Goal: Task Accomplishment & Management: Manage account settings

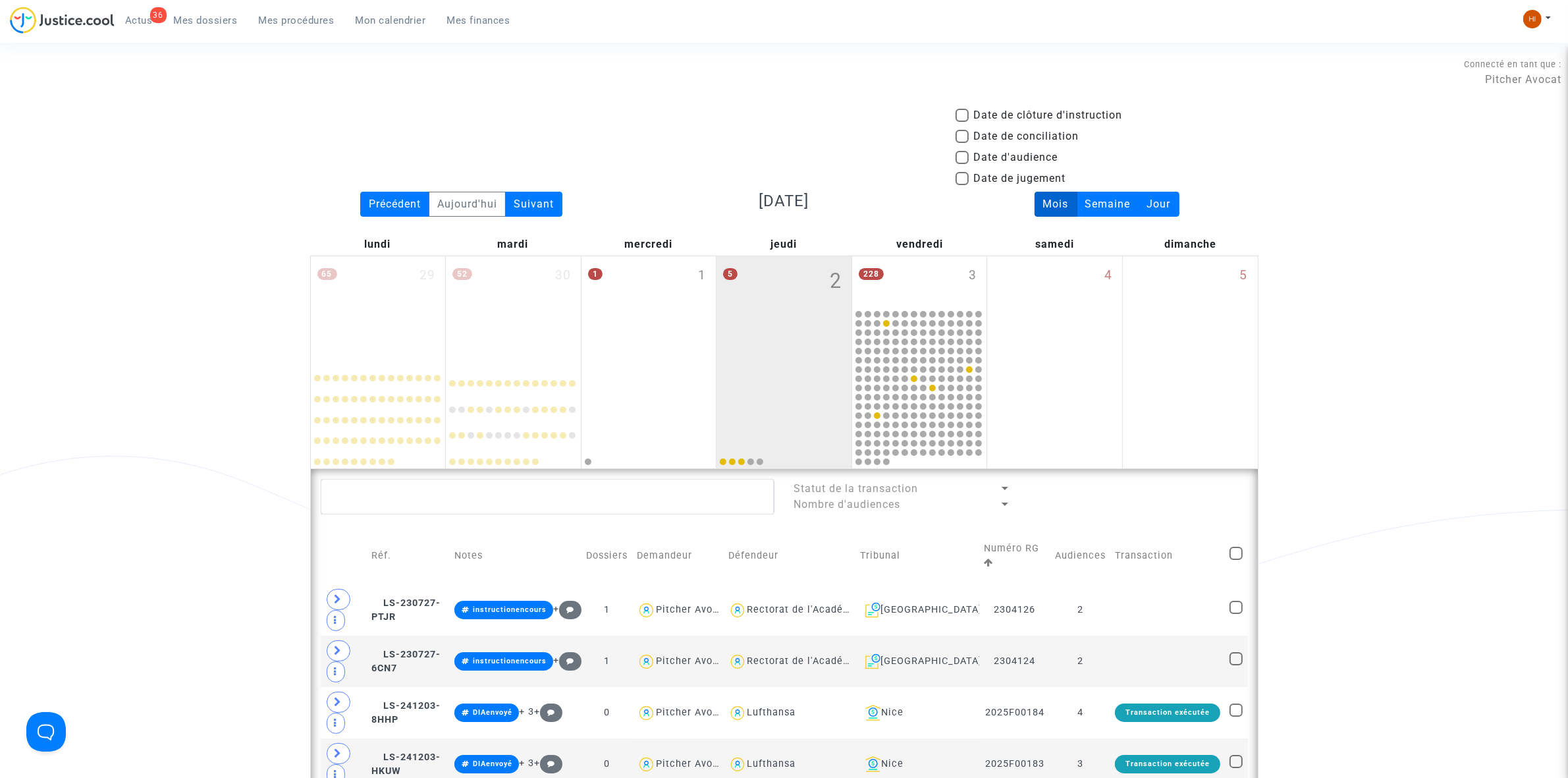
drag, startPoint x: 393, startPoint y: 206, endPoint x: 588, endPoint y: 116, distance: 214.8
click at [393, 206] on div "Précédent" at bounding box center [394, 204] width 69 height 25
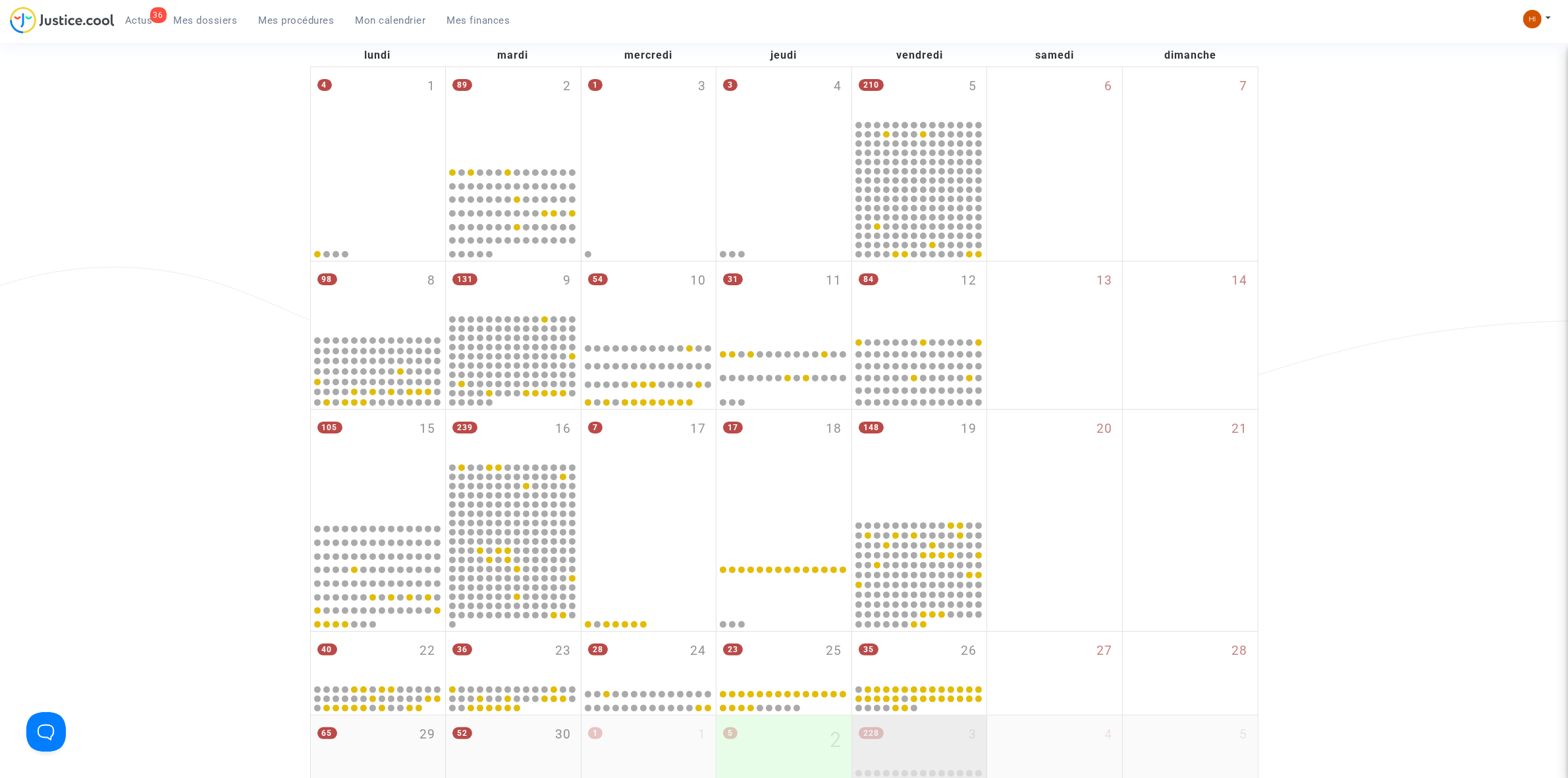
scroll to position [494, 0]
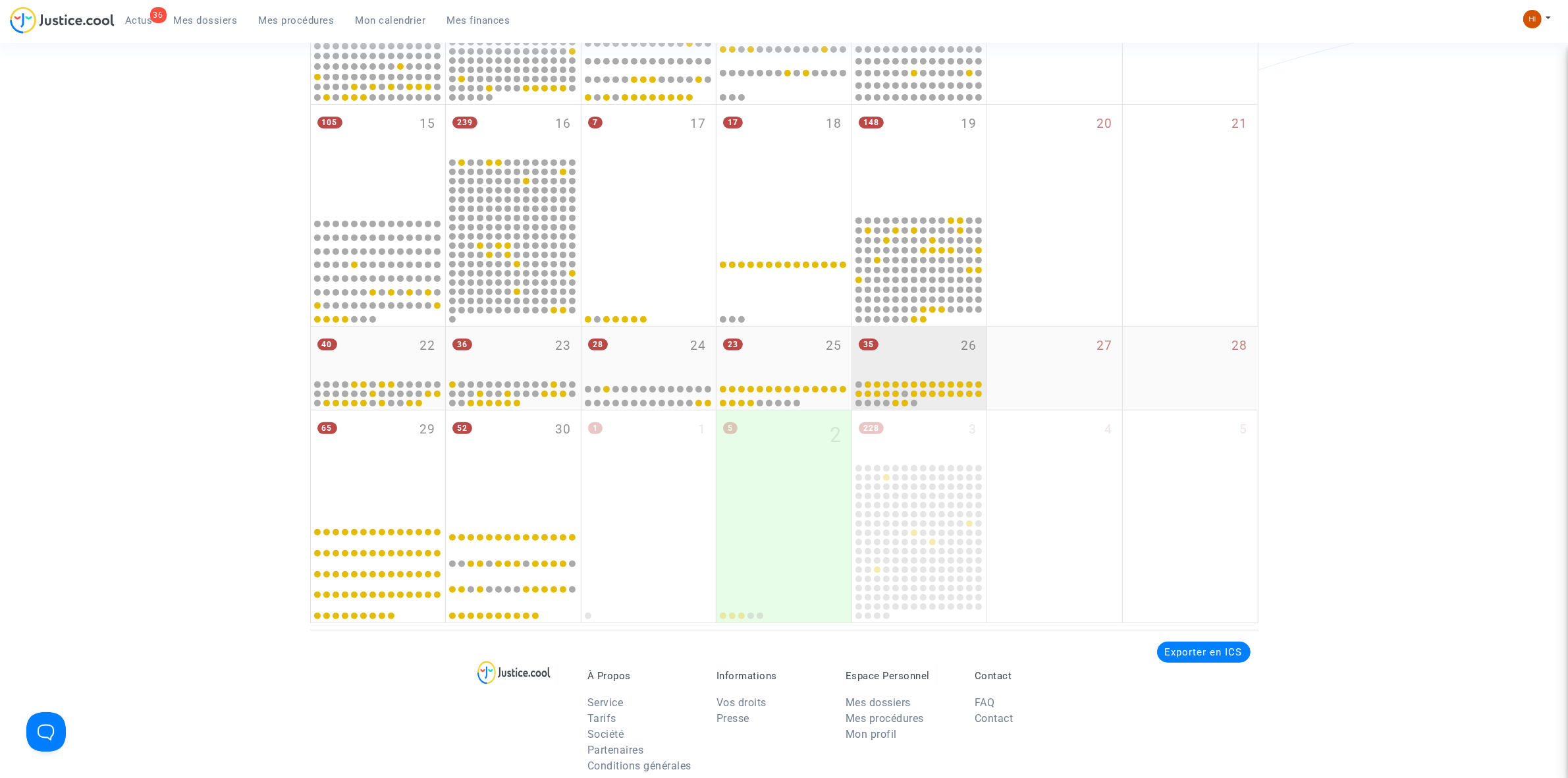
click at [916, 345] on div "35 26" at bounding box center [920, 352] width 135 height 51
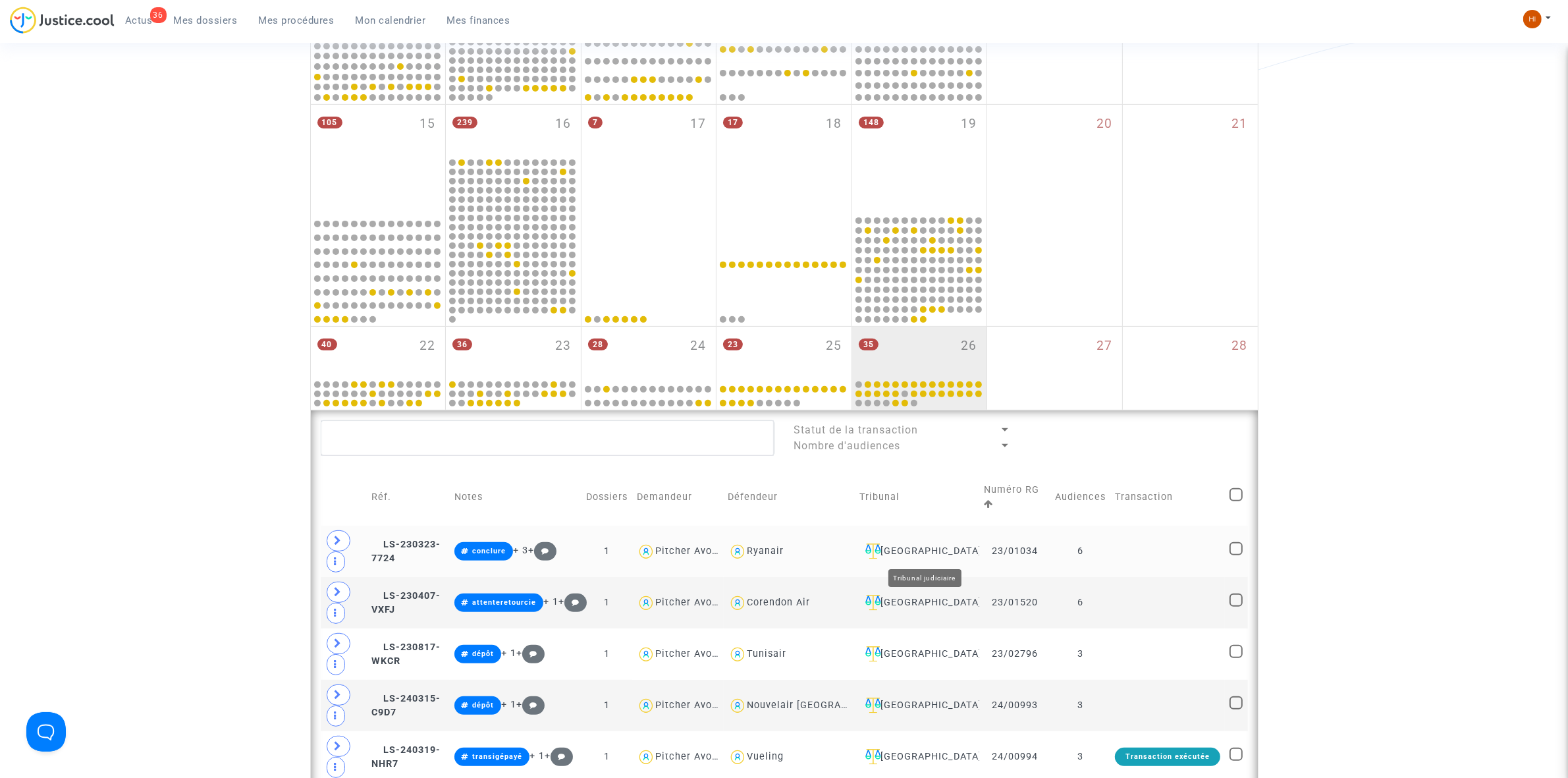
click at [939, 554] on div "[GEOGRAPHIC_DATA]" at bounding box center [918, 551] width 114 height 15
click at [545, 427] on textarea at bounding box center [547, 437] width 454 height 36
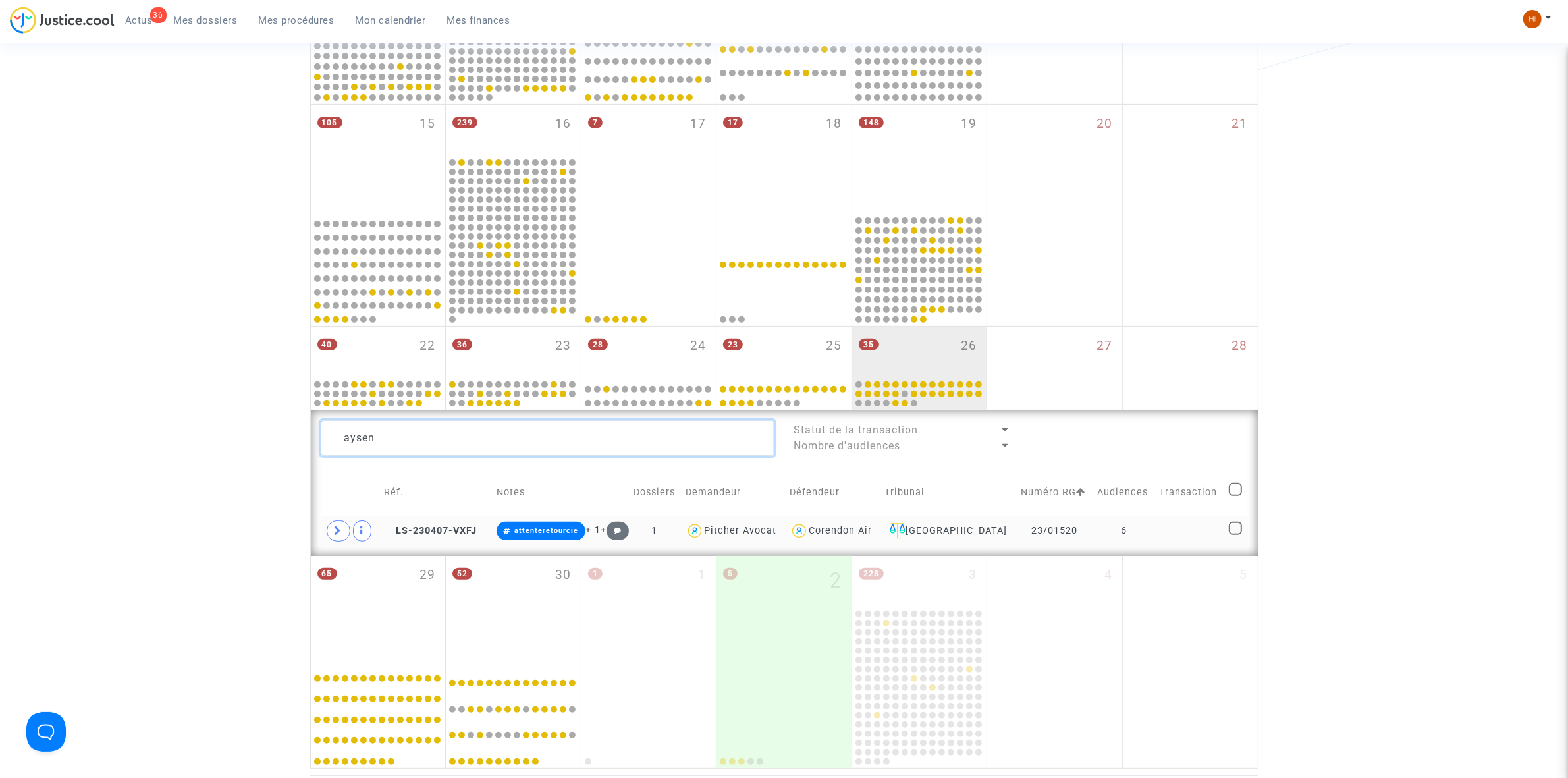
type textarea "aysen"
click at [1180, 535] on td at bounding box center [1191, 530] width 70 height 30
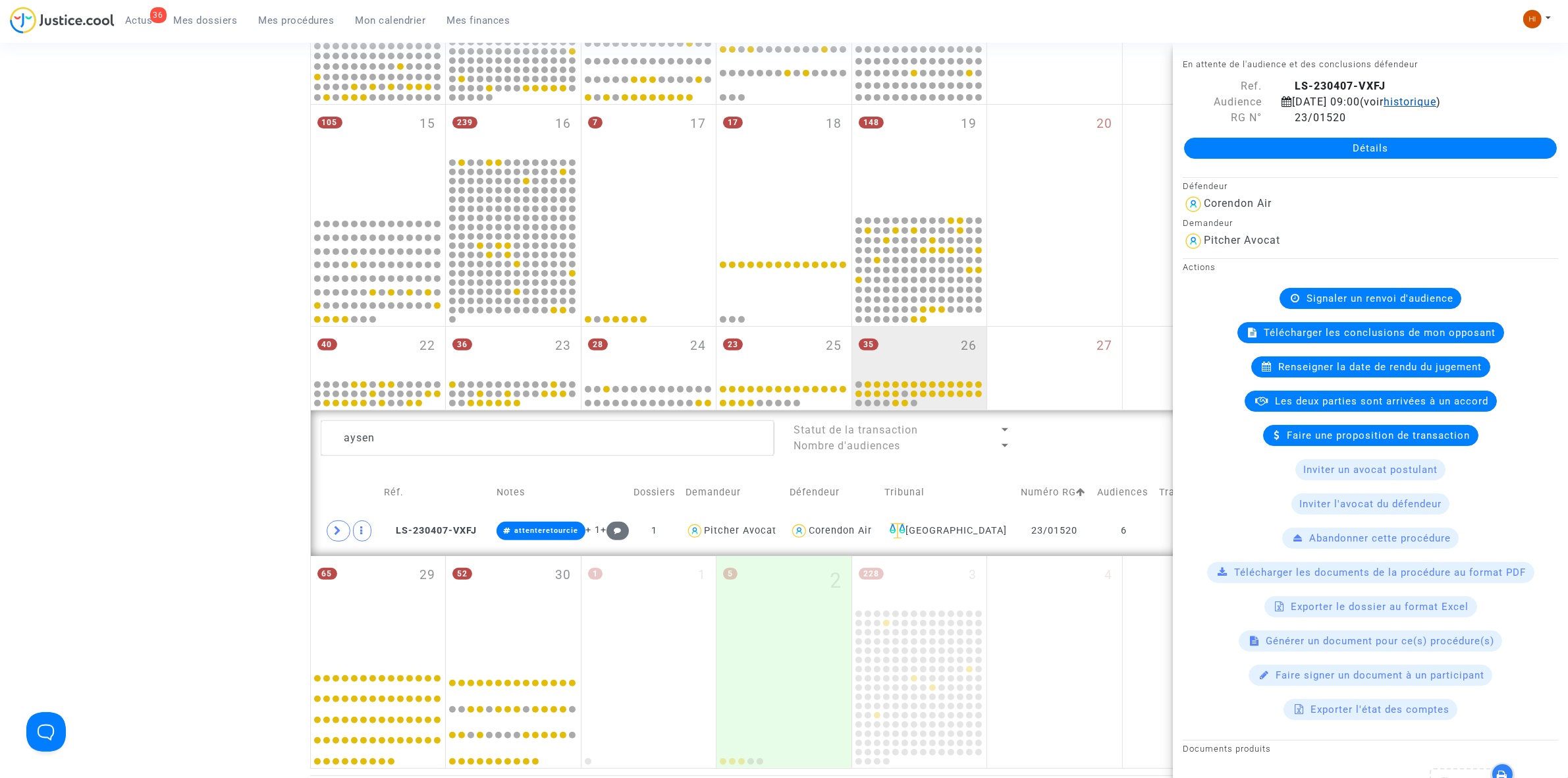
click at [1436, 104] on span "historique" at bounding box center [1410, 102] width 52 height 13
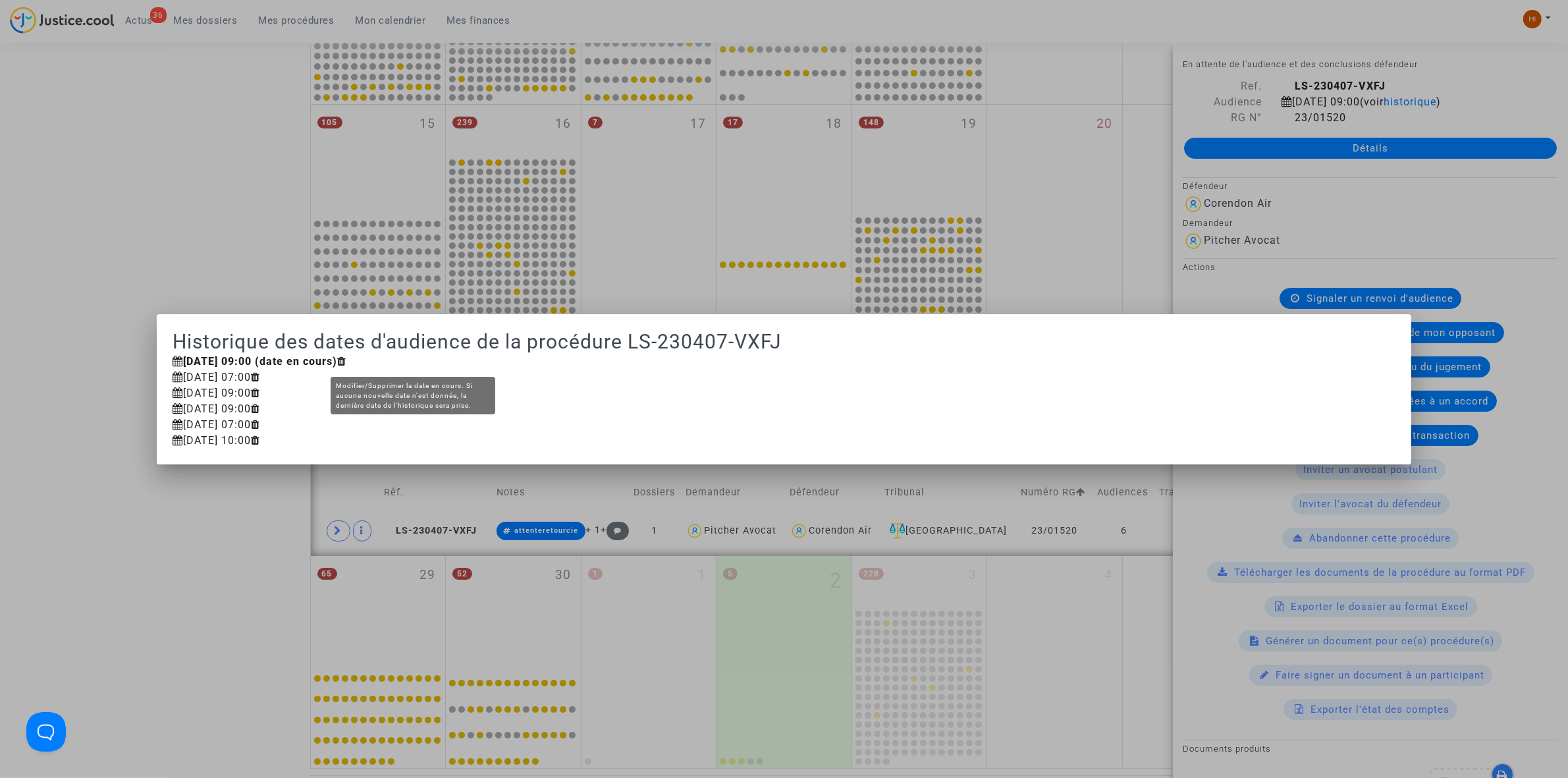
click at [347, 364] on icon at bounding box center [342, 360] width 10 height 11
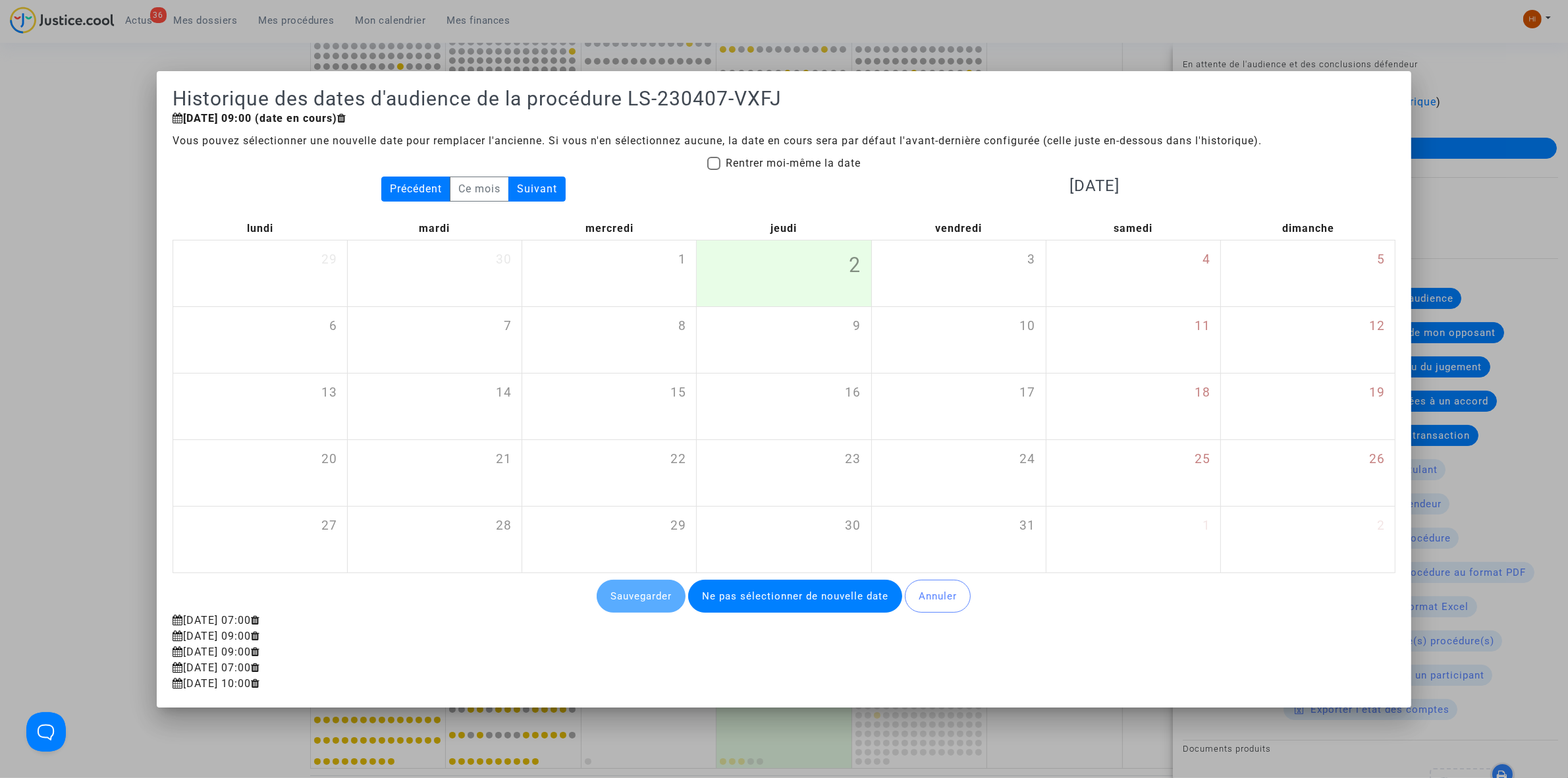
click at [739, 156] on span "Rentrer moi-même la date" at bounding box center [793, 164] width 135 height 15
click at [714, 170] on input "Rentrer moi-même la date" at bounding box center [713, 170] width 1 height 1
checkbox input "true"
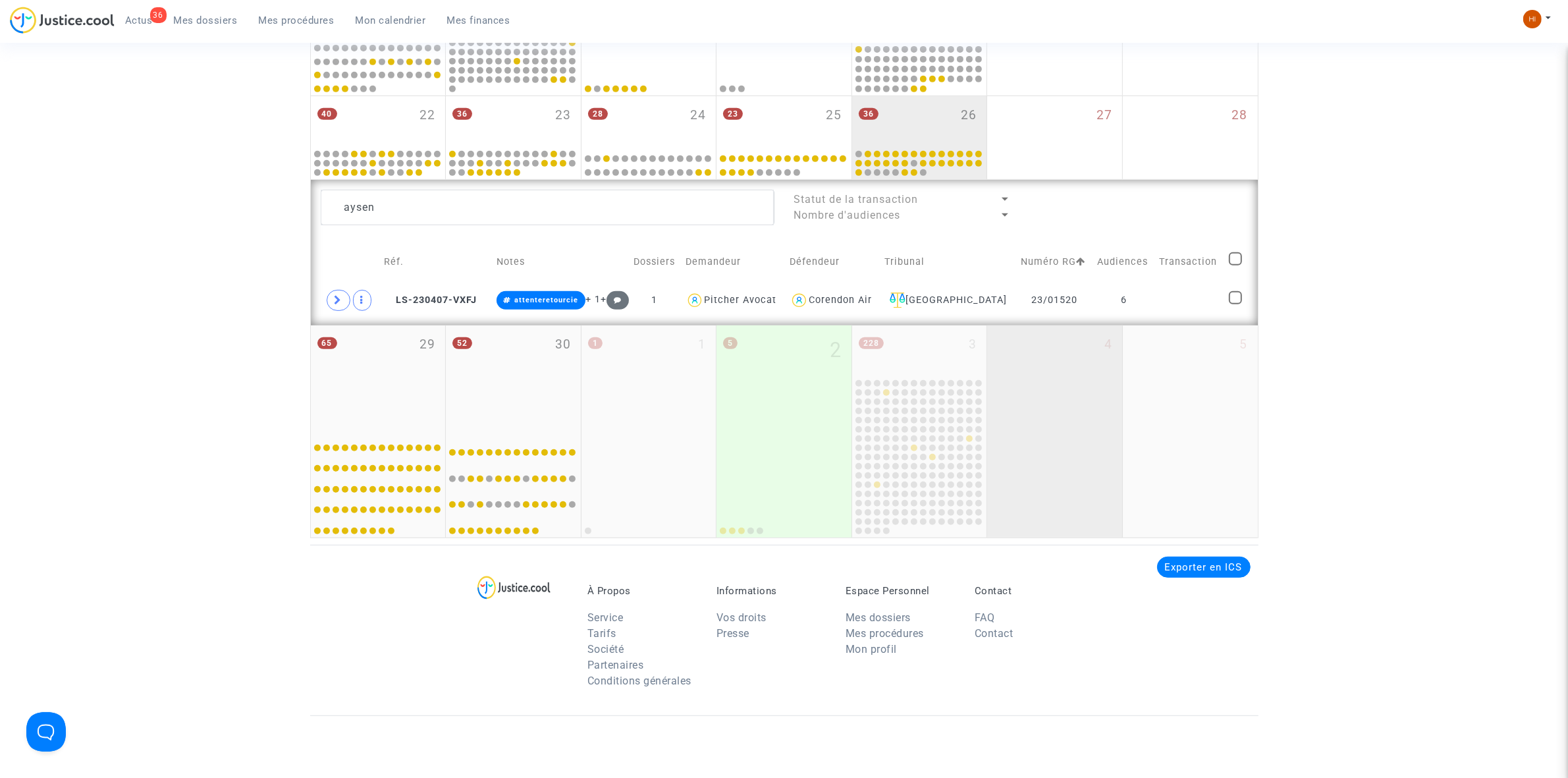
scroll to position [741, 0]
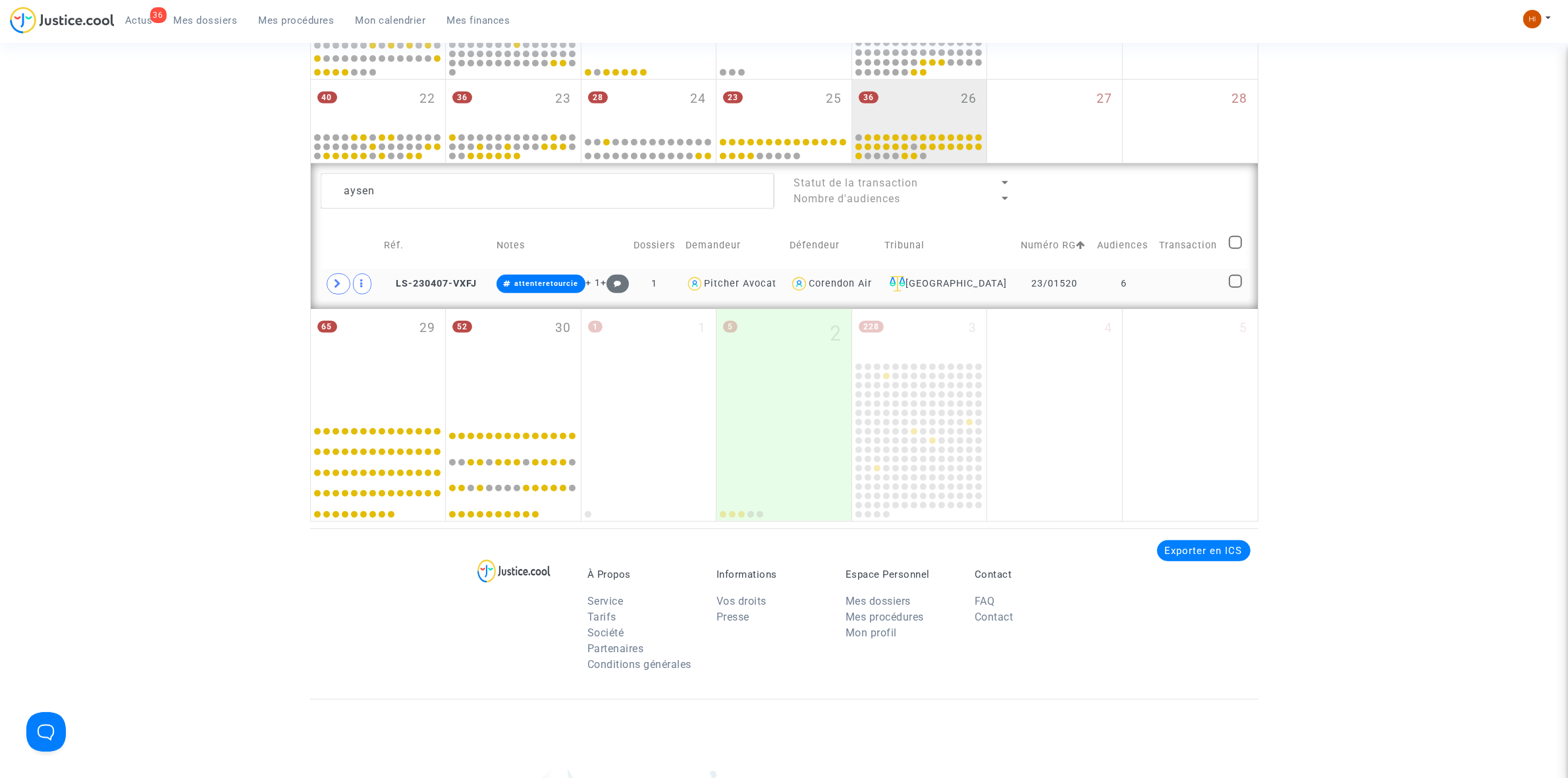
click at [1156, 291] on td at bounding box center [1191, 284] width 70 height 30
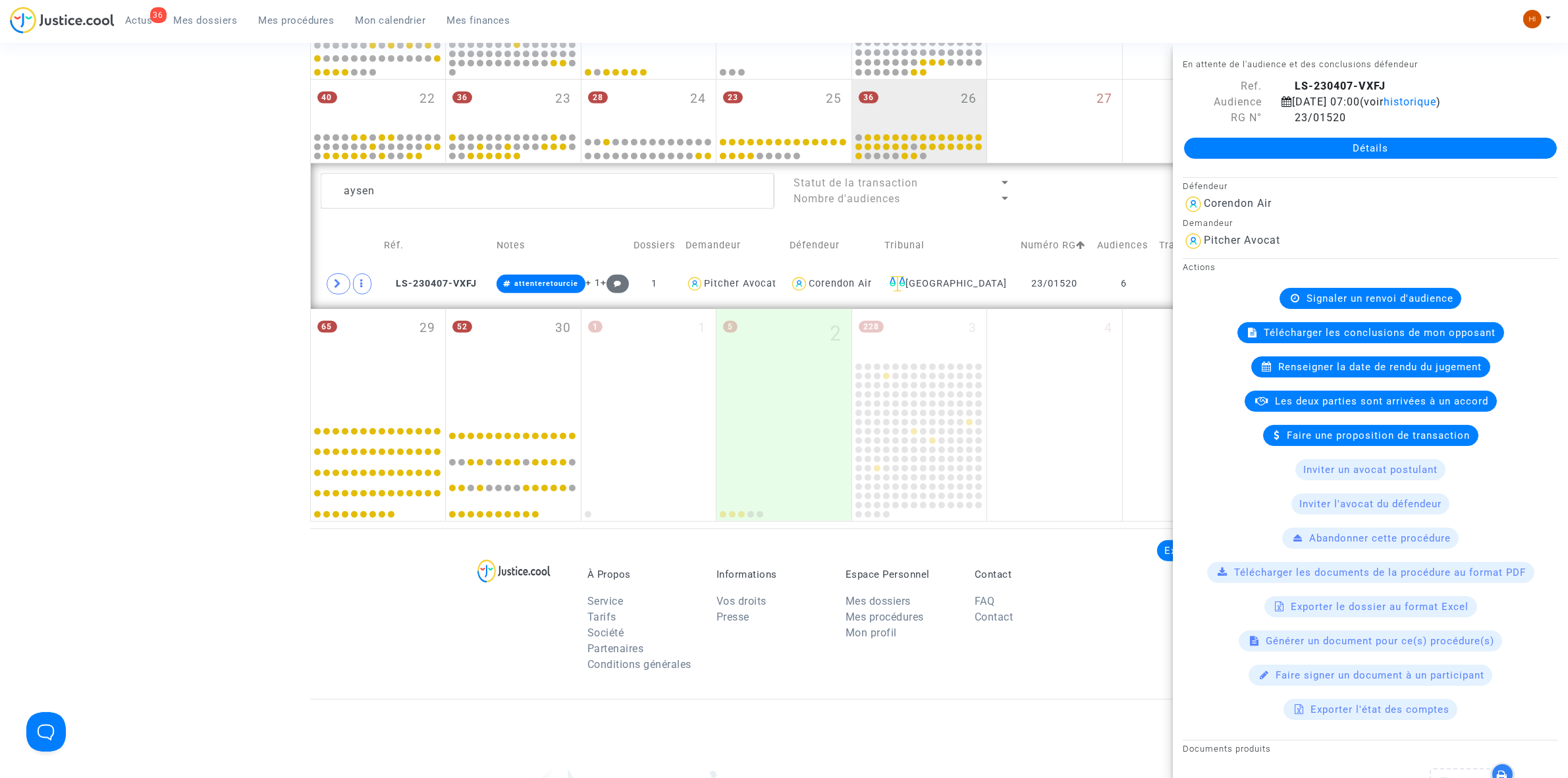
click at [1321, 373] on span "Renseigner la date de rendu du jugement" at bounding box center [1380, 367] width 203 height 12
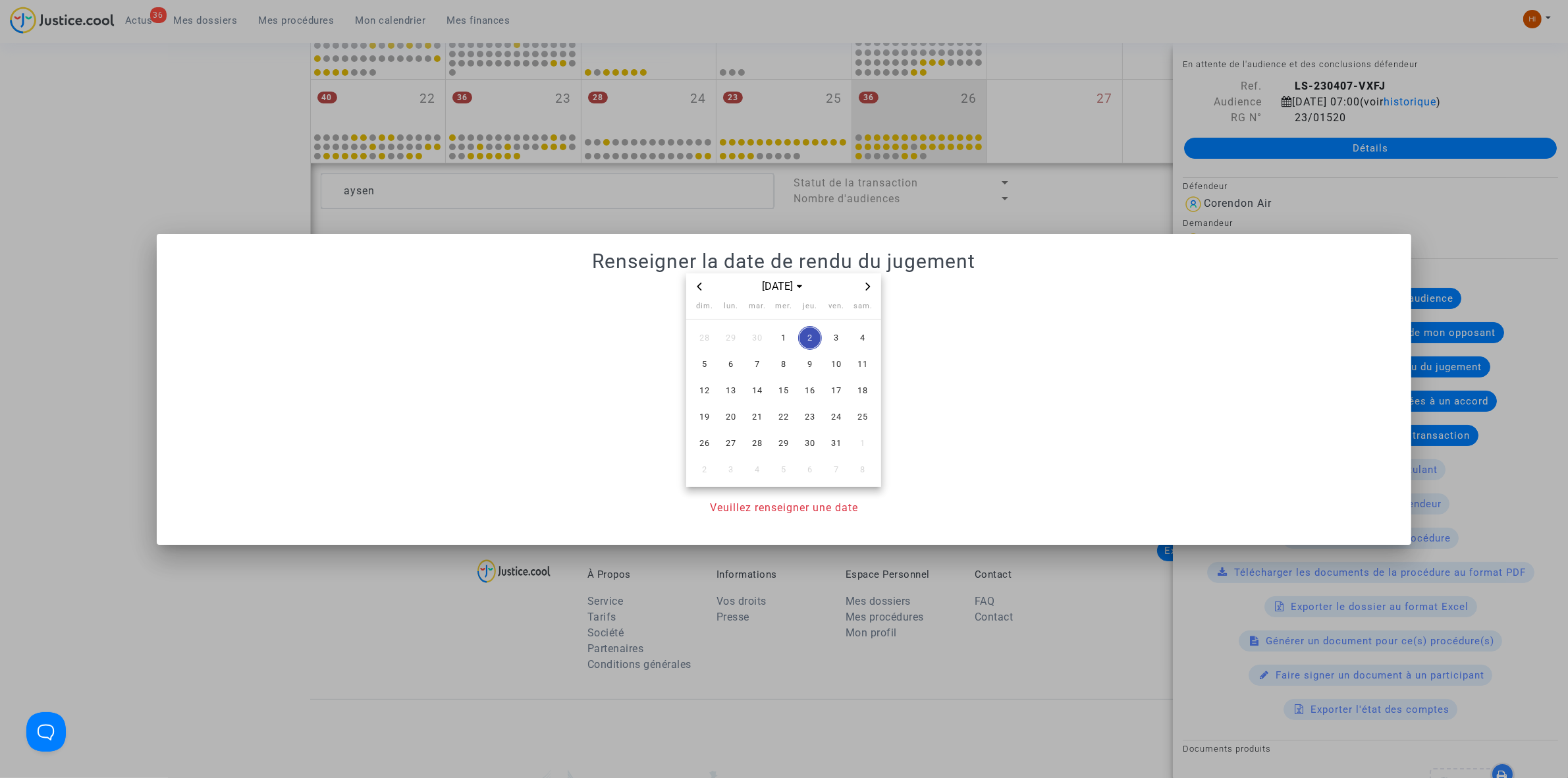
click at [873, 287] on span "Next month" at bounding box center [868, 286] width 15 height 15
click at [835, 388] on span "14" at bounding box center [836, 390] width 23 height 23
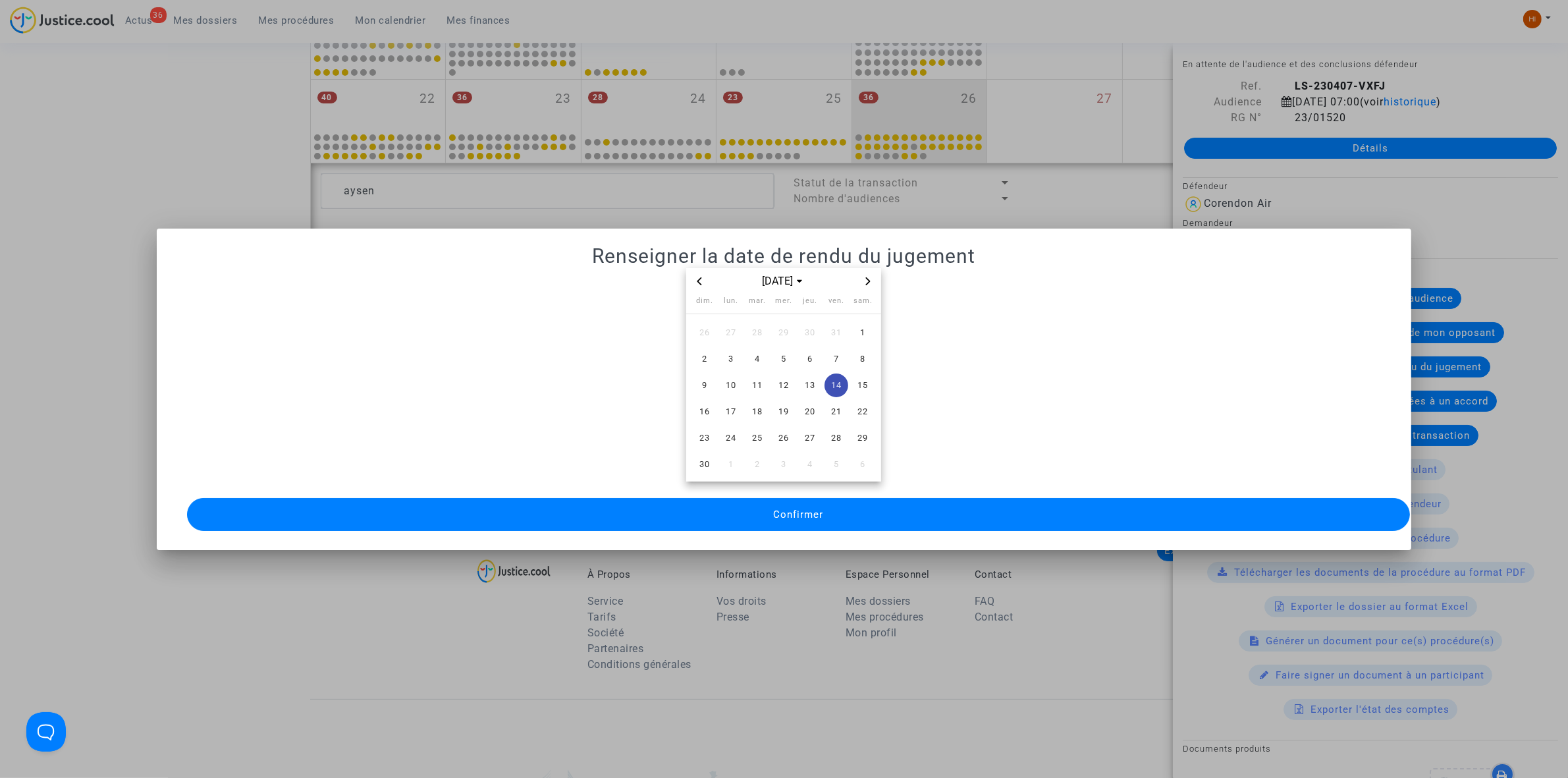
click at [811, 508] on span "Confirmer" at bounding box center [799, 514] width 50 height 12
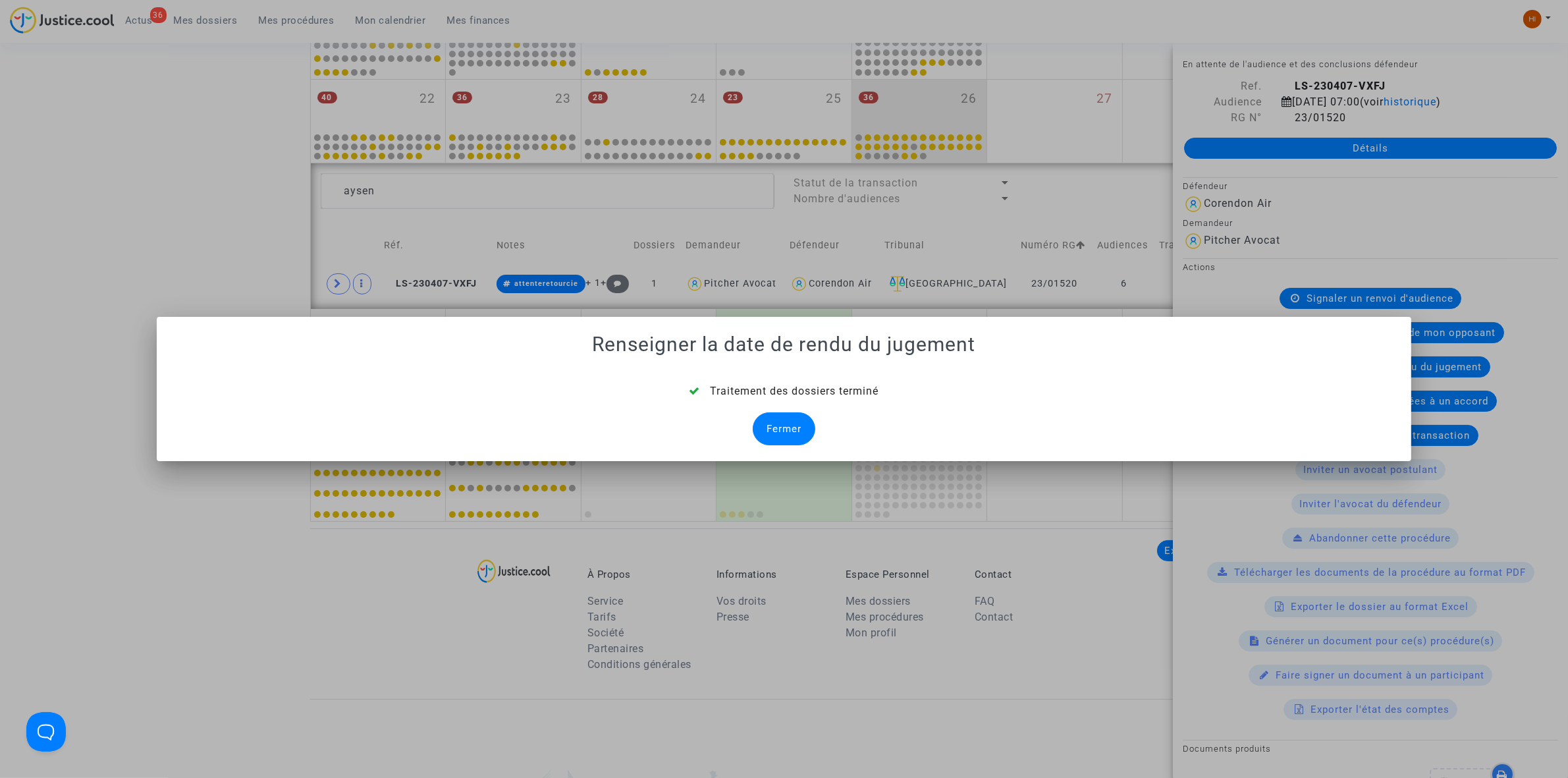
click at [791, 432] on div "Fermer" at bounding box center [784, 429] width 63 height 33
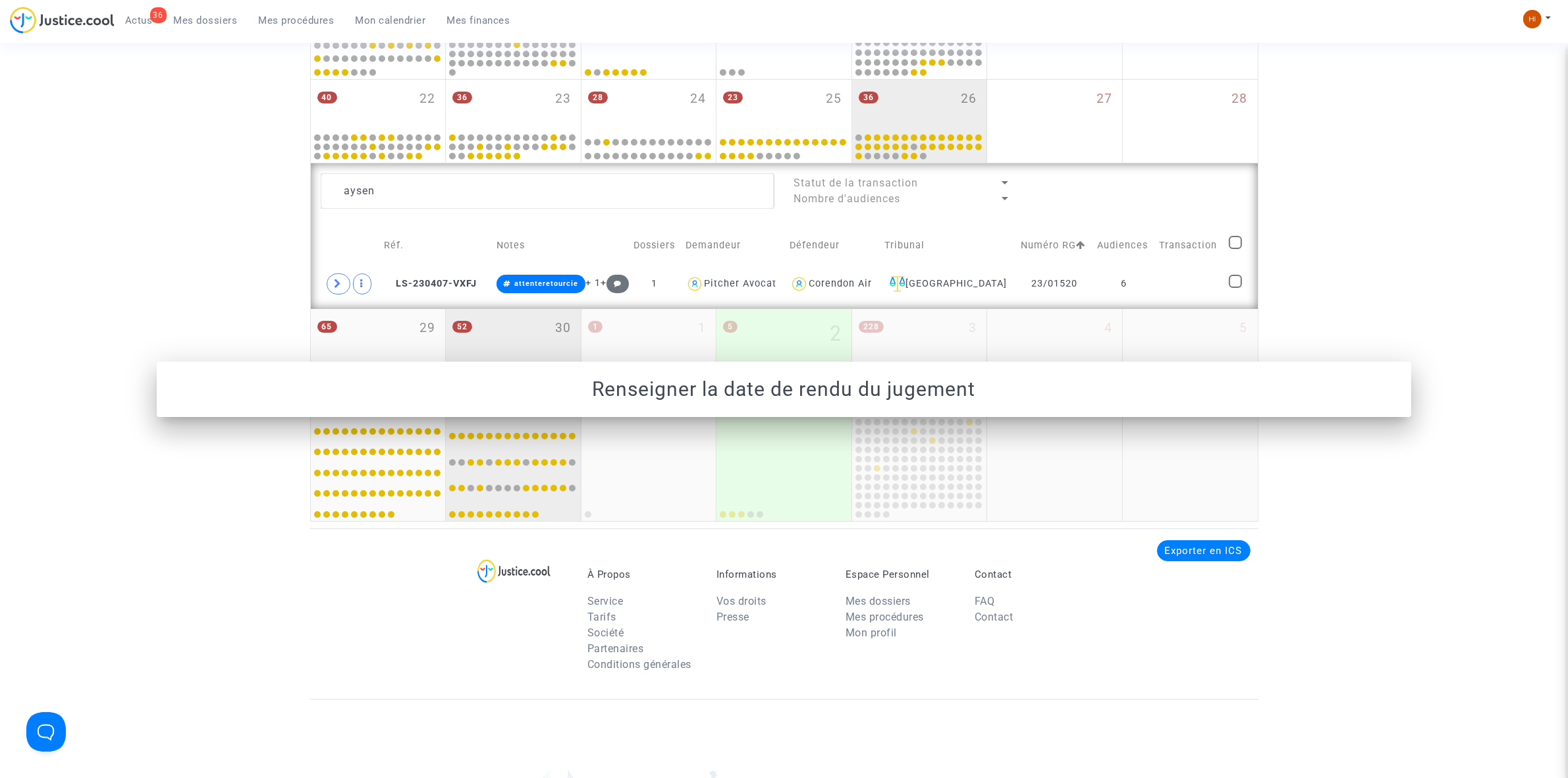
scroll to position [741, 0]
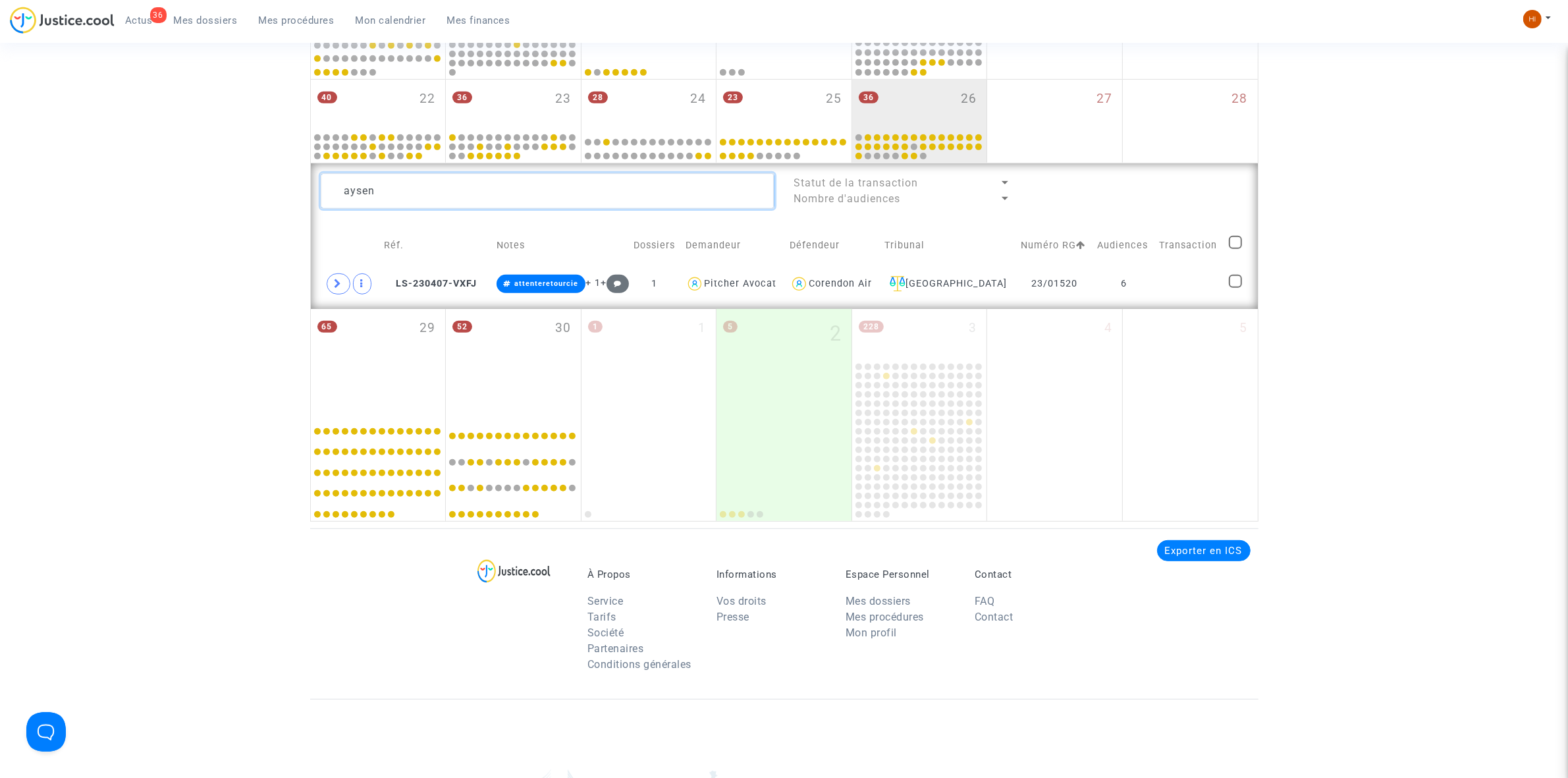
click at [438, 203] on textarea at bounding box center [547, 191] width 454 height 36
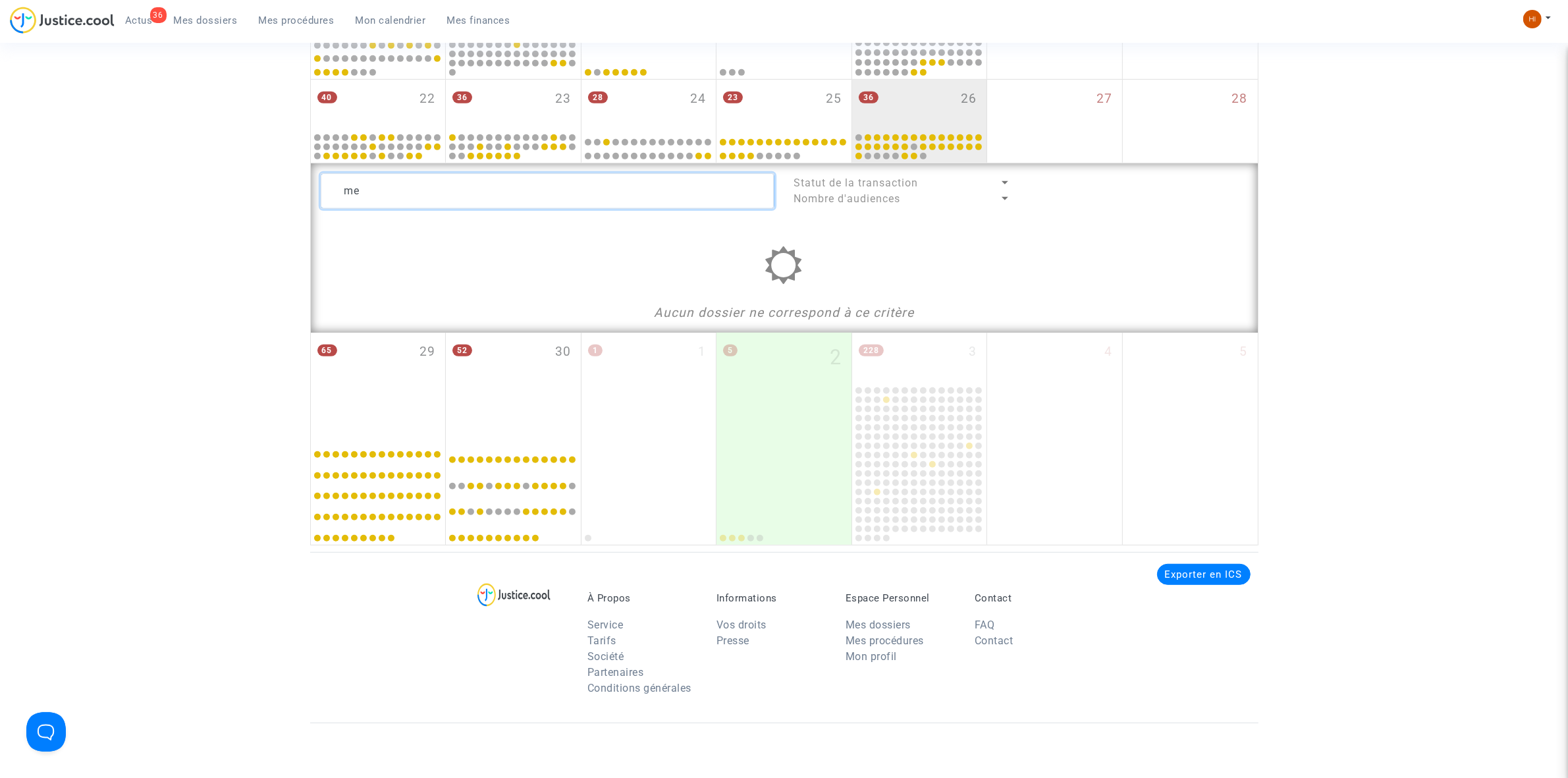
type textarea "m"
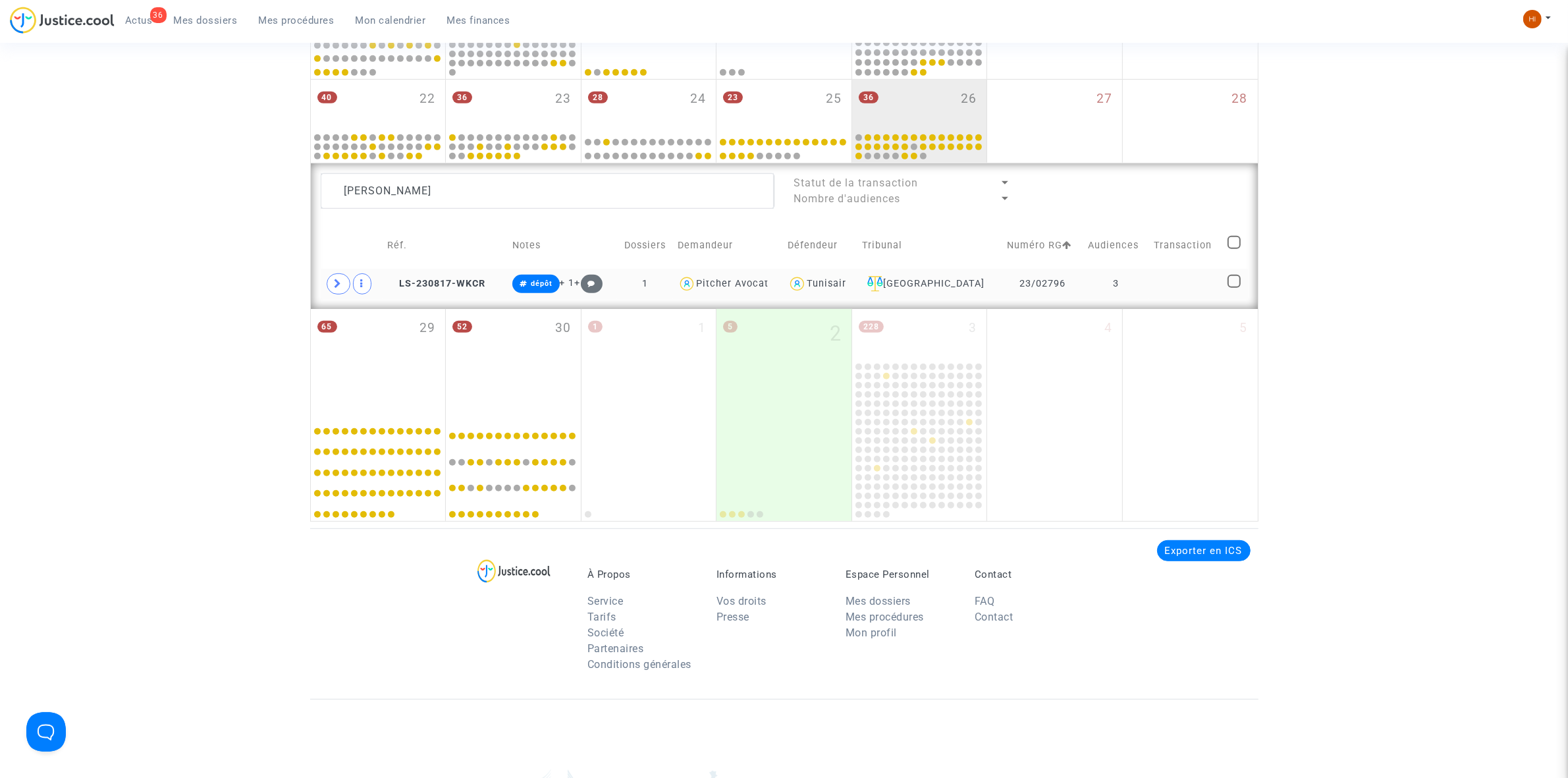
click at [1110, 282] on td "3" at bounding box center [1116, 284] width 66 height 30
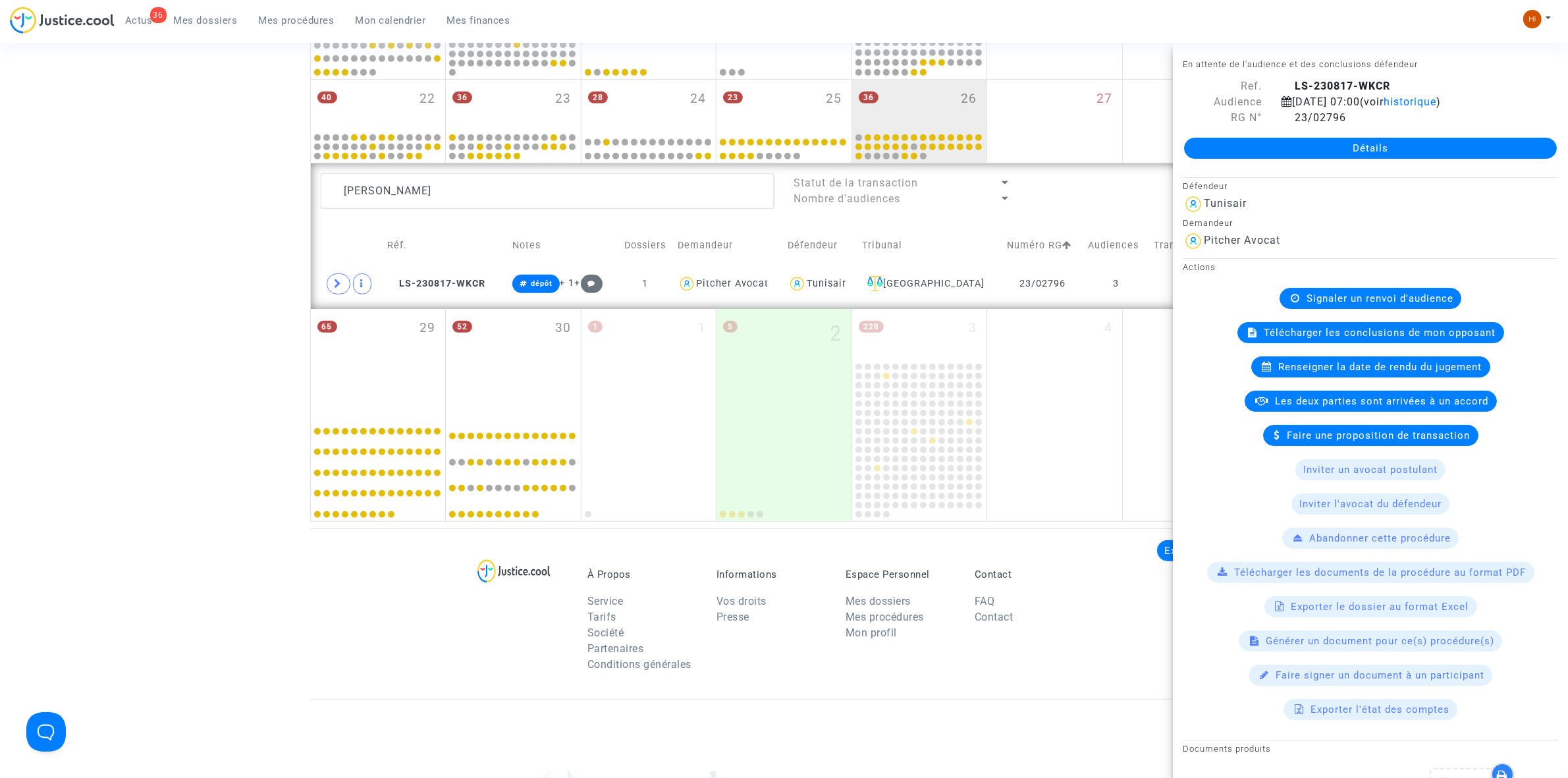
click at [1395, 373] on span "Renseigner la date de rendu du jugement" at bounding box center [1380, 367] width 203 height 12
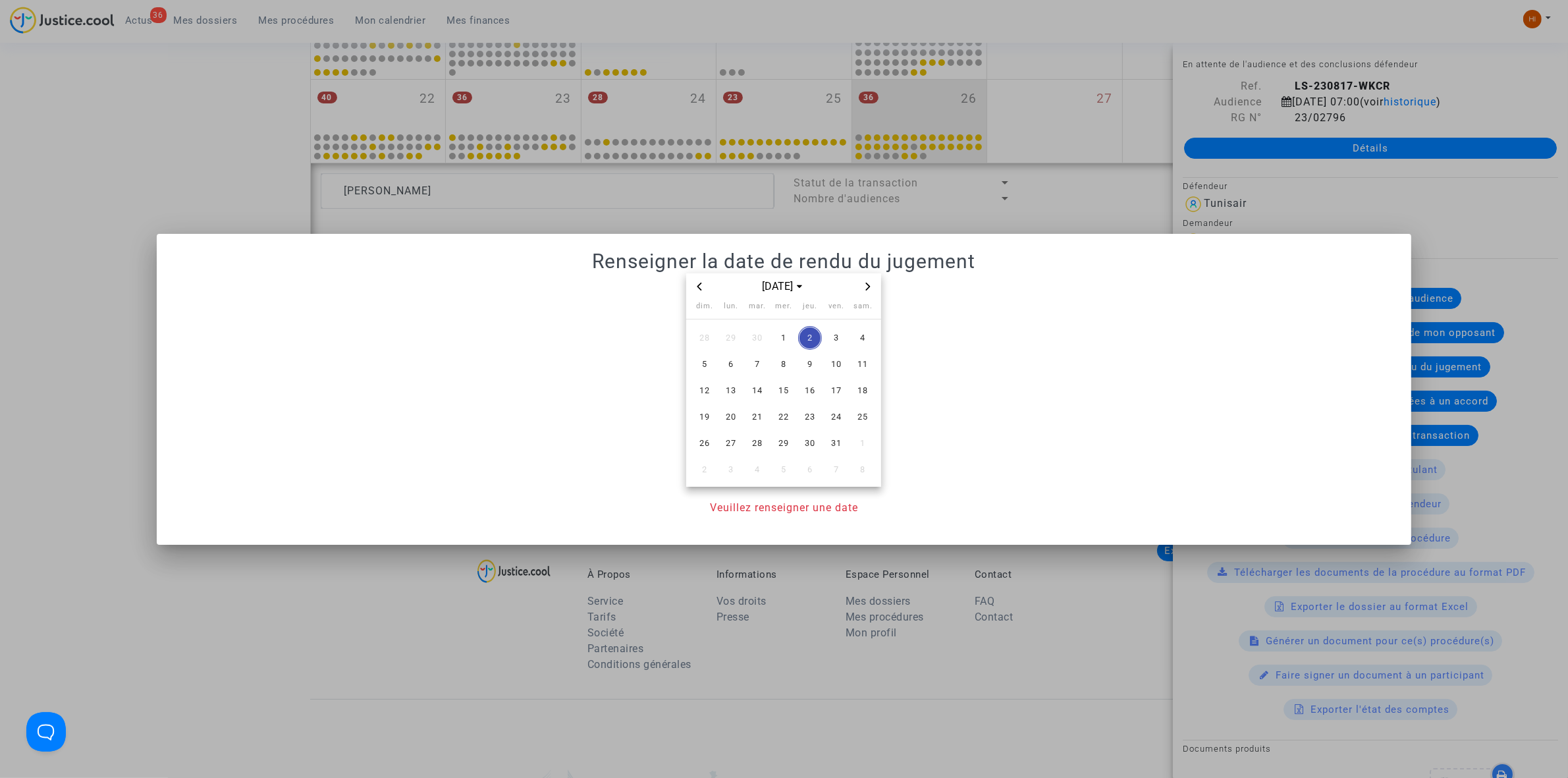
drag, startPoint x: 871, startPoint y: 280, endPoint x: 859, endPoint y: 293, distance: 17.7
click at [870, 282] on span "Next month" at bounding box center [868, 286] width 15 height 15
drag, startPoint x: 838, startPoint y: 393, endPoint x: 829, endPoint y: 461, distance: 68.6
click at [840, 393] on span "14" at bounding box center [836, 390] width 23 height 23
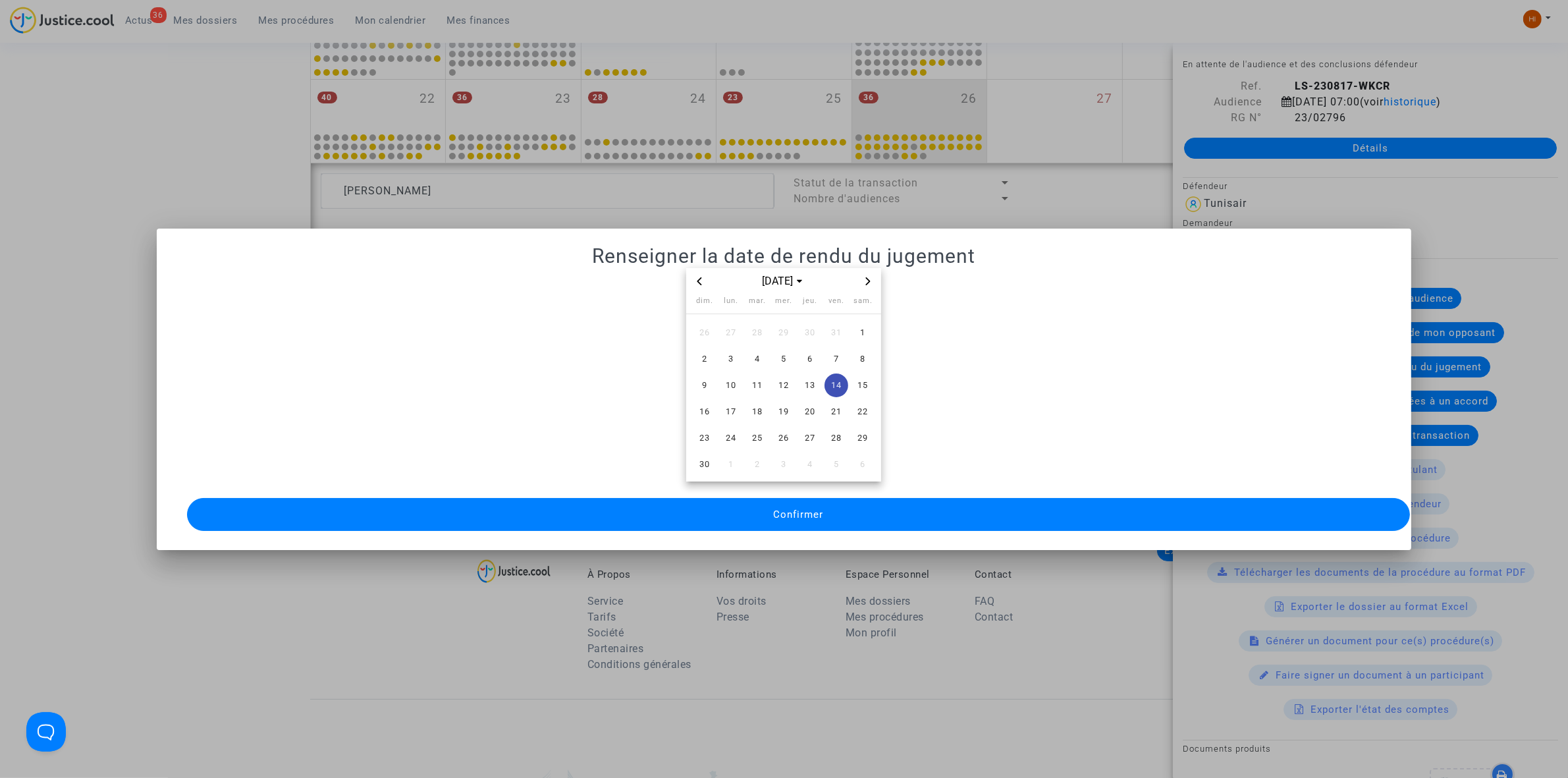
click at [811, 518] on button "Confirmer" at bounding box center [799, 514] width 1223 height 33
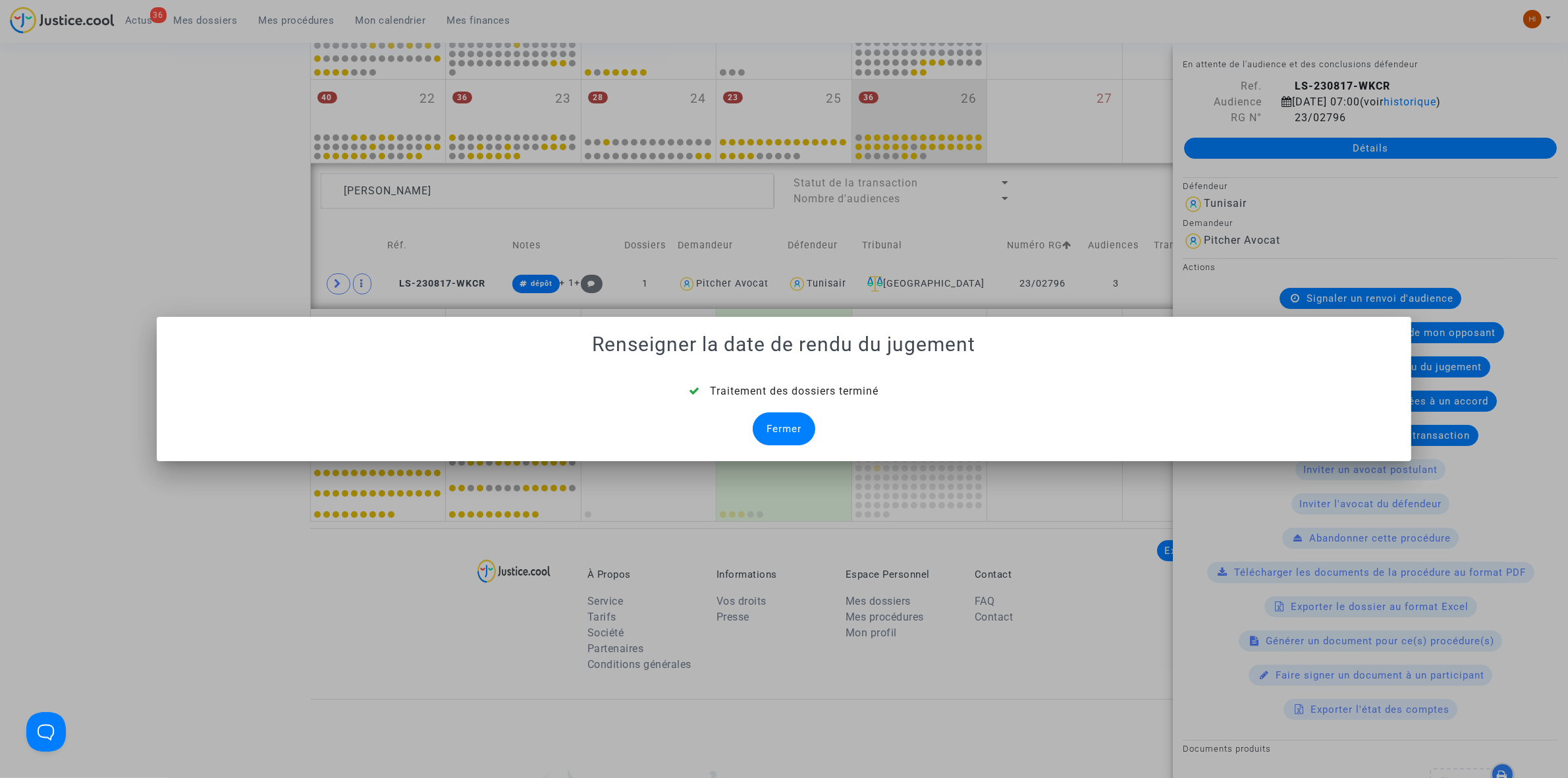
drag, startPoint x: 789, startPoint y: 448, endPoint x: 789, endPoint y: 435, distance: 13.0
click at [789, 448] on mat-dialog-container "Renseigner la date de rendu du jugement Traitement des dossiers terminé Fermer" at bounding box center [784, 388] width 1254 height 144
click at [787, 427] on div "Fermer" at bounding box center [784, 429] width 63 height 33
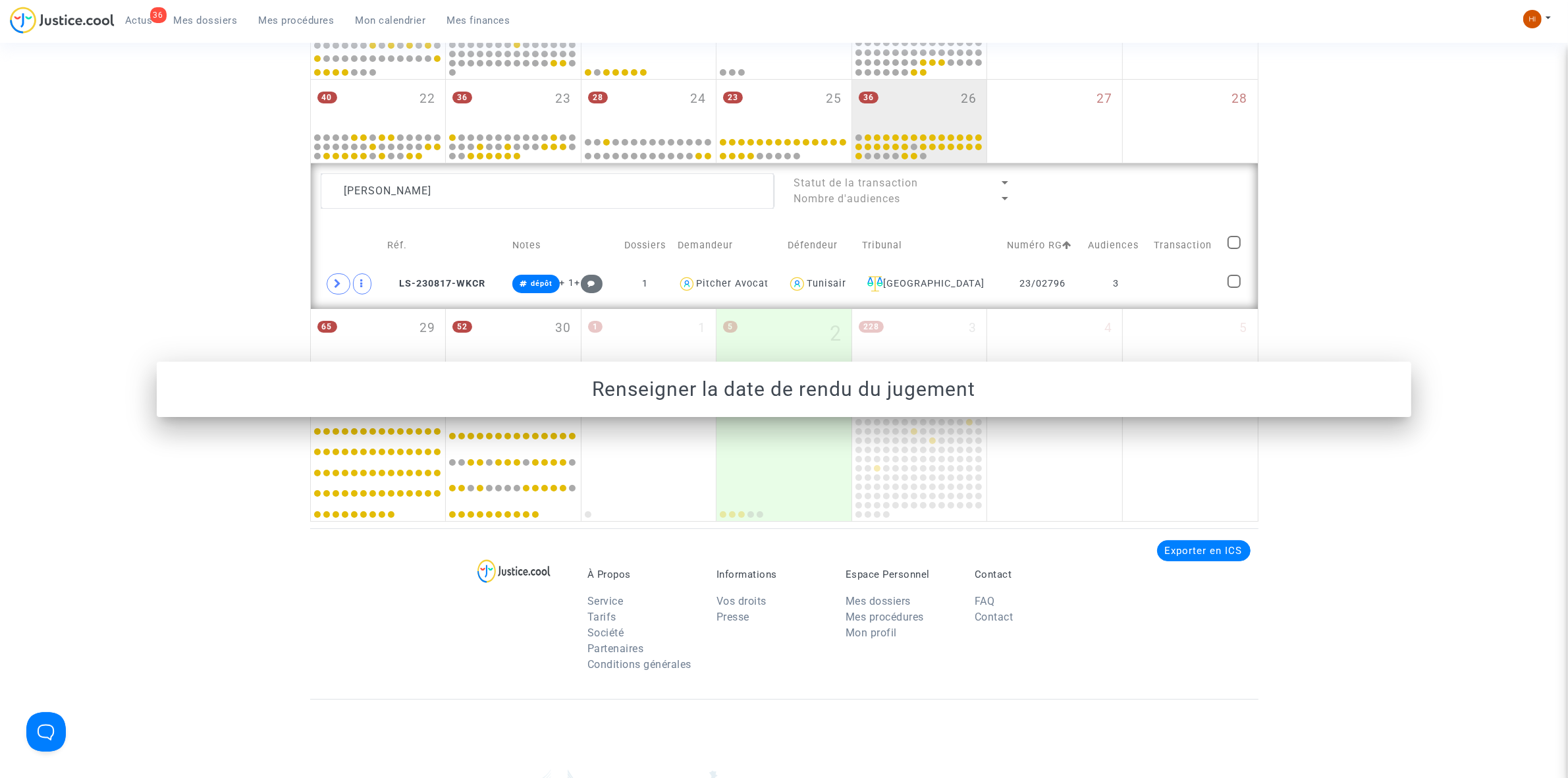
scroll to position [741, 0]
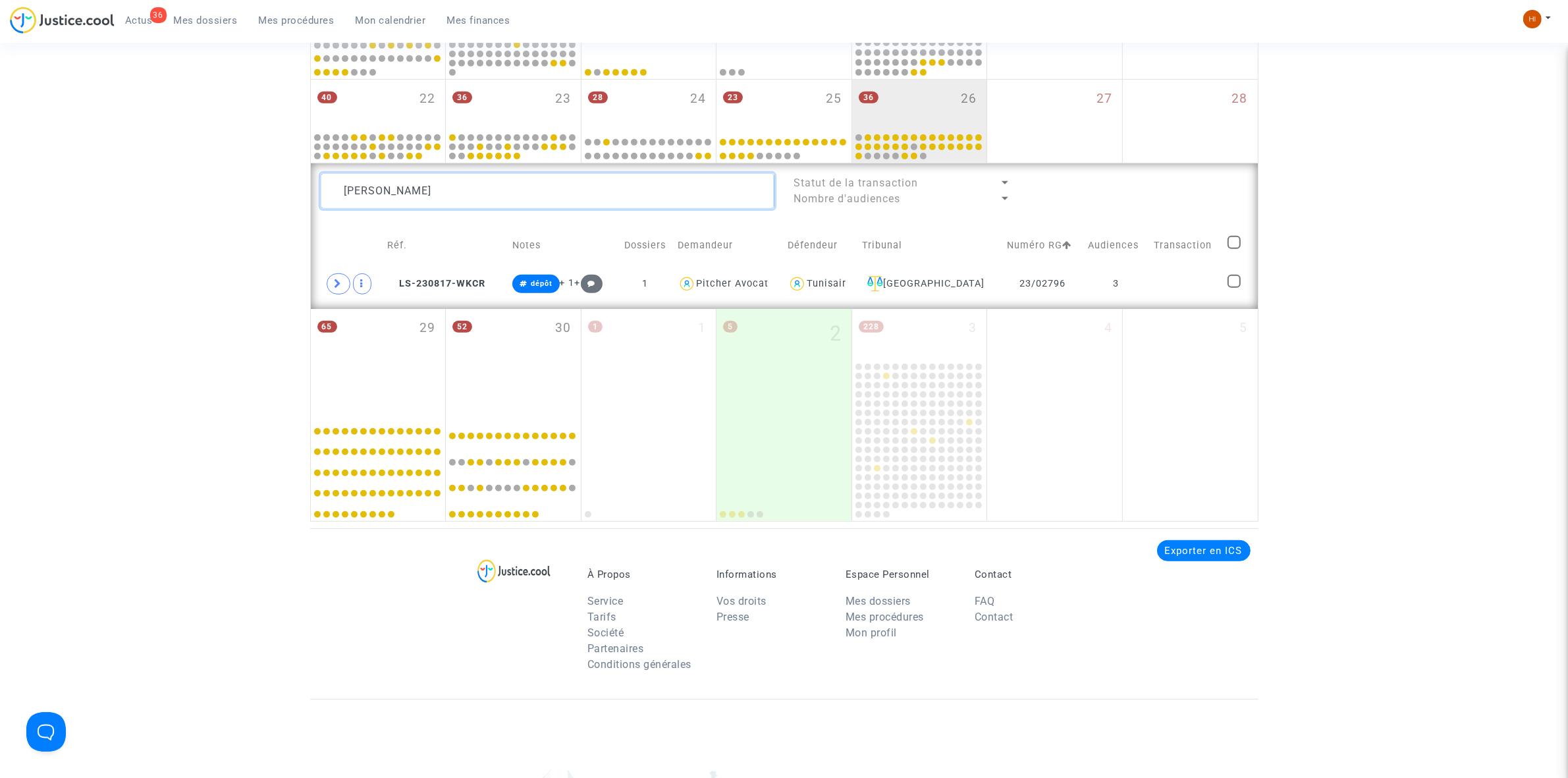
click at [453, 185] on textarea at bounding box center [547, 191] width 454 height 36
paste textarea "BOUYER,"
click at [1160, 282] on td at bounding box center [1190, 284] width 69 height 30
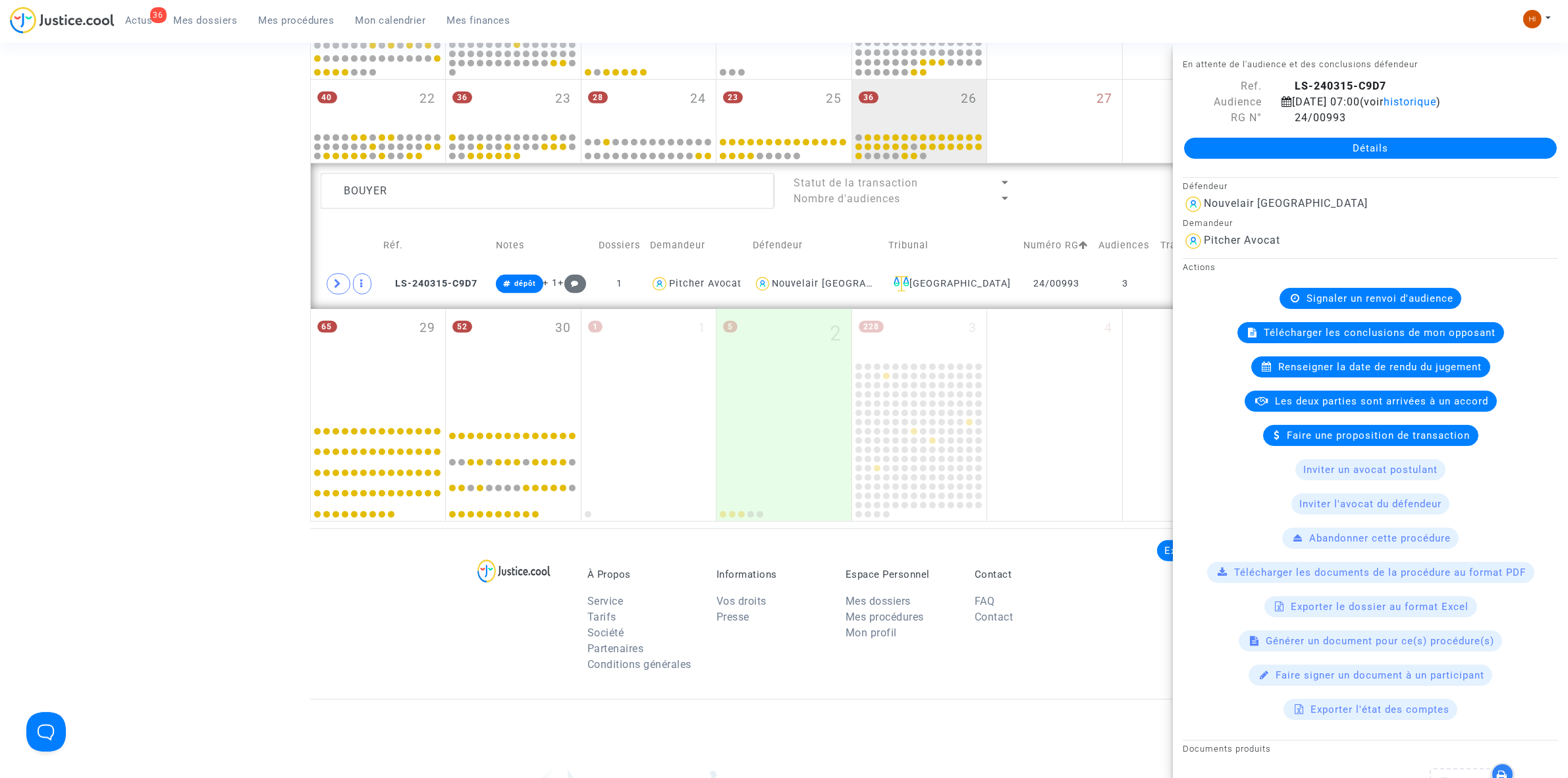
click at [1335, 373] on span "Renseigner la date de rendu du jugement" at bounding box center [1380, 367] width 203 height 12
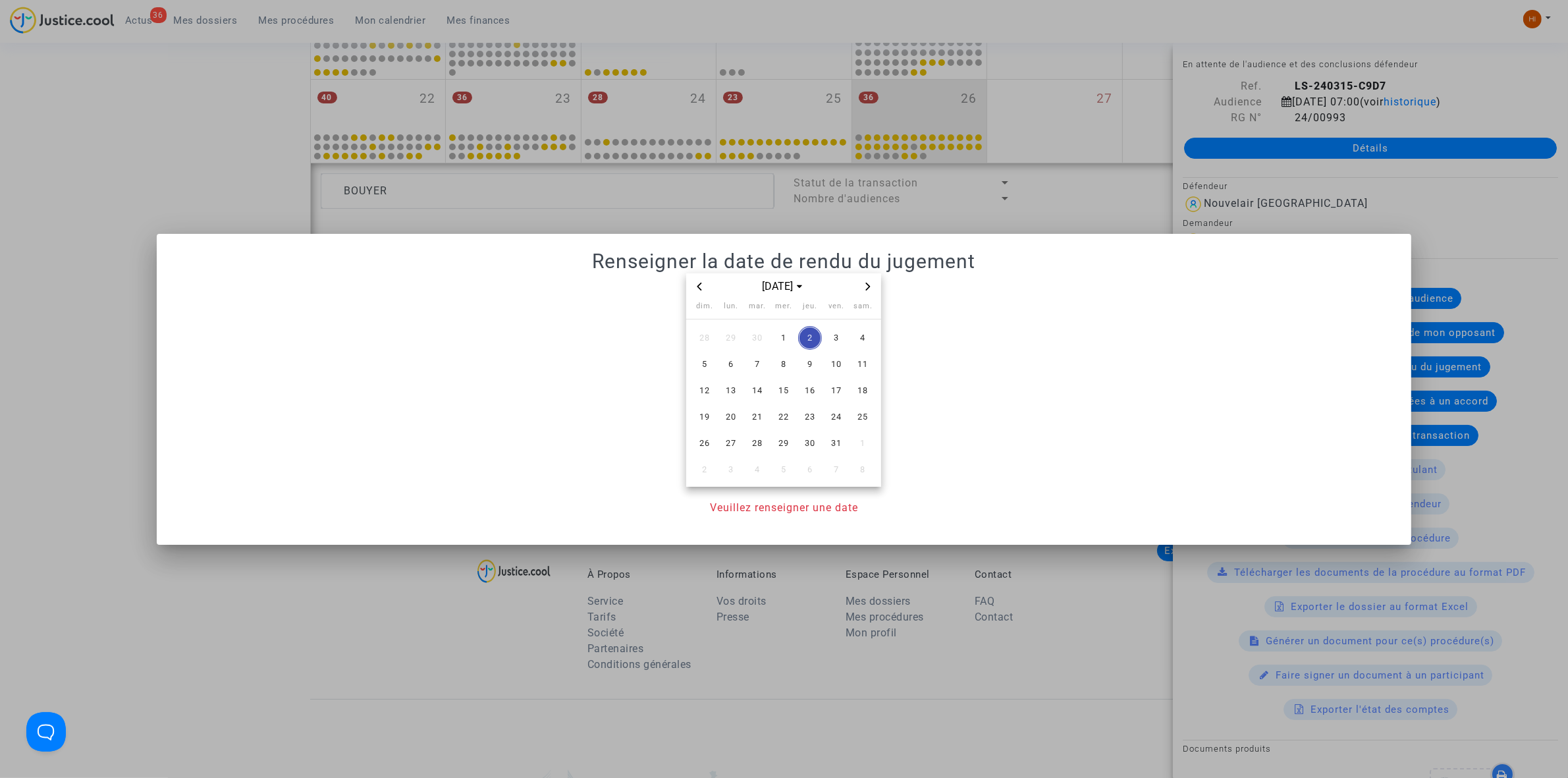
click at [863, 286] on span "Next month" at bounding box center [868, 286] width 15 height 15
click at [833, 390] on span "14" at bounding box center [836, 390] width 23 height 23
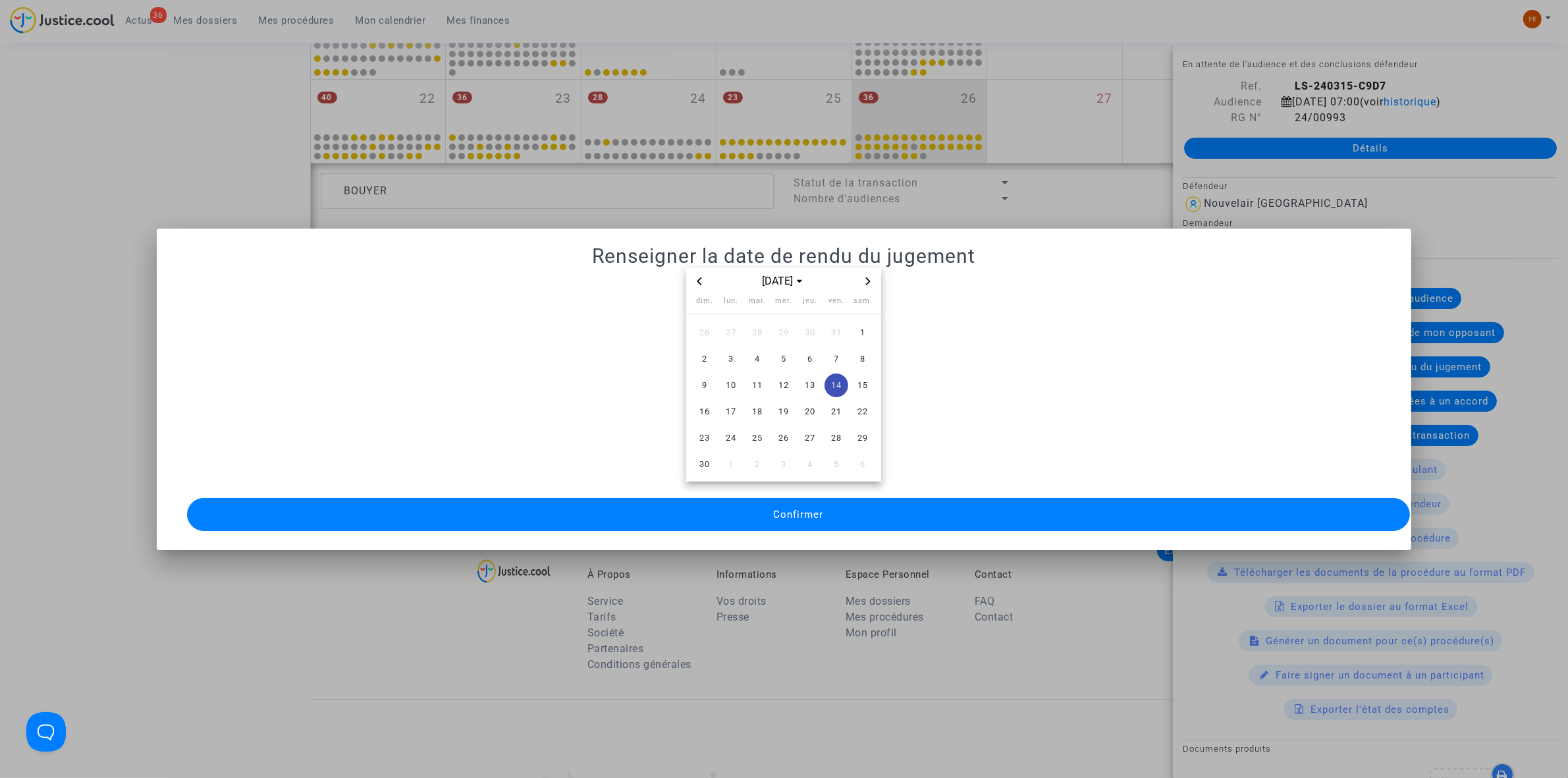
click at [769, 502] on button "Confirmer" at bounding box center [799, 514] width 1223 height 33
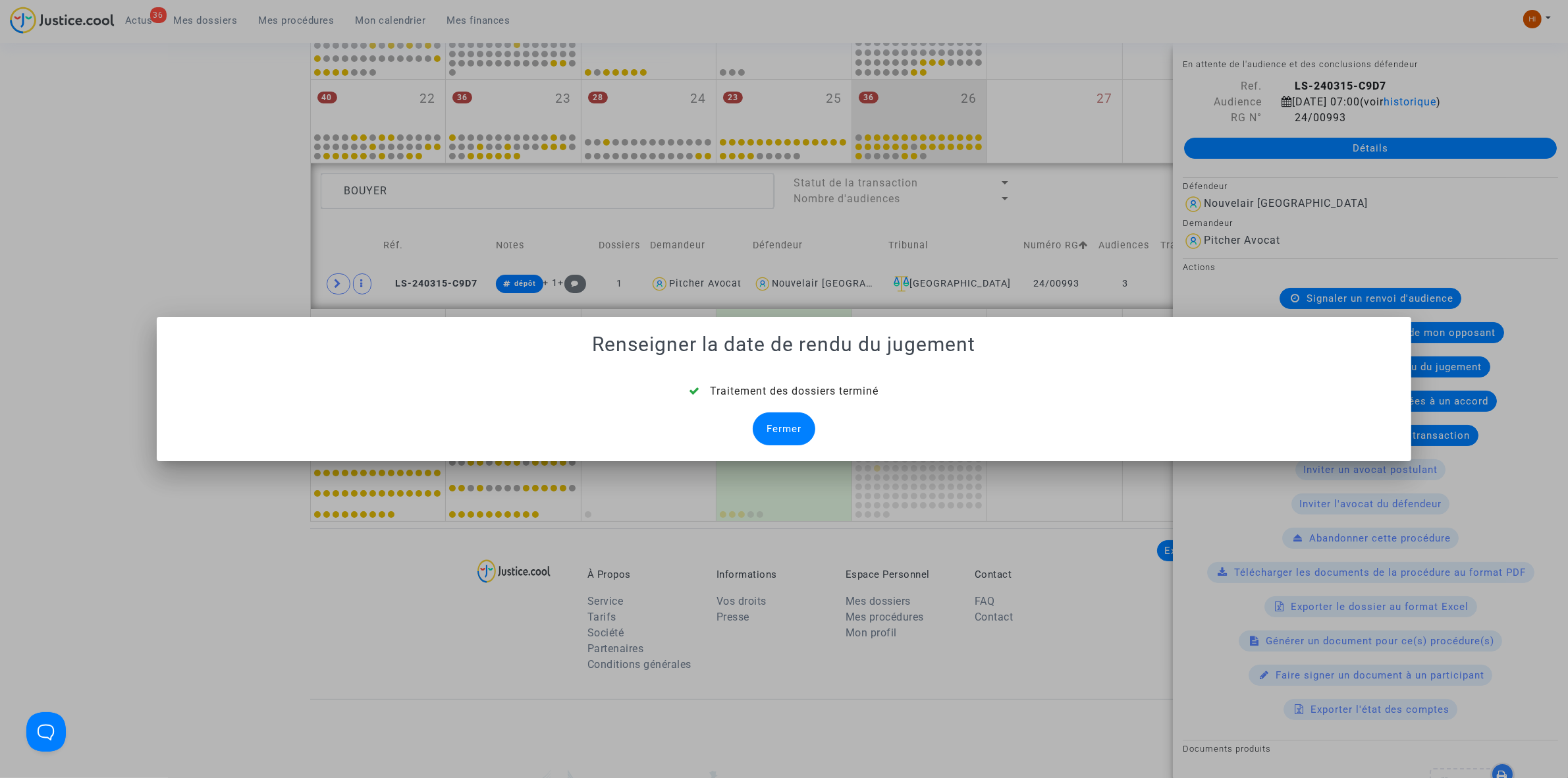
click at [787, 438] on div "Fermer" at bounding box center [784, 429] width 63 height 33
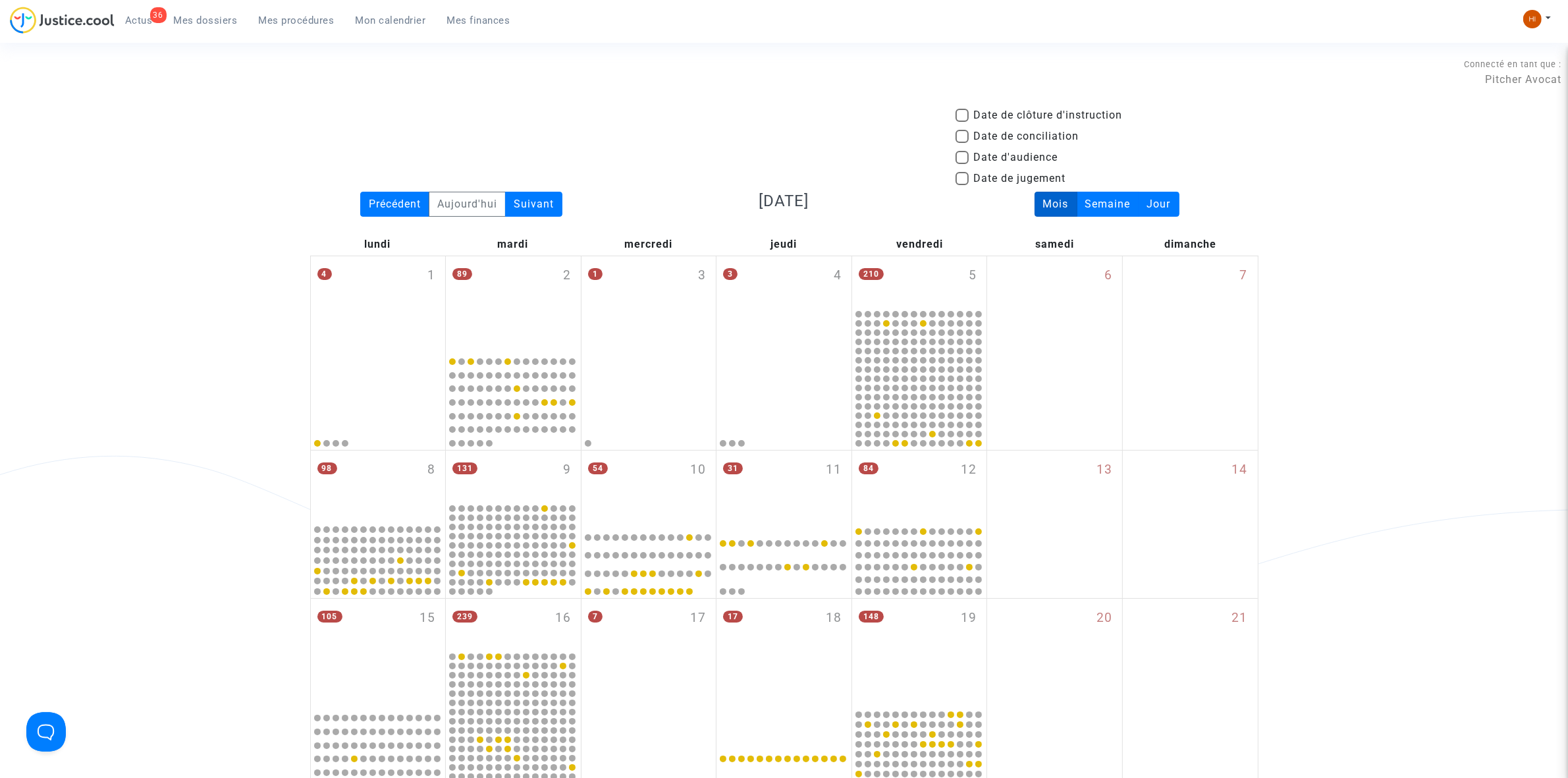
scroll to position [741, 0]
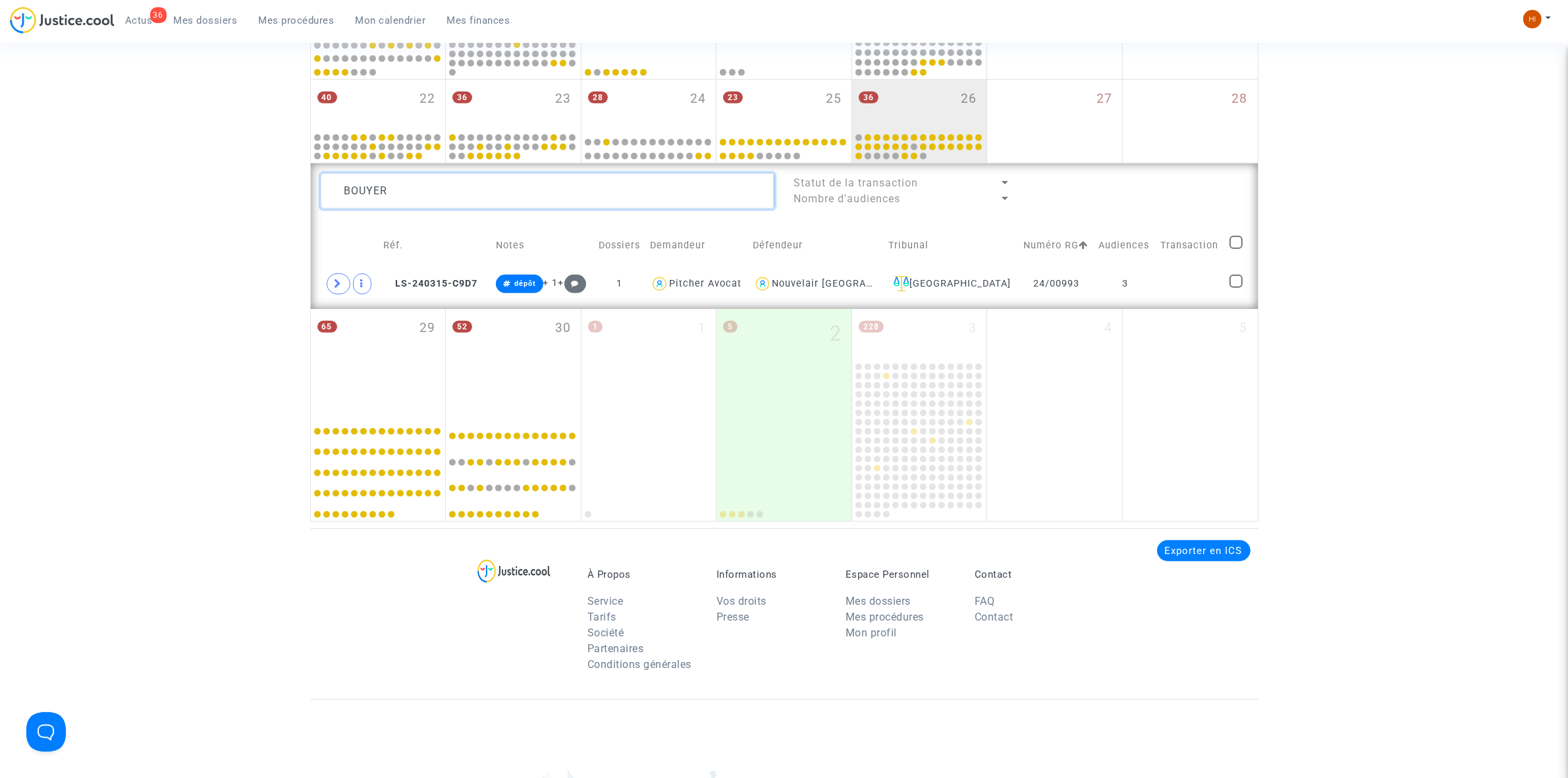
drag, startPoint x: 444, startPoint y: 189, endPoint x: 195, endPoint y: 183, distance: 249.1
paste textarea "Guillo,"
type textarea "Guillo"
click at [1081, 287] on td "3" at bounding box center [1078, 284] width 61 height 30
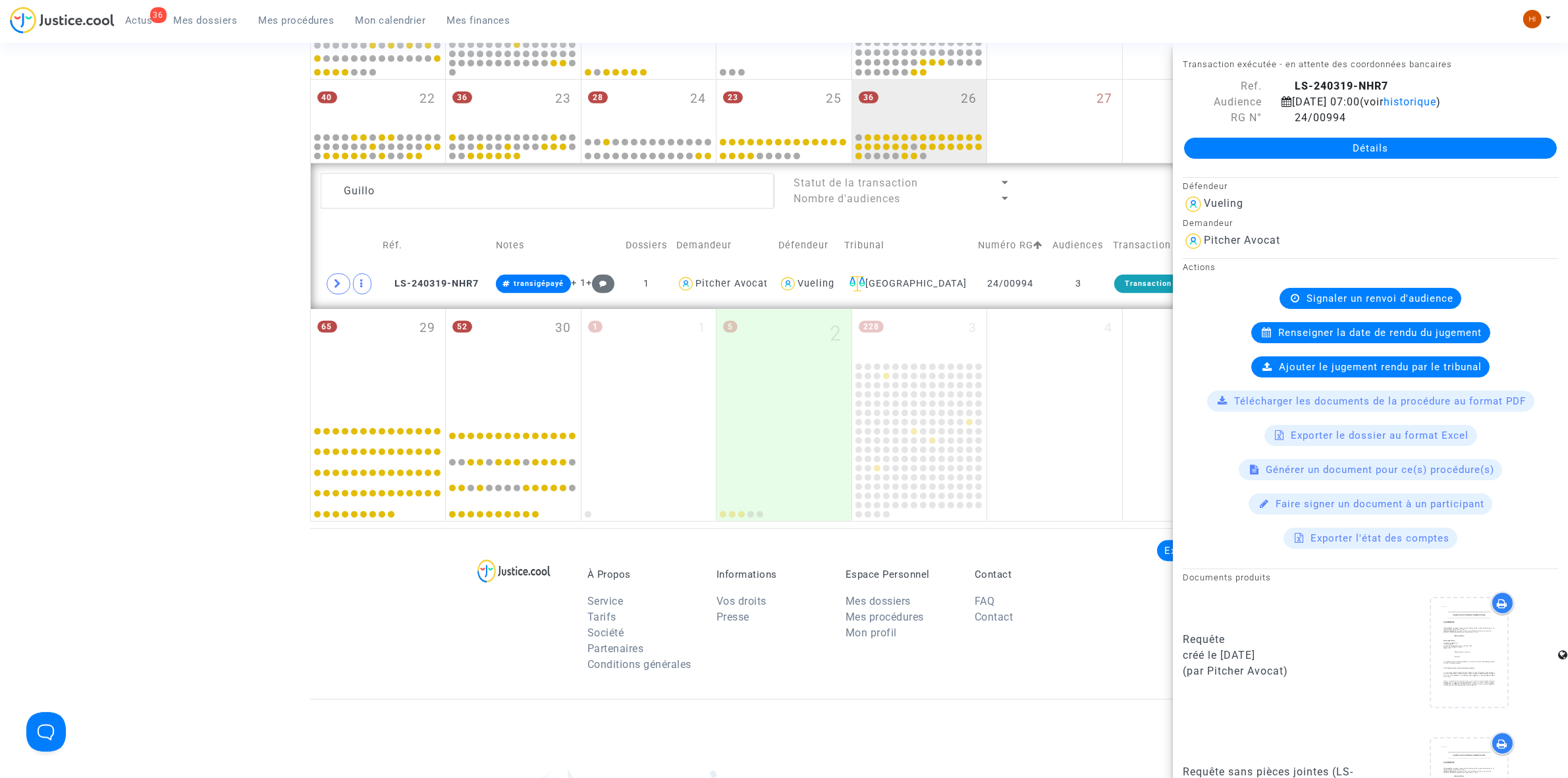
click at [1328, 304] on span "Signaler un renvoi d'audience" at bounding box center [1380, 298] width 147 height 12
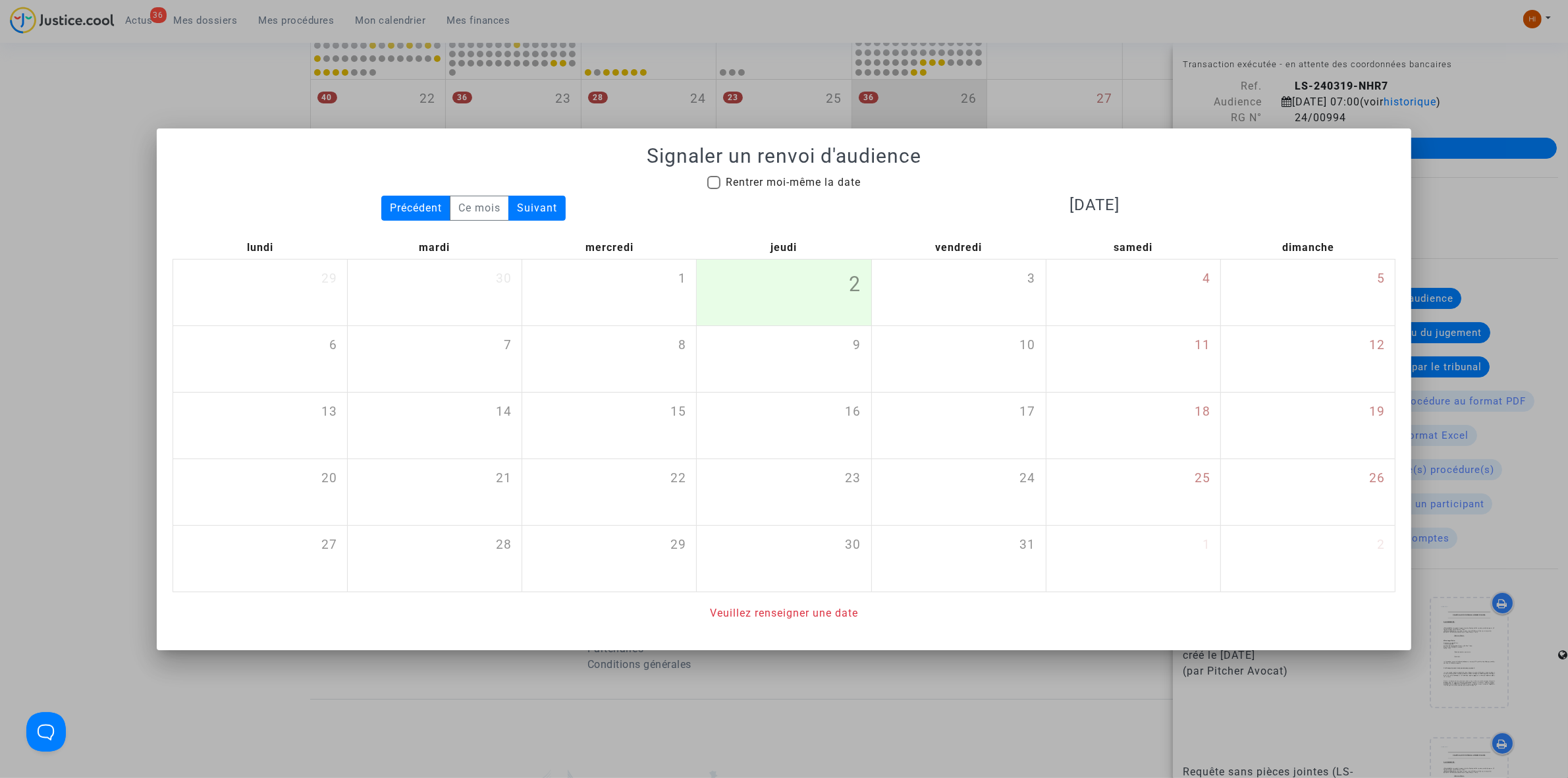
click at [788, 181] on span "Rentrer moi-même la date" at bounding box center [793, 182] width 135 height 13
click at [714, 189] on input "Rentrer moi-même la date" at bounding box center [713, 189] width 1 height 1
checkbox input "true"
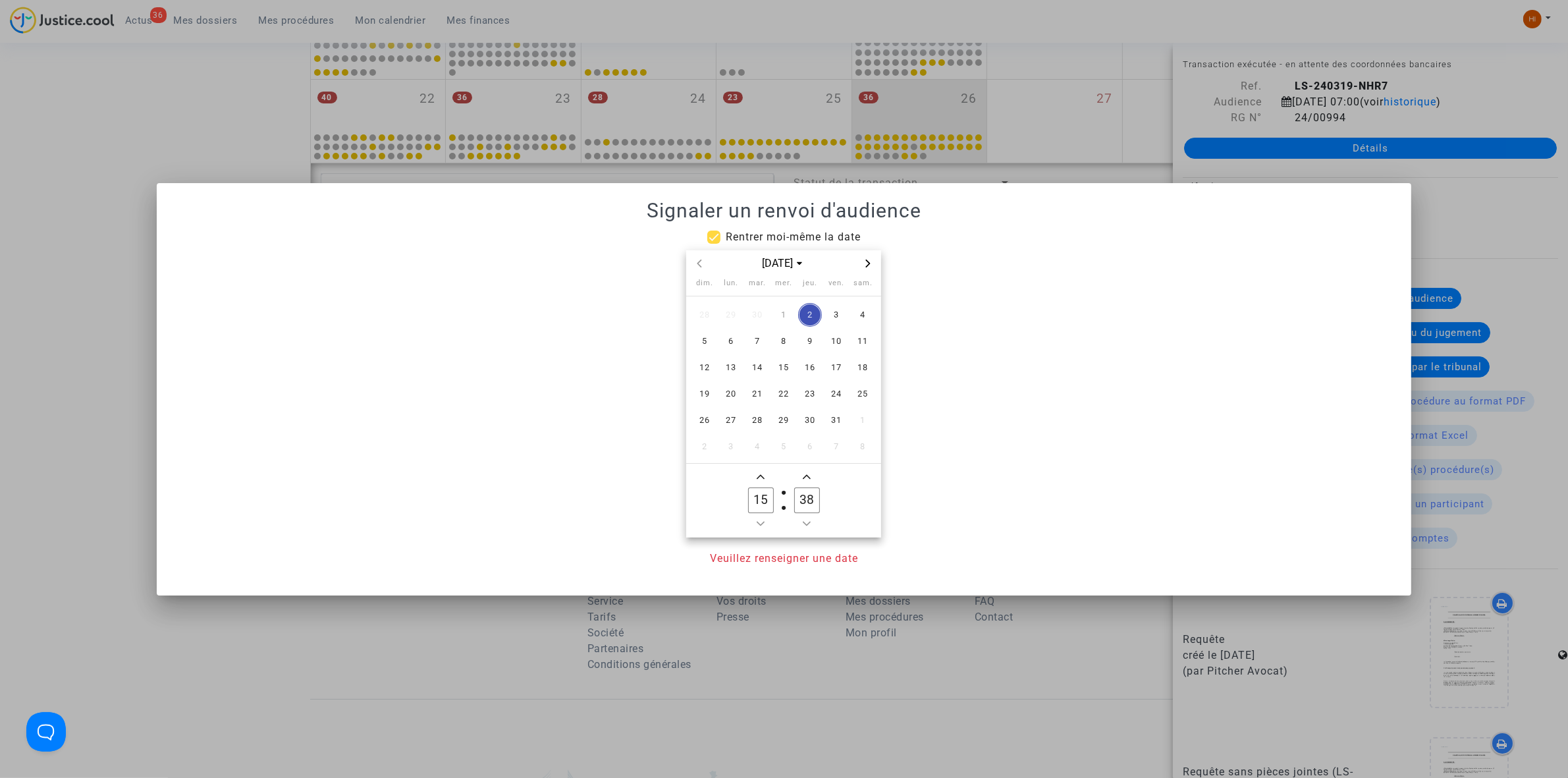
click at [871, 260] on icon "Next month" at bounding box center [868, 263] width 8 height 8
click at [690, 263] on div "févr. 2026" at bounding box center [783, 264] width 195 height 27
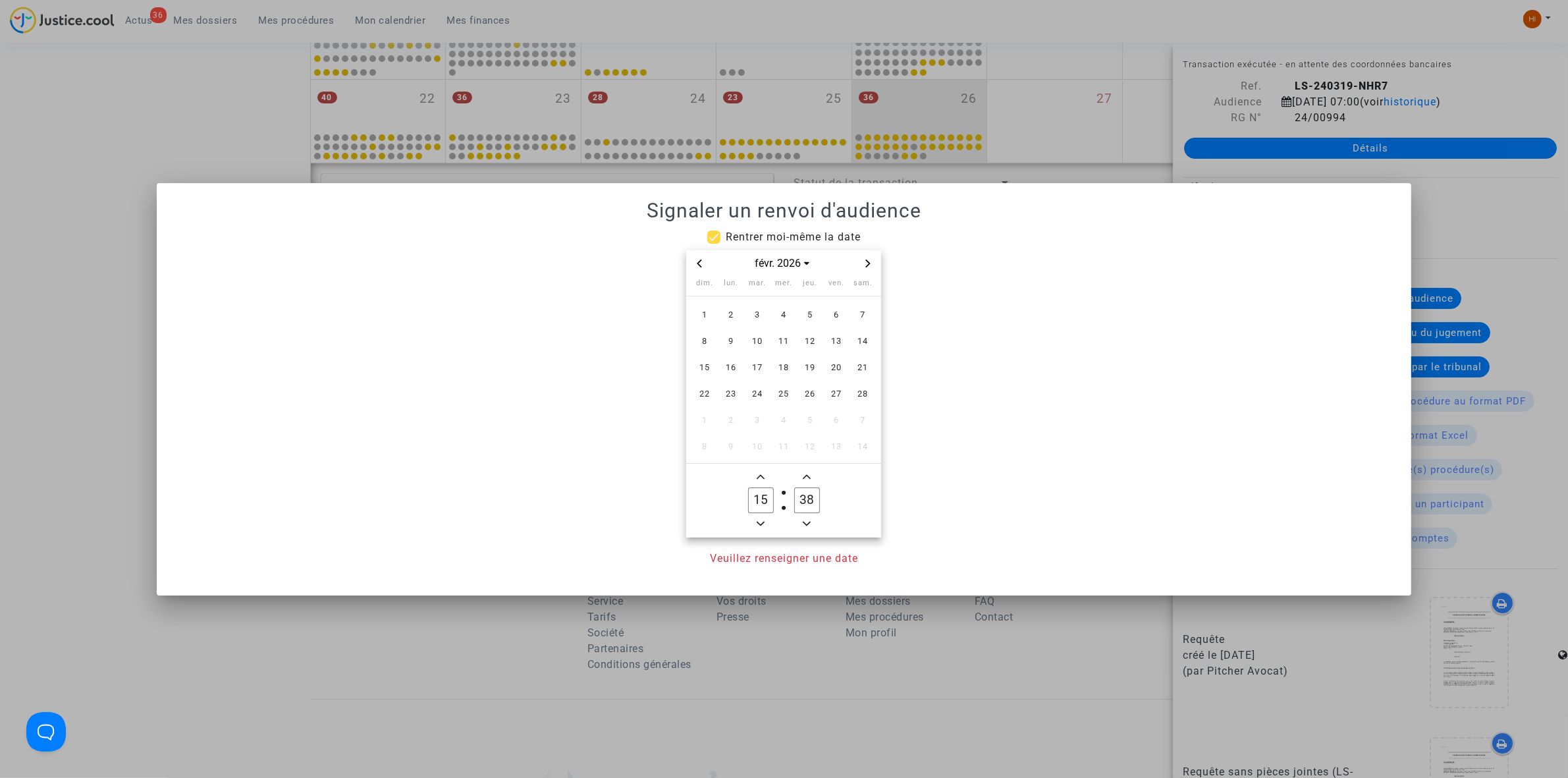
click at [694, 263] on span "Previous month" at bounding box center [700, 263] width 15 height 15
click at [841, 426] on span "30" at bounding box center [836, 420] width 23 height 23
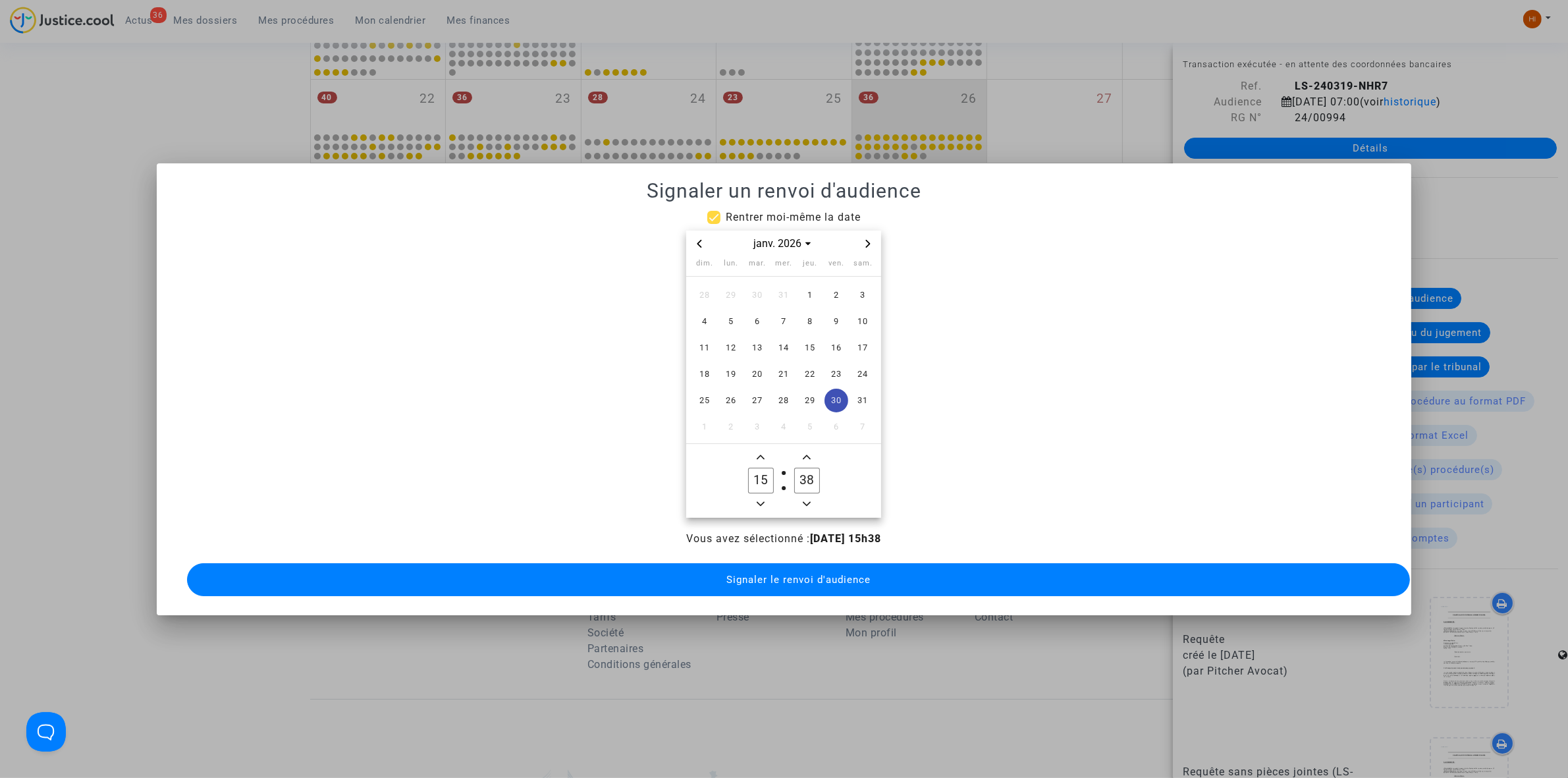
click at [757, 499] on icon "Minus a hour" at bounding box center [761, 503] width 8 height 8
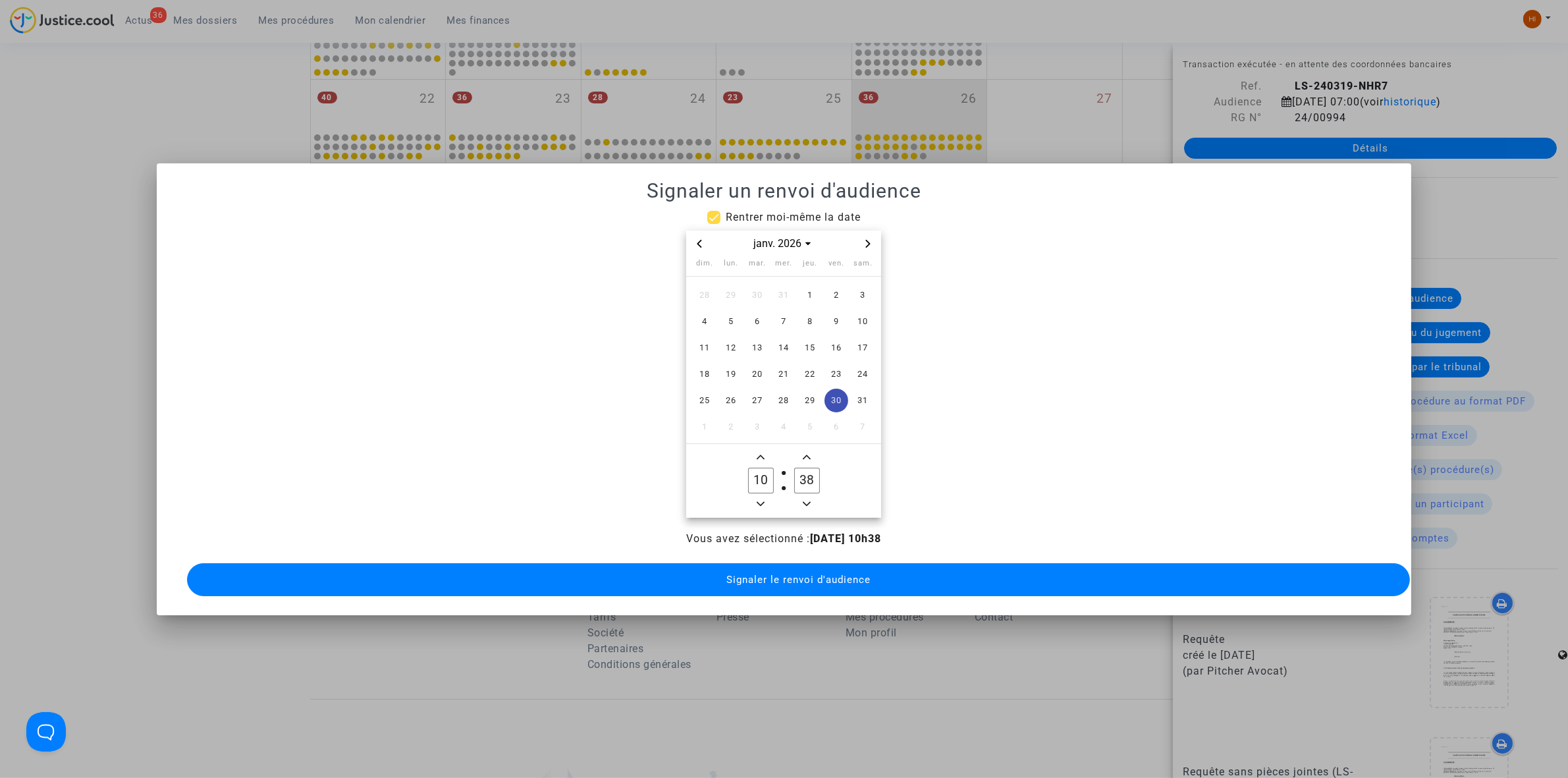
click at [757, 499] on icon "Minus a hour" at bounding box center [761, 503] width 8 height 8
type input "09"
click at [809, 469] on input "38" at bounding box center [807, 480] width 25 height 25
type input "00"
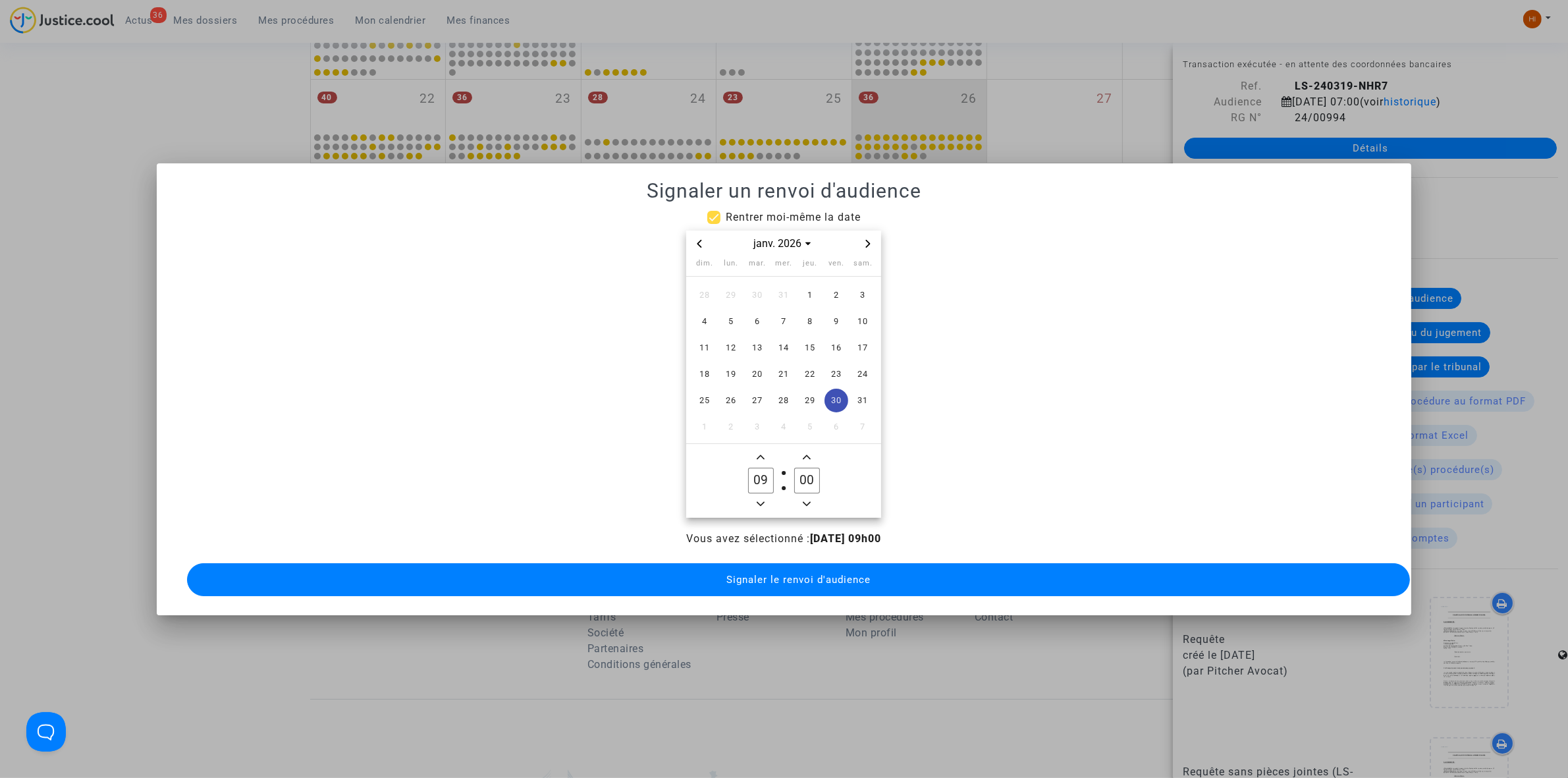
click at [811, 574] on span "Signaler le renvoi d'audience" at bounding box center [799, 580] width 144 height 12
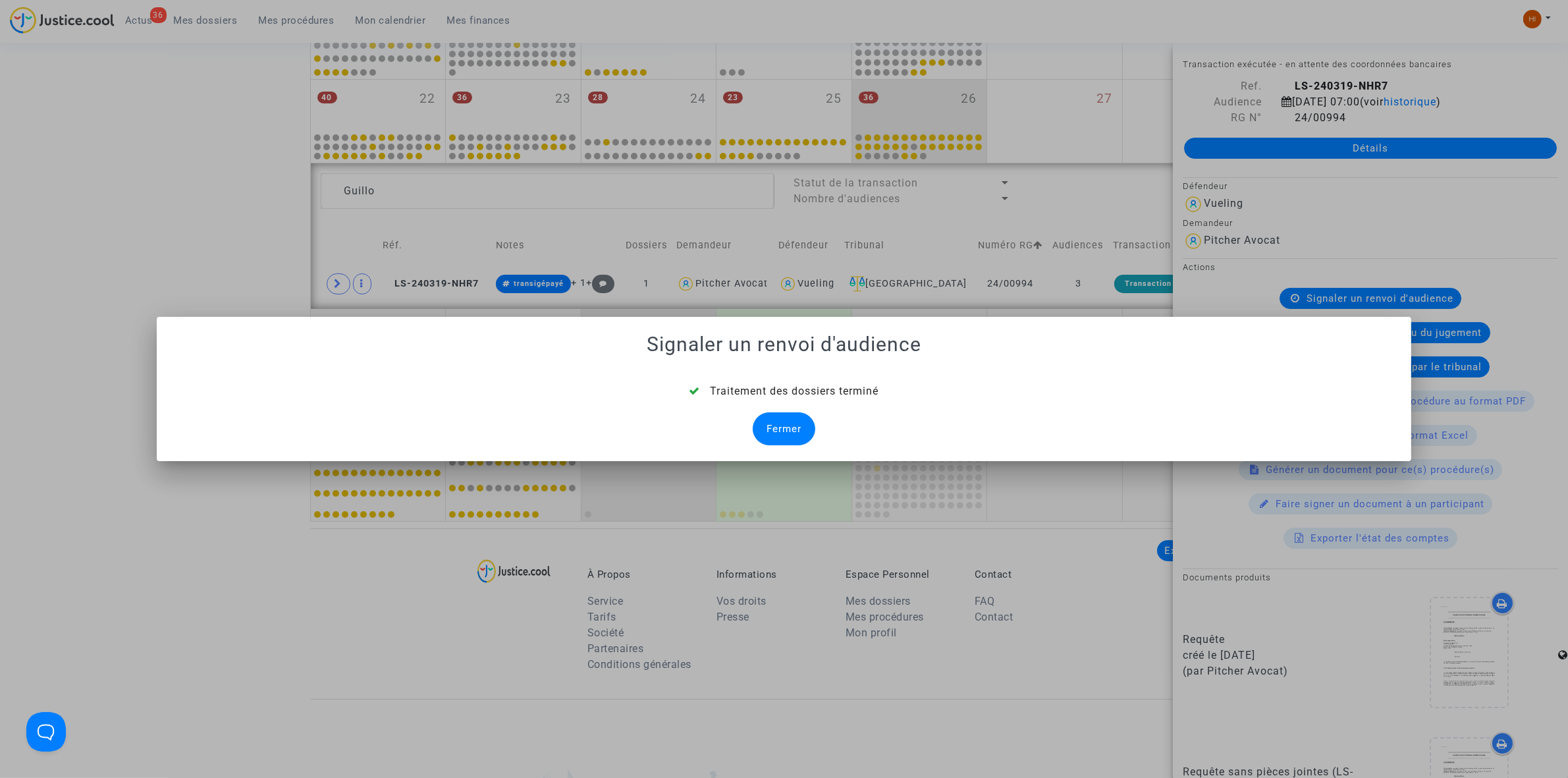
drag, startPoint x: 787, startPoint y: 438, endPoint x: 621, endPoint y: 438, distance: 166.0
click at [787, 438] on div "Fermer" at bounding box center [784, 429] width 63 height 33
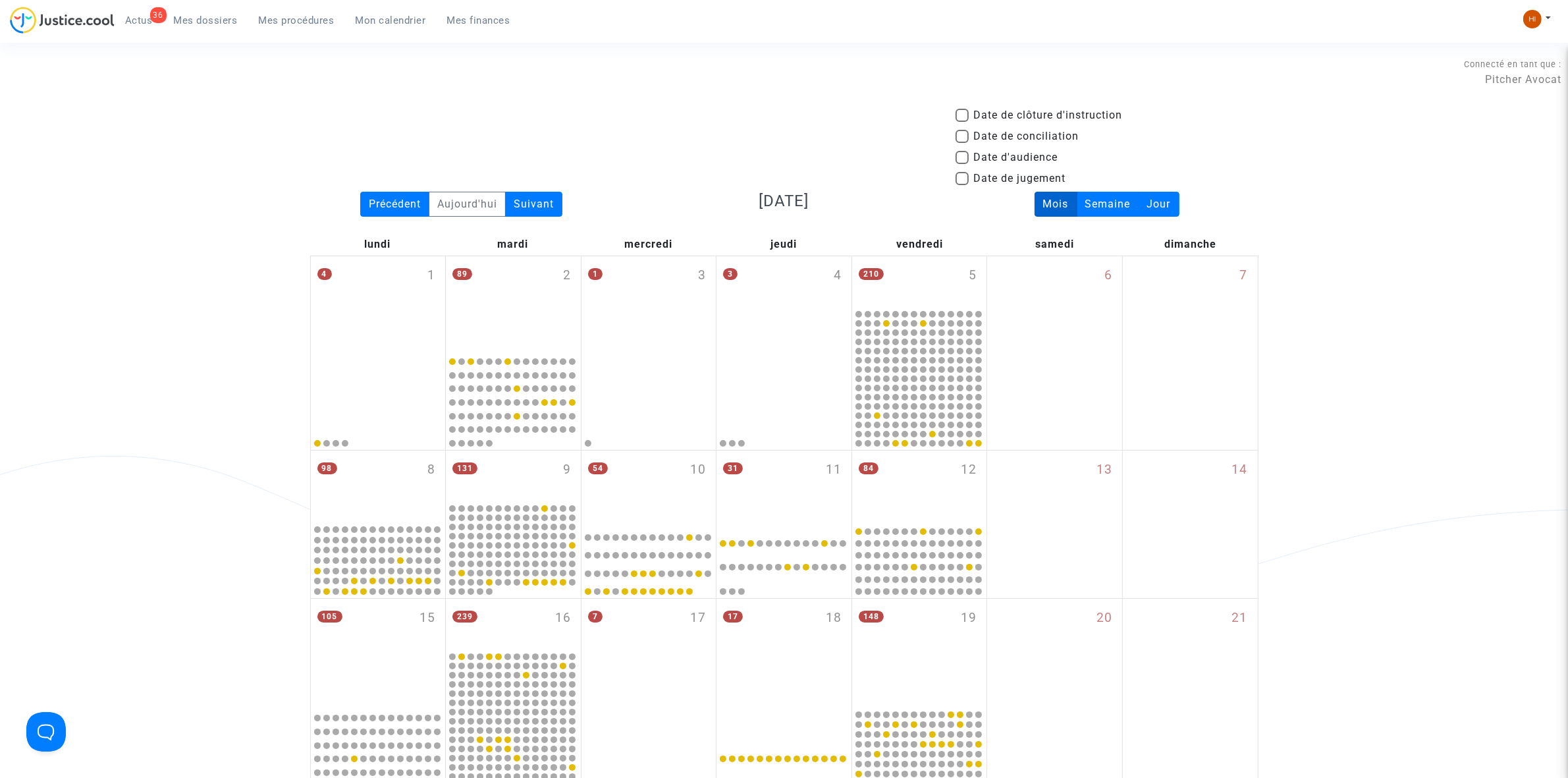
scroll to position [741, 0]
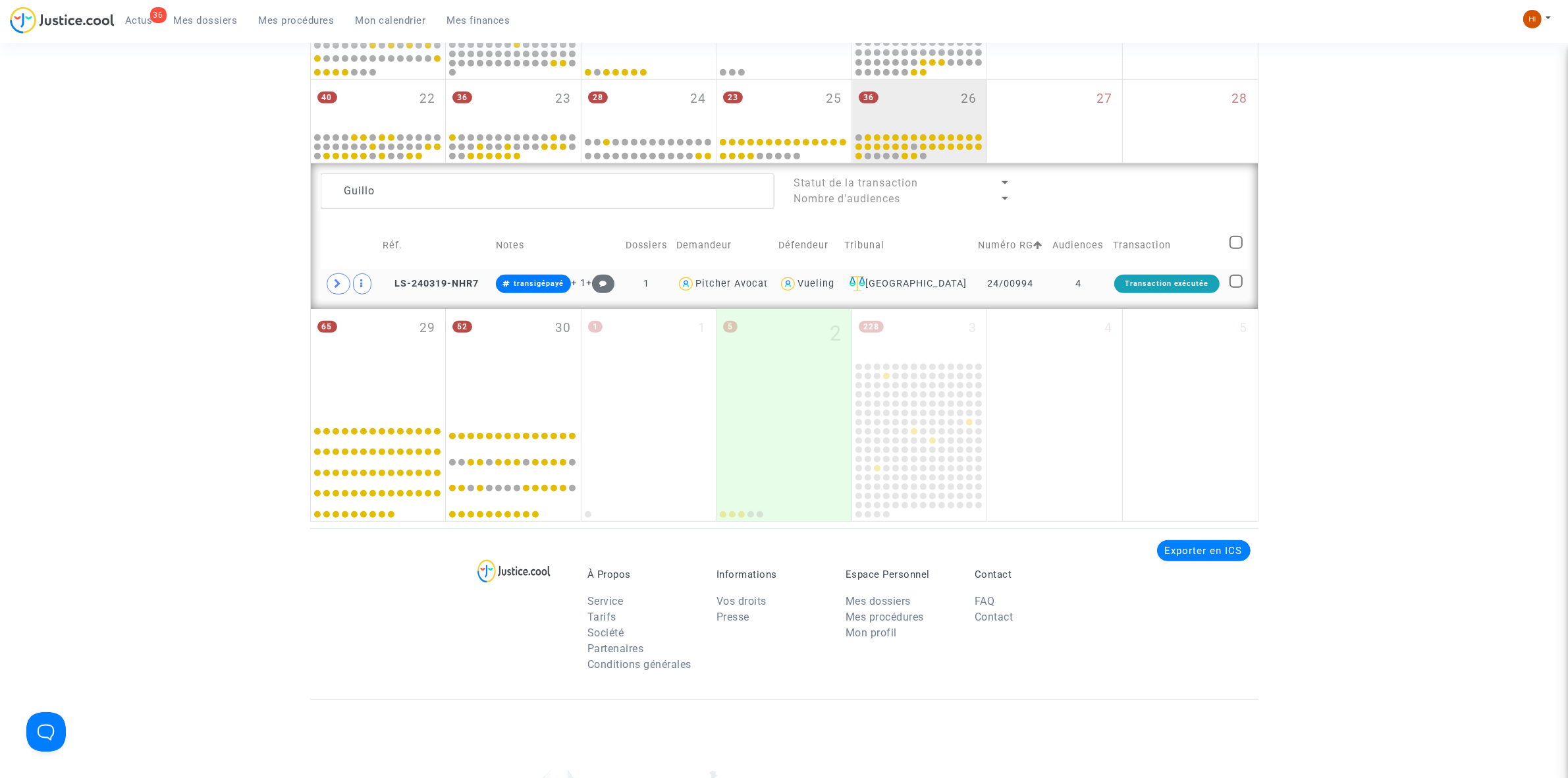
click at [1048, 287] on td "4" at bounding box center [1078, 284] width 61 height 30
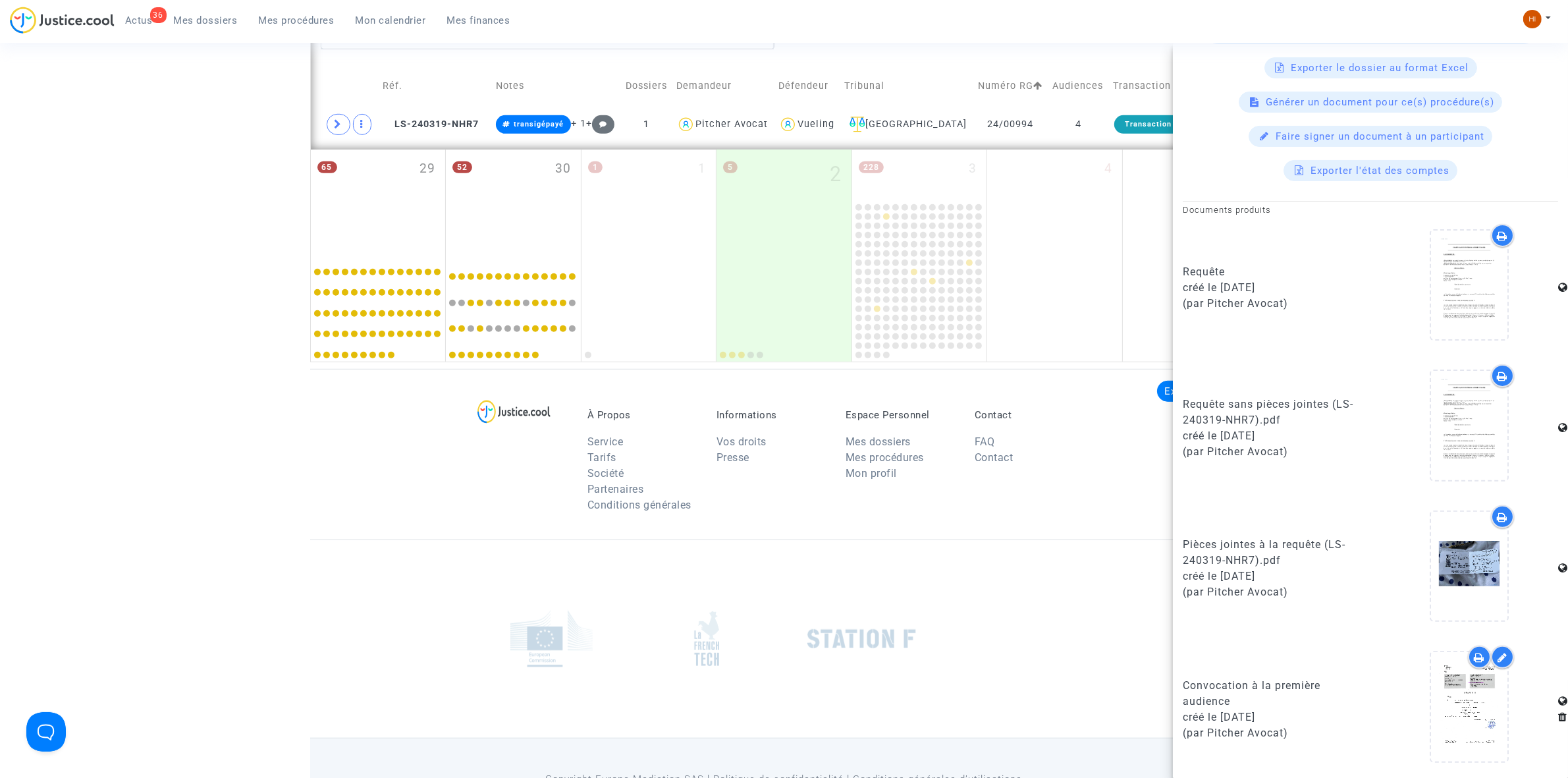
scroll to position [570, 0]
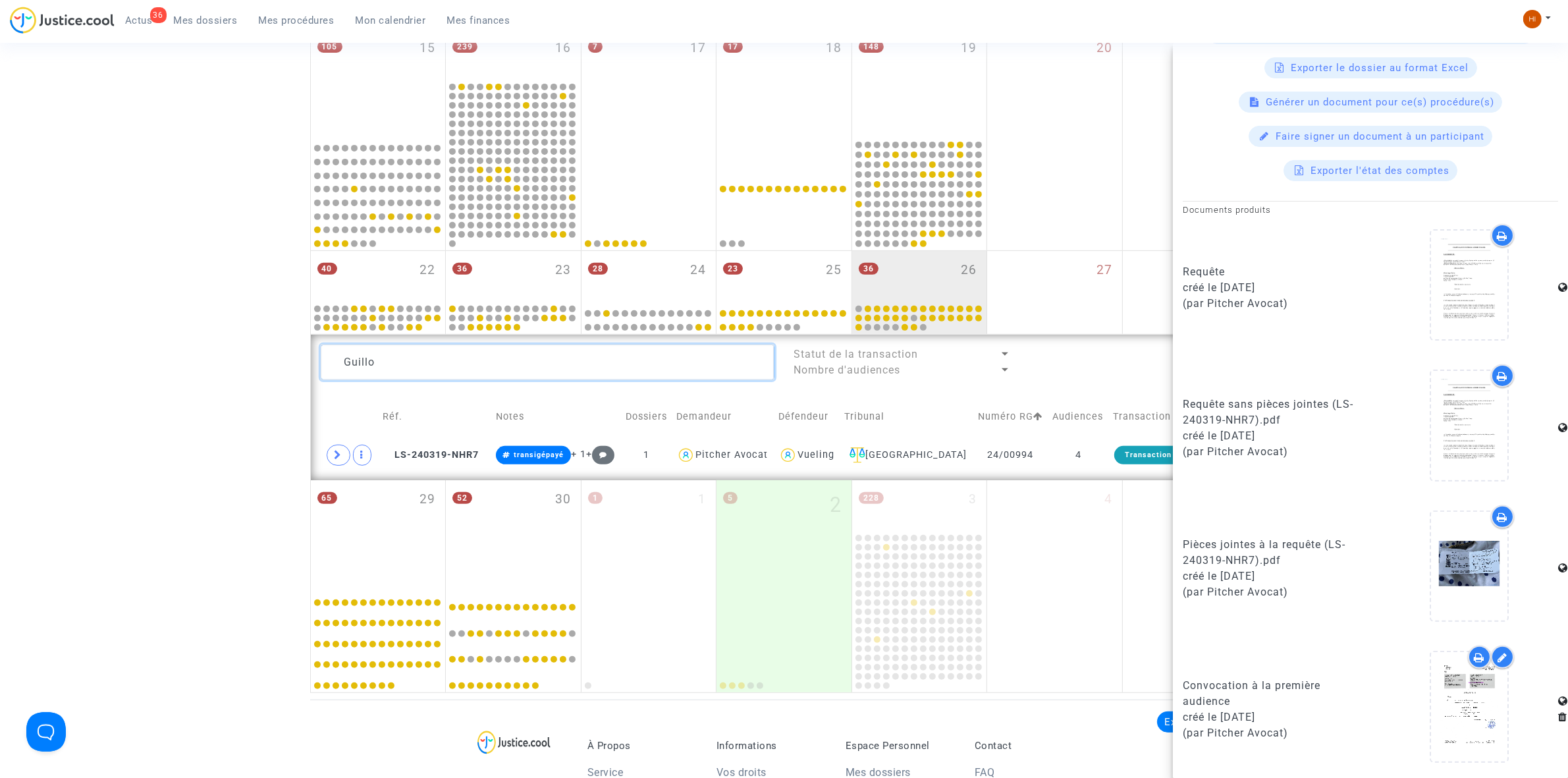
drag, startPoint x: 488, startPoint y: 353, endPoint x: 3, endPoint y: 333, distance: 485.4
click at [11, 333] on div "Date de clôture d'instruction Date de conciliation Date d'audience Date de juge…" at bounding box center [784, 115] width 1568 height 1155
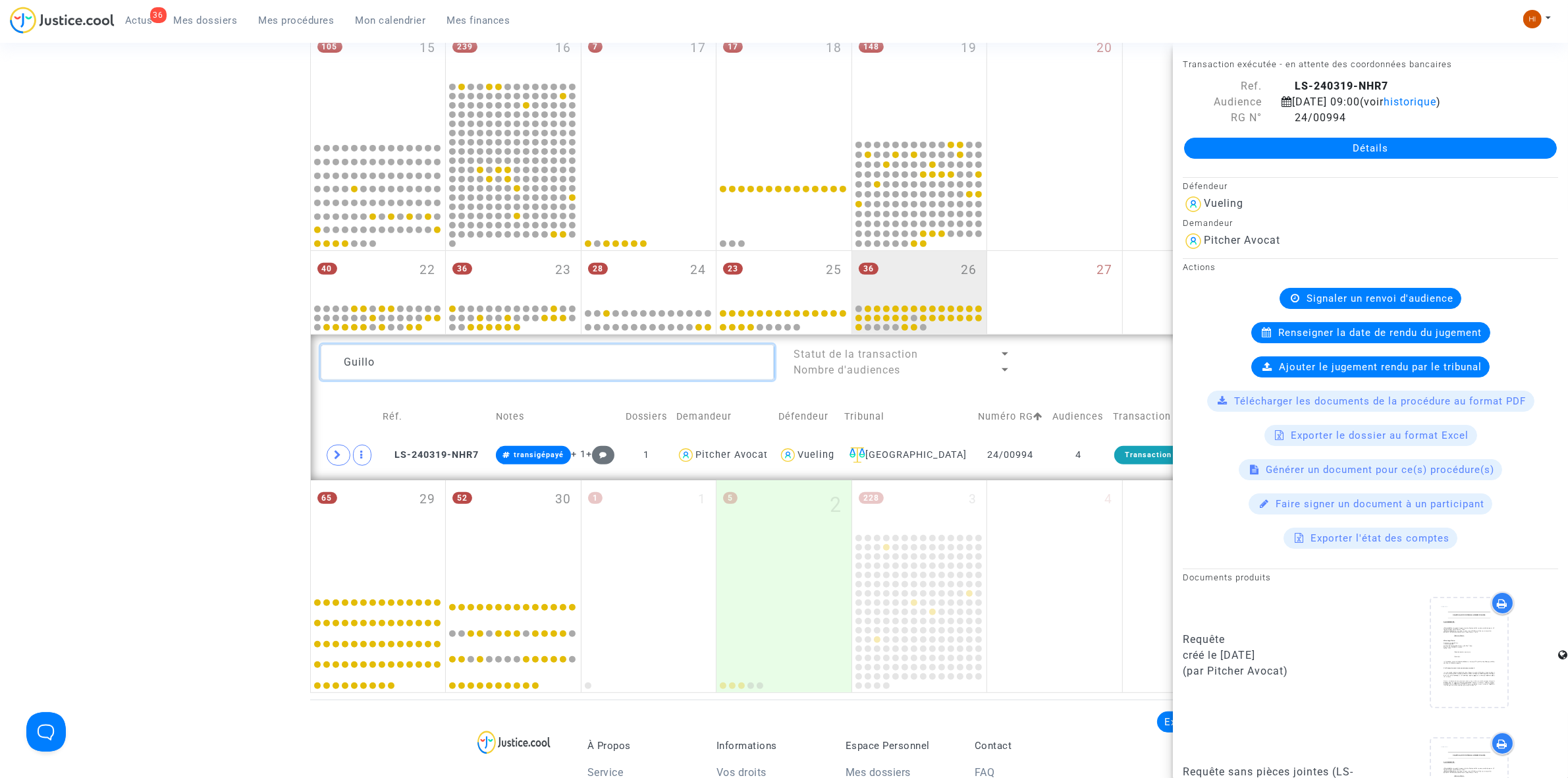
paste textarea "Ria DENISI<A"
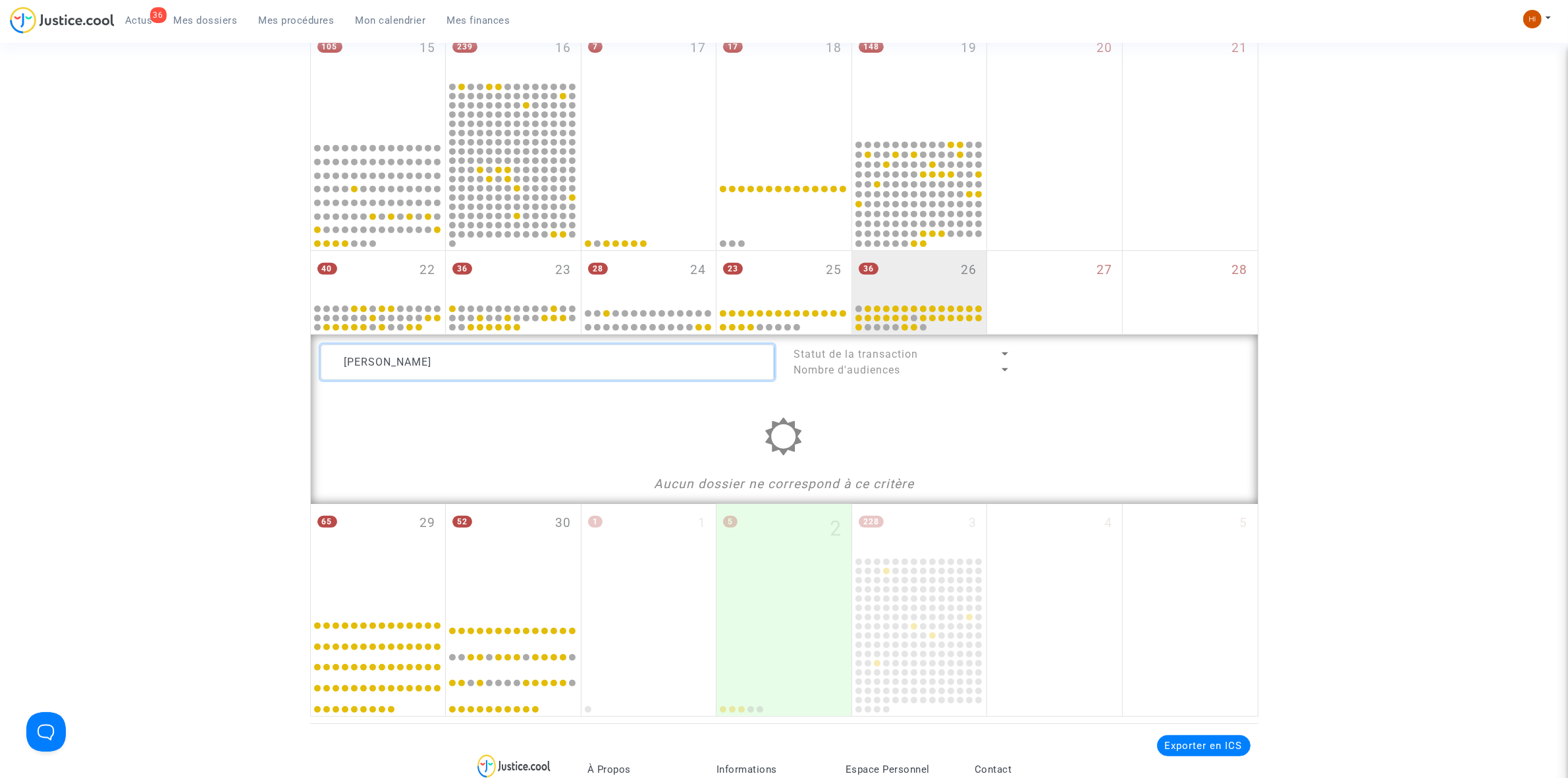
drag, startPoint x: 366, startPoint y: 361, endPoint x: 274, endPoint y: 358, distance: 92.0
click at [274, 358] on div "Date de clôture d'instruction Date de conciliation Date d'audience Date de juge…" at bounding box center [784, 127] width 1568 height 1179
click at [581, 364] on textarea at bounding box center [547, 362] width 454 height 36
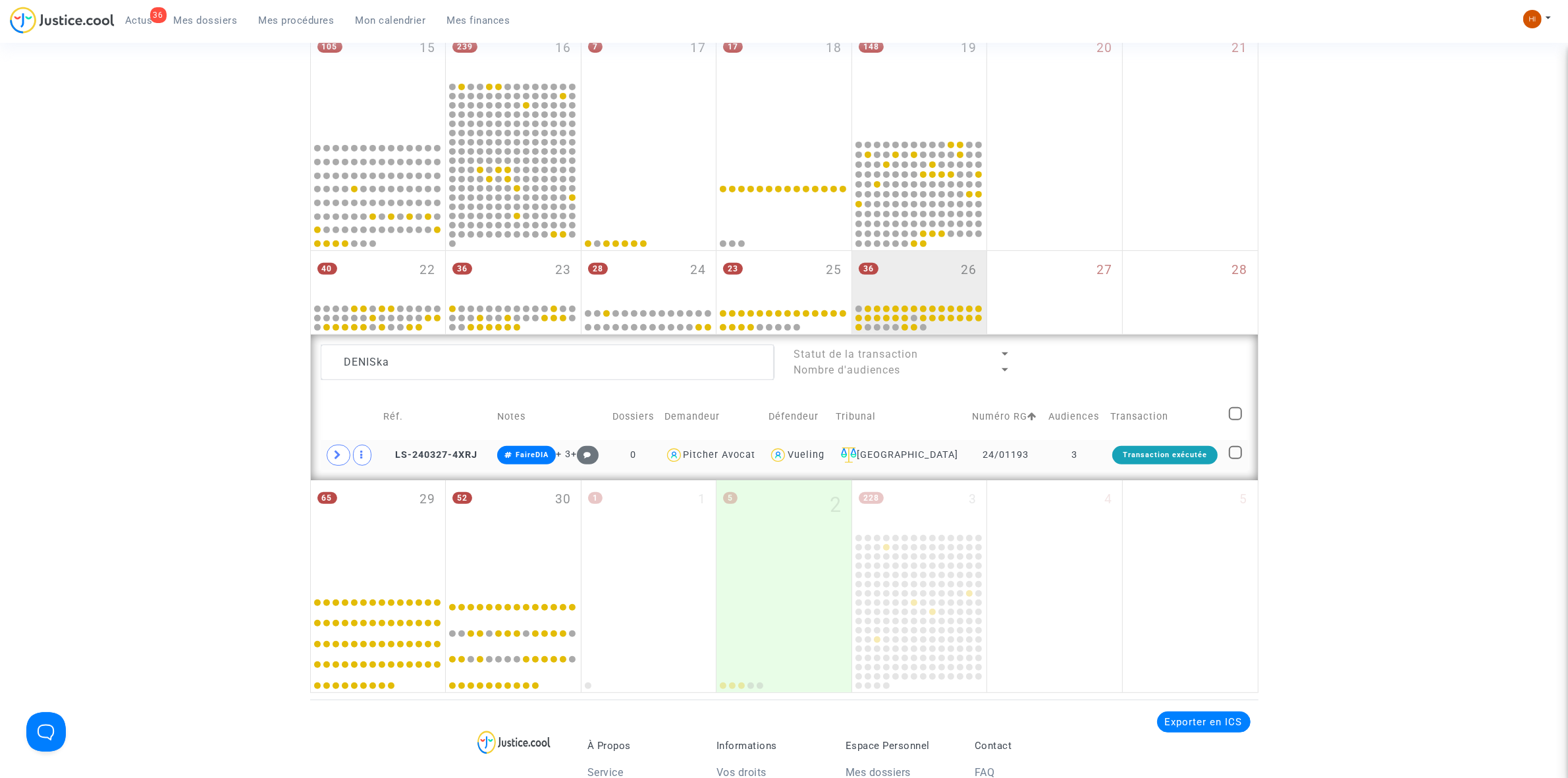
click at [442, 446] on td "LS-240327-4XRJ" at bounding box center [436, 455] width 114 height 30
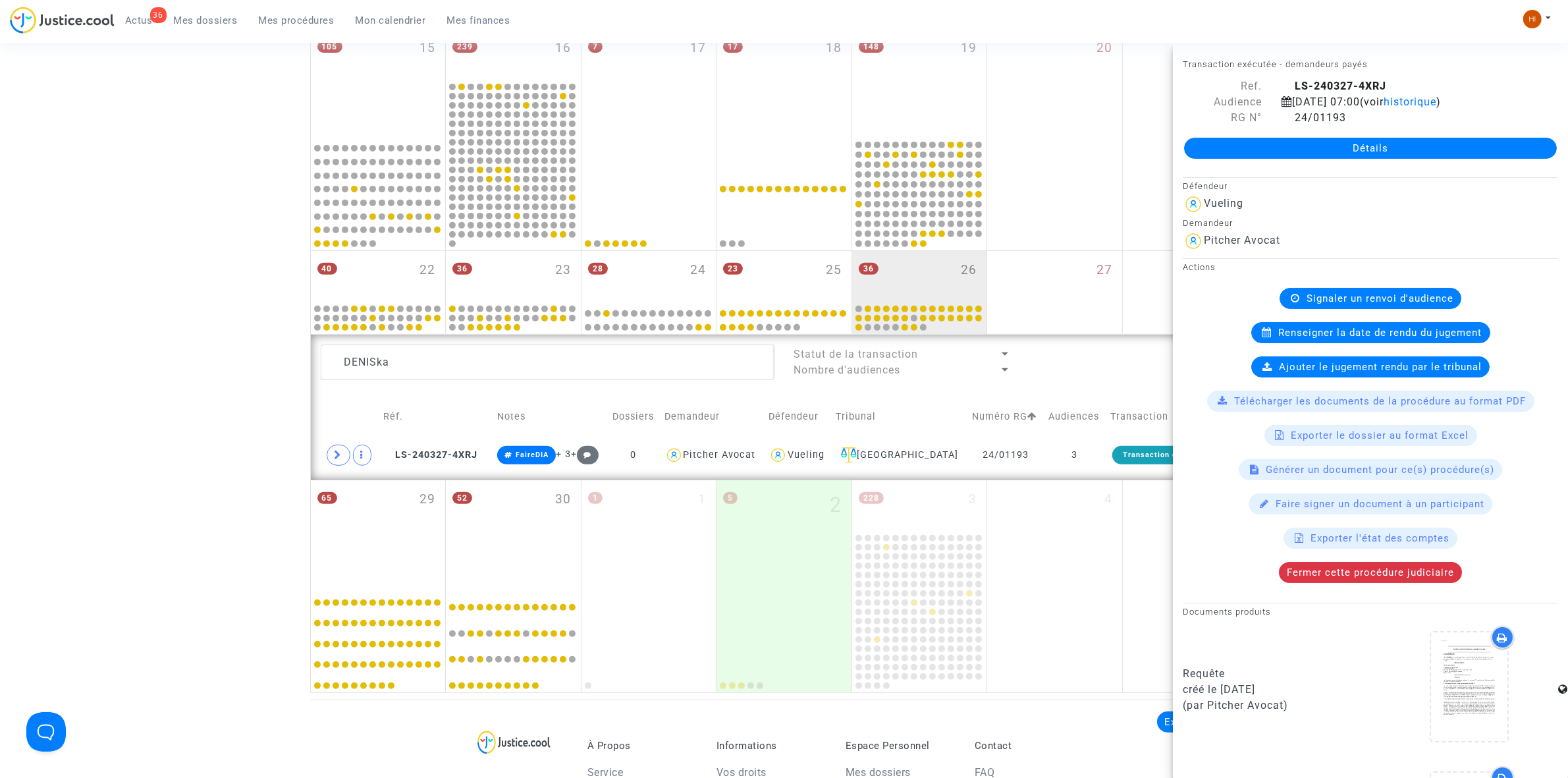
click at [1367, 339] on span "Renseigner la date de rendu du jugement" at bounding box center [1380, 333] width 203 height 12
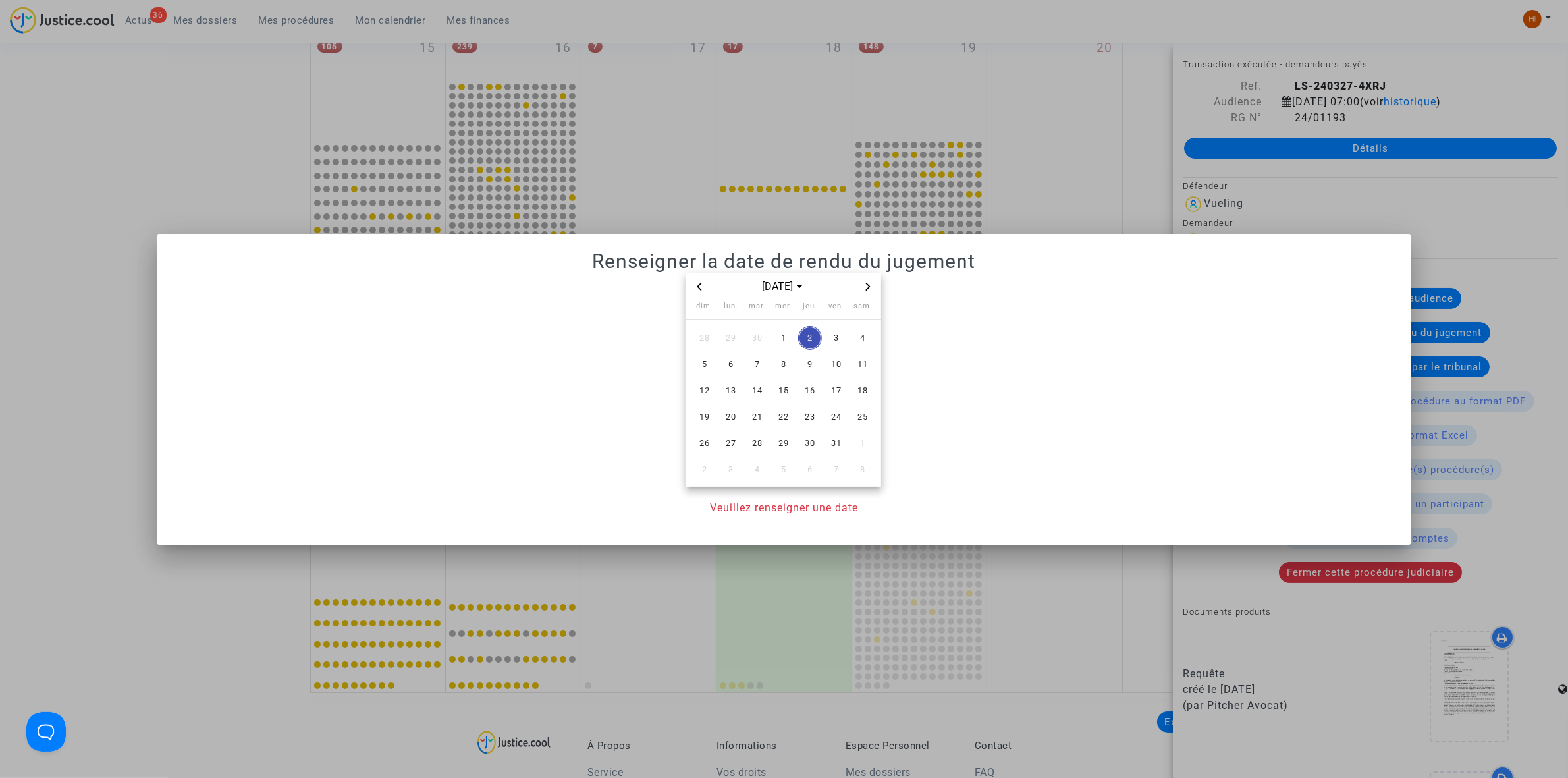
click at [700, 284] on icon "Previous month" at bounding box center [700, 285] width 5 height 8
click at [840, 415] on span "26" at bounding box center [836, 416] width 23 height 23
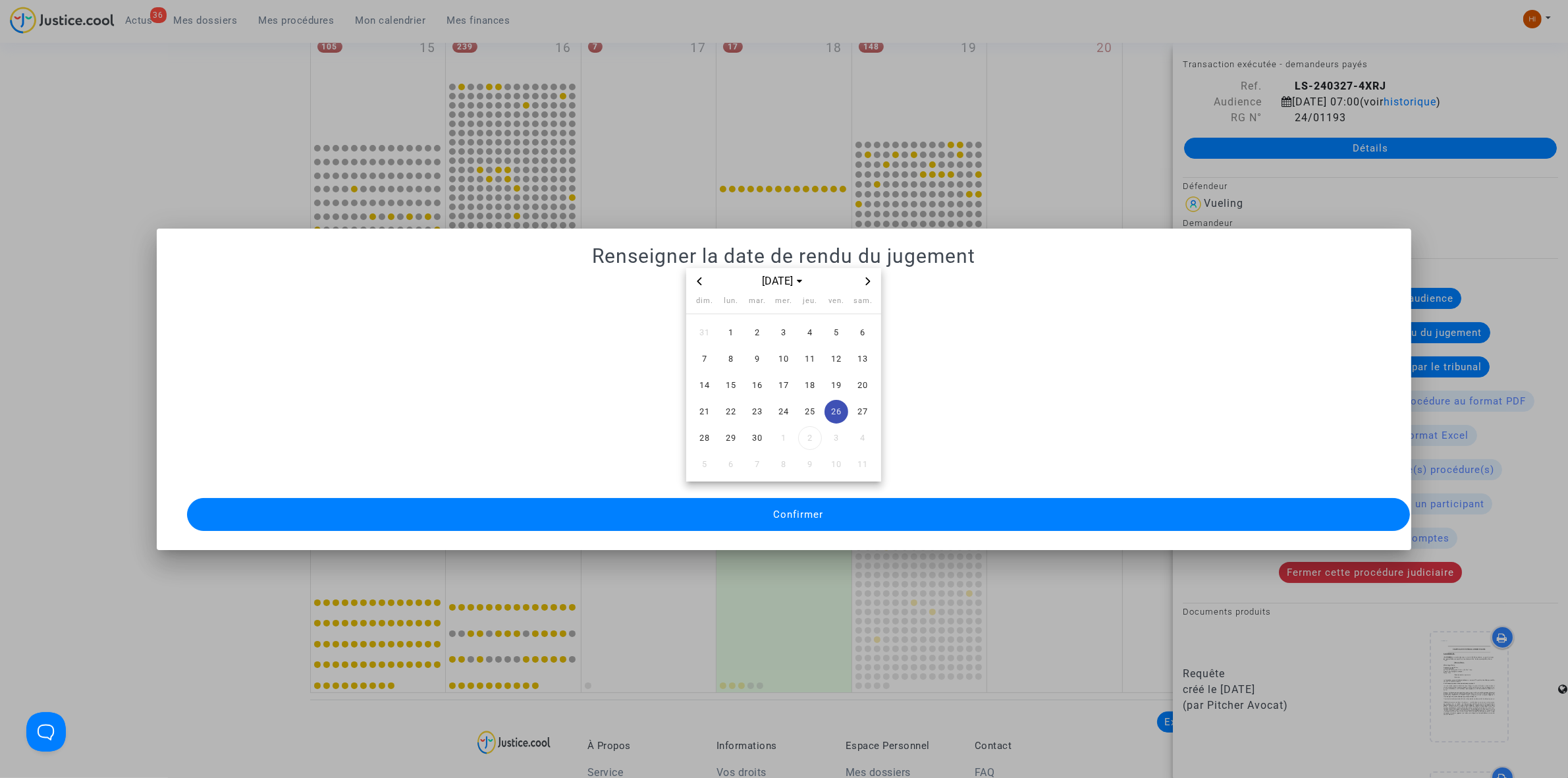
click at [810, 508] on span "Confirmer" at bounding box center [799, 514] width 50 height 12
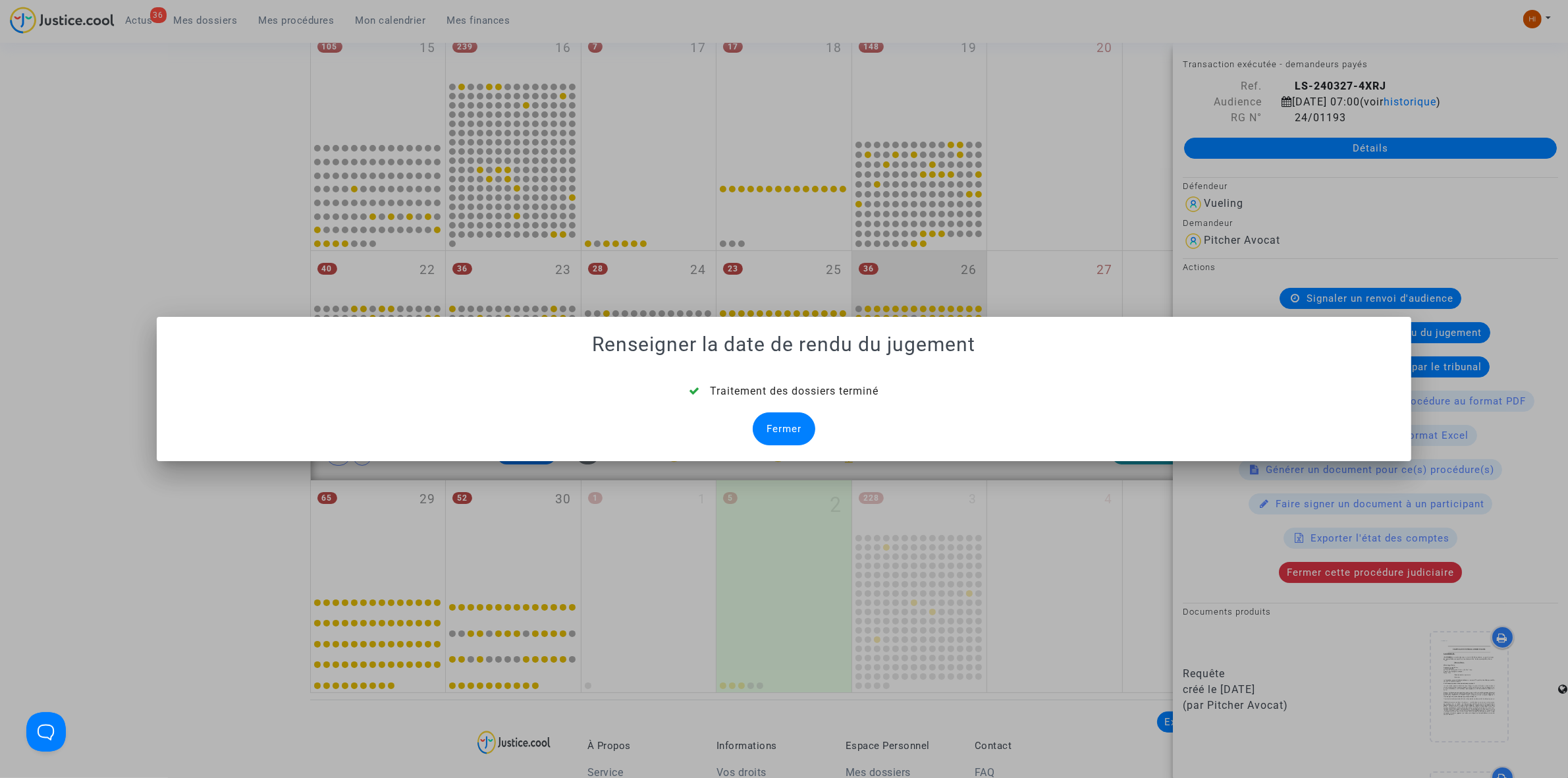
drag, startPoint x: 766, startPoint y: 423, endPoint x: 766, endPoint y: 432, distance: 9.0
click at [766, 424] on div "Fermer" at bounding box center [784, 429] width 63 height 33
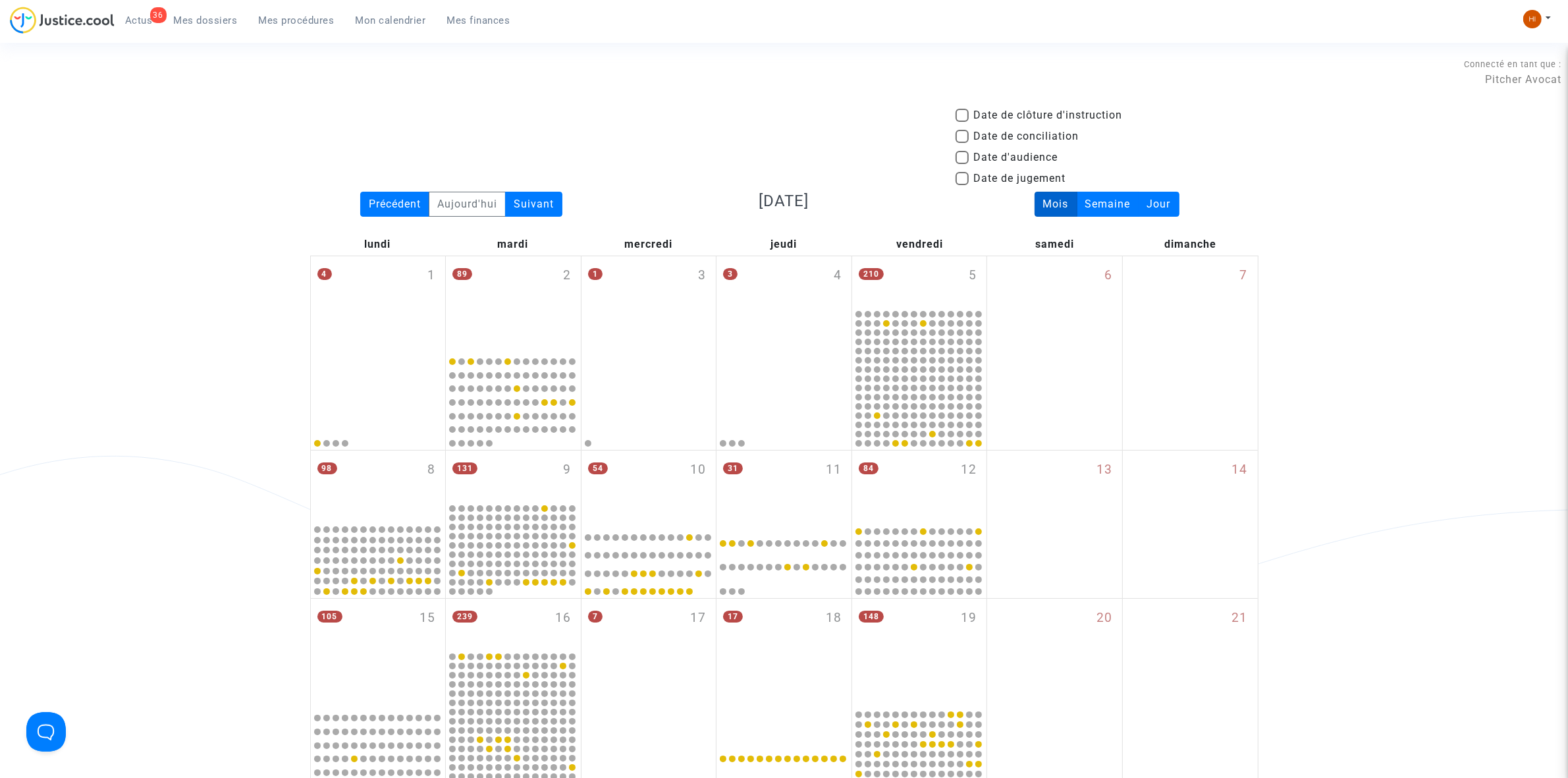
scroll to position [570, 0]
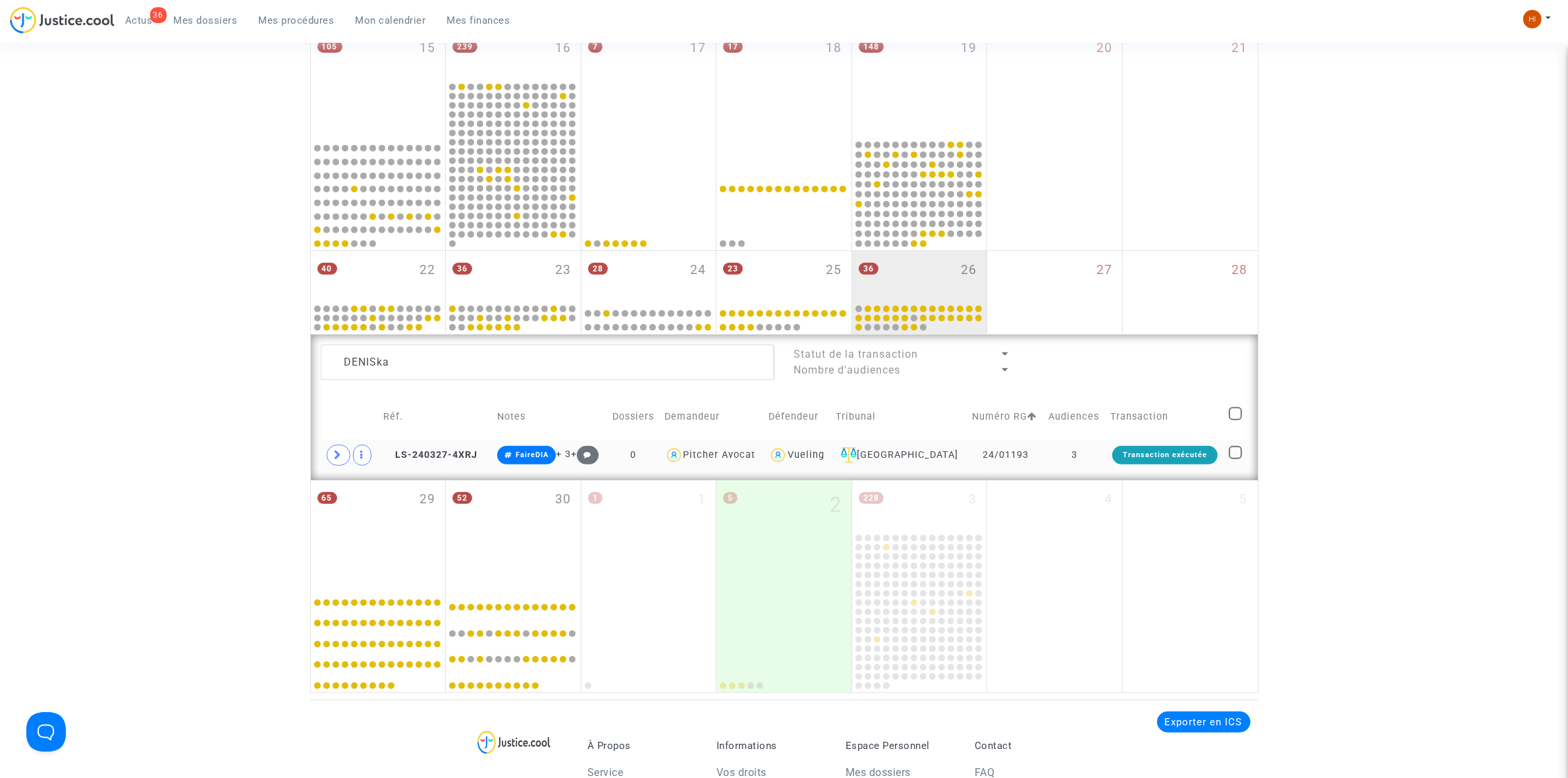
click at [1097, 463] on td "3" at bounding box center [1075, 455] width 62 height 30
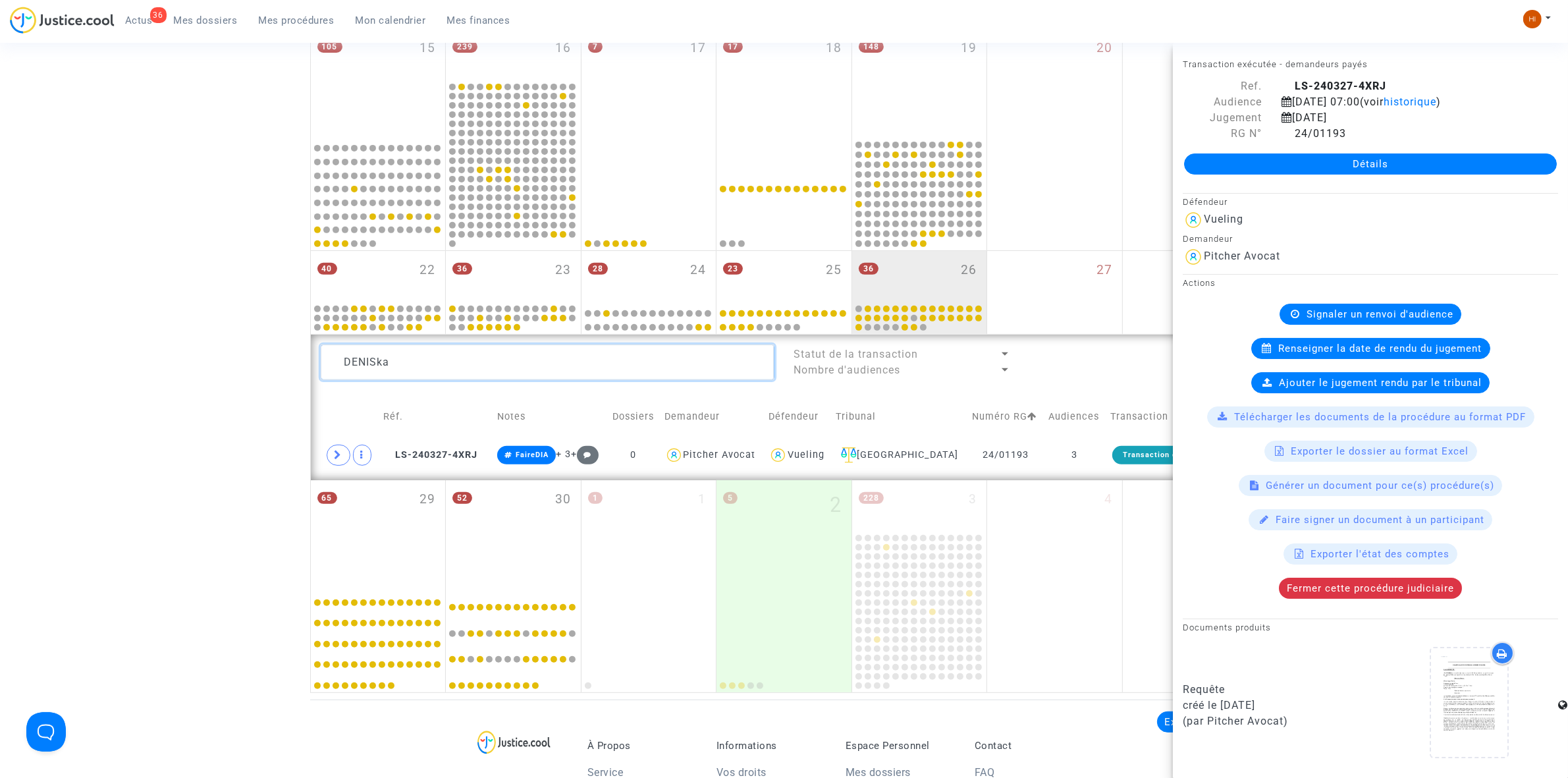
drag, startPoint x: 466, startPoint y: 370, endPoint x: 127, endPoint y: 313, distance: 343.8
click at [129, 312] on div "Date de clôture d'instruction Date de conciliation Date d'audience Date de juge…" at bounding box center [784, 115] width 1568 height 1155
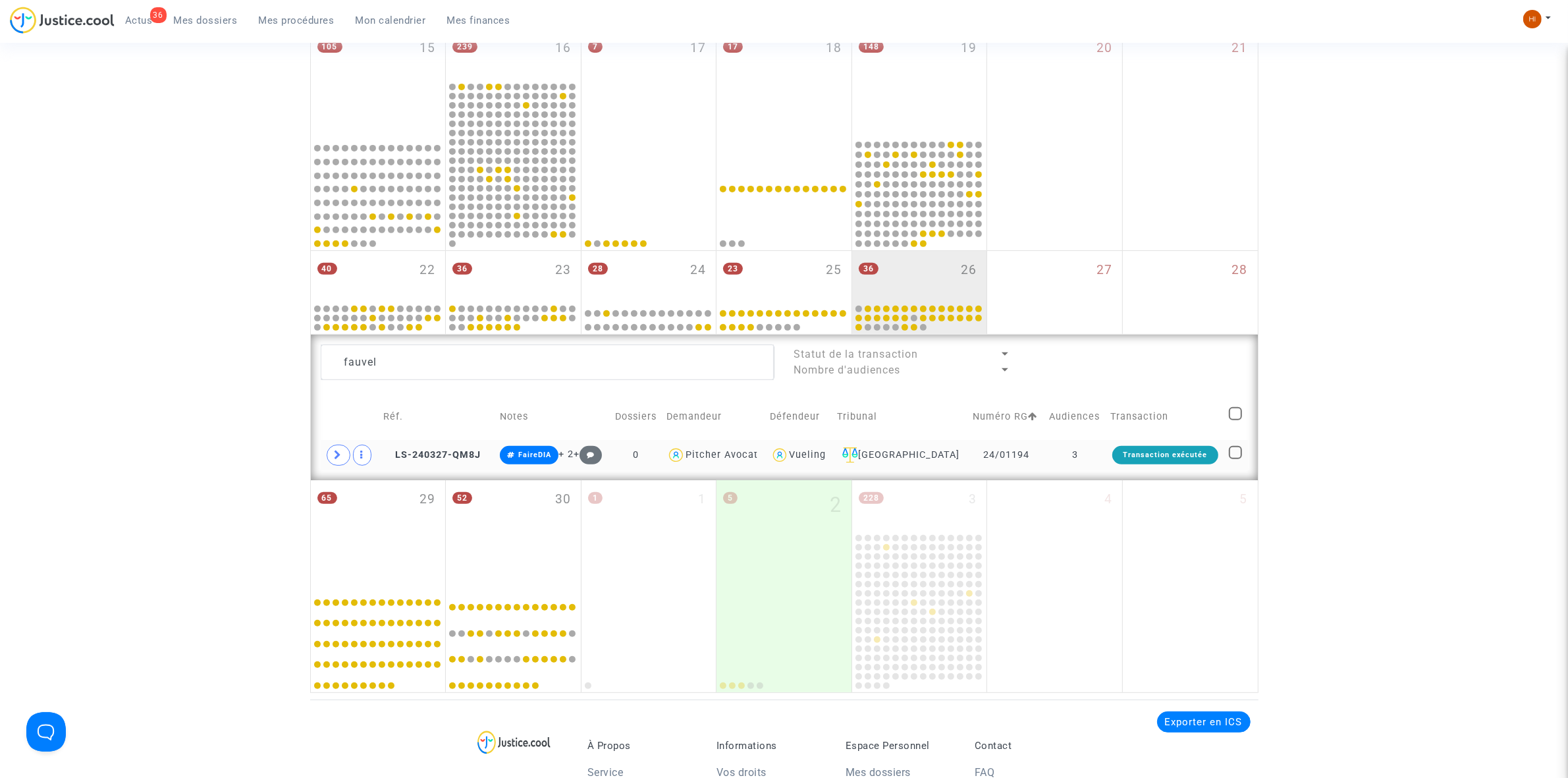
click at [1106, 451] on td "Transaction exécutée" at bounding box center [1165, 455] width 118 height 30
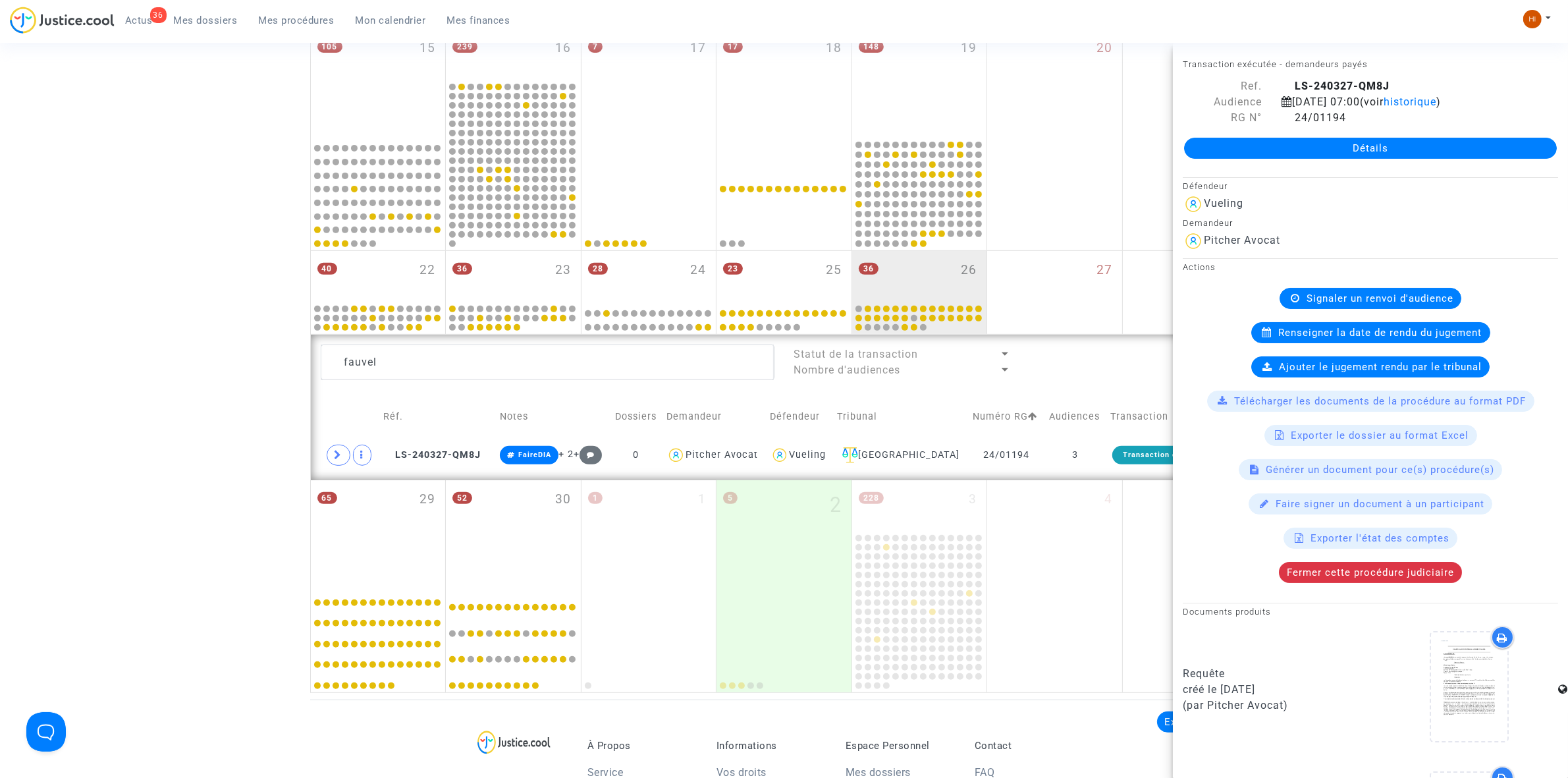
click at [1312, 339] on span "Renseigner la date de rendu du jugement" at bounding box center [1380, 333] width 203 height 12
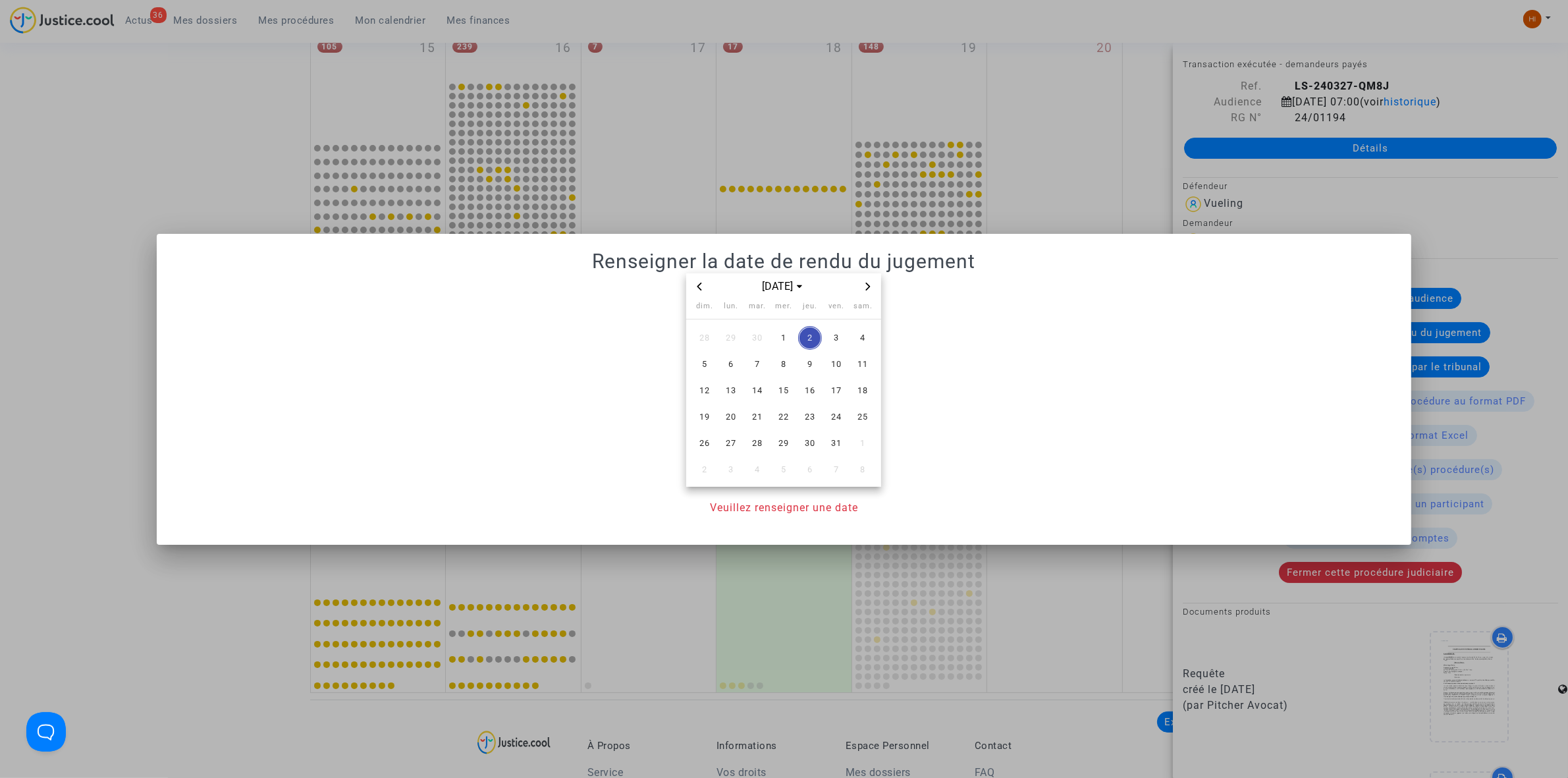
click at [696, 287] on icon "Previous month" at bounding box center [700, 286] width 8 height 8
click at [840, 422] on span "26" at bounding box center [836, 416] width 23 height 23
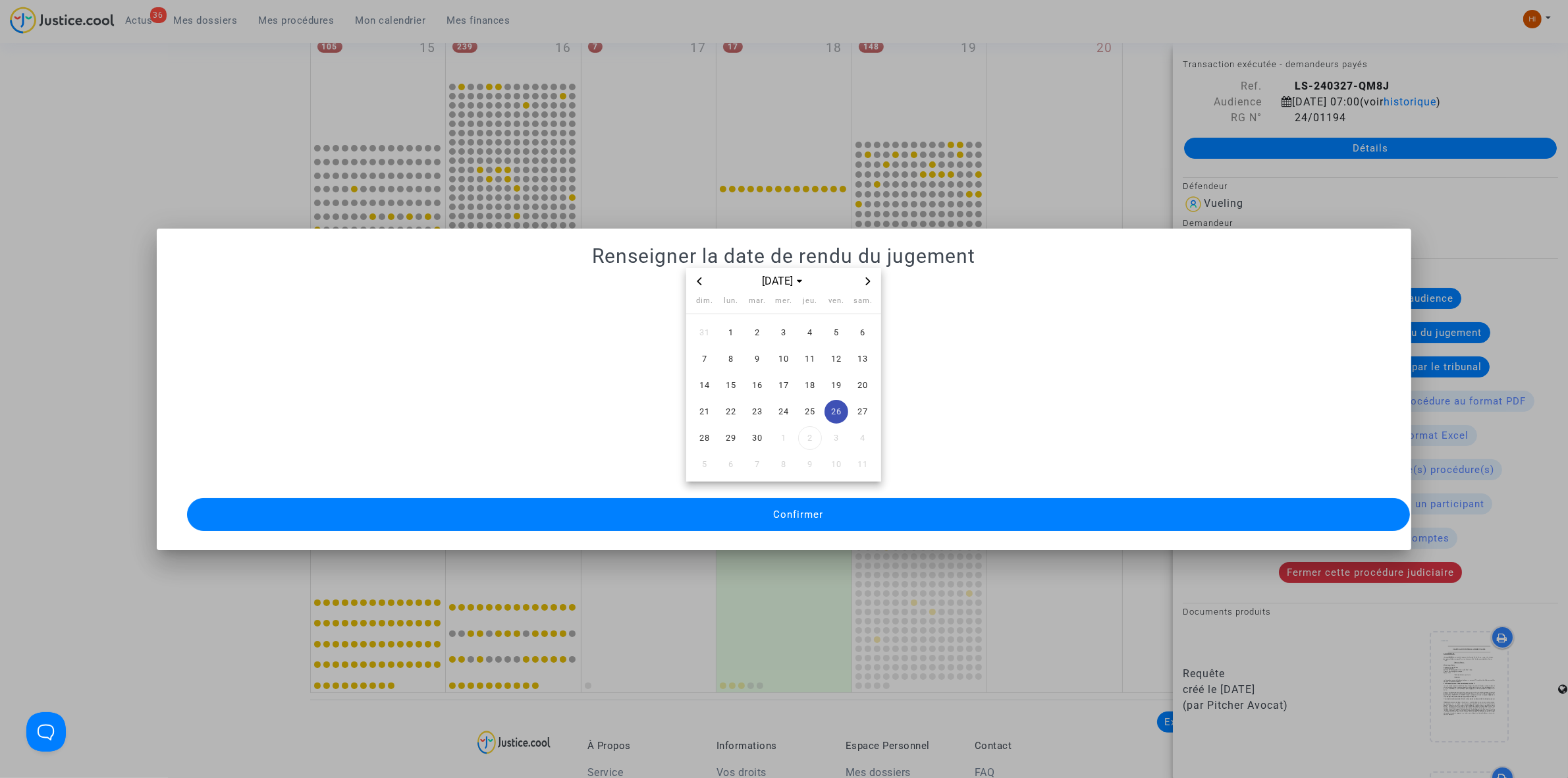
click at [830, 505] on button "Confirmer" at bounding box center [799, 514] width 1223 height 33
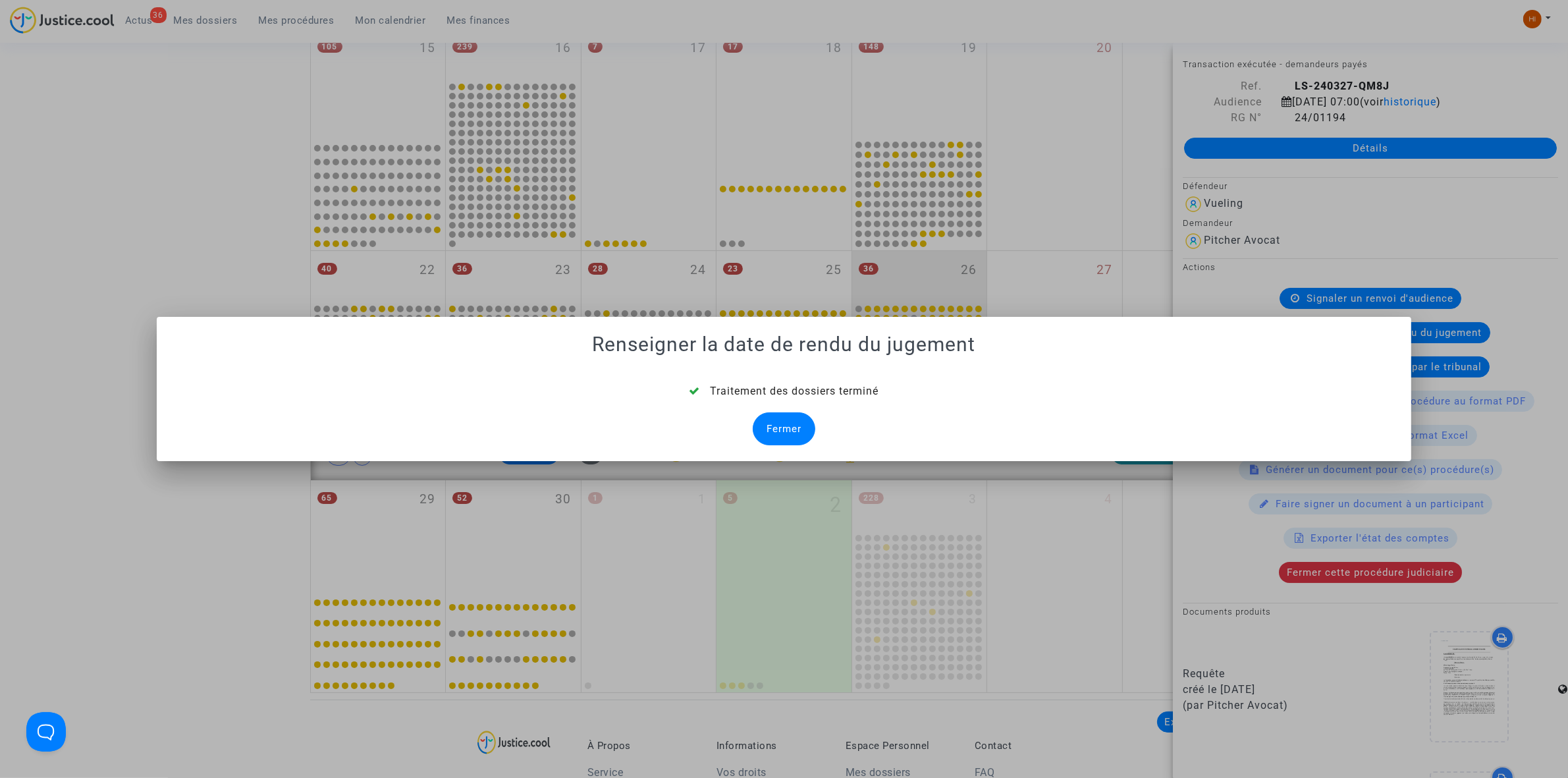
click at [778, 433] on div "Fermer" at bounding box center [784, 429] width 63 height 33
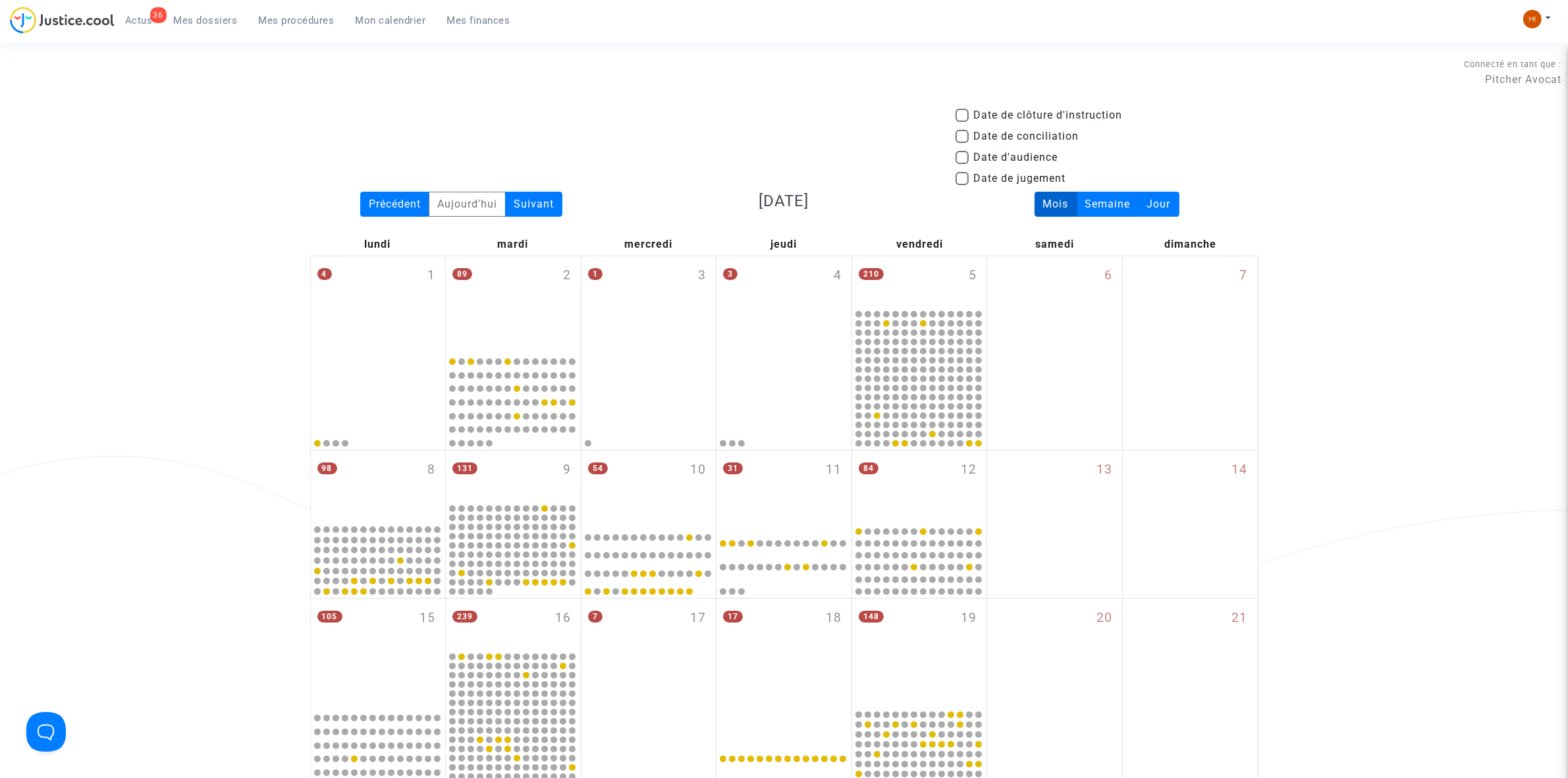
scroll to position [570, 0]
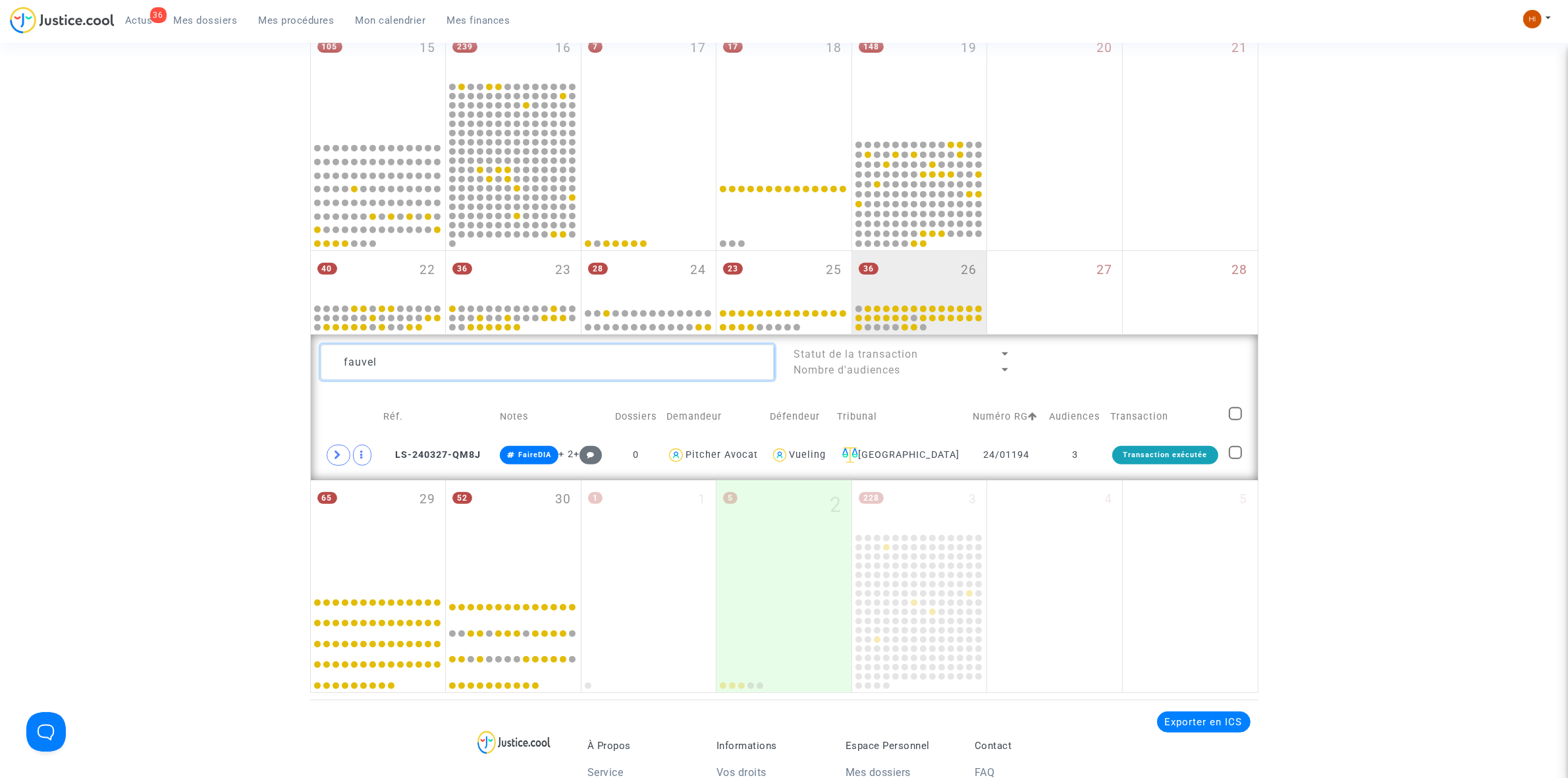
drag, startPoint x: 547, startPoint y: 360, endPoint x: 201, endPoint y: 363, distance: 346.0
click at [203, 363] on div "Date de clôture d'instruction Date de conciliation Date d'audience Date de juge…" at bounding box center [784, 115] width 1568 height 1155
paste textarea "Ste hane Tailler"
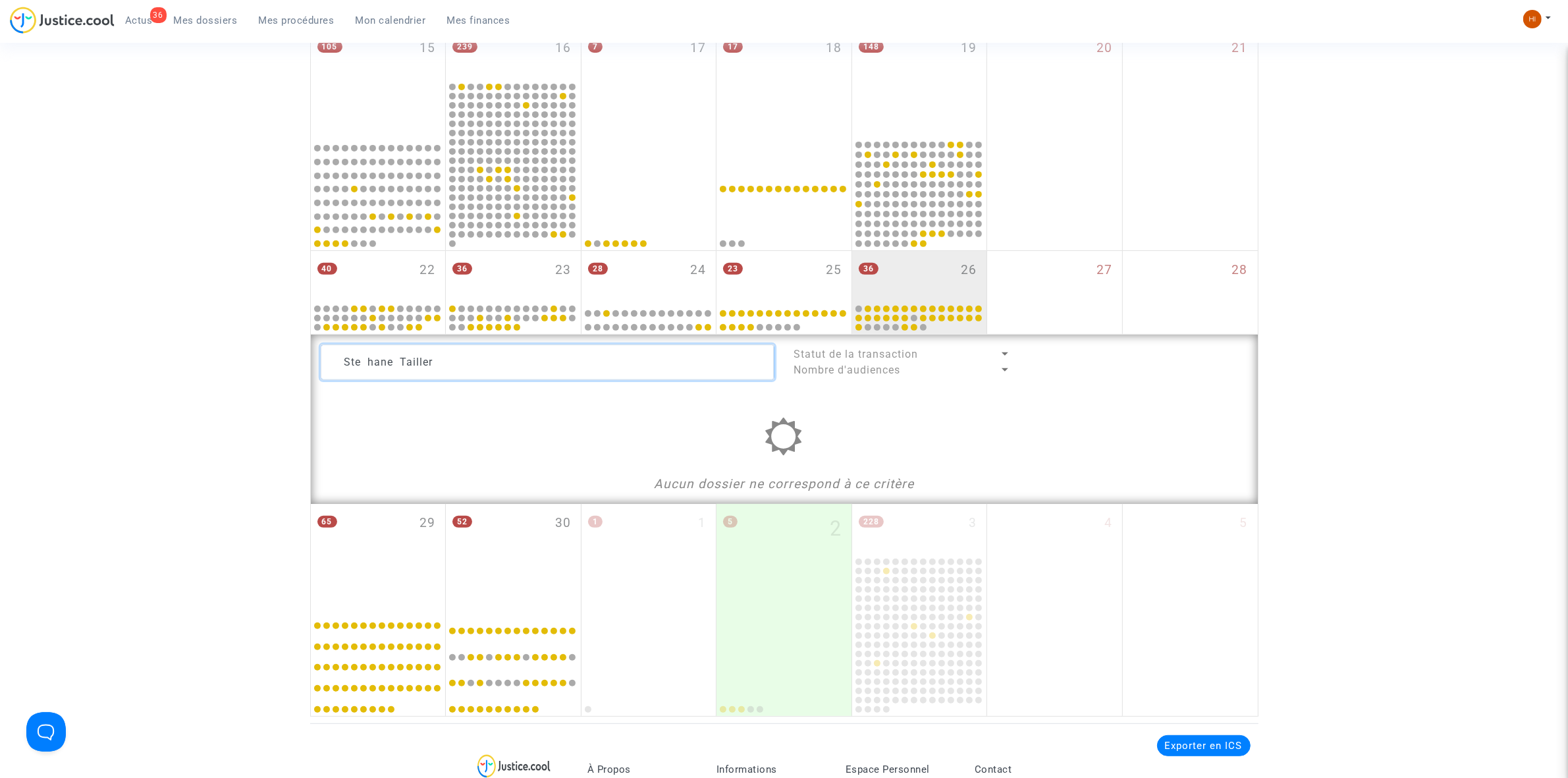
drag, startPoint x: 397, startPoint y: 367, endPoint x: 102, endPoint y: 322, distance: 298.4
click at [118, 323] on div "Date de clôture d'instruction Date de conciliation Date d'audience Date de juge…" at bounding box center [784, 127] width 1568 height 1179
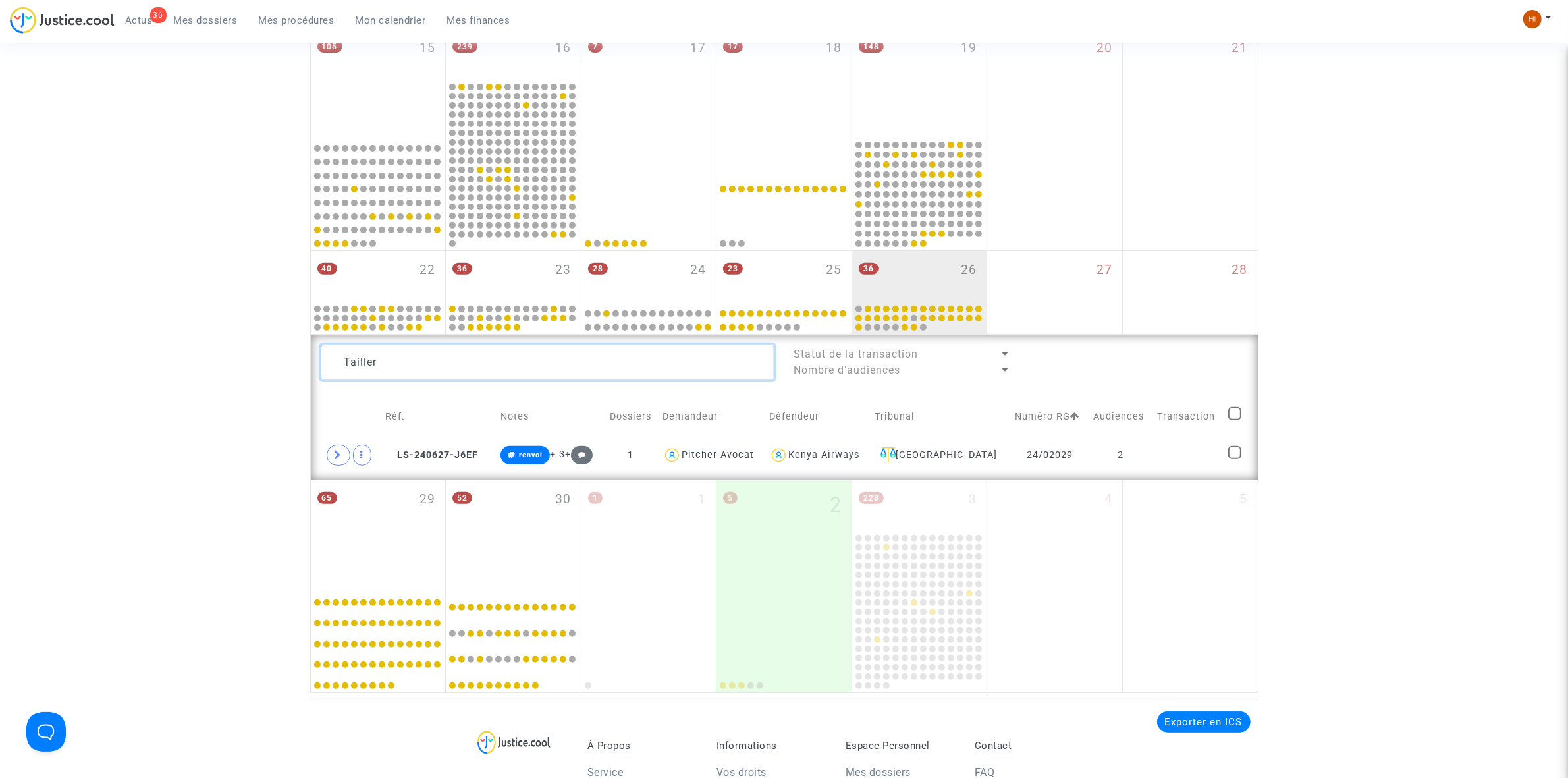
click at [435, 362] on textarea at bounding box center [547, 362] width 454 height 36
type textarea "Tailler"
click at [1153, 459] on td at bounding box center [1188, 455] width 71 height 30
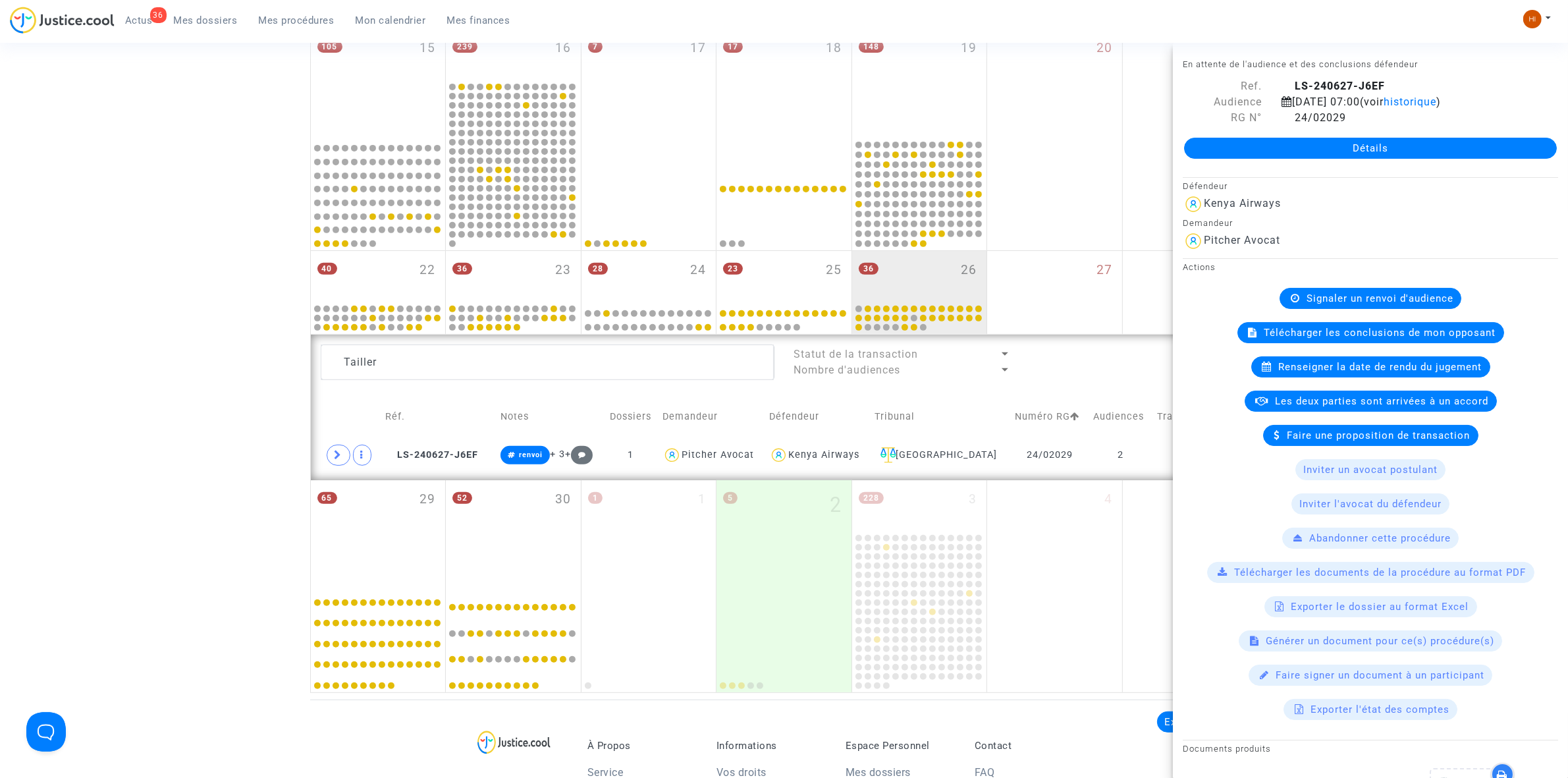
click at [1322, 304] on span "Signaler un renvoi d'audience" at bounding box center [1380, 298] width 147 height 12
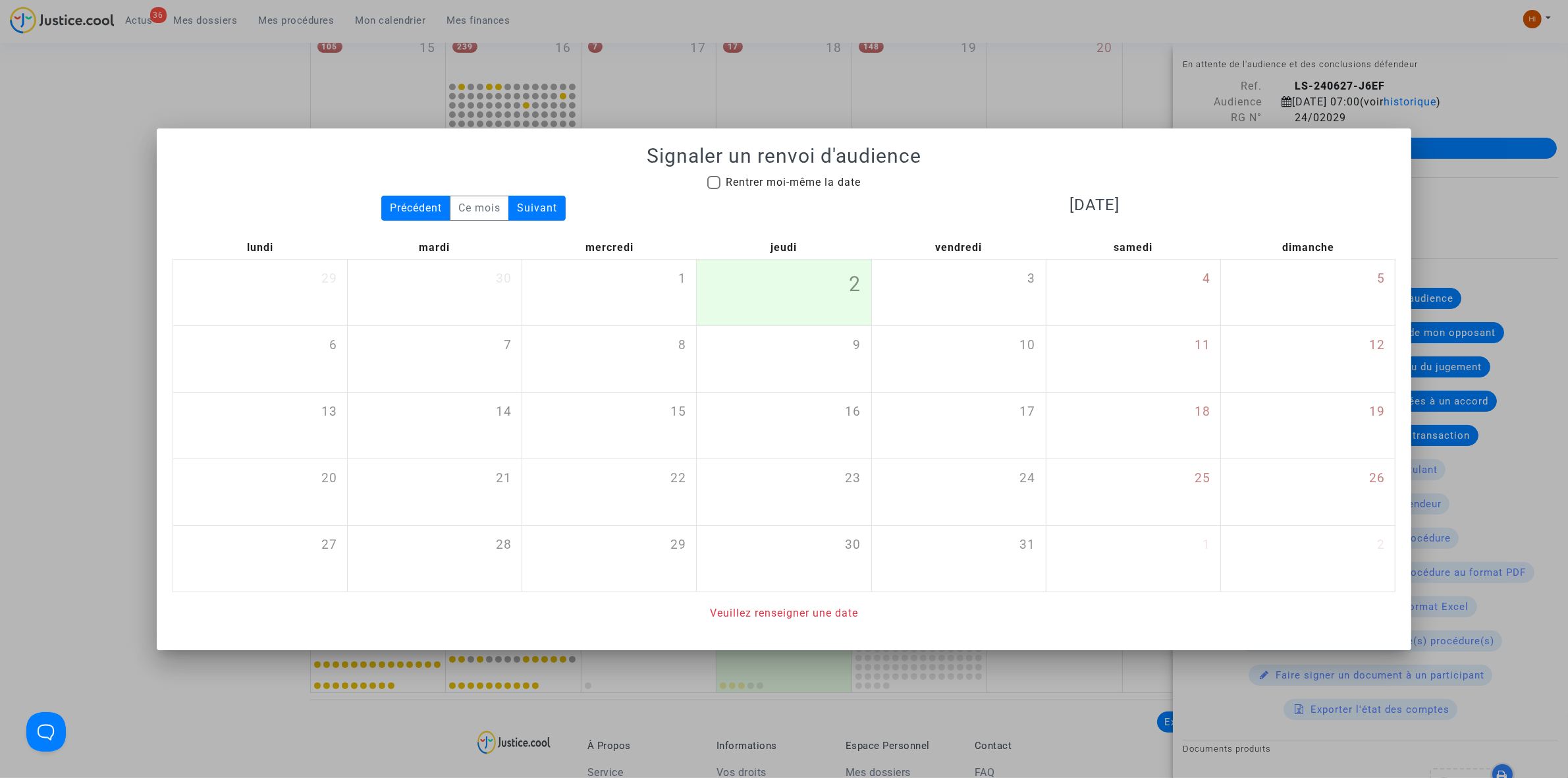
click at [843, 174] on span "Rentrer moi-même la date" at bounding box center [793, 182] width 135 height 15
click at [714, 189] on input "Rentrer moi-même la date" at bounding box center [713, 189] width 1 height 1
checkbox input "true"
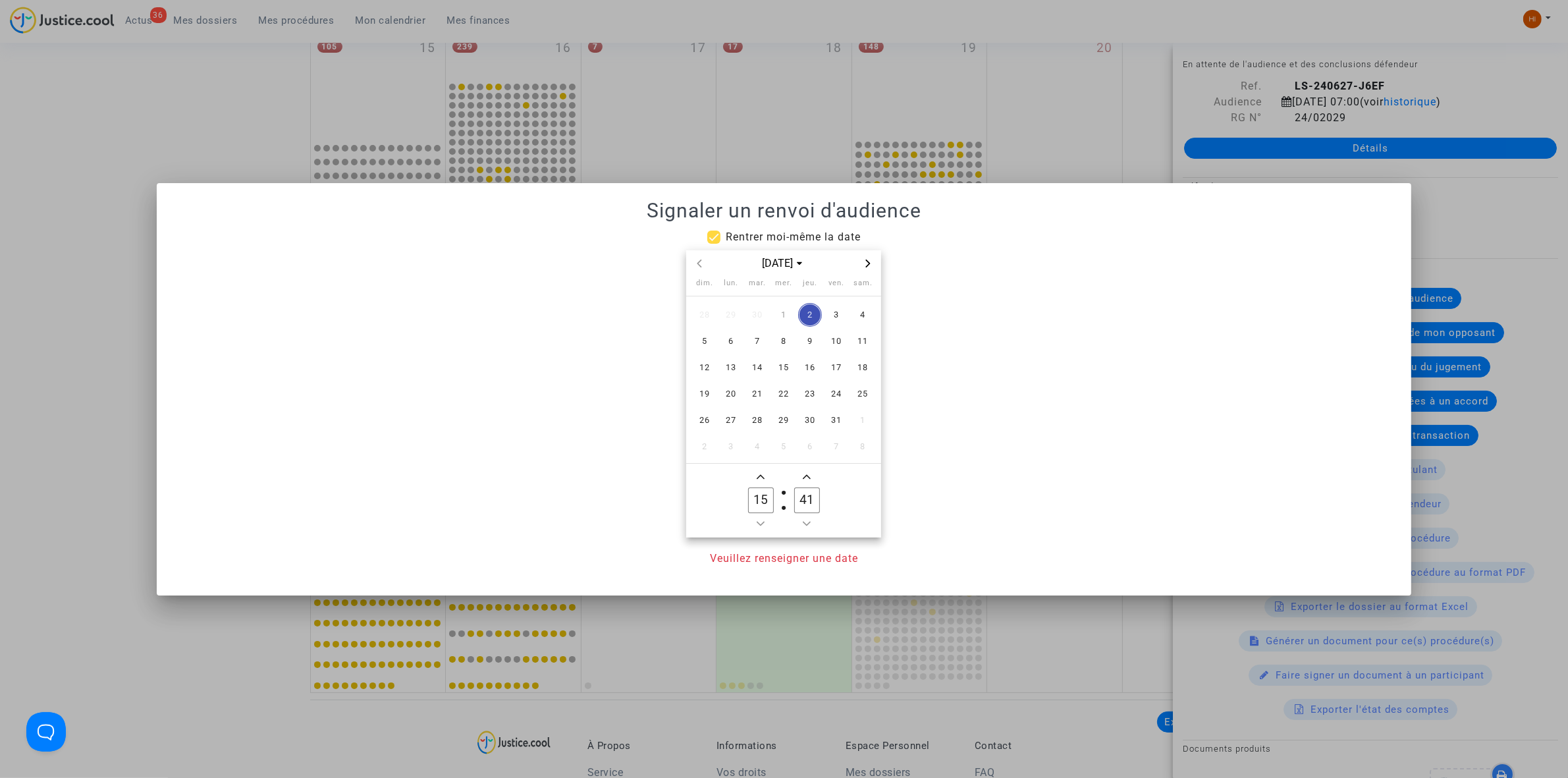
click at [868, 269] on span "Next month" at bounding box center [868, 263] width 15 height 15
click at [829, 419] on span "30" at bounding box center [836, 420] width 23 height 23
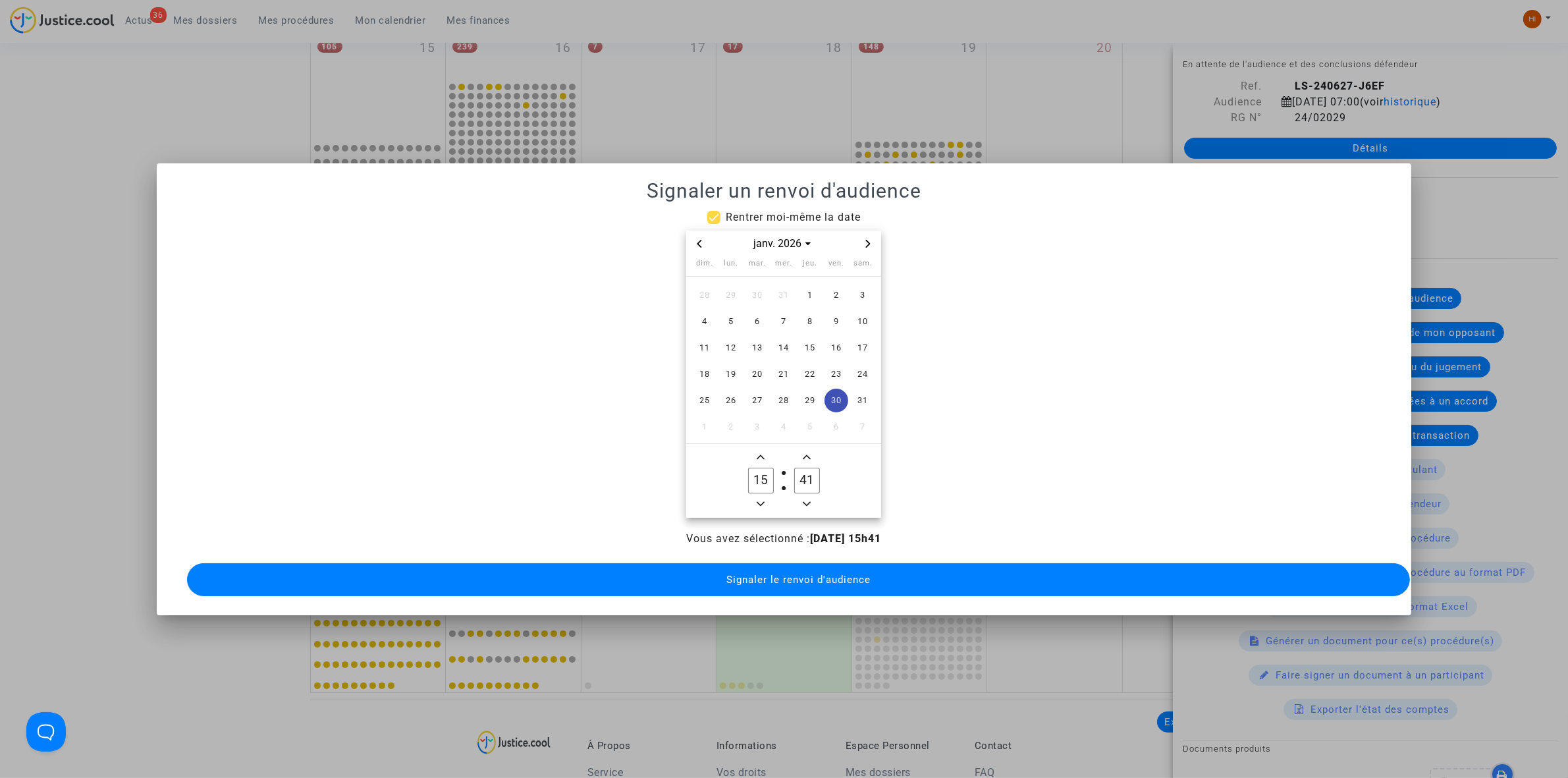
click at [759, 502] on span "Minus a hour" at bounding box center [761, 503] width 15 height 15
click at [760, 502] on span "Minus a hour" at bounding box center [761, 503] width 15 height 15
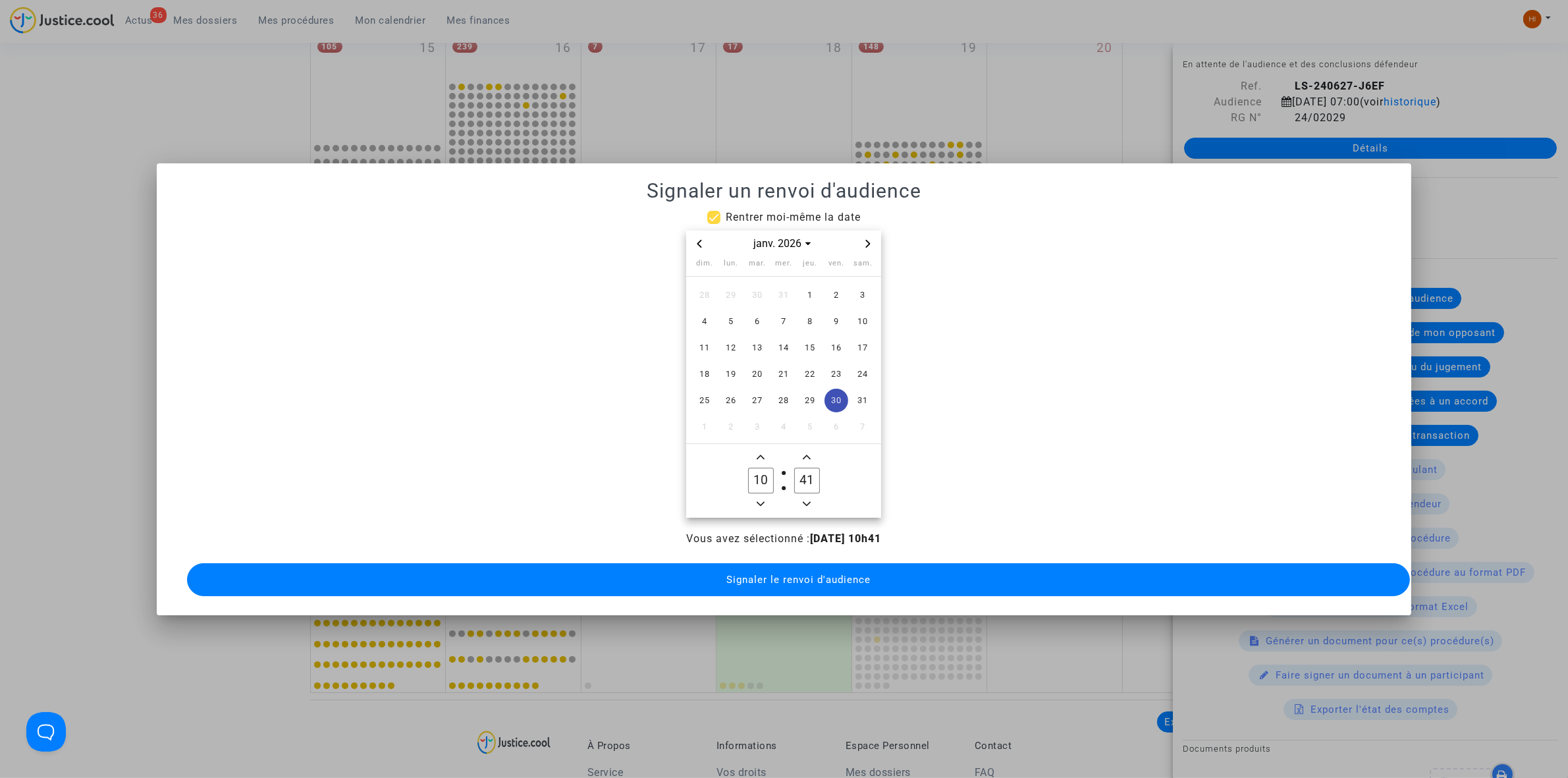
click at [760, 502] on span "Minus a hour" at bounding box center [761, 503] width 15 height 15
click at [762, 453] on icon "Add a hour" at bounding box center [761, 457] width 8 height 8
type input "09"
click at [796, 467] on input "41" at bounding box center [807, 480] width 25 height 25
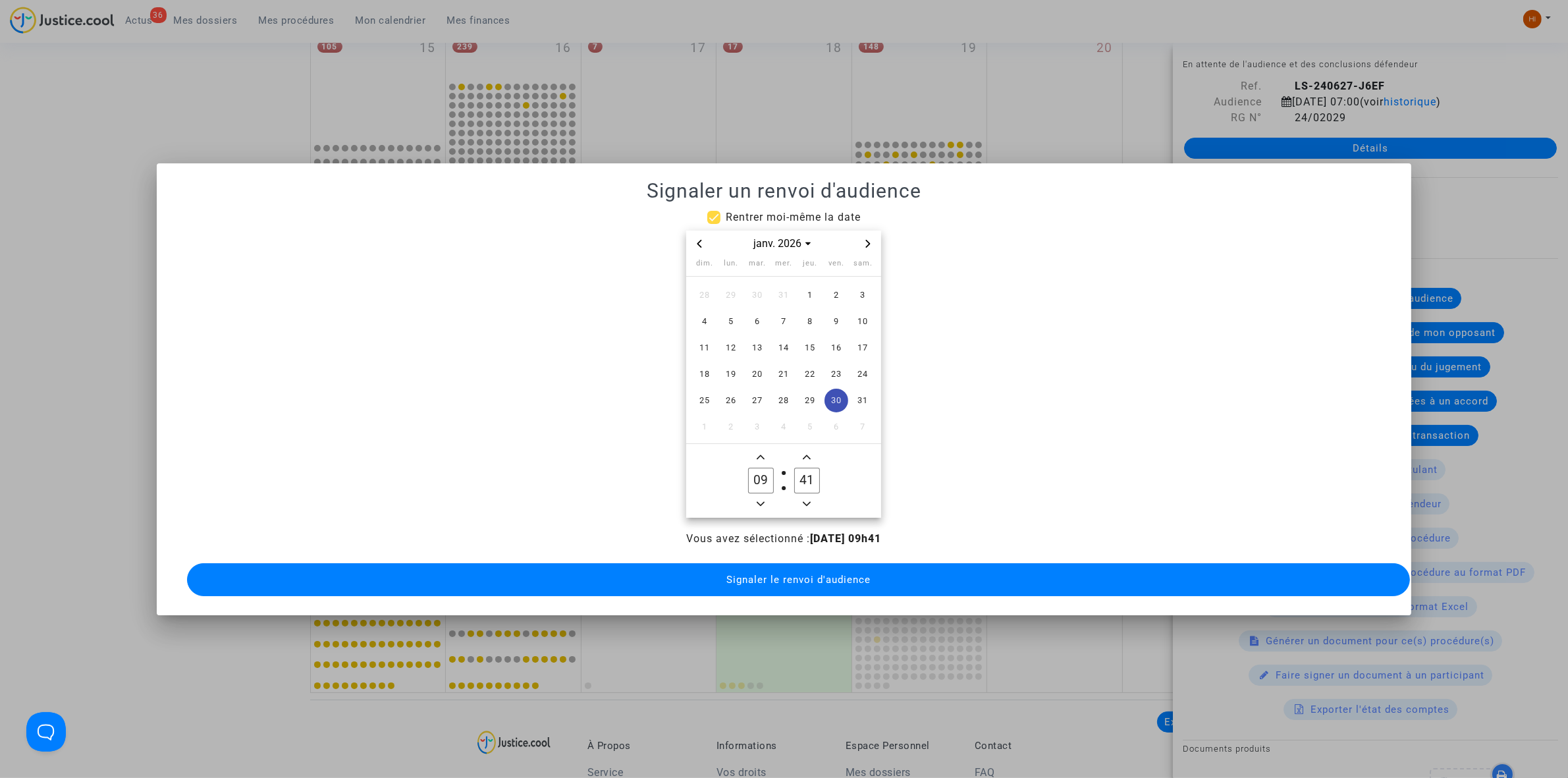
click at [797, 467] on input "41" at bounding box center [807, 480] width 25 height 25
type input "00"
click at [833, 581] on button "Signaler le renvoi d'audience" at bounding box center [799, 580] width 1223 height 33
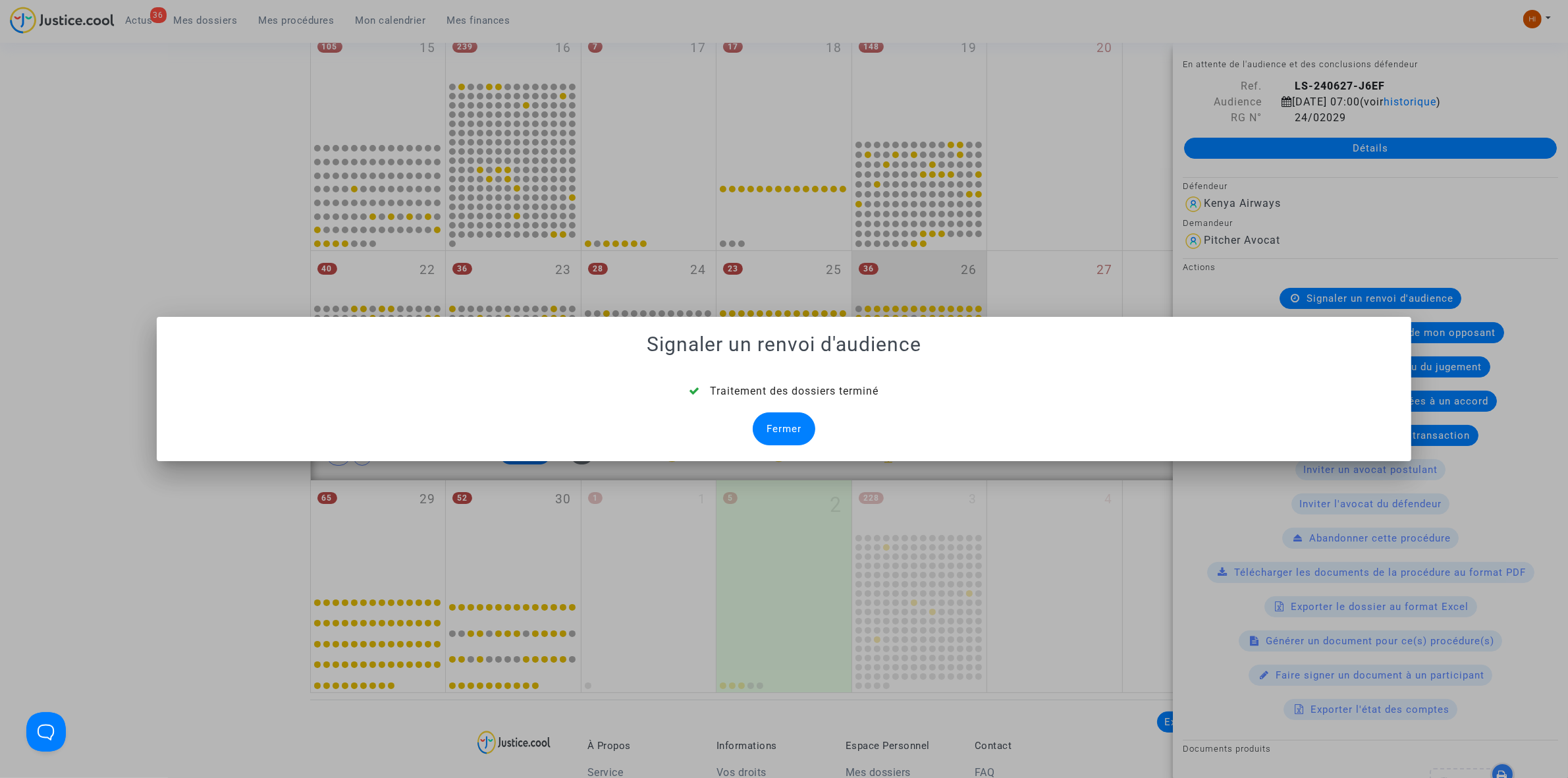
click at [771, 416] on div "Fermer" at bounding box center [784, 429] width 63 height 33
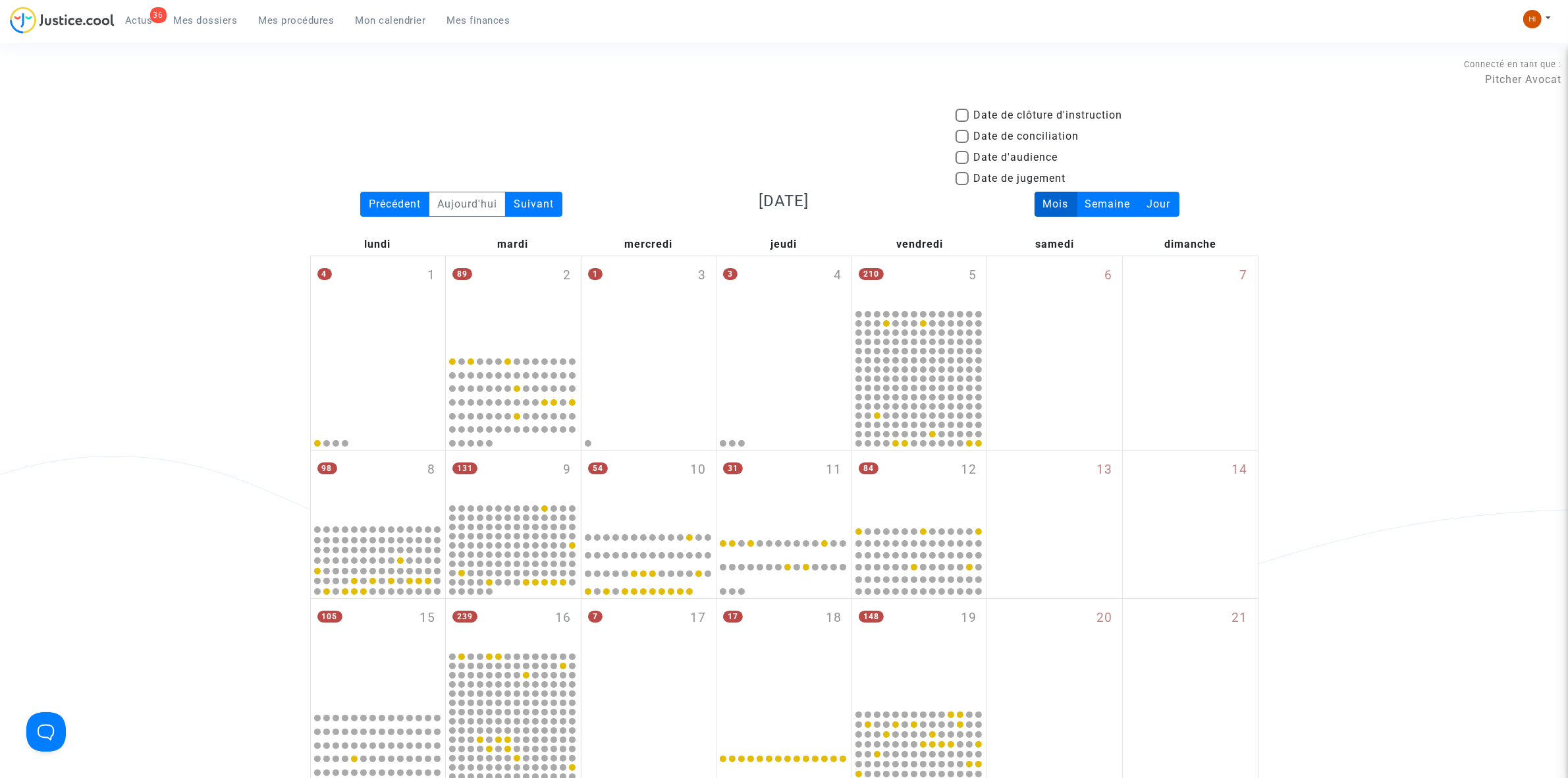
scroll to position [570, 0]
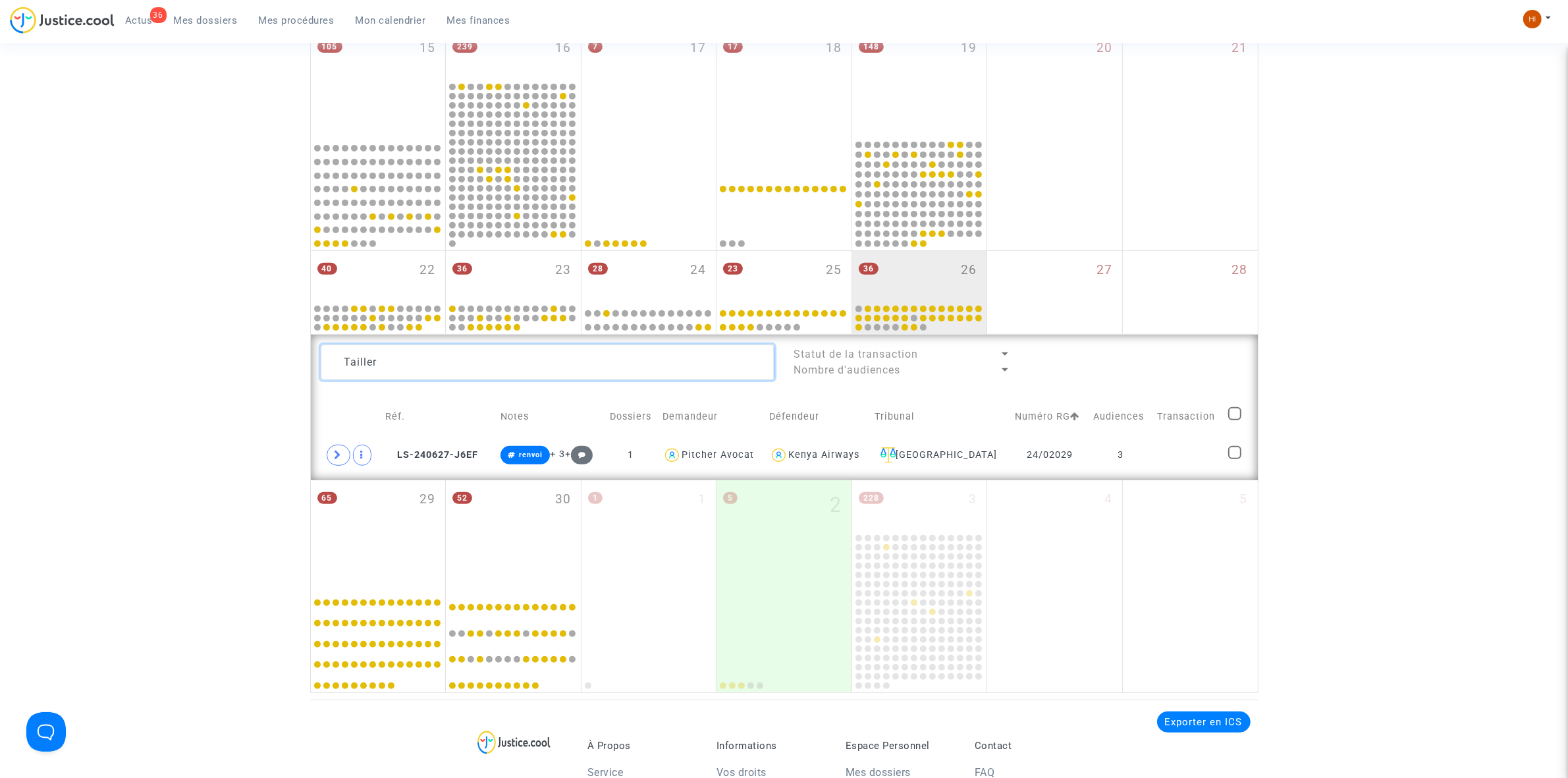
drag, startPoint x: 430, startPoint y: 353, endPoint x: 126, endPoint y: 337, distance: 304.4
click at [126, 337] on div "Date de clôture d'instruction Date de conciliation Date d'audience Date de juge…" at bounding box center [784, 115] width 1568 height 1155
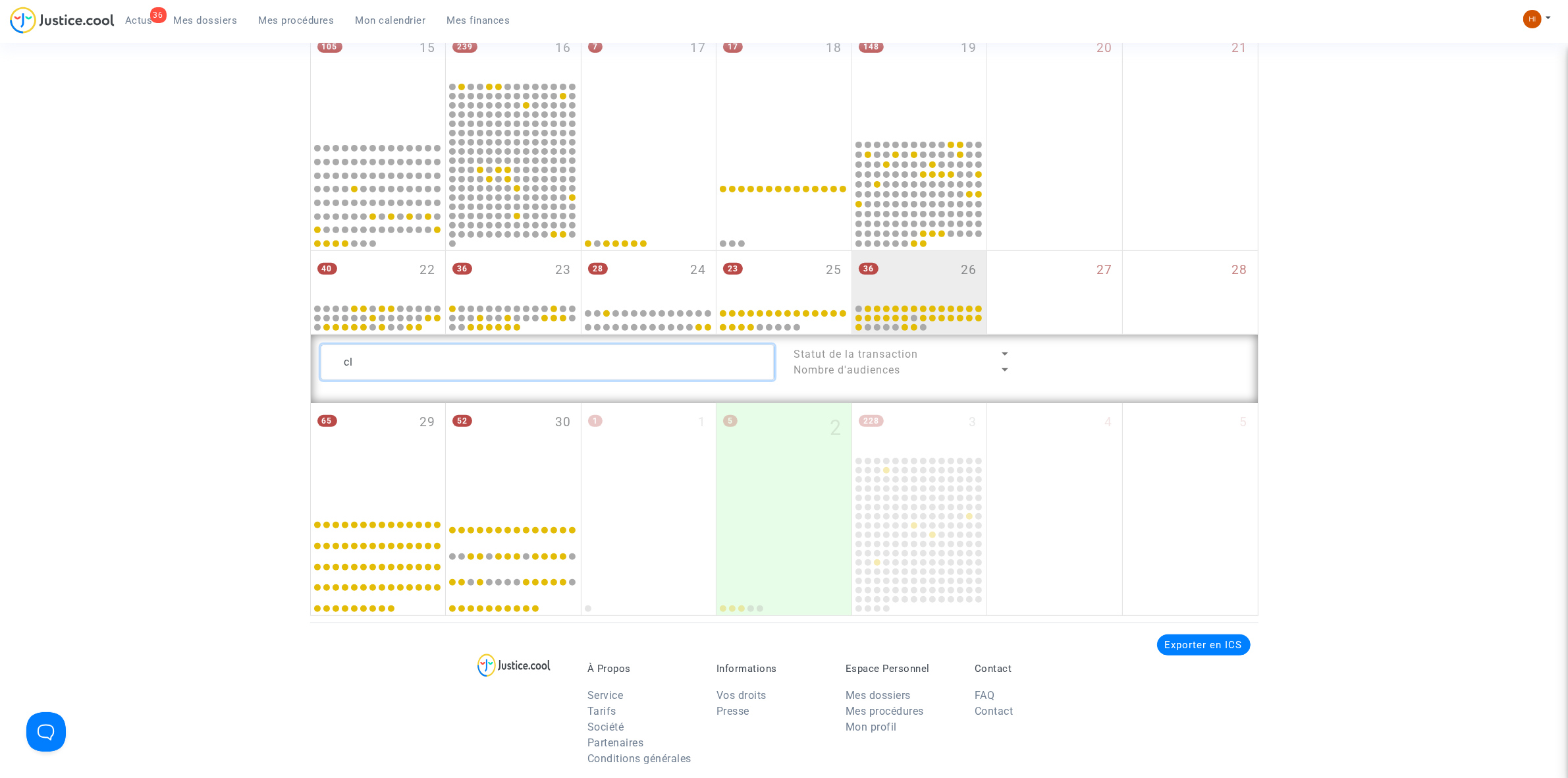
type textarea "c"
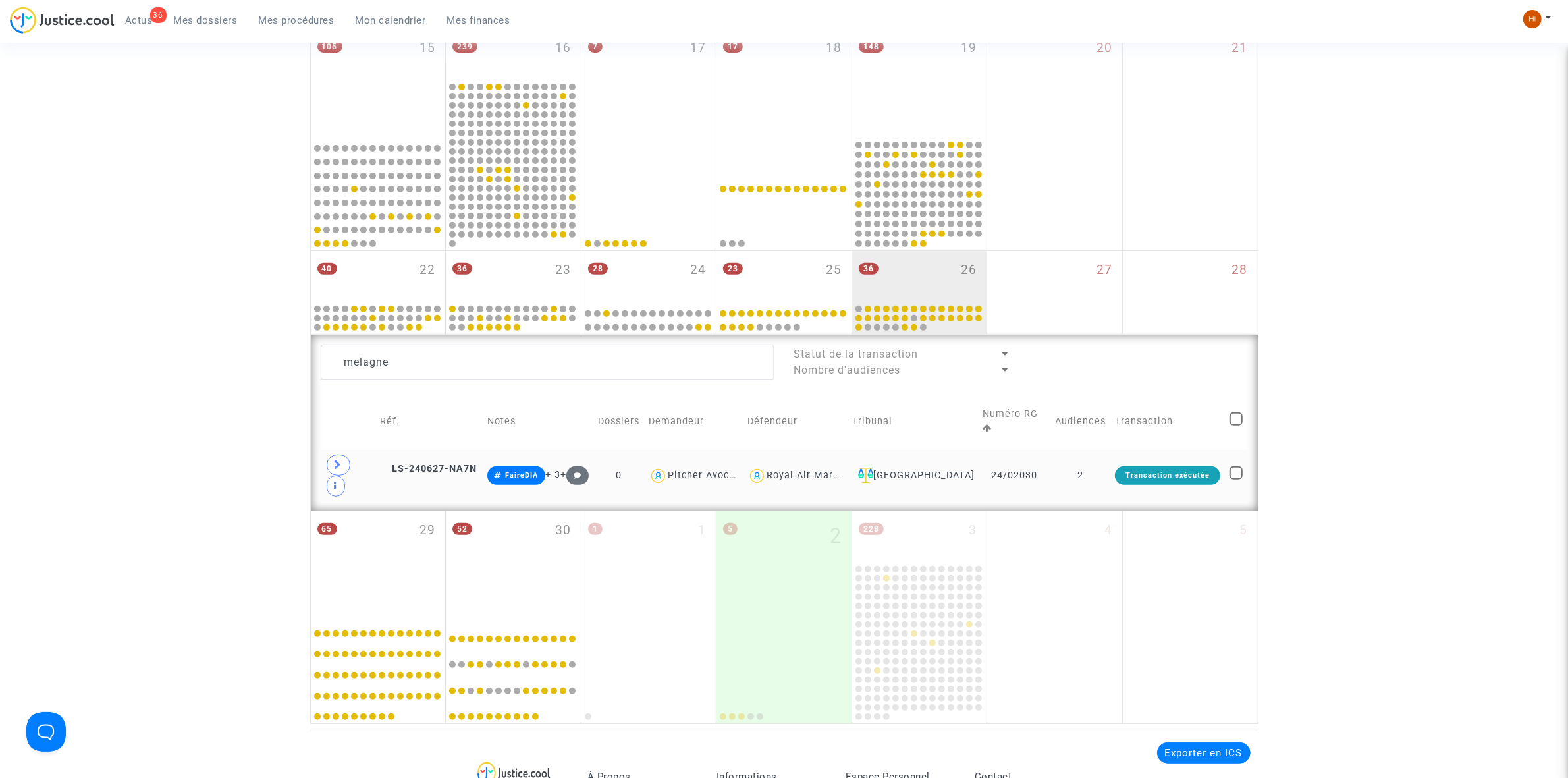
click at [1104, 450] on tr "LS-240627-NA7N FaireDIA + 3 + 0 Pitcher Avocat Royal Air Maroc Nantes 24/02030 …" at bounding box center [784, 475] width 927 height 51
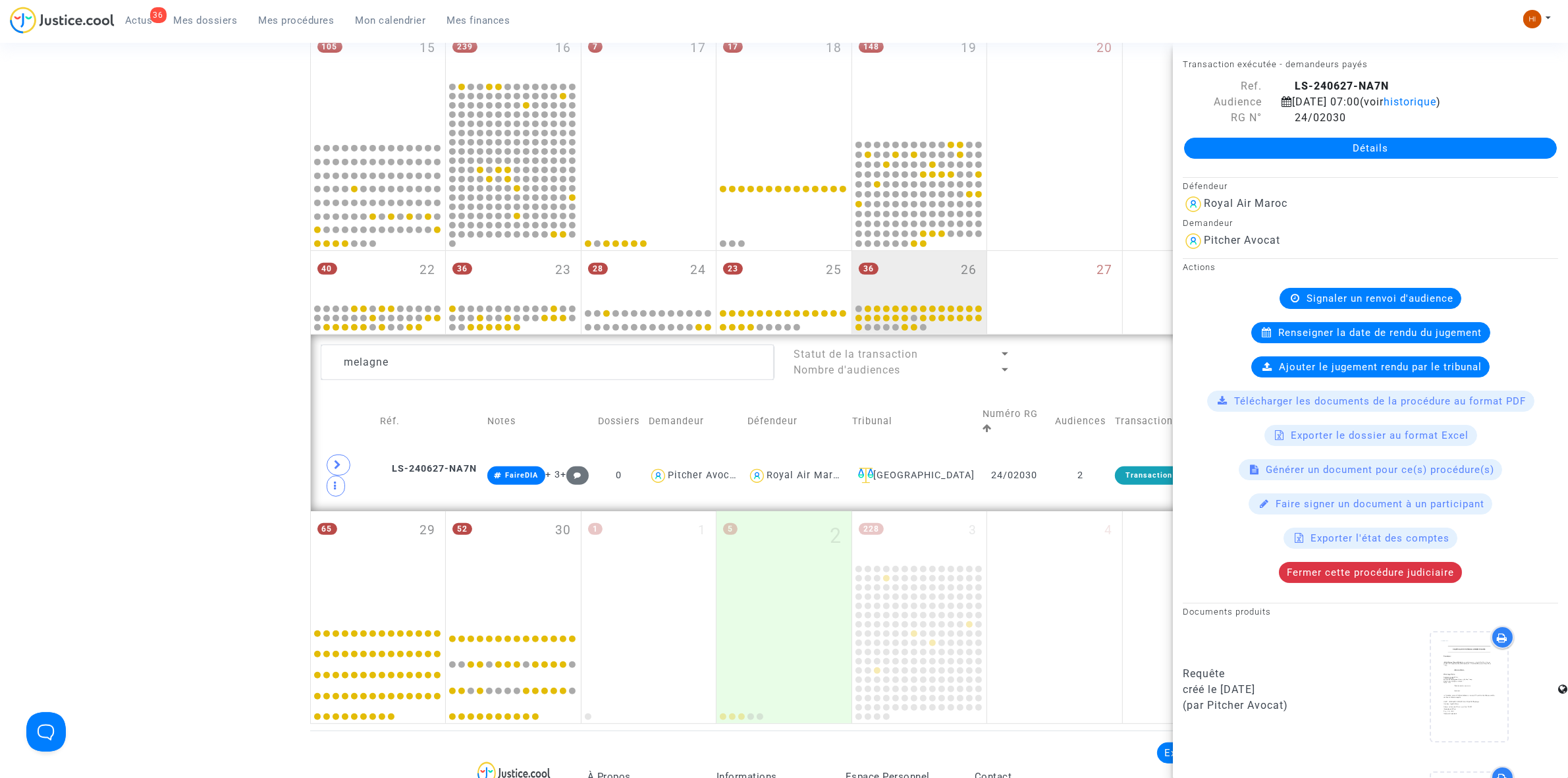
click at [1360, 339] on span "Renseigner la date de rendu du jugement" at bounding box center [1380, 333] width 203 height 12
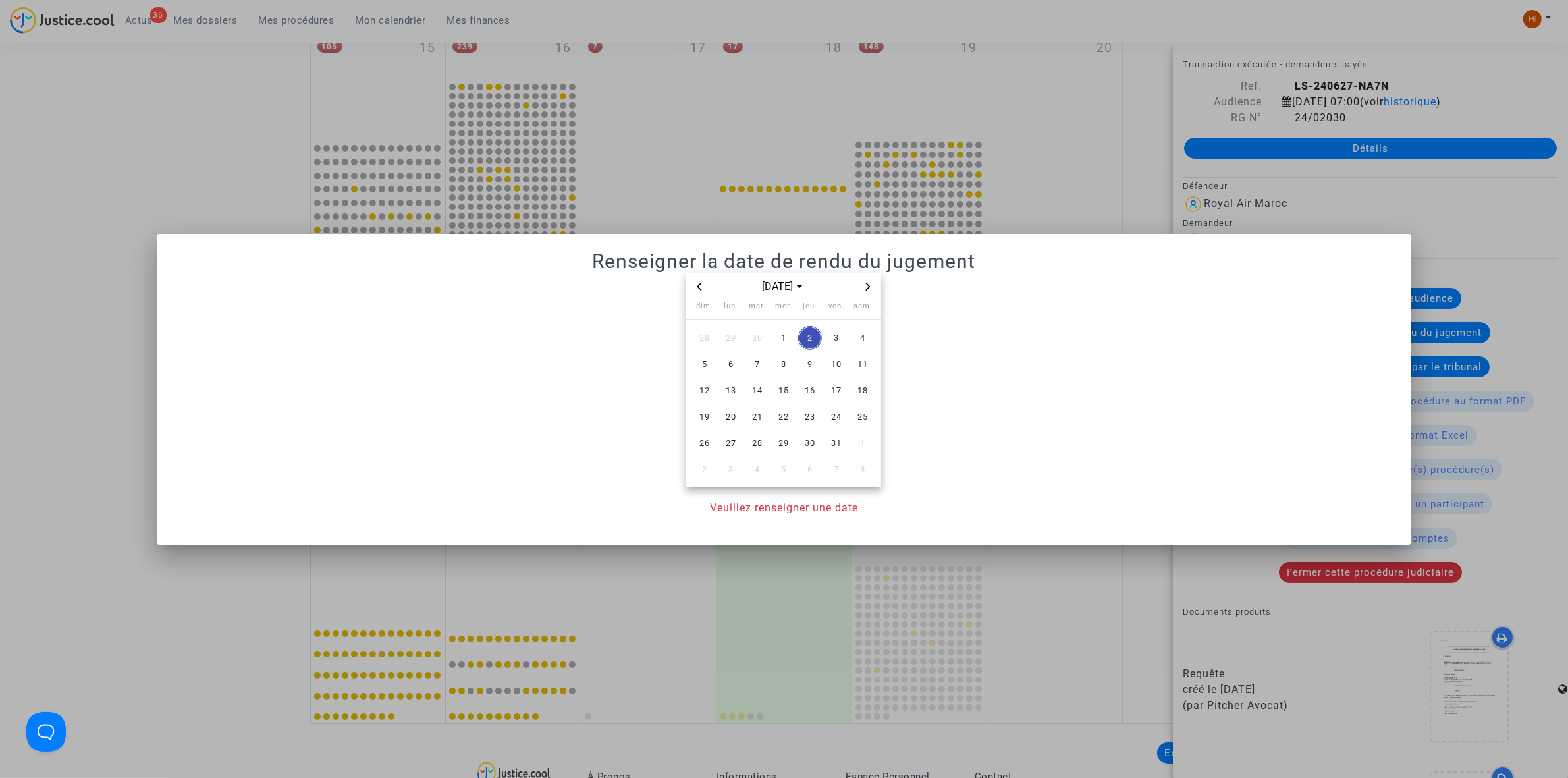
drag, startPoint x: 703, startPoint y: 293, endPoint x: 712, endPoint y: 314, distance: 22.8
click at [702, 293] on span "Previous month" at bounding box center [700, 286] width 15 height 15
drag, startPoint x: 841, startPoint y: 413, endPoint x: 829, endPoint y: 434, distance: 24.2
click at [836, 415] on span "26" at bounding box center [836, 416] width 23 height 23
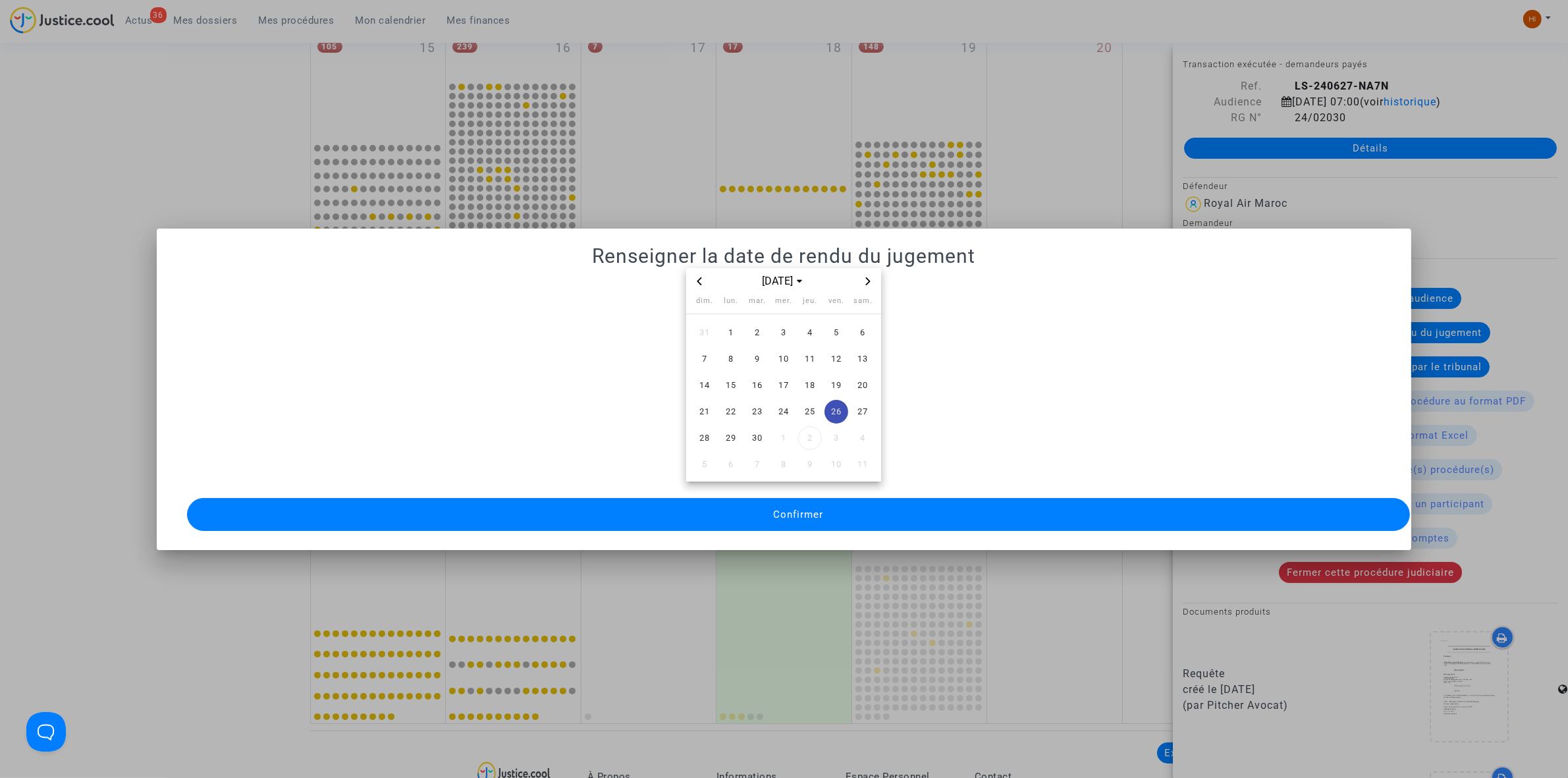
click at [811, 508] on span "Confirmer" at bounding box center [799, 514] width 50 height 12
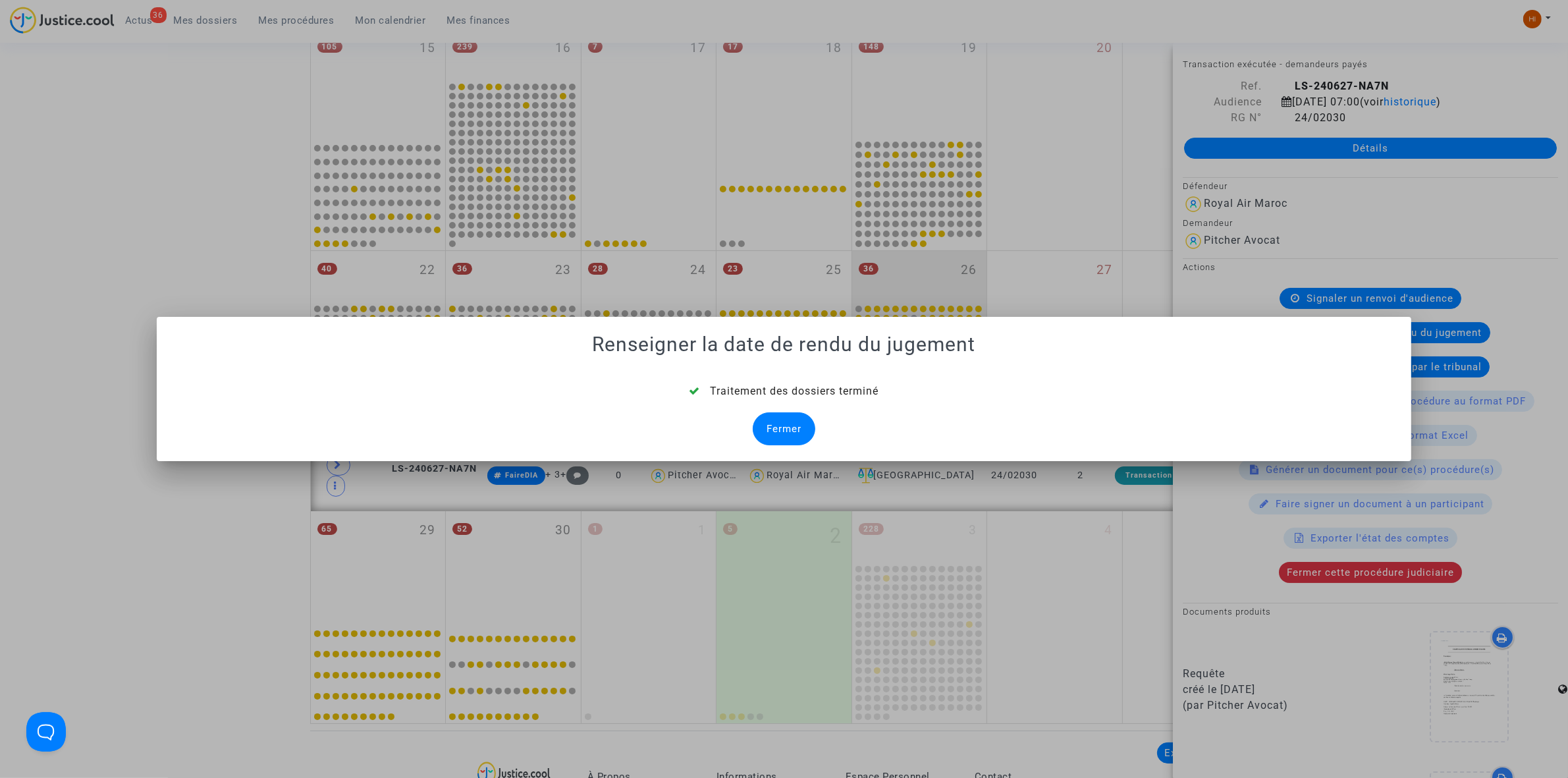
click at [822, 441] on div "Traitement des dossiers terminé Fermer" at bounding box center [784, 414] width 1223 height 62
click at [793, 429] on div "Fermer" at bounding box center [784, 429] width 63 height 33
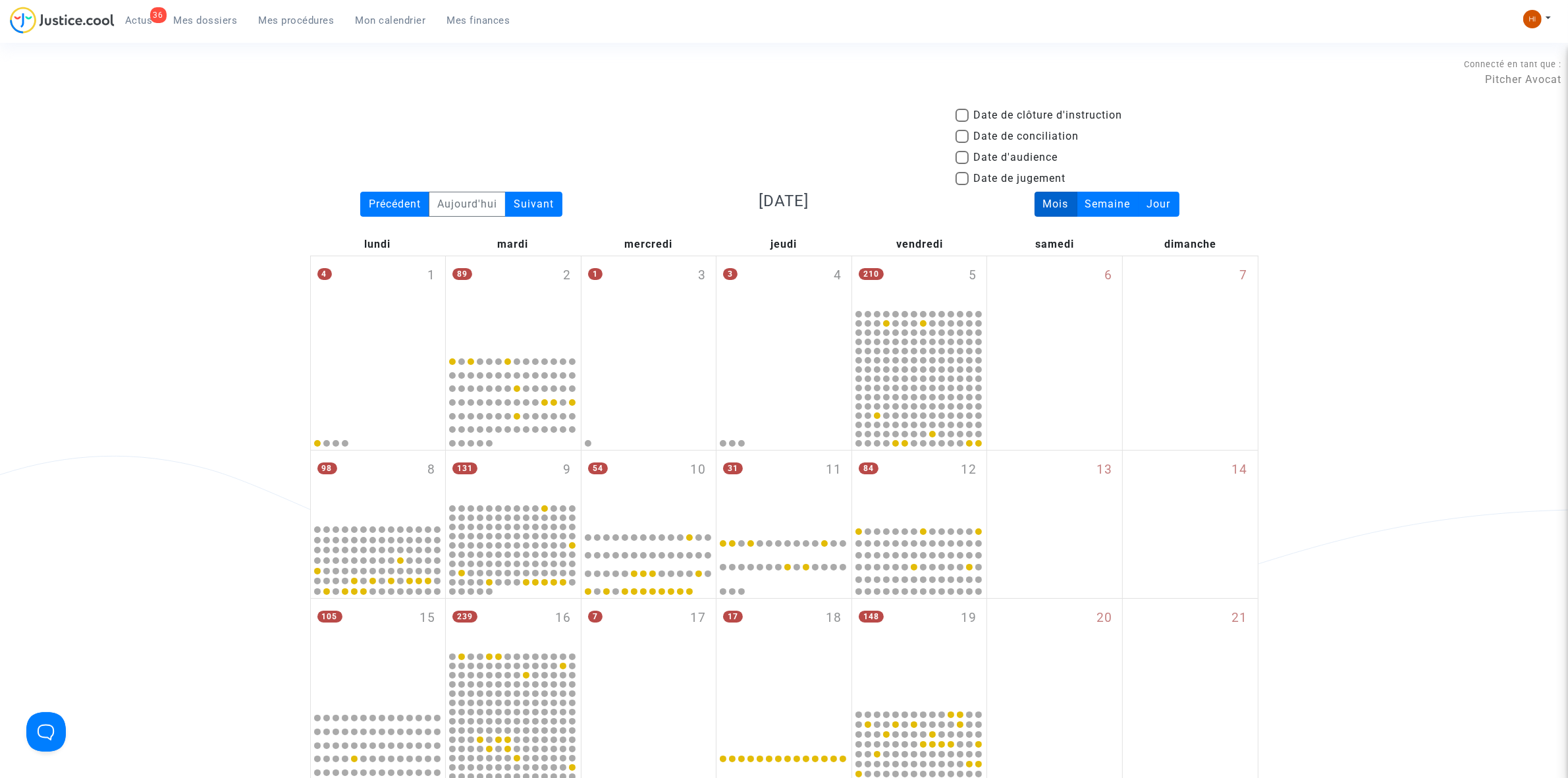
scroll to position [570, 0]
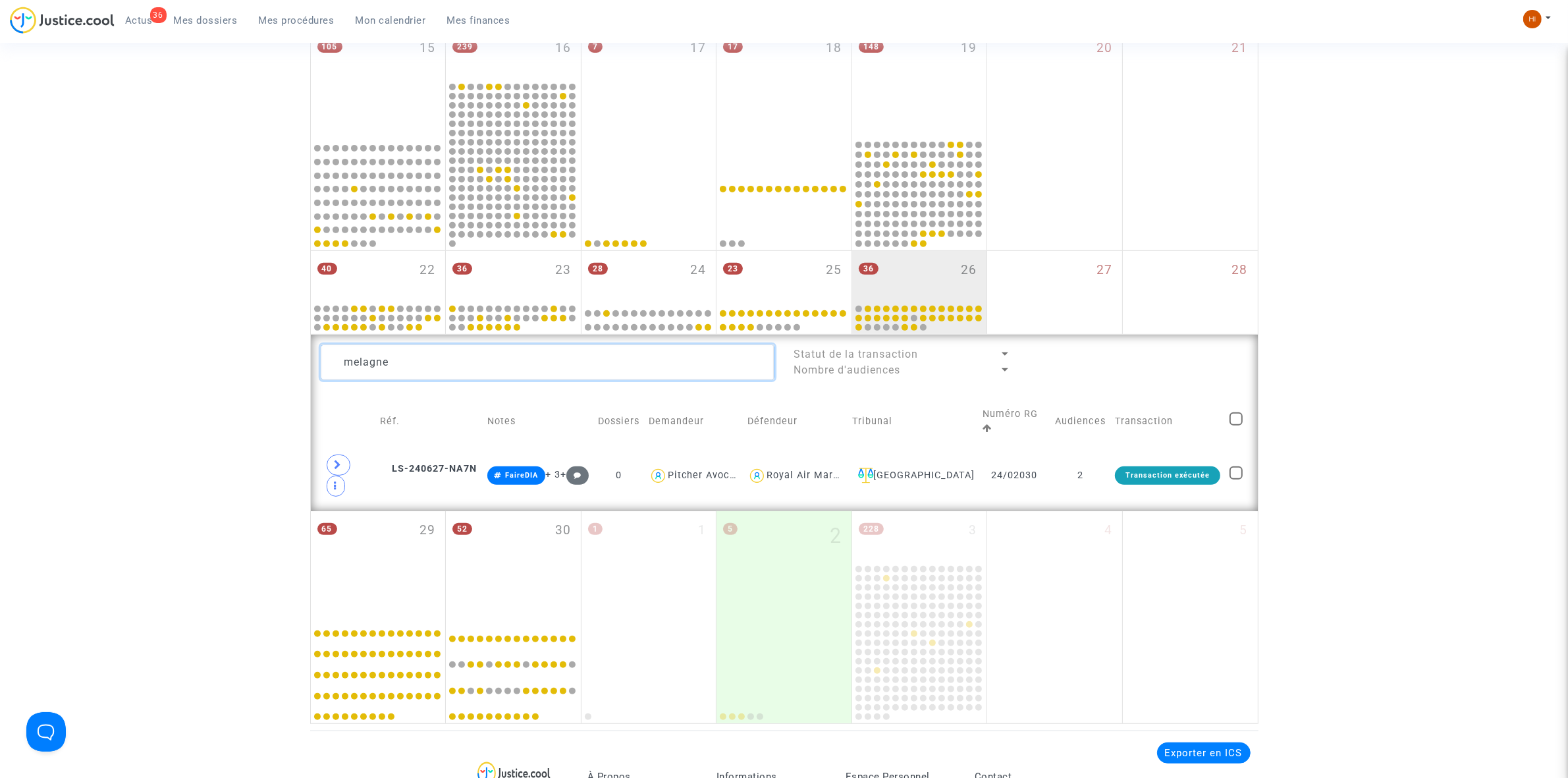
drag, startPoint x: 368, startPoint y: 366, endPoint x: 178, endPoint y: 366, distance: 190.0
click at [186, 368] on div "Date de clôture d'instruction Date de conciliation Date d'audience Date de juge…" at bounding box center [784, 131] width 1568 height 1186
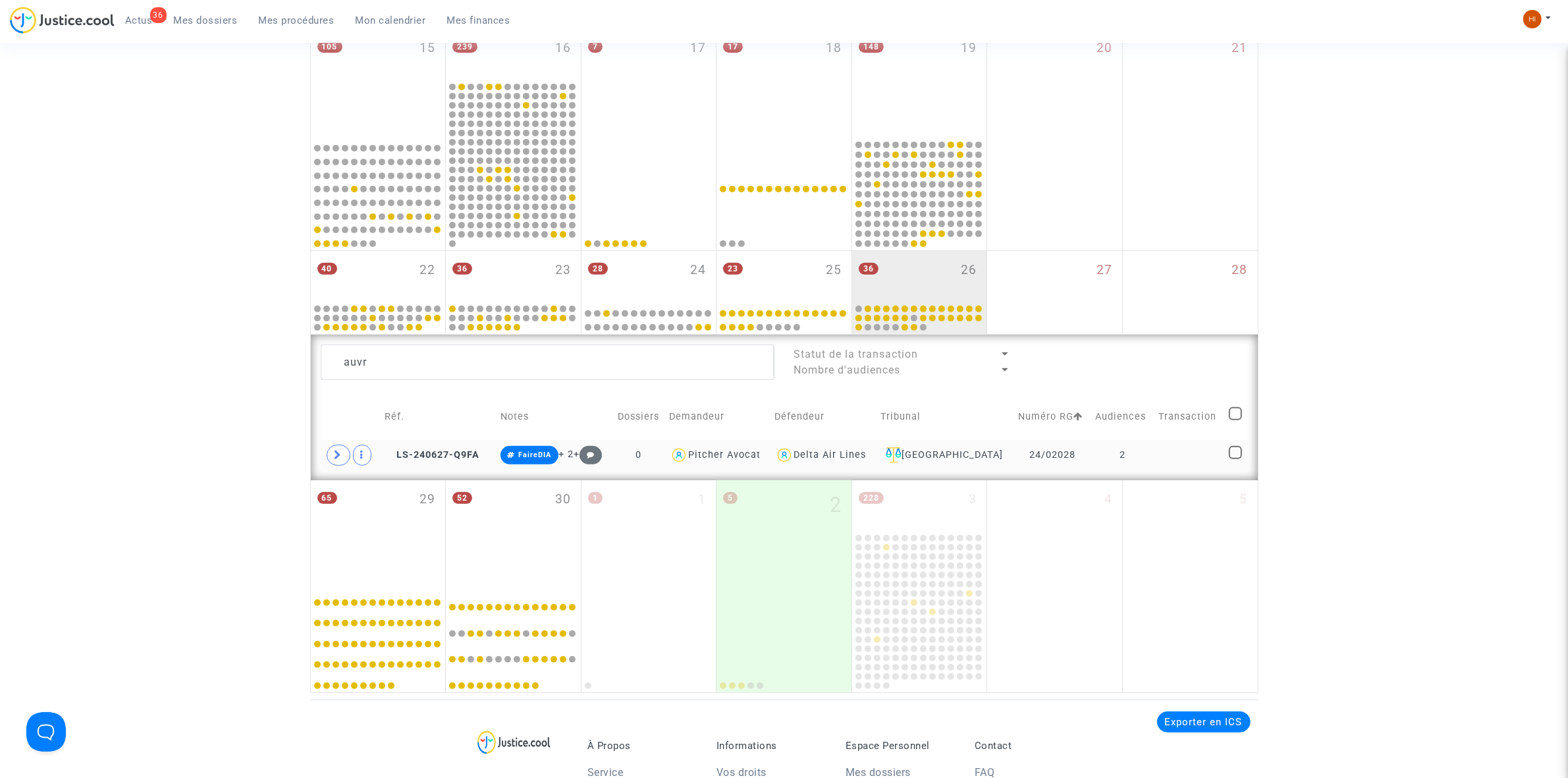
click at [1131, 456] on td "2" at bounding box center [1123, 455] width 63 height 30
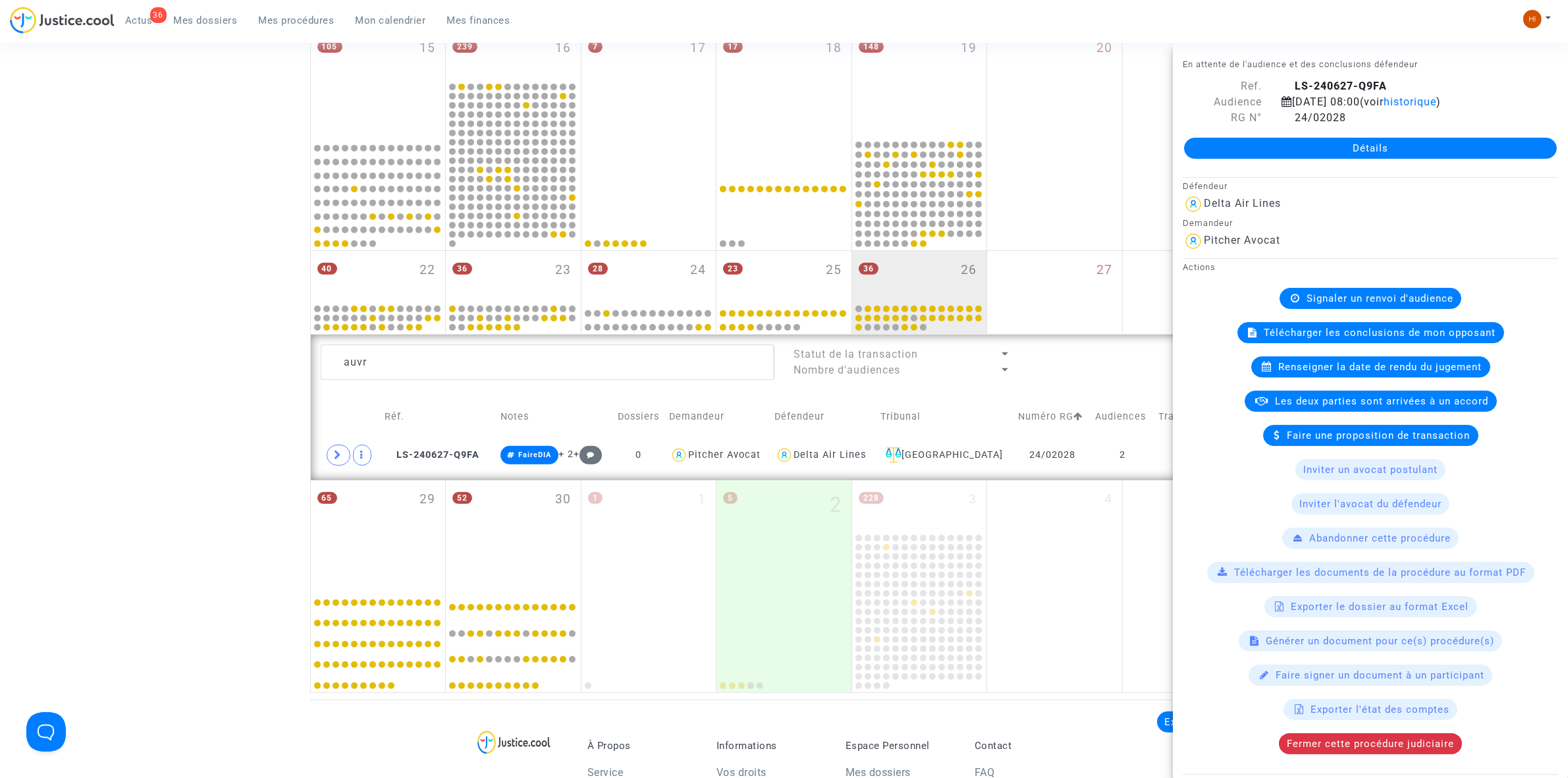
click at [1318, 373] on span "Renseigner la date de rendu du jugement" at bounding box center [1380, 367] width 203 height 12
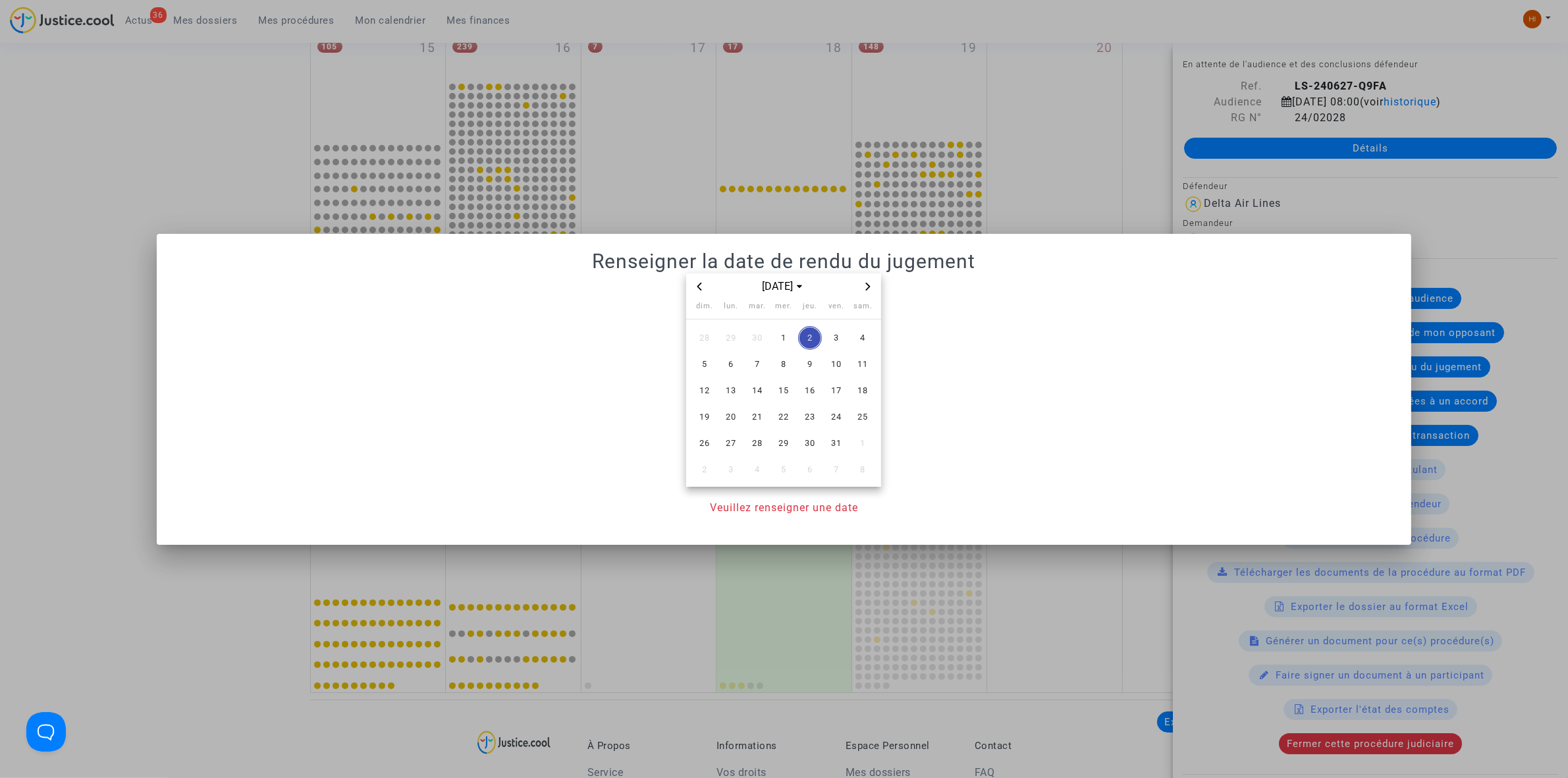
click at [870, 293] on span "Next month" at bounding box center [868, 286] width 15 height 15
click at [703, 284] on icon "Previous month" at bounding box center [700, 286] width 8 height 8
drag, startPoint x: 834, startPoint y: 413, endPoint x: 830, endPoint y: 452, distance: 39.2
click at [834, 415] on span "26" at bounding box center [836, 416] width 23 height 23
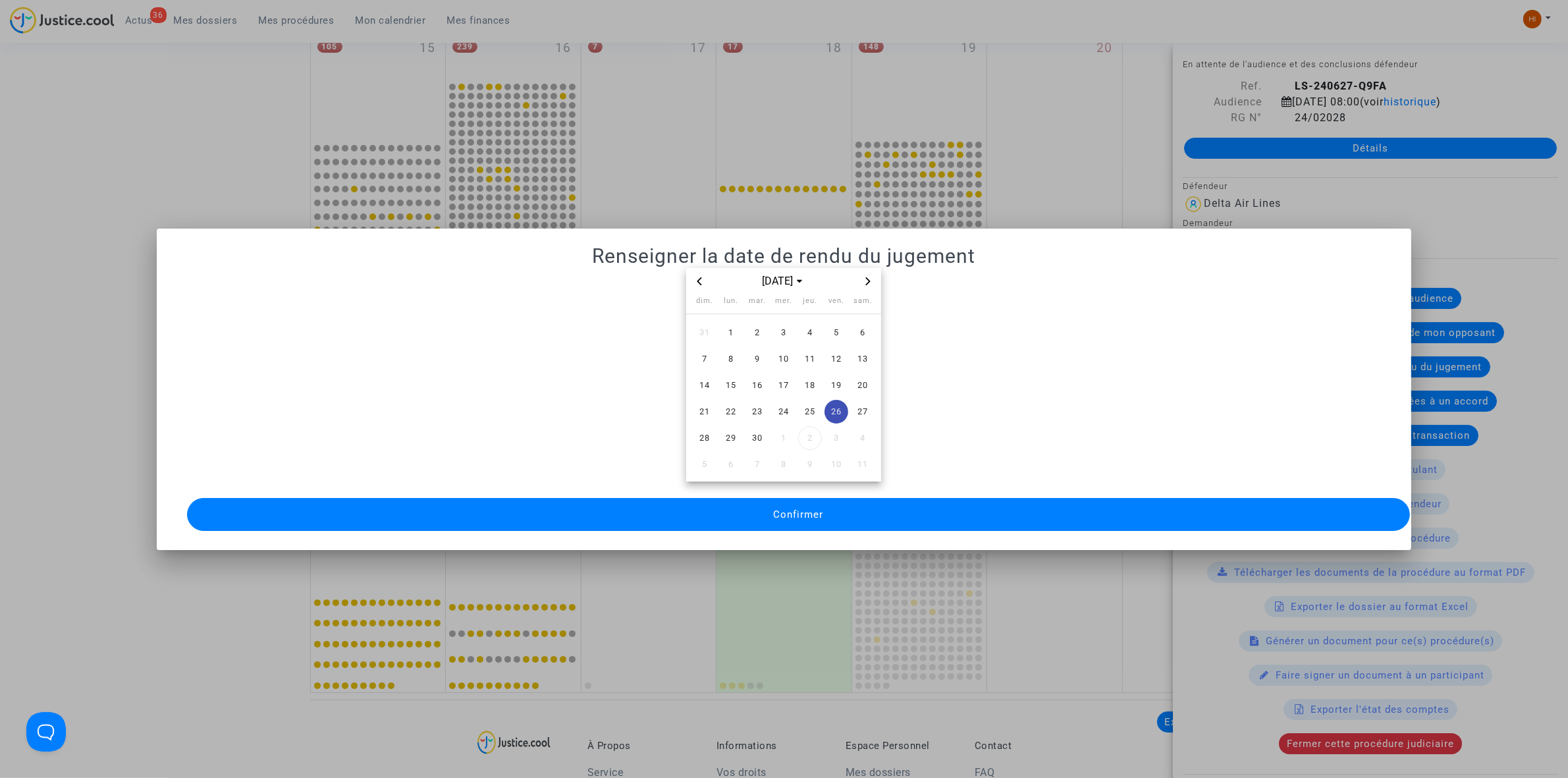
drag, startPoint x: 812, startPoint y: 515, endPoint x: 743, endPoint y: 532, distance: 71.1
click at [812, 516] on button "Confirmer" at bounding box center [799, 514] width 1223 height 33
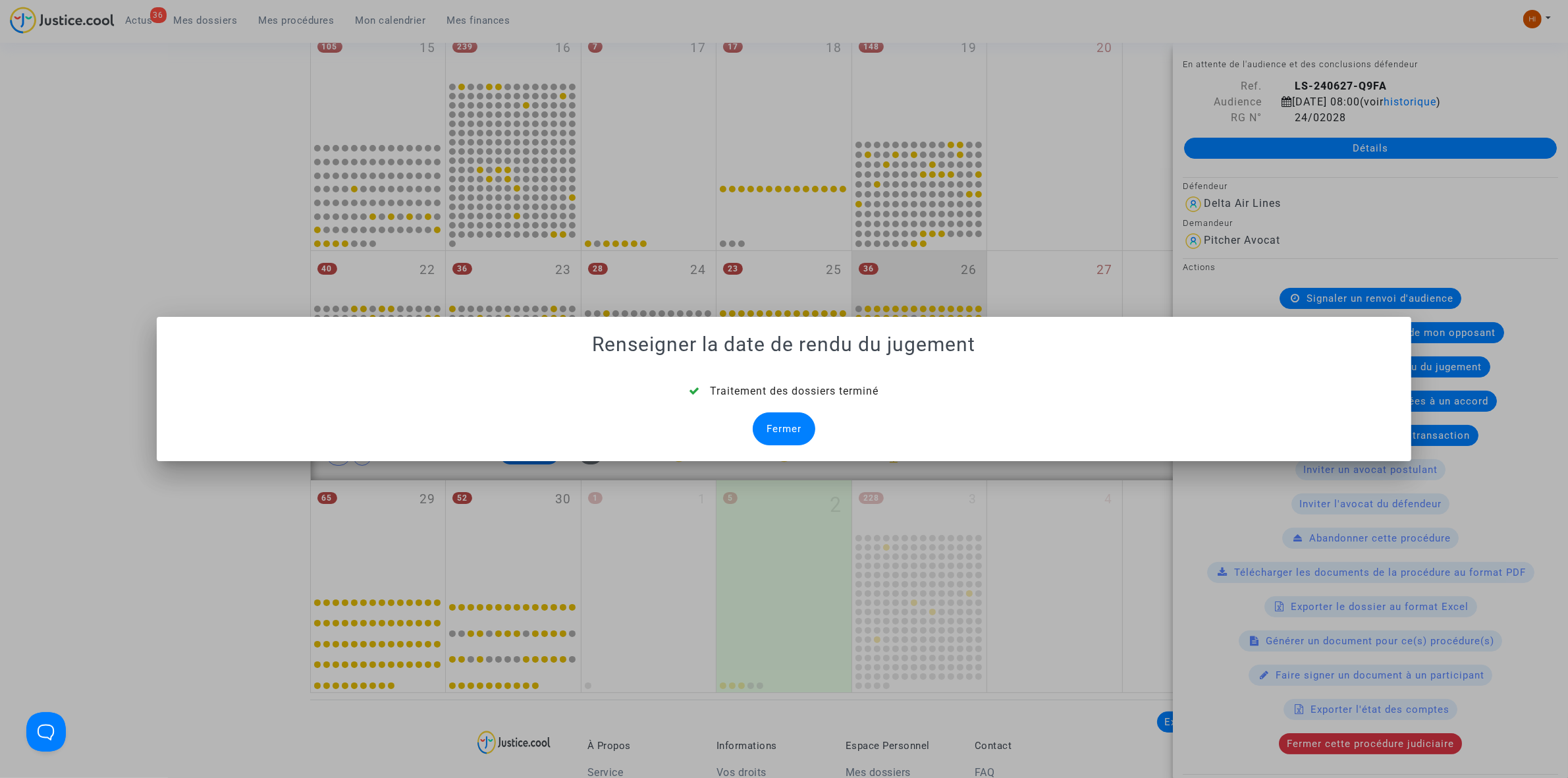
click at [768, 434] on div "Fermer" at bounding box center [784, 429] width 63 height 33
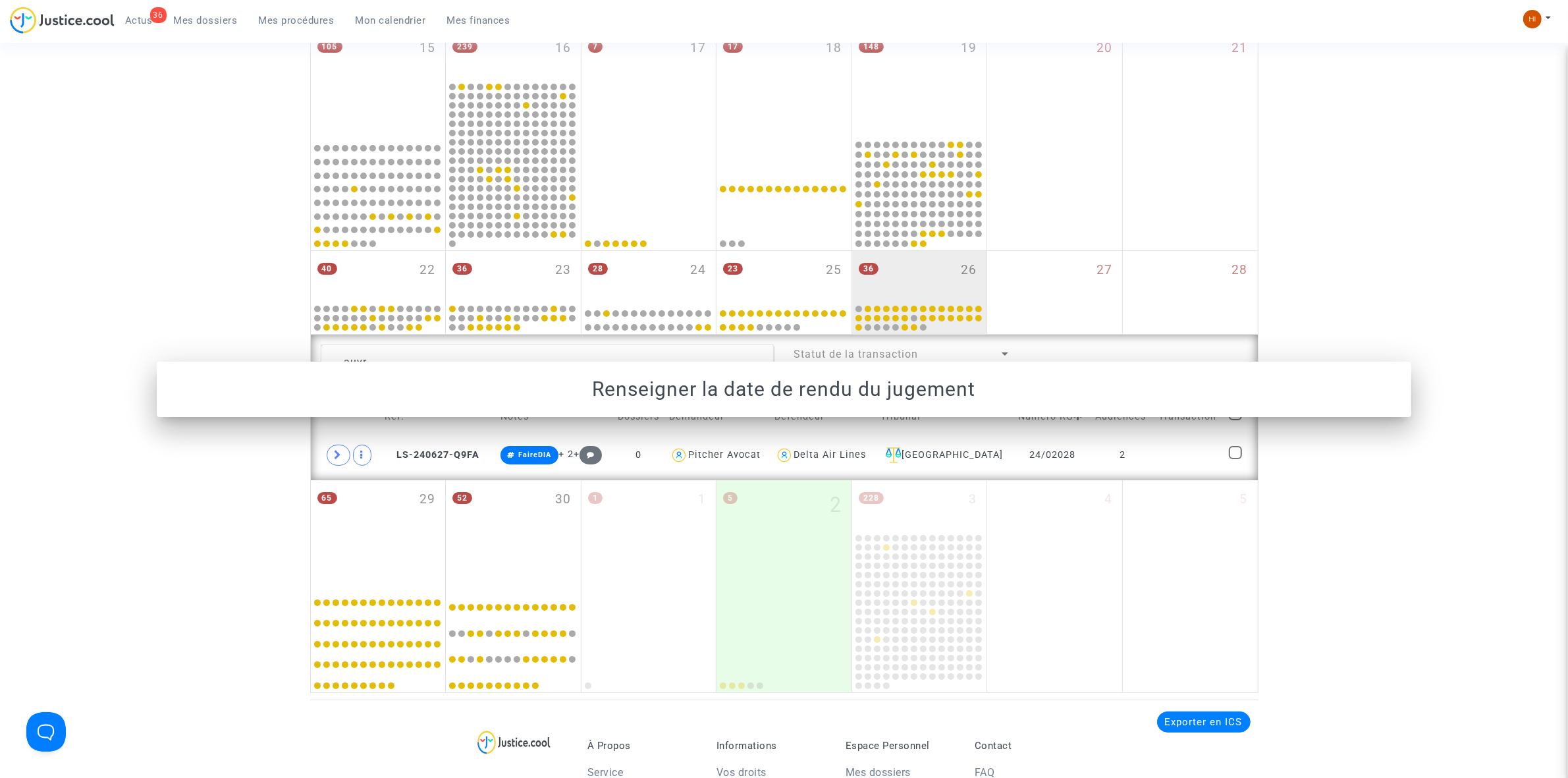
scroll to position [570, 0]
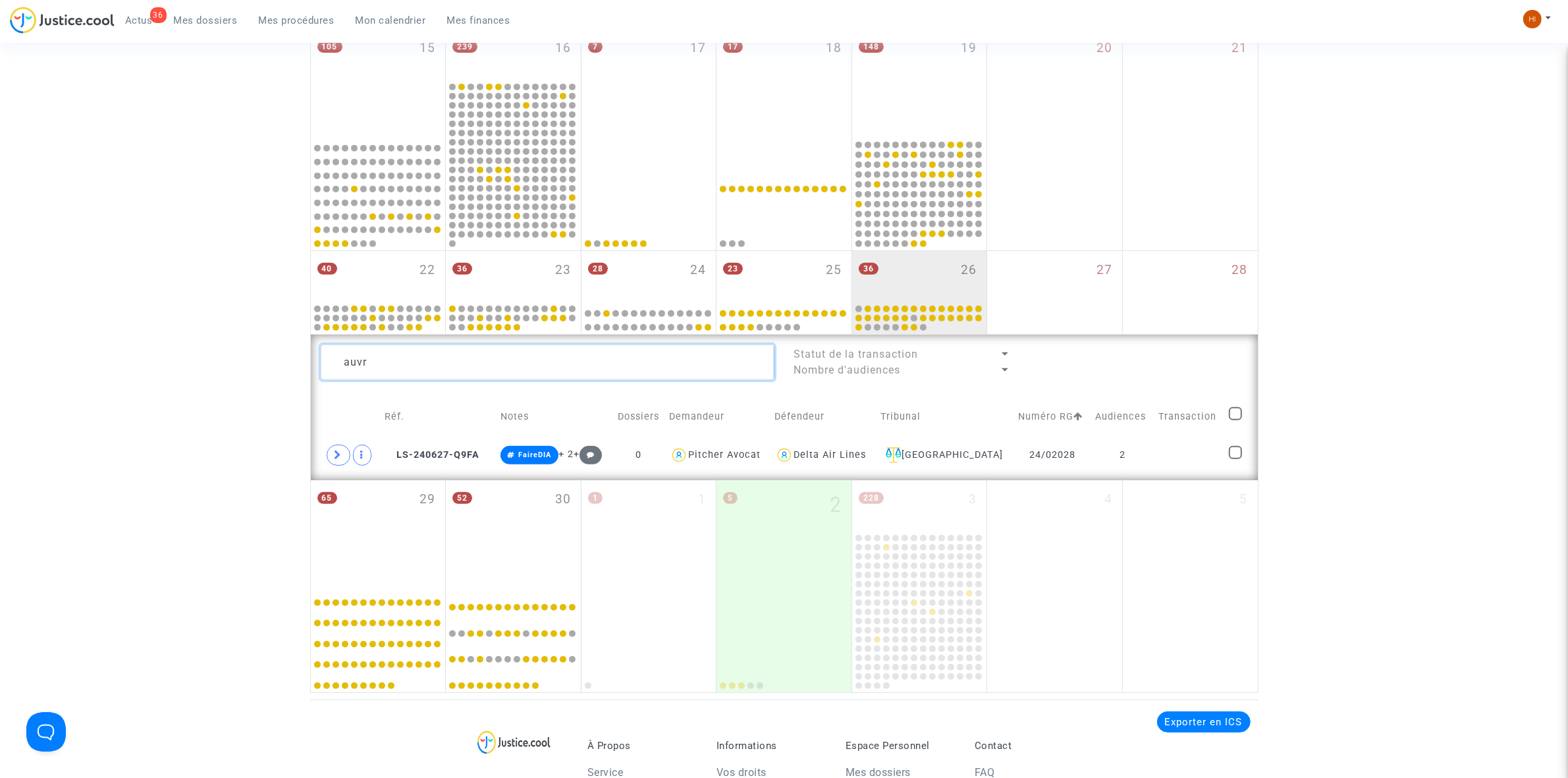
drag, startPoint x: 343, startPoint y: 355, endPoint x: 1, endPoint y: 374, distance: 342.5
click at [30, 374] on div "Date de clôture d'instruction Date de conciliation Date d'audience Date de juge…" at bounding box center [784, 115] width 1568 height 1155
paste textarea "LE MEUR"
type textarea "LE MEUR"
click at [1170, 462] on td at bounding box center [1187, 455] width 73 height 30
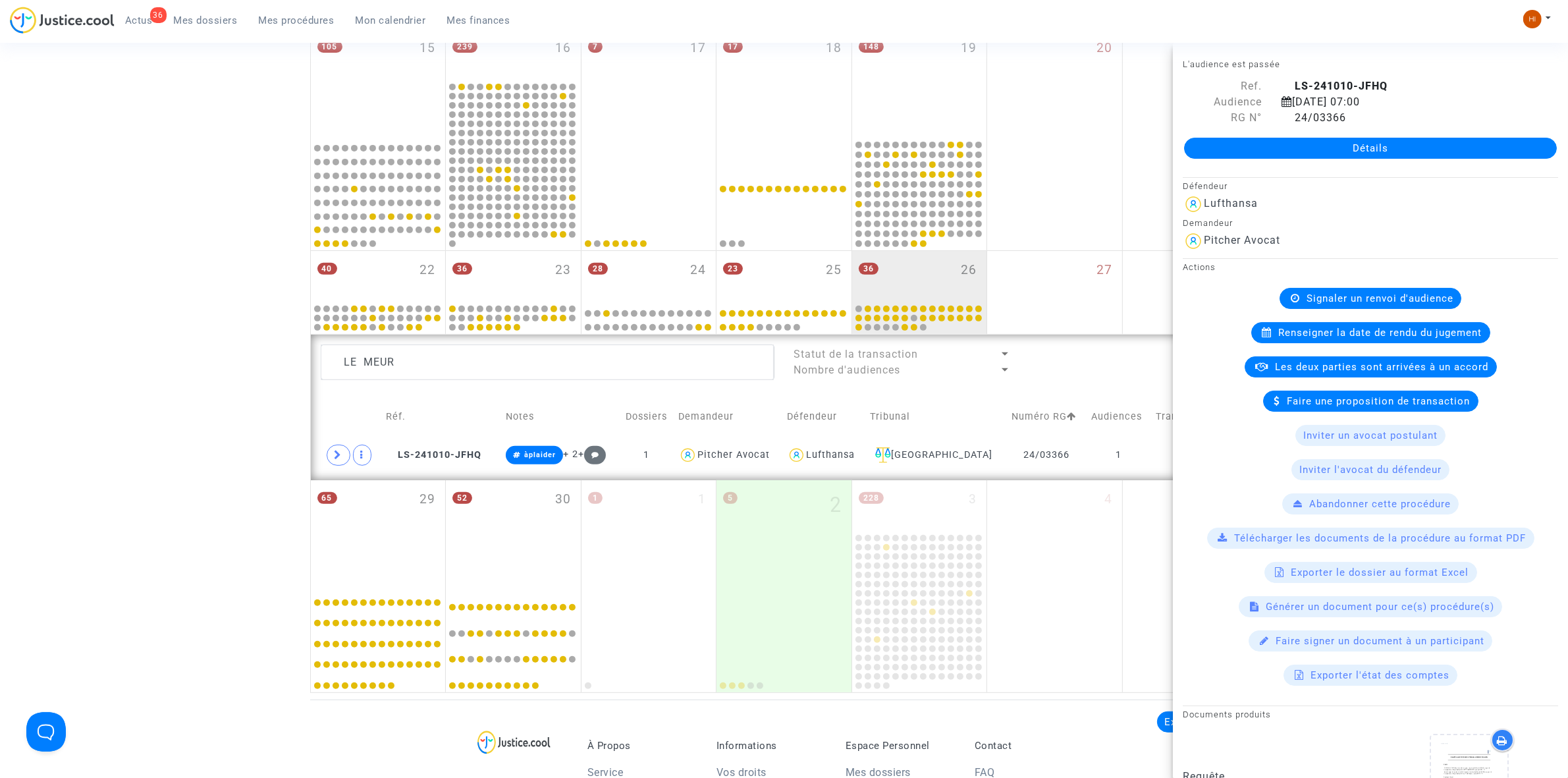
click at [1324, 340] on div "Renseigner la date de rendu du jugement" at bounding box center [1371, 333] width 239 height 21
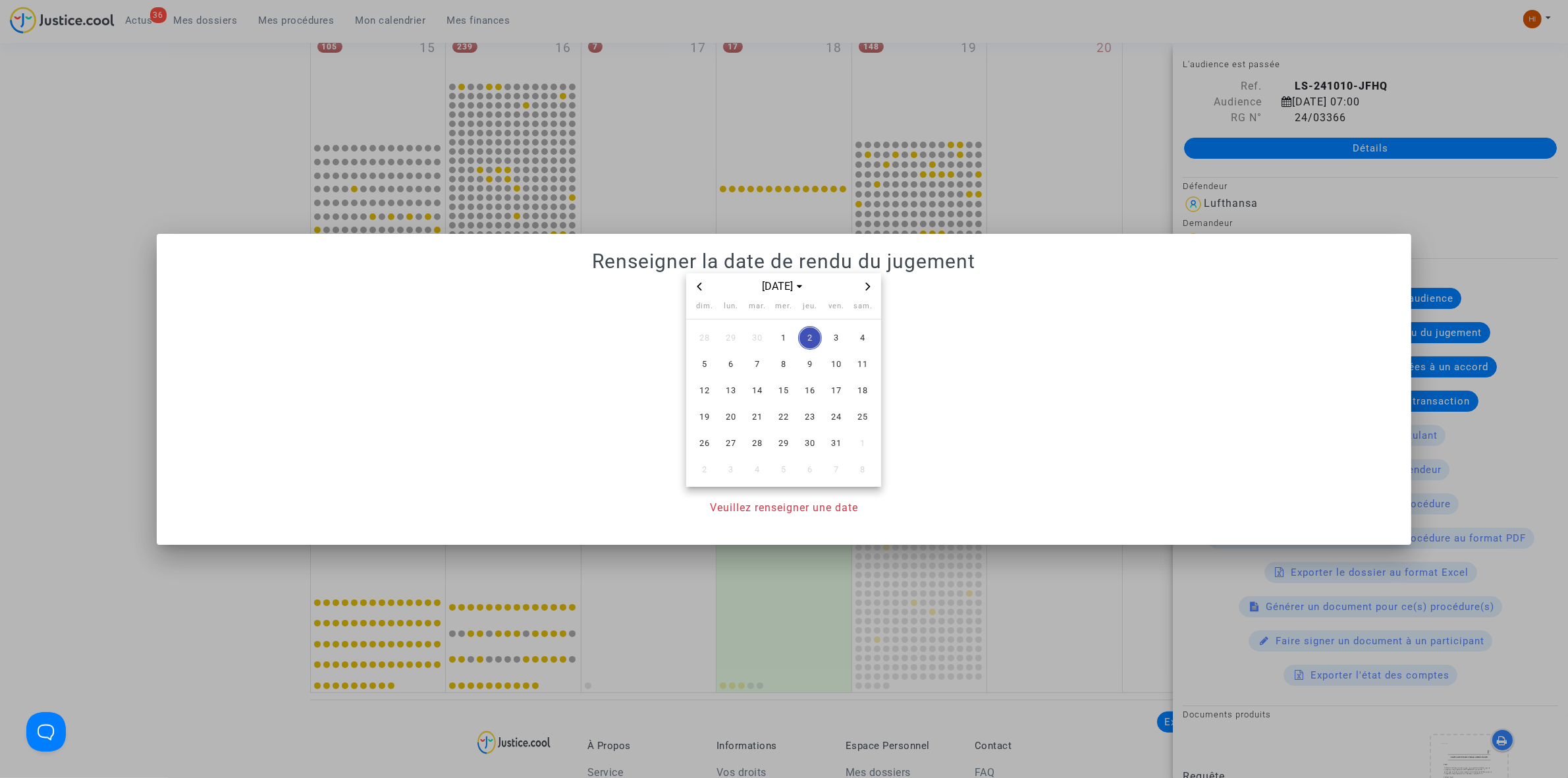
click at [871, 288] on icon "Next month" at bounding box center [868, 286] width 8 height 8
click at [833, 391] on span "14" at bounding box center [836, 390] width 23 height 23
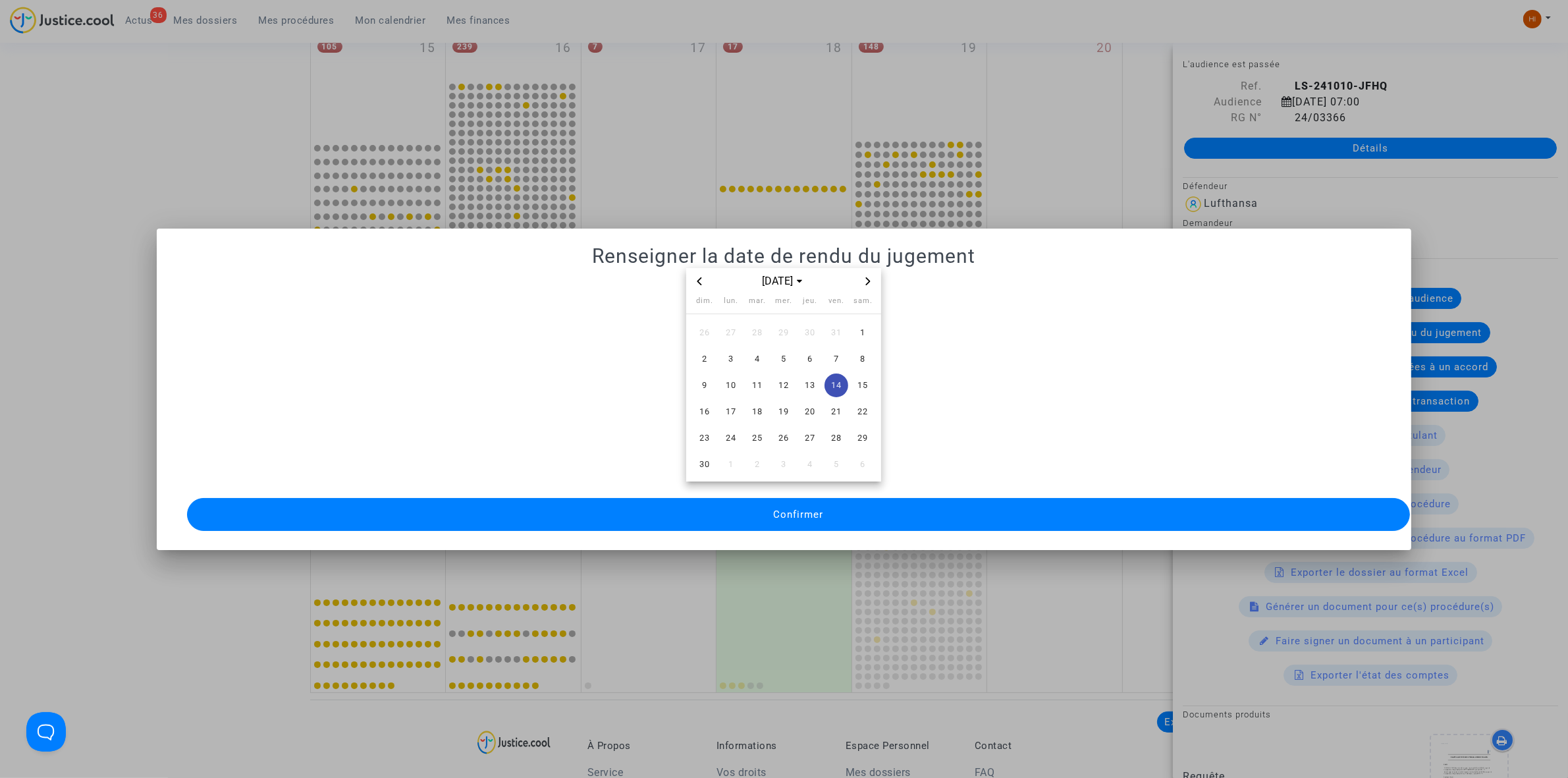
click at [822, 498] on button "Confirmer" at bounding box center [799, 514] width 1223 height 33
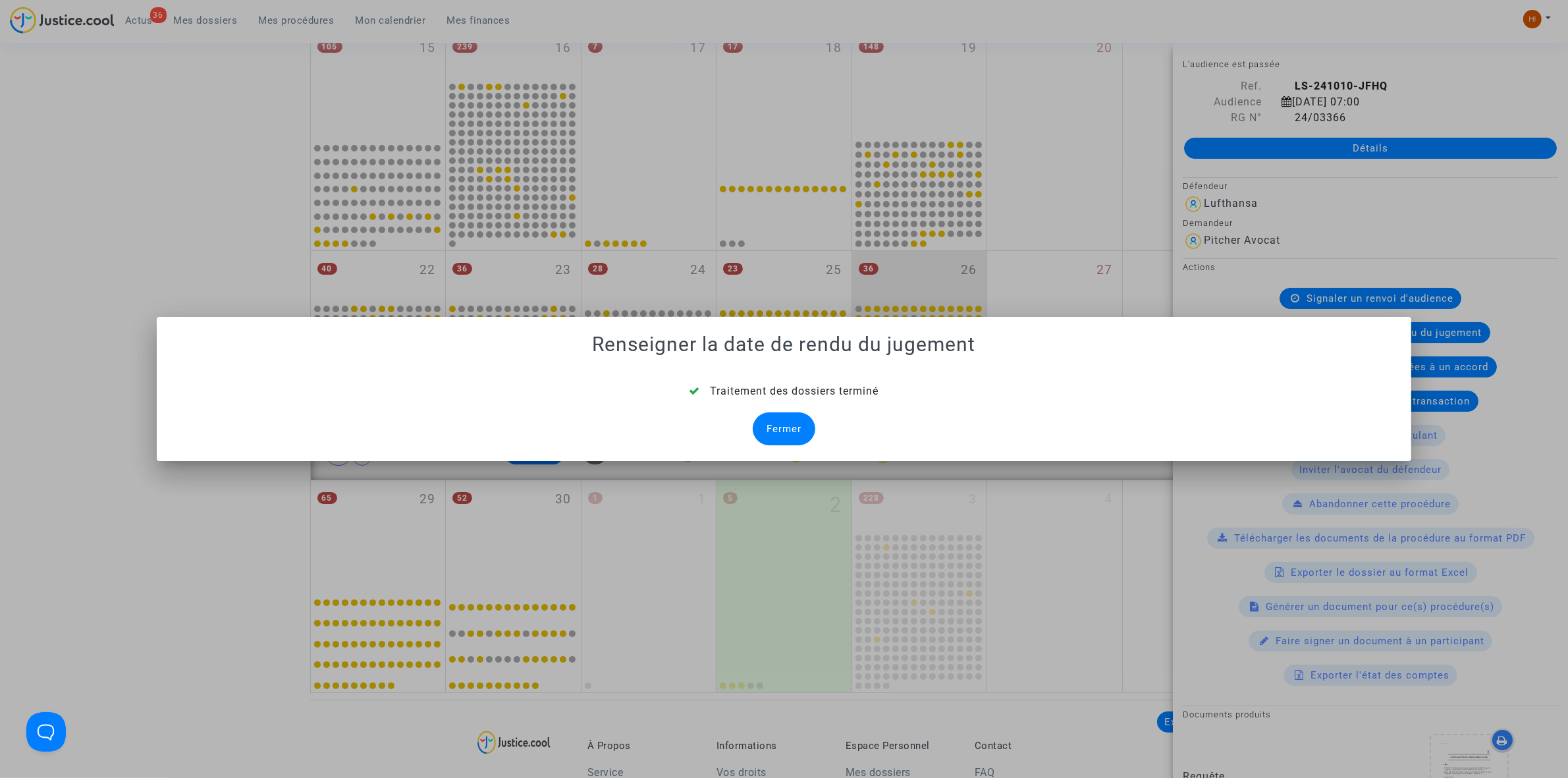
click at [784, 432] on div "Fermer" at bounding box center [784, 429] width 63 height 33
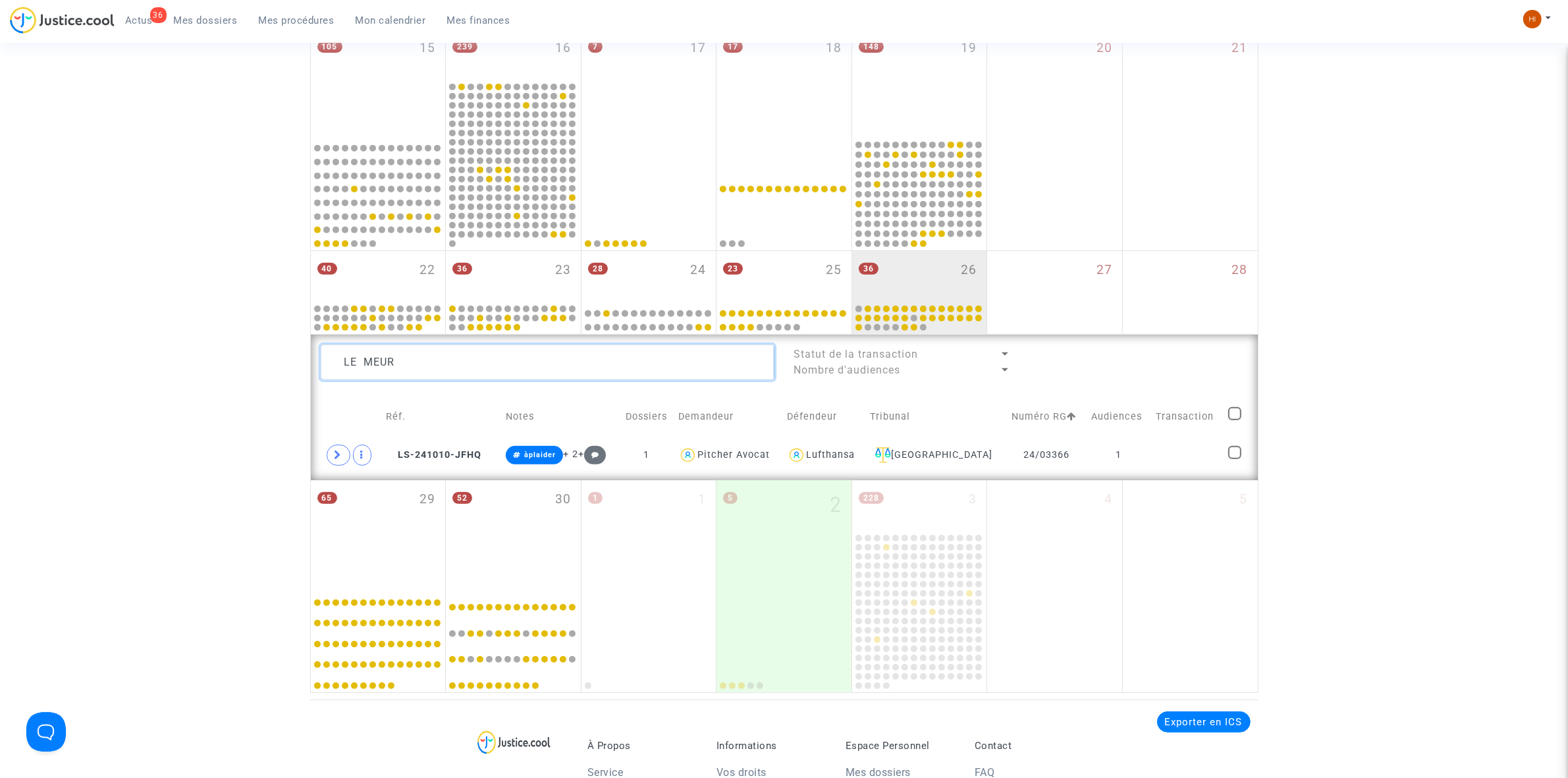
click at [558, 347] on textarea at bounding box center [547, 362] width 454 height 36
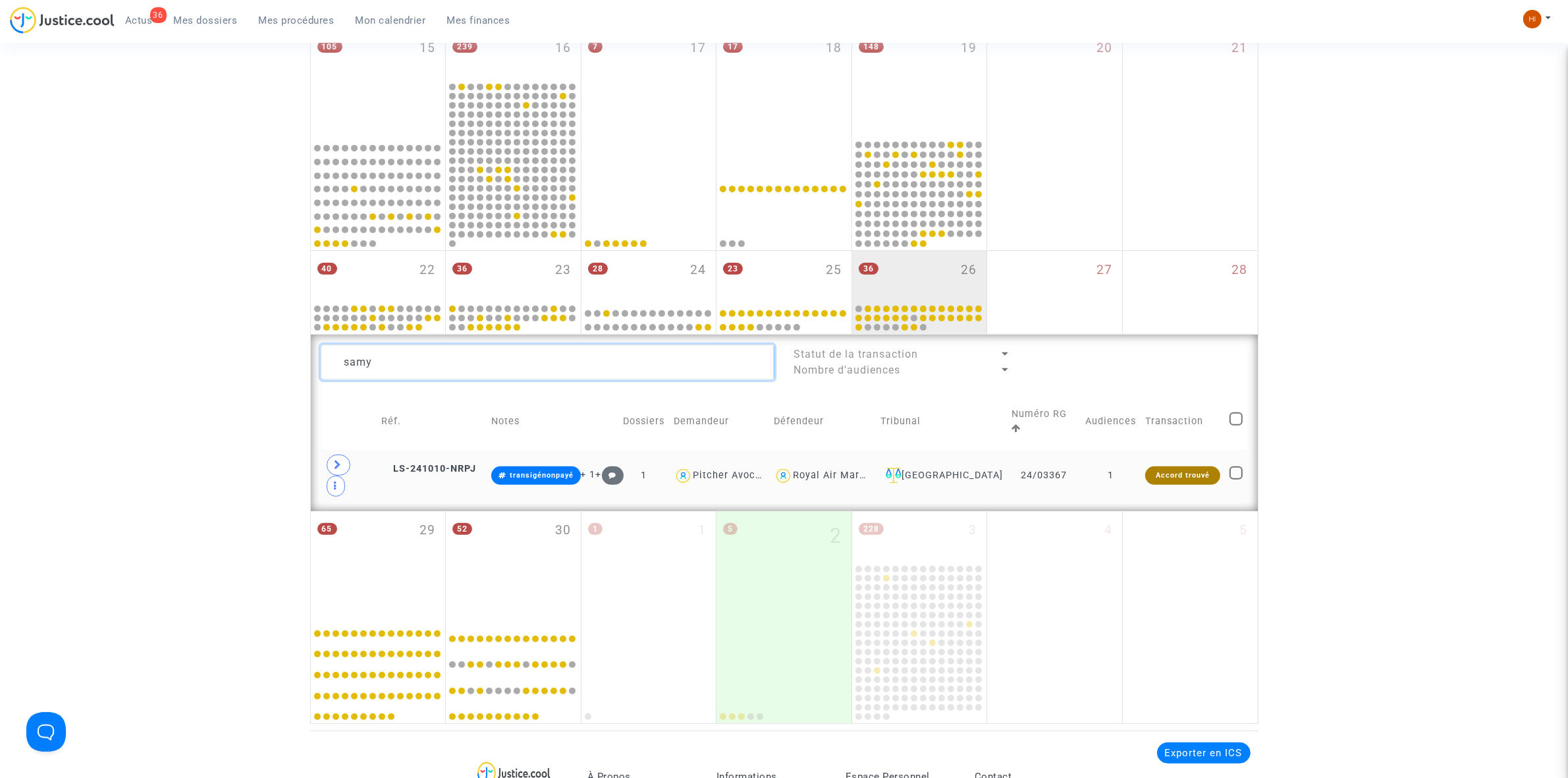
type textarea "samy"
drag, startPoint x: 1108, startPoint y: 463, endPoint x: 1292, endPoint y: 407, distance: 192.3
click at [1110, 463] on td "1" at bounding box center [1111, 475] width 60 height 51
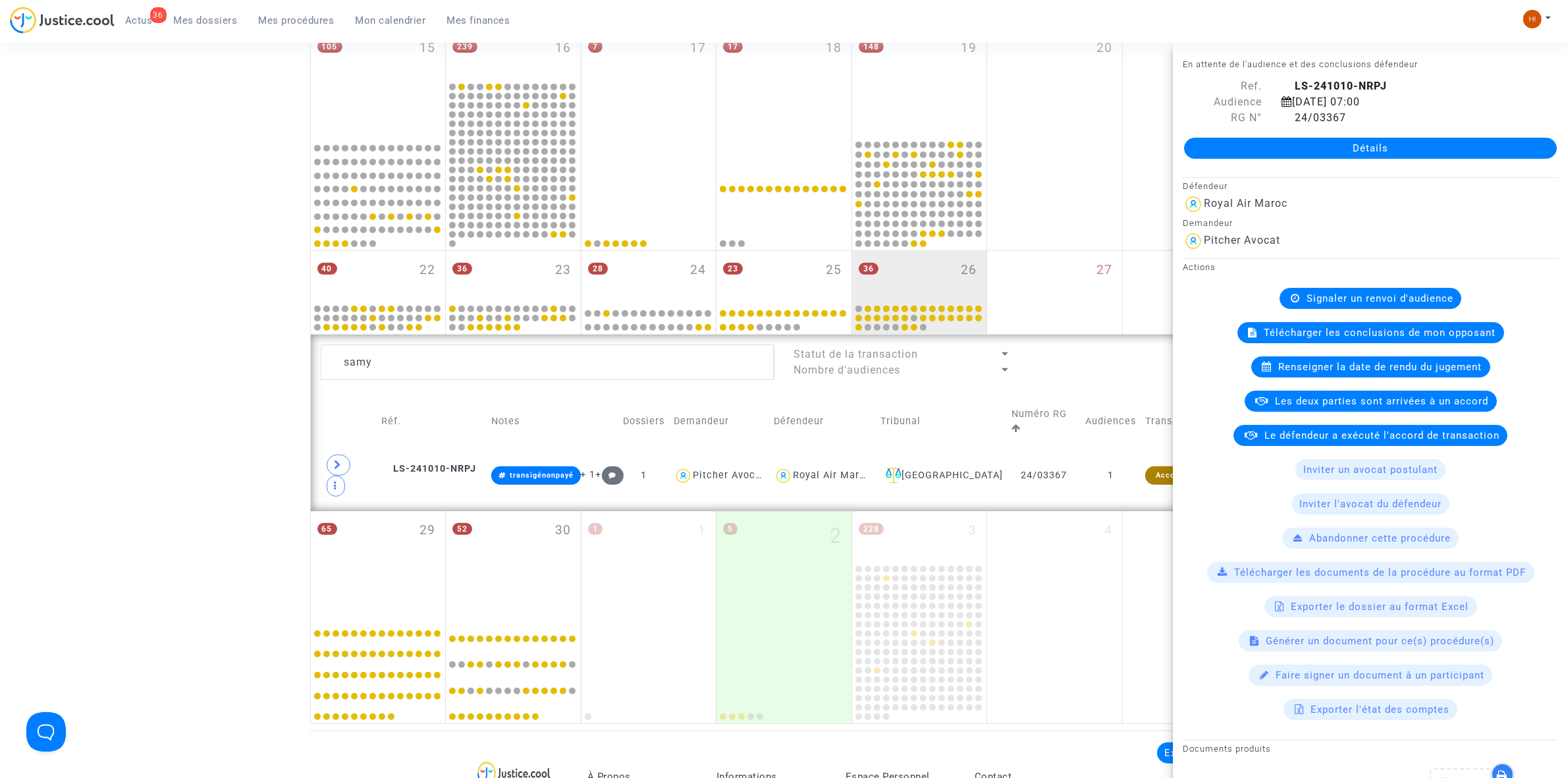
click at [1378, 295] on span "Signaler un renvoi d'audience" at bounding box center [1380, 298] width 147 height 12
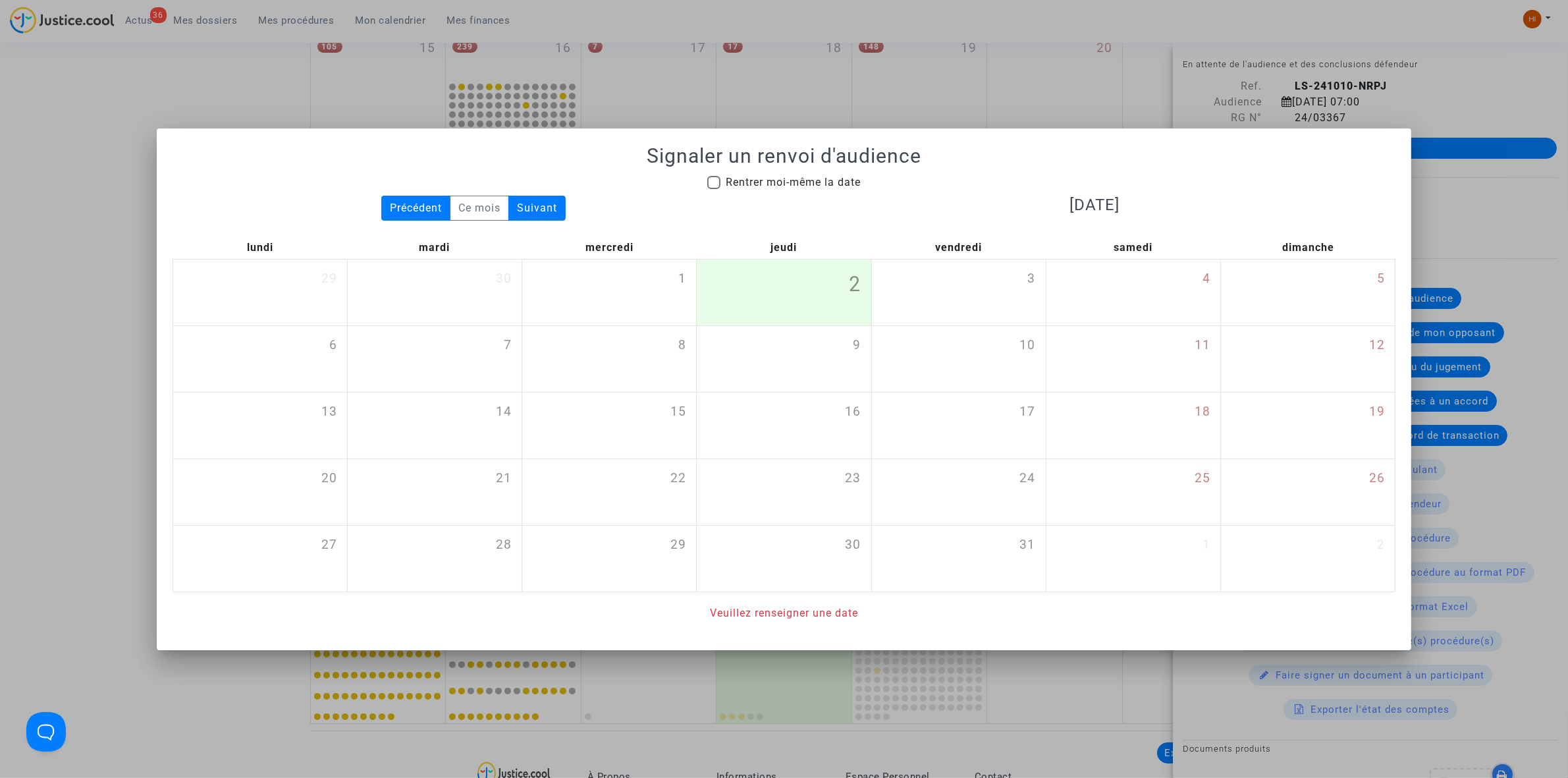
drag, startPoint x: 815, startPoint y: 178, endPoint x: 841, endPoint y: 189, distance: 28.2
click at [817, 178] on span "Rentrer moi-même la date" at bounding box center [793, 182] width 135 height 13
click at [714, 189] on input "Rentrer moi-même la date" at bounding box center [713, 189] width 1 height 1
checkbox input "true"
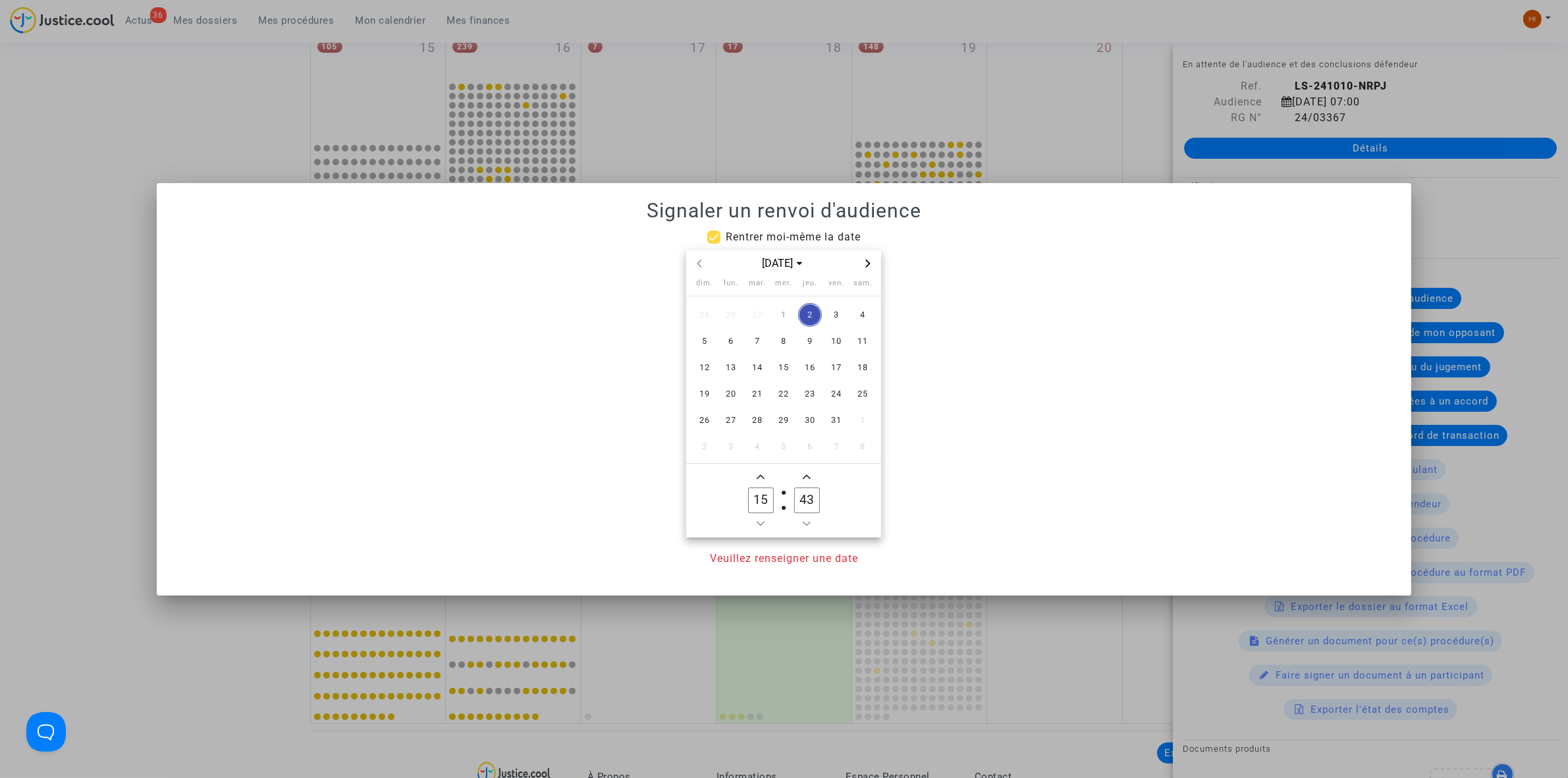
click at [864, 267] on span "Next month" at bounding box center [868, 263] width 15 height 15
click at [864, 271] on div "nov. 2025" at bounding box center [783, 264] width 195 height 27
click at [873, 260] on span "Next month" at bounding box center [868, 263] width 15 height 15
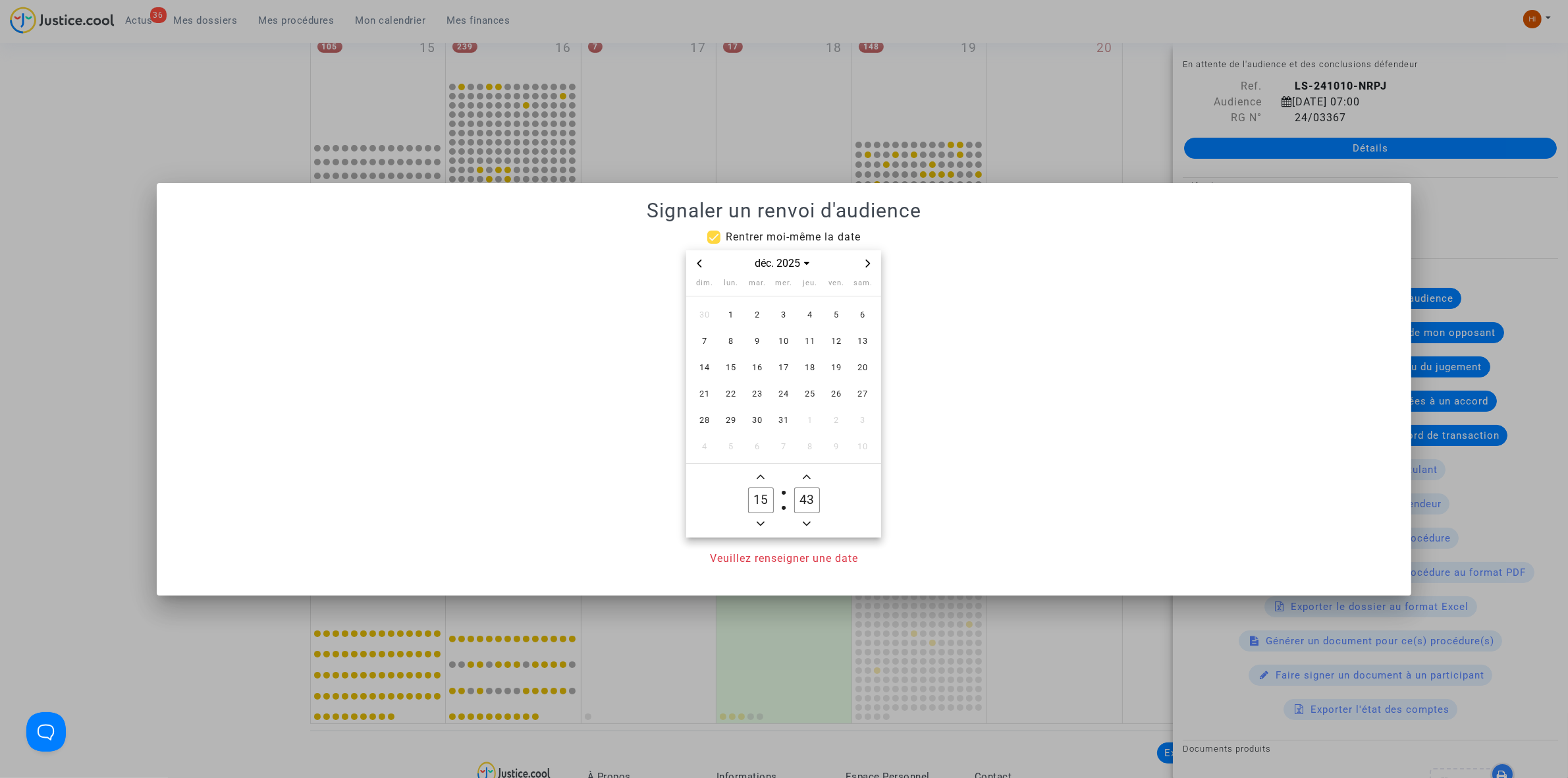
click at [873, 260] on span "Next month" at bounding box center [868, 263] width 15 height 15
click at [826, 422] on span "30" at bounding box center [836, 420] width 23 height 23
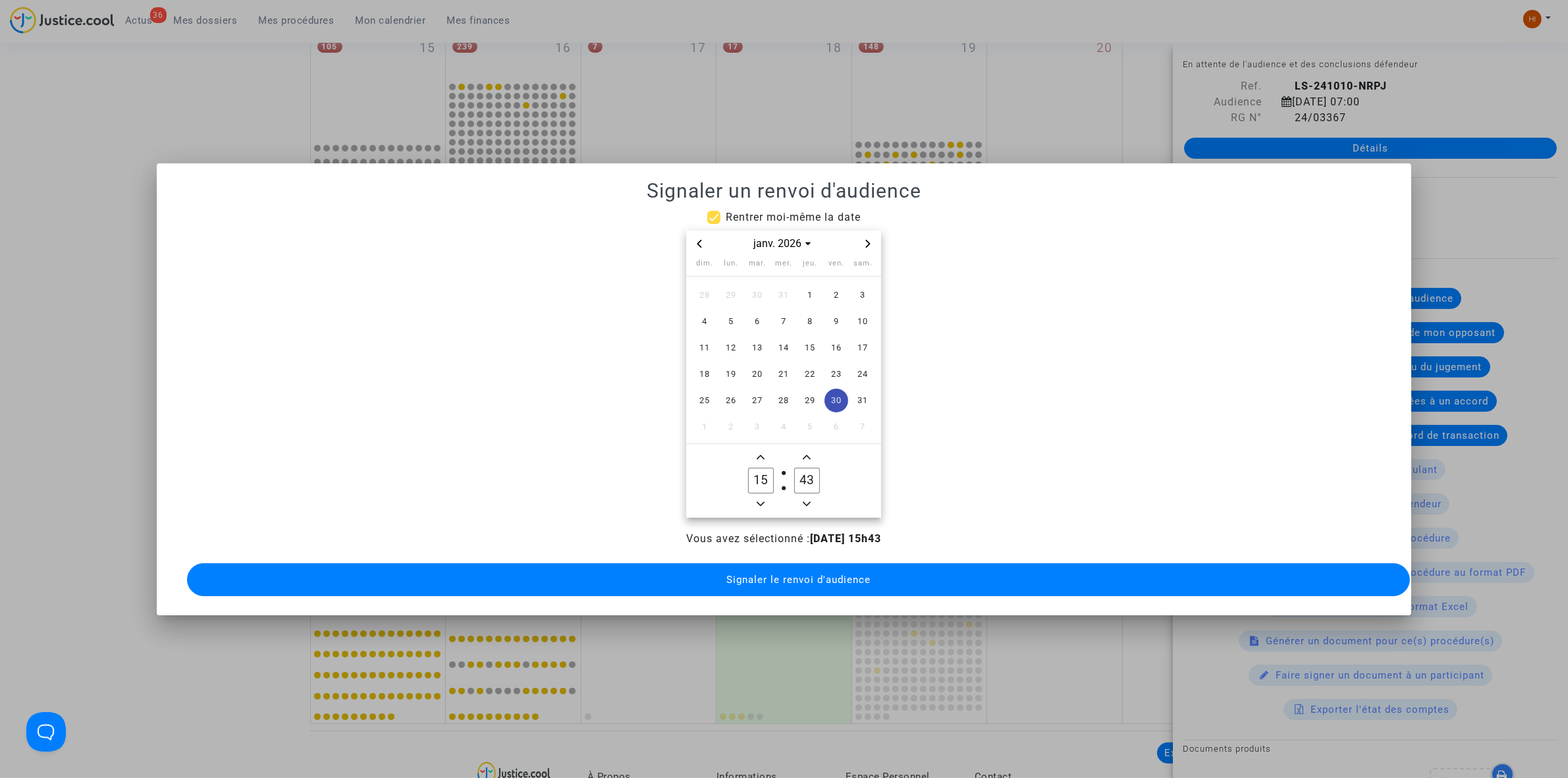
click at [768, 500] on span "Minus a hour" at bounding box center [761, 503] width 15 height 15
click at [766, 500] on span "Minus a hour" at bounding box center [761, 503] width 15 height 15
click at [765, 499] on icon "Minus a hour" at bounding box center [761, 503] width 8 height 8
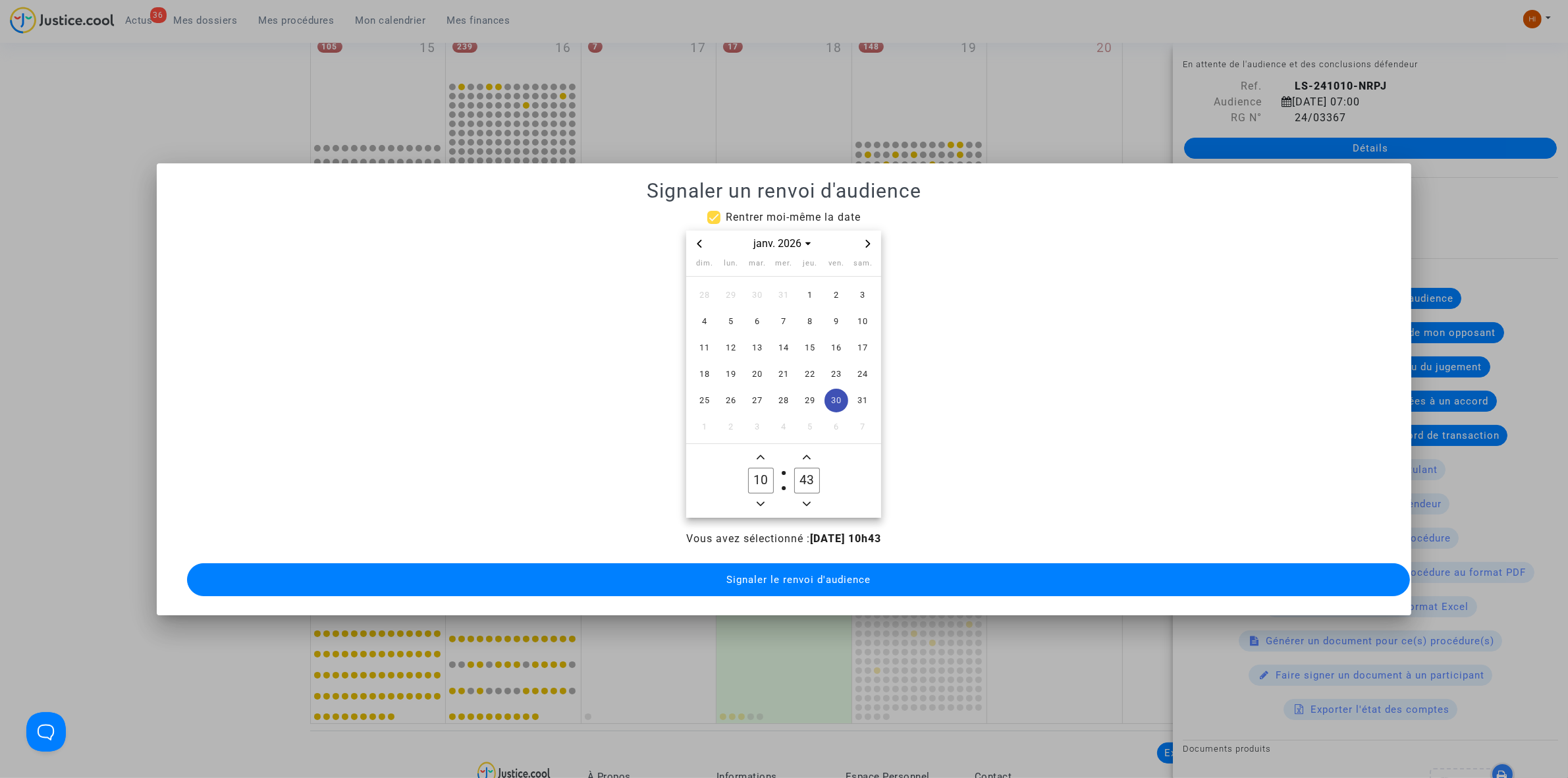
click at [765, 499] on icon "Minus a hour" at bounding box center [761, 503] width 8 height 8
type input "09"
click at [810, 469] on input "43" at bounding box center [807, 480] width 25 height 25
type input "00"
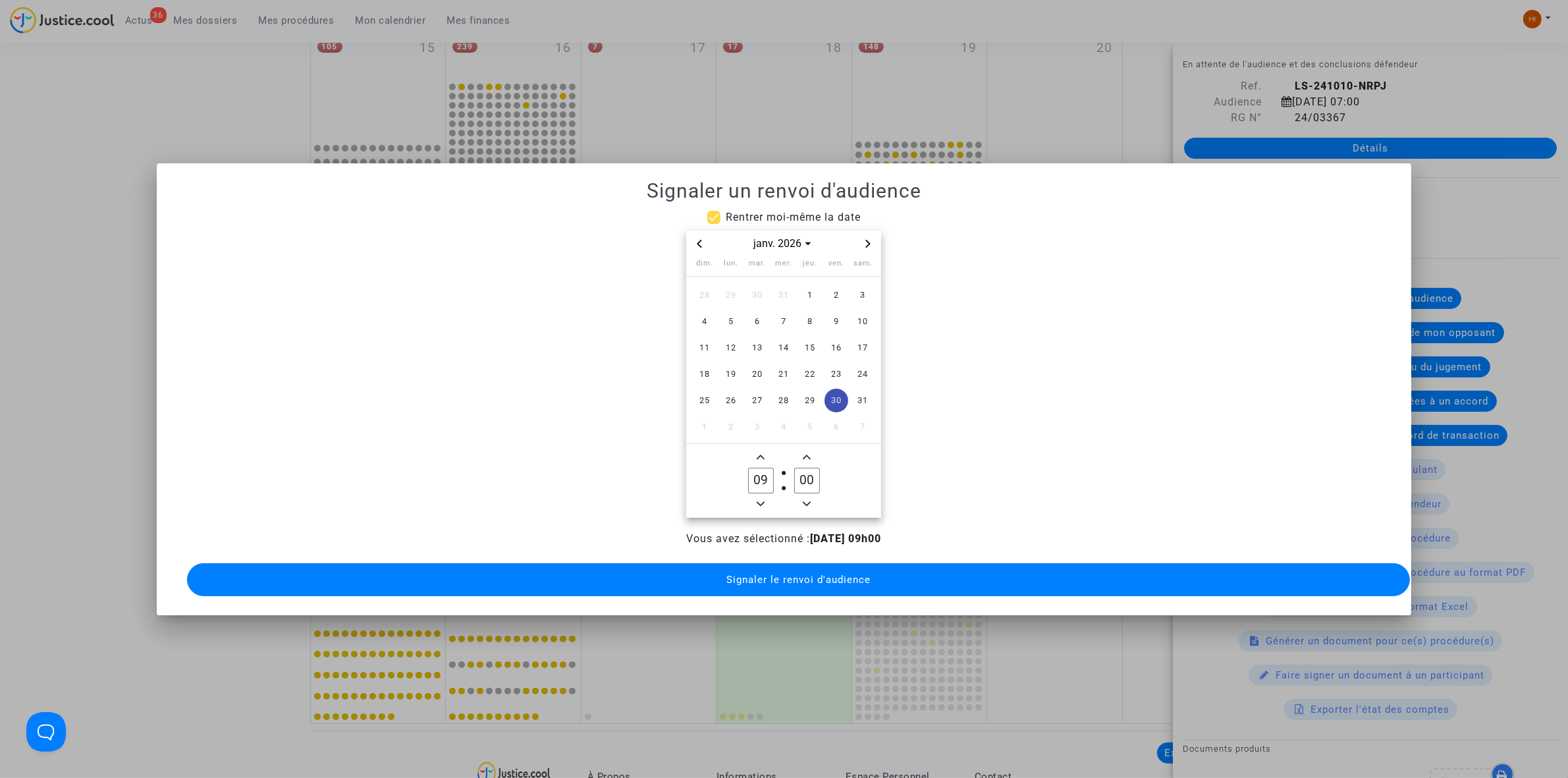
click at [777, 574] on span "Signaler le renvoi d'audience" at bounding box center [799, 580] width 144 height 12
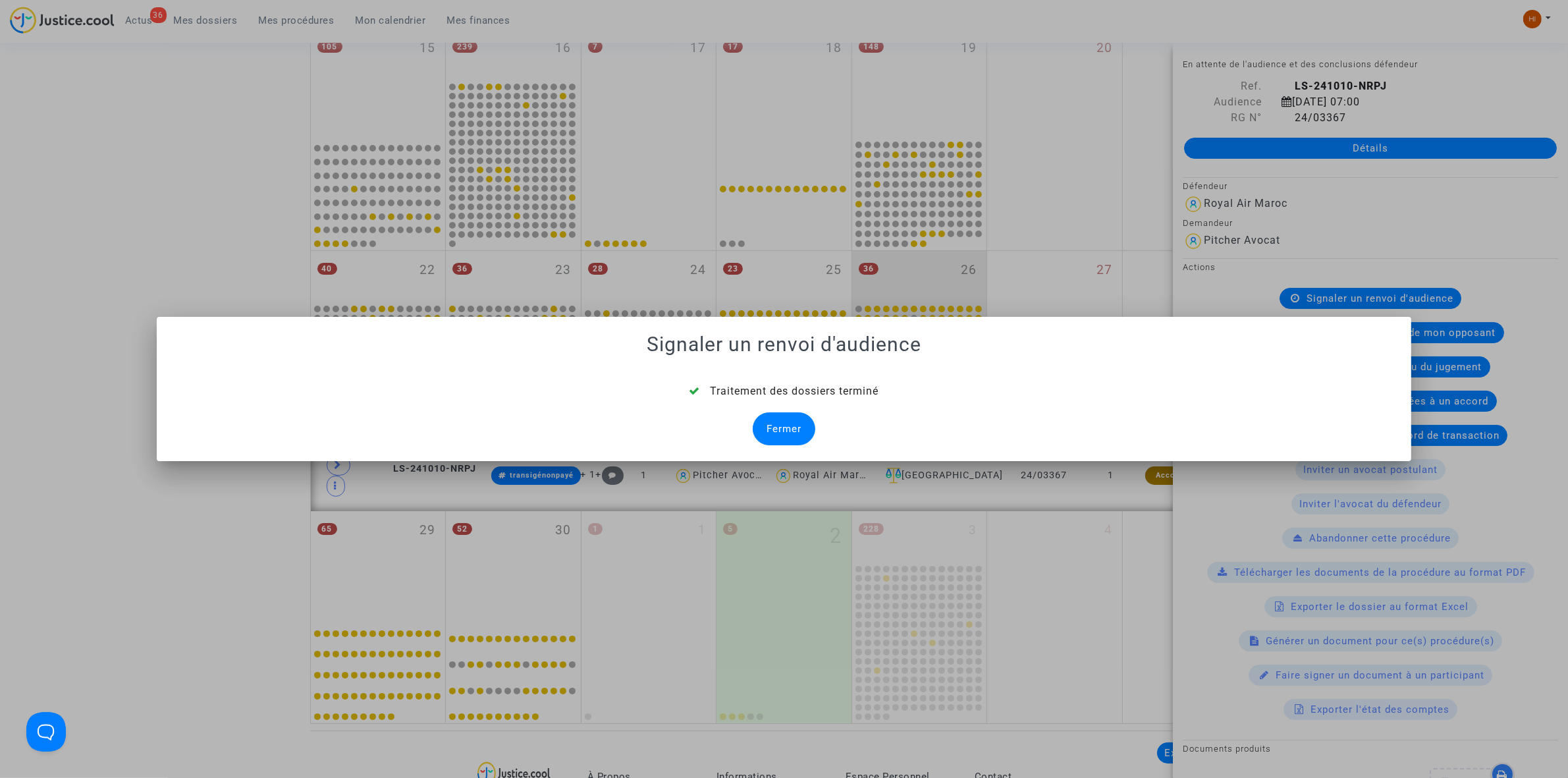
click at [788, 430] on div "Fermer" at bounding box center [784, 429] width 63 height 33
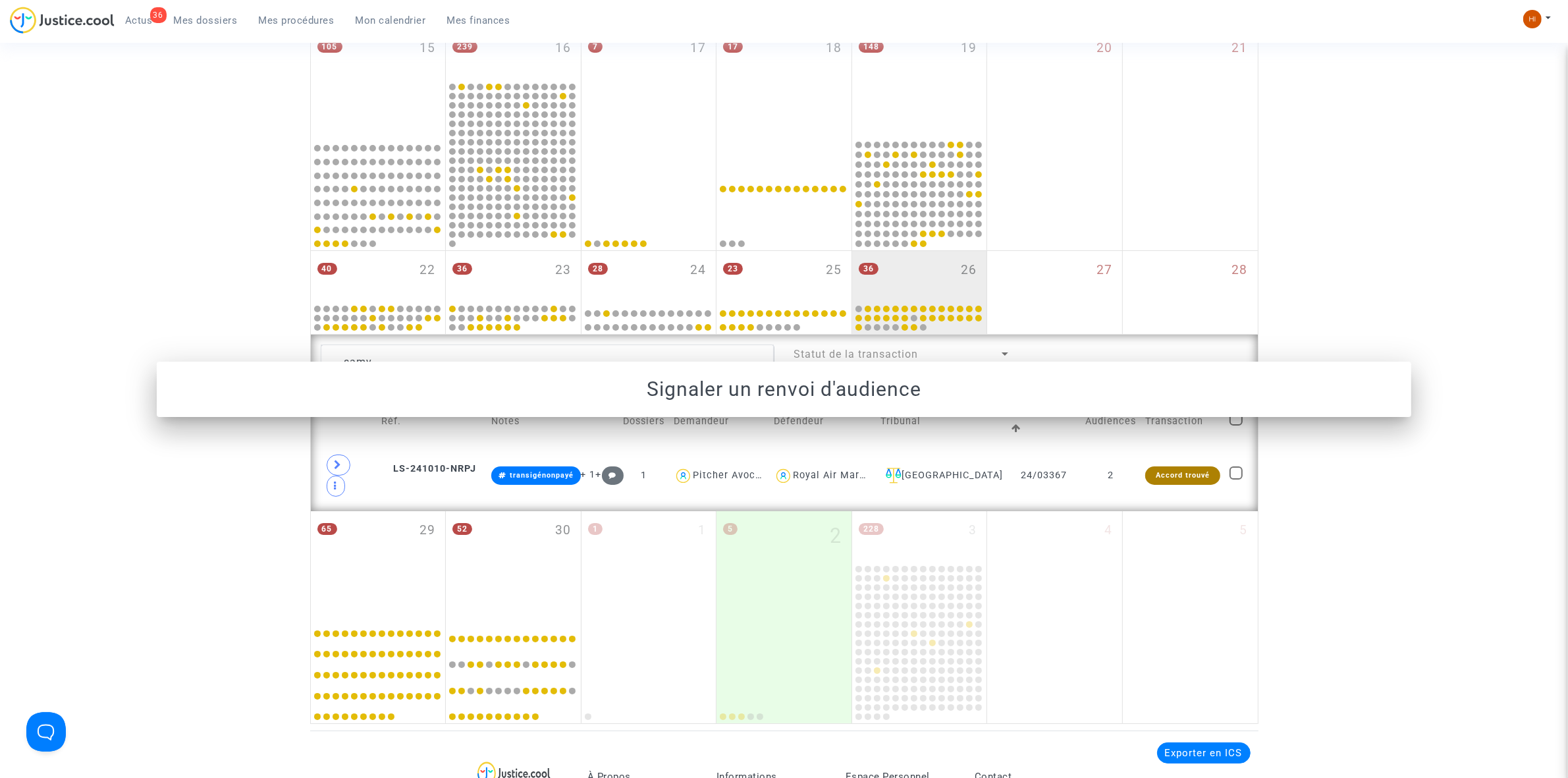
scroll to position [570, 0]
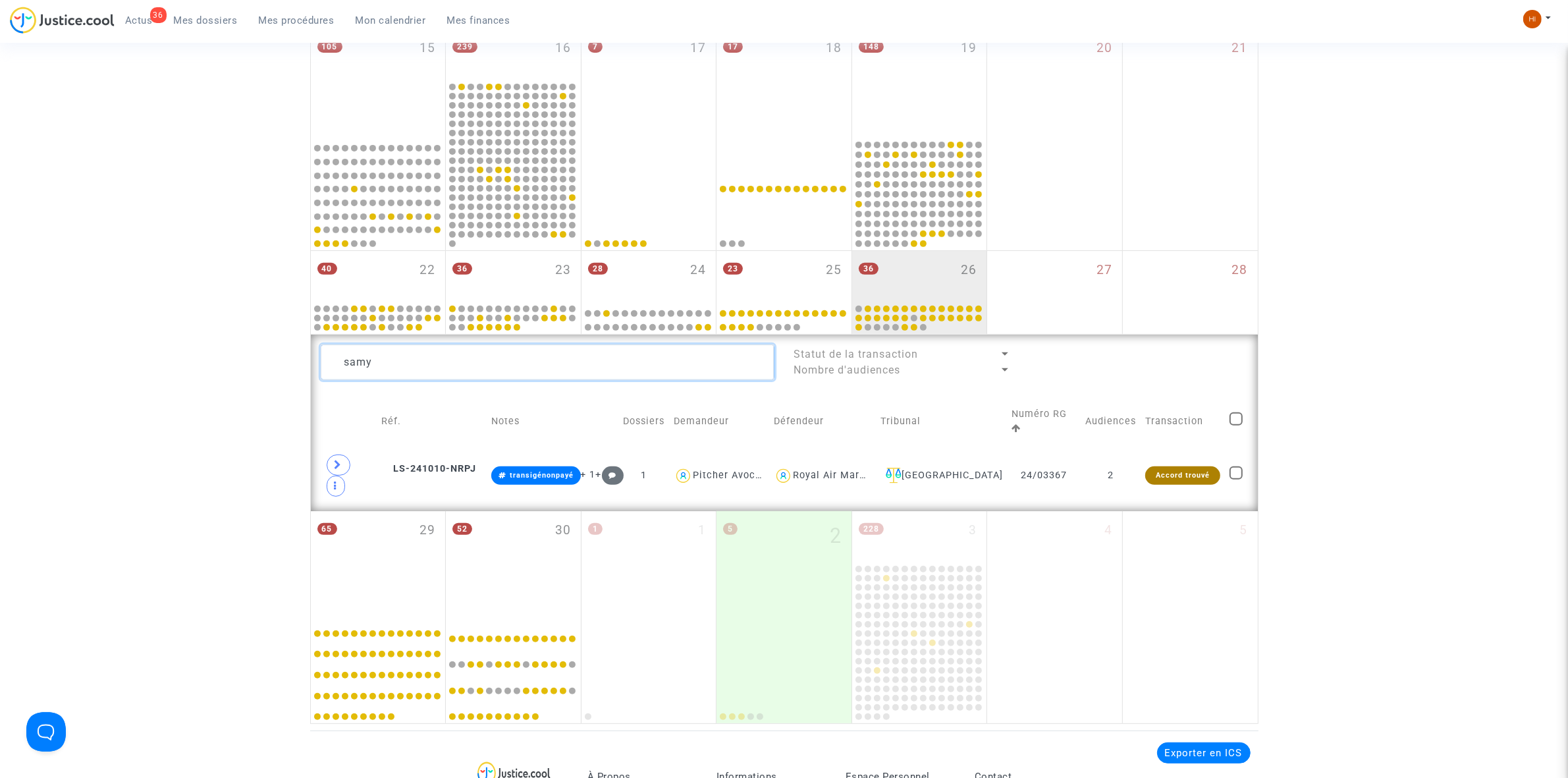
drag, startPoint x: 288, startPoint y: 361, endPoint x: 137, endPoint y: 360, distance: 151.0
click at [193, 361] on div "Date de clôture d'instruction Date de conciliation Date d'audience Date de juge…" at bounding box center [784, 131] width 1568 height 1186
paste textarea "Isabelle Monsard,"
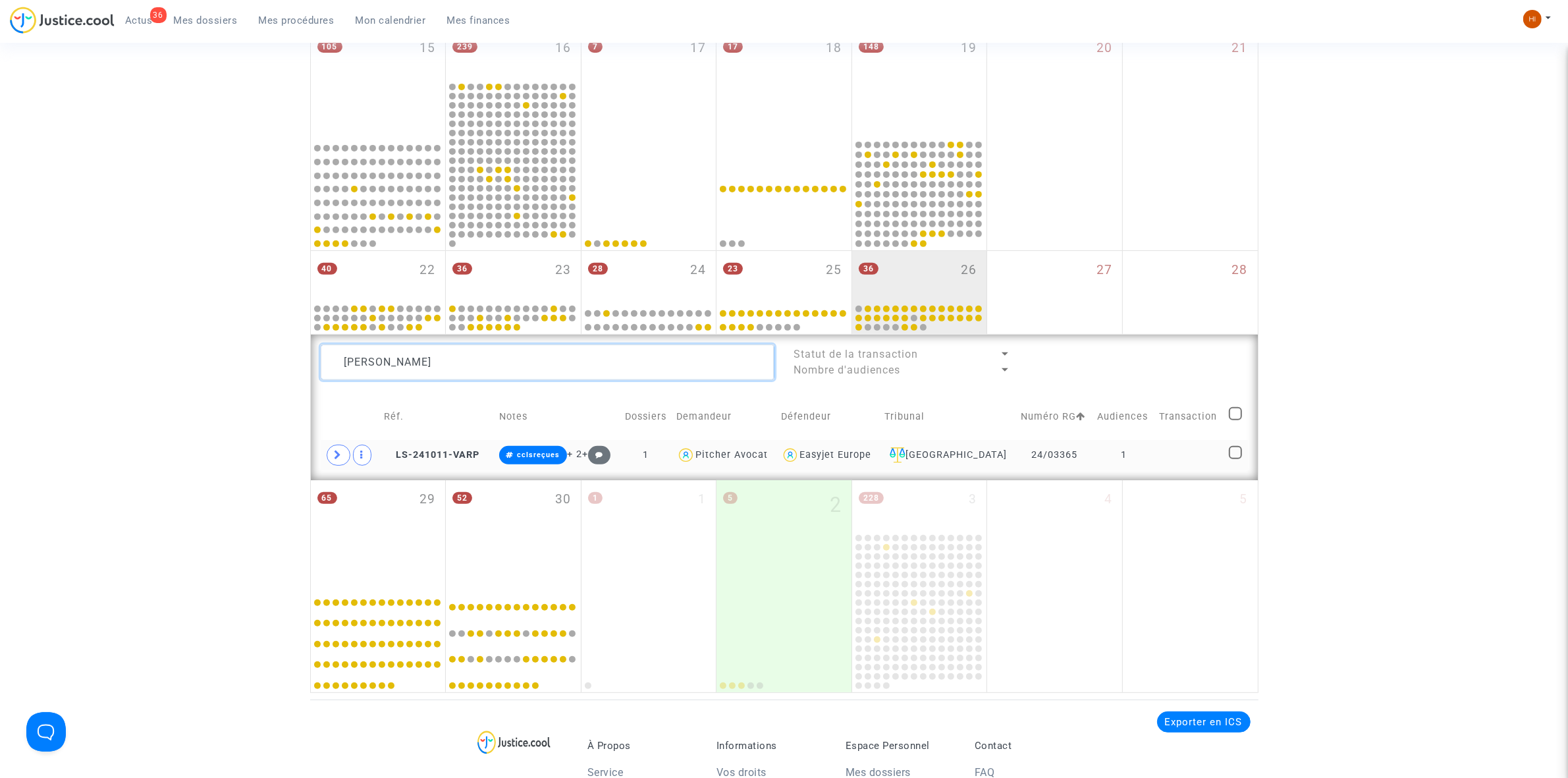
type textarea "Isabelle Monsard"
click at [1156, 462] on td at bounding box center [1190, 455] width 70 height 30
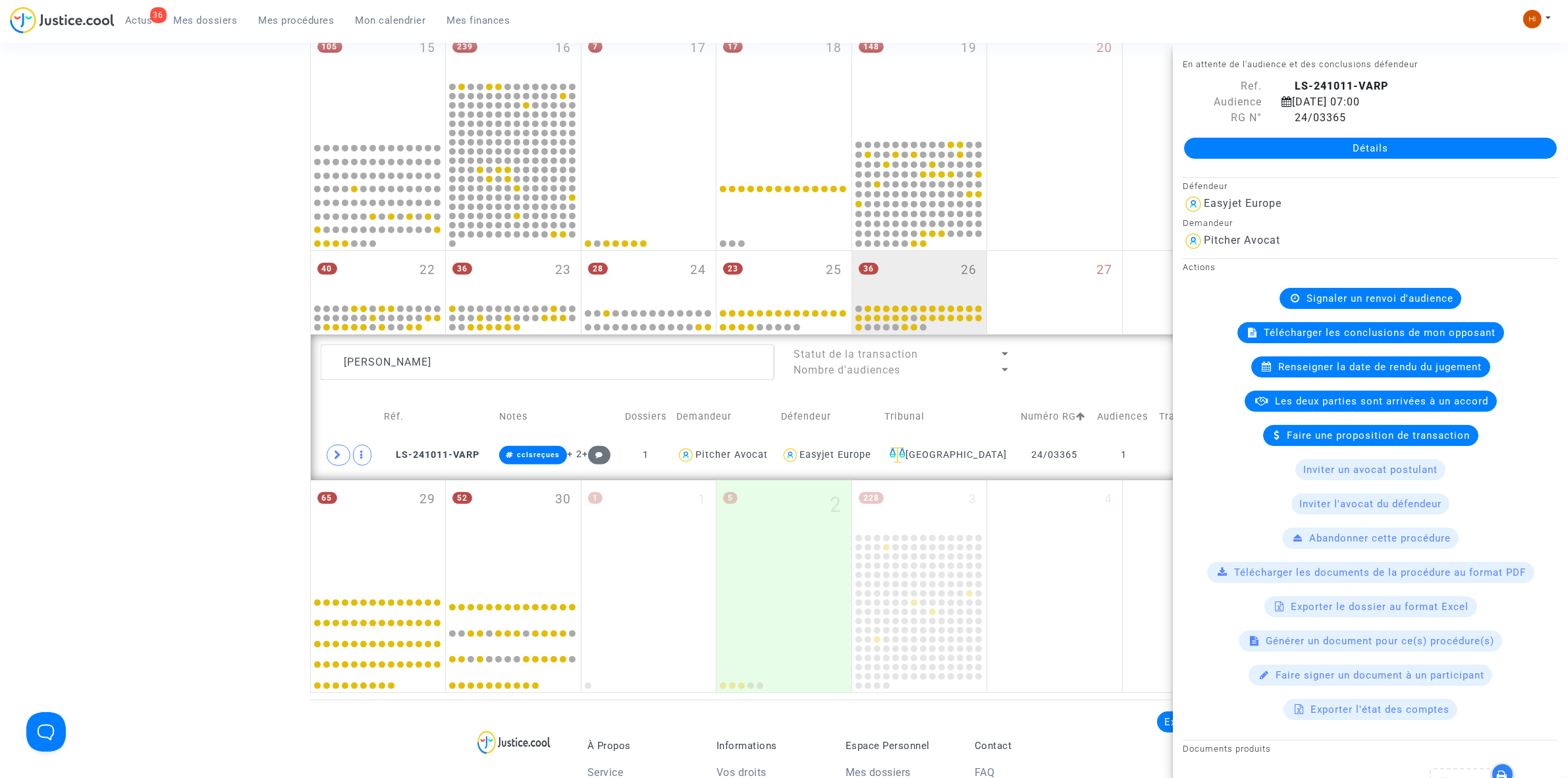
click at [1353, 298] on span "Signaler un renvoi d'audience" at bounding box center [1380, 298] width 147 height 12
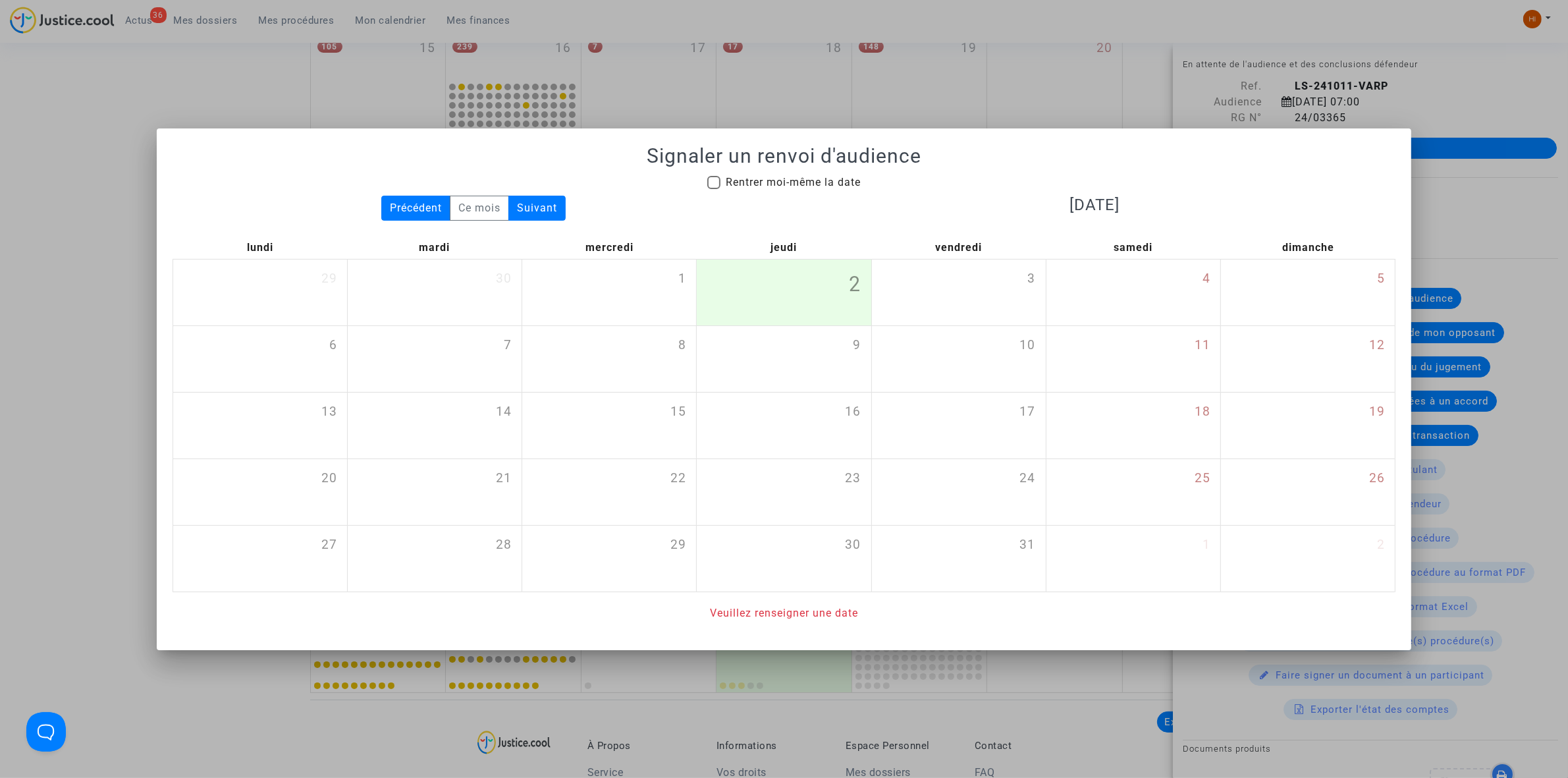
click at [762, 182] on span "Rentrer moi-même la date" at bounding box center [793, 182] width 135 height 13
click at [714, 189] on input "Rentrer moi-même la date" at bounding box center [713, 189] width 1 height 1
checkbox input "true"
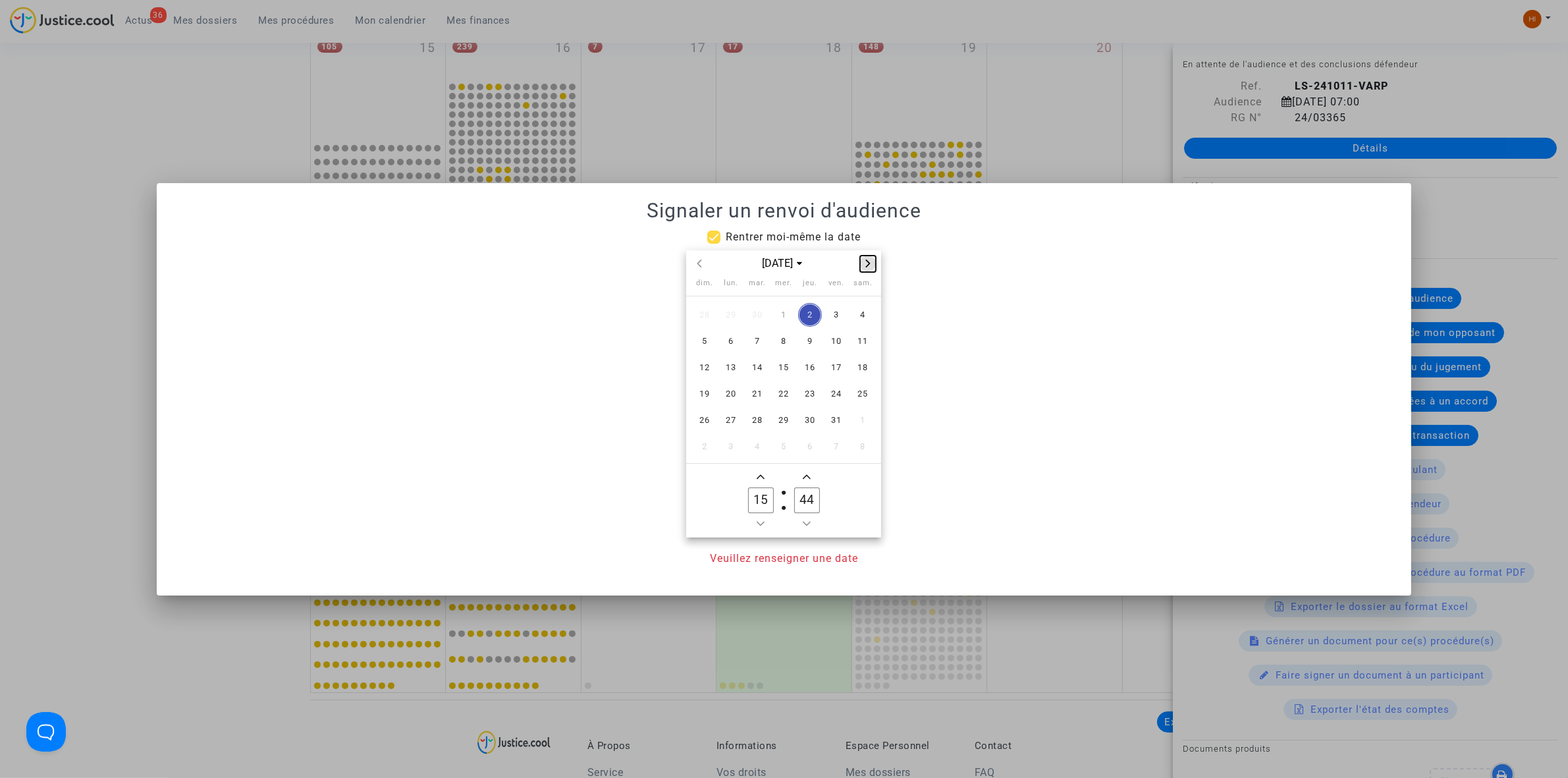
click at [866, 271] on button "Next month" at bounding box center [868, 263] width 15 height 16
click at [836, 426] on span "30" at bounding box center [836, 420] width 23 height 23
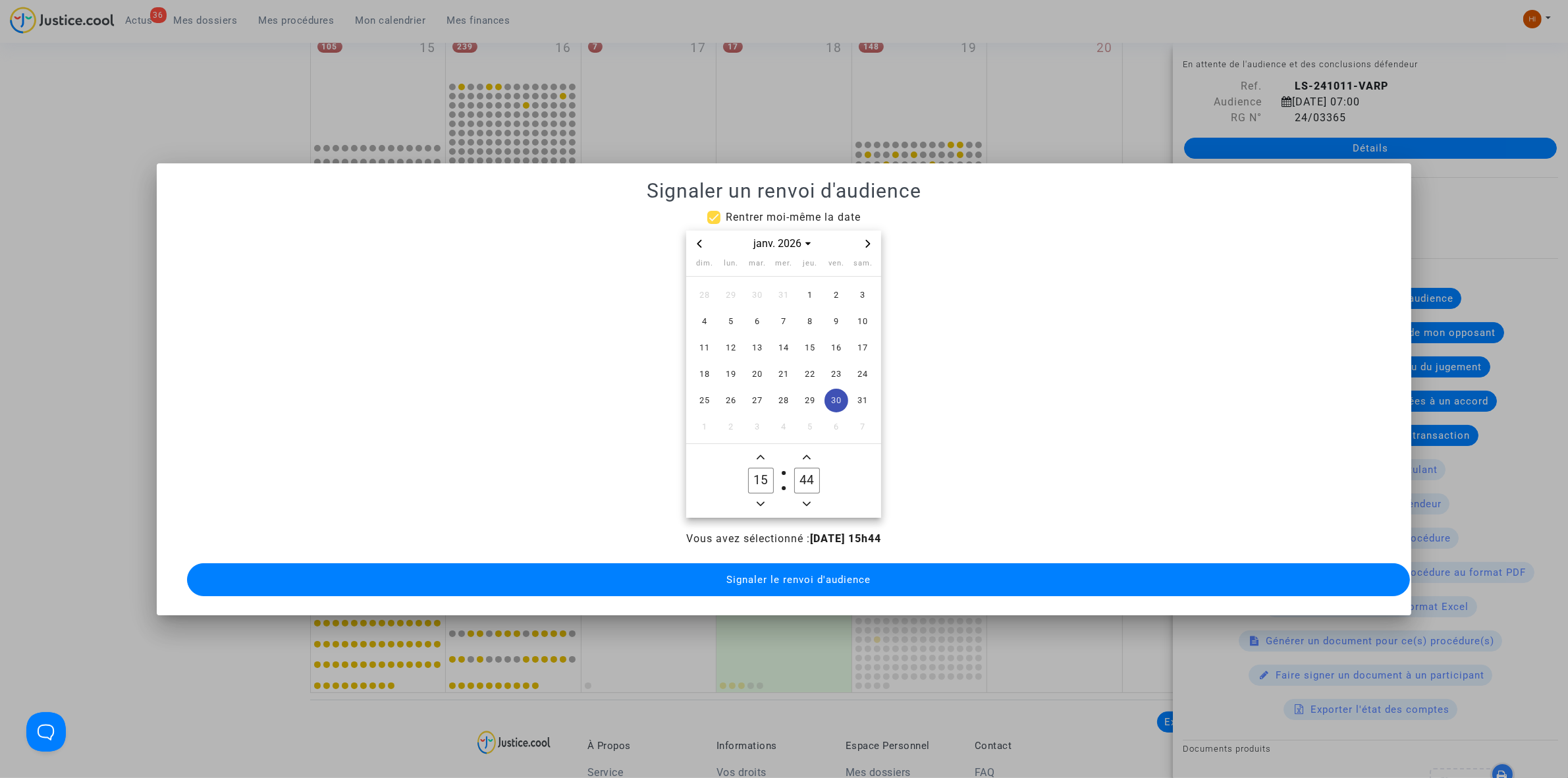
click at [765, 499] on icon "Minus a hour" at bounding box center [761, 503] width 8 height 8
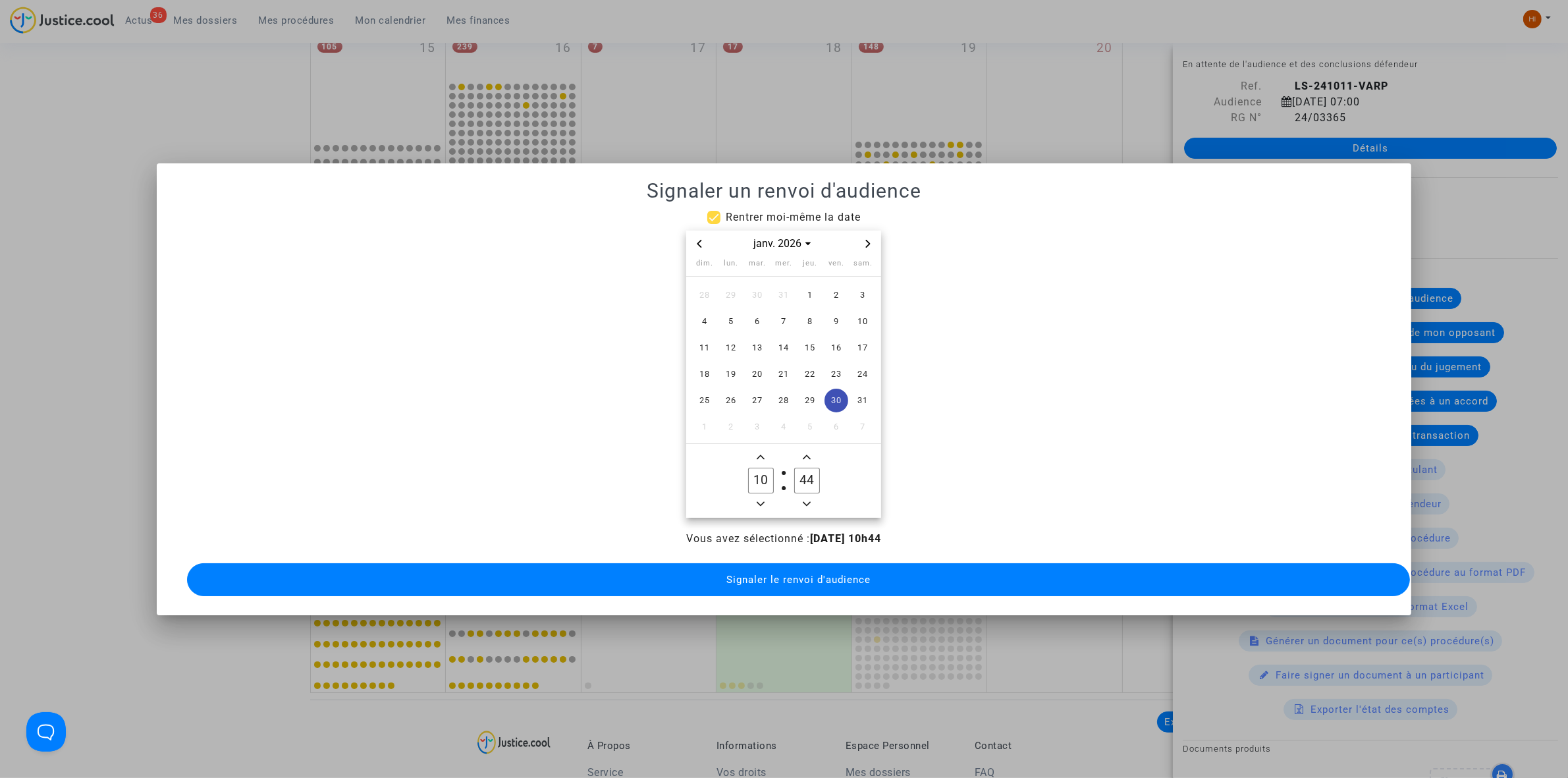
click at [759, 501] on icon "Minus a hour" at bounding box center [761, 503] width 8 height 8
type input "09"
click at [804, 469] on input "44" at bounding box center [807, 480] width 25 height 25
click at [804, 468] on input "44" at bounding box center [807, 480] width 25 height 25
type input "00"
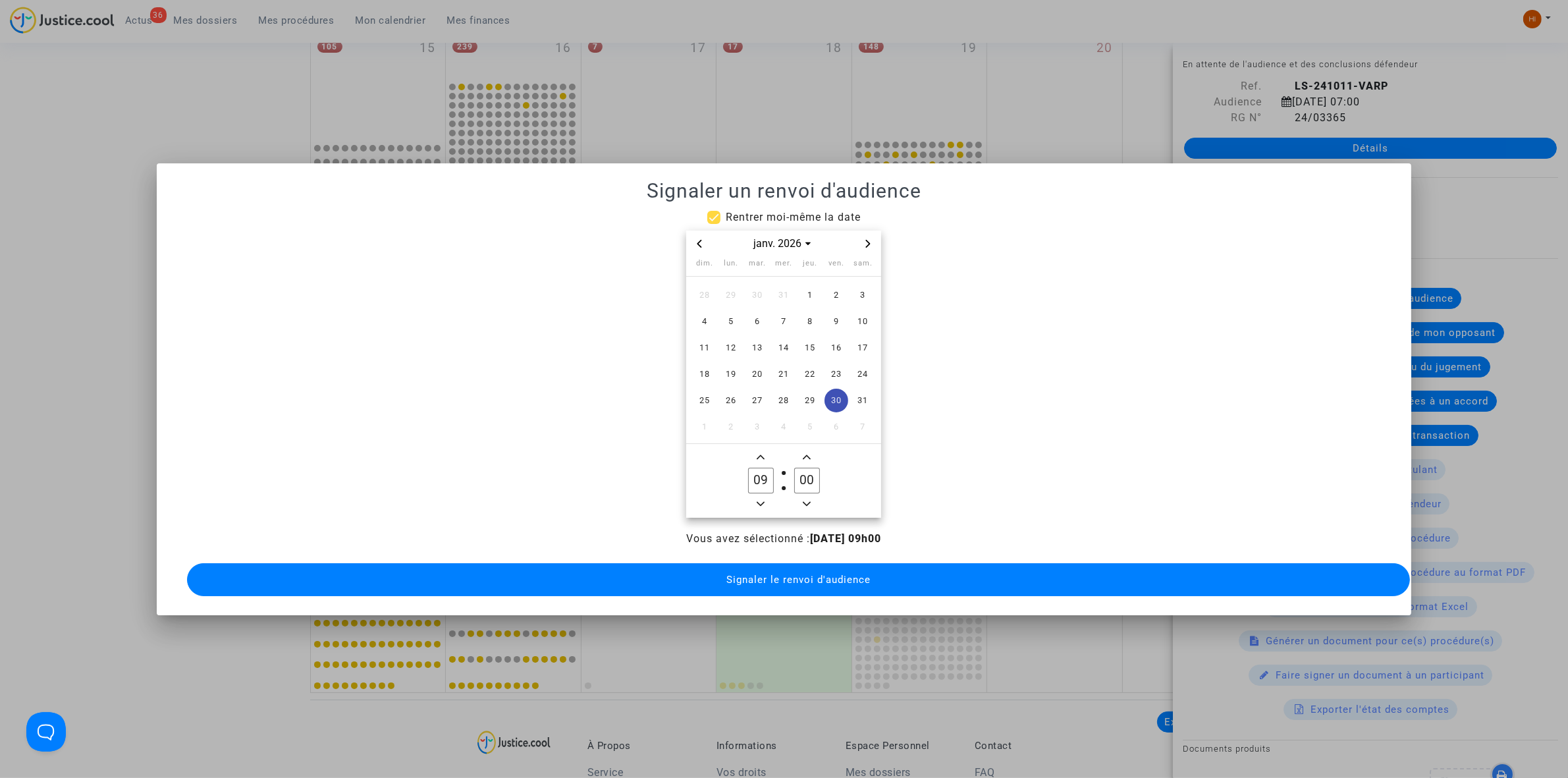
click at [826, 574] on span "Signaler le renvoi d'audience" at bounding box center [799, 580] width 144 height 12
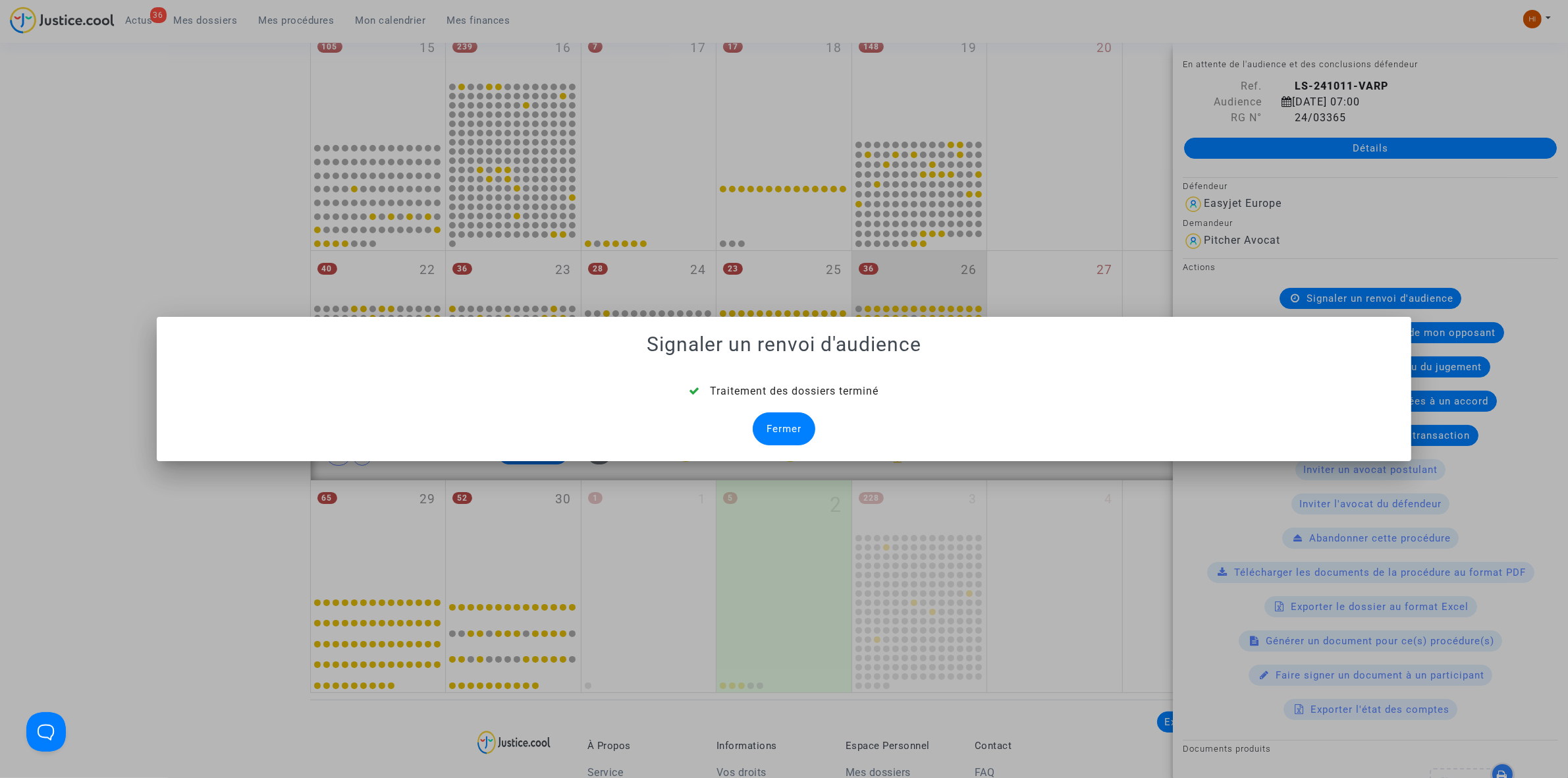
click at [792, 427] on div "Fermer" at bounding box center [784, 429] width 63 height 33
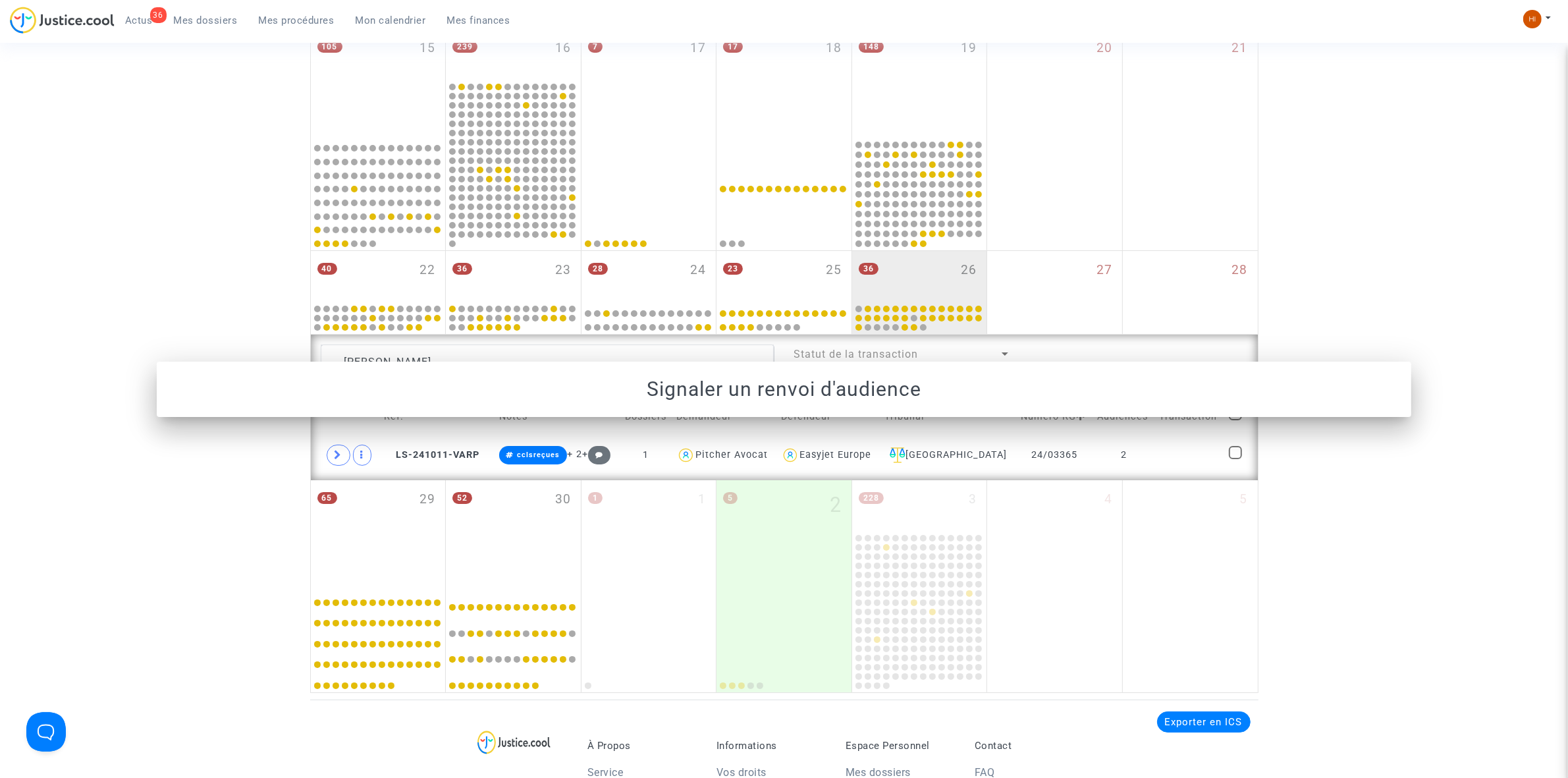
scroll to position [570, 0]
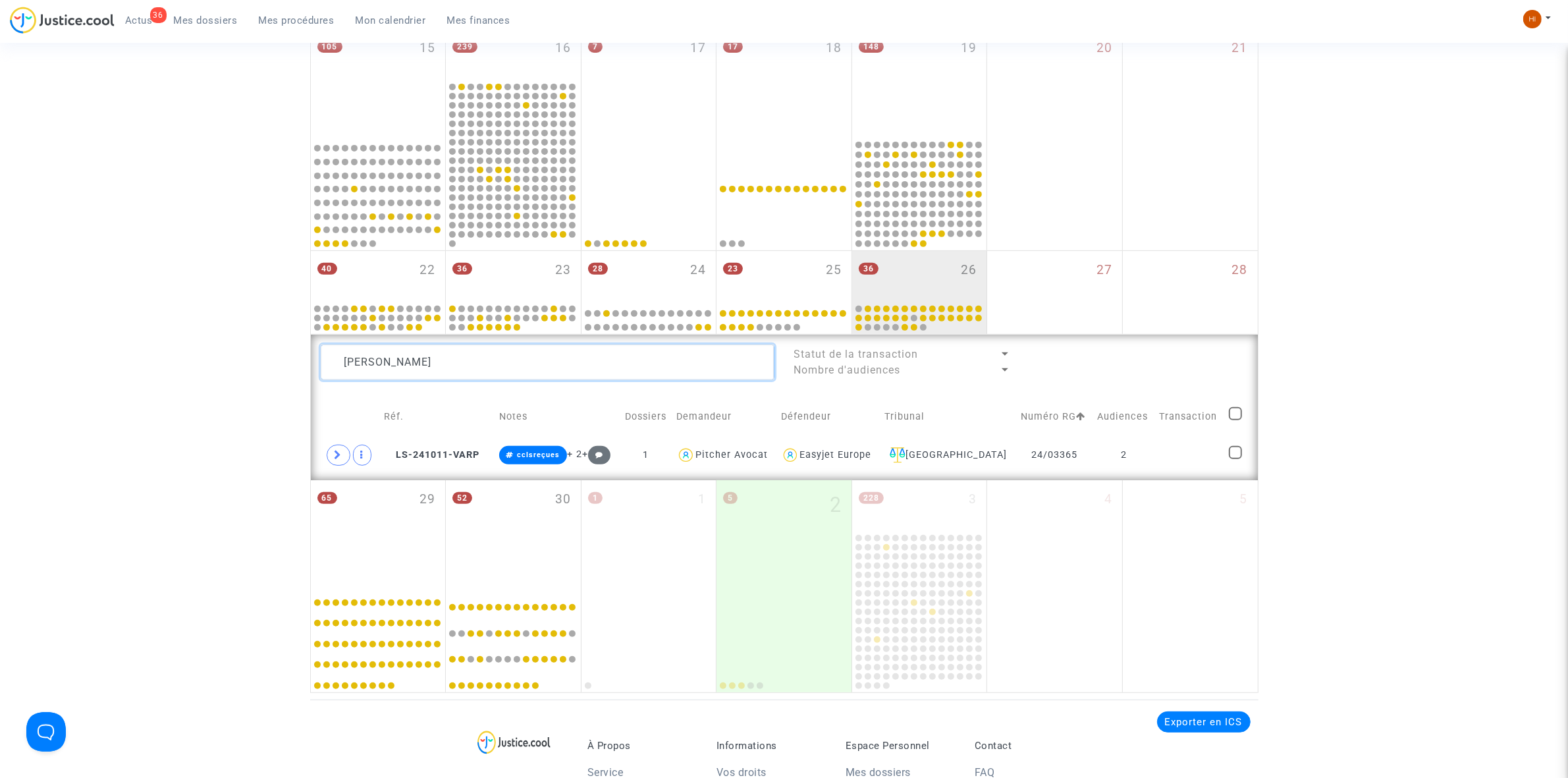
drag, startPoint x: 481, startPoint y: 364, endPoint x: -158, endPoint y: 413, distance: 640.9
click at [0, 413] on html "36 Actus Mes dossiers Mes procédures Mon calendrier Mes finances Mon profil Cha…" at bounding box center [784, 309] width 1568 height 1757
paste textarea "Patrice Gablin"
type textarea "Patrice Gablin"
click at [1191, 458] on td at bounding box center [1186, 455] width 74 height 30
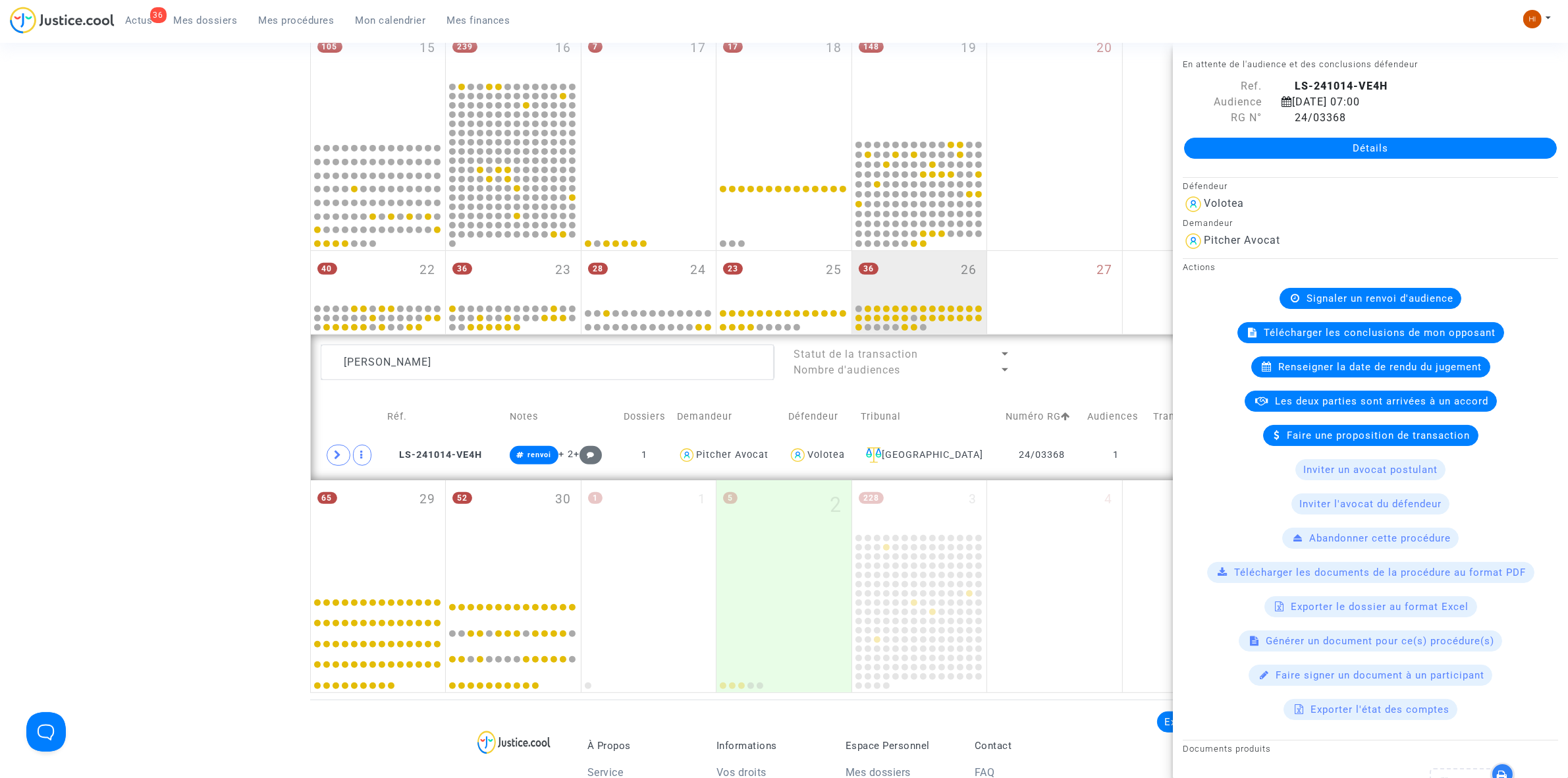
click at [1380, 300] on span "Signaler un renvoi d'audience" at bounding box center [1380, 298] width 147 height 12
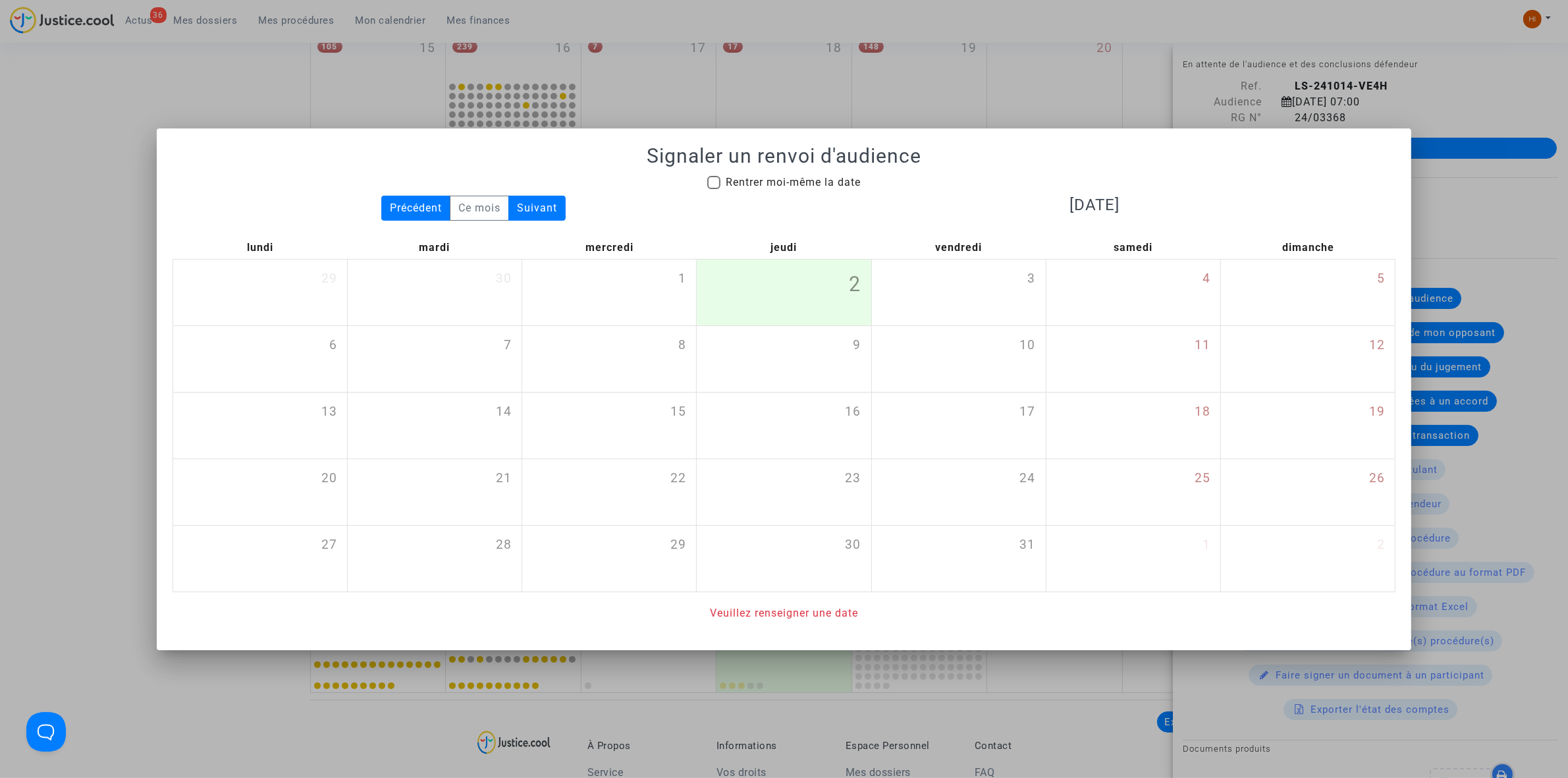
click at [768, 178] on span "Rentrer moi-même la date" at bounding box center [793, 182] width 135 height 13
click at [714, 189] on input "Rentrer moi-même la date" at bounding box center [713, 189] width 1 height 1
checkbox input "true"
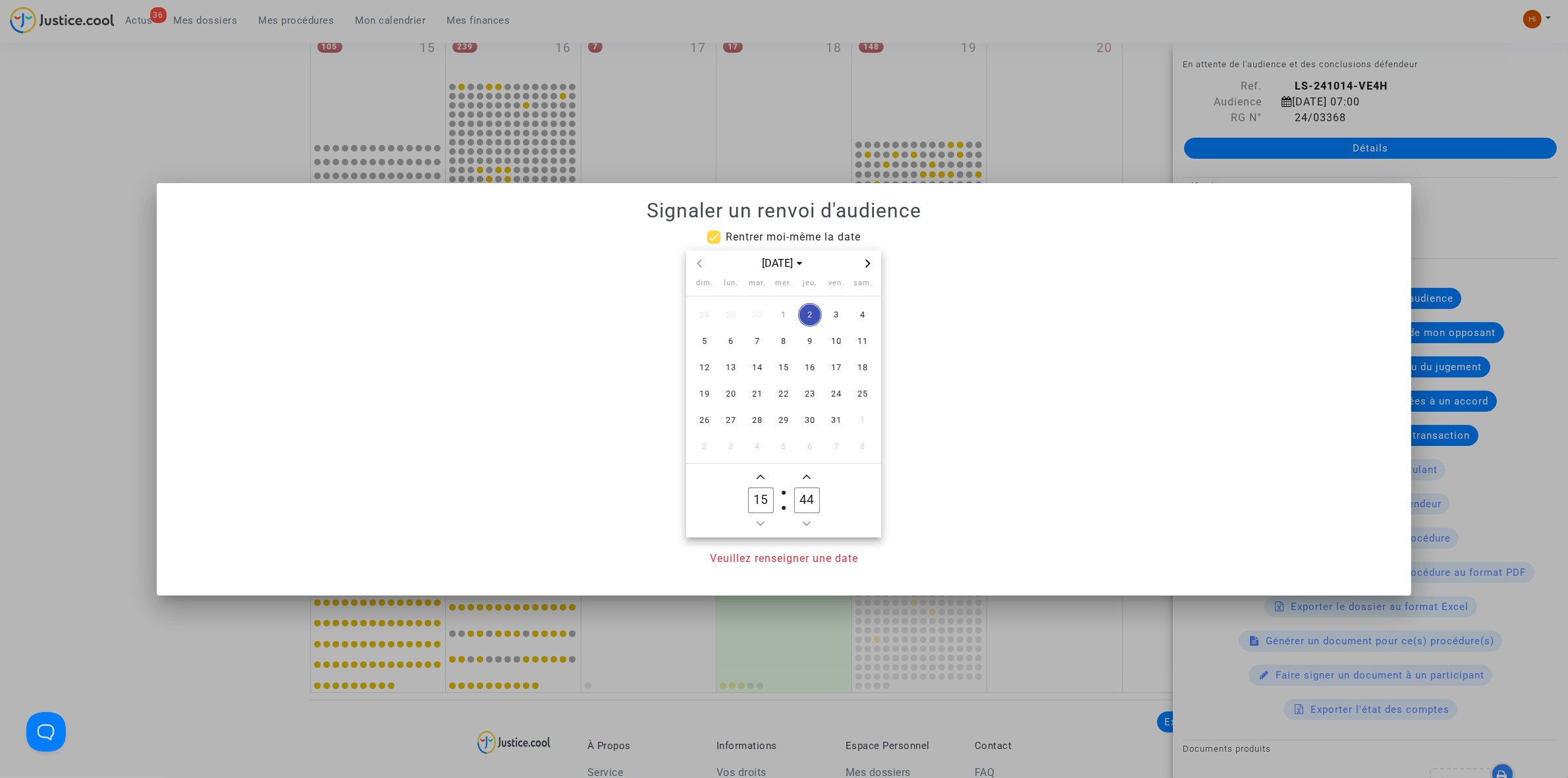
click at [871, 265] on icon "Next month" at bounding box center [868, 263] width 8 height 8
click at [831, 426] on span "30" at bounding box center [836, 420] width 23 height 23
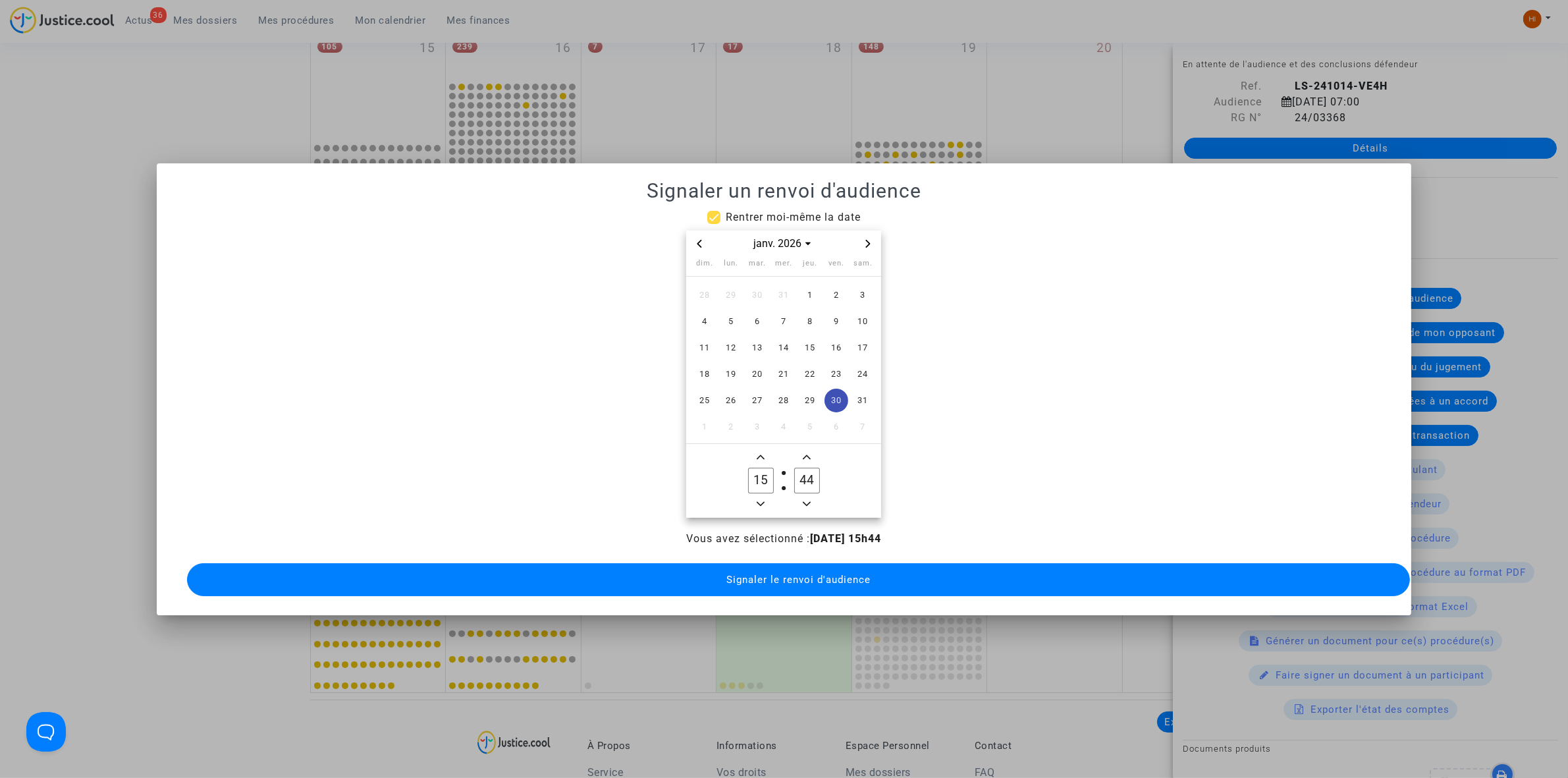
click at [764, 499] on icon "Minus a hour" at bounding box center [761, 503] width 8 height 8
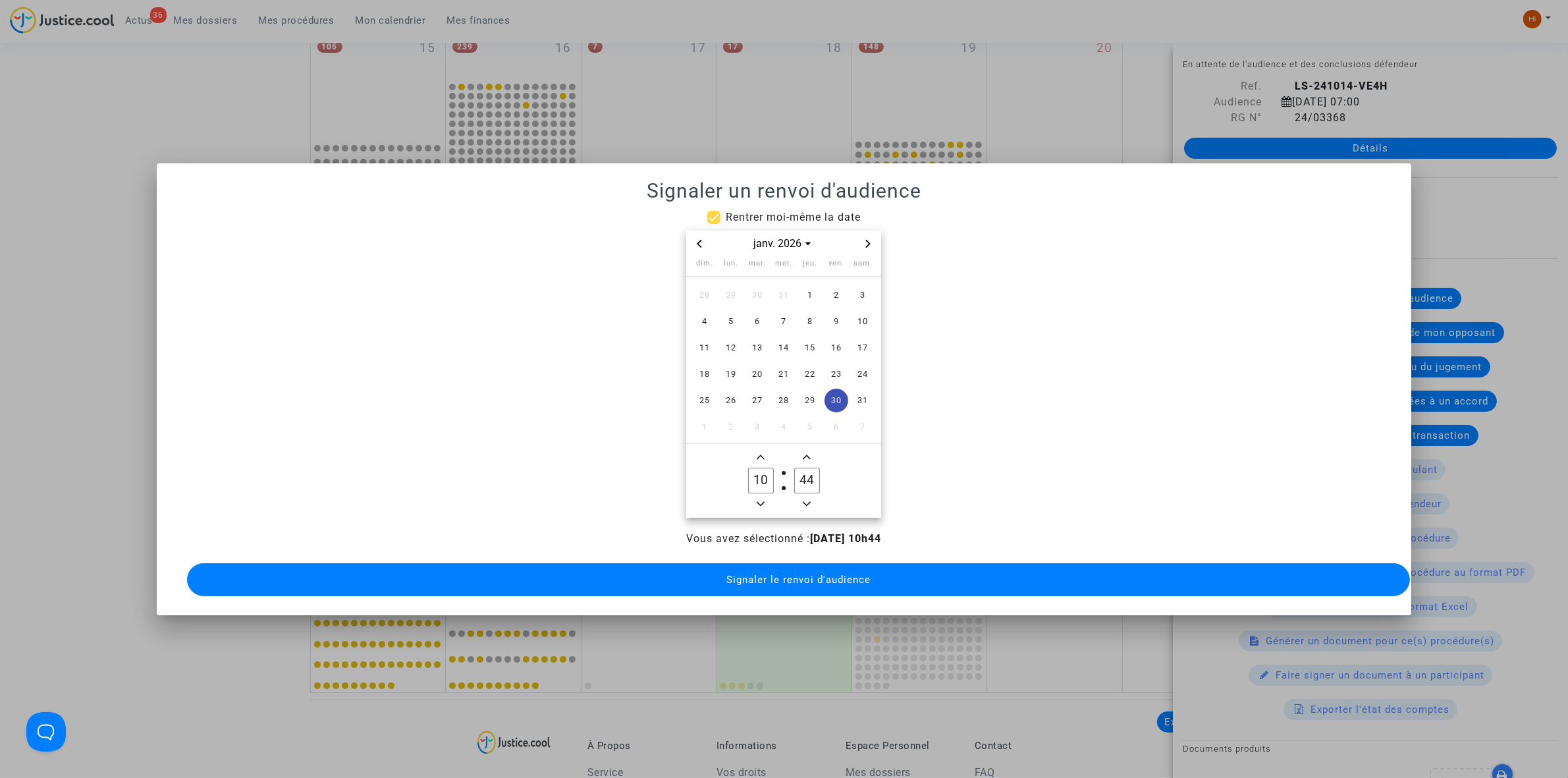
click at [764, 499] on icon "Minus a hour" at bounding box center [761, 503] width 8 height 8
type input "09"
click at [805, 478] on input "44" at bounding box center [807, 480] width 25 height 25
type input "00"
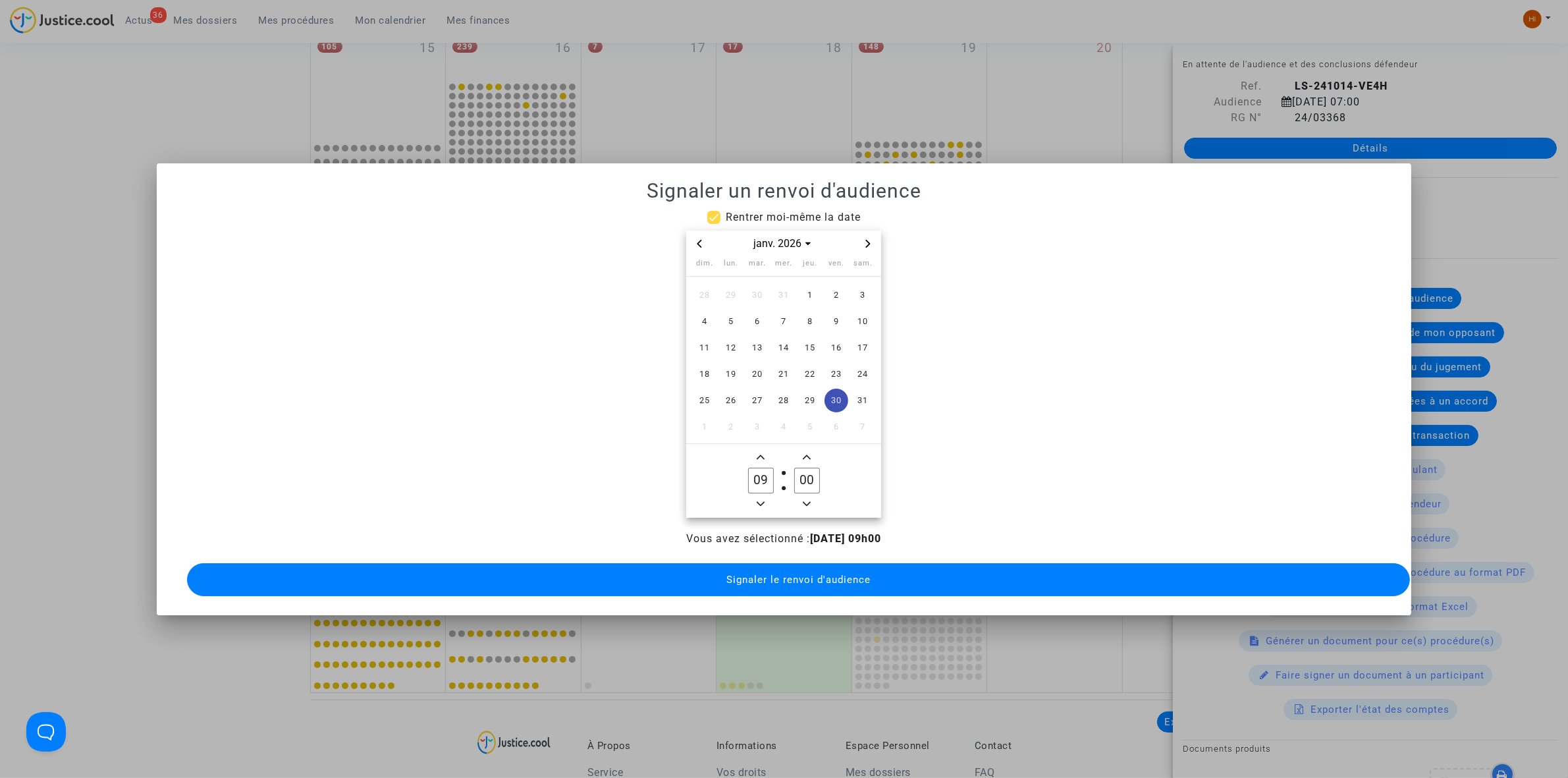
click at [782, 574] on span "Signaler le renvoi d'audience" at bounding box center [799, 580] width 144 height 12
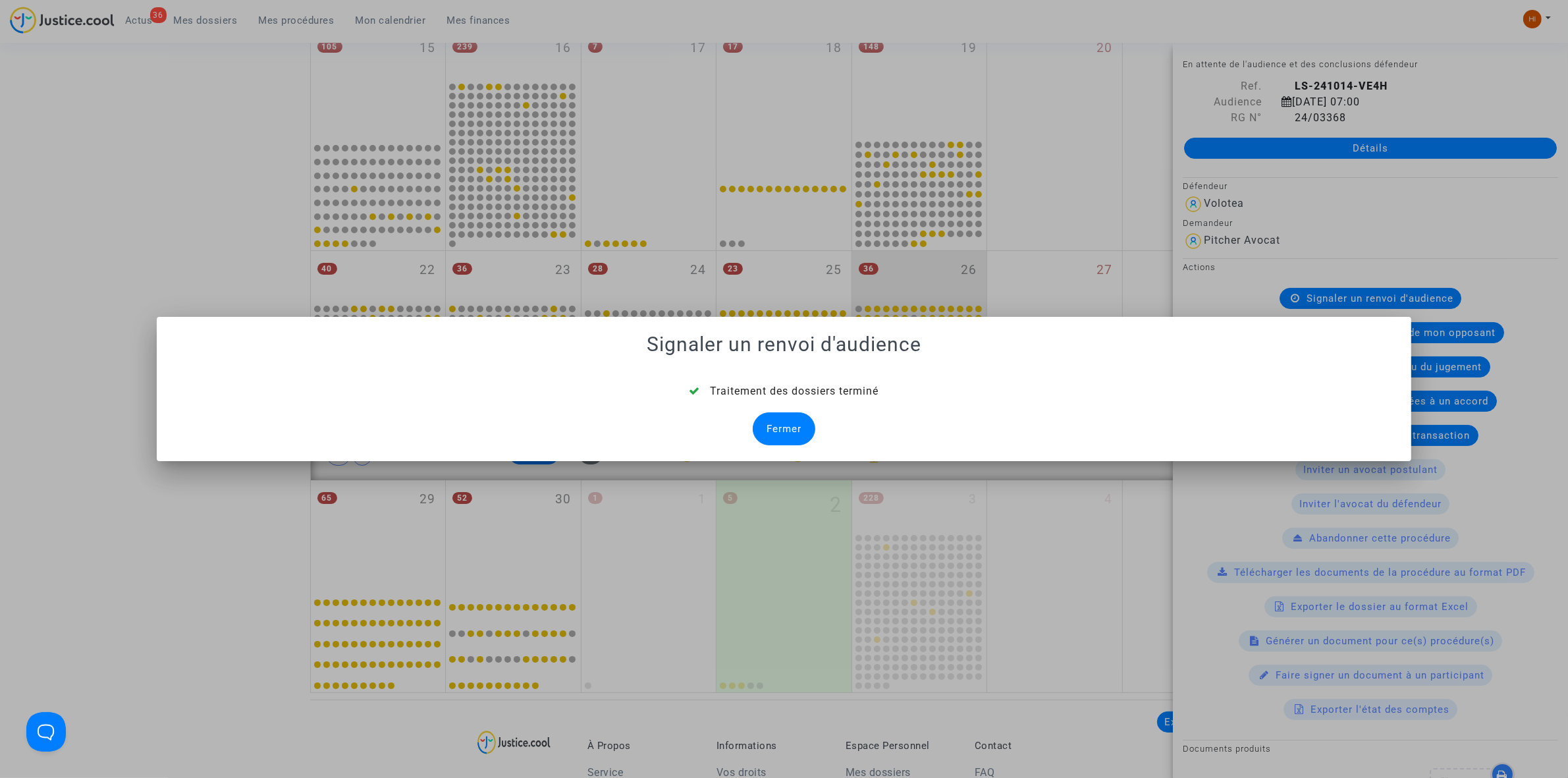
drag, startPoint x: 780, startPoint y: 427, endPoint x: 409, endPoint y: 366, distance: 376.0
click at [782, 427] on div "Fermer" at bounding box center [784, 429] width 63 height 33
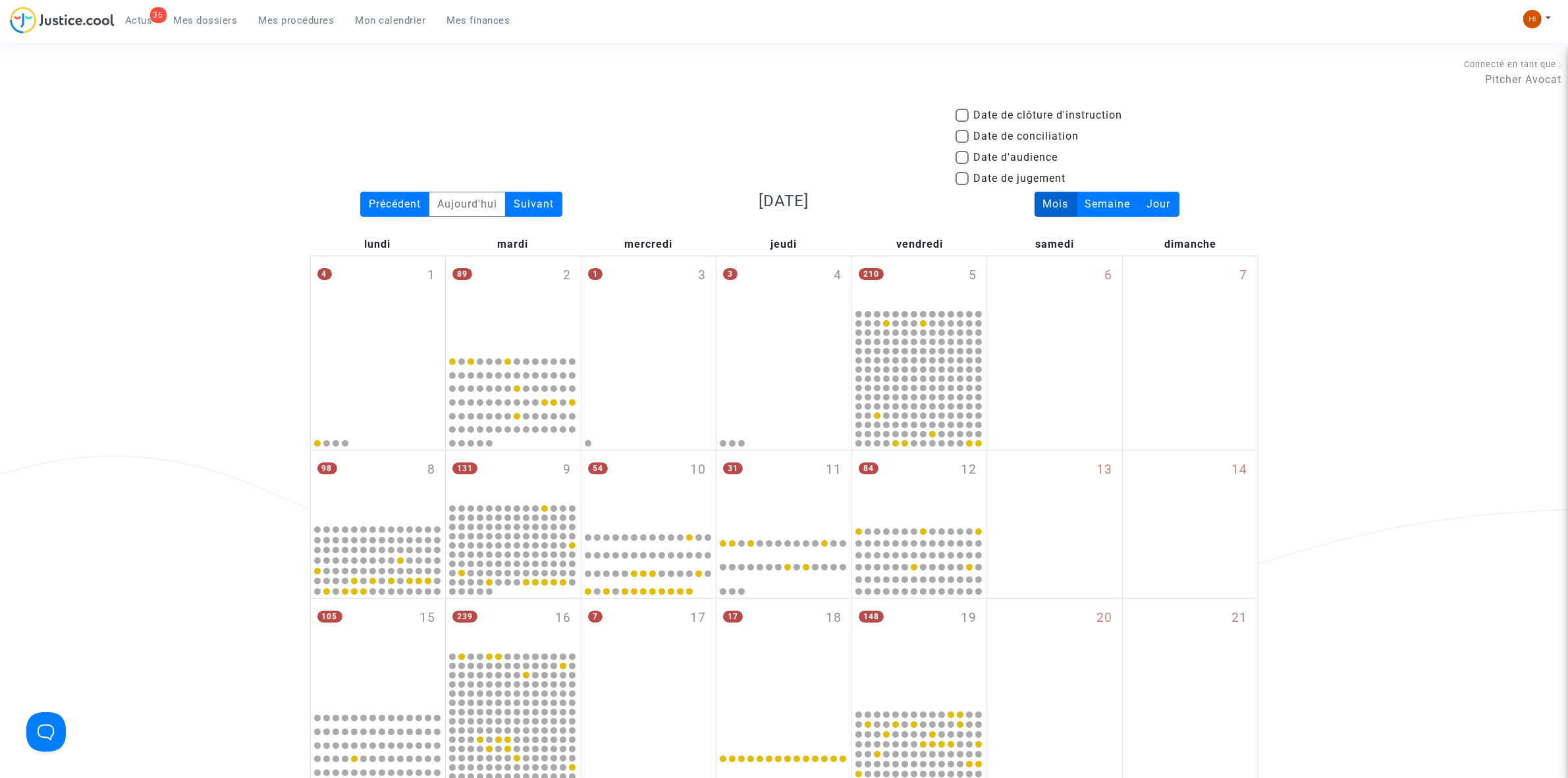
scroll to position [570, 0]
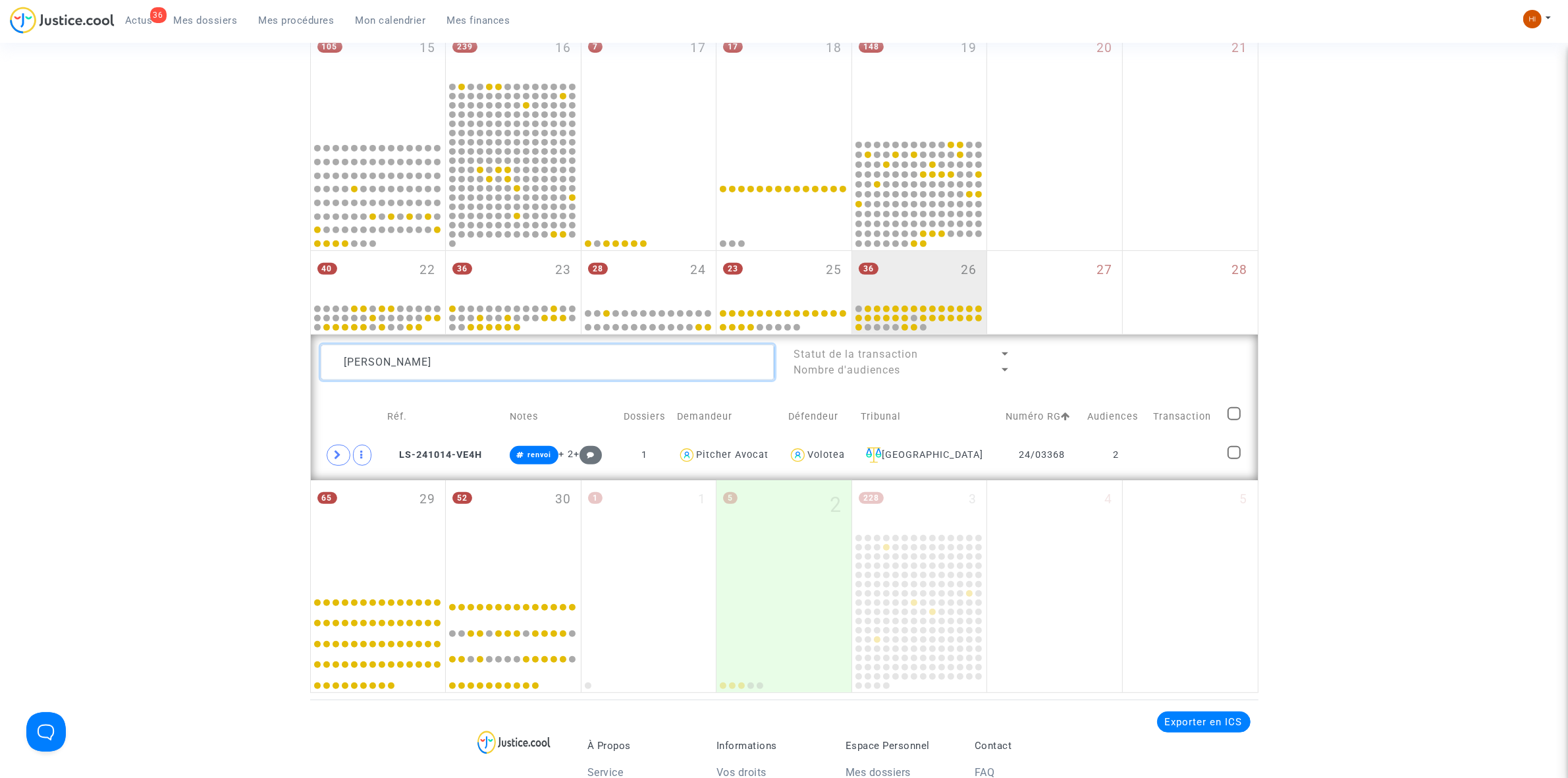
drag, startPoint x: 483, startPoint y: 370, endPoint x: 32, endPoint y: 374, distance: 451.0
click at [34, 375] on div "Date de clôture d'instruction Date de conciliation Date d'audience Date de juge…" at bounding box center [784, 115] width 1568 height 1155
paste textarea "Emilien Bouchereau,"
click at [1180, 452] on td at bounding box center [1187, 455] width 73 height 30
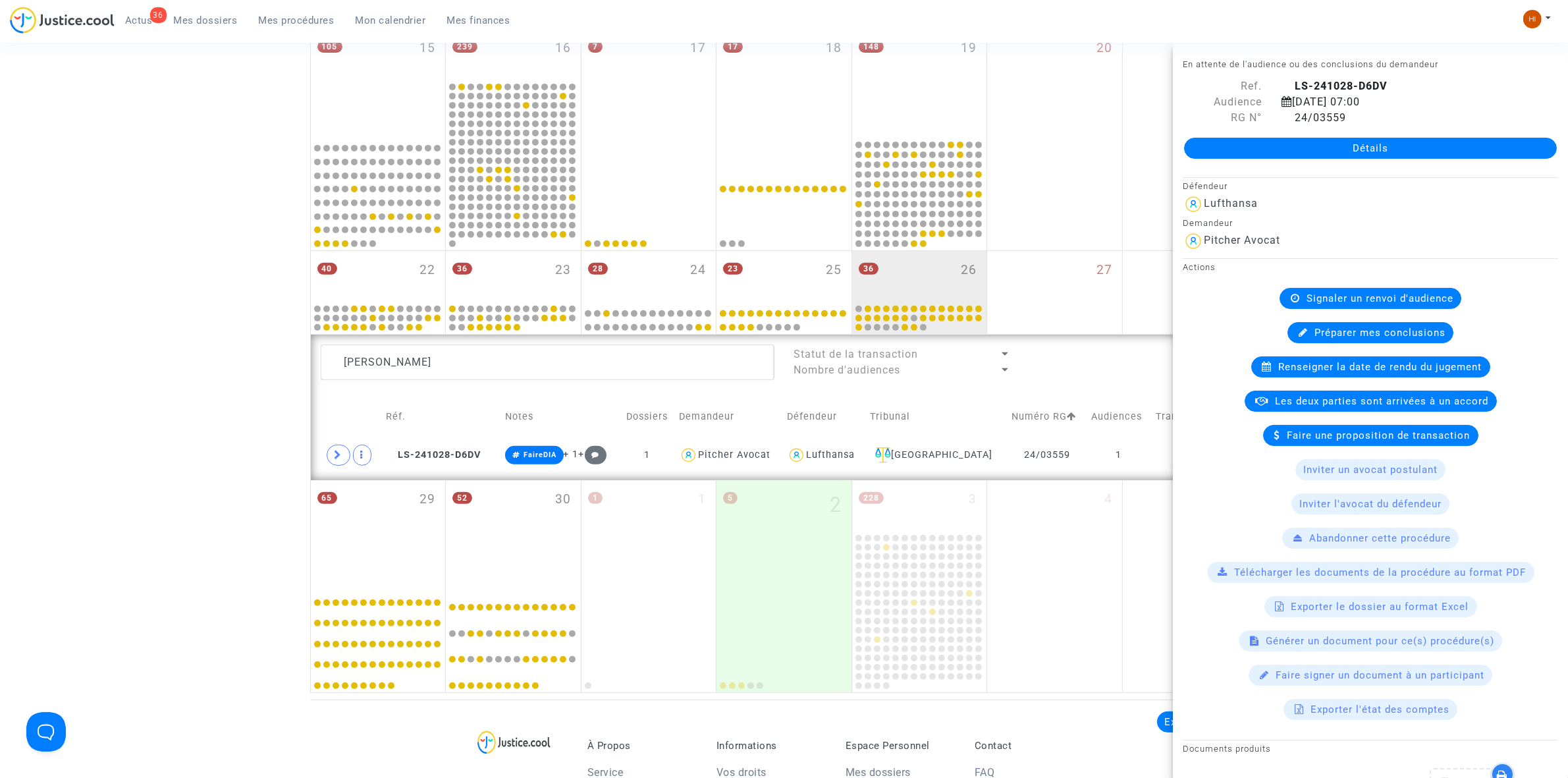
click at [1326, 368] on span "Renseigner la date de rendu du jugement" at bounding box center [1380, 367] width 203 height 12
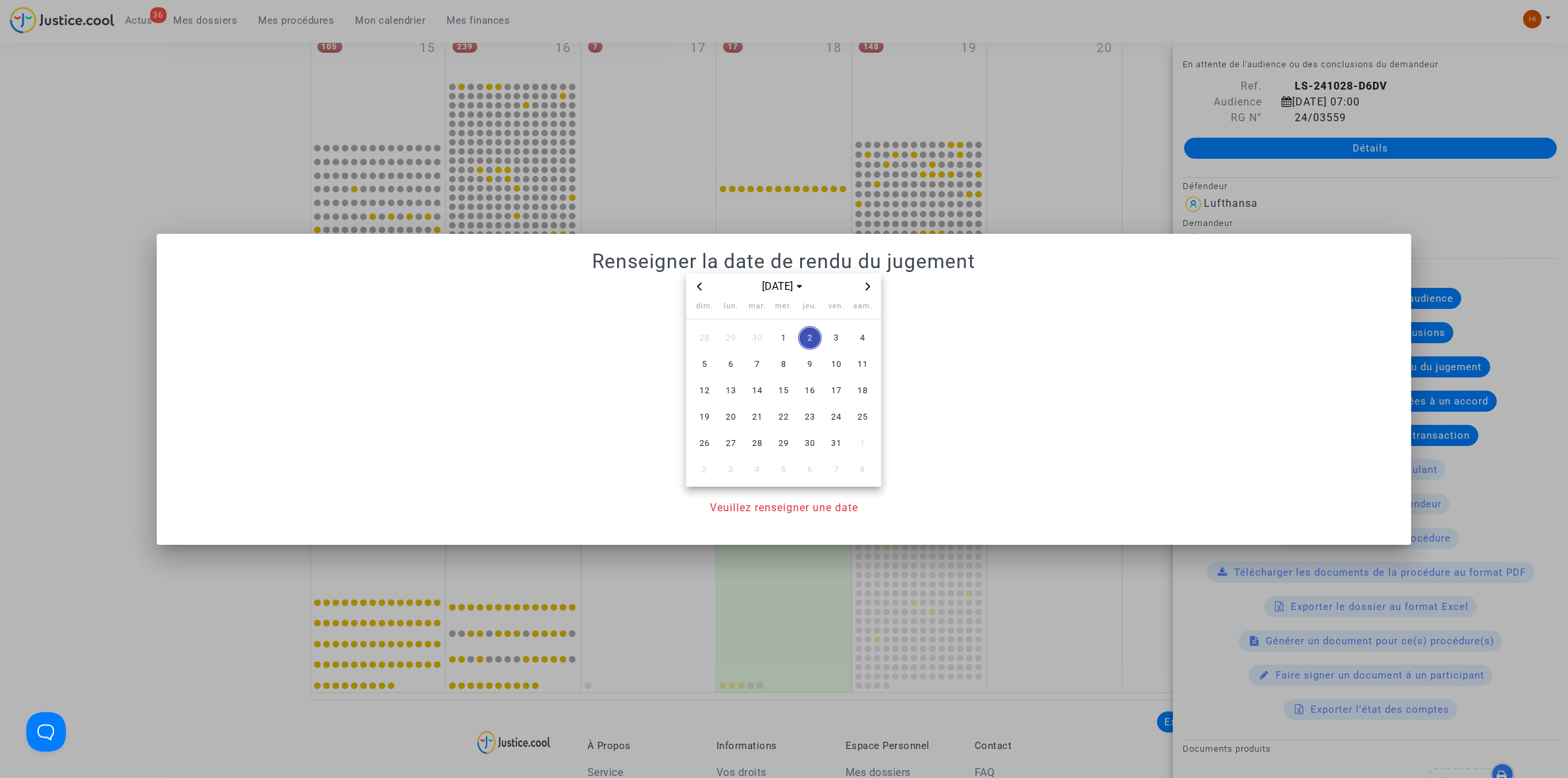
click at [61, 133] on div at bounding box center [784, 389] width 1568 height 778
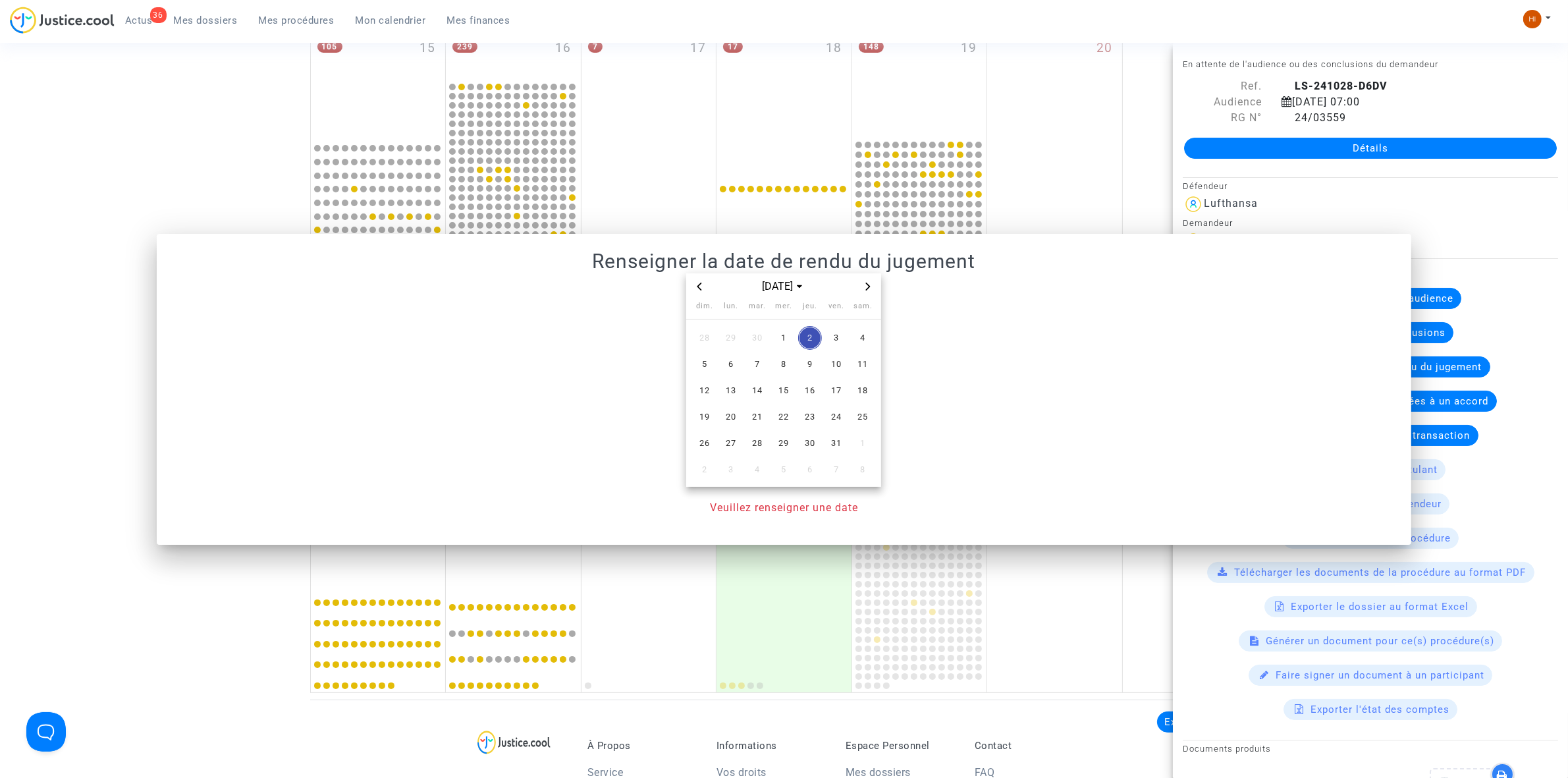
scroll to position [570, 0]
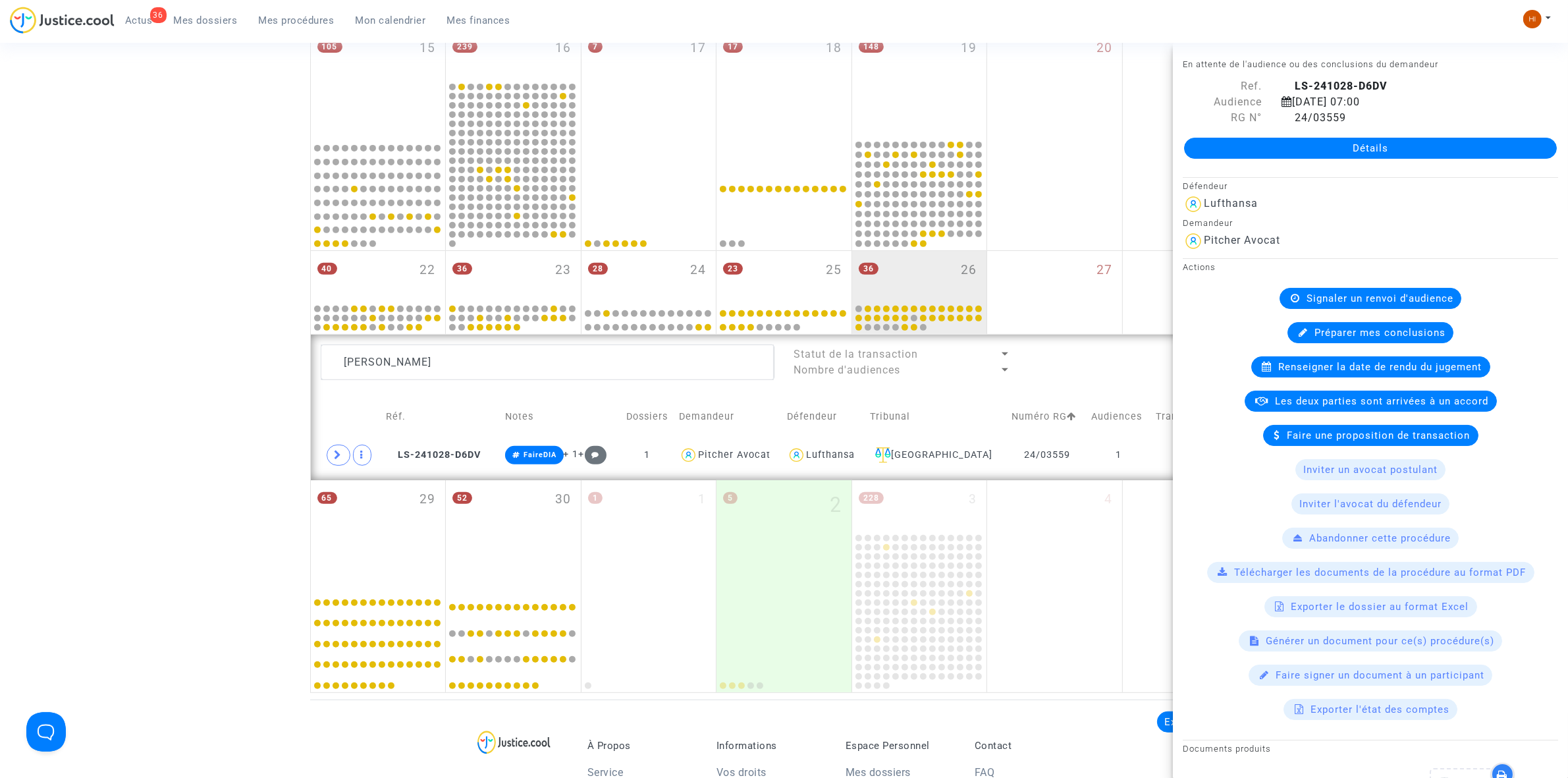
click at [1312, 376] on div "Renseigner la date de rendu du jugement" at bounding box center [1371, 367] width 239 height 21
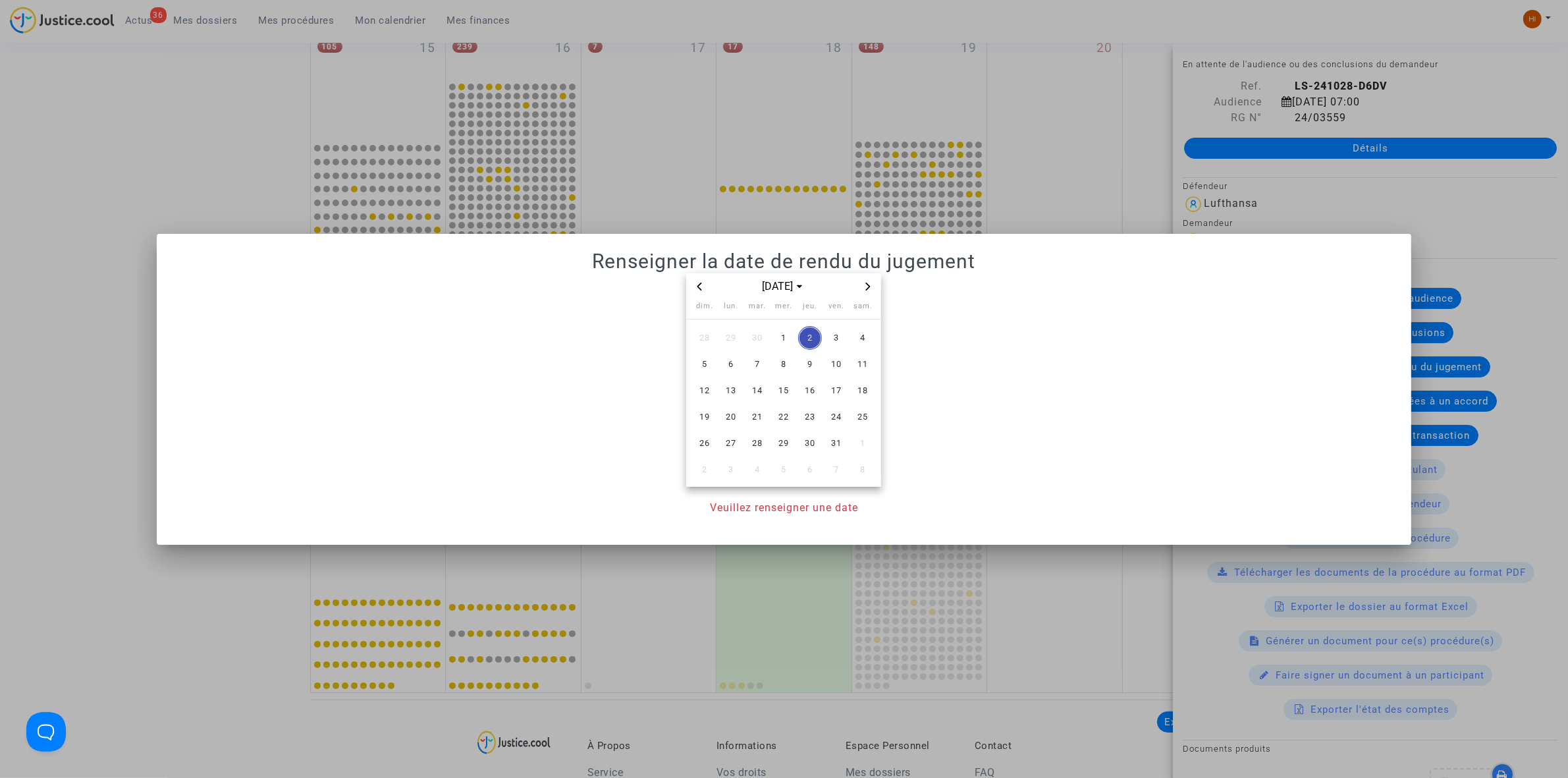
click at [877, 287] on div "[DATE]" at bounding box center [783, 286] width 195 height 27
click at [870, 287] on icon "Next month" at bounding box center [868, 286] width 8 height 8
click at [838, 392] on span "14" at bounding box center [836, 390] width 23 height 23
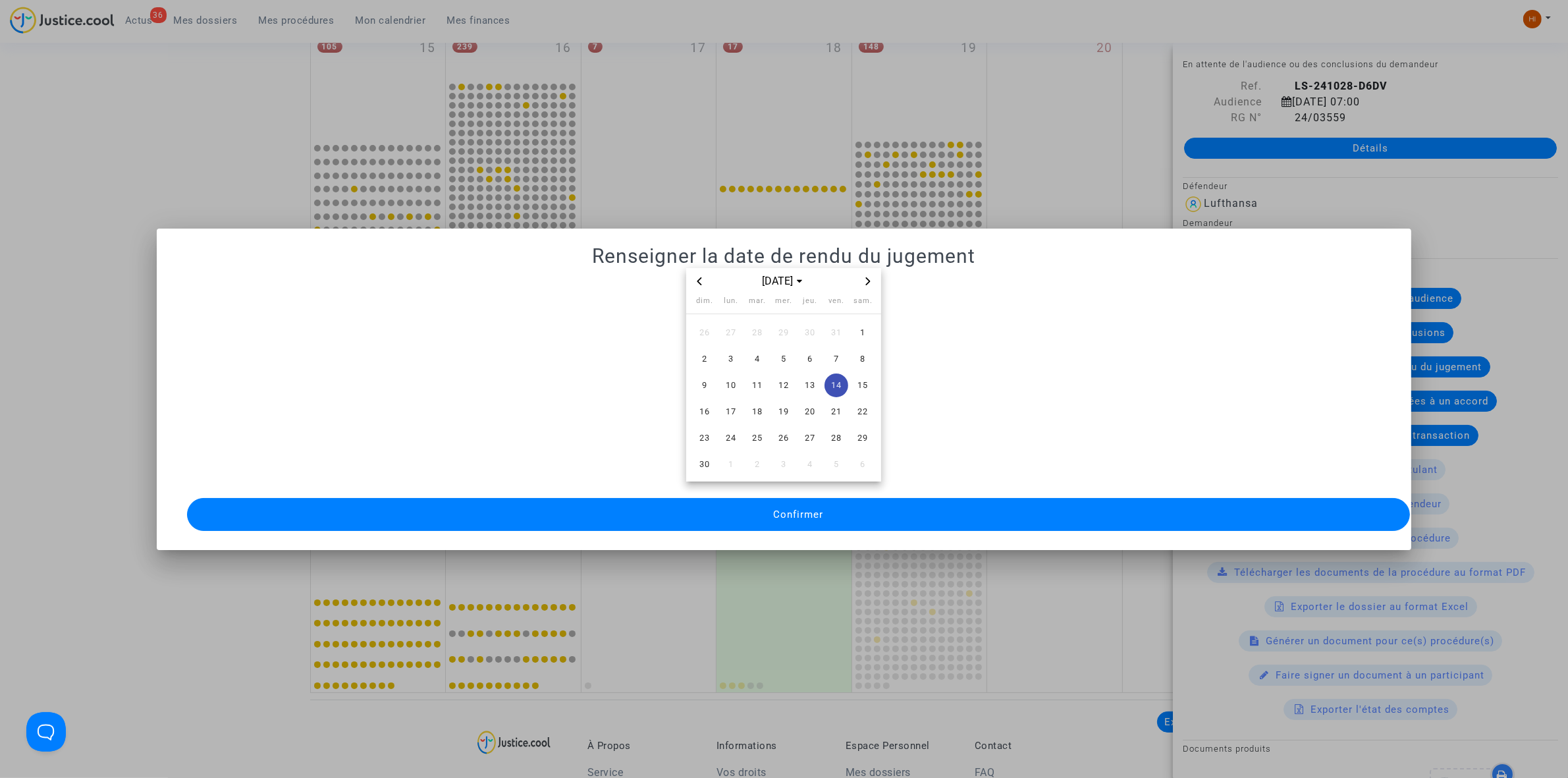
drag, startPoint x: 828, startPoint y: 516, endPoint x: 833, endPoint y: 515, distance: 5.1
click at [831, 515] on button "Confirmer" at bounding box center [799, 514] width 1223 height 33
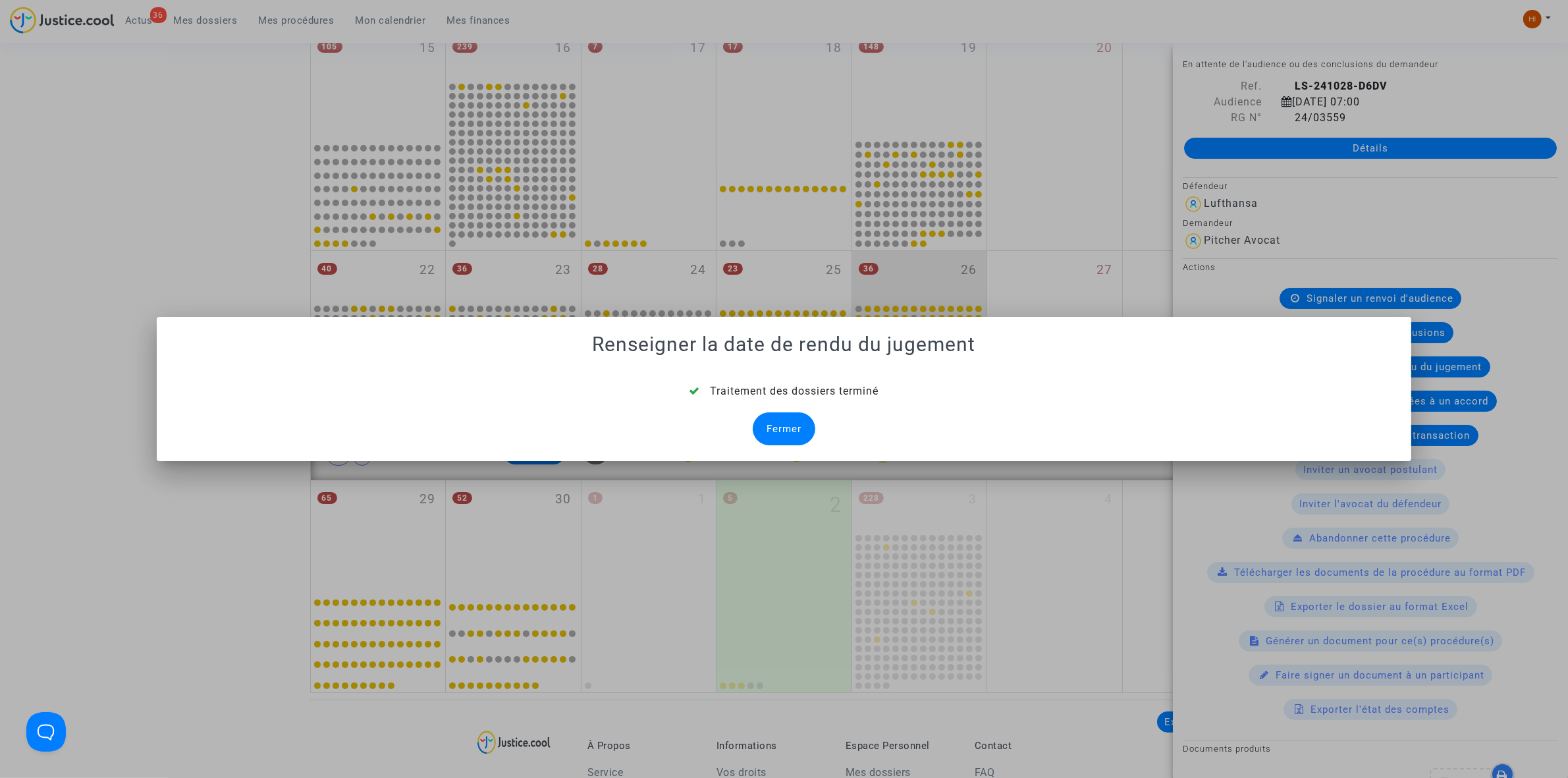
drag, startPoint x: 804, startPoint y: 451, endPoint x: 805, endPoint y: 442, distance: 9.1
click at [805, 450] on mat-dialog-container "Renseigner la date de rendu du jugement Traitement des dossiers terminé Fermer" at bounding box center [784, 388] width 1254 height 144
click at [800, 434] on div "Fermer" at bounding box center [784, 429] width 63 height 33
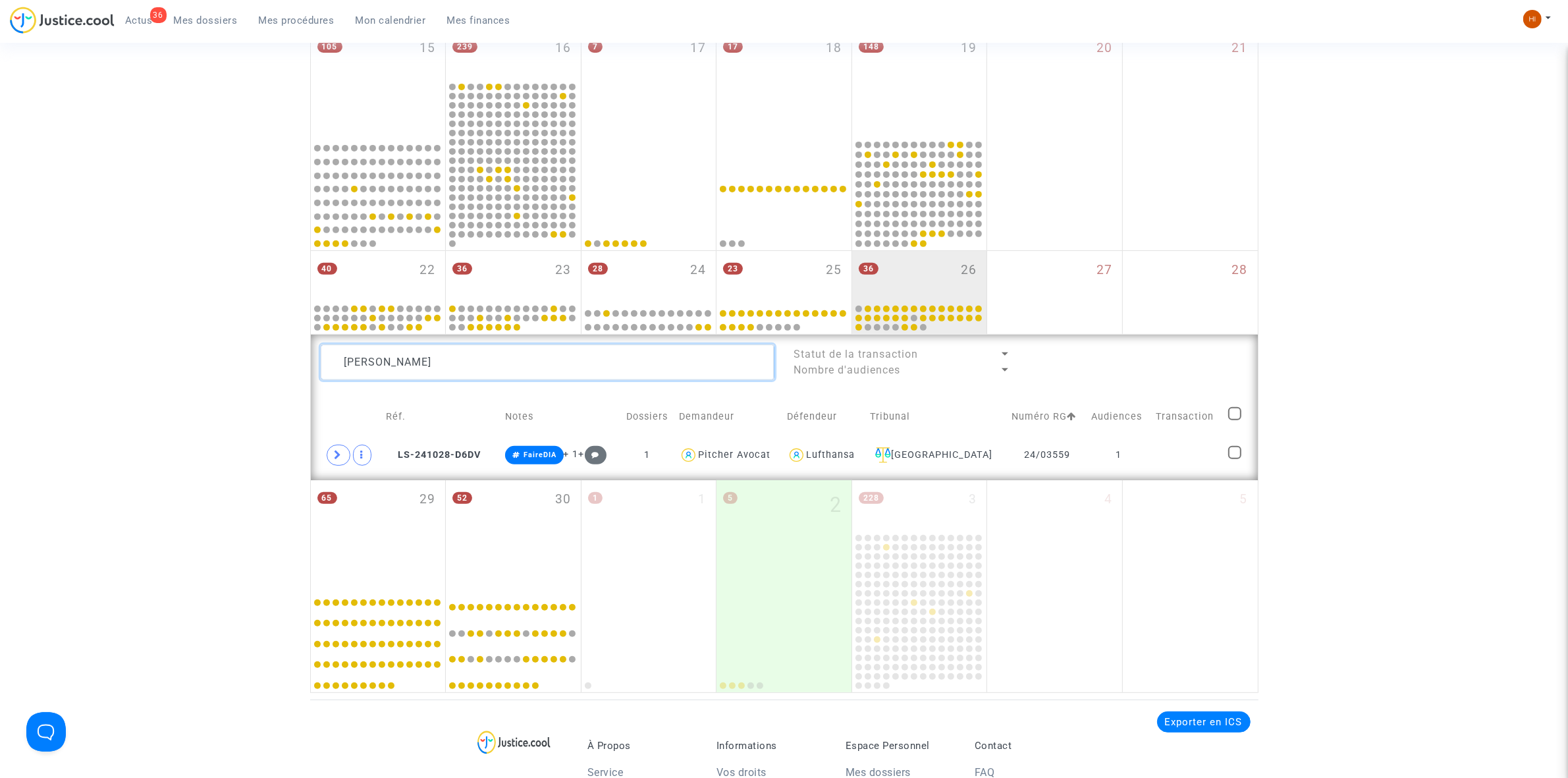
drag, startPoint x: 689, startPoint y: 368, endPoint x: 127, endPoint y: 361, distance: 562.0
click at [127, 361] on div "Date de clôture d'instruction Date de conciliation Date d'audience Date de juge…" at bounding box center [784, 115] width 1568 height 1155
paste textarea "David Po ade"
type textarea "David P"
drag, startPoint x: 1188, startPoint y: 461, endPoint x: 1198, endPoint y: 430, distance: 32.6
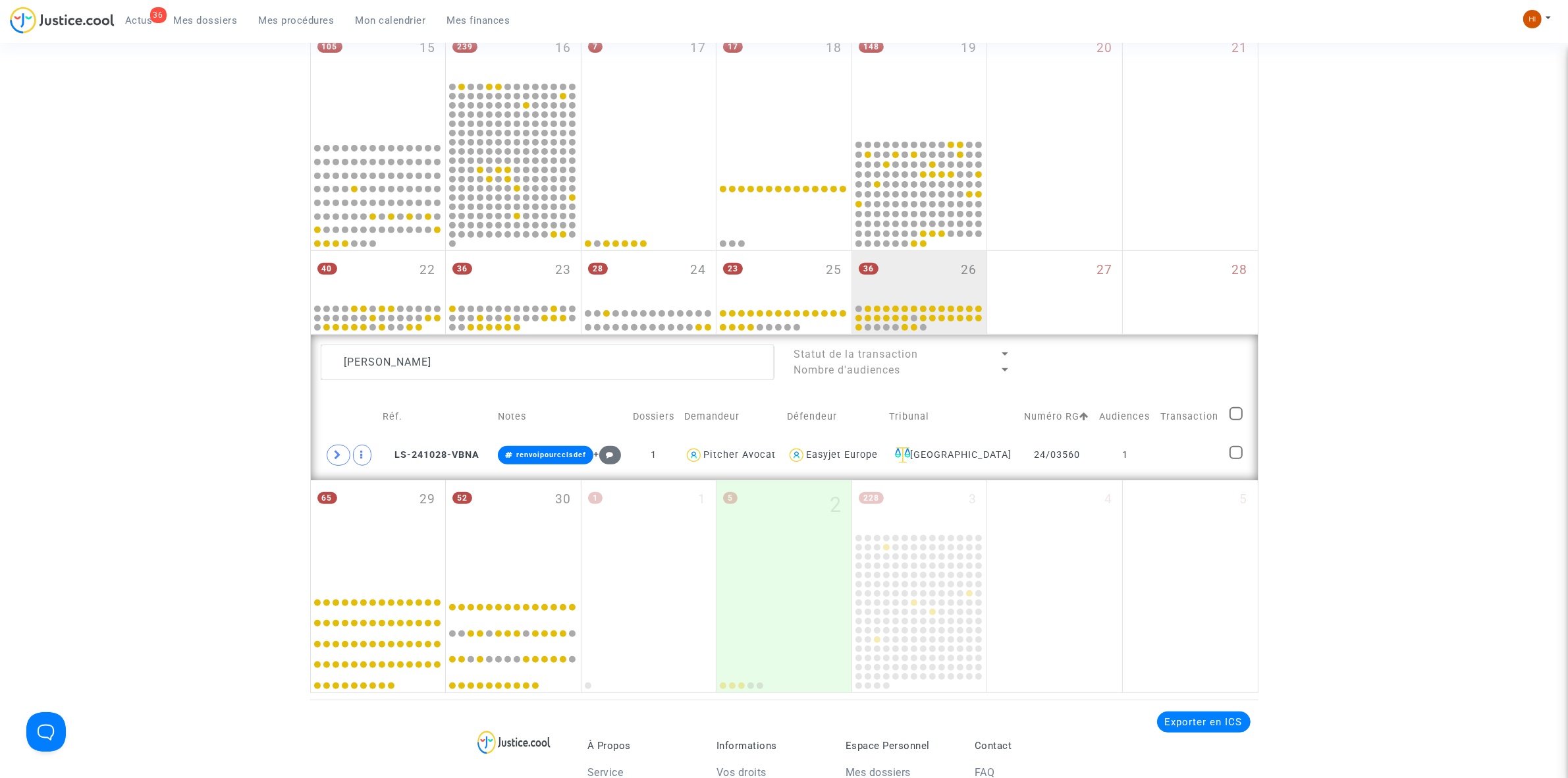
click at [1188, 460] on td at bounding box center [1190, 455] width 69 height 30
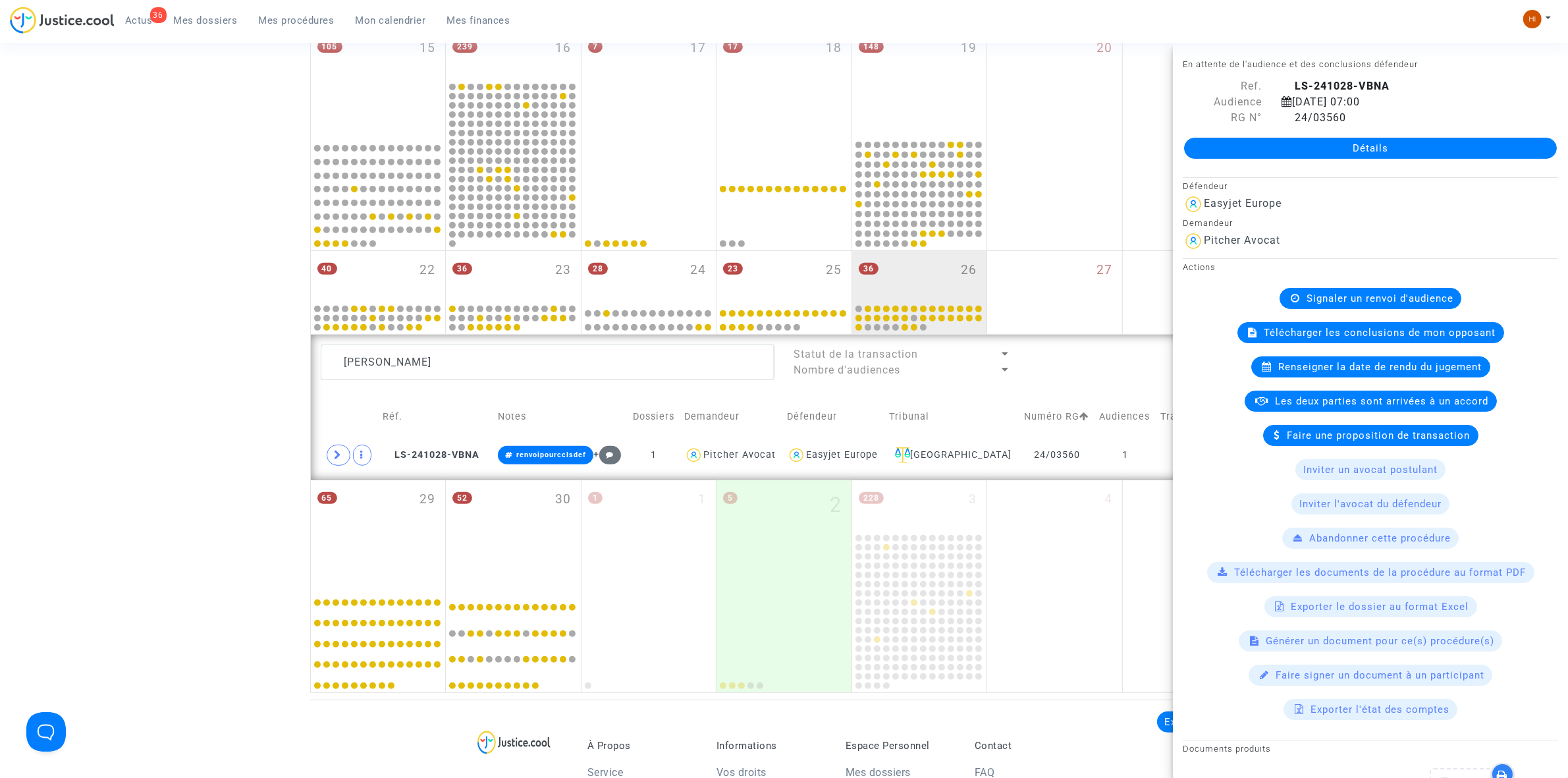
click at [1368, 296] on span "Signaler un renvoi d'audience" at bounding box center [1380, 298] width 147 height 12
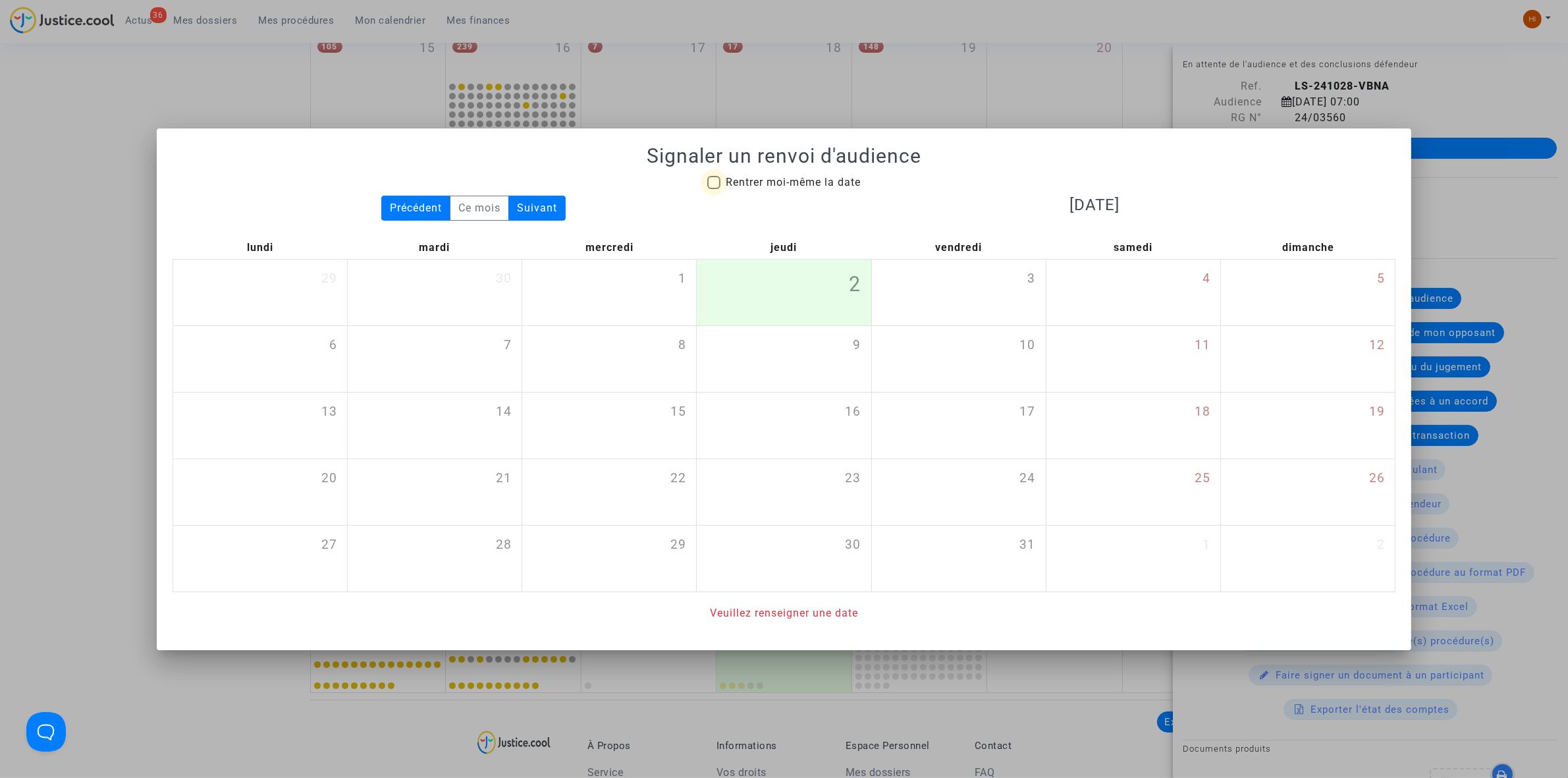
click at [775, 172] on div "Signaler un renvoi d'audience Rentrer moi-même la date Précédent Ce mois Suivan…" at bounding box center [784, 382] width 1223 height 477
click at [833, 176] on span "Rentrer moi-même la date" at bounding box center [793, 182] width 135 height 13
click at [714, 189] on input "Rentrer moi-même la date" at bounding box center [713, 189] width 1 height 1
checkbox input "true"
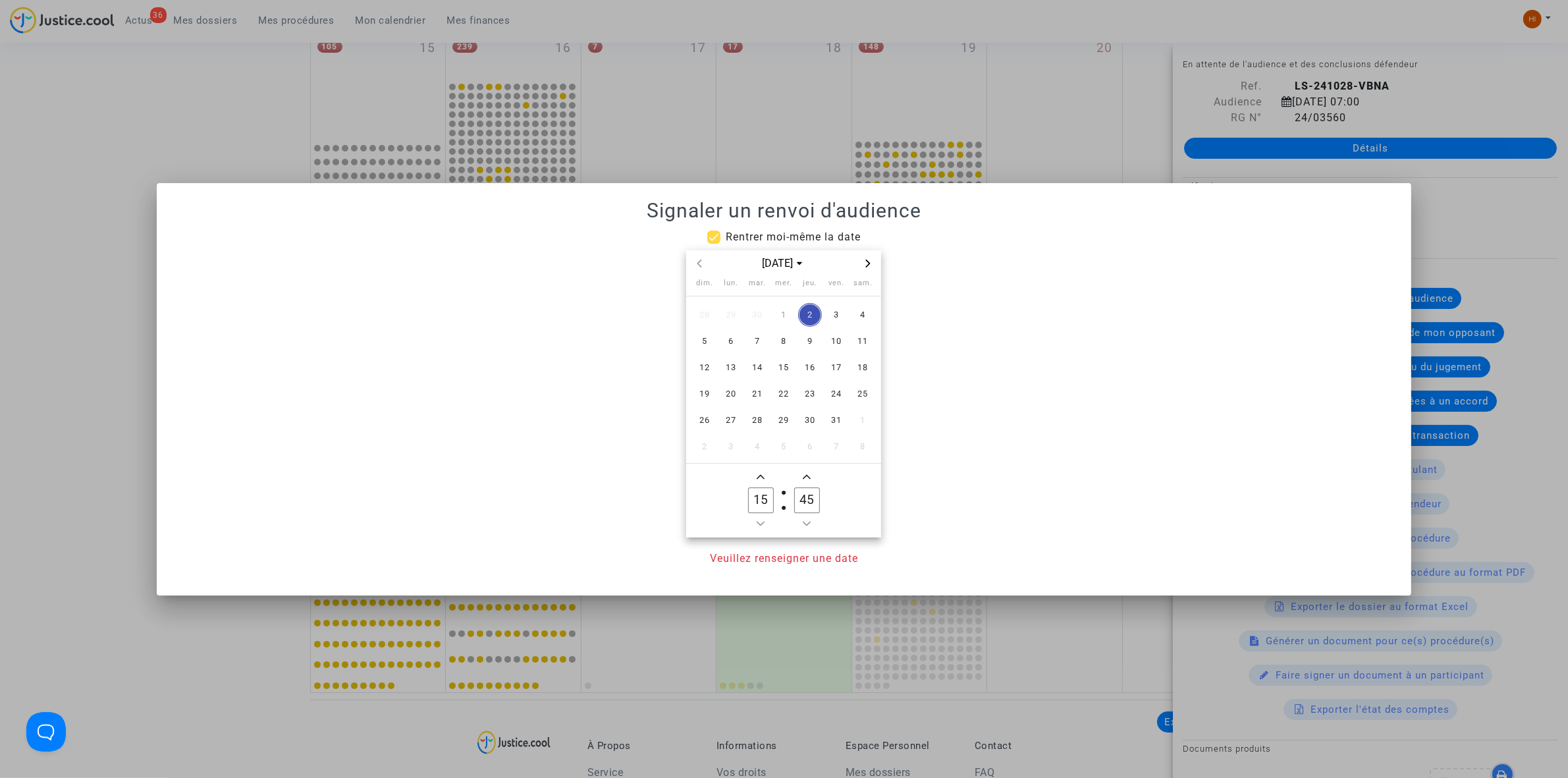
click at [877, 263] on div "[DATE]" at bounding box center [783, 264] width 195 height 27
click at [864, 260] on icon "Next month" at bounding box center [868, 263] width 8 height 8
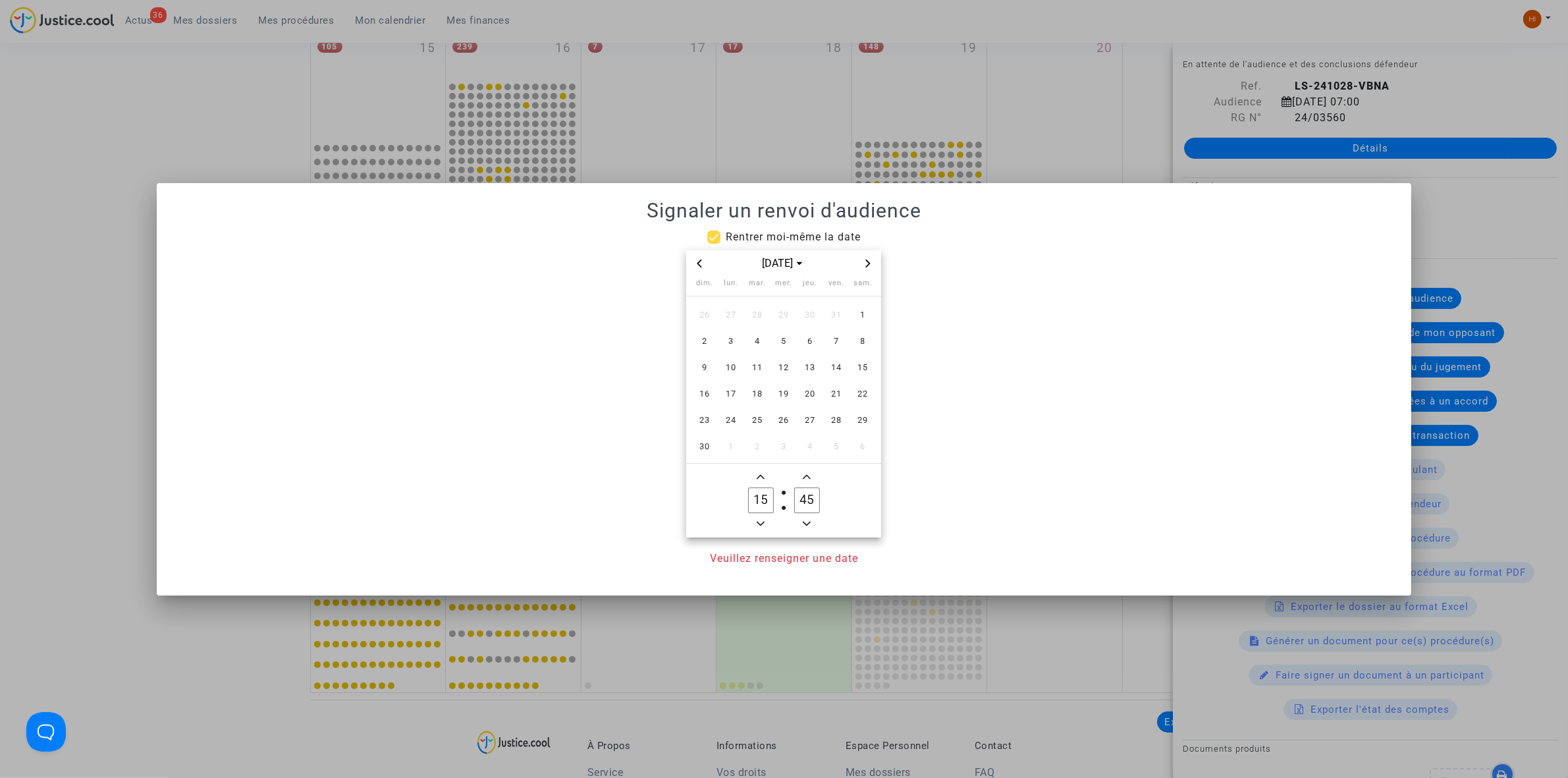
click at [864, 260] on icon "Next month" at bounding box center [868, 263] width 8 height 8
click at [843, 422] on span "30" at bounding box center [836, 420] width 23 height 23
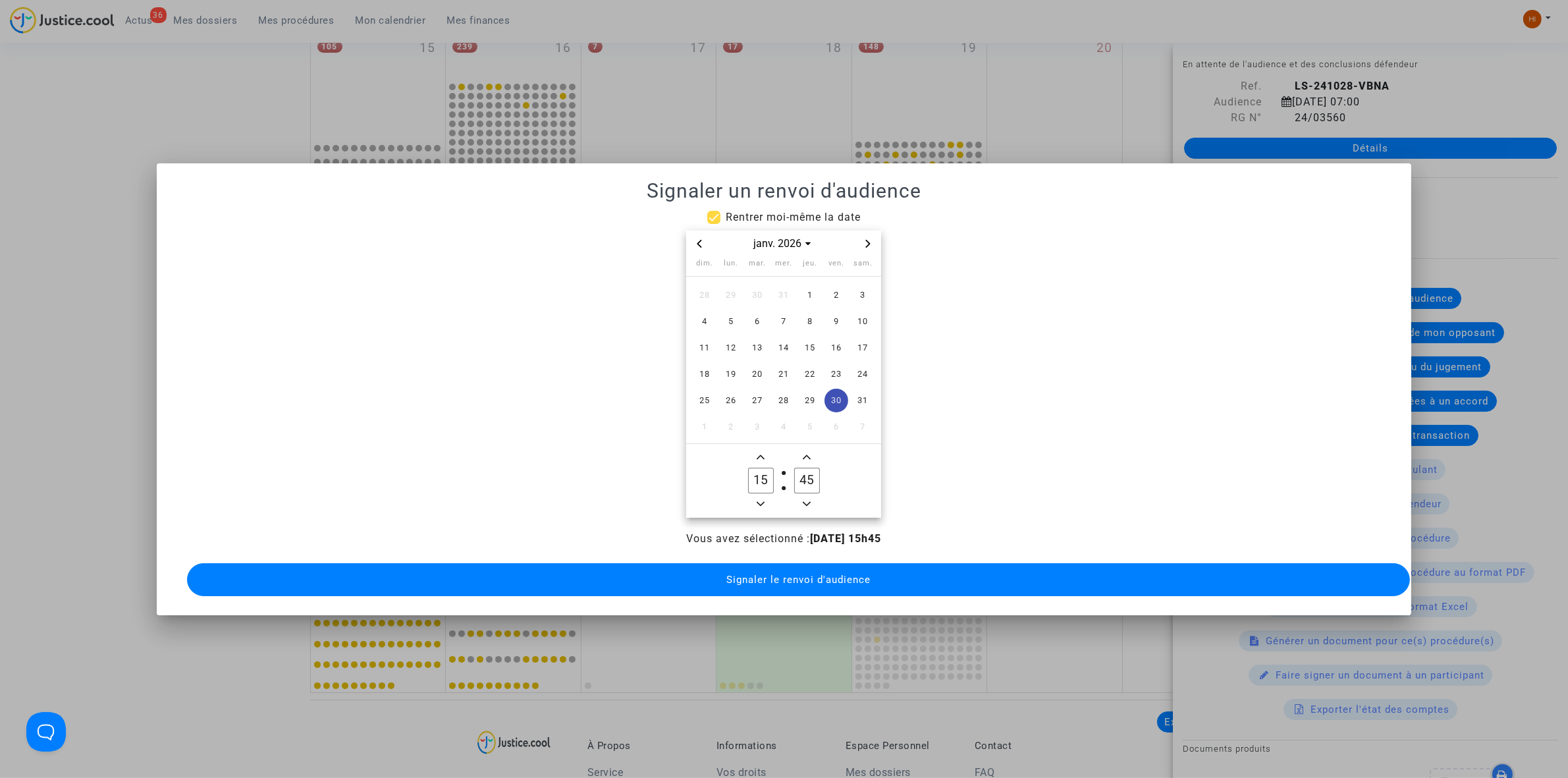
click at [762, 495] on span "Minus a hour" at bounding box center [761, 503] width 15 height 15
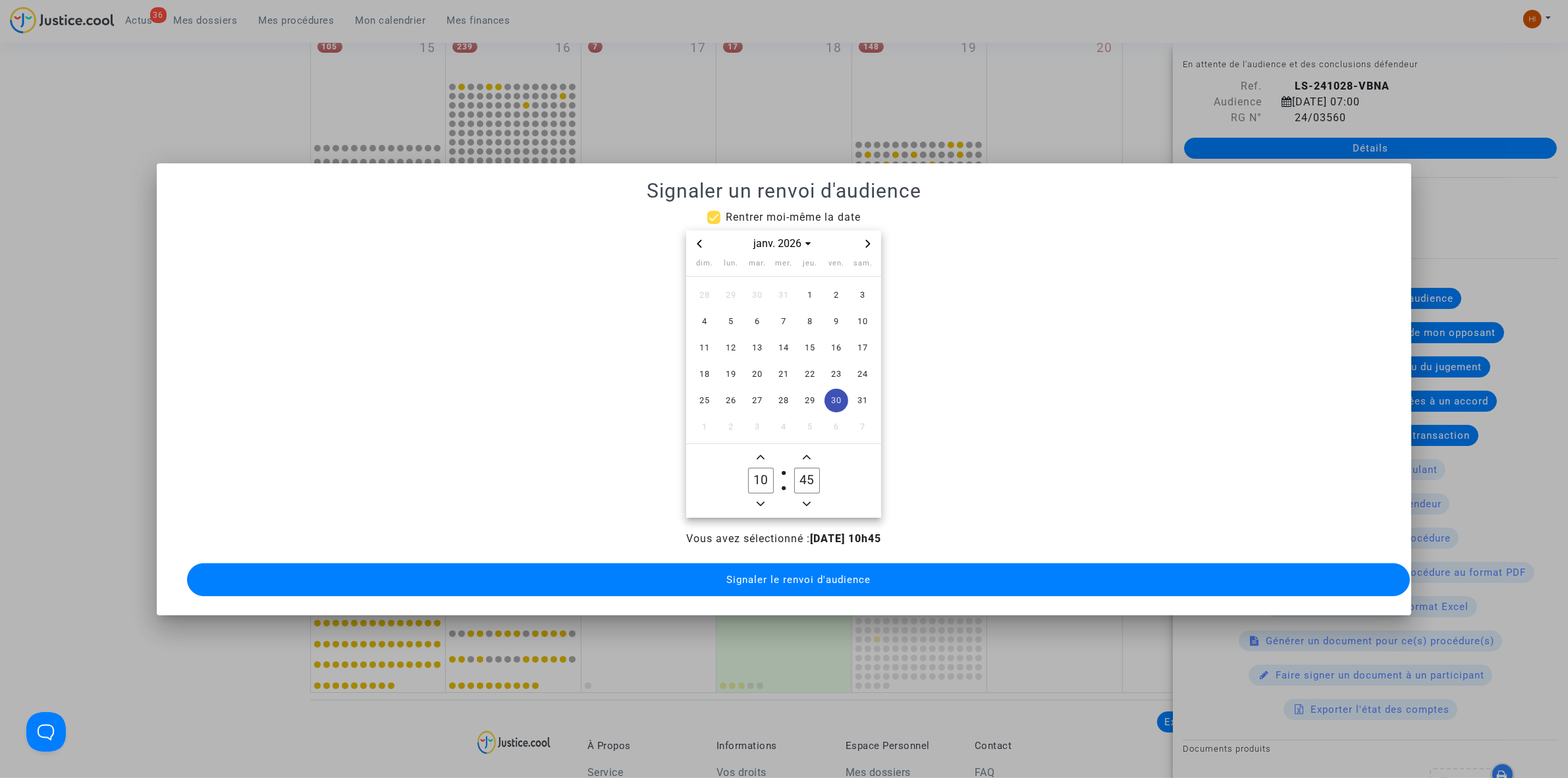
click at [772, 493] on owl-date-time-timer-box "10 Hour" at bounding box center [761, 480] width 46 height 63
click at [756, 495] on span "Minus a hour" at bounding box center [761, 503] width 15 height 15
type input "09"
click at [814, 474] on input "45" at bounding box center [807, 480] width 25 height 25
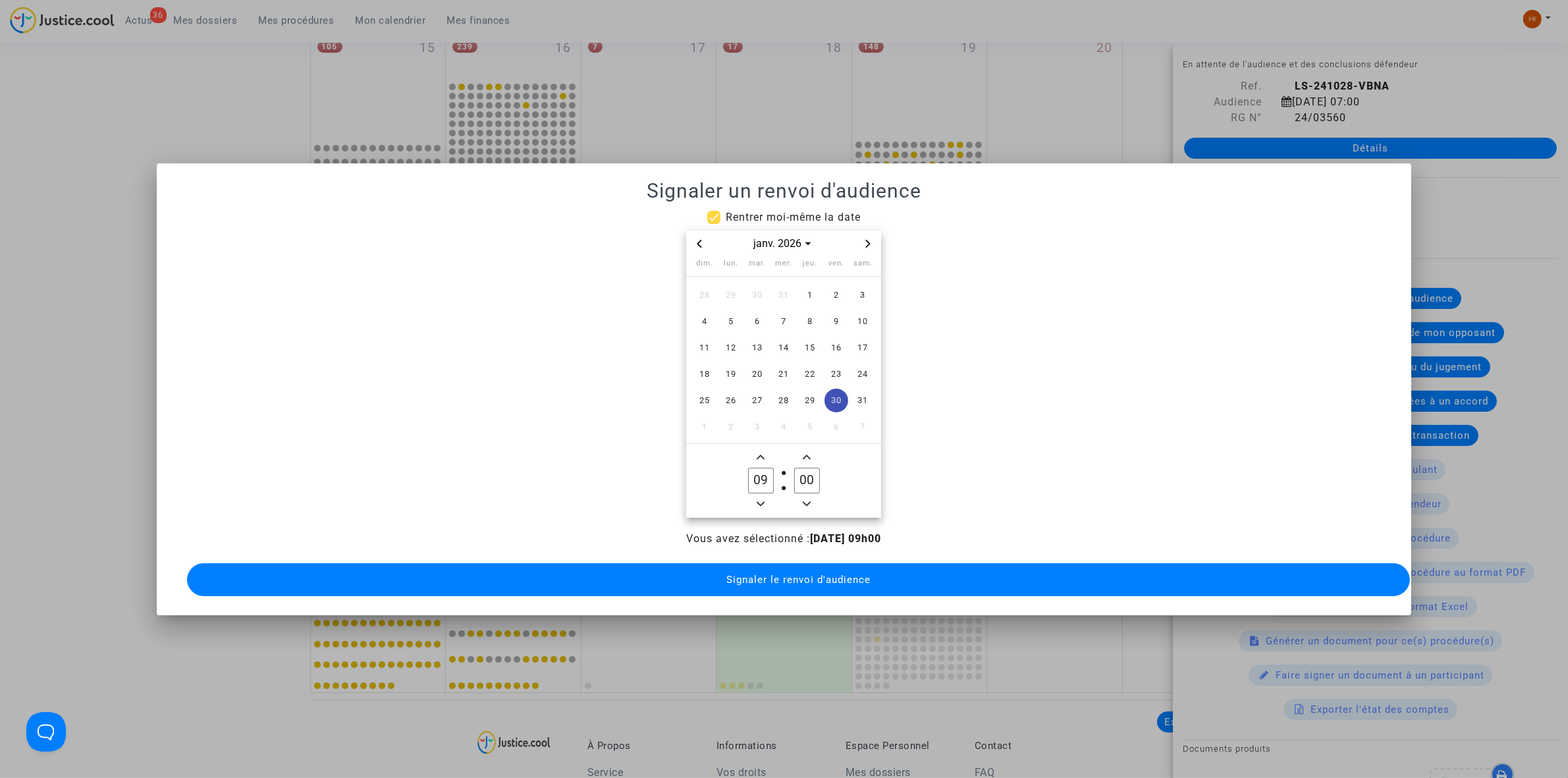
type input "00"
click at [844, 583] on button "Signaler le renvoi d'audience" at bounding box center [799, 580] width 1223 height 33
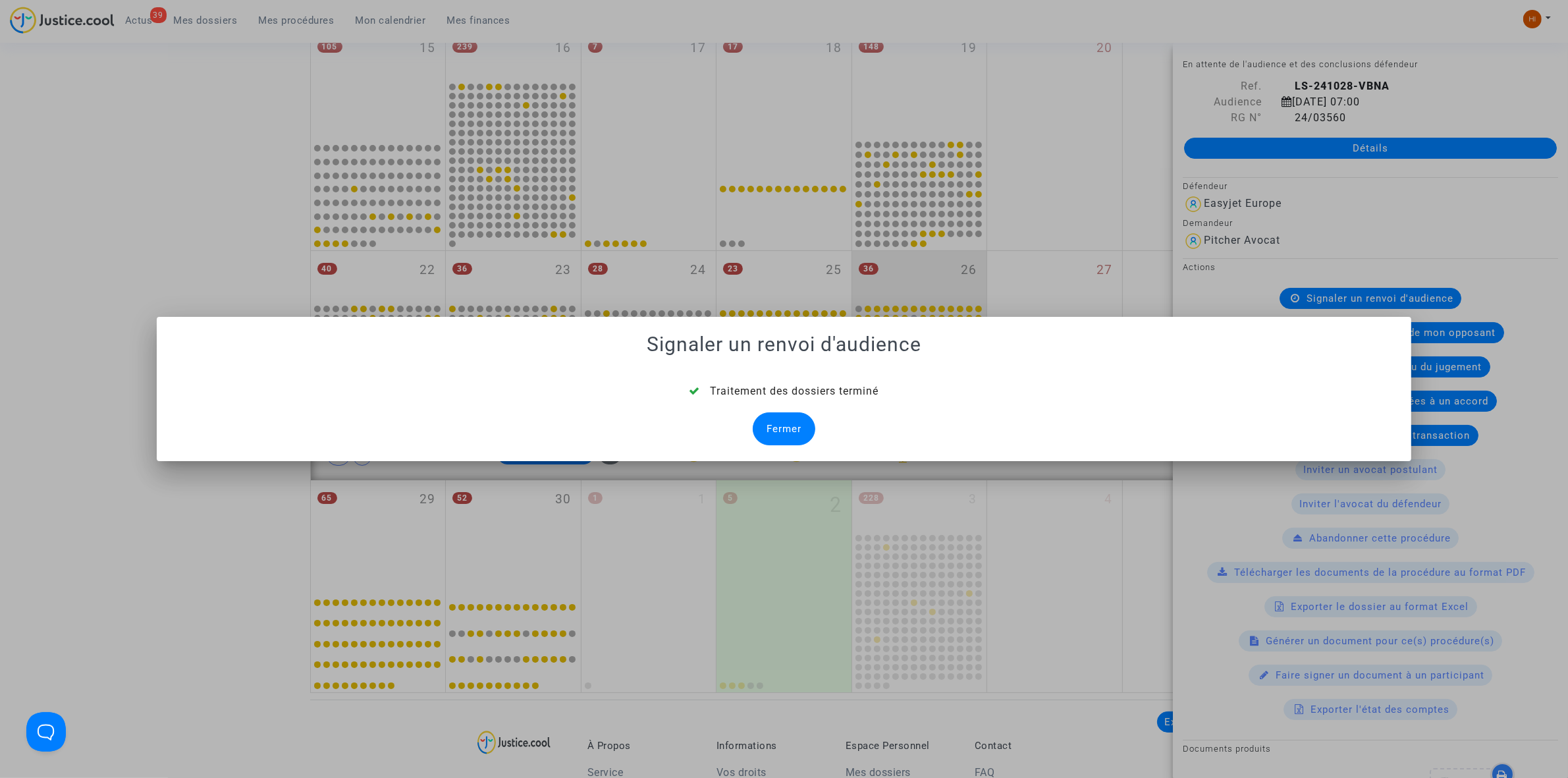
click at [777, 442] on div "Fermer" at bounding box center [784, 429] width 63 height 33
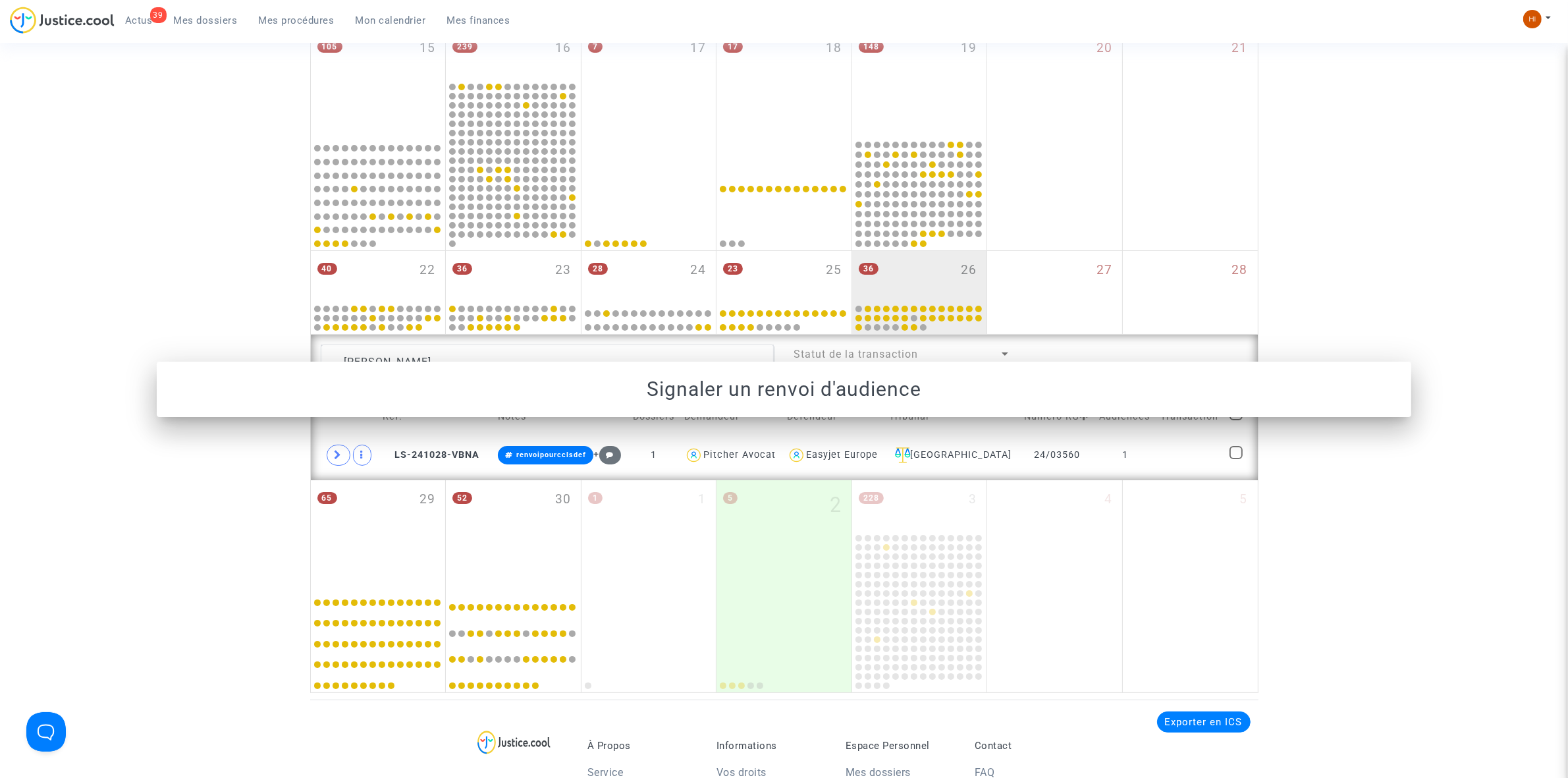
scroll to position [570, 0]
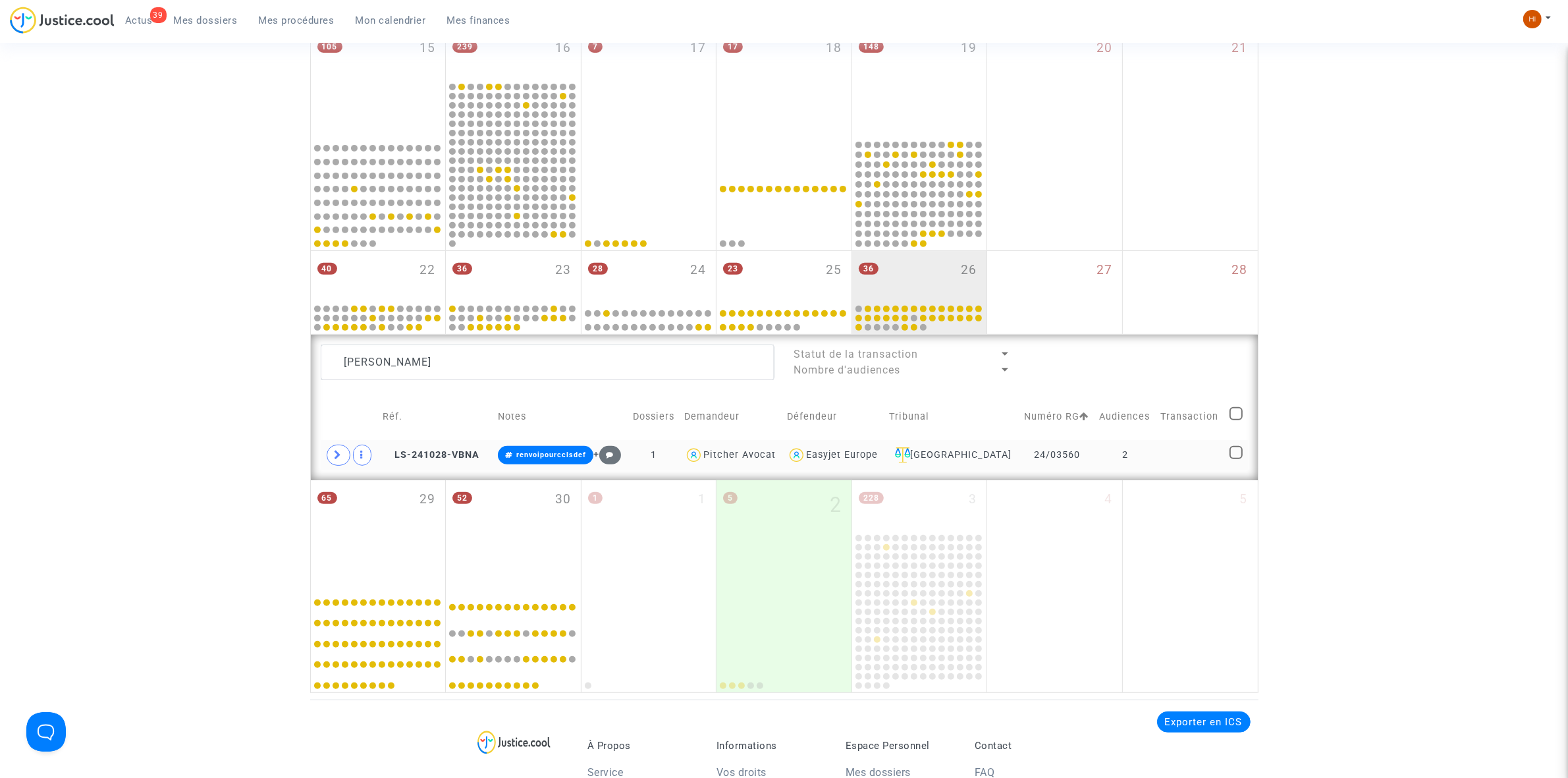
click at [1156, 464] on td at bounding box center [1190, 455] width 69 height 30
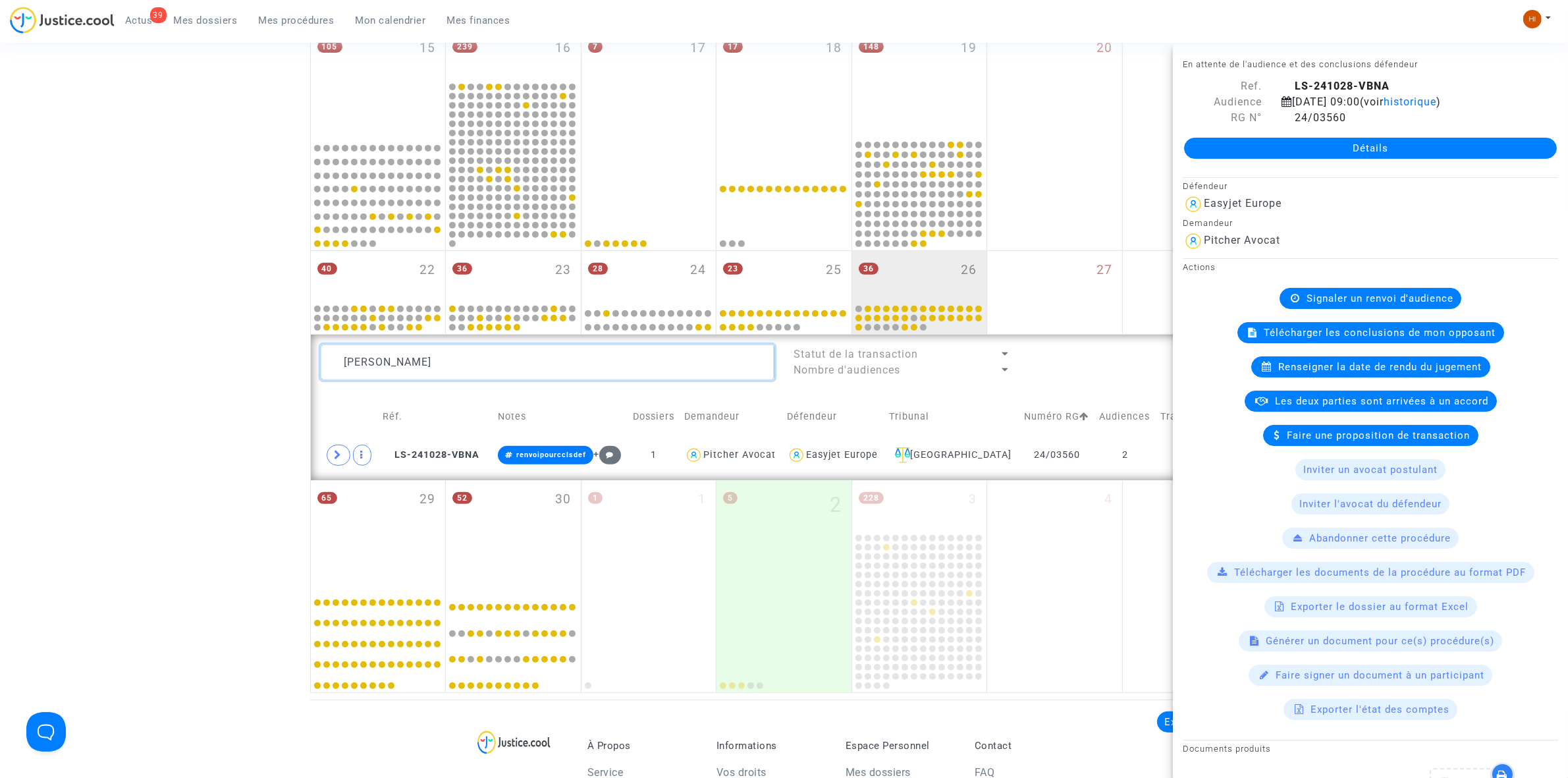
drag, startPoint x: 607, startPoint y: 366, endPoint x: 37, endPoint y: 378, distance: 570.1
click at [63, 374] on div "Date de clôture d'instruction Date de conciliation Date d'audience Date de juge…" at bounding box center [784, 115] width 1568 height 1155
paste textarea "Lamitia Fortune"
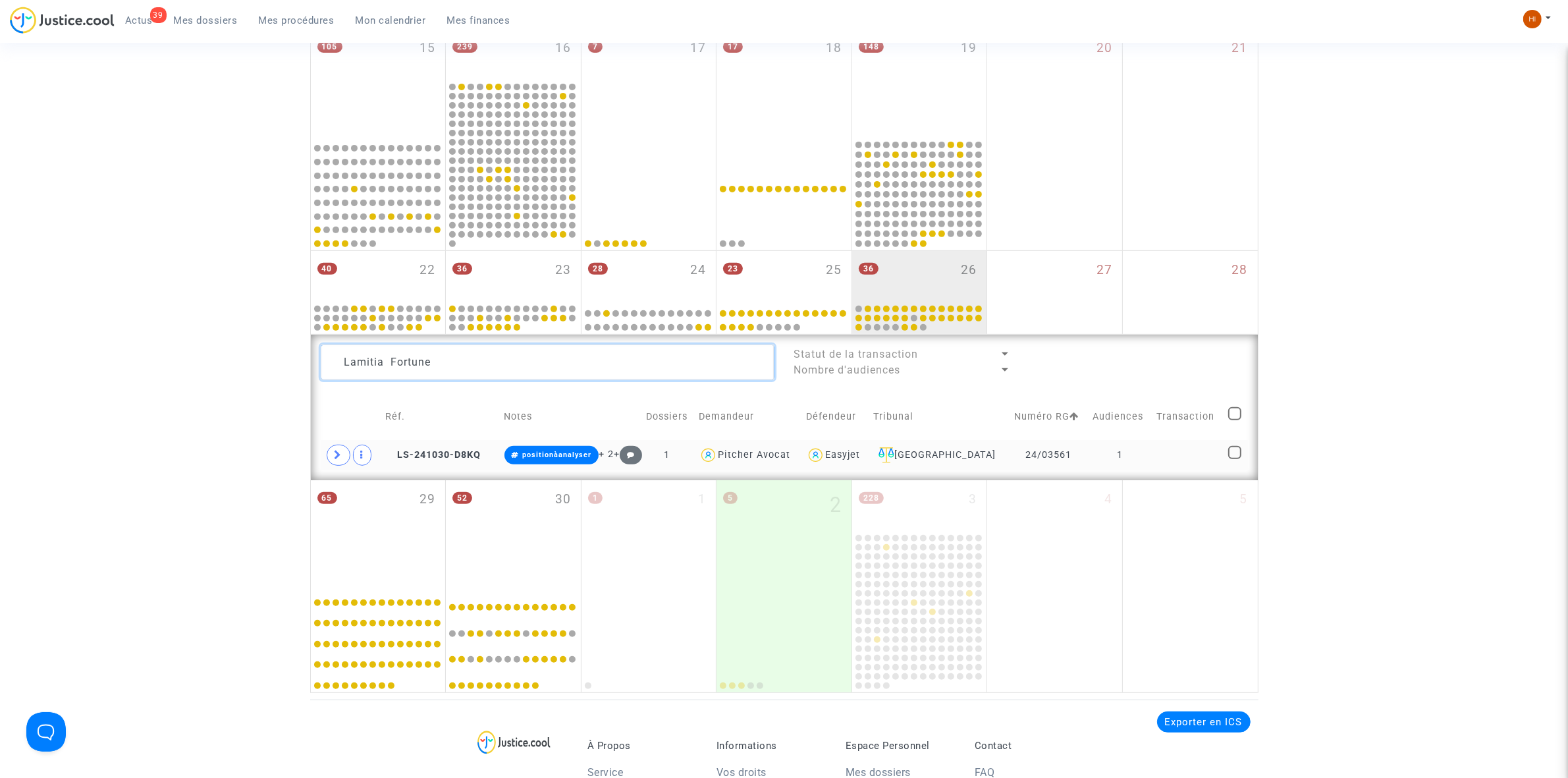
type textarea "Lamitia Fortune"
click at [1161, 463] on td at bounding box center [1188, 455] width 72 height 30
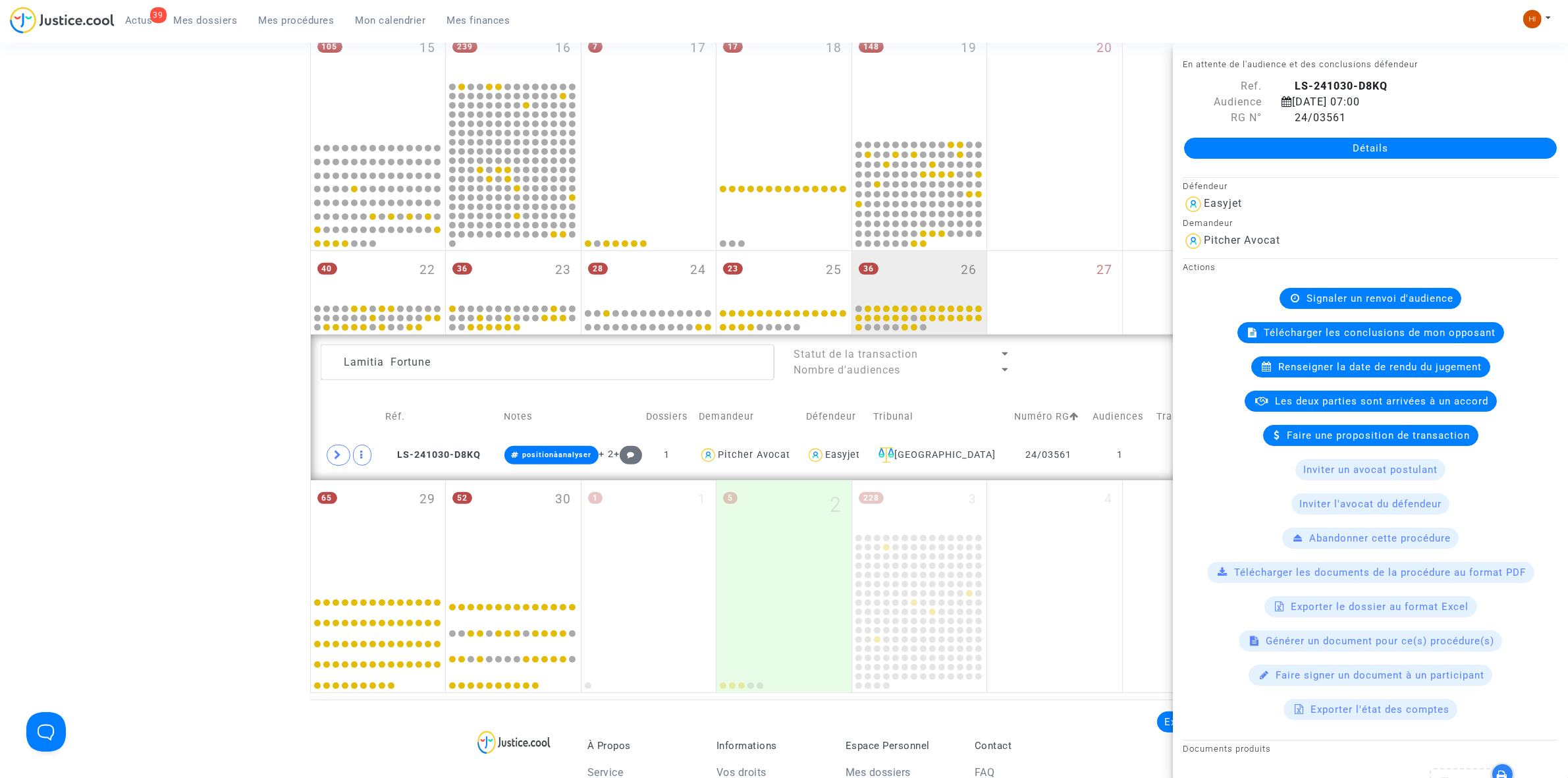
click at [1335, 300] on span "Signaler un renvoi d'audience" at bounding box center [1380, 298] width 147 height 12
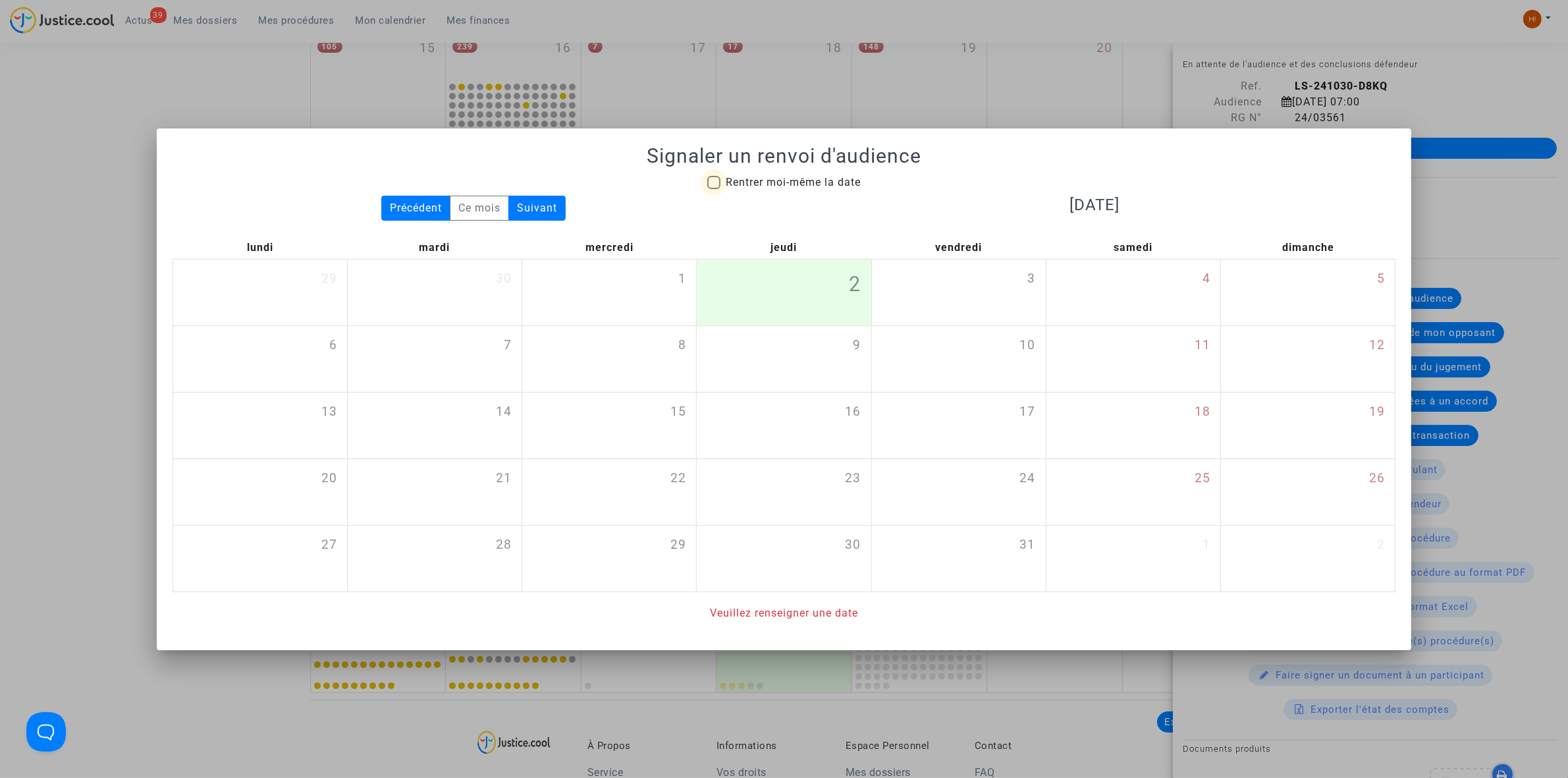
drag, startPoint x: 795, startPoint y: 186, endPoint x: 799, endPoint y: 196, distance: 10.8
click at [794, 186] on span "Rentrer moi-même la date" at bounding box center [793, 182] width 135 height 13
click at [714, 189] on input "Rentrer moi-même la date" at bounding box center [713, 189] width 1 height 1
checkbox input "true"
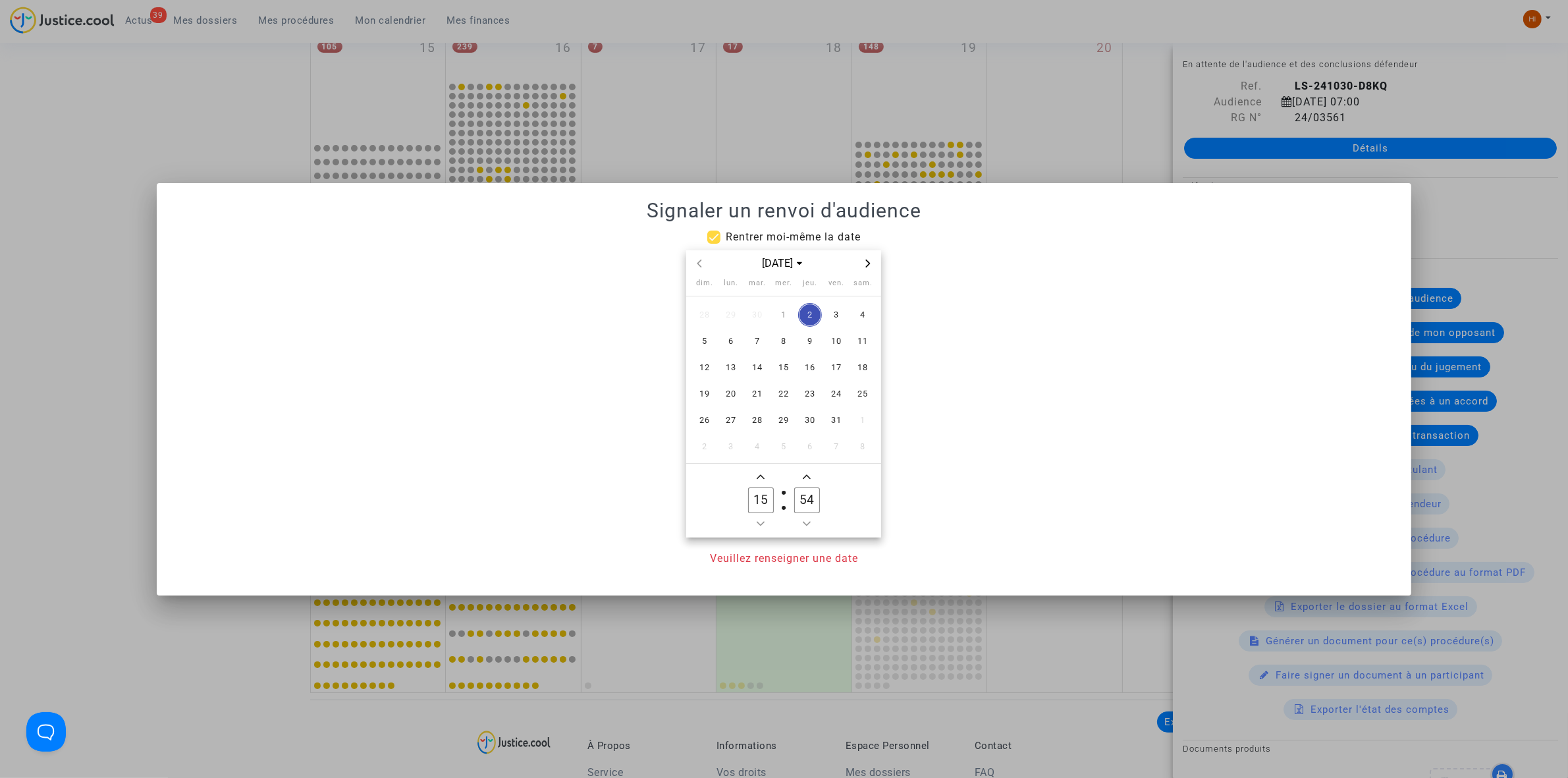
click at [871, 260] on icon "Next month" at bounding box center [868, 263] width 8 height 8
click at [868, 264] on icon "Next month" at bounding box center [868, 263] width 8 height 8
click at [833, 420] on span "30" at bounding box center [836, 420] width 23 height 23
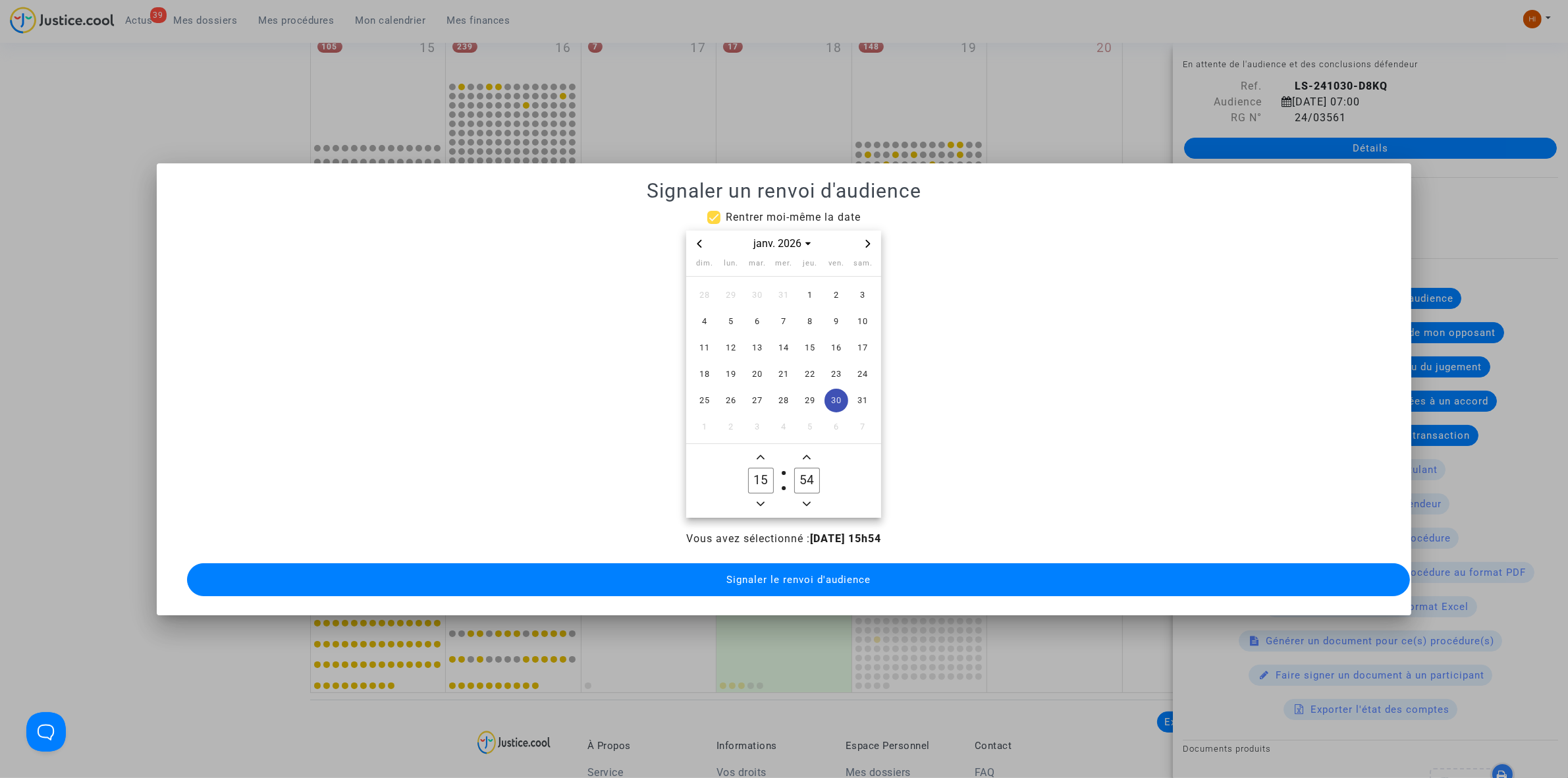
click at [760, 499] on icon "Minus a hour" at bounding box center [761, 503] width 8 height 8
click at [761, 499] on icon "Minus a hour" at bounding box center [761, 503] width 8 height 8
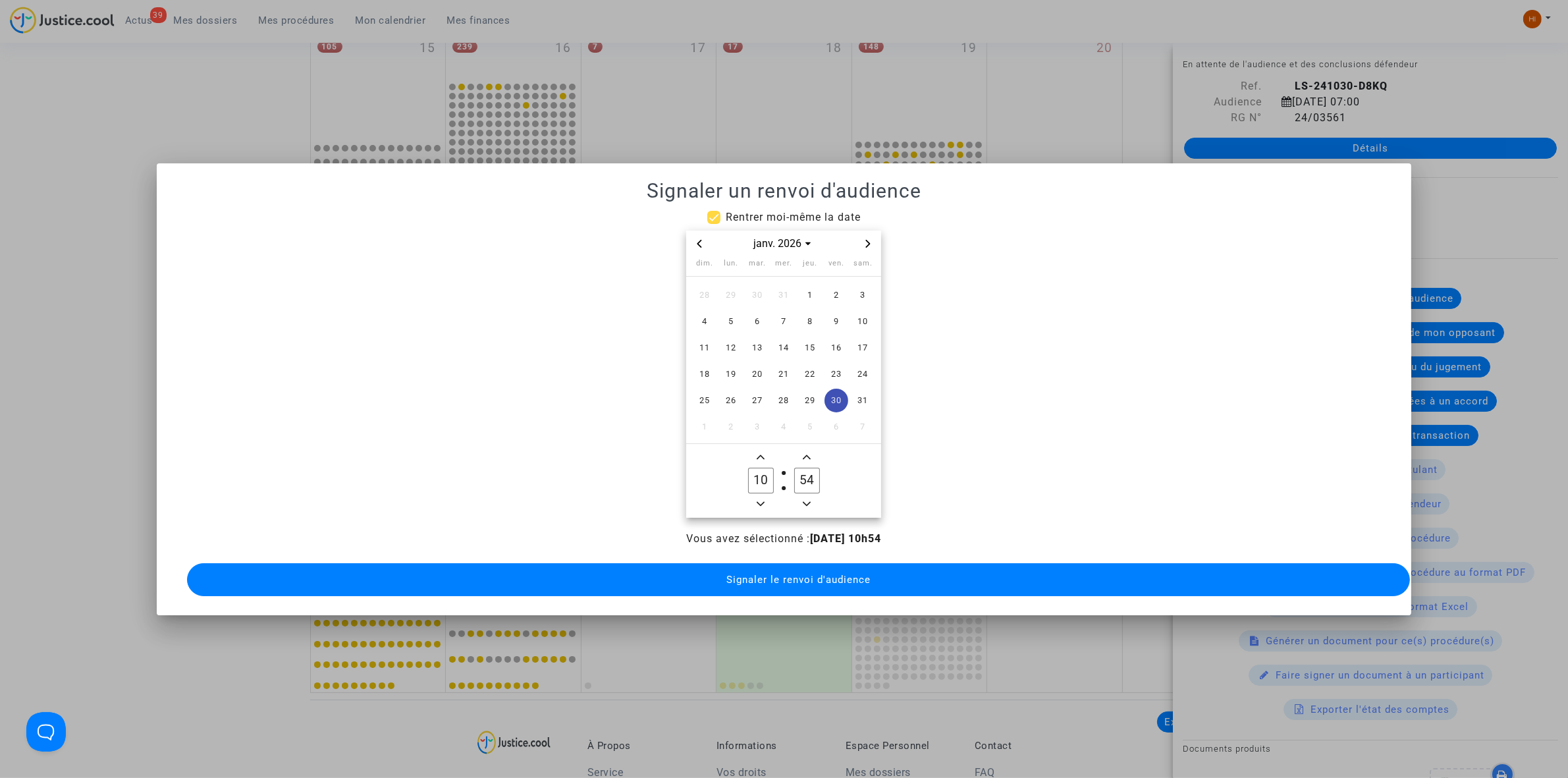
click at [761, 499] on icon "Minus a hour" at bounding box center [761, 503] width 8 height 8
type input "09"
click at [805, 469] on input "54" at bounding box center [807, 480] width 25 height 25
type input "00"
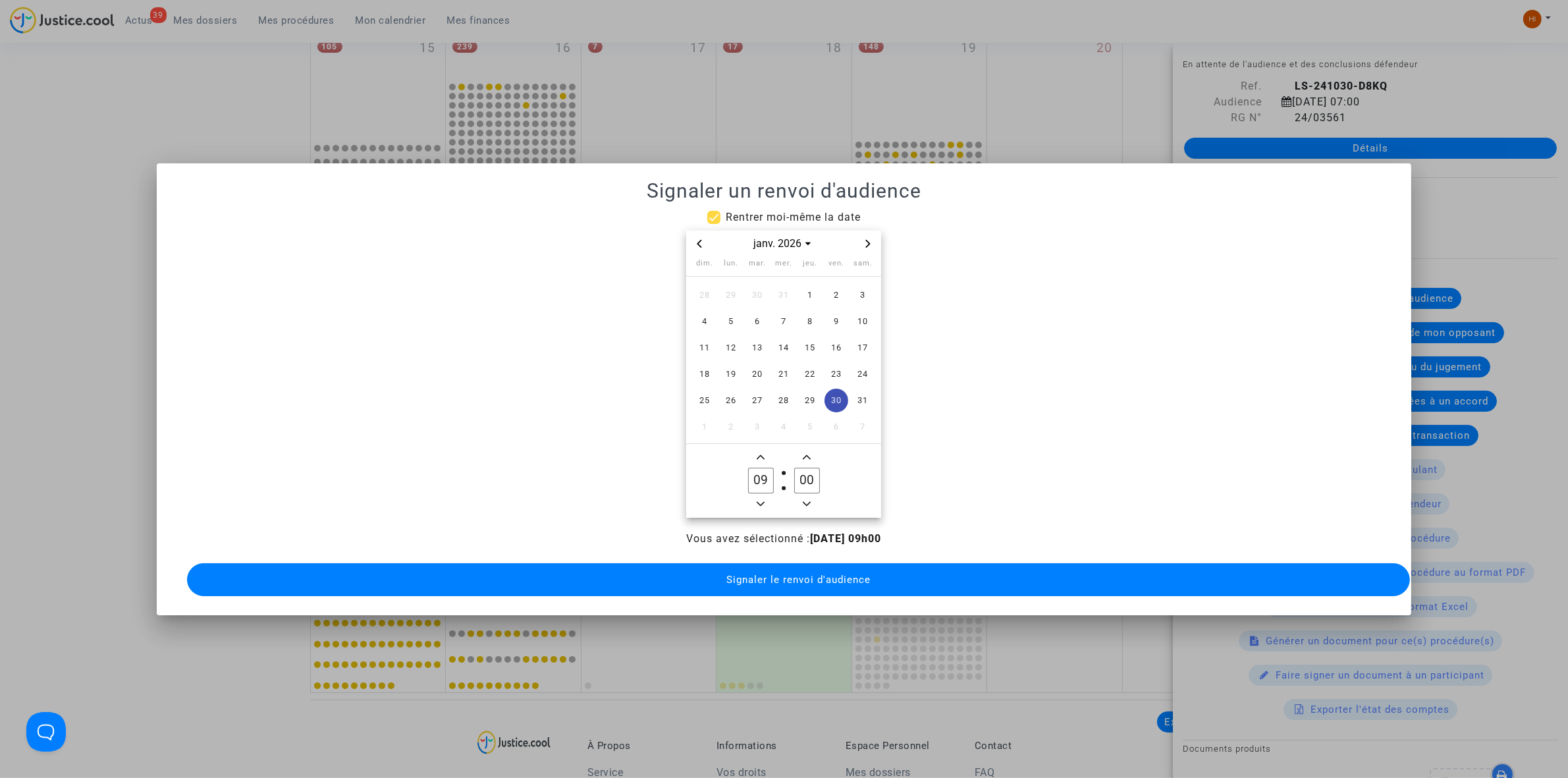
click at [793, 574] on span "Signaler le renvoi d'audience" at bounding box center [799, 580] width 144 height 12
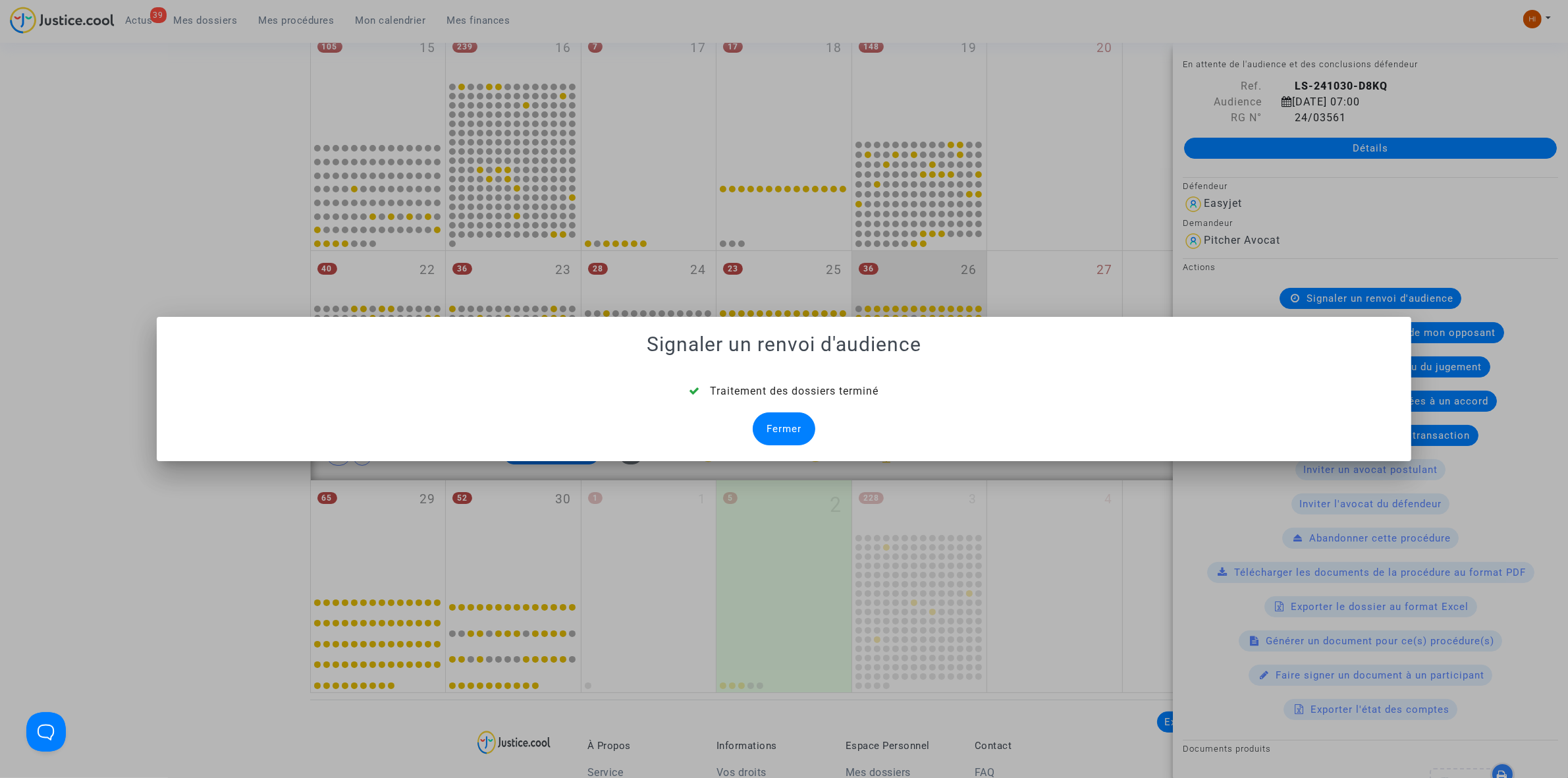
click at [766, 429] on div "Fermer" at bounding box center [784, 429] width 63 height 33
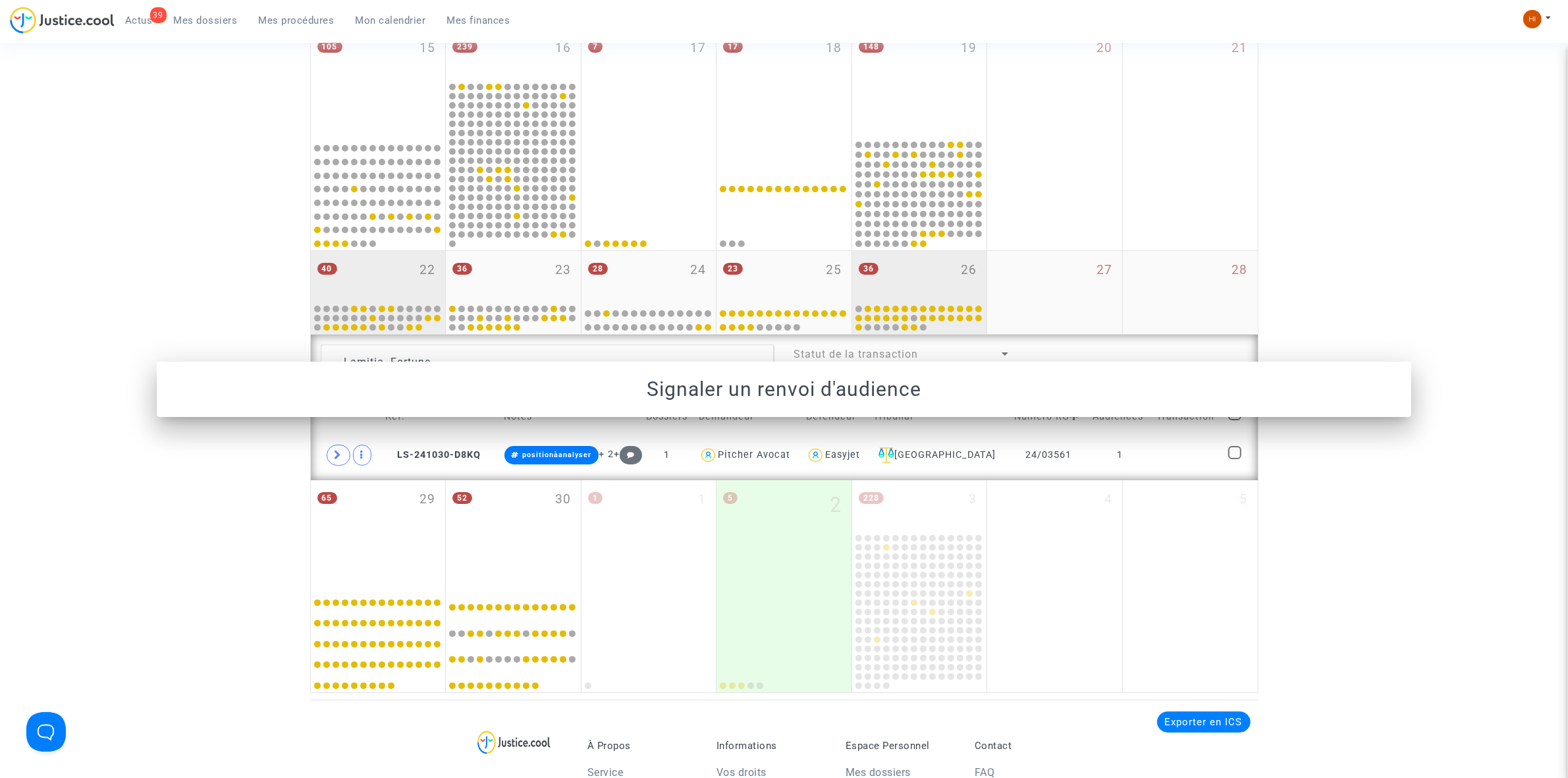
scroll to position [570, 0]
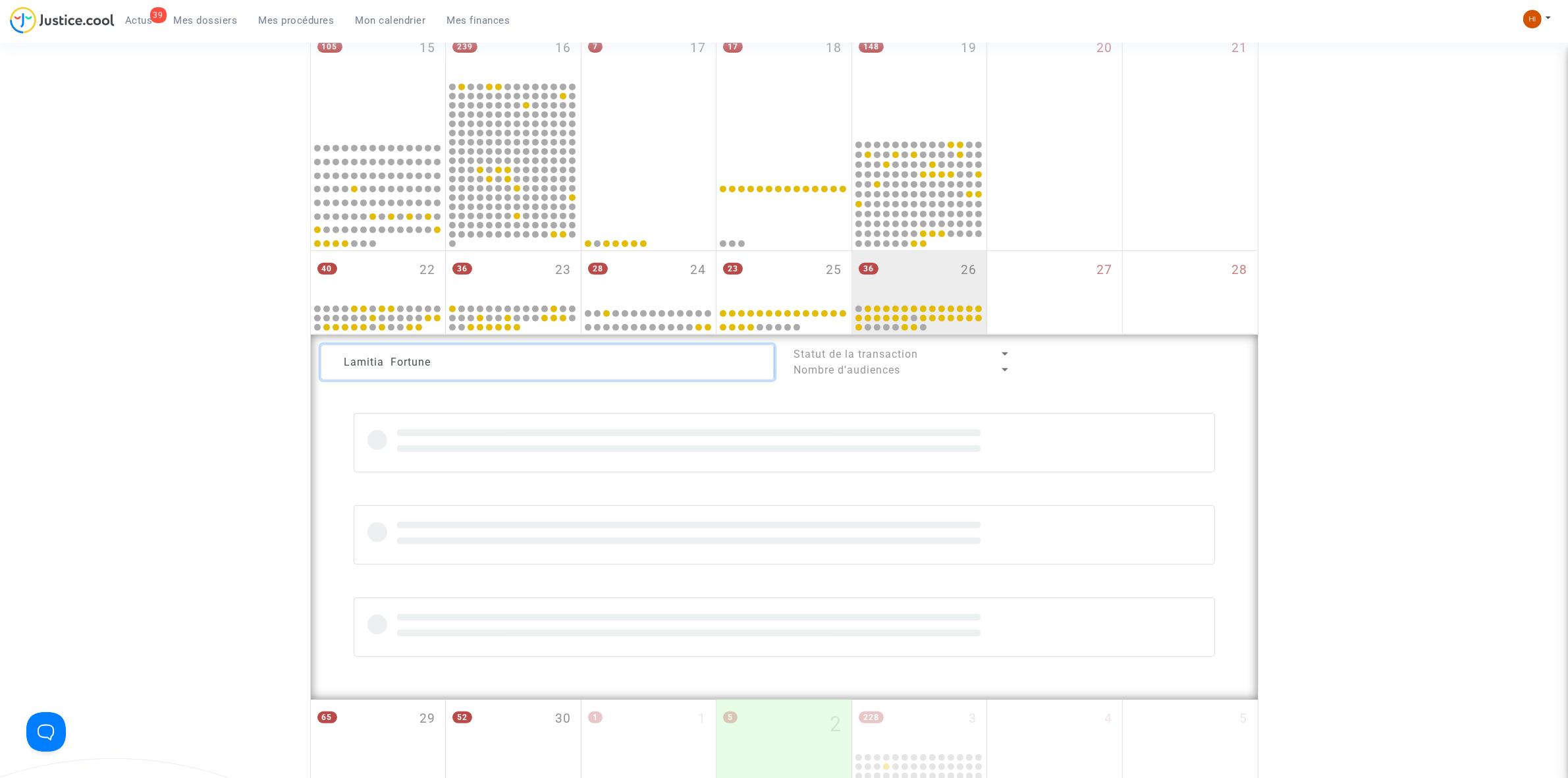
drag, startPoint x: 521, startPoint y: 359, endPoint x: 286, endPoint y: 360, distance: 235.0
click at [288, 360] on div "Date de clôture d'instruction Date de conciliation Date d'audience Date de juge…" at bounding box center [784, 224] width 1568 height 1374
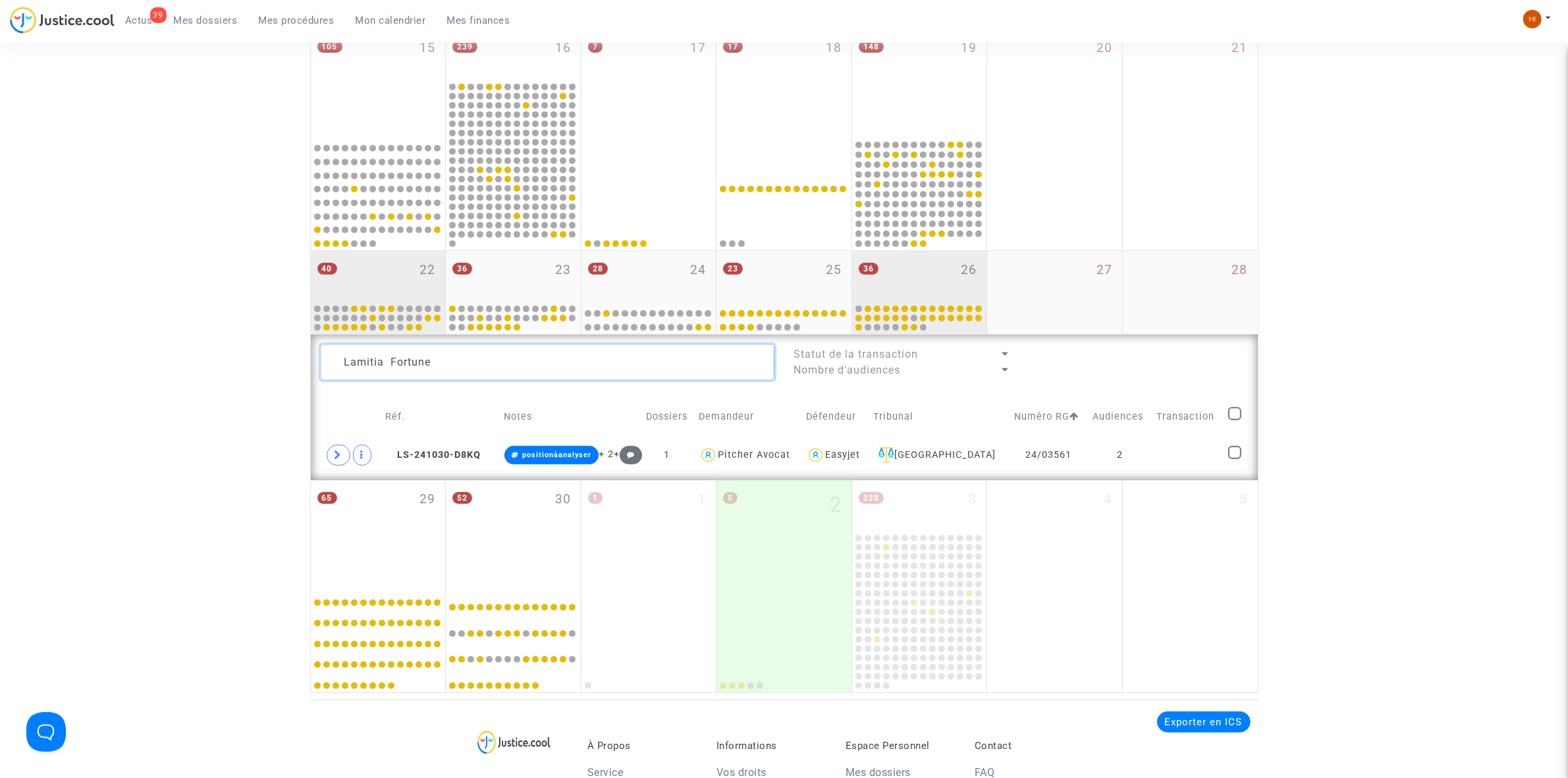
paste textarea "Marc Champot,"
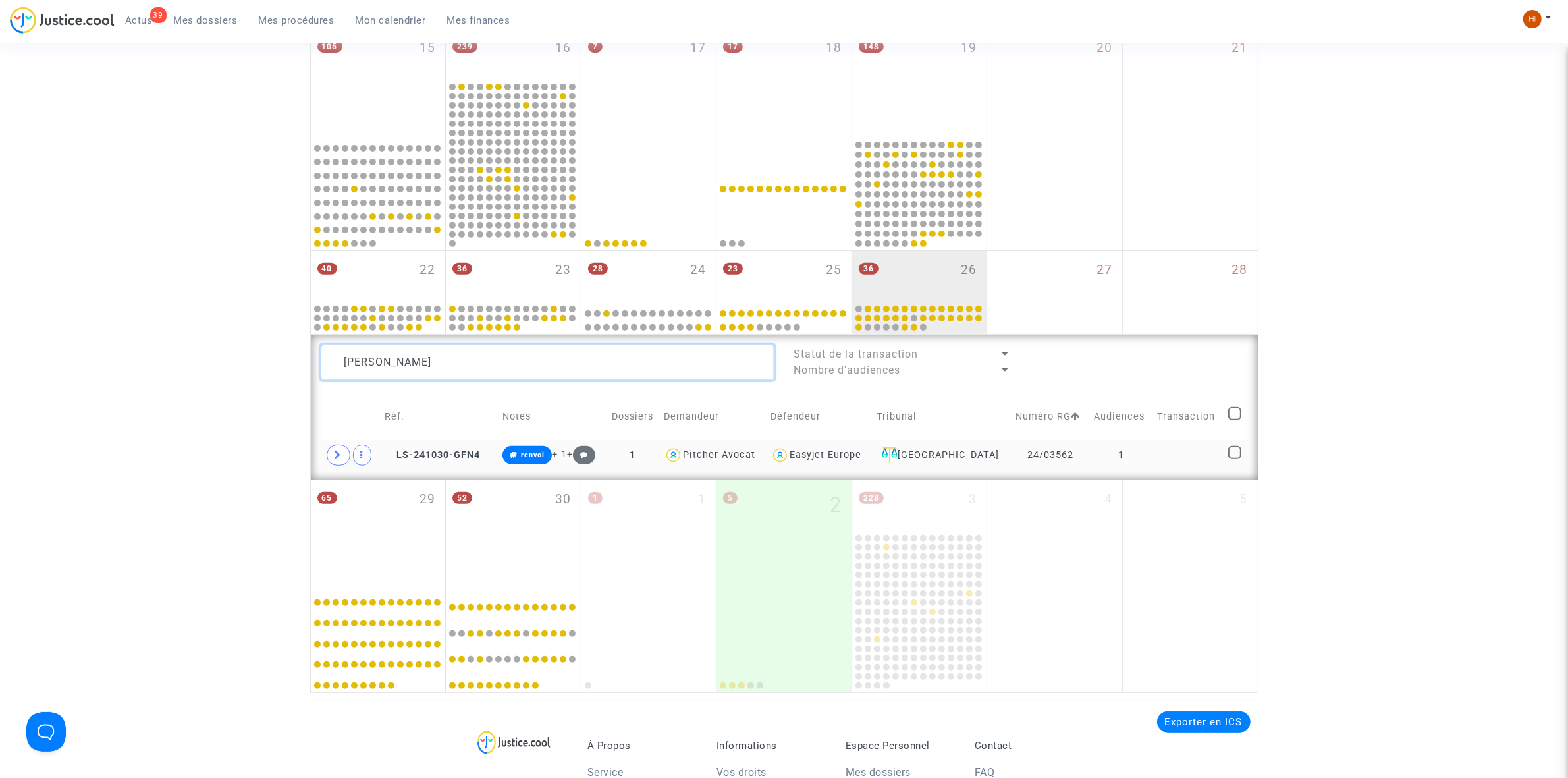
type textarea "Marc Champot"
click at [1174, 458] on td at bounding box center [1188, 455] width 71 height 30
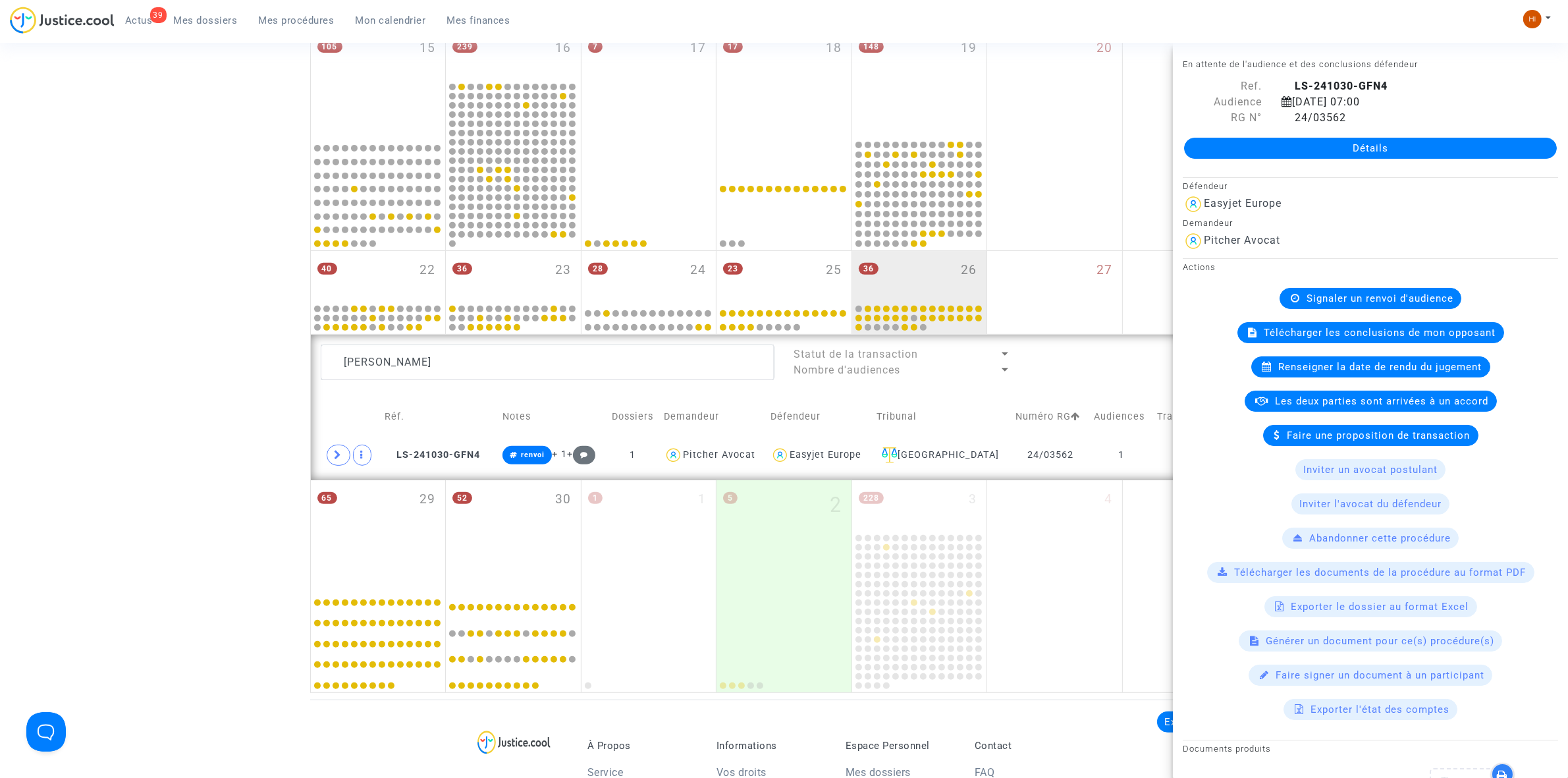
click at [1333, 295] on span "Signaler un renvoi d'audience" at bounding box center [1380, 298] width 147 height 12
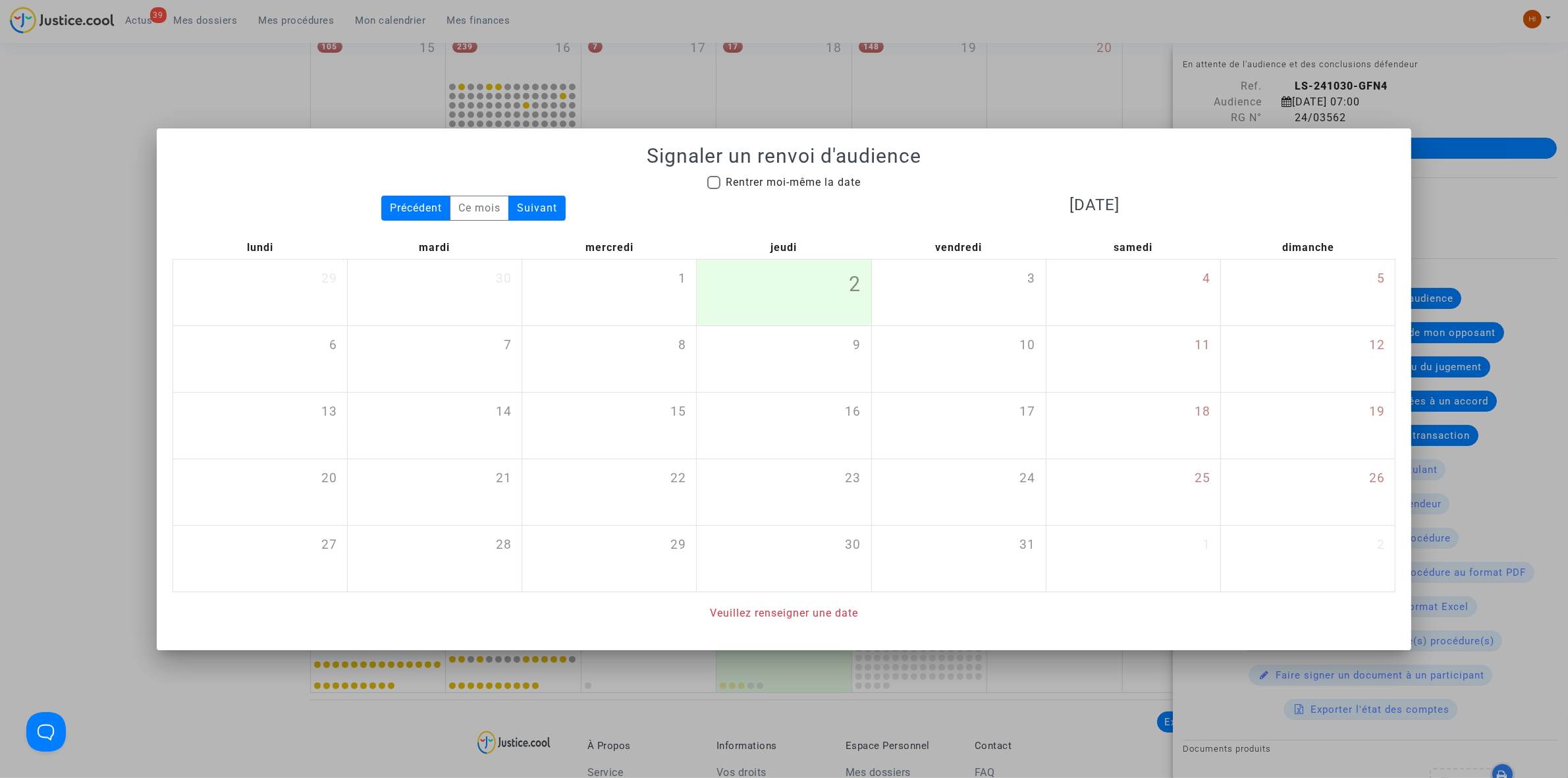
click at [843, 179] on span "Rentrer moi-même la date" at bounding box center [793, 182] width 135 height 13
click at [714, 189] on input "Rentrer moi-même la date" at bounding box center [713, 189] width 1 height 1
checkbox input "true"
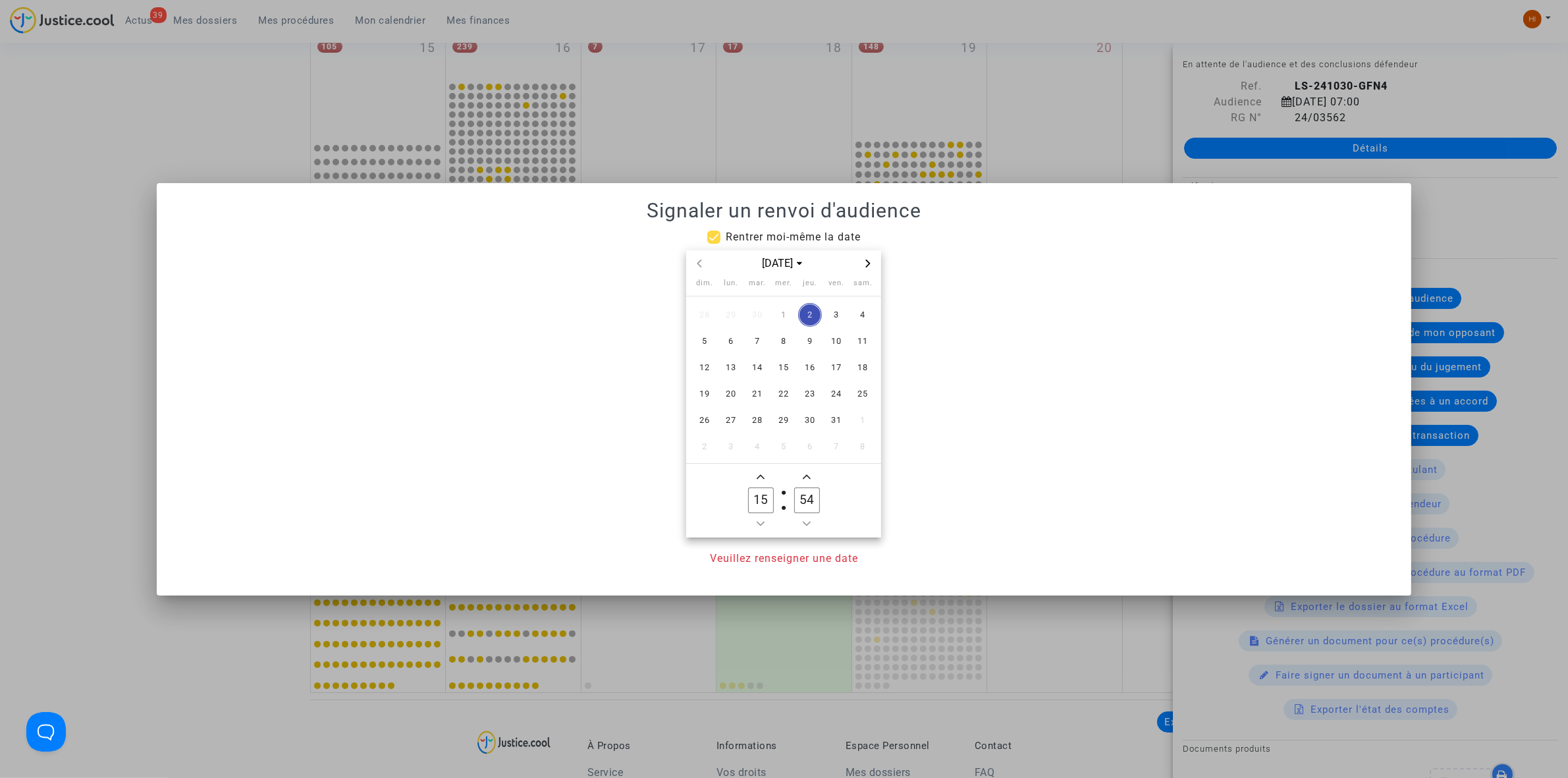
click at [867, 260] on icon "Next month" at bounding box center [868, 263] width 5 height 8
click at [698, 259] on icon "Previous month" at bounding box center [700, 263] width 8 height 8
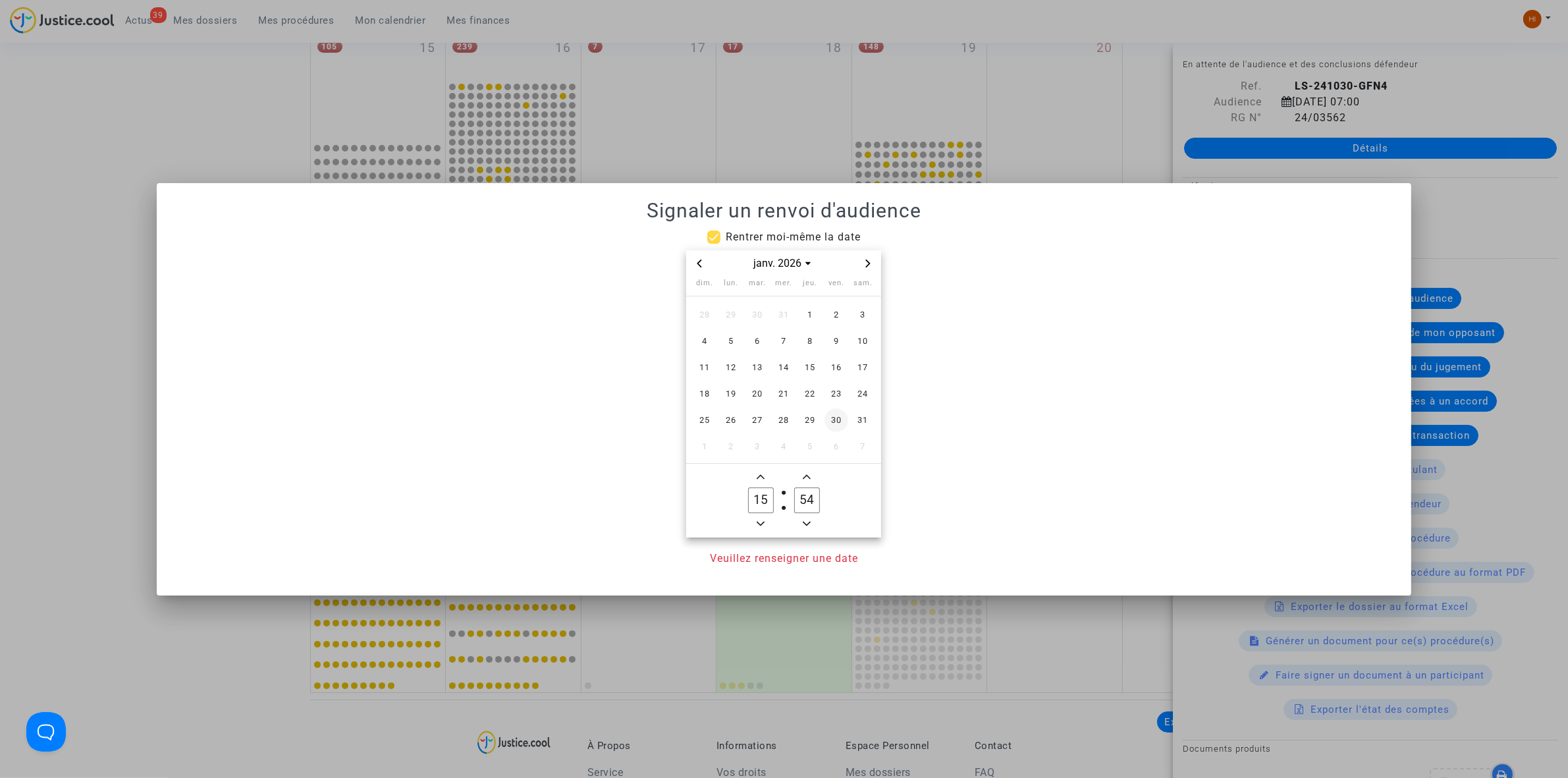
click at [835, 417] on span "30" at bounding box center [836, 420] width 23 height 23
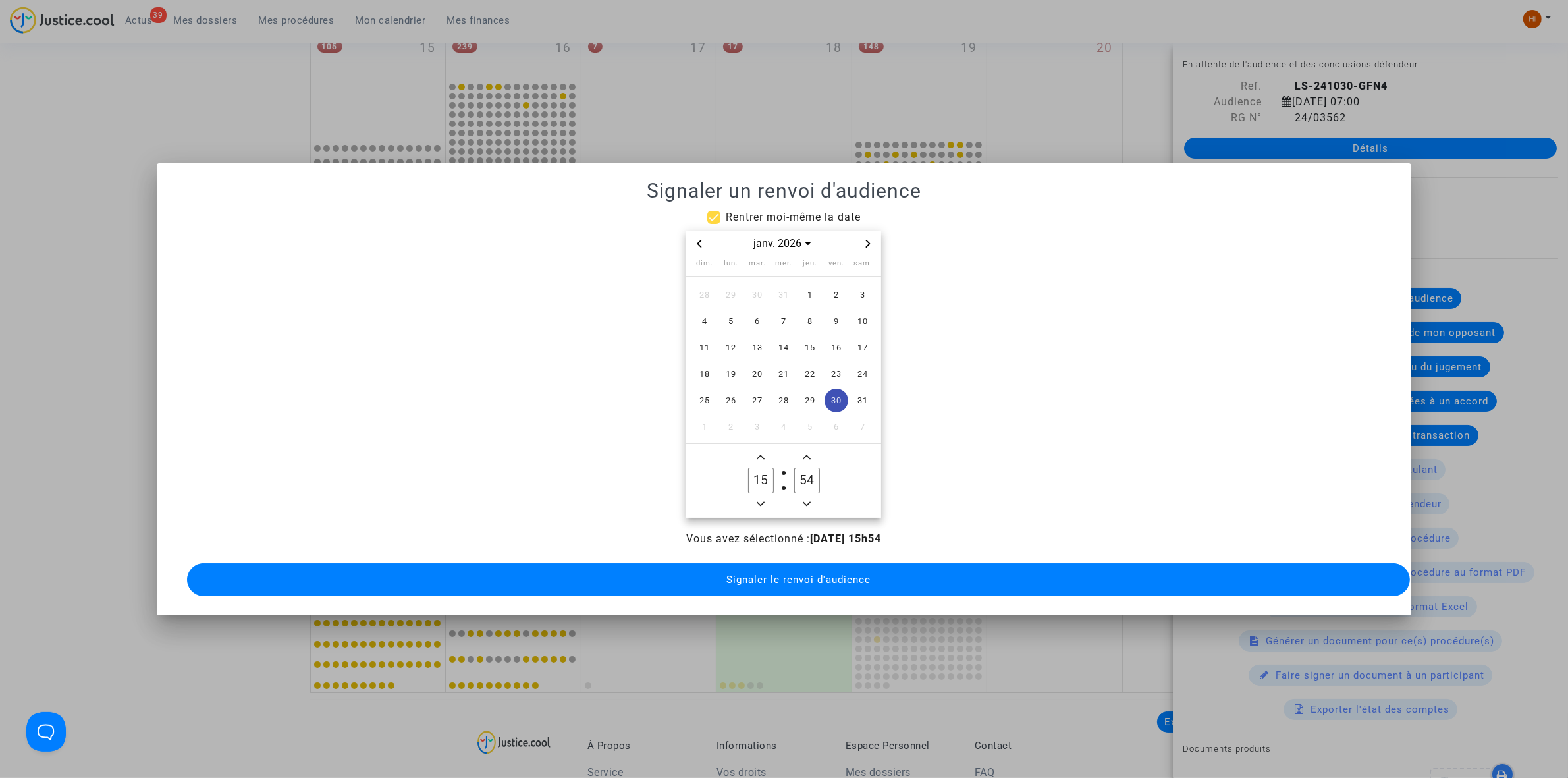
click at [766, 499] on span "Minus a hour" at bounding box center [761, 503] width 15 height 15
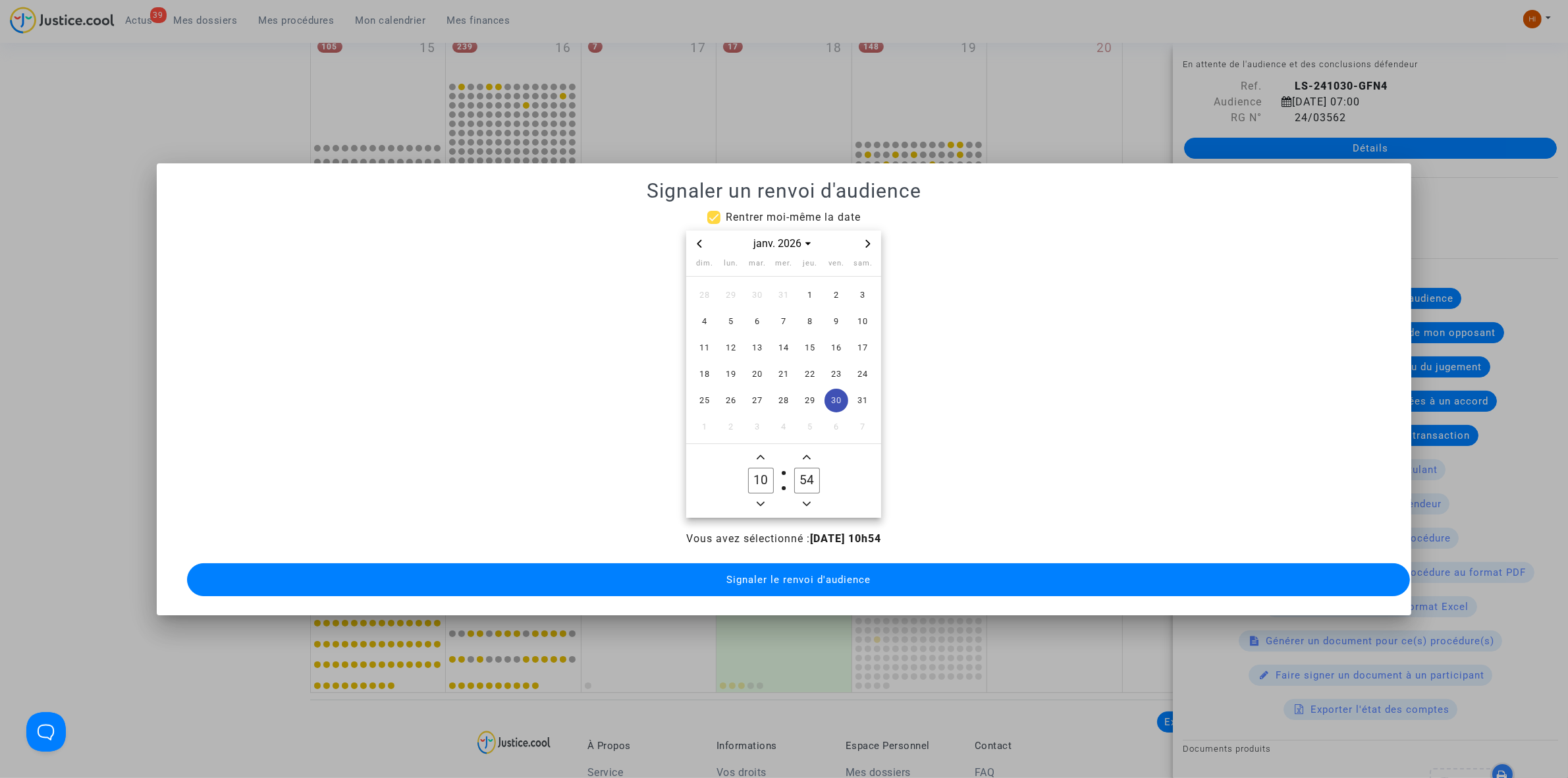
click at [766, 499] on span "Minus a hour" at bounding box center [761, 503] width 15 height 15
type input "09"
click at [802, 471] on input "54" at bounding box center [807, 480] width 25 height 25
type input "00"
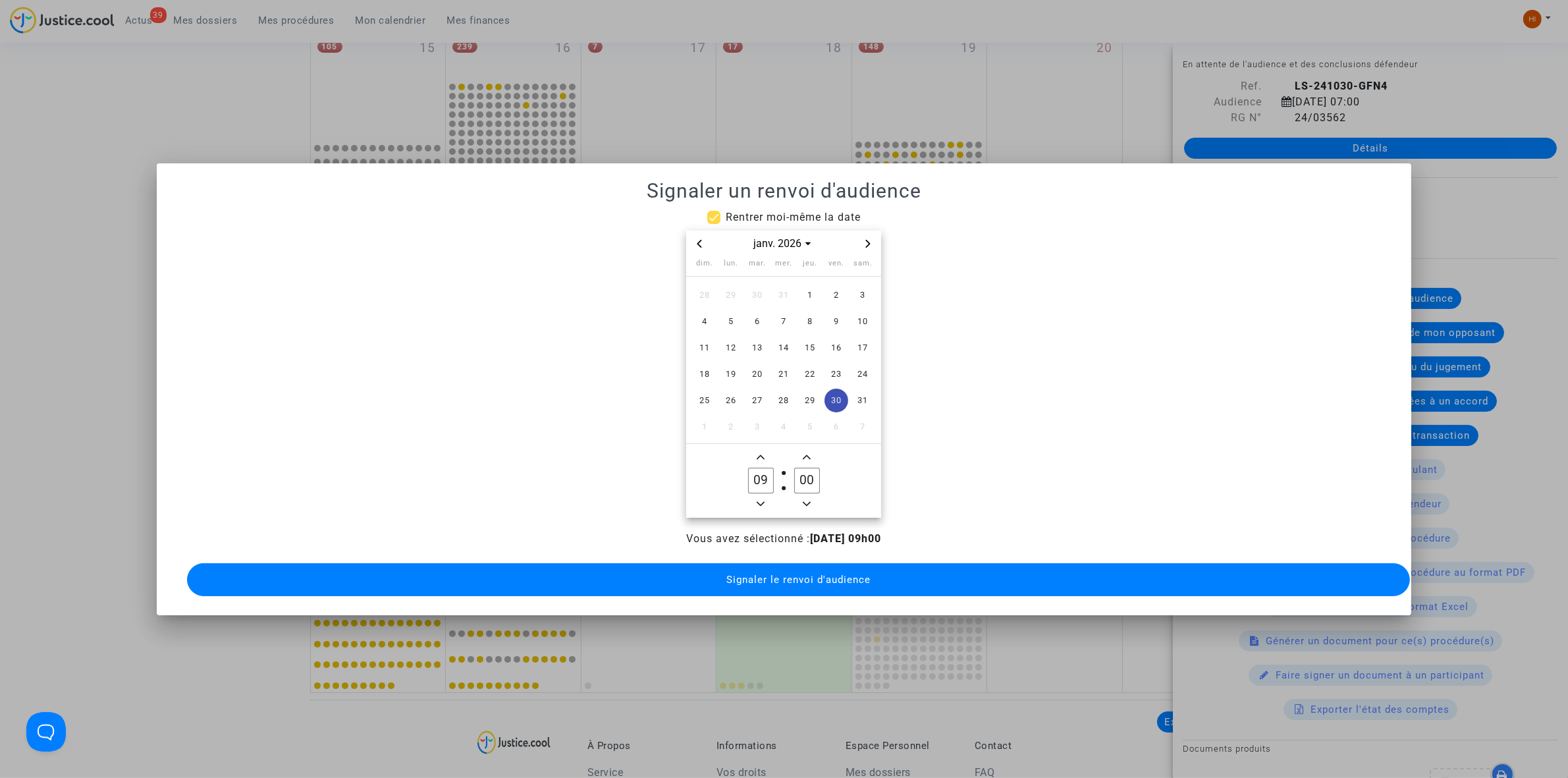
click at [811, 574] on span "Signaler le renvoi d'audience" at bounding box center [799, 580] width 144 height 12
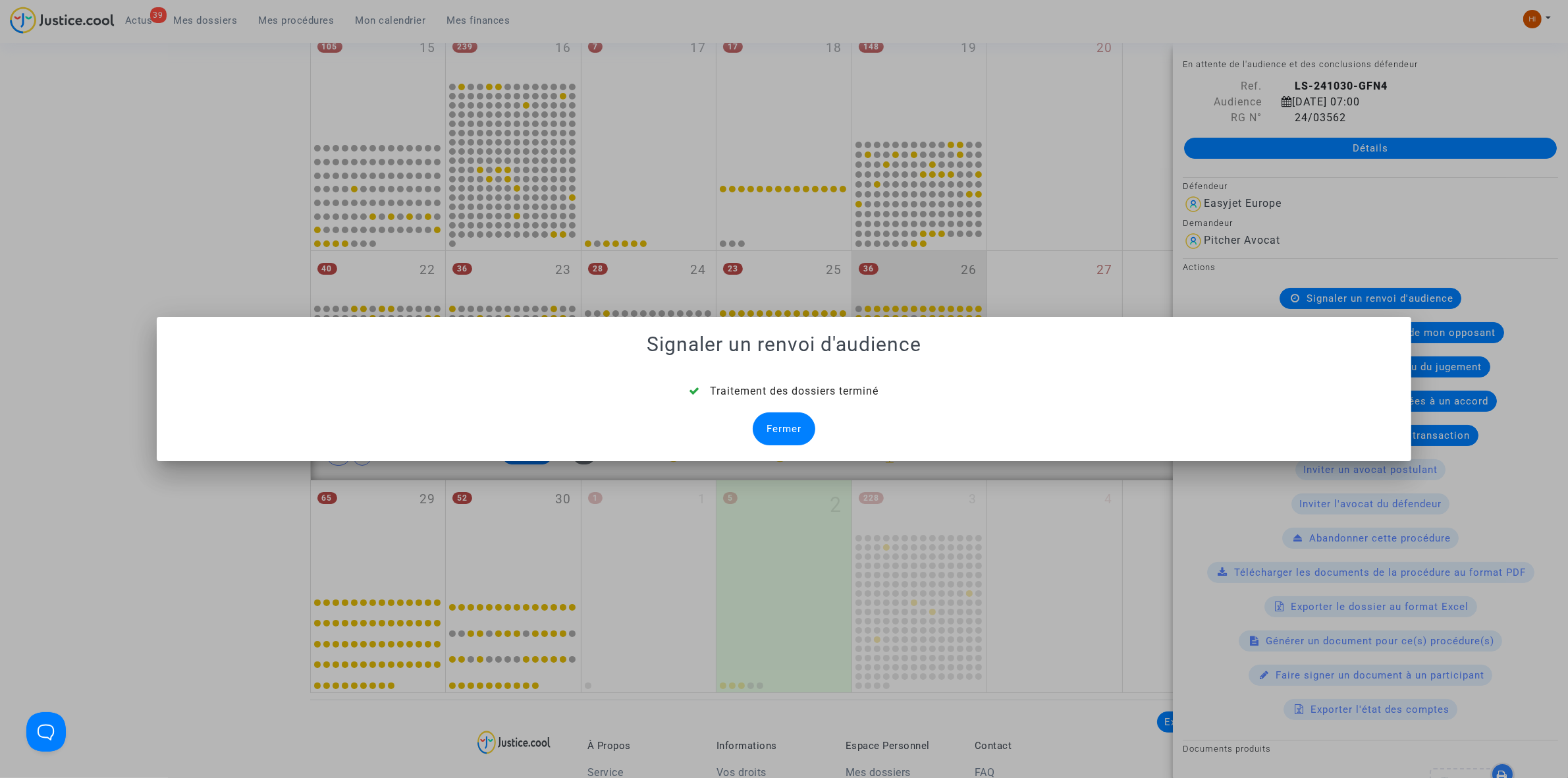
click at [797, 435] on div "Fermer" at bounding box center [784, 429] width 63 height 33
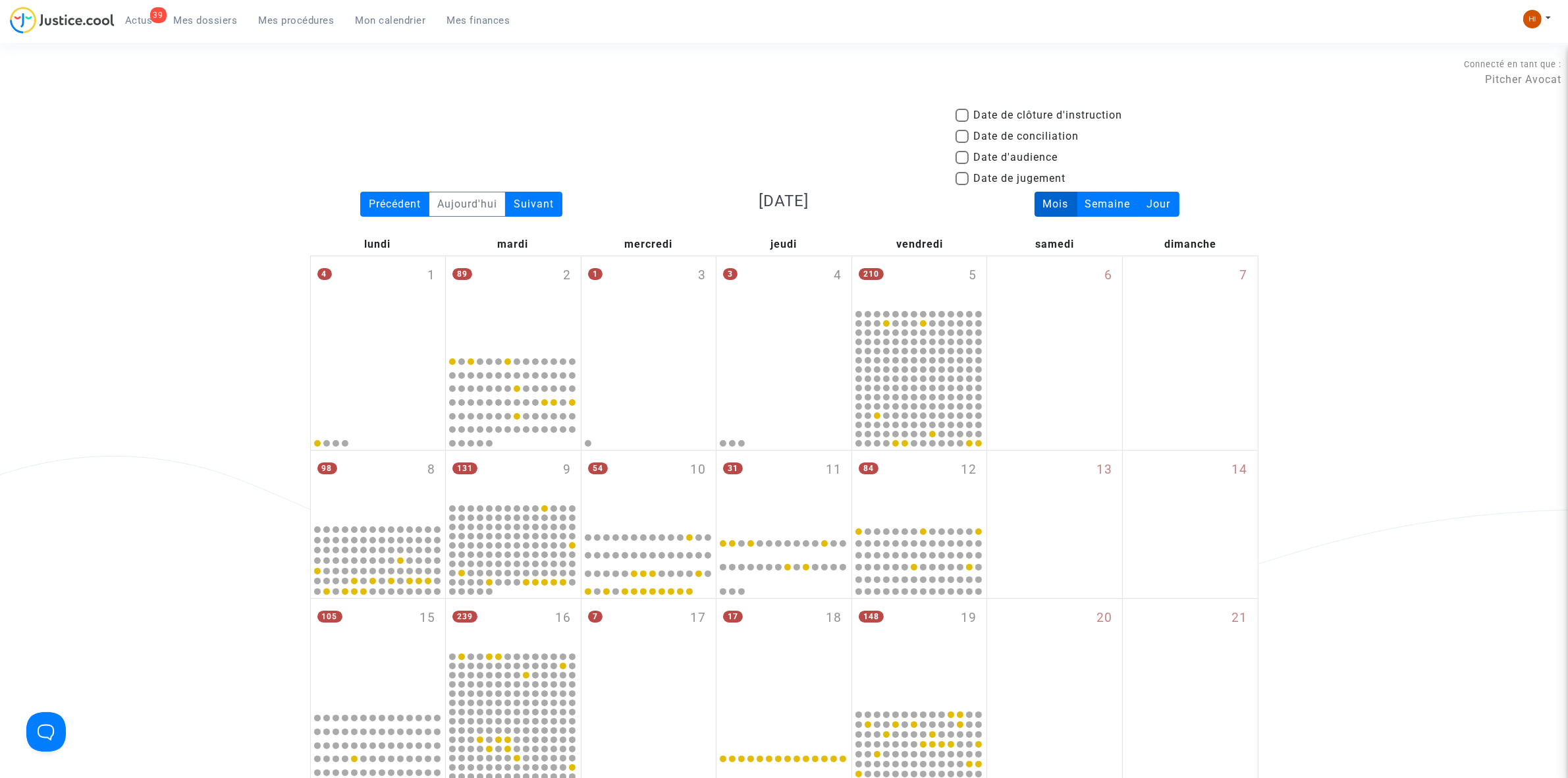
scroll to position [570, 0]
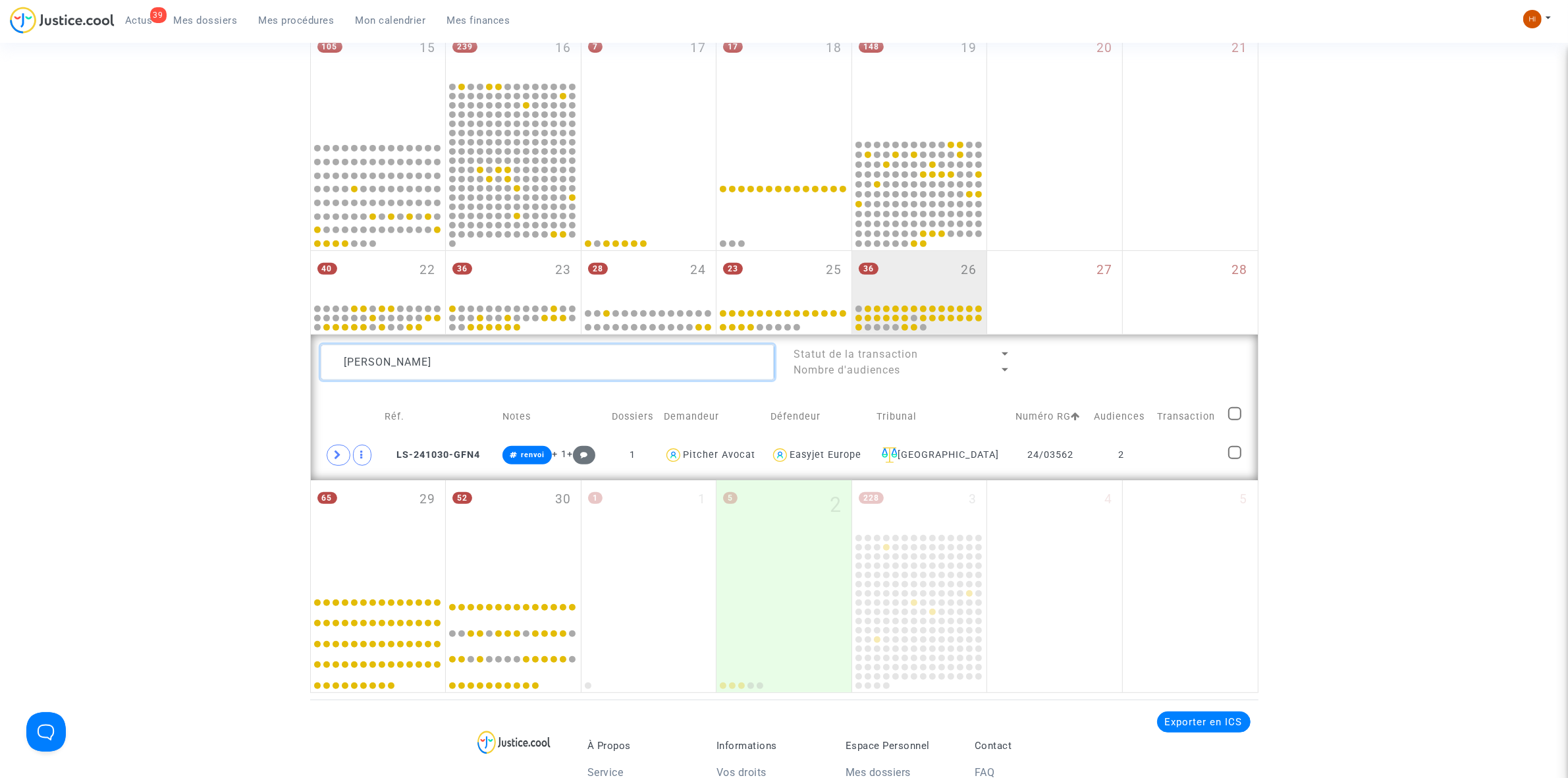
drag, startPoint x: 541, startPoint y: 371, endPoint x: 134, endPoint y: 364, distance: 407.1
click at [166, 378] on div "Date de clôture d'instruction Date de conciliation Date d'audience Date de juge…" at bounding box center [784, 115] width 1568 height 1155
paste textarea "Gu lene Lefeuvre,"
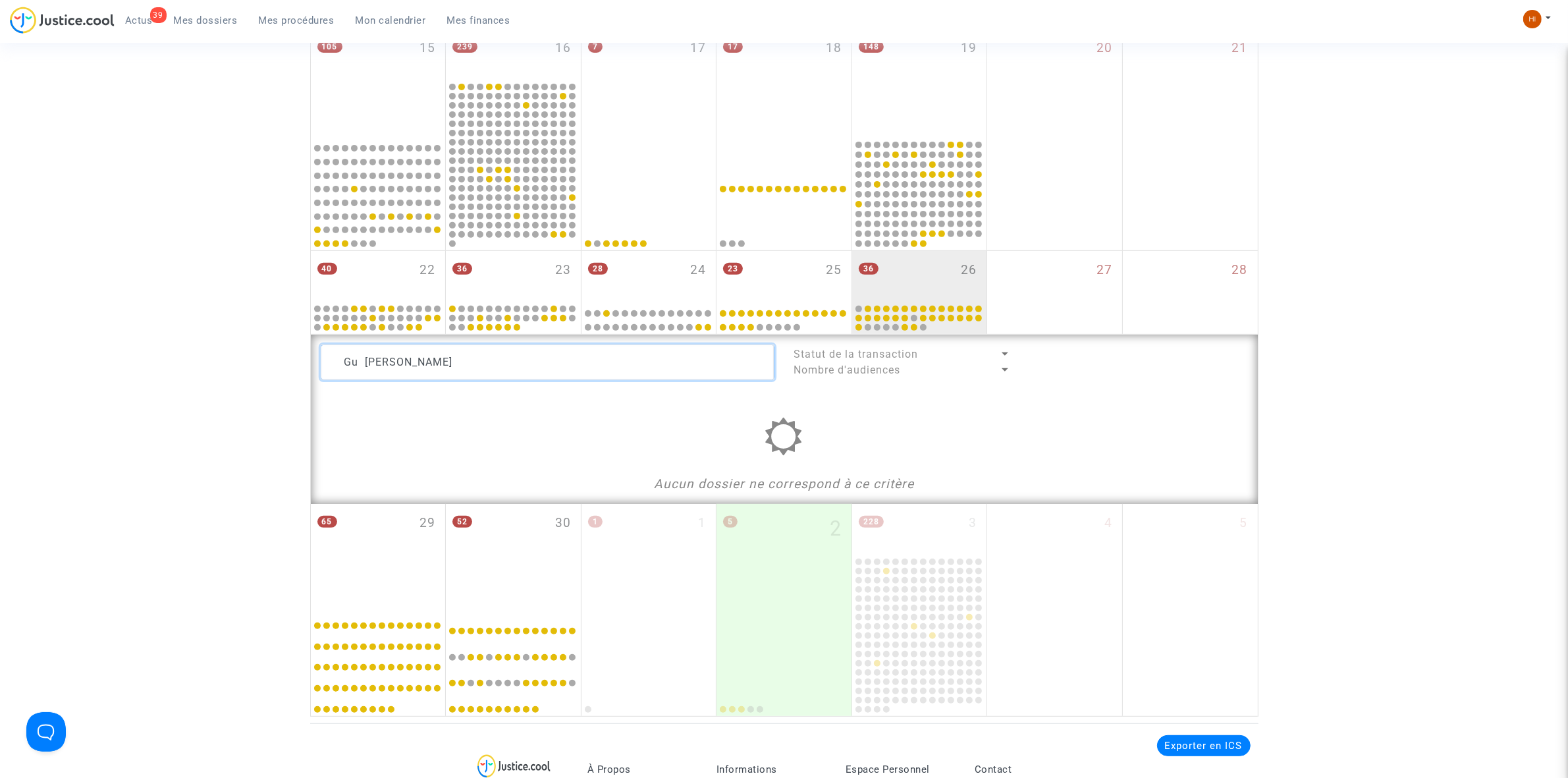
drag, startPoint x: 389, startPoint y: 366, endPoint x: 53, endPoint y: 324, distance: 338.6
click at [53, 324] on div "Date de clôture d'instruction Date de conciliation Date d'audience Date de juge…" at bounding box center [784, 127] width 1568 height 1179
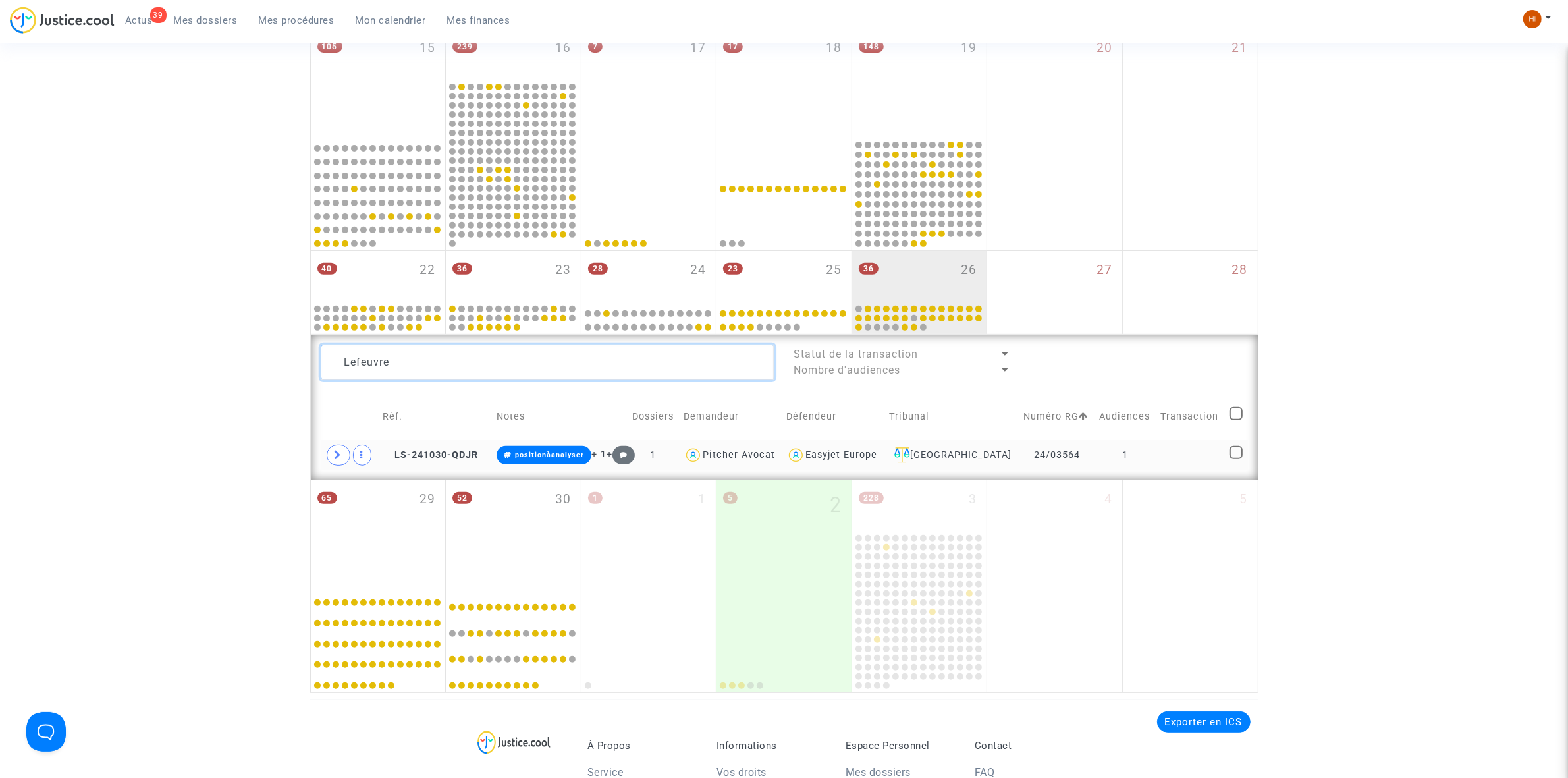
type textarea "Lefeuvre"
click at [1141, 456] on td "1" at bounding box center [1125, 455] width 61 height 30
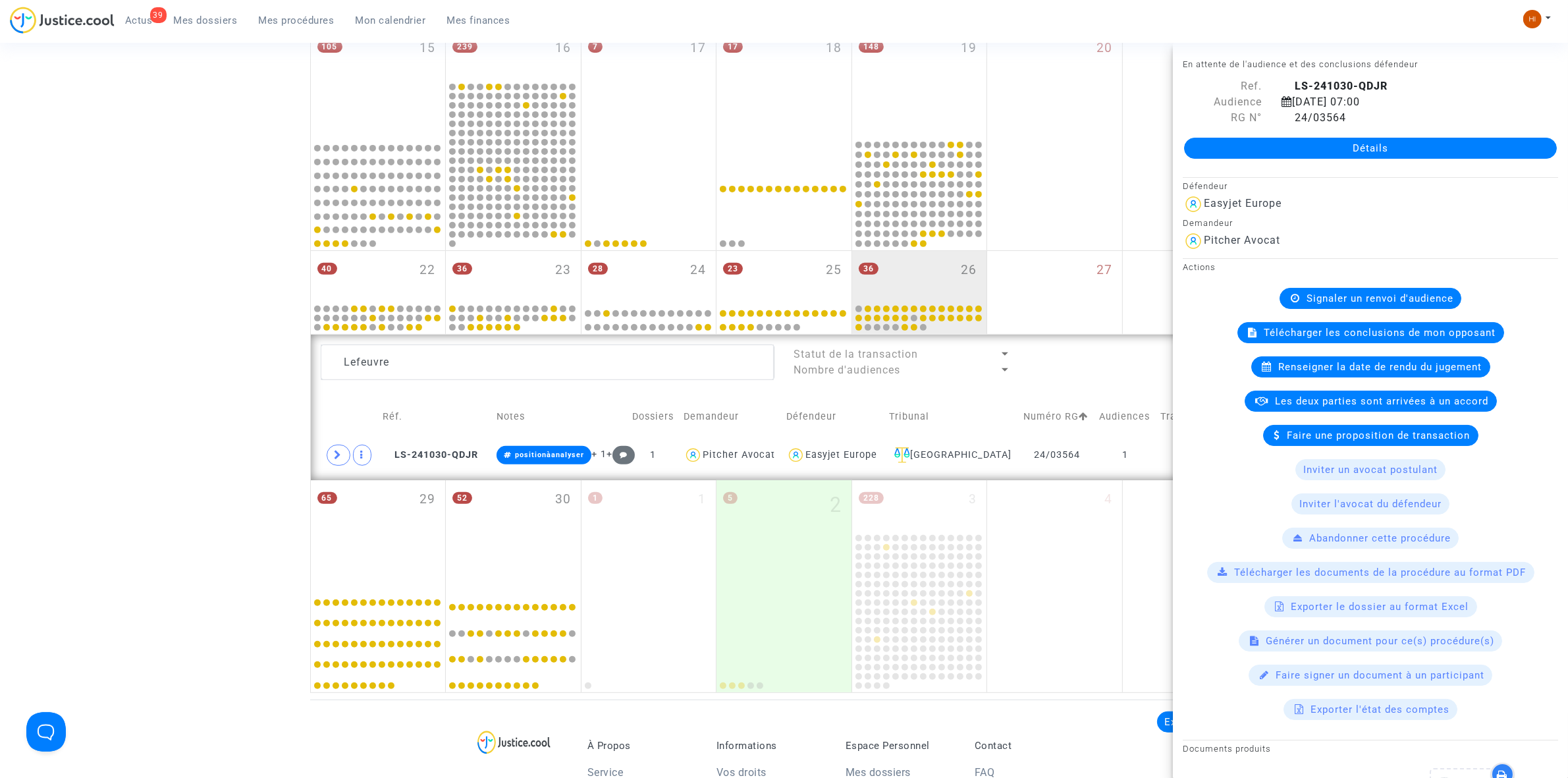
click at [1413, 302] on span "Signaler un renvoi d'audience" at bounding box center [1380, 298] width 147 height 12
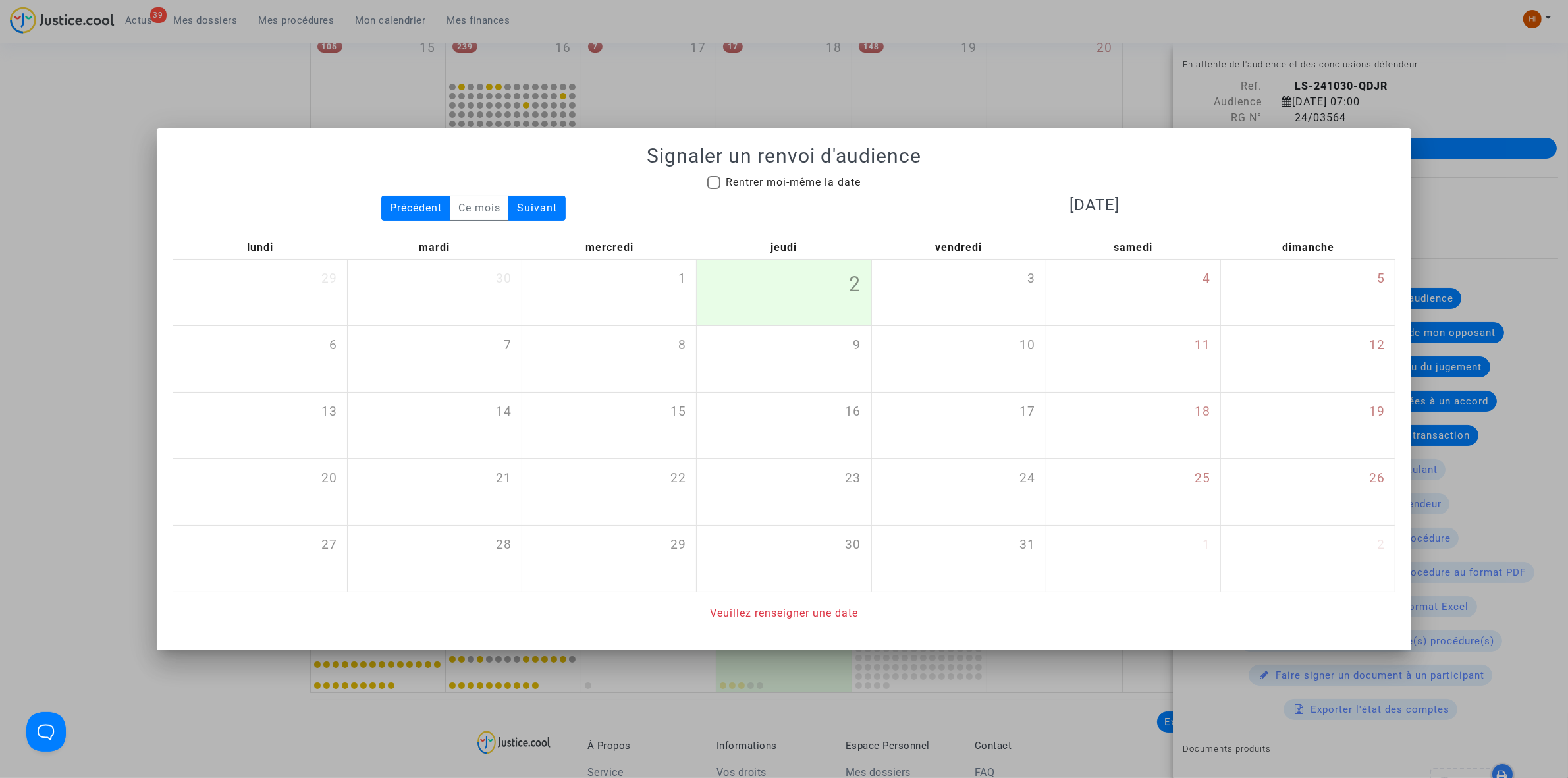
click at [788, 181] on span "Rentrer moi-même la date" at bounding box center [793, 182] width 135 height 13
click at [714, 189] on input "Rentrer moi-même la date" at bounding box center [713, 189] width 1 height 1
checkbox input "true"
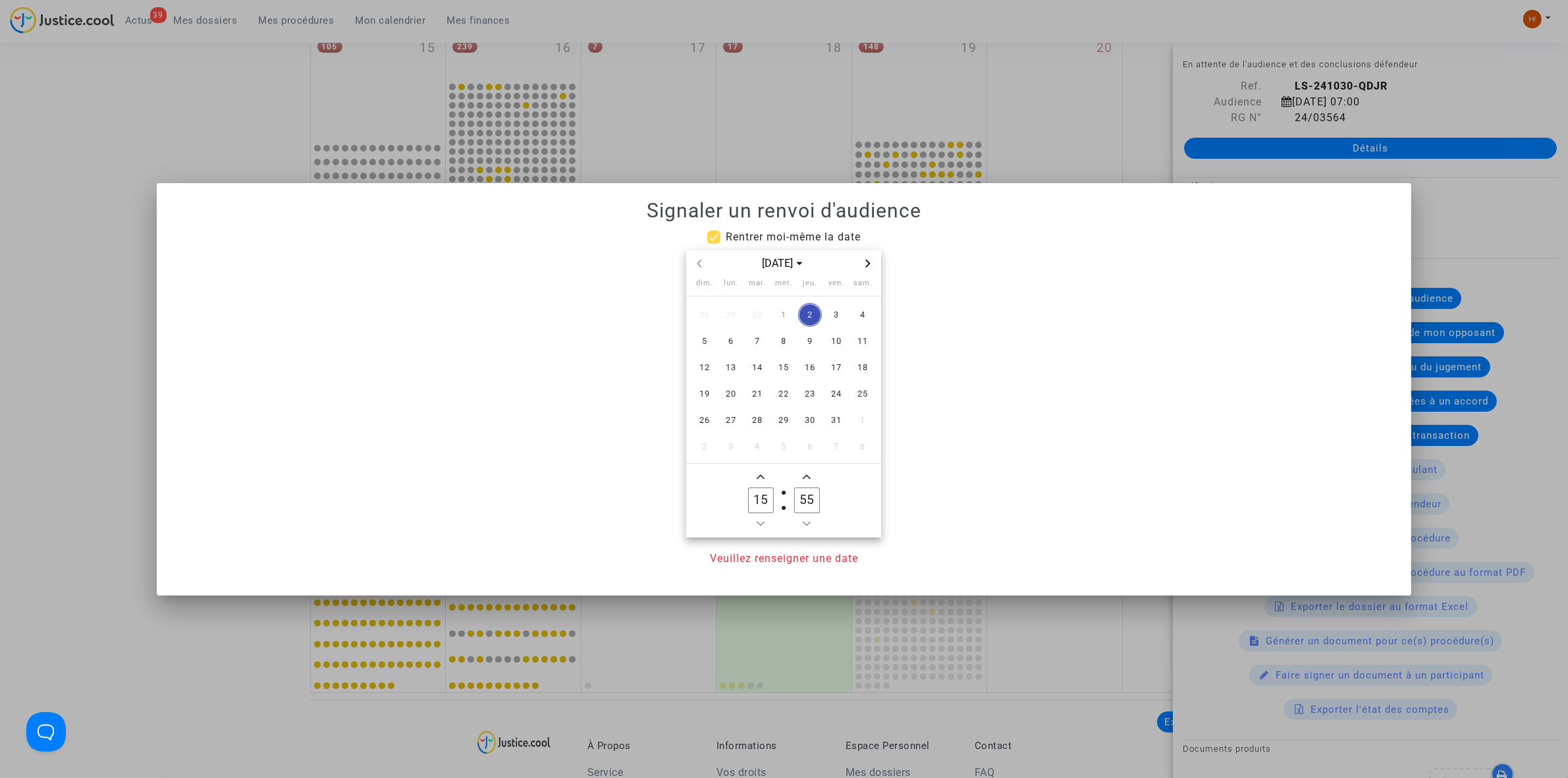
click at [867, 259] on icon "Next month" at bounding box center [868, 263] width 8 height 8
click at [868, 259] on icon "Next month" at bounding box center [868, 263] width 8 height 8
click at [869, 259] on icon "Next month" at bounding box center [868, 263] width 8 height 8
click at [696, 260] on icon "Previous month" at bounding box center [700, 263] width 8 height 8
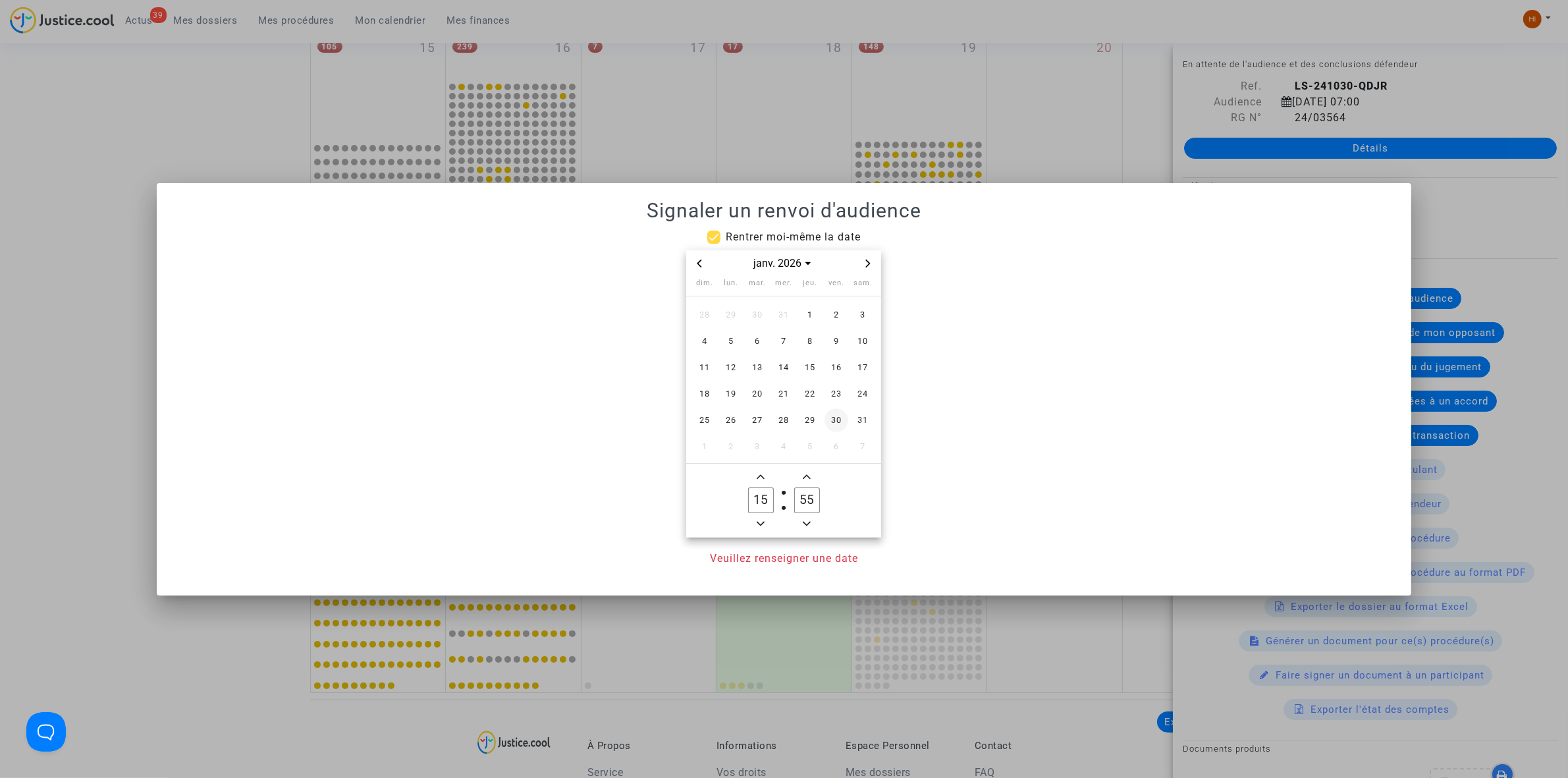
click at [829, 415] on span "30" at bounding box center [836, 420] width 23 height 23
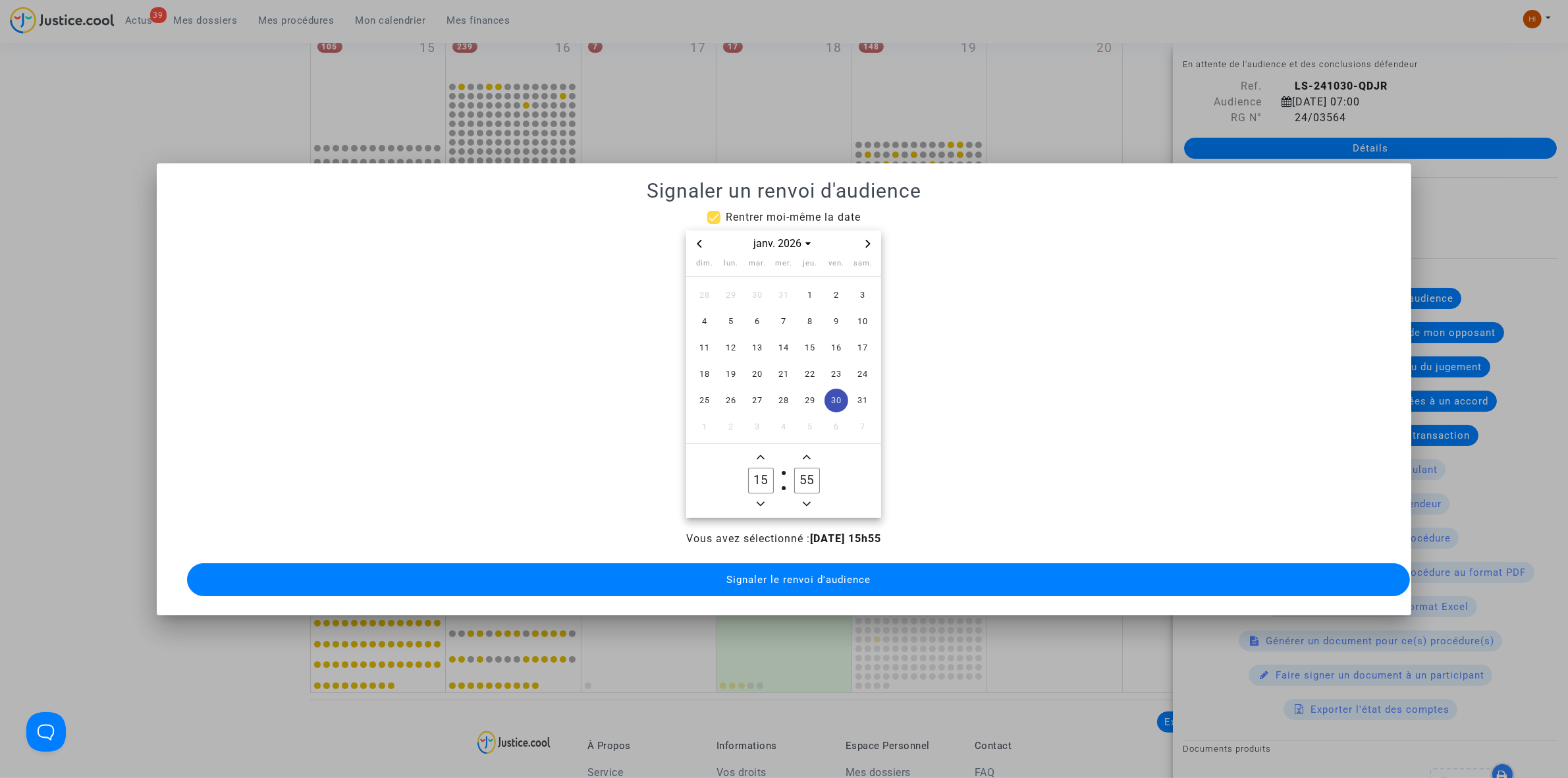
click at [761, 495] on span "Minus a hour" at bounding box center [761, 503] width 15 height 15
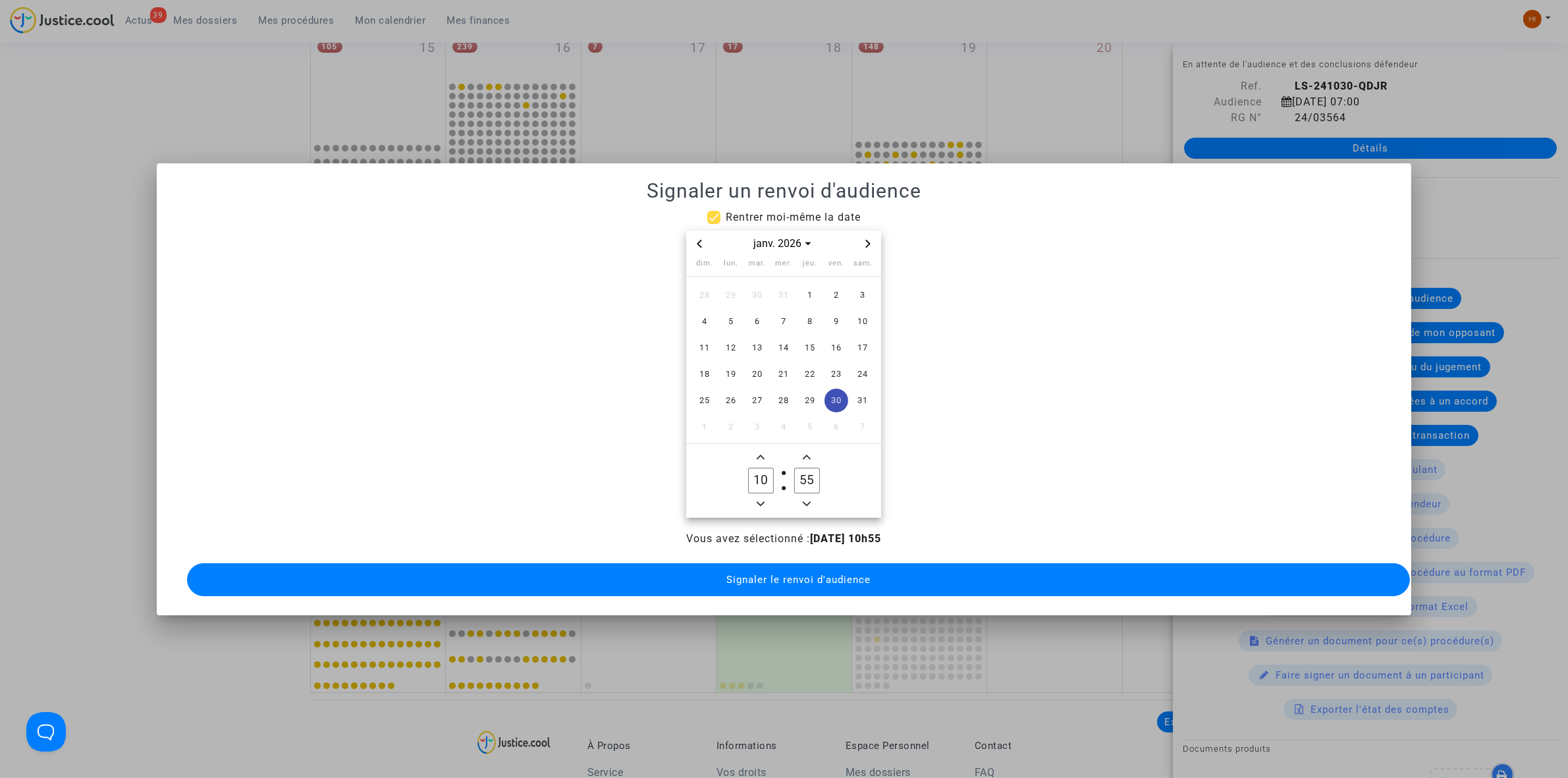
click at [761, 495] on span "Minus a hour" at bounding box center [761, 503] width 15 height 15
type input "09"
click at [814, 469] on input "55" at bounding box center [807, 480] width 25 height 25
type input "00"
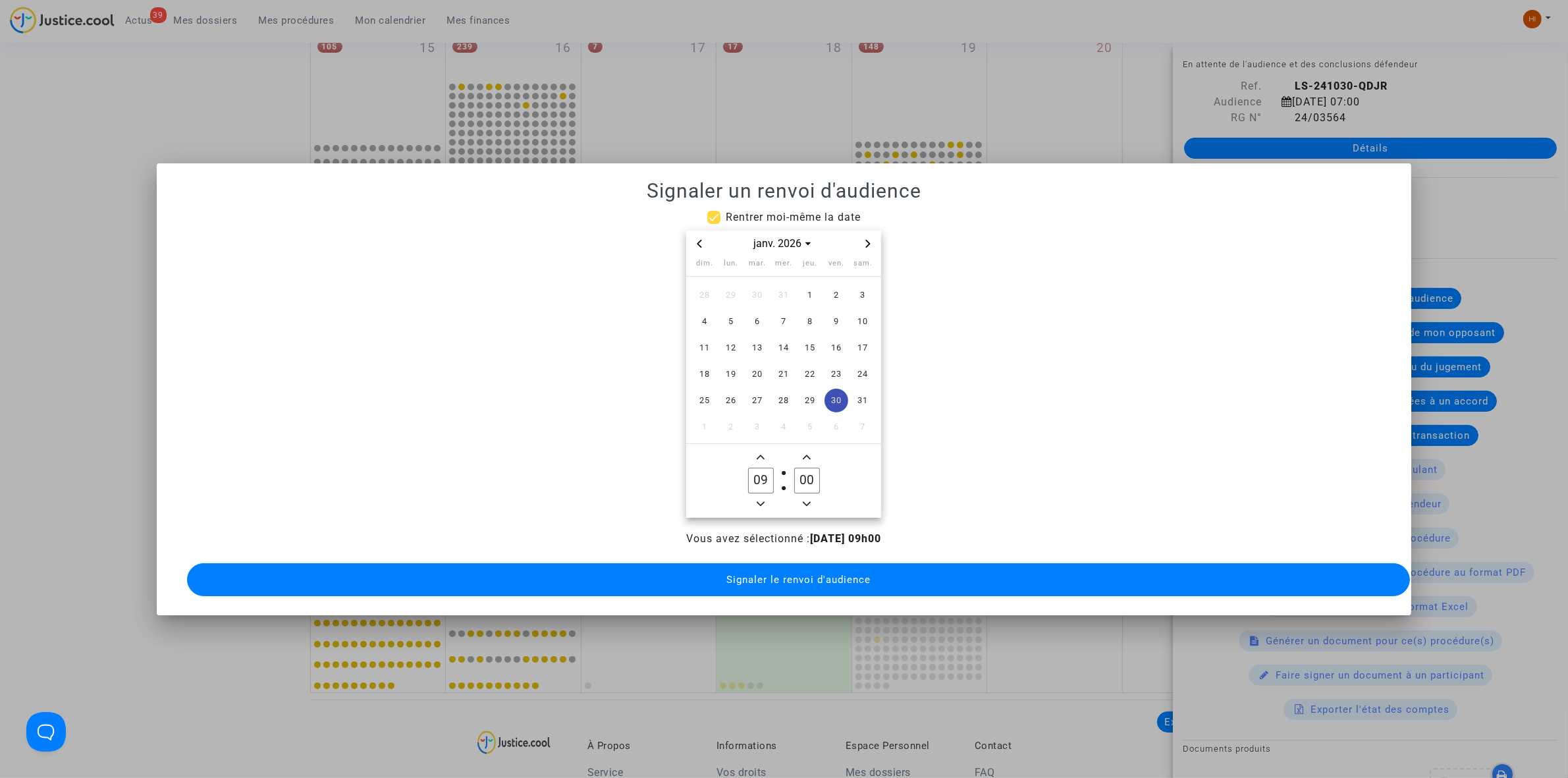
click at [778, 574] on span "Signaler le renvoi d'audience" at bounding box center [799, 580] width 144 height 12
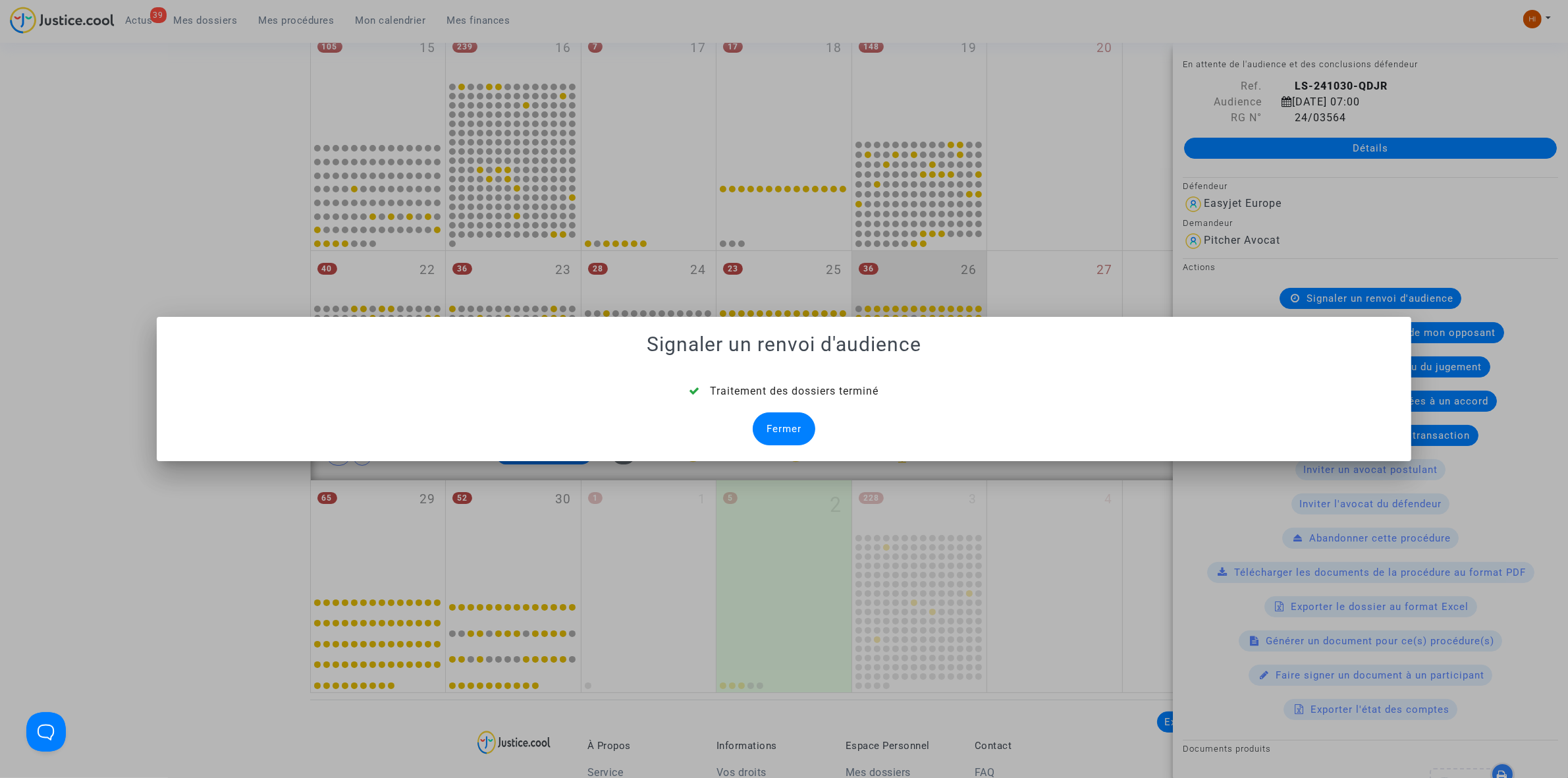
click at [805, 432] on div "Fermer" at bounding box center [784, 429] width 63 height 33
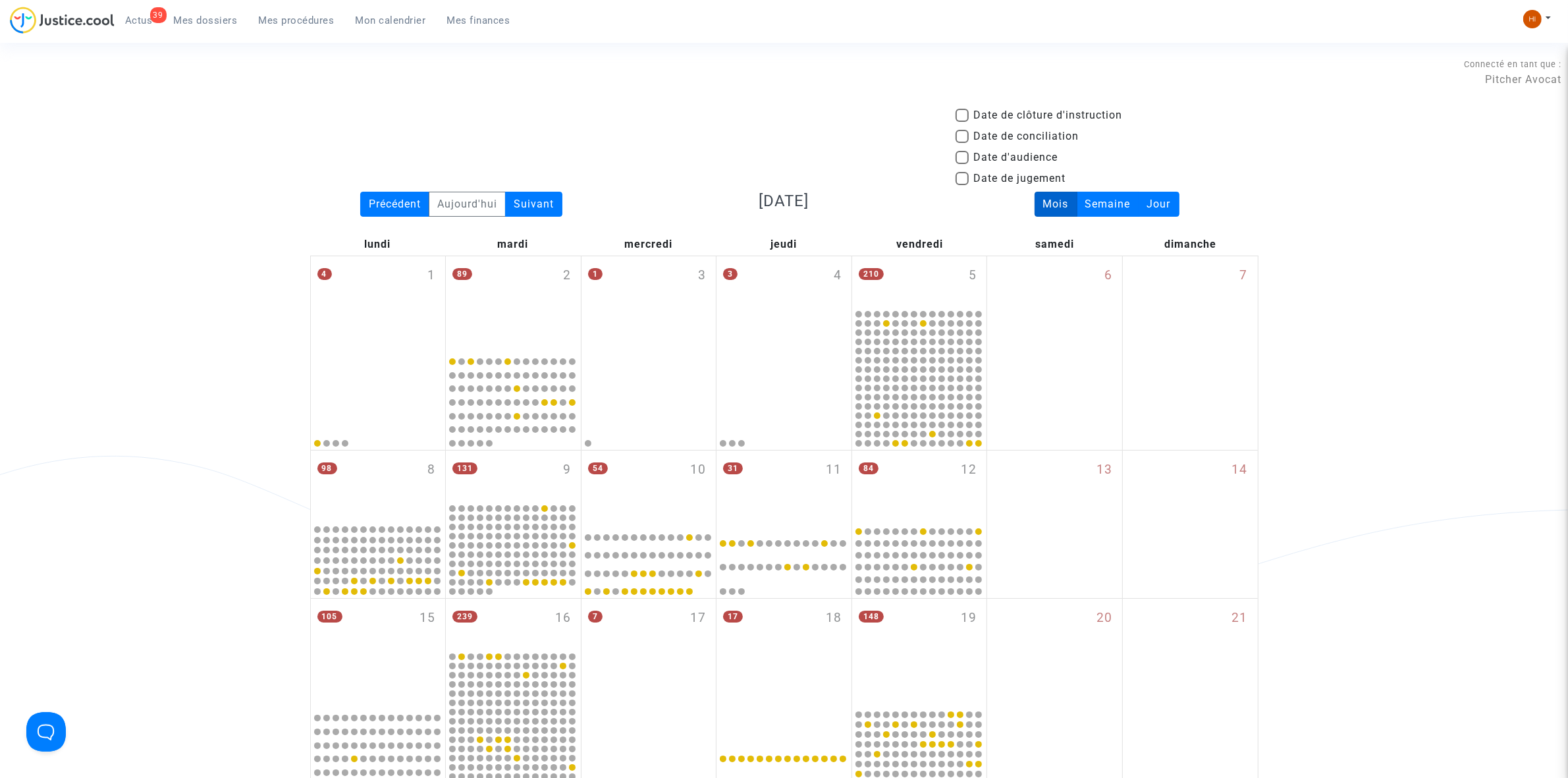
scroll to position [570, 0]
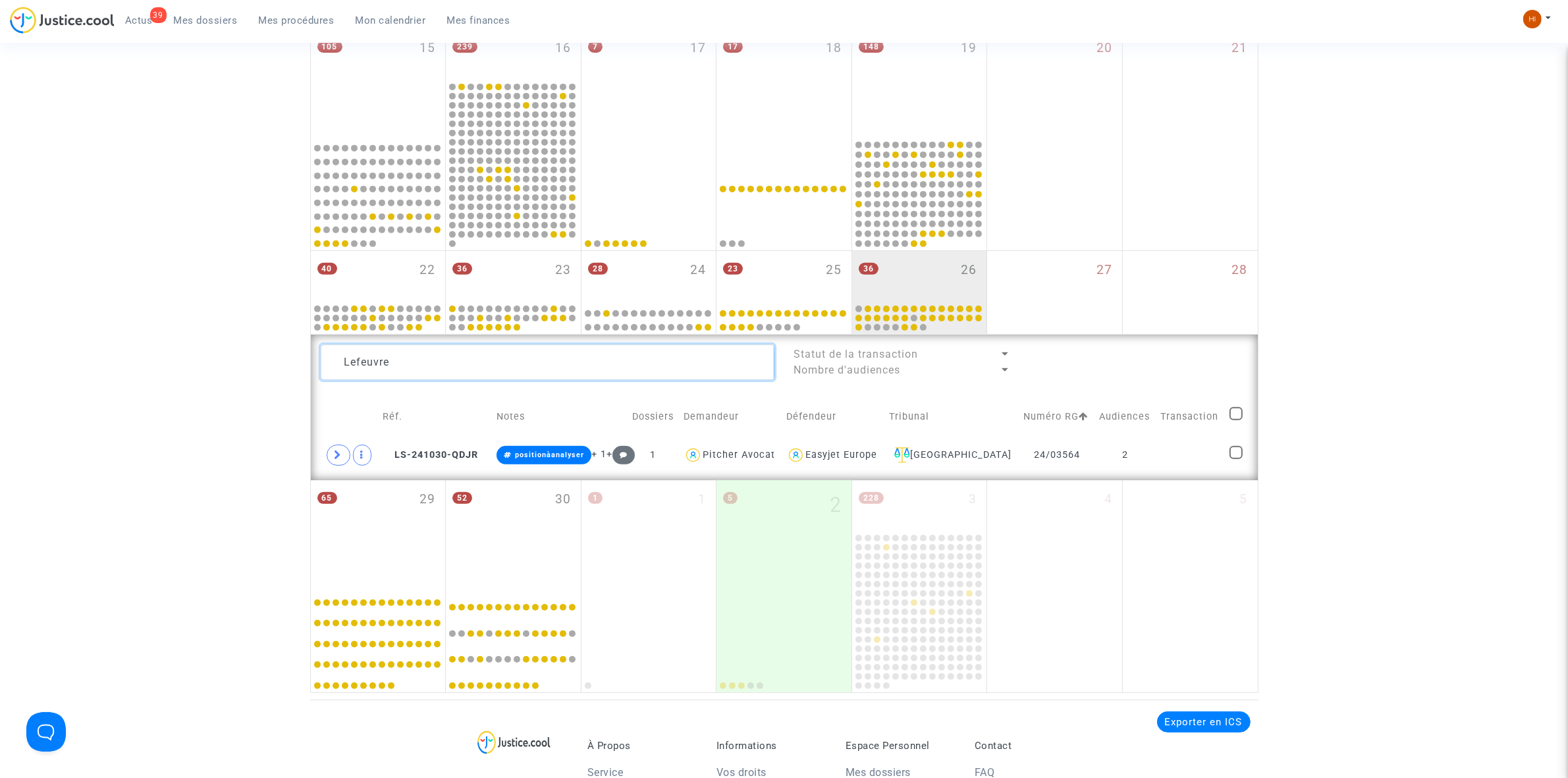
drag, startPoint x: 461, startPoint y: 362, endPoint x: 54, endPoint y: 341, distance: 407.5
click at [60, 344] on div "Date de clôture d'instruction Date de conciliation Date d'audience Date de juge…" at bounding box center [784, 115] width 1568 height 1155
type textarea "manuela"
click at [1190, 452] on td at bounding box center [1189, 455] width 71 height 30
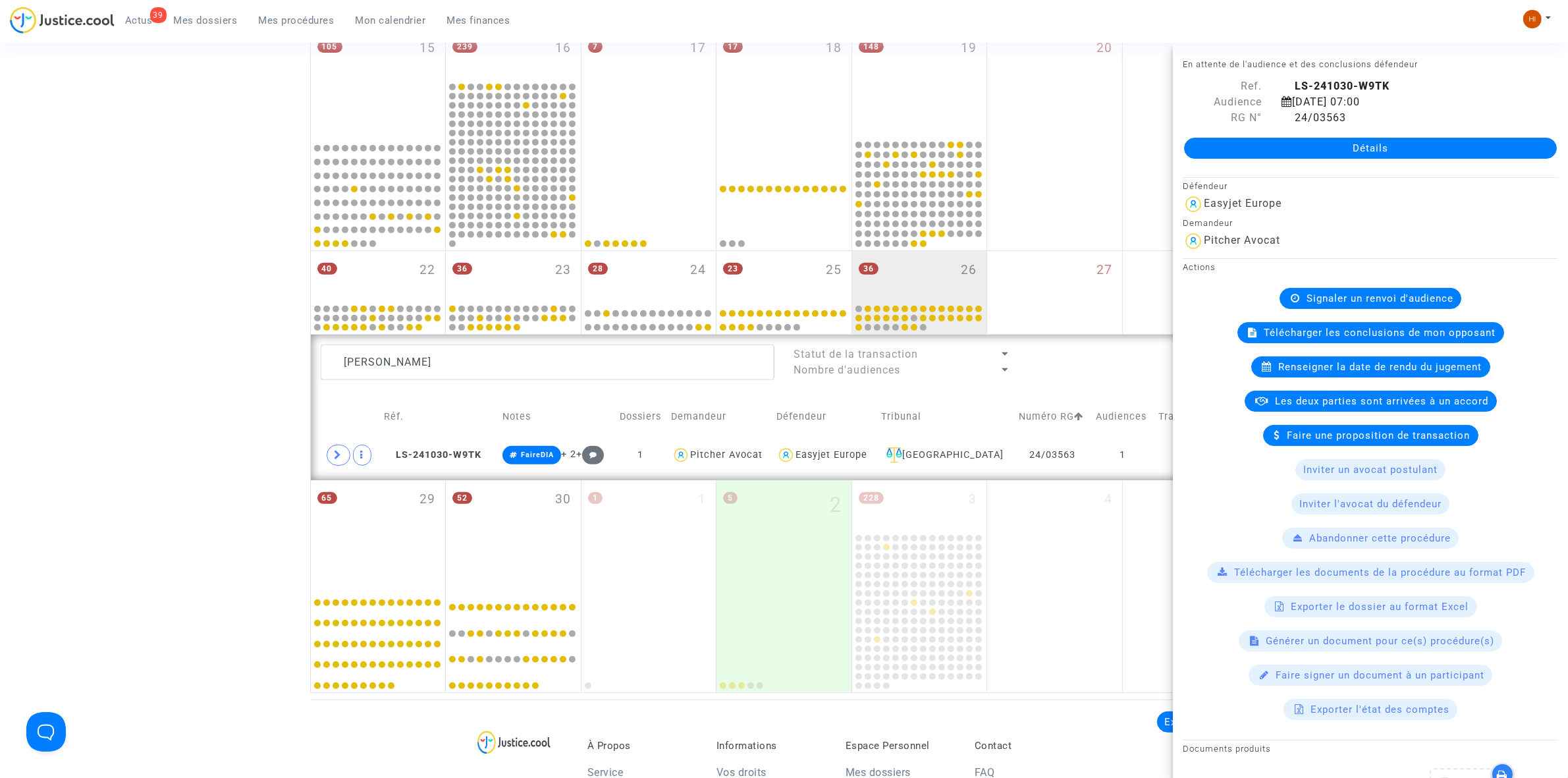
click at [1362, 302] on span "Signaler un renvoi d'audience" at bounding box center [1380, 298] width 147 height 12
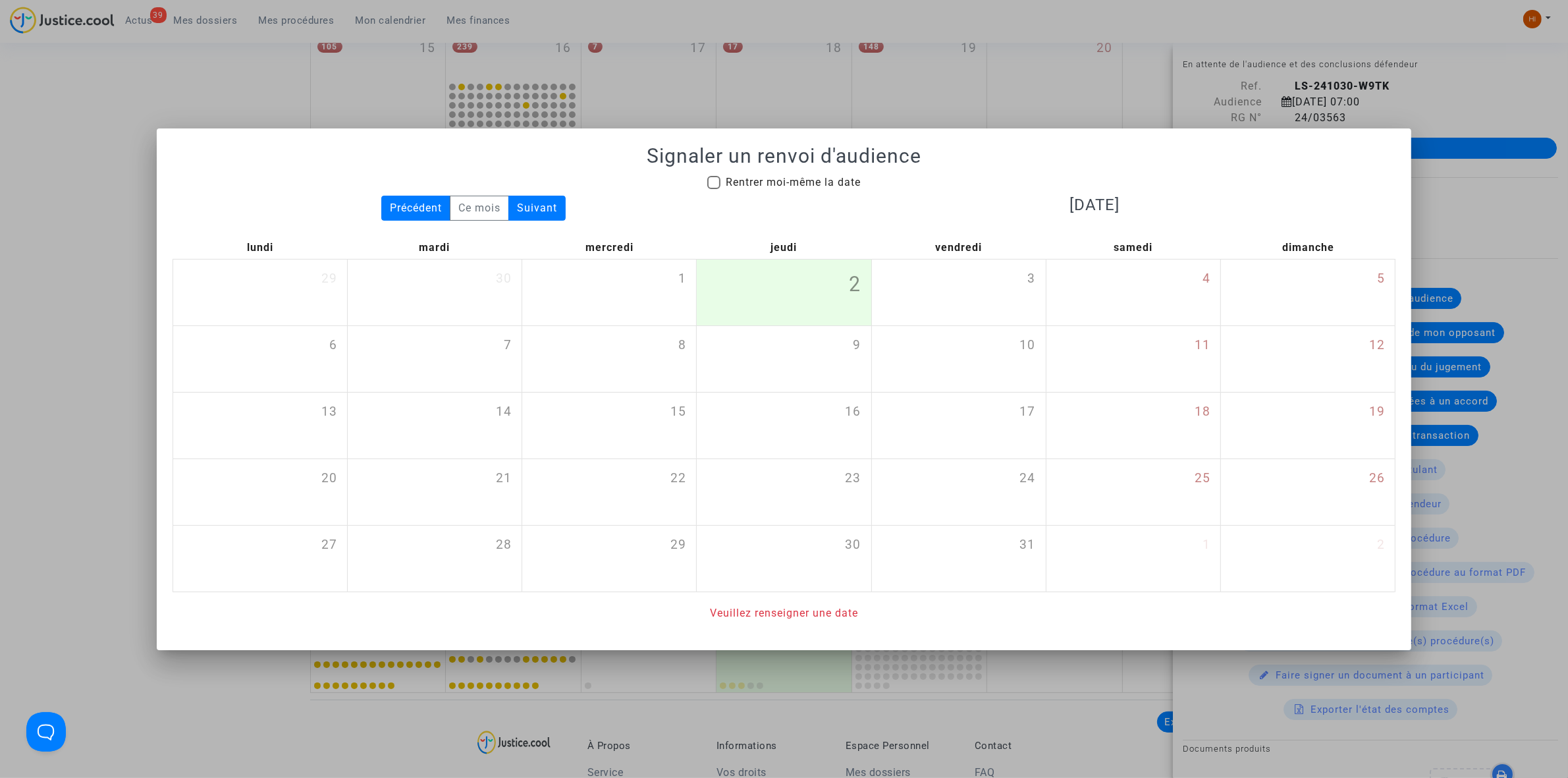
click at [785, 185] on span "Rentrer moi-même la date" at bounding box center [793, 182] width 135 height 13
click at [714, 189] on input "Rentrer moi-même la date" at bounding box center [713, 189] width 1 height 1
checkbox input "true"
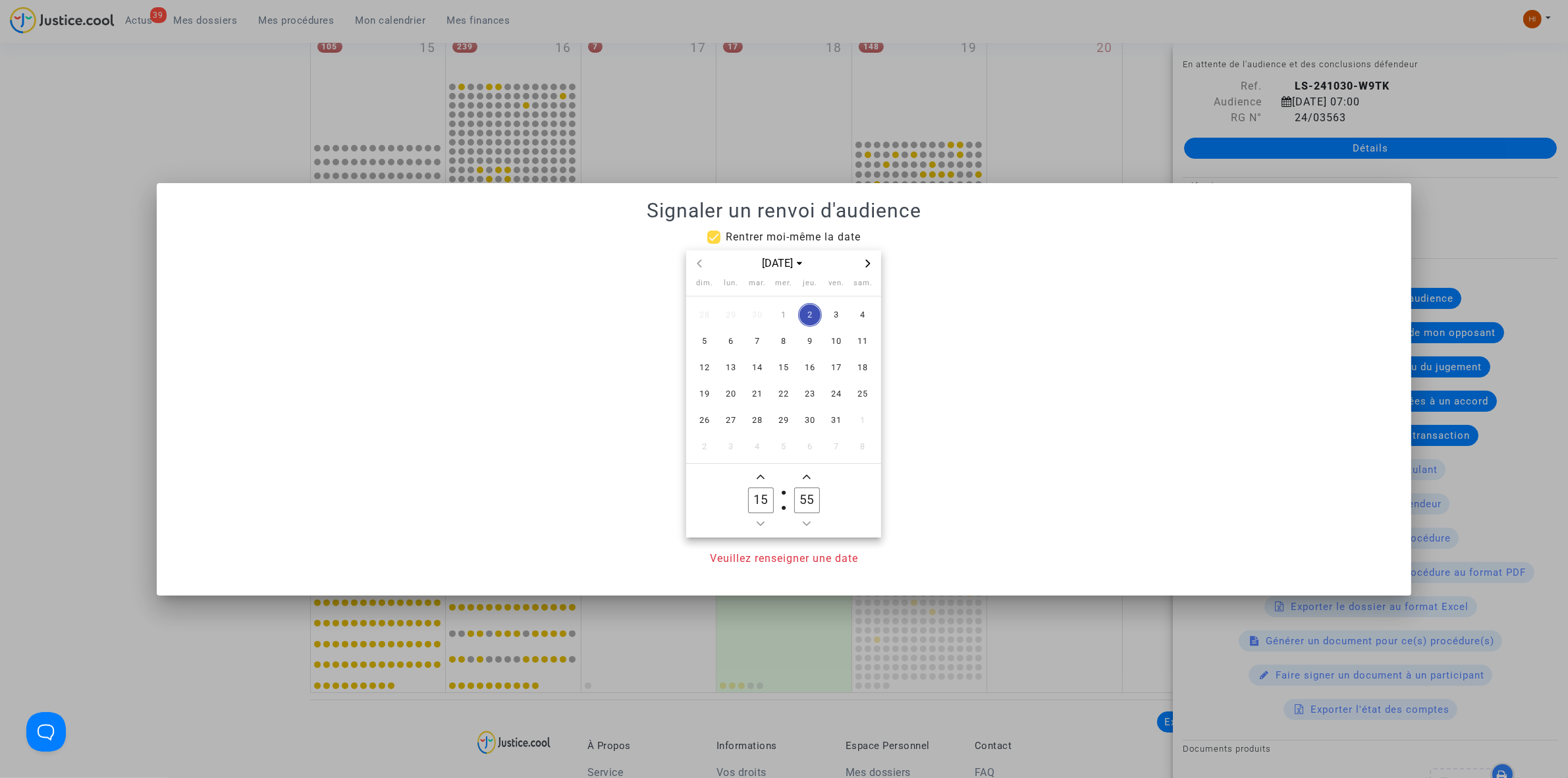
click at [867, 262] on icon "Next month" at bounding box center [868, 263] width 8 height 8
click at [41, 213] on div at bounding box center [784, 389] width 1568 height 778
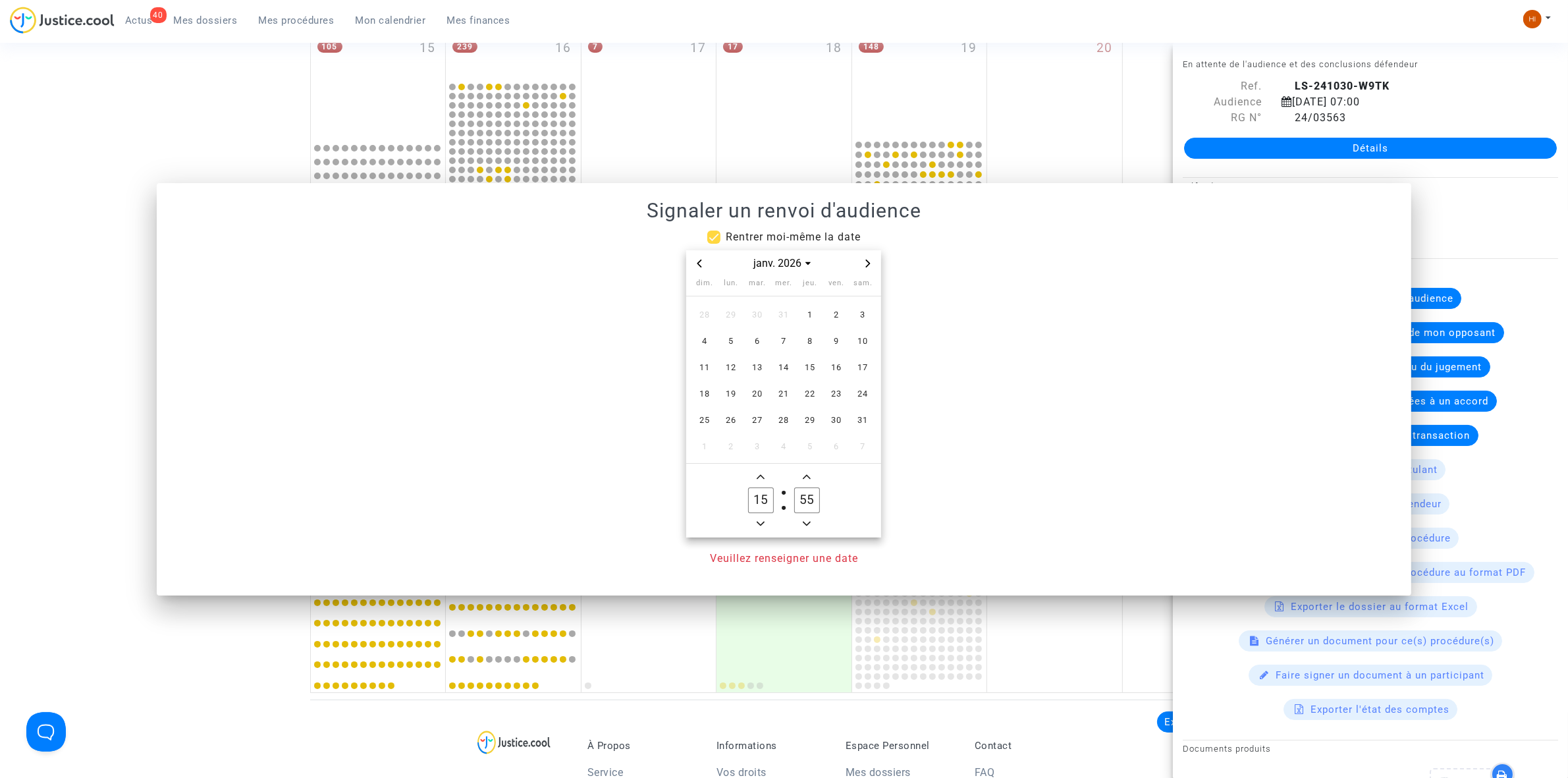
scroll to position [570, 0]
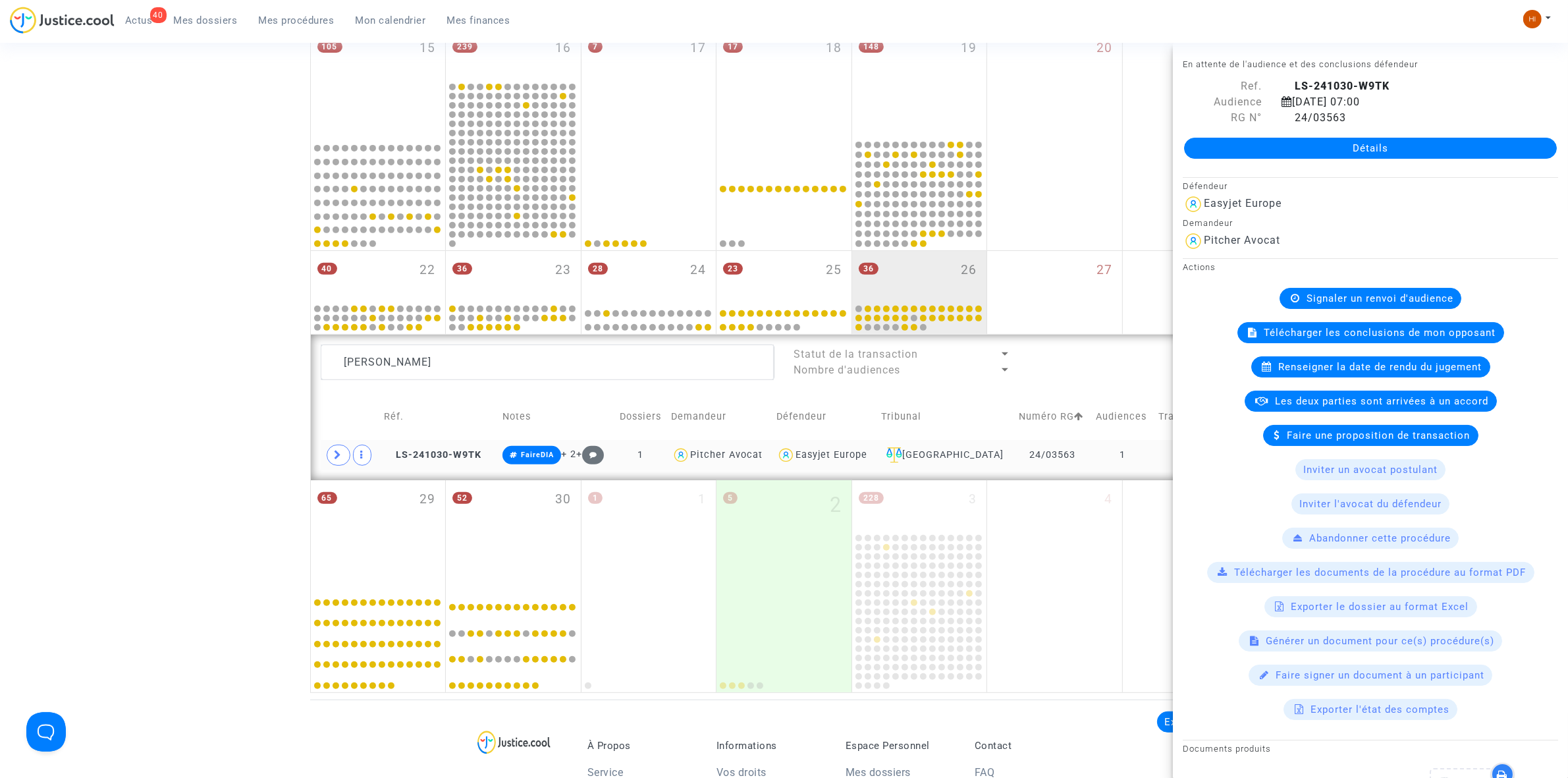
click at [442, 469] on td "LS-241030-W9TK" at bounding box center [438, 455] width 118 height 30
click at [1413, 360] on div "Renseigner la date de rendu du jugement" at bounding box center [1371, 367] width 239 height 21
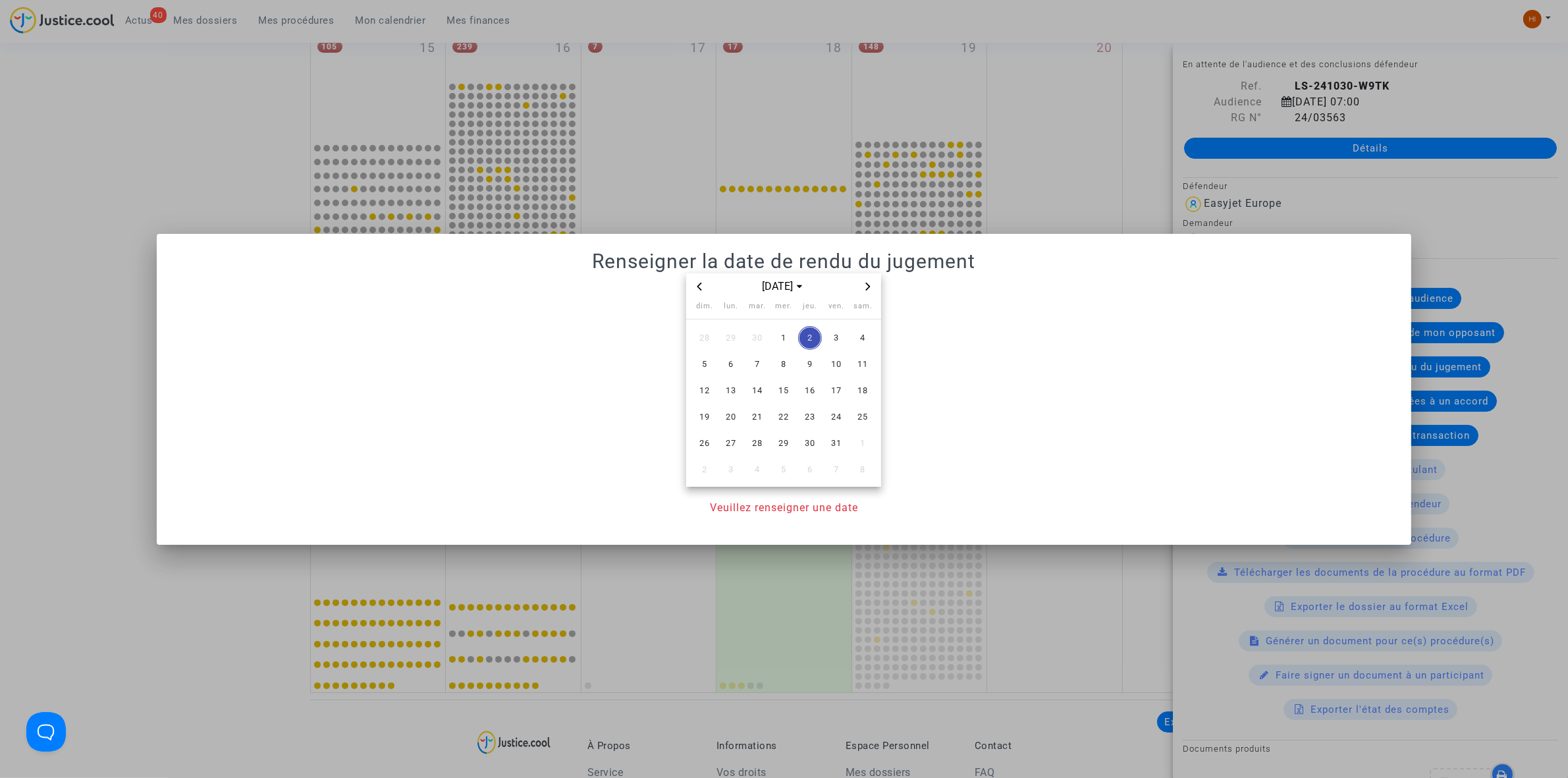
click at [696, 290] on span "Previous month" at bounding box center [700, 286] width 15 height 15
click at [840, 416] on span "26" at bounding box center [836, 416] width 23 height 23
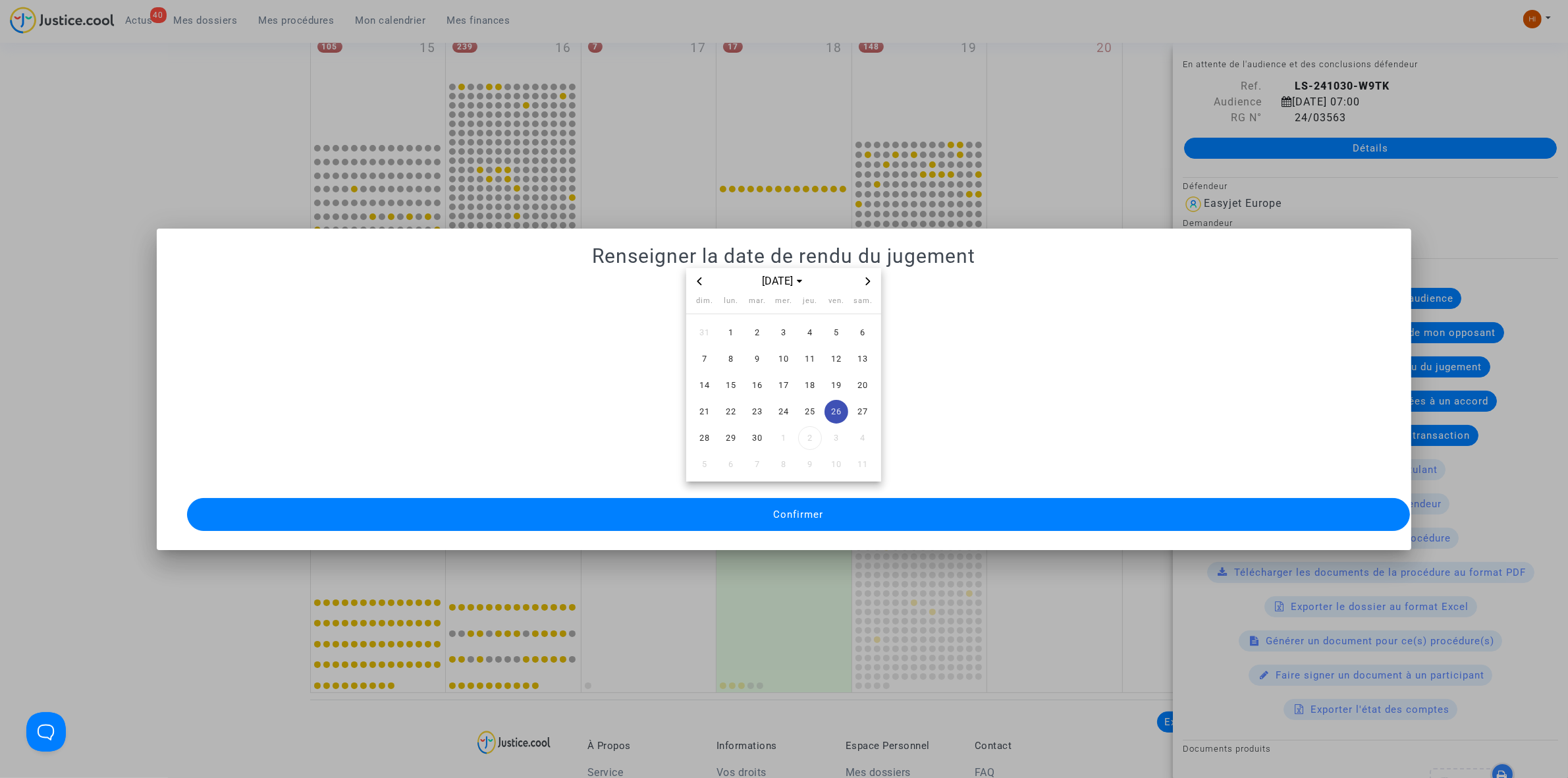
click at [812, 508] on span "Confirmer" at bounding box center [799, 514] width 50 height 12
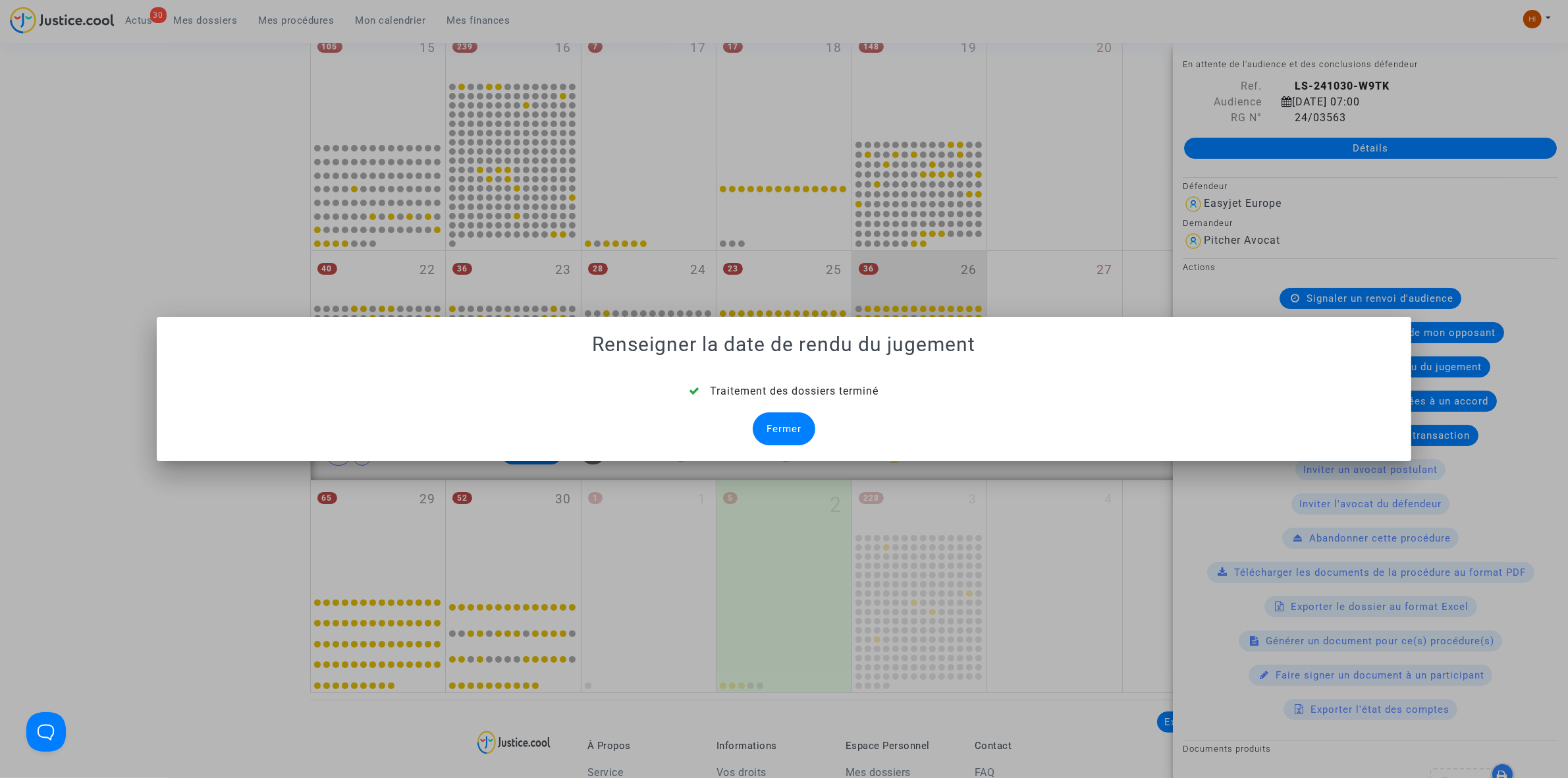
click at [809, 430] on div "Fermer" at bounding box center [784, 429] width 63 height 33
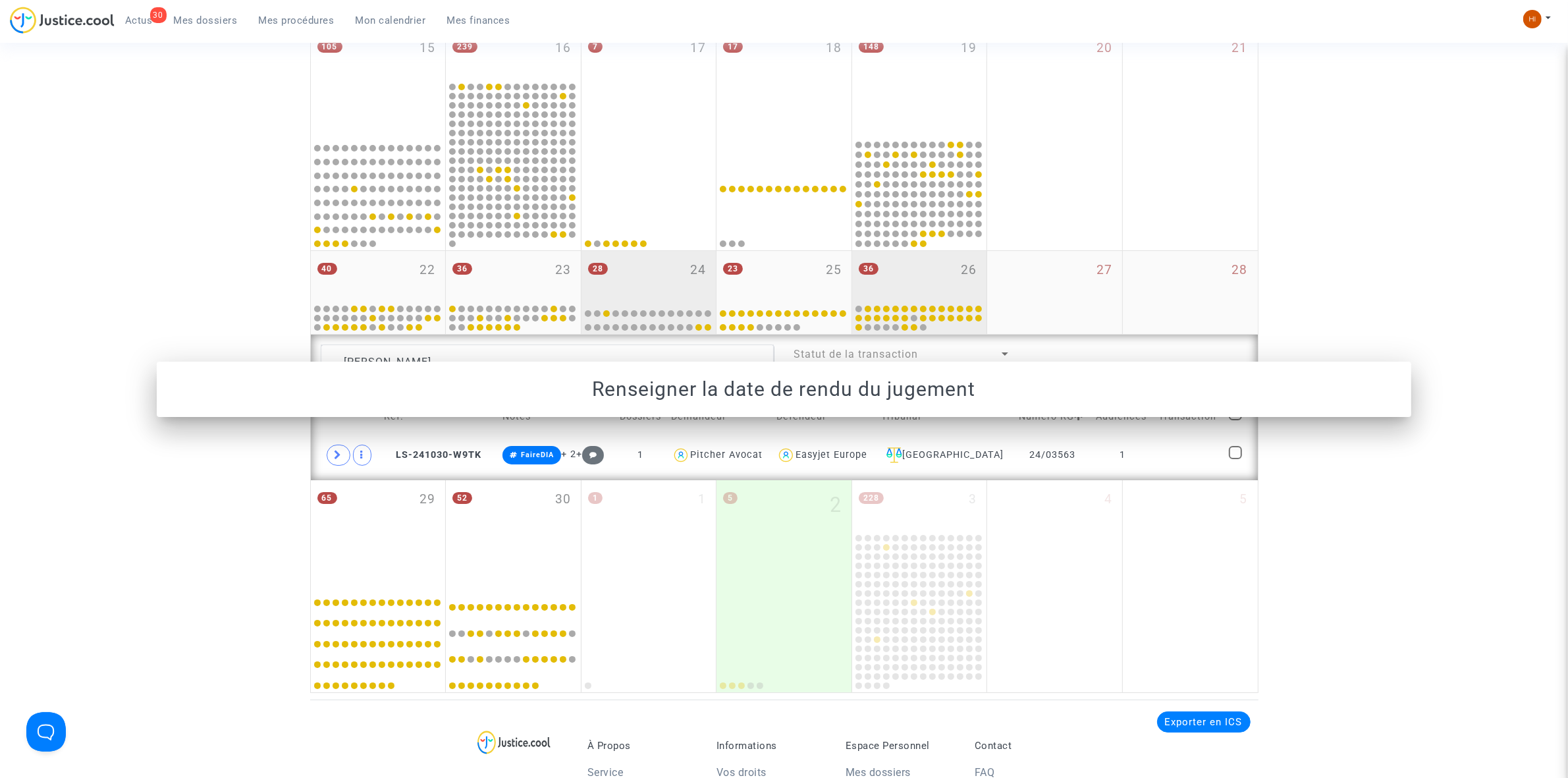
scroll to position [570, 0]
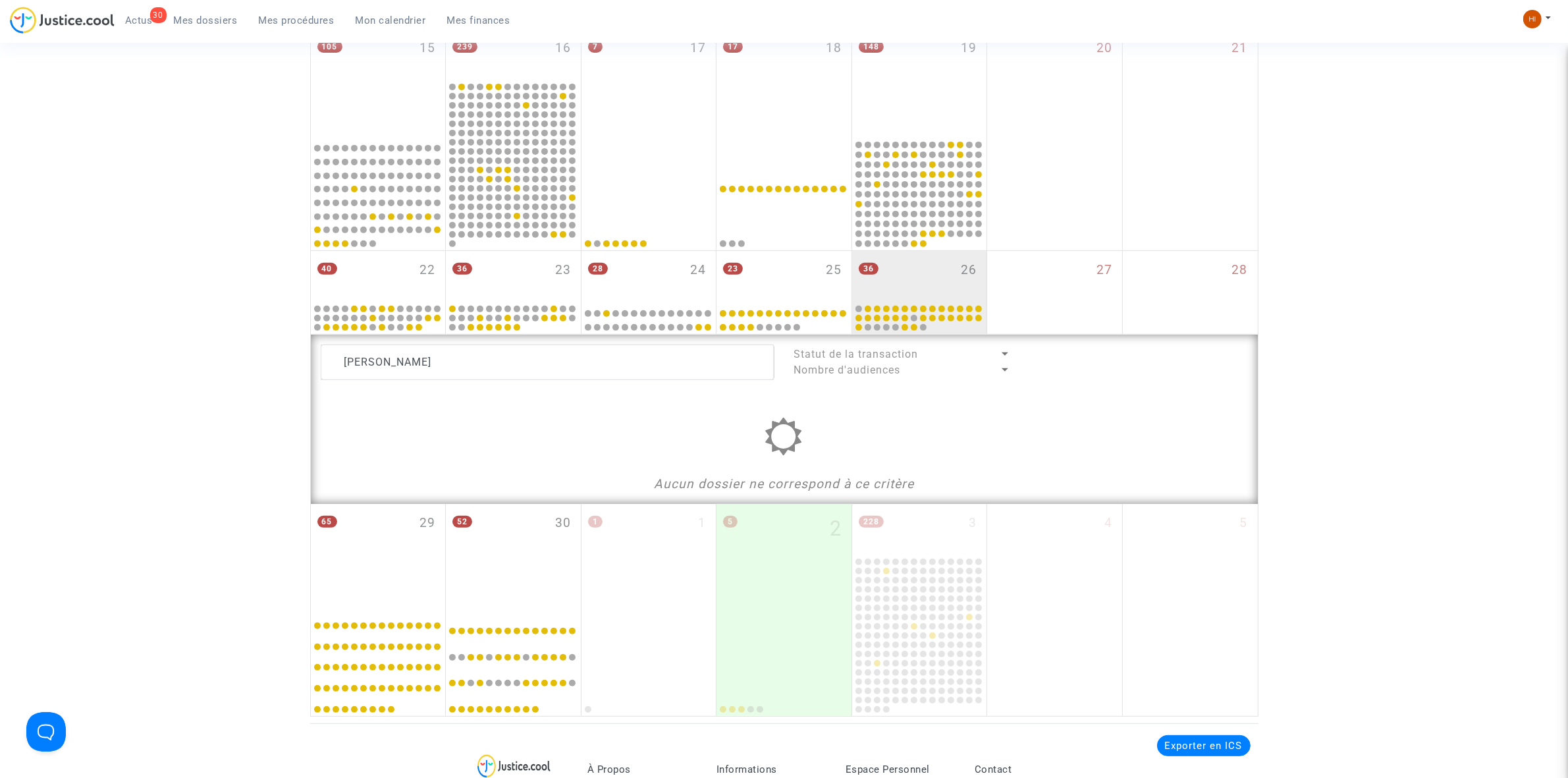
drag, startPoint x: 298, startPoint y: 15, endPoint x: 368, endPoint y: 28, distance: 71.2
click at [298, 15] on span "Mes procédures" at bounding box center [296, 20] width 75 height 12
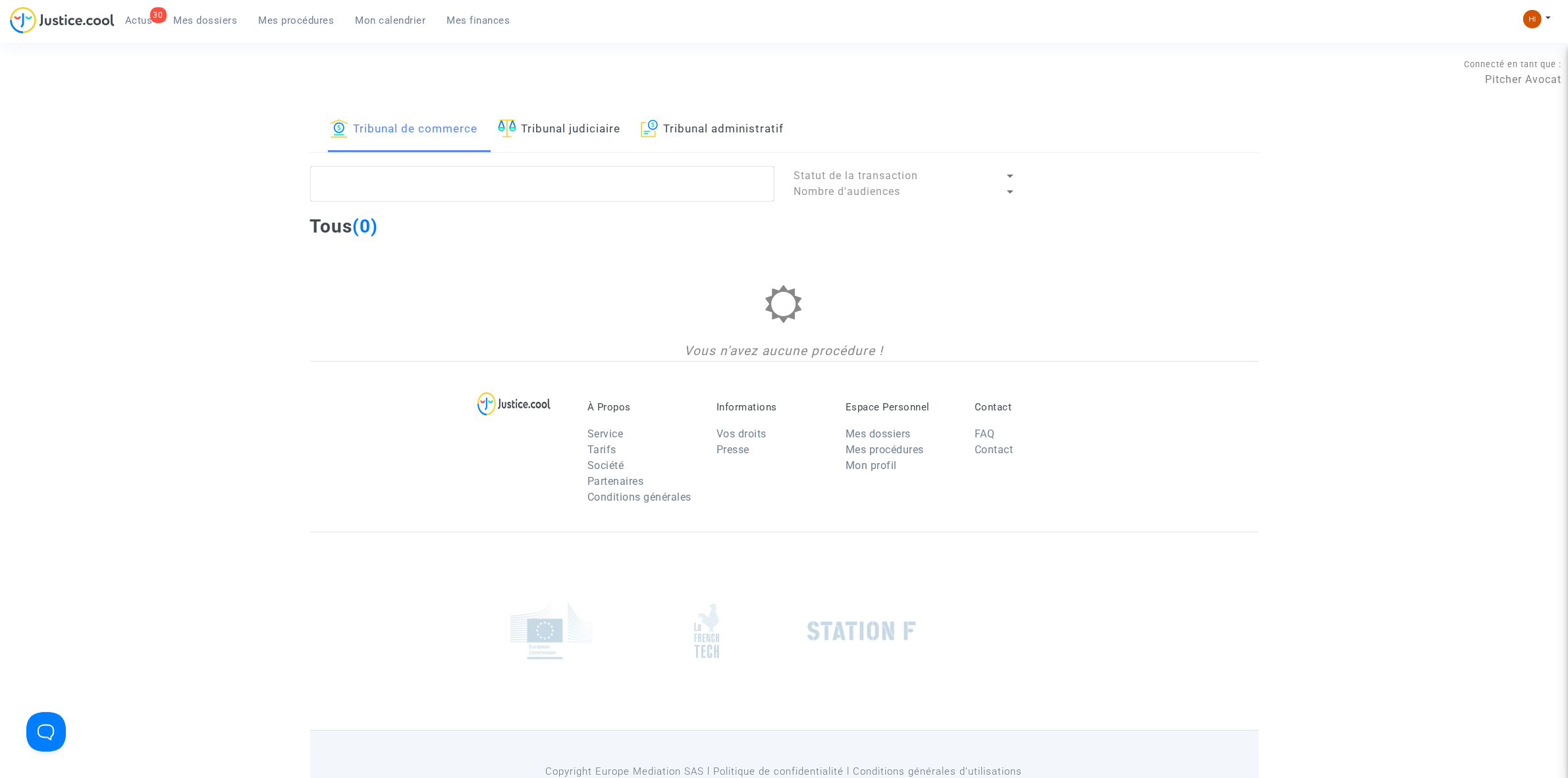
click at [719, 121] on link "Tribunal administratif" at bounding box center [712, 130] width 143 height 45
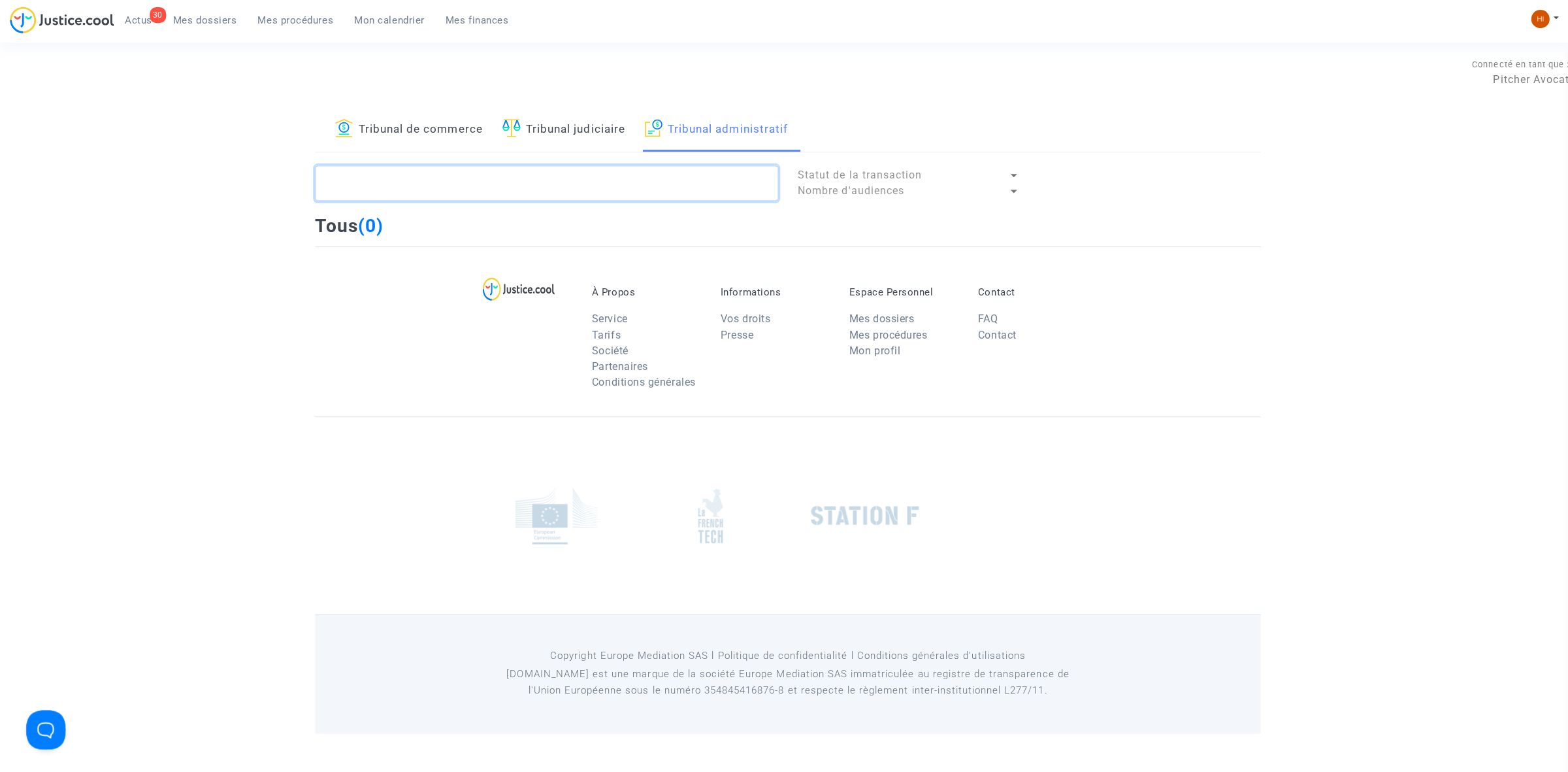
click at [663, 181] on textarea at bounding box center [544, 181] width 461 height 36
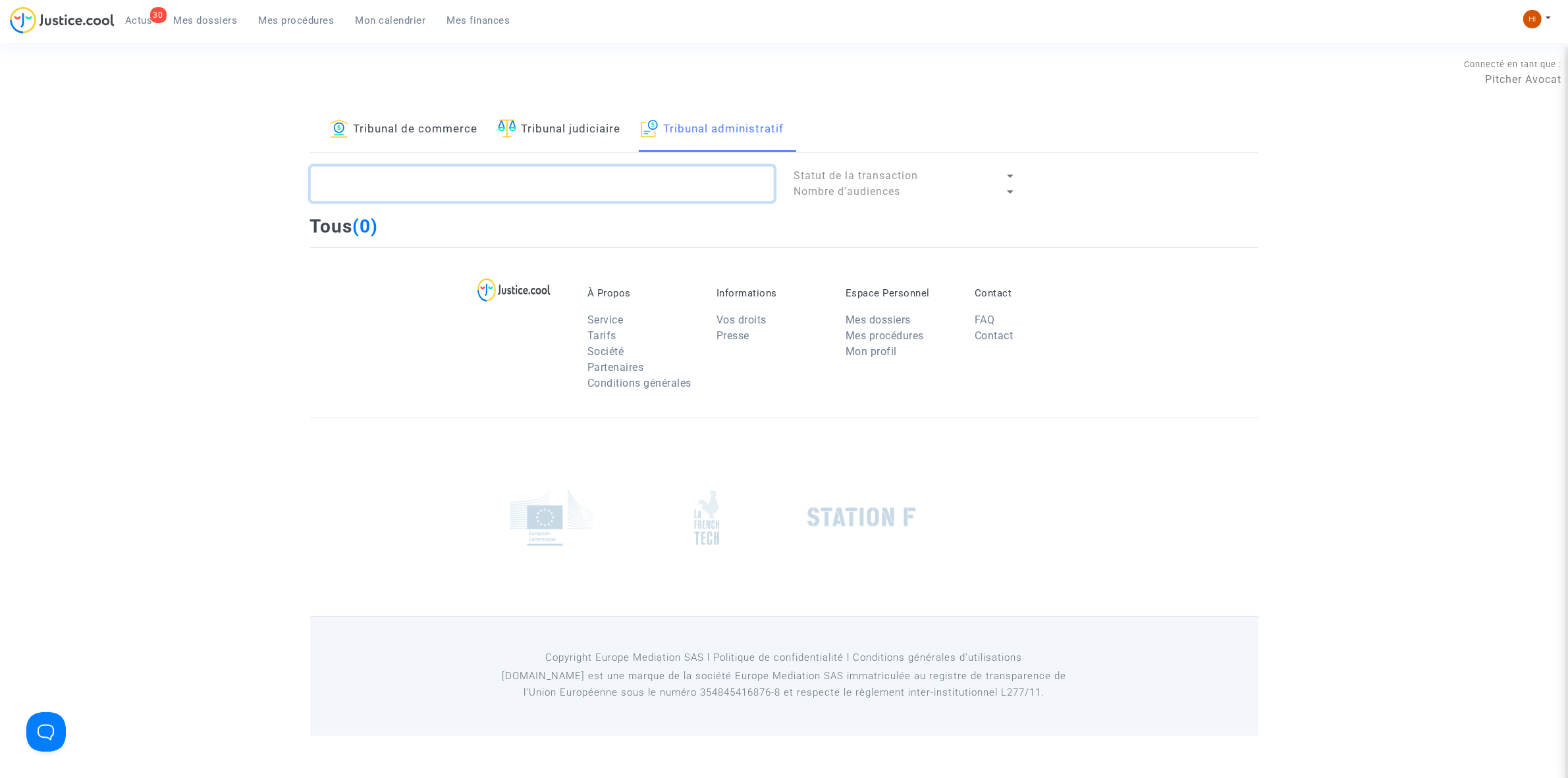
paste textarea "2501521"
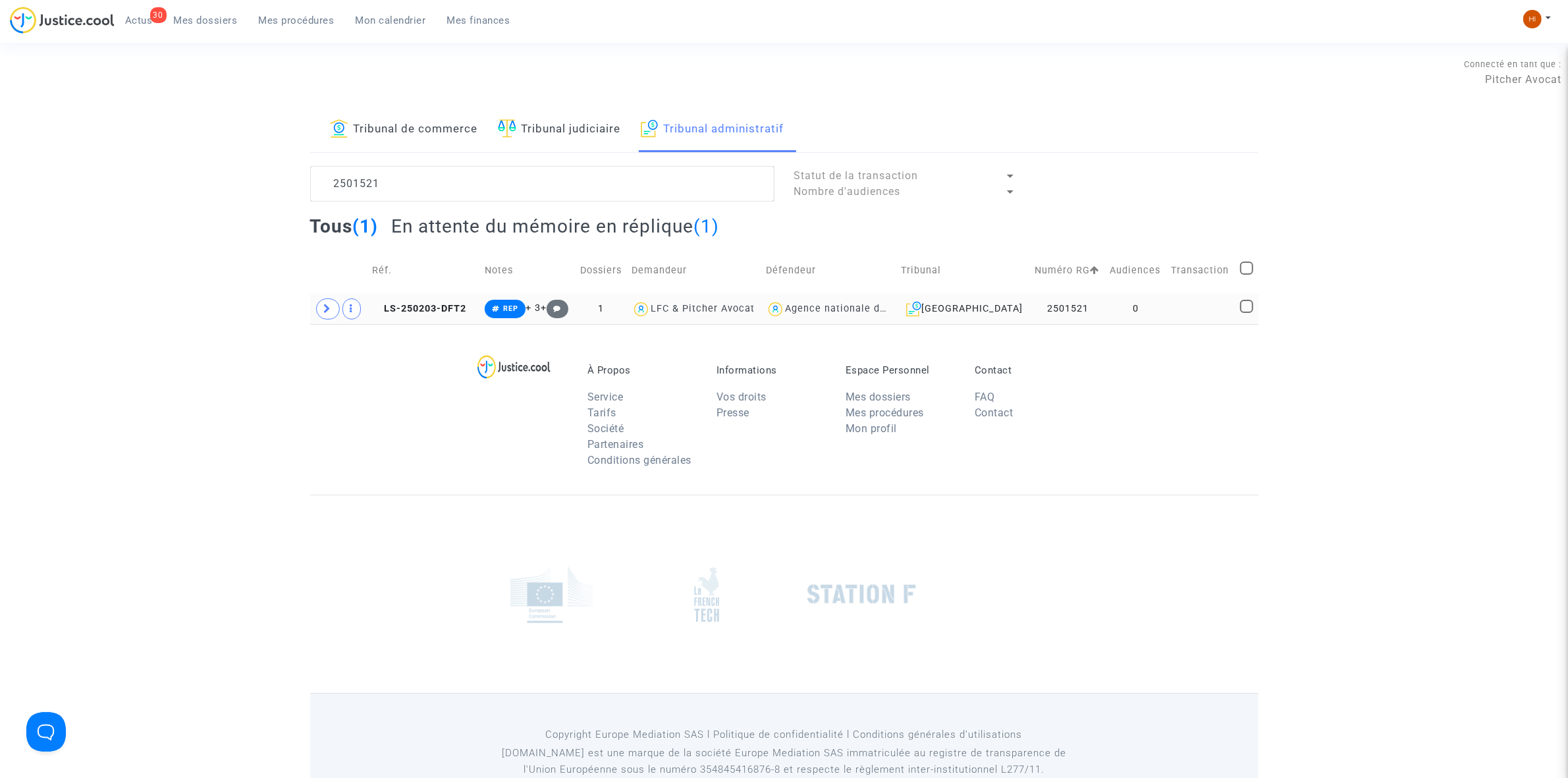
click at [1156, 308] on td "0" at bounding box center [1135, 308] width 61 height 30
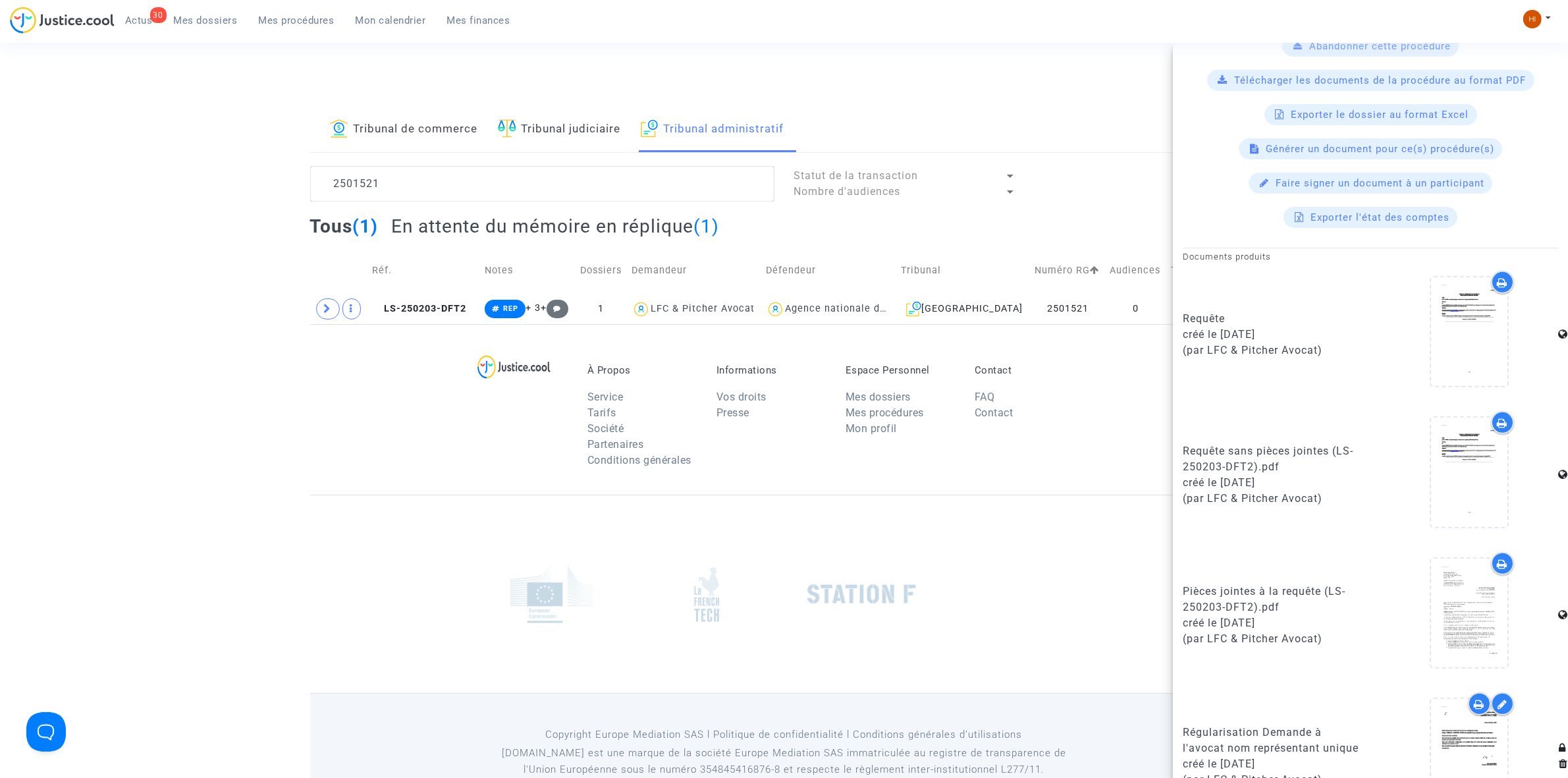
scroll to position [906, 0]
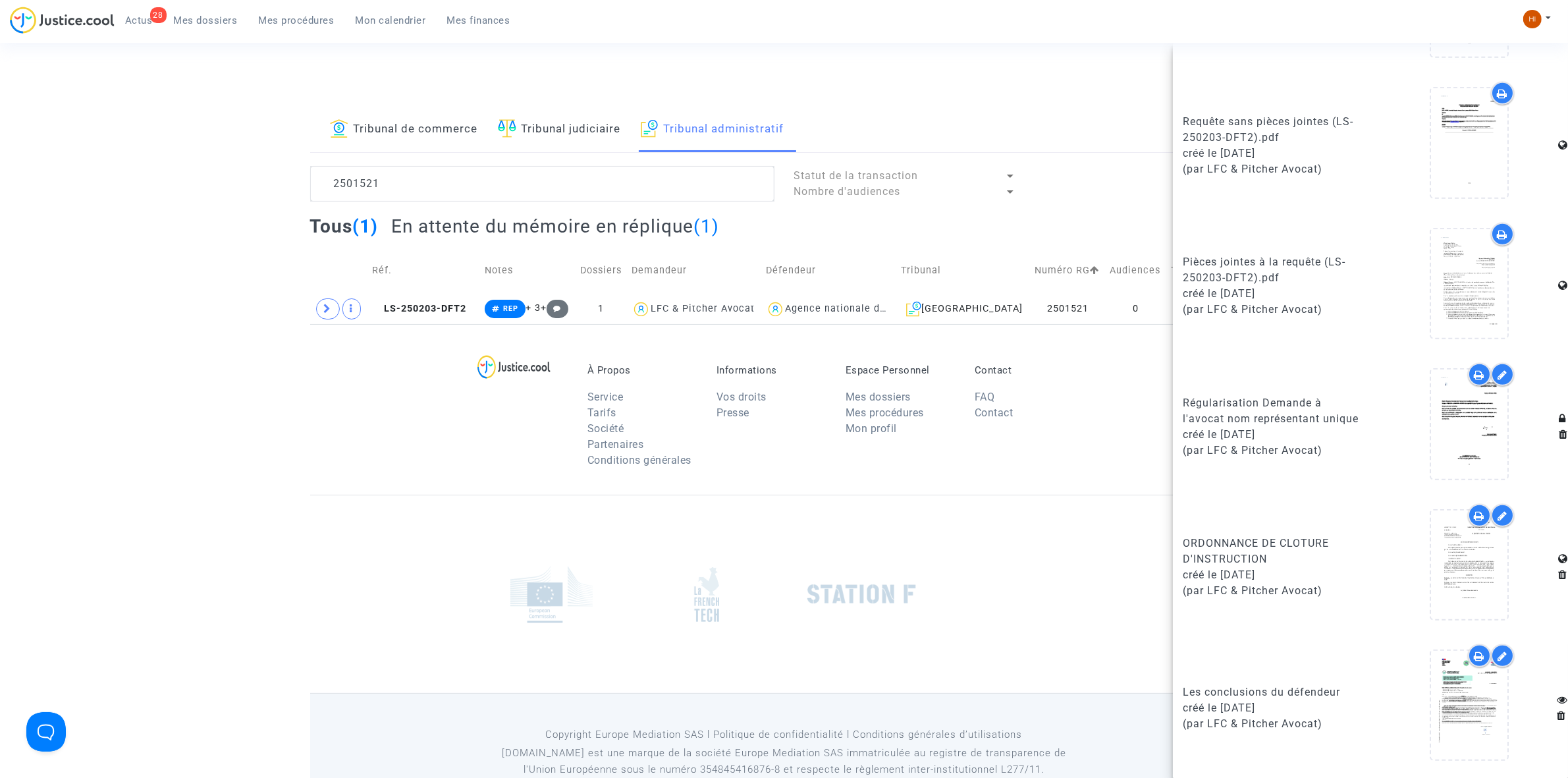
click at [477, 162] on div "Tribunal de commerce Tribunal judiciaire Tribunal administratif 2501521 Statut …" at bounding box center [785, 216] width 949 height 217
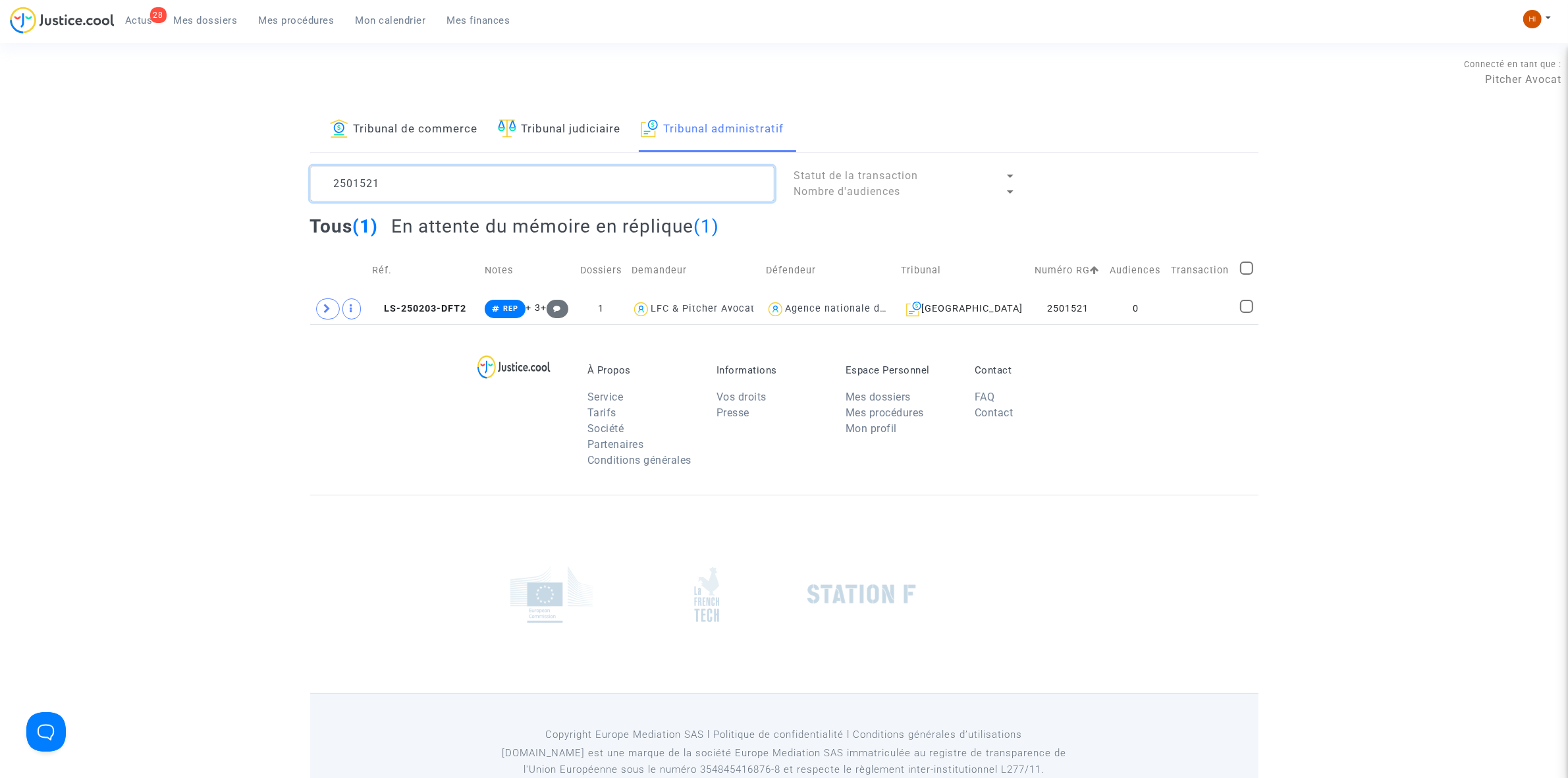
click at [475, 186] on textarea at bounding box center [543, 183] width 465 height 36
paste textarea "03"
type textarea "2501503"
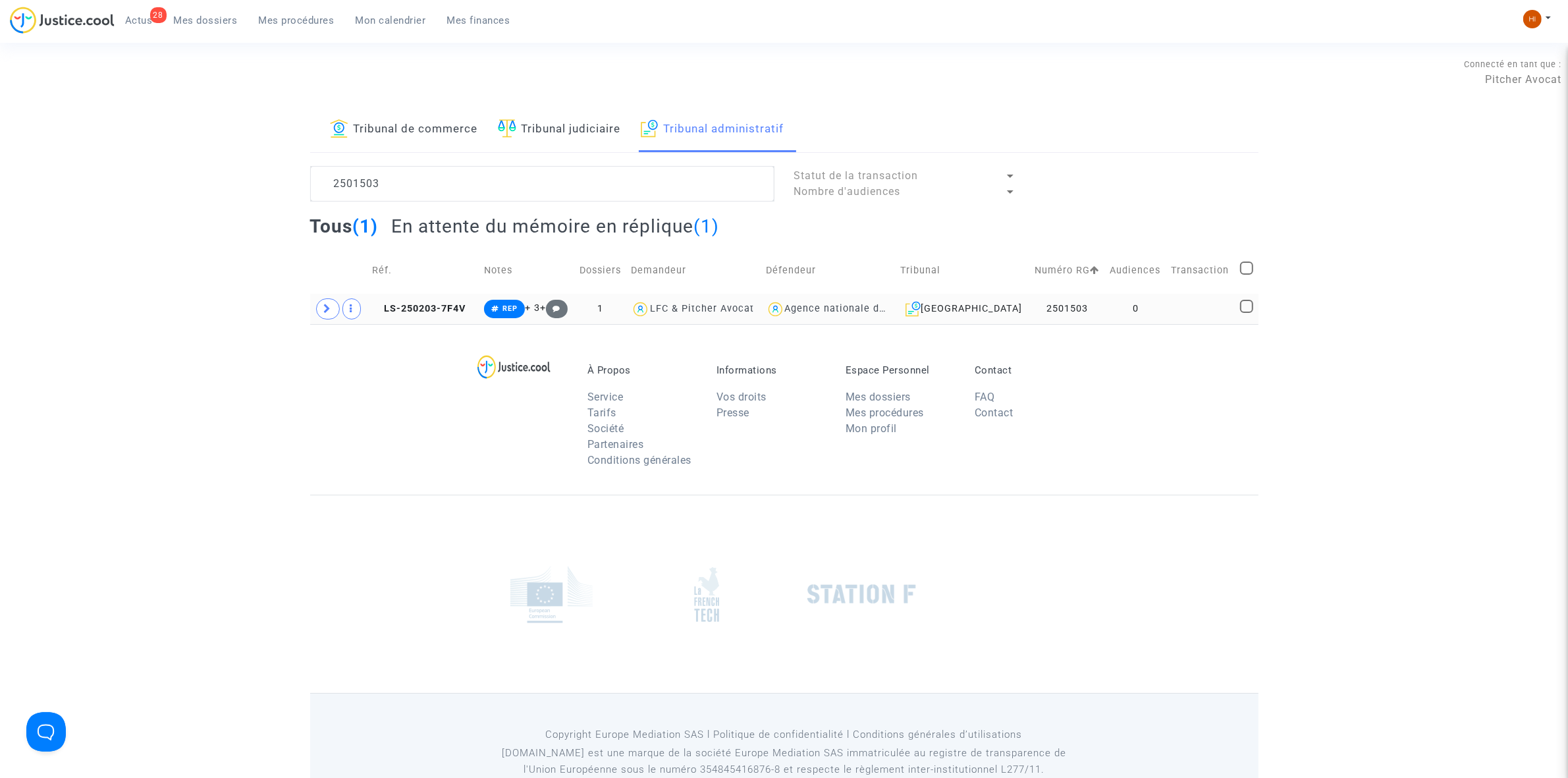
click at [1145, 314] on td "0" at bounding box center [1135, 308] width 61 height 30
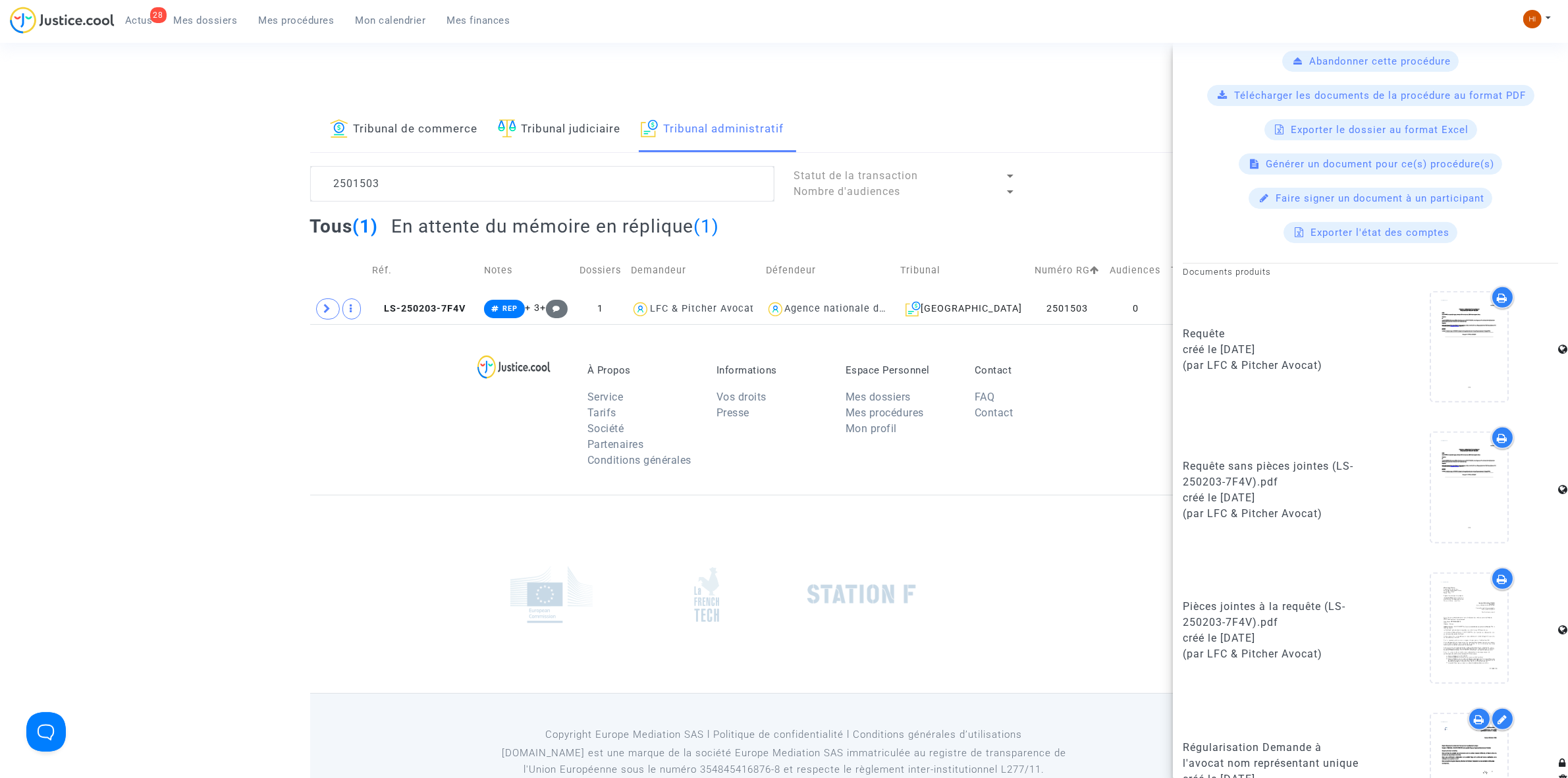
scroll to position [906, 0]
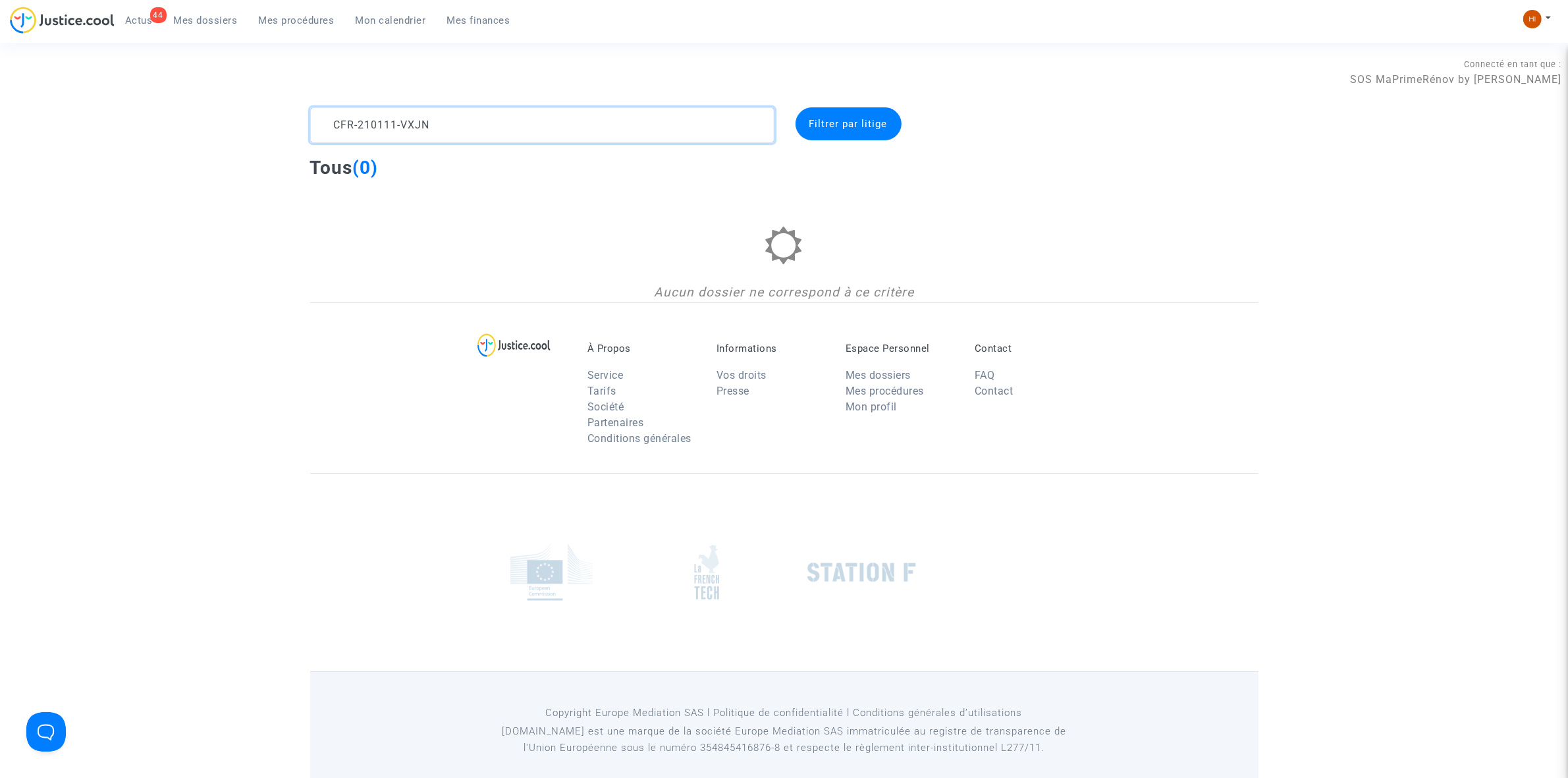
drag, startPoint x: 459, startPoint y: 126, endPoint x: 458, endPoint y: 17, distance: 109.0
click at [271, 123] on div "CFR-210111-VXJN Filtrer par litige Tous (0) Aucun dossier ne correspond à ce cr…" at bounding box center [784, 204] width 1568 height 194
paste textarea "2501516"
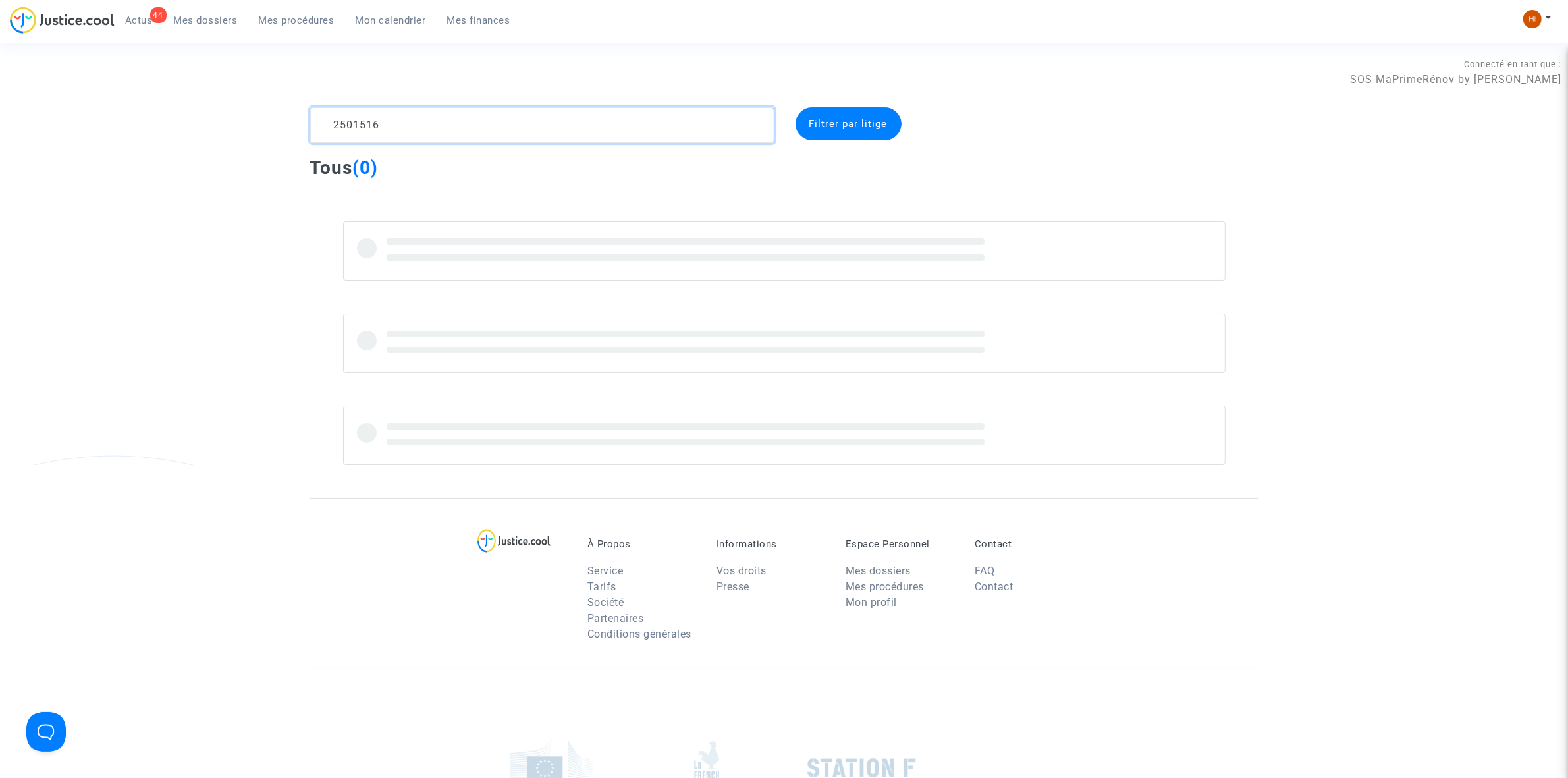
type textarea "2501516"
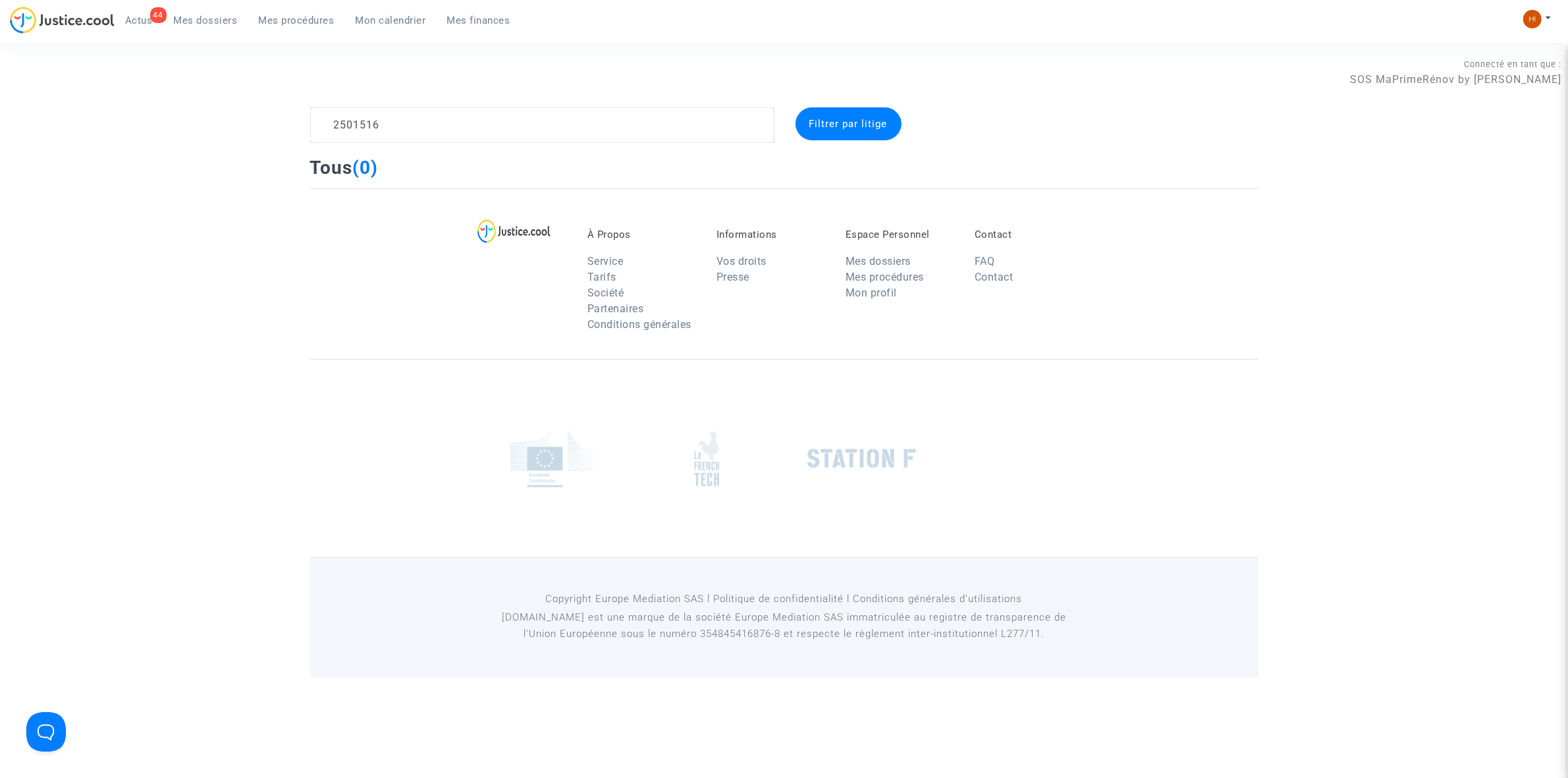
click at [335, 32] on div "44 Actus Mes dossiers Mes procédures Mon calendrier Mes finances" at bounding box center [265, 24] width 511 height 36
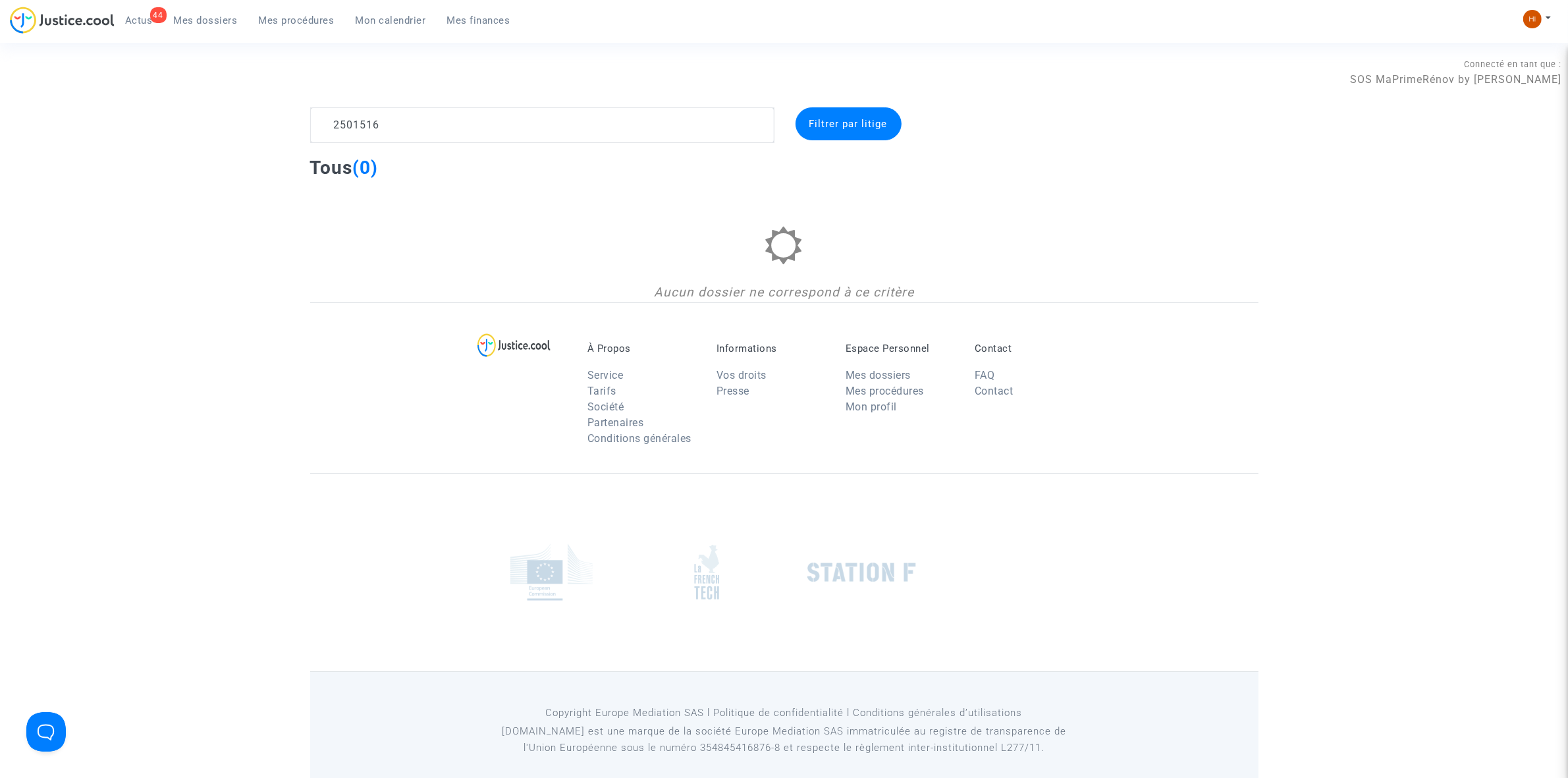
click at [317, 21] on span "Mes procédures" at bounding box center [296, 20] width 75 height 12
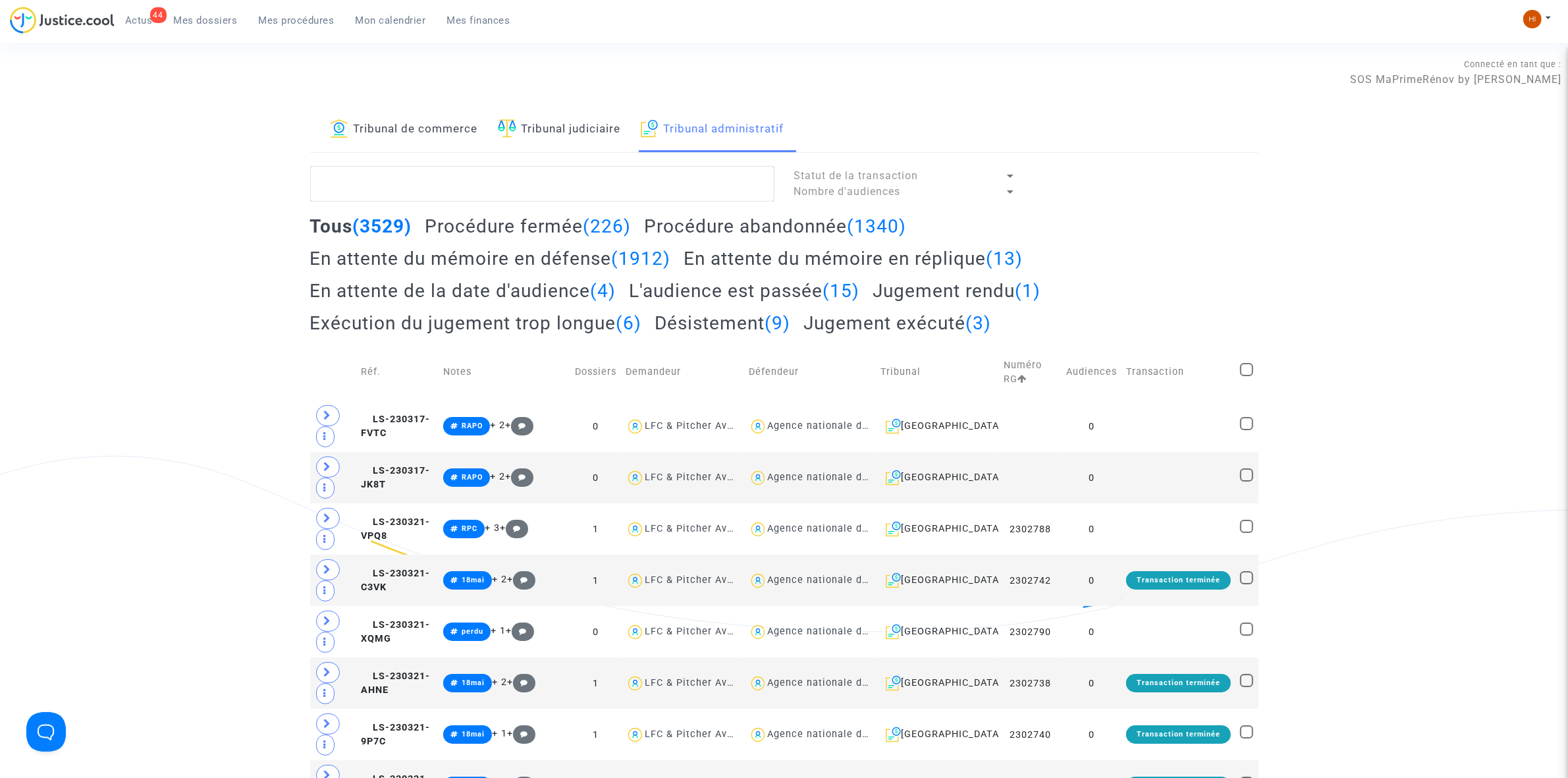
click at [679, 193] on textarea at bounding box center [543, 183] width 465 height 36
paste textarea "2501516"
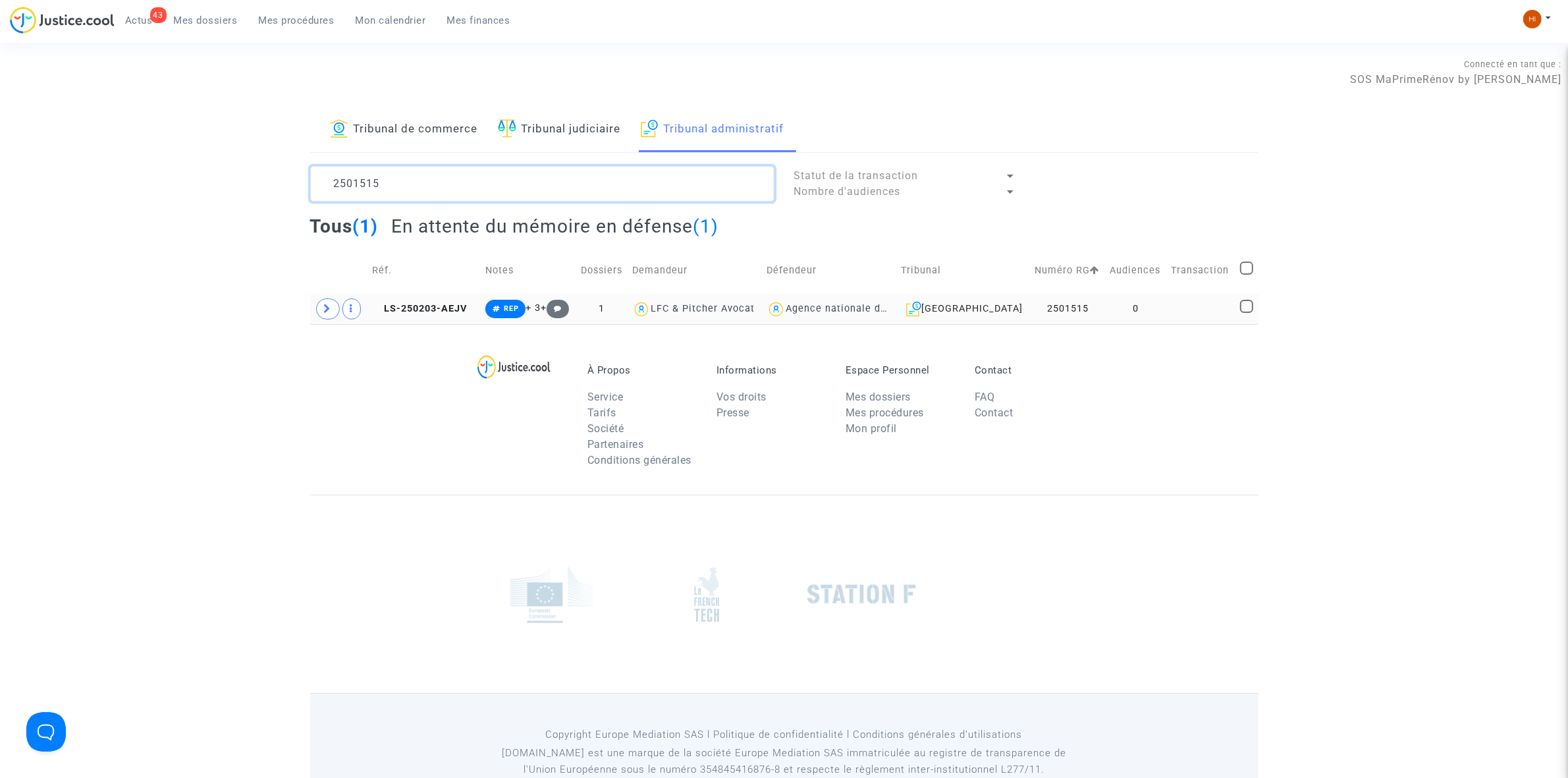
type textarea "2501515"
click at [449, 303] on copy "LS-250203-AEJV" at bounding box center [419, 309] width 95 height 12
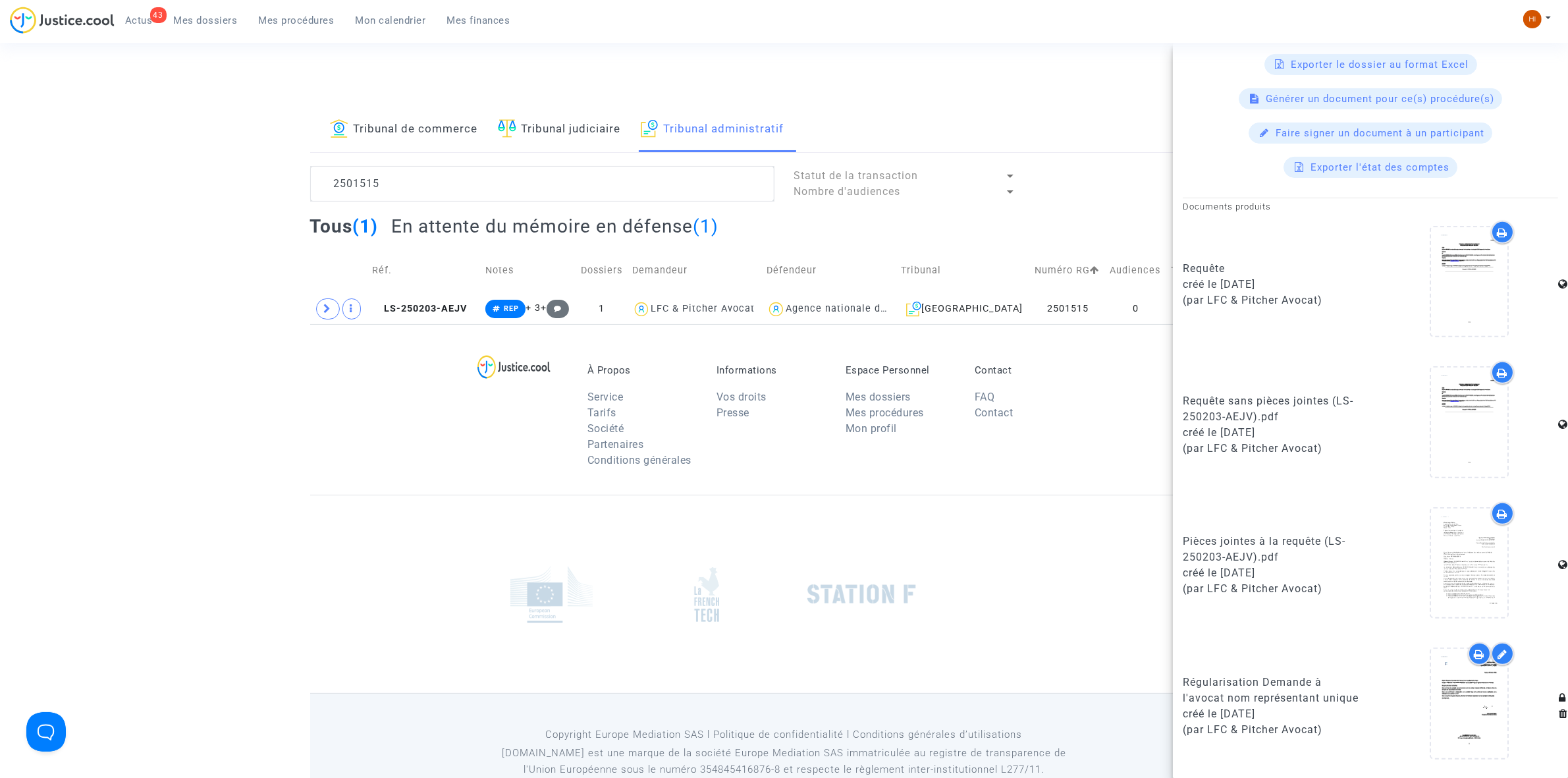
scroll to position [765, 0]
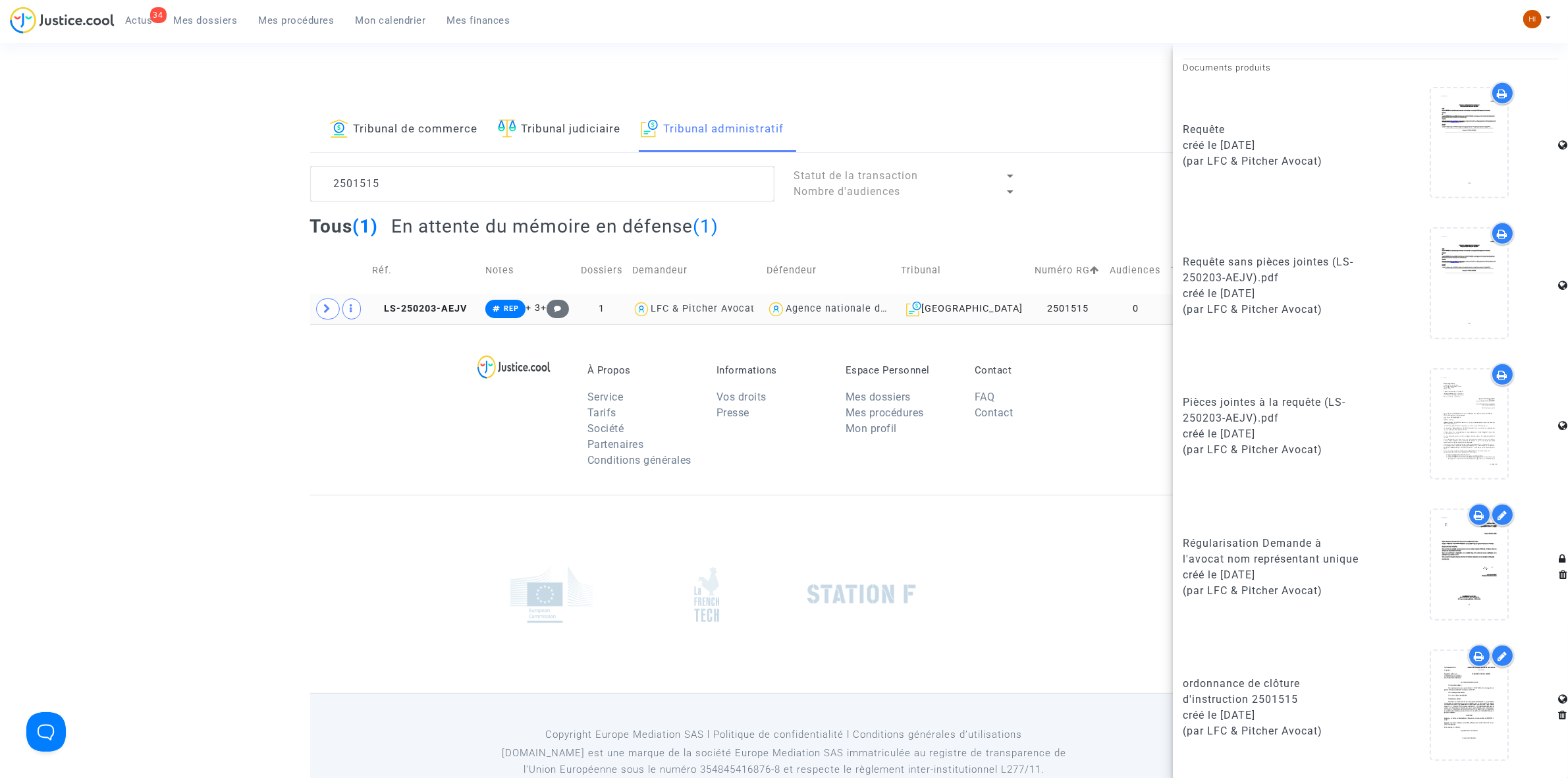
click at [449, 295] on td "LS-250203-AEJV" at bounding box center [424, 308] width 113 height 30
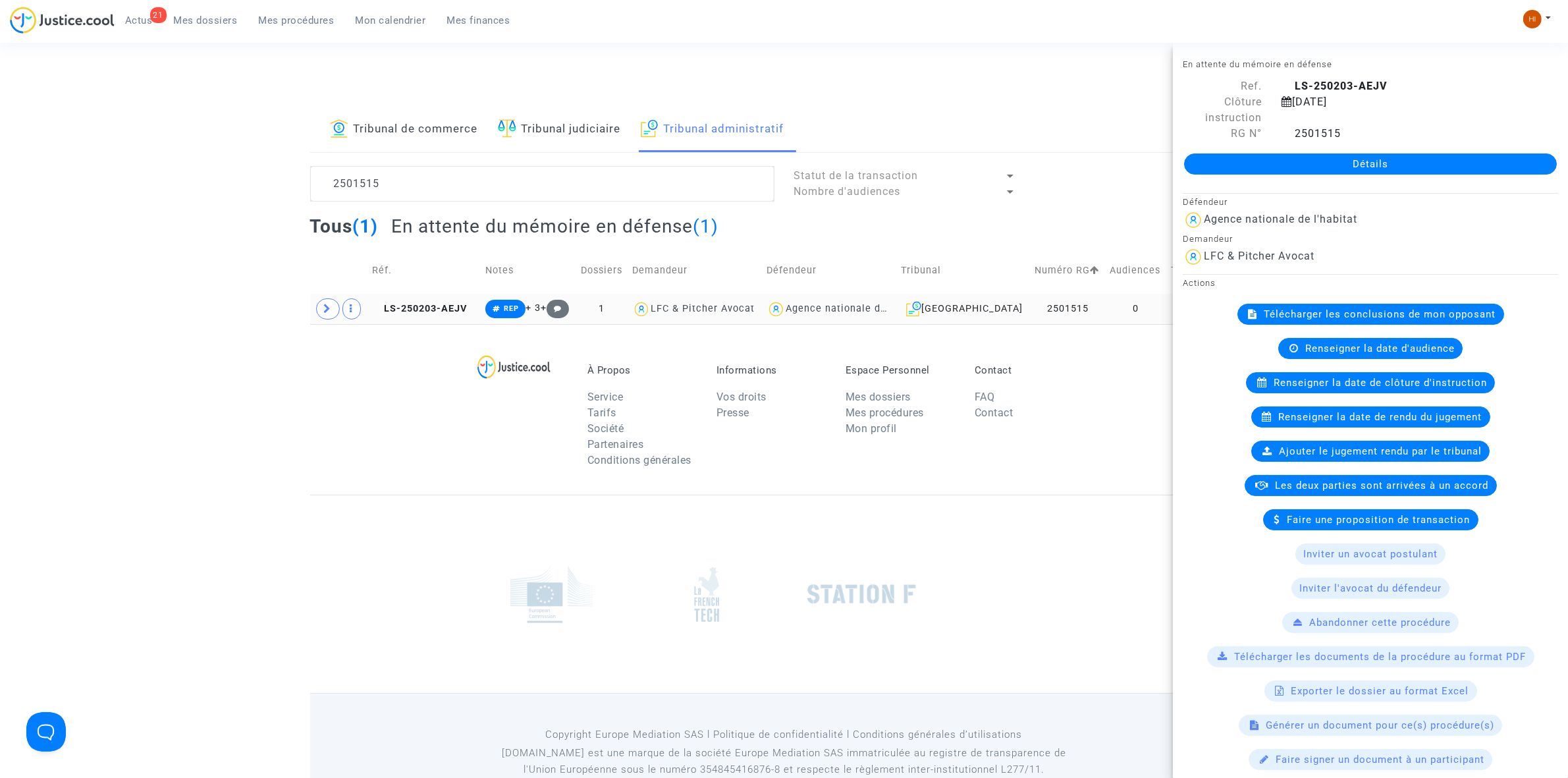
drag, startPoint x: 434, startPoint y: 302, endPoint x: 495, endPoint y: 300, distance: 61.0
click at [436, 302] on td "LS-250203-AEJV" at bounding box center [424, 308] width 113 height 30
click at [1280, 169] on link "Détails" at bounding box center [1371, 165] width 373 height 21
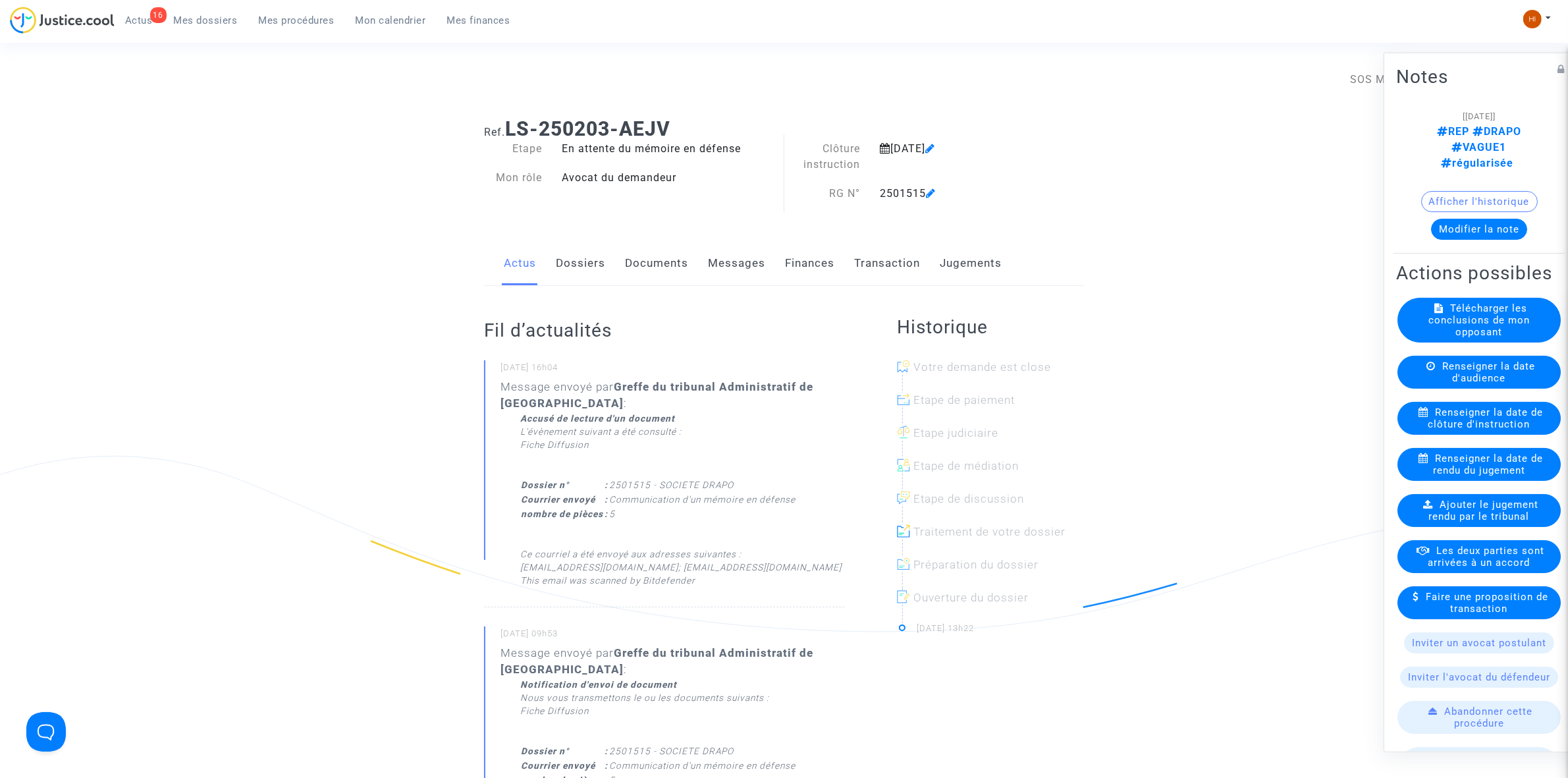
click at [626, 282] on link "Documents" at bounding box center [656, 263] width 63 height 44
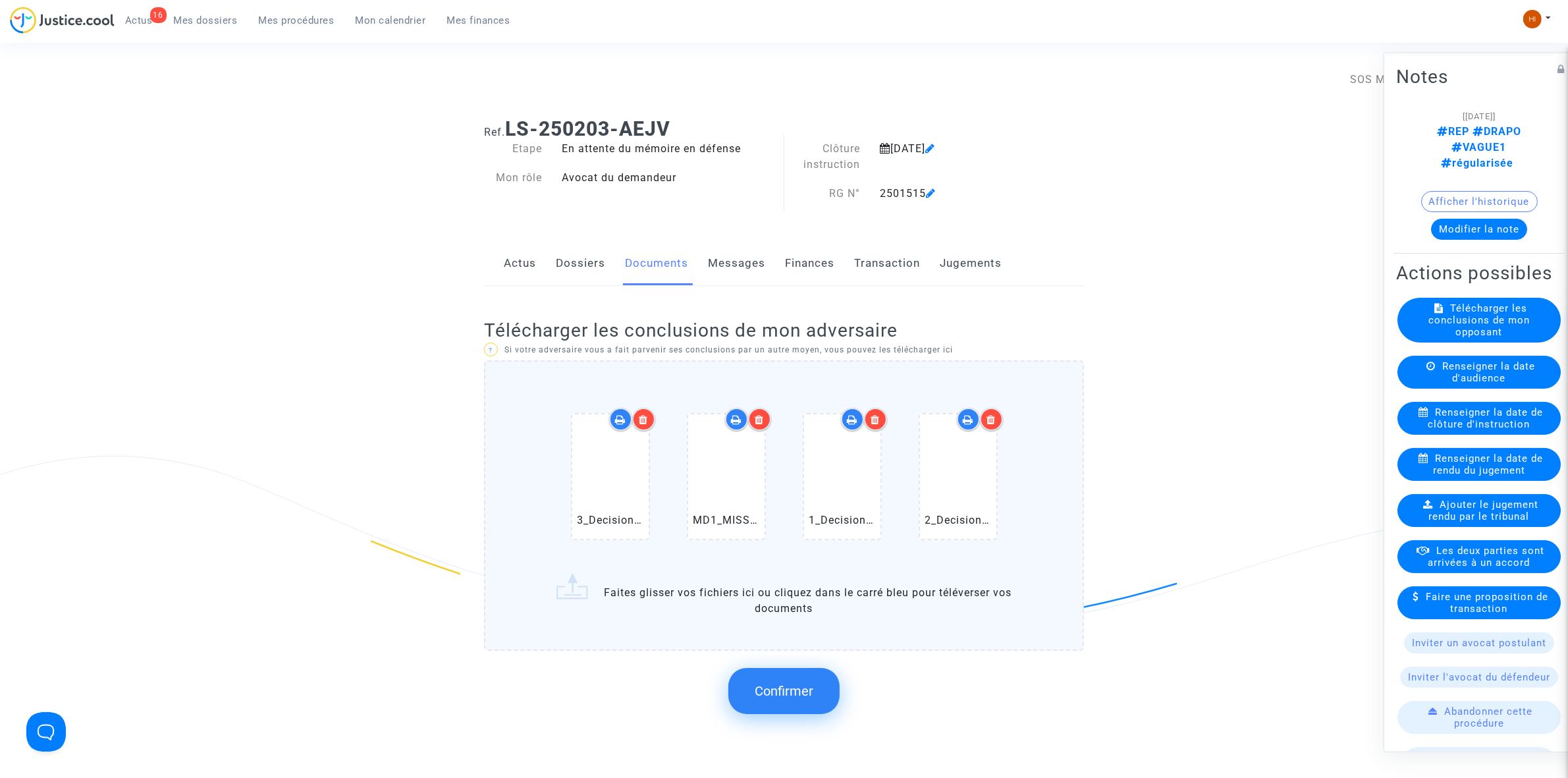
click at [786, 674] on button "Confirmer" at bounding box center [784, 691] width 111 height 46
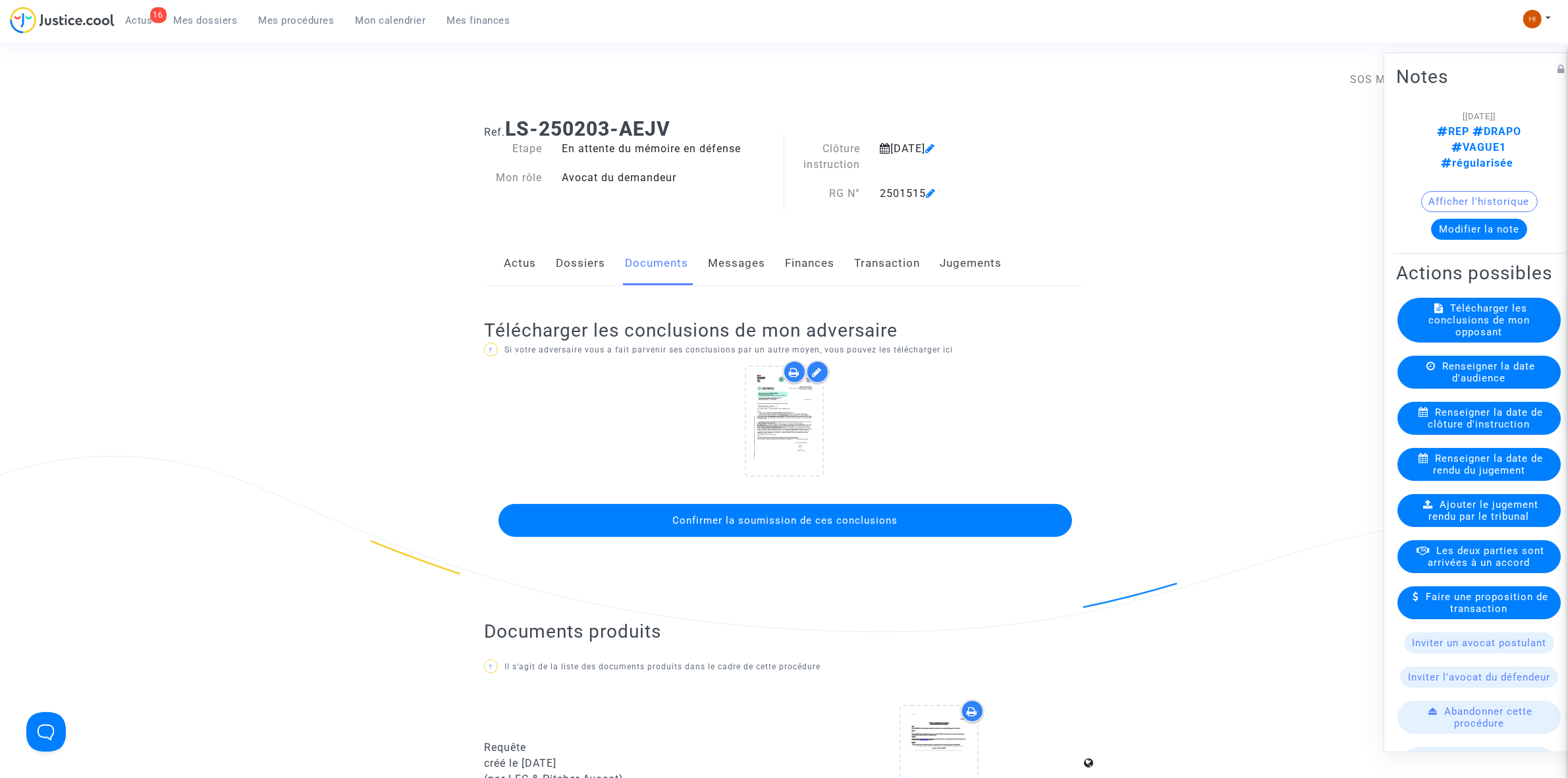
click at [827, 519] on span "Confirmer la soumission de ces conclusions" at bounding box center [785, 520] width 226 height 12
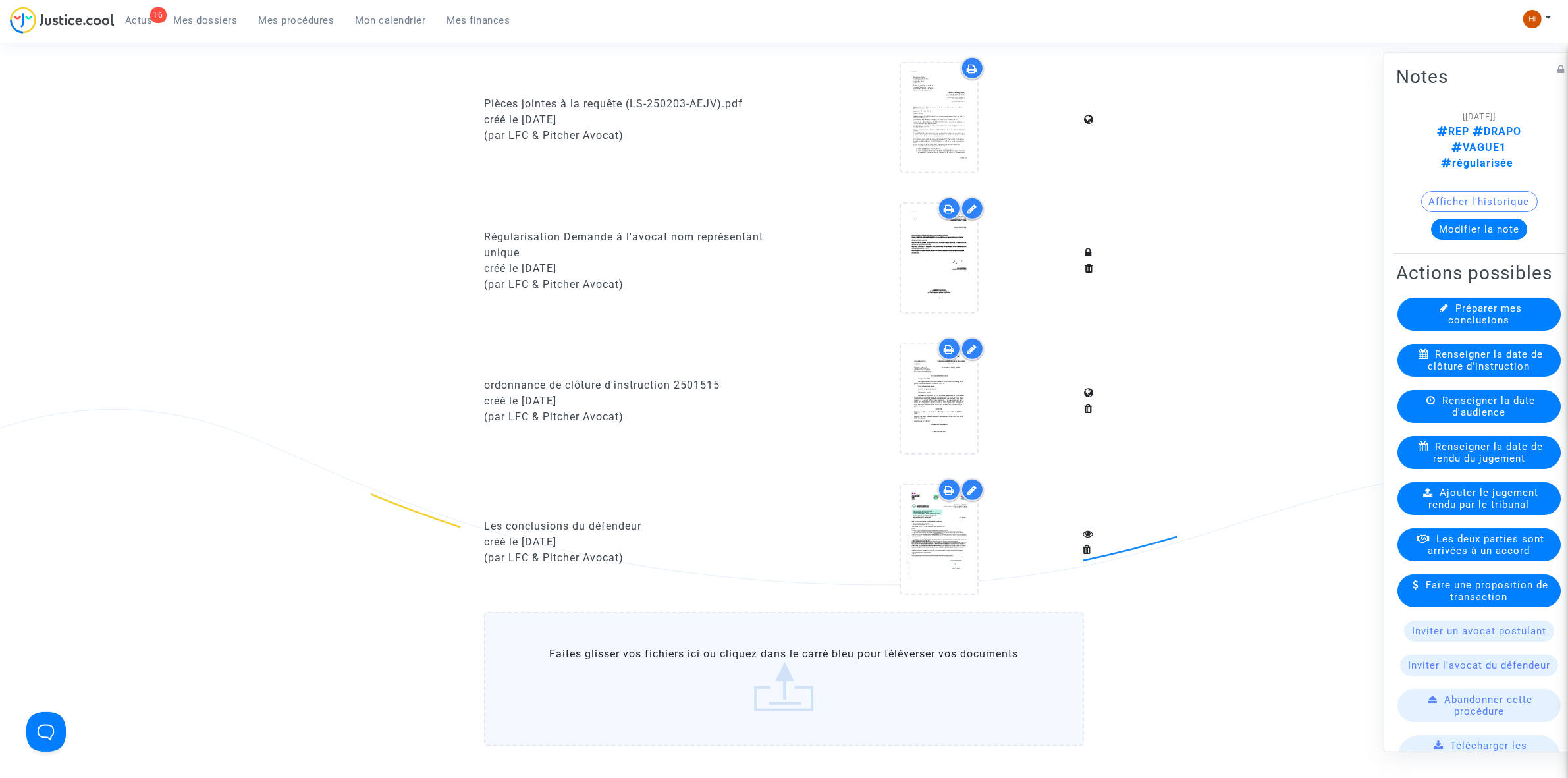
scroll to position [913, 0]
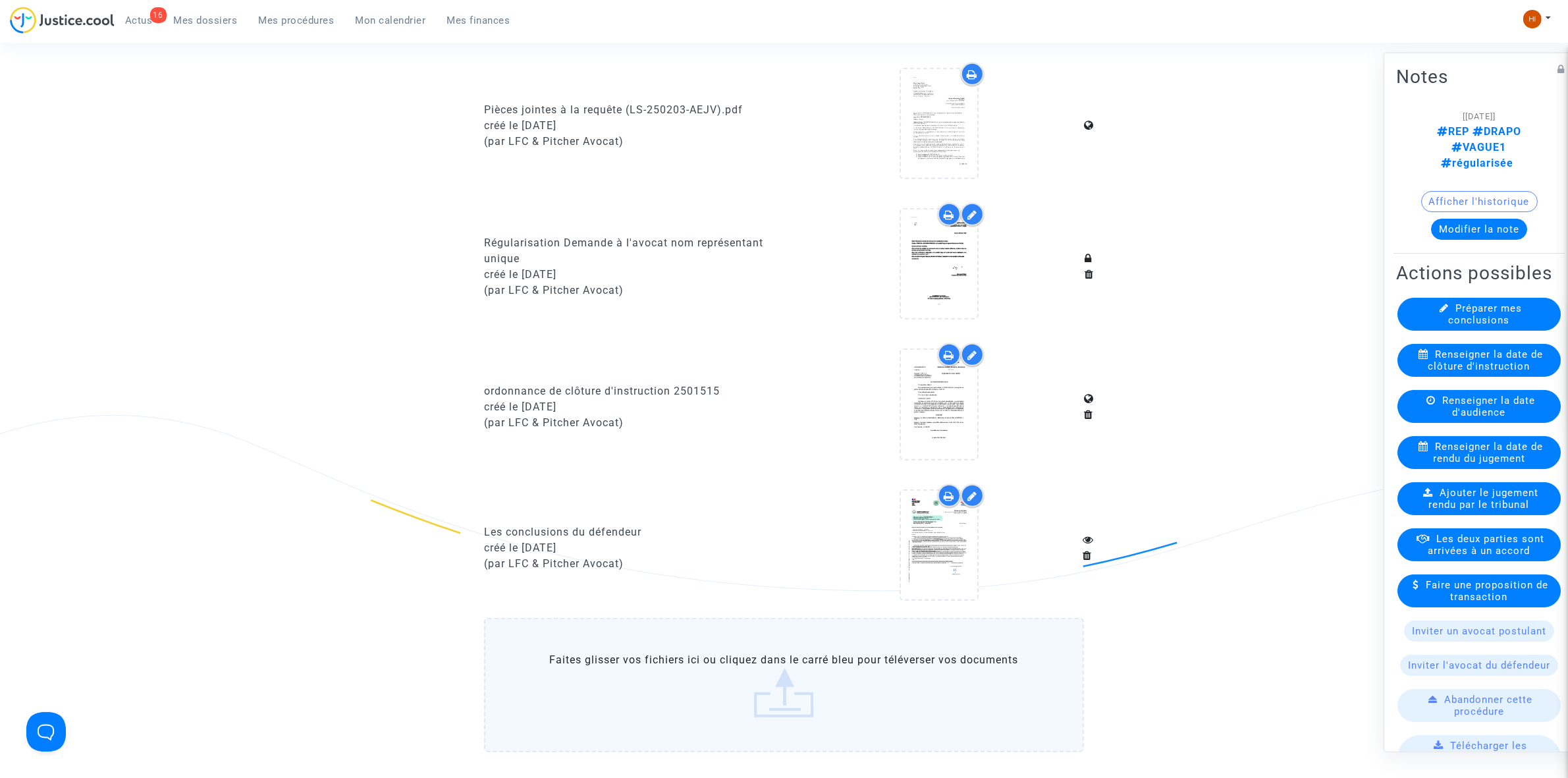
click at [300, 24] on span "Mes procédures" at bounding box center [296, 20] width 75 height 12
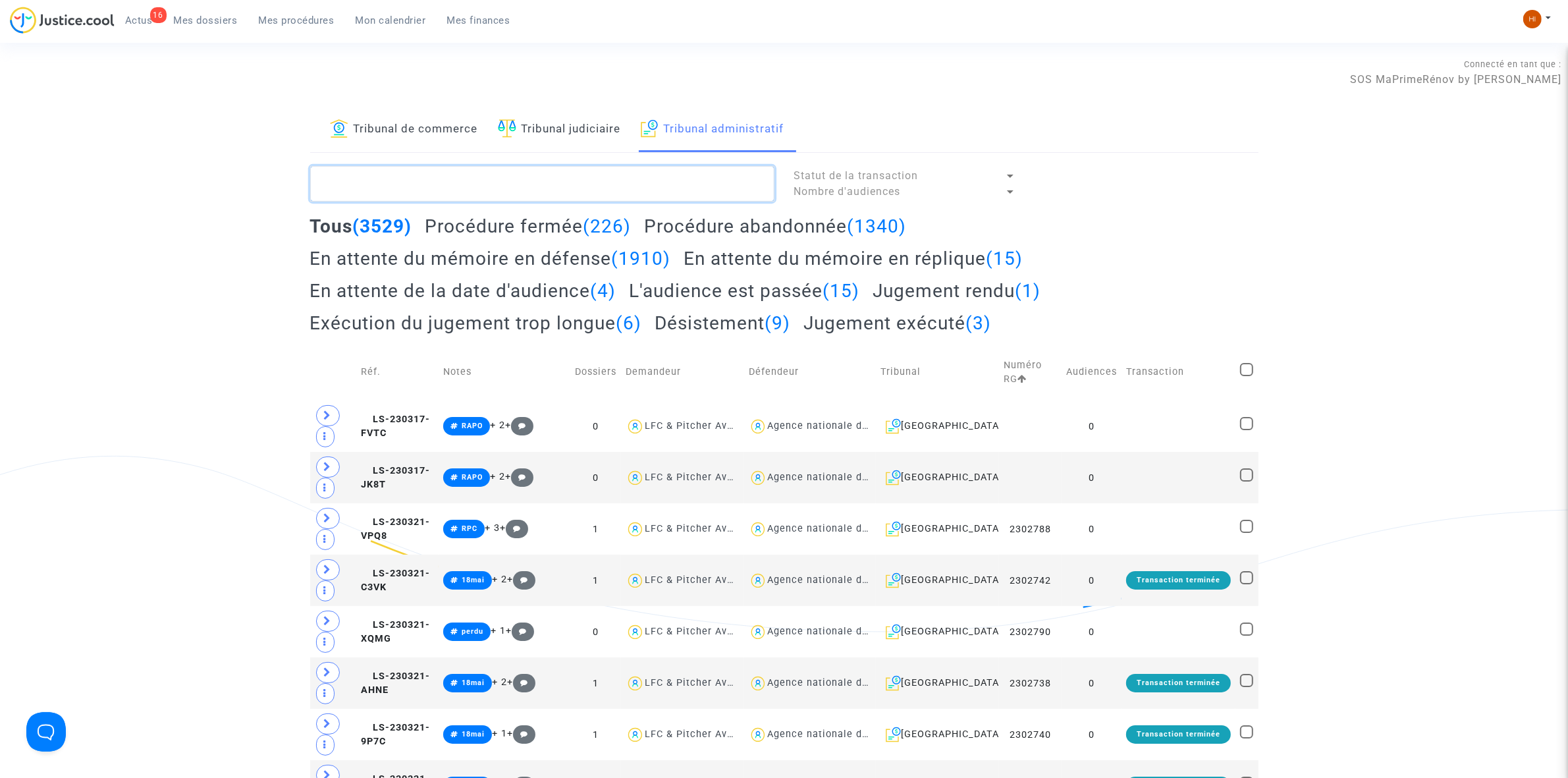
click at [547, 187] on textarea at bounding box center [543, 183] width 465 height 36
paste textarea "2501495"
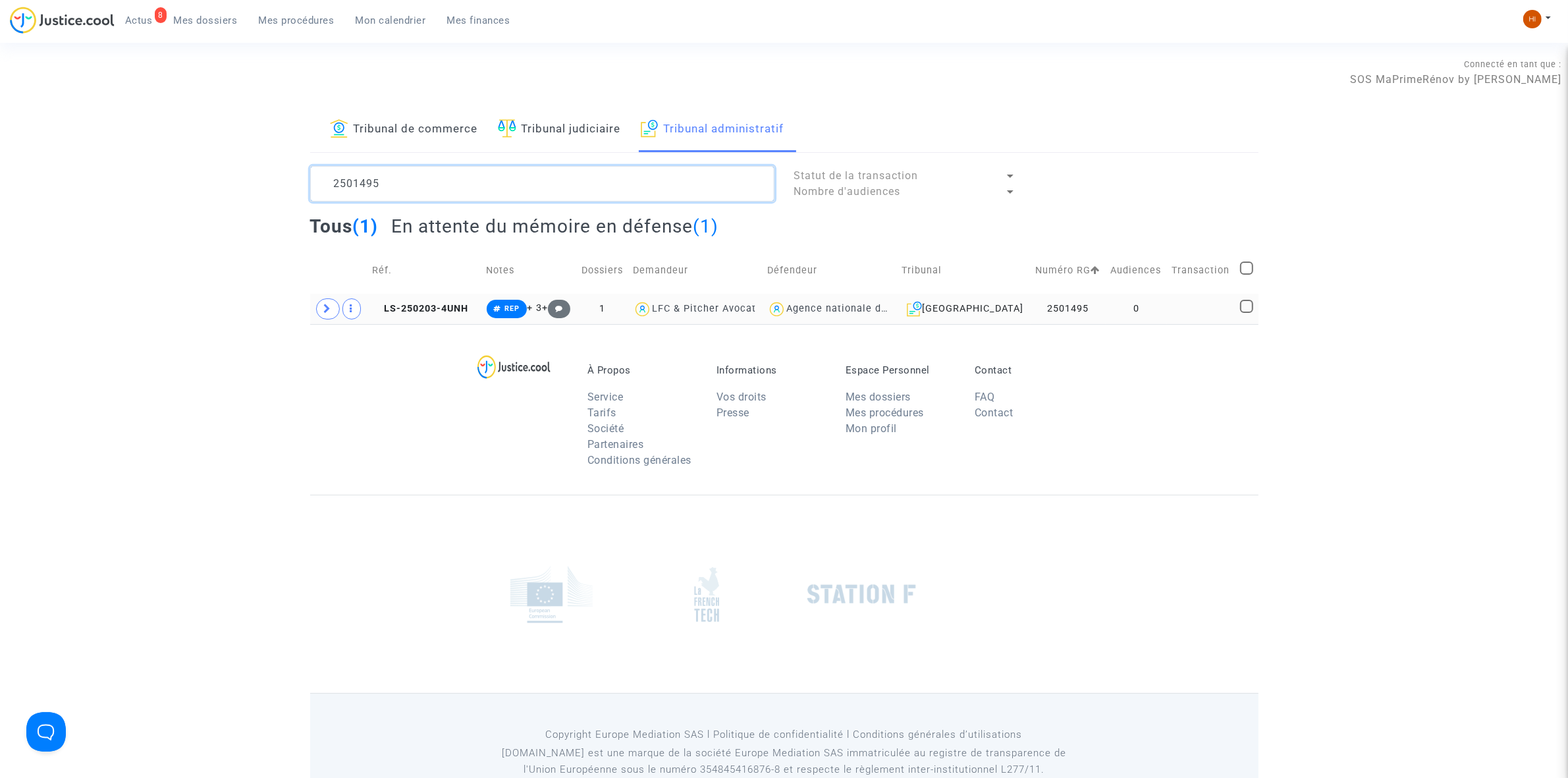
type textarea "2501495"
click at [1197, 305] on td at bounding box center [1201, 308] width 69 height 30
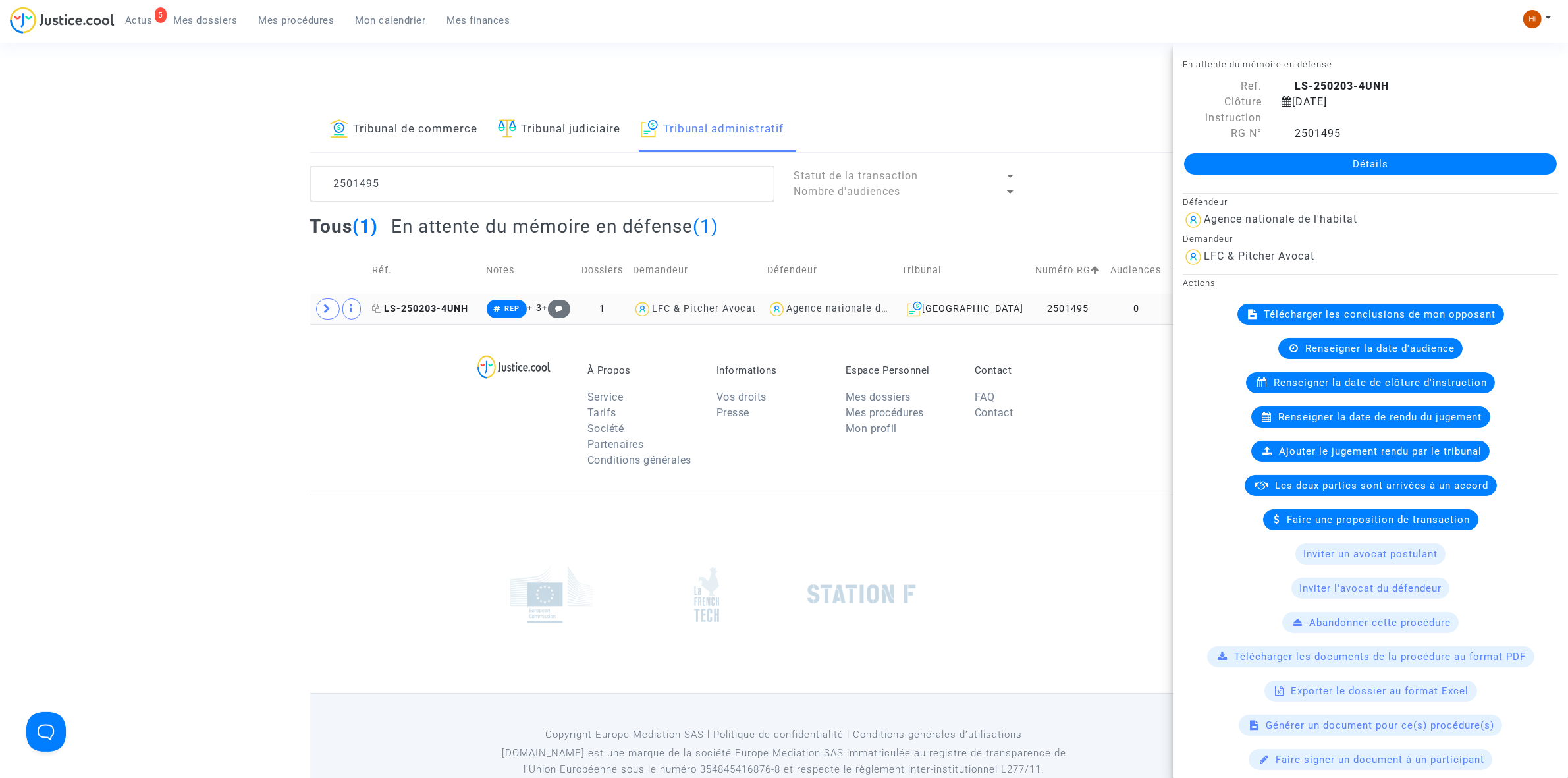
click at [452, 305] on span "LS-250203-4UNH" at bounding box center [419, 309] width 96 height 12
click at [1254, 164] on link "Détails" at bounding box center [1371, 165] width 373 height 21
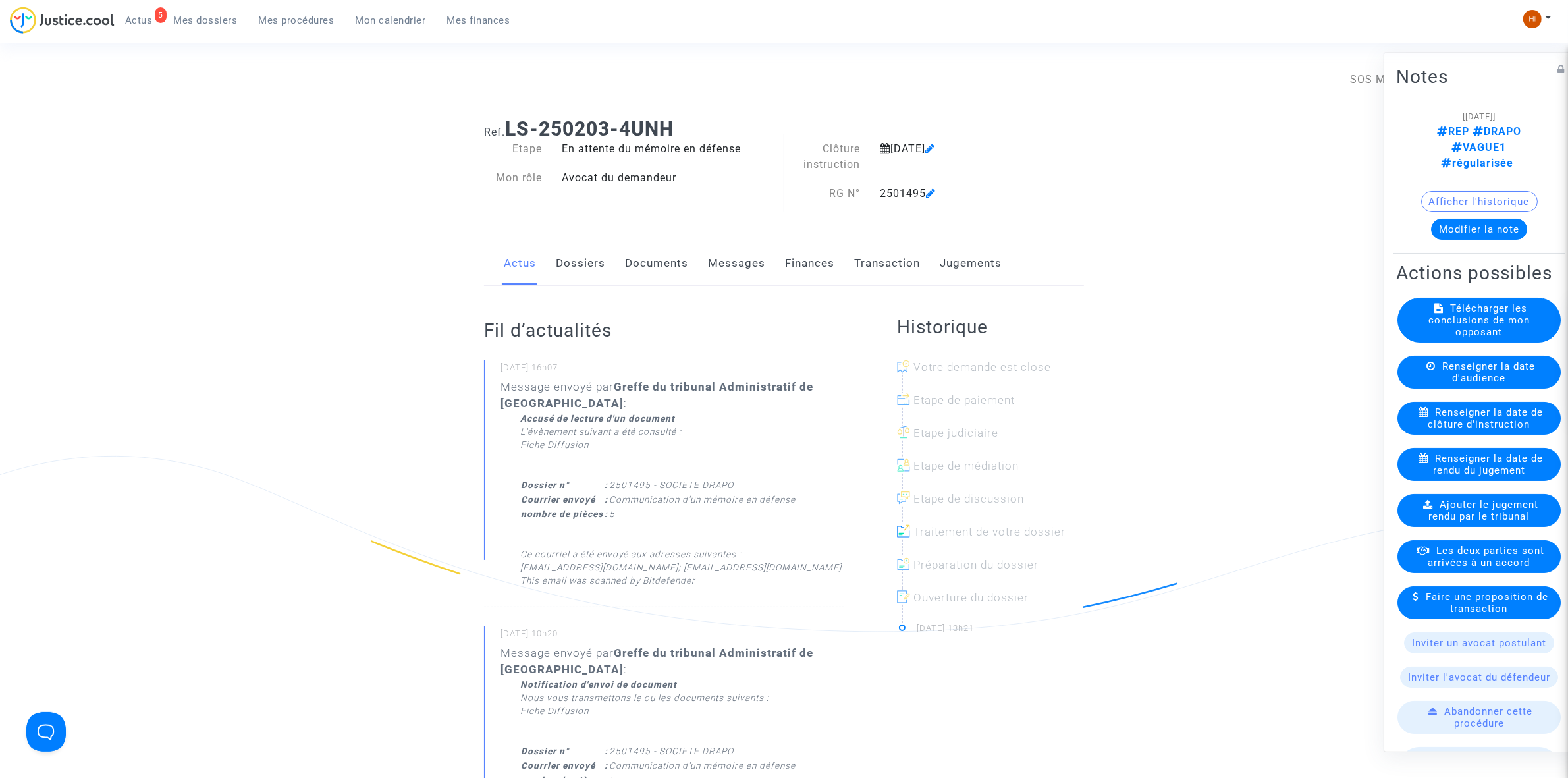
click at [655, 271] on link "Documents" at bounding box center [656, 263] width 63 height 44
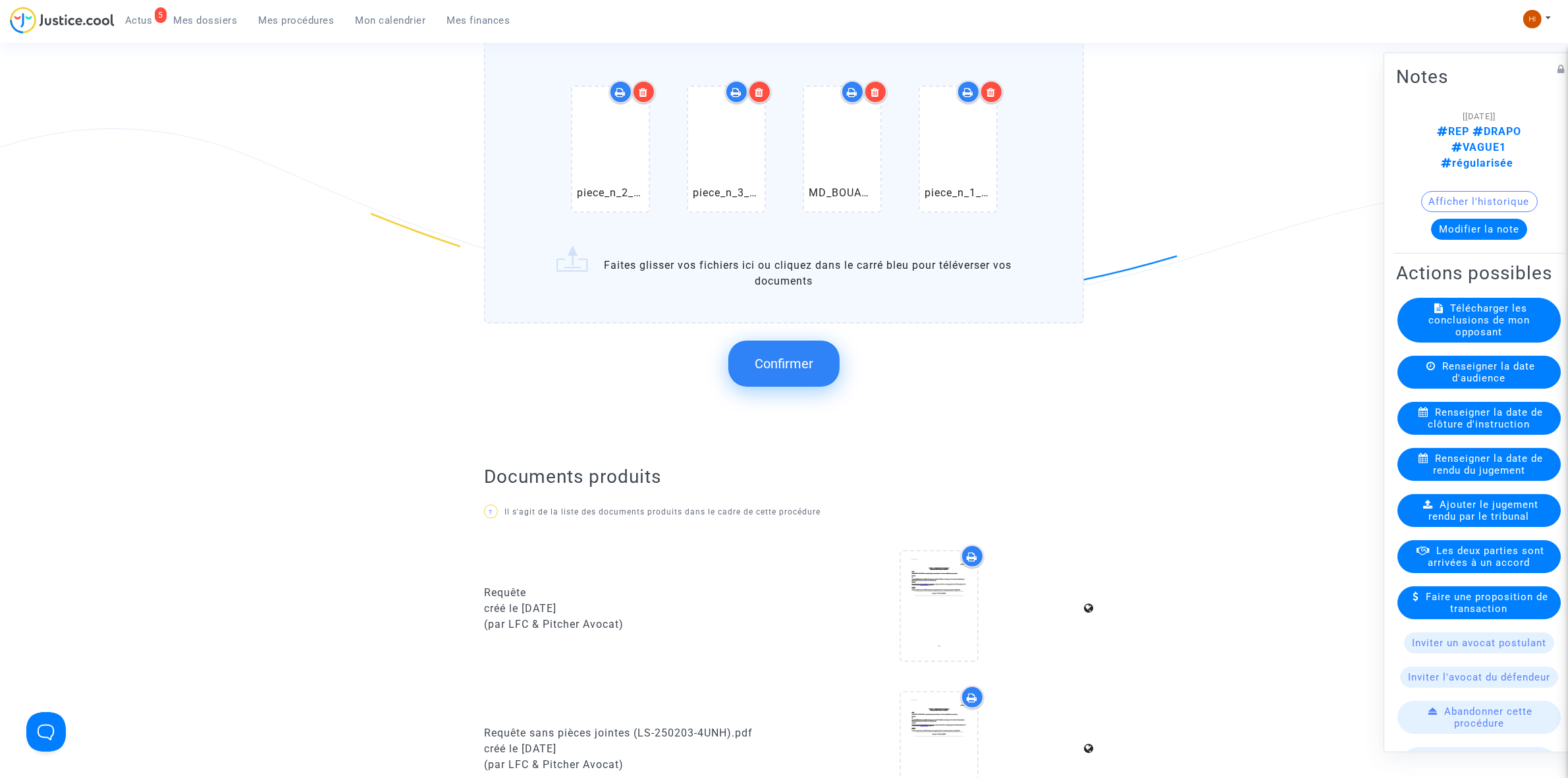
scroll to position [329, 0]
click at [785, 366] on span "Confirmer" at bounding box center [784, 361] width 59 height 15
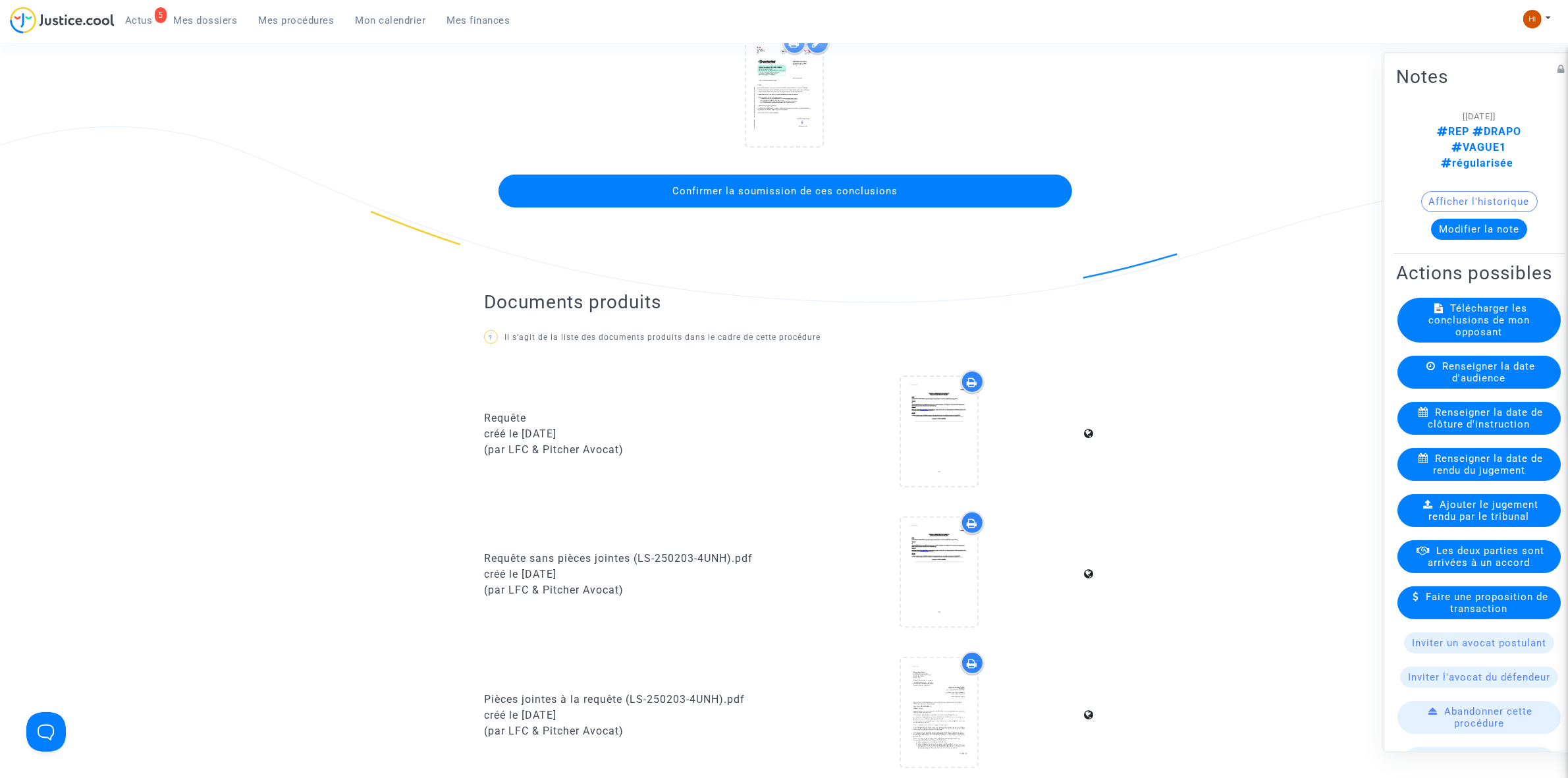
click at [787, 194] on span "Confirmer la soumission de ces conclusions" at bounding box center [785, 191] width 226 height 12
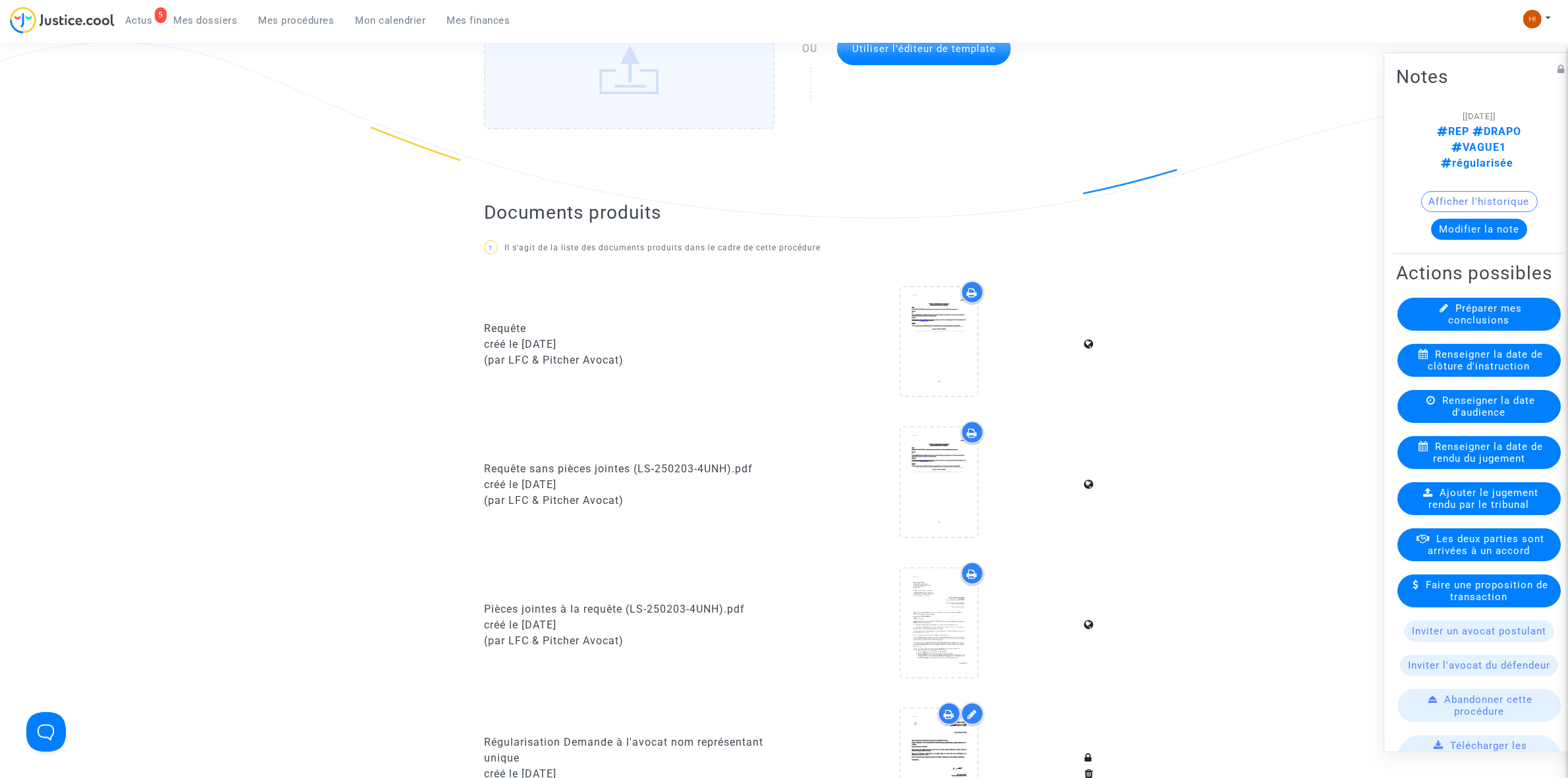
scroll to position [411, 0]
click at [304, 18] on span "Mes procédures" at bounding box center [296, 20] width 75 height 12
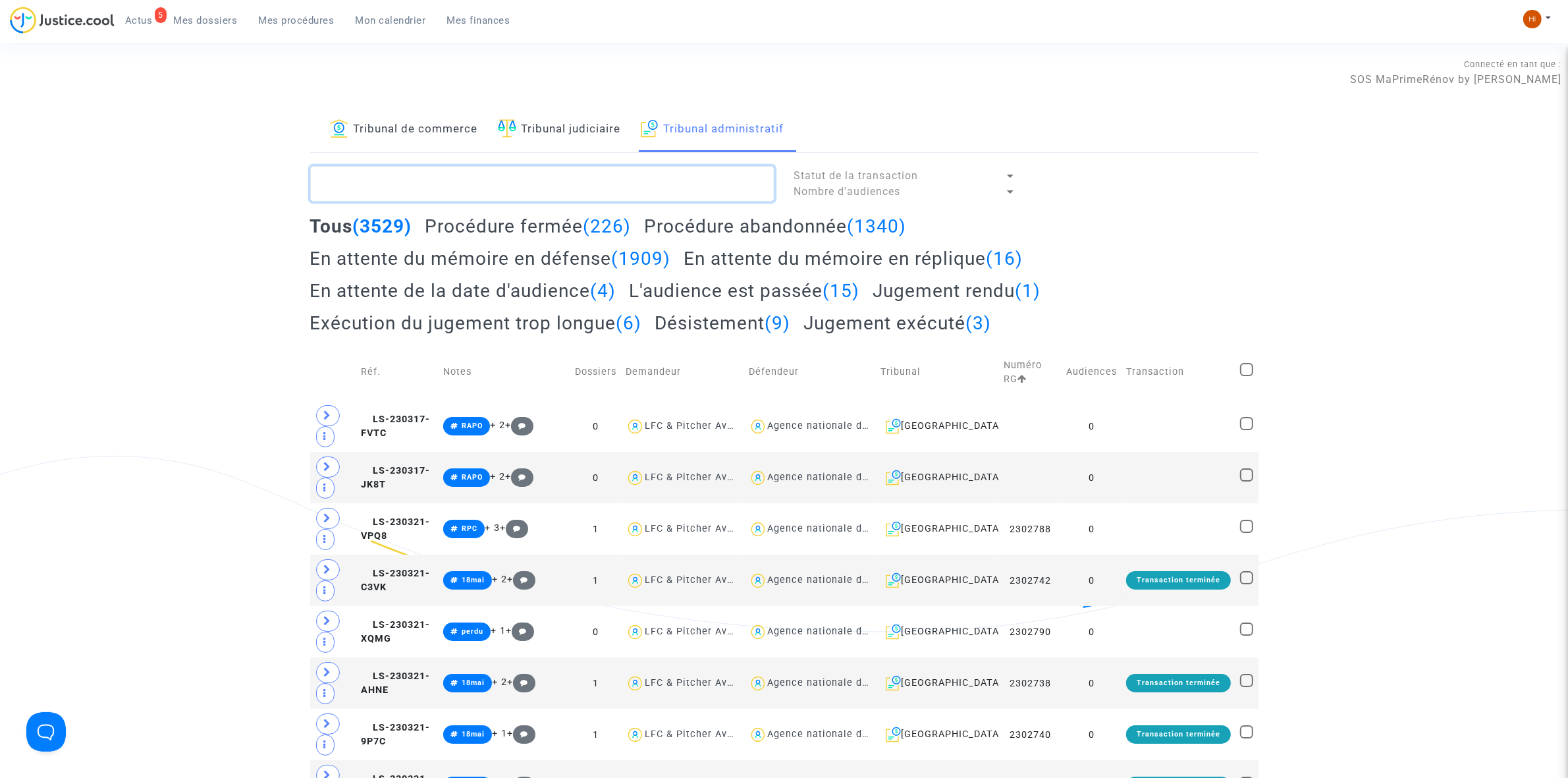
click at [493, 176] on textarea at bounding box center [543, 183] width 465 height 36
paste textarea "2501504 - SOCIETE DRAPO"
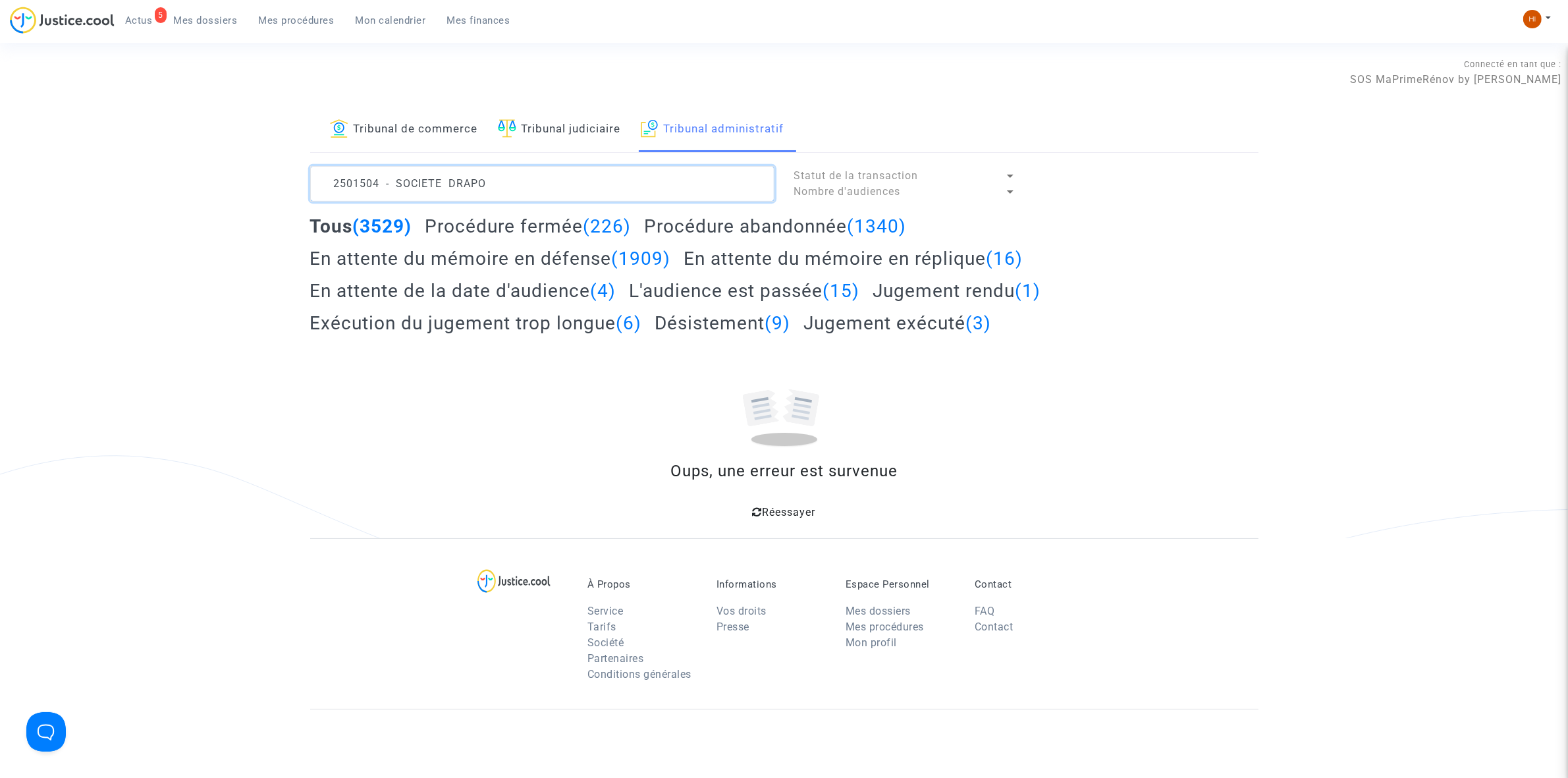
drag, startPoint x: 530, startPoint y: 179, endPoint x: 382, endPoint y: 169, distance: 148.3
click at [382, 169] on textarea at bounding box center [543, 183] width 465 height 36
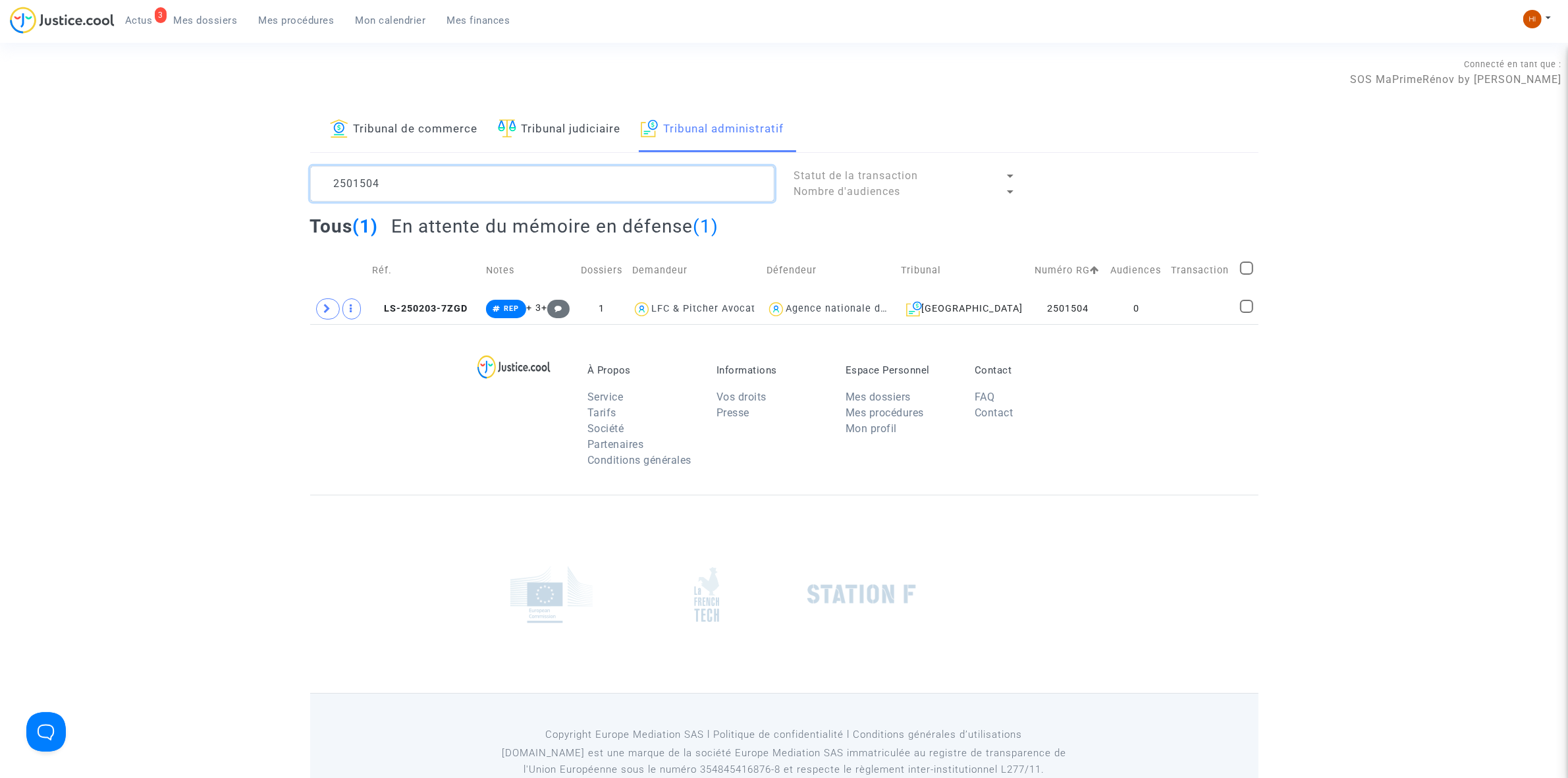
type textarea "2501504"
click at [1153, 310] on td "0" at bounding box center [1136, 308] width 61 height 30
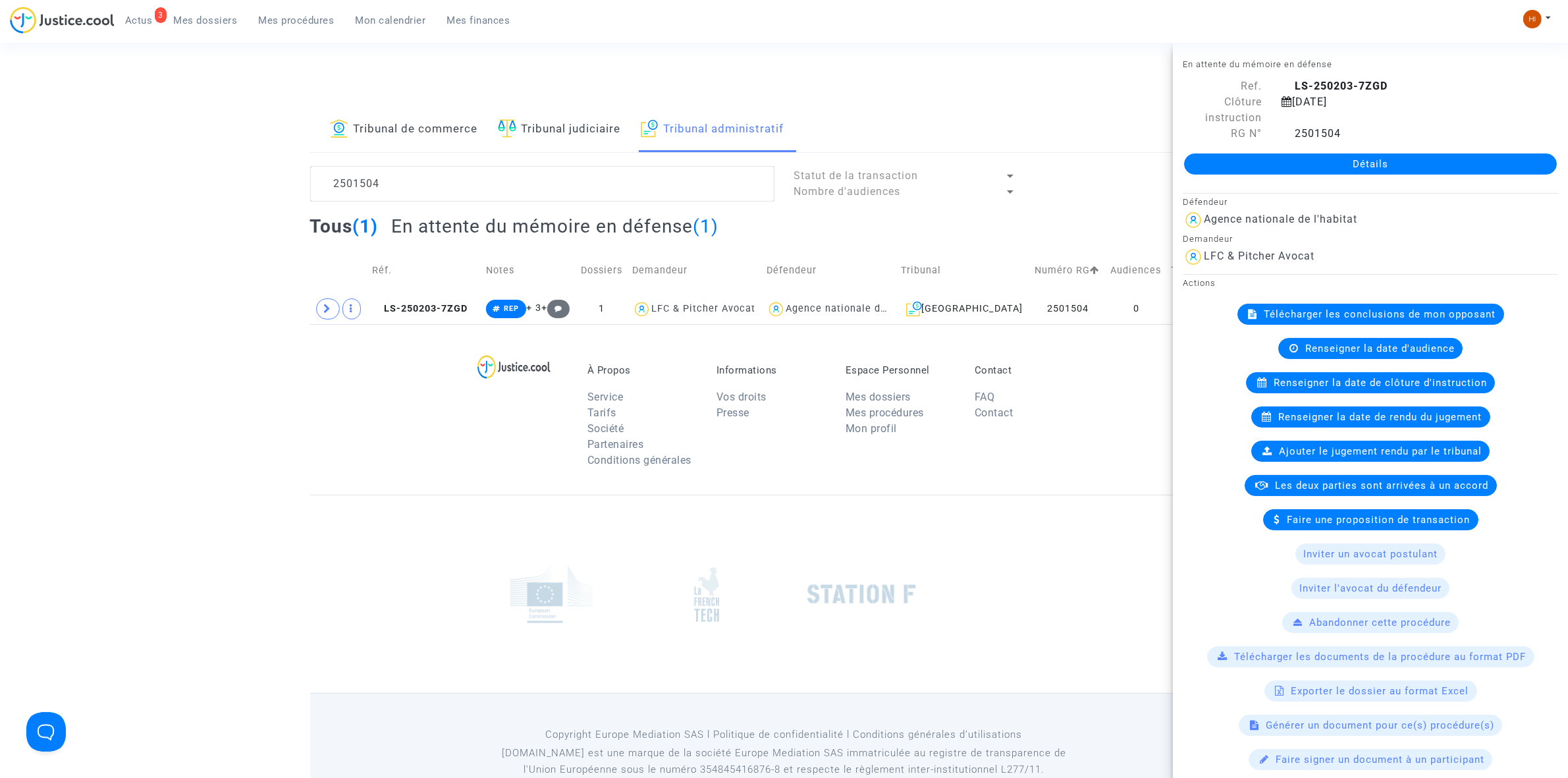
click at [1273, 182] on div "Détails" at bounding box center [1371, 164] width 395 height 45
click at [1285, 165] on link "Détails" at bounding box center [1371, 165] width 373 height 21
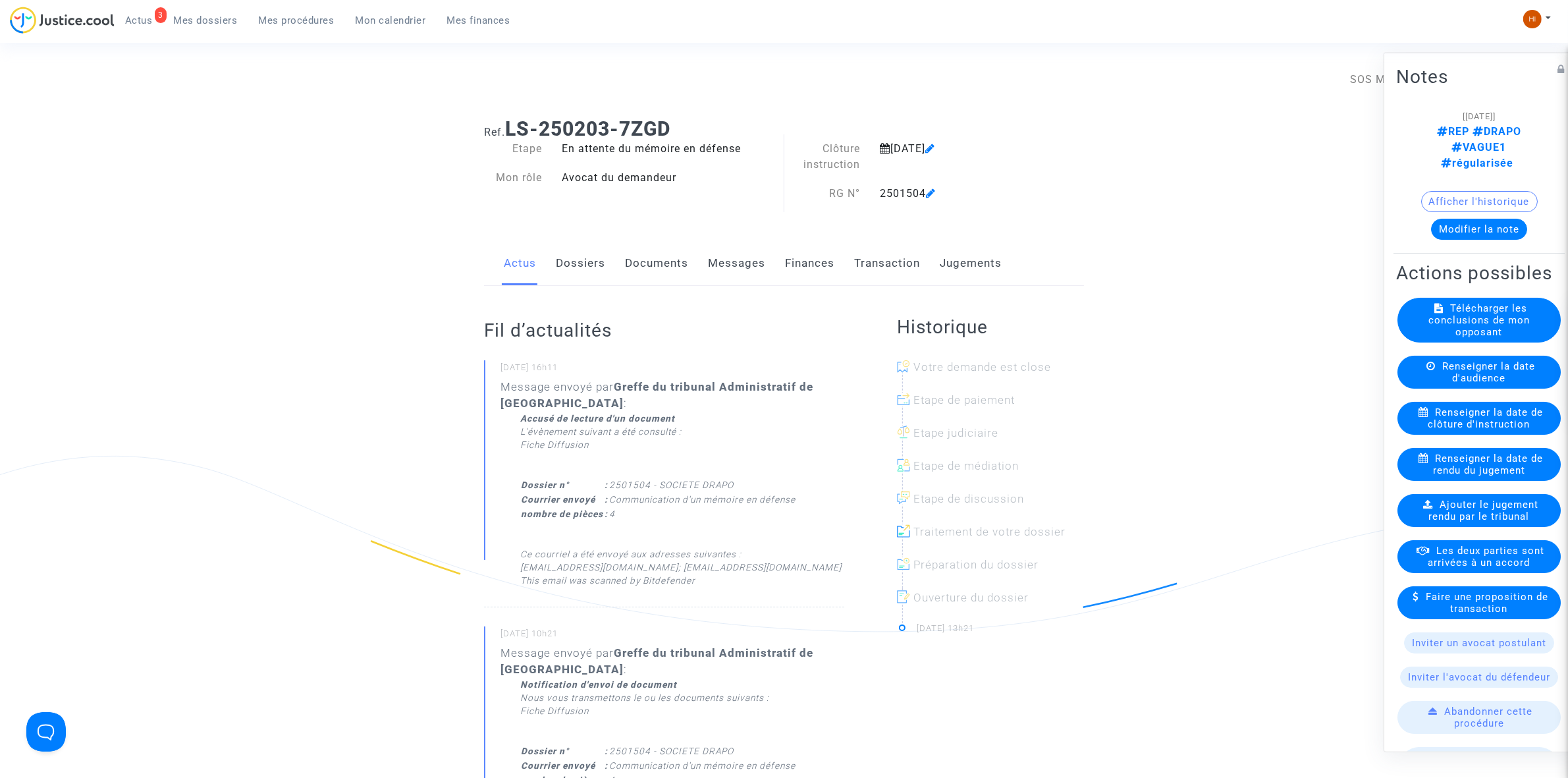
click at [636, 263] on link "Documents" at bounding box center [656, 263] width 63 height 44
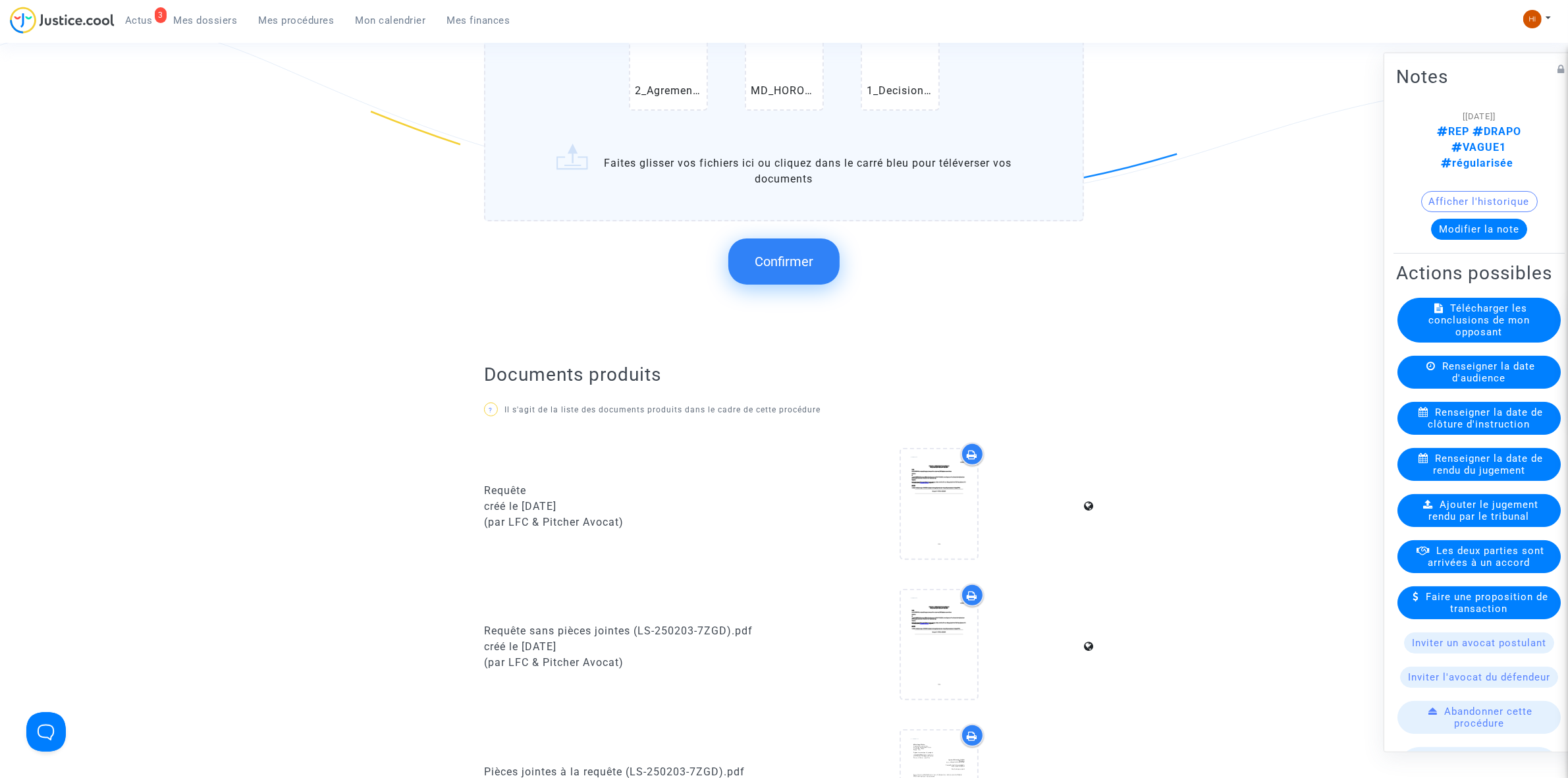
scroll to position [411, 0]
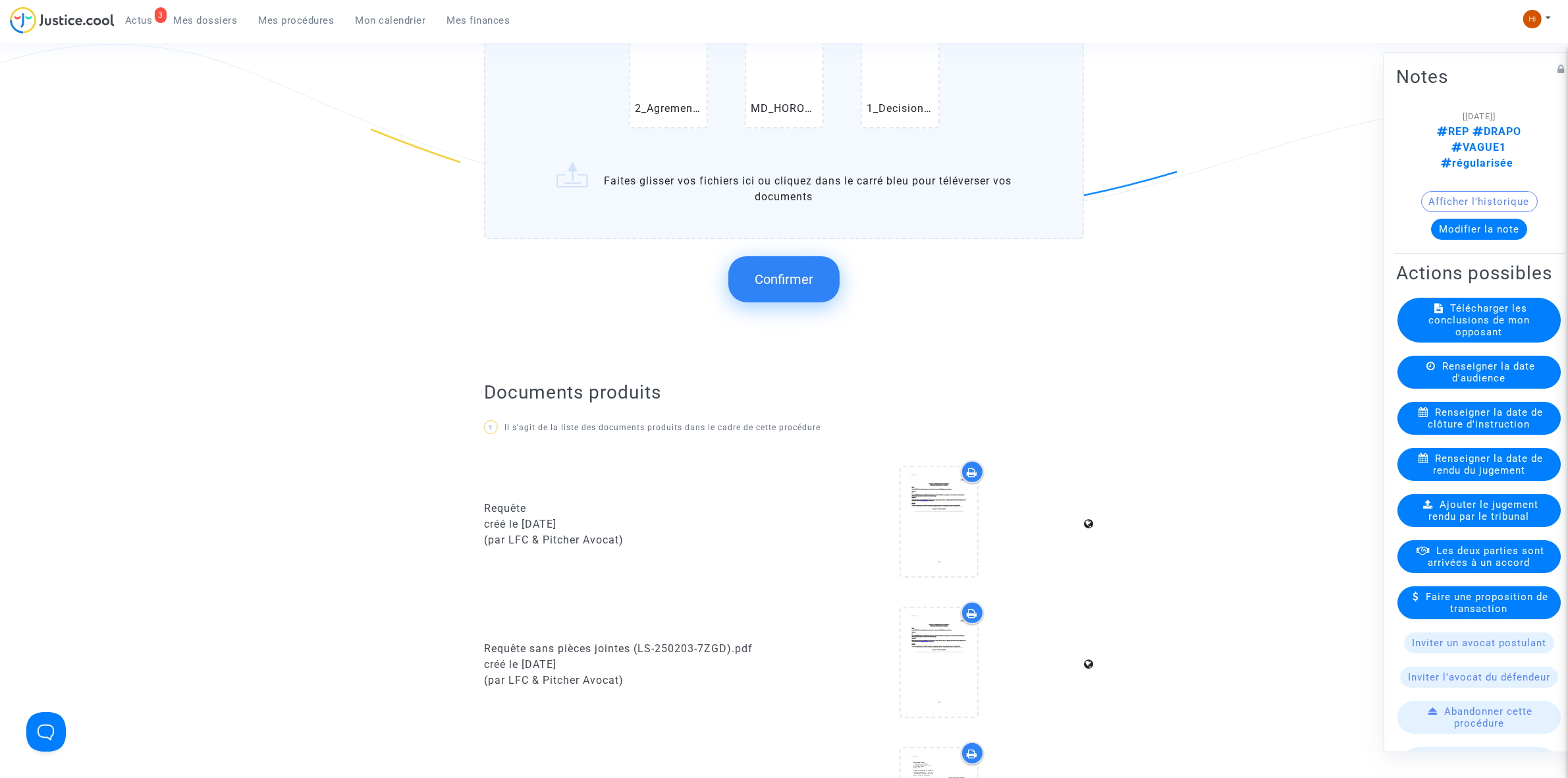
click at [788, 293] on button "Confirmer" at bounding box center [784, 280] width 111 height 46
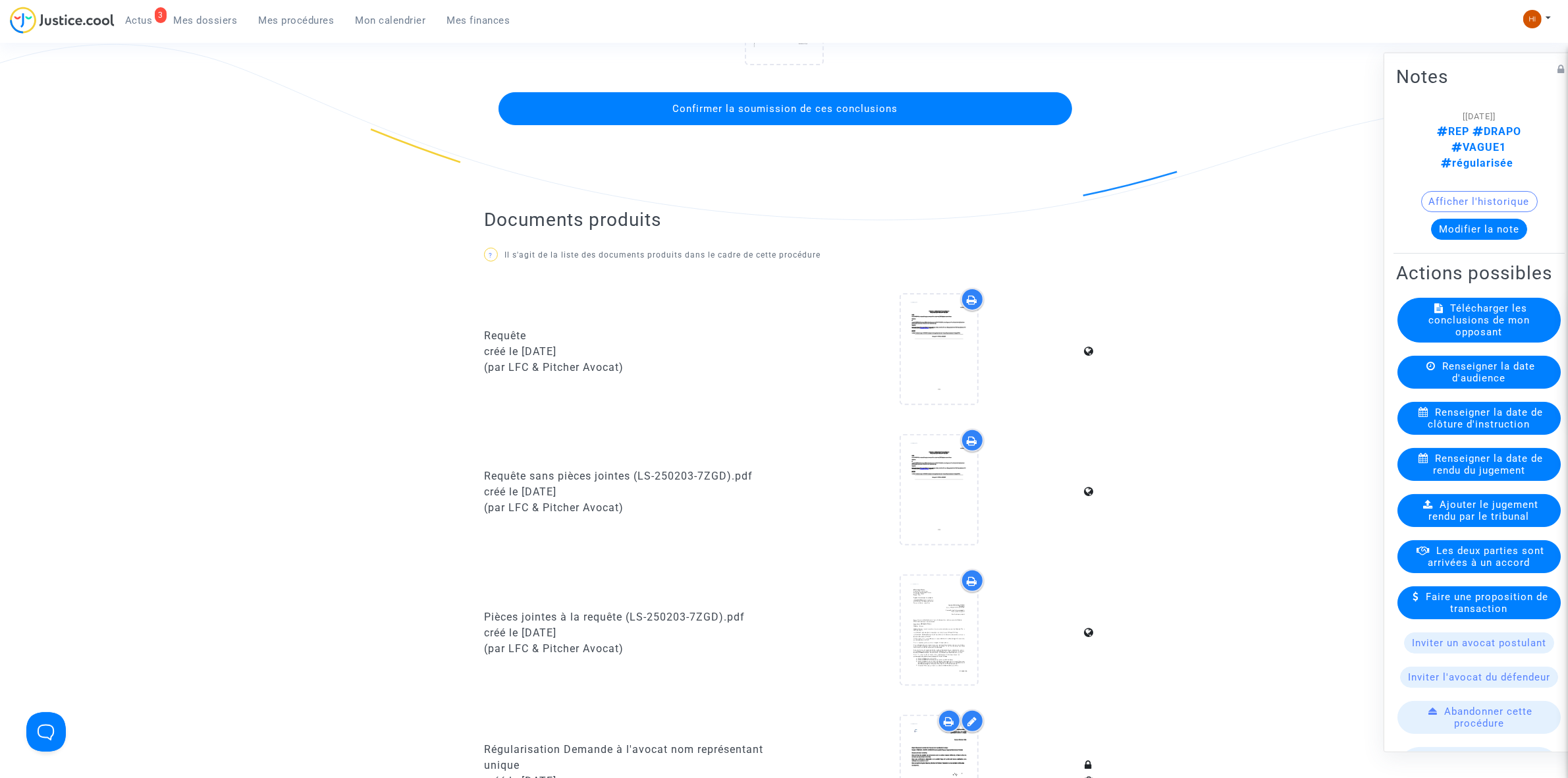
click at [851, 115] on button "Confirmer la soumission de ces conclusions" at bounding box center [785, 108] width 574 height 33
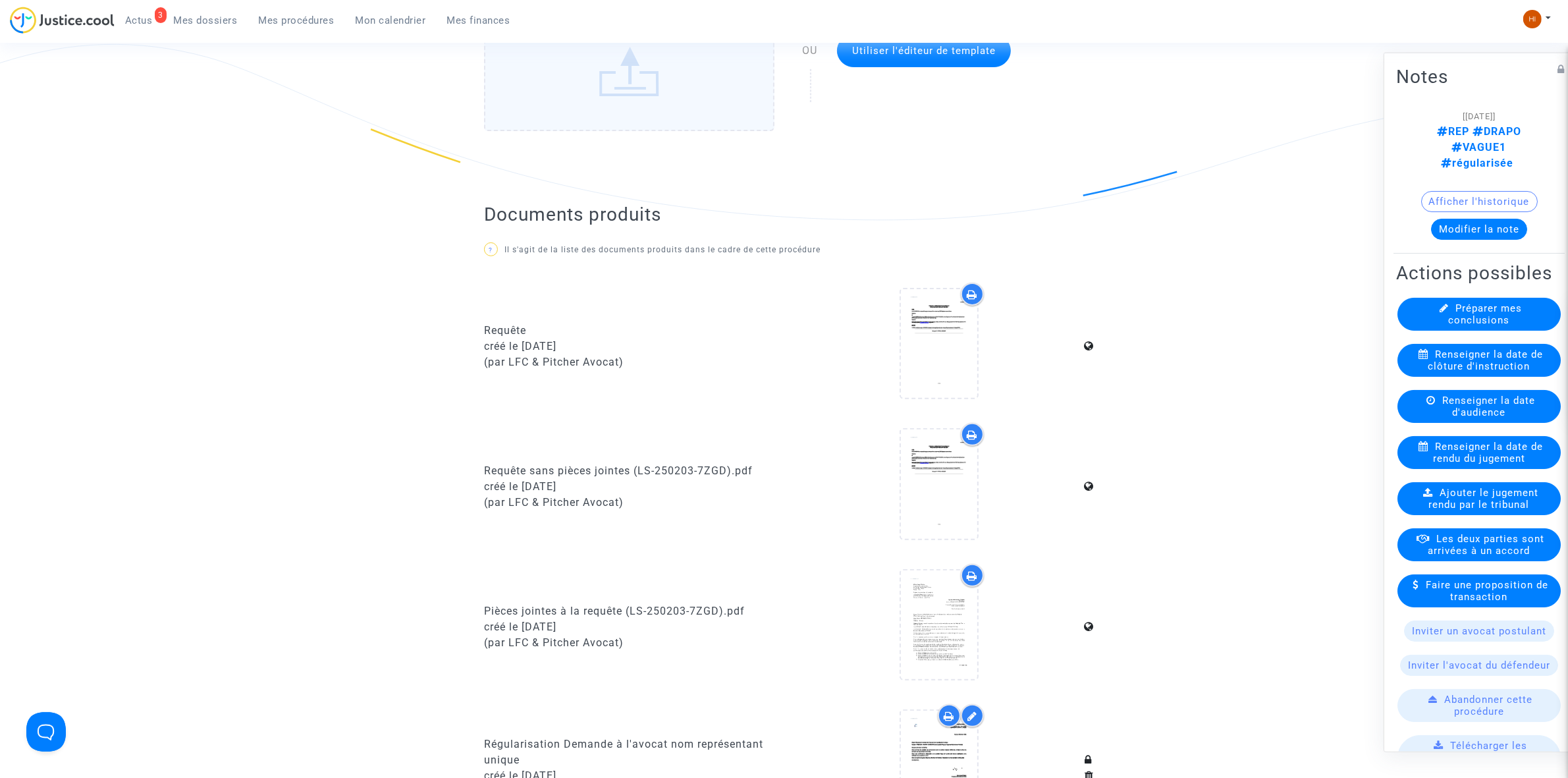
scroll to position [0, 0]
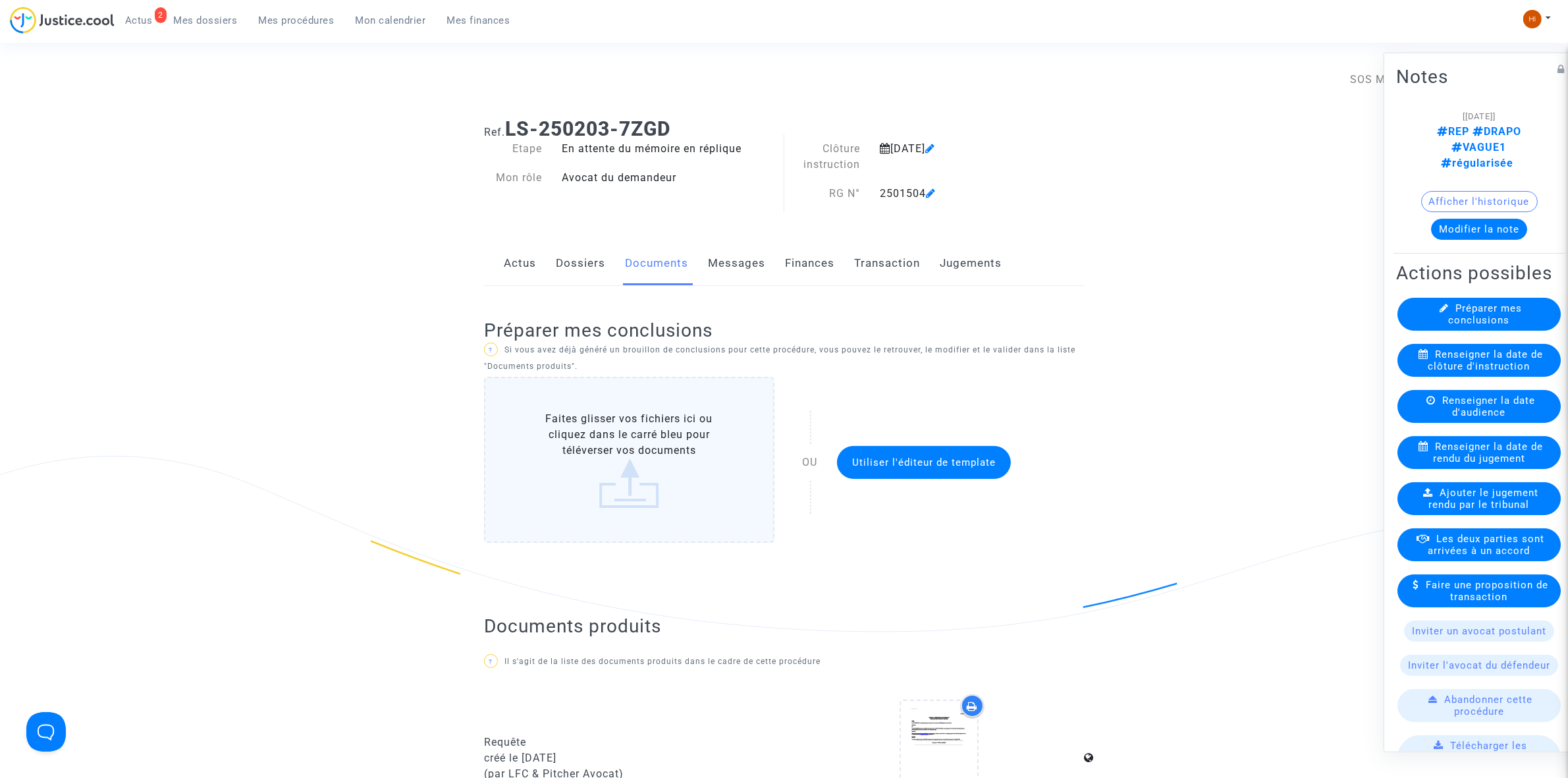
click at [304, 19] on span "Mes procédures" at bounding box center [296, 20] width 75 height 12
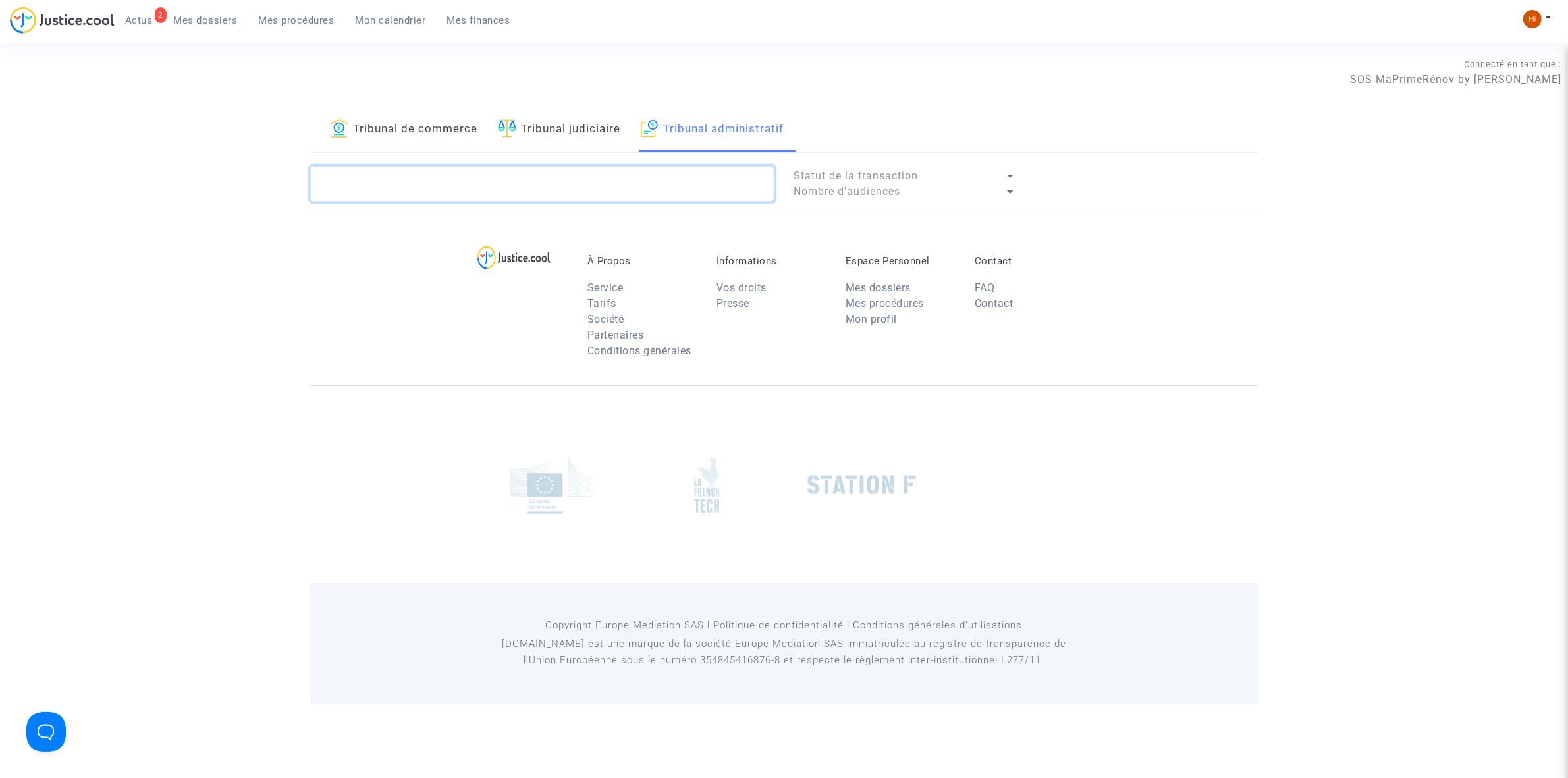
click at [519, 182] on textarea at bounding box center [543, 183] width 465 height 36
paste textarea "2501507 - SOCIETE DRAPO"
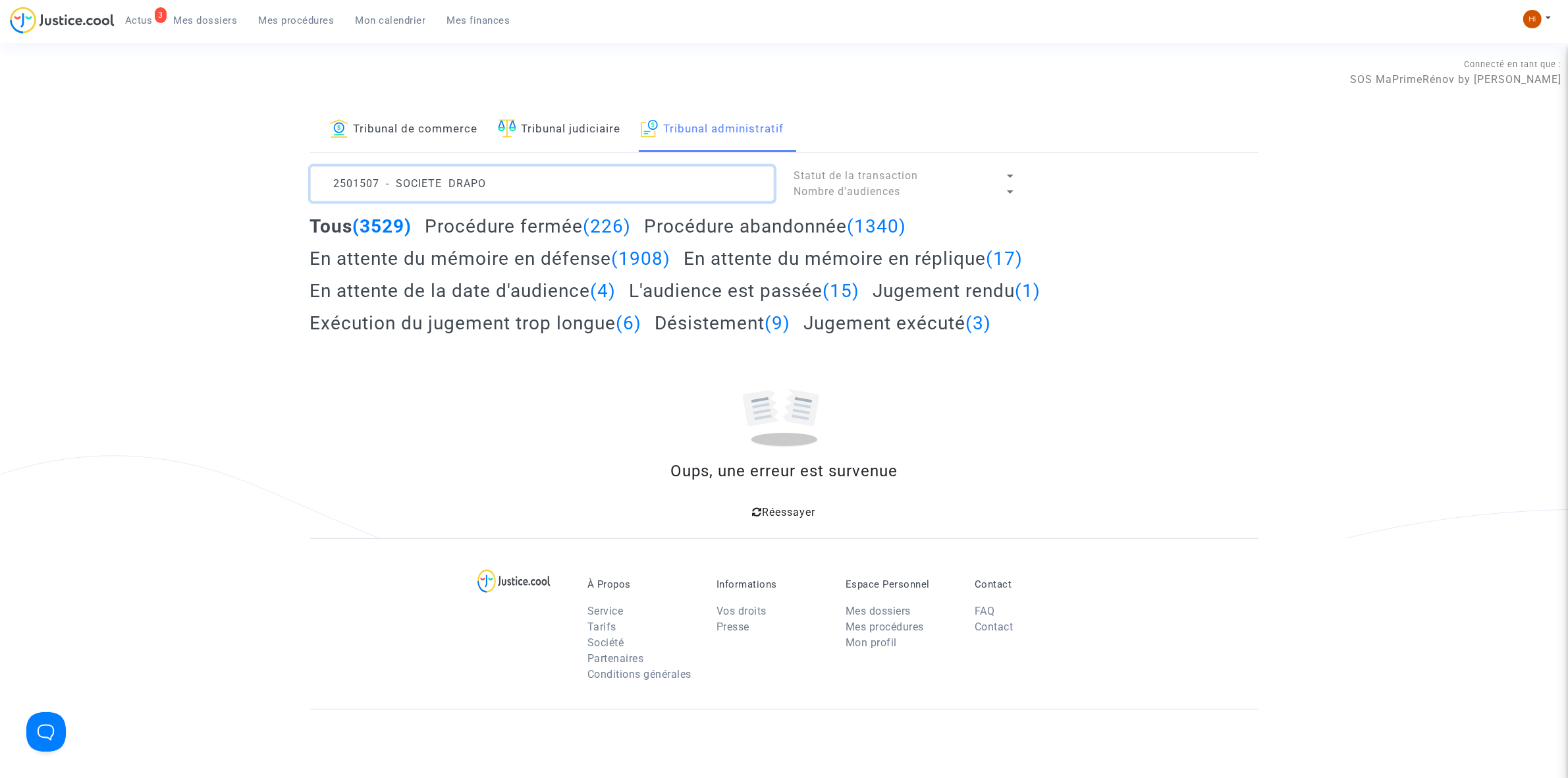
drag, startPoint x: 508, startPoint y: 183, endPoint x: 384, endPoint y: 196, distance: 124.7
click at [384, 196] on textarea at bounding box center [543, 183] width 465 height 36
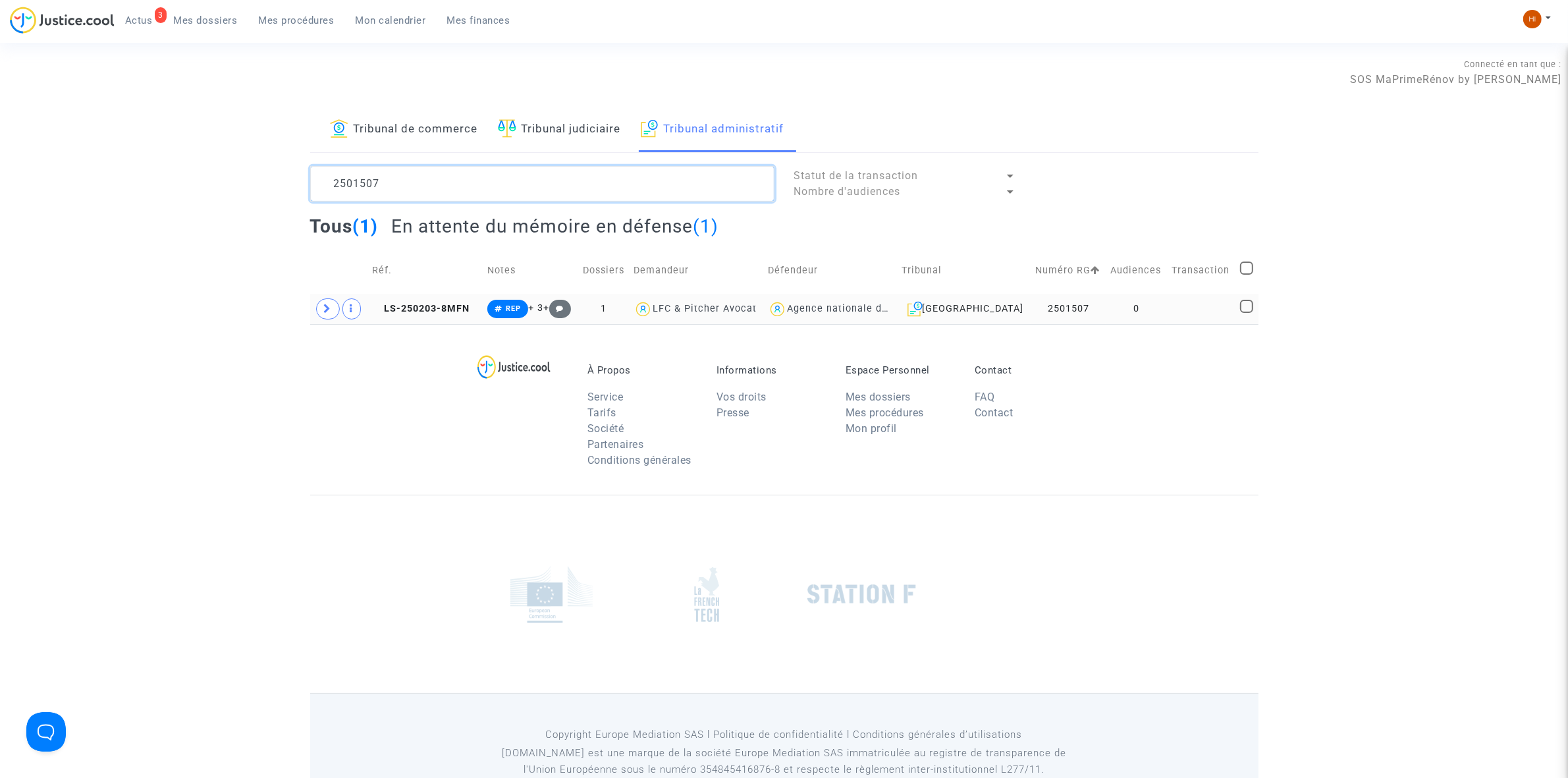
type textarea "2501507"
click at [1203, 311] on td at bounding box center [1201, 308] width 69 height 30
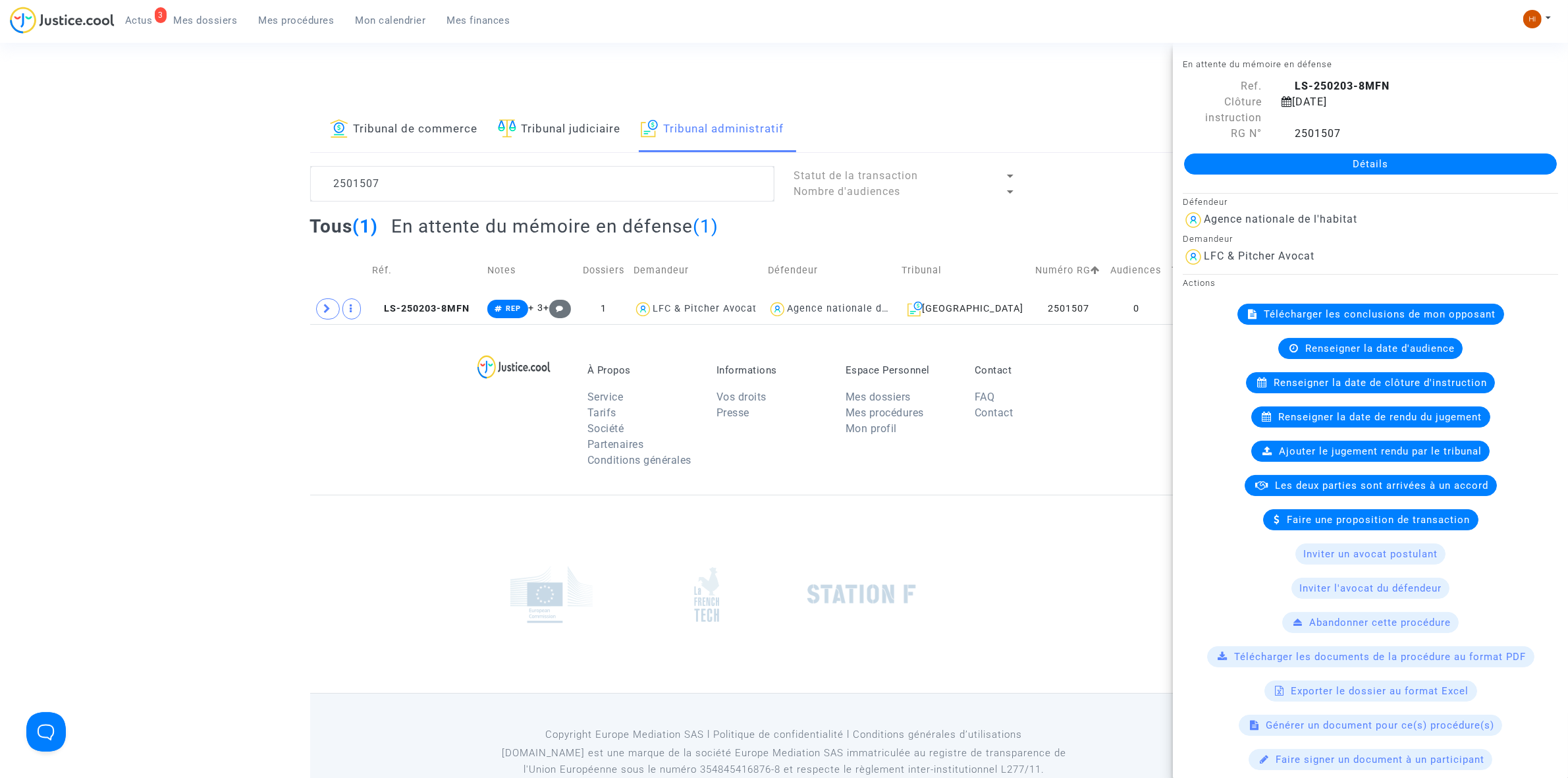
click at [1358, 162] on link "Détails" at bounding box center [1371, 165] width 373 height 21
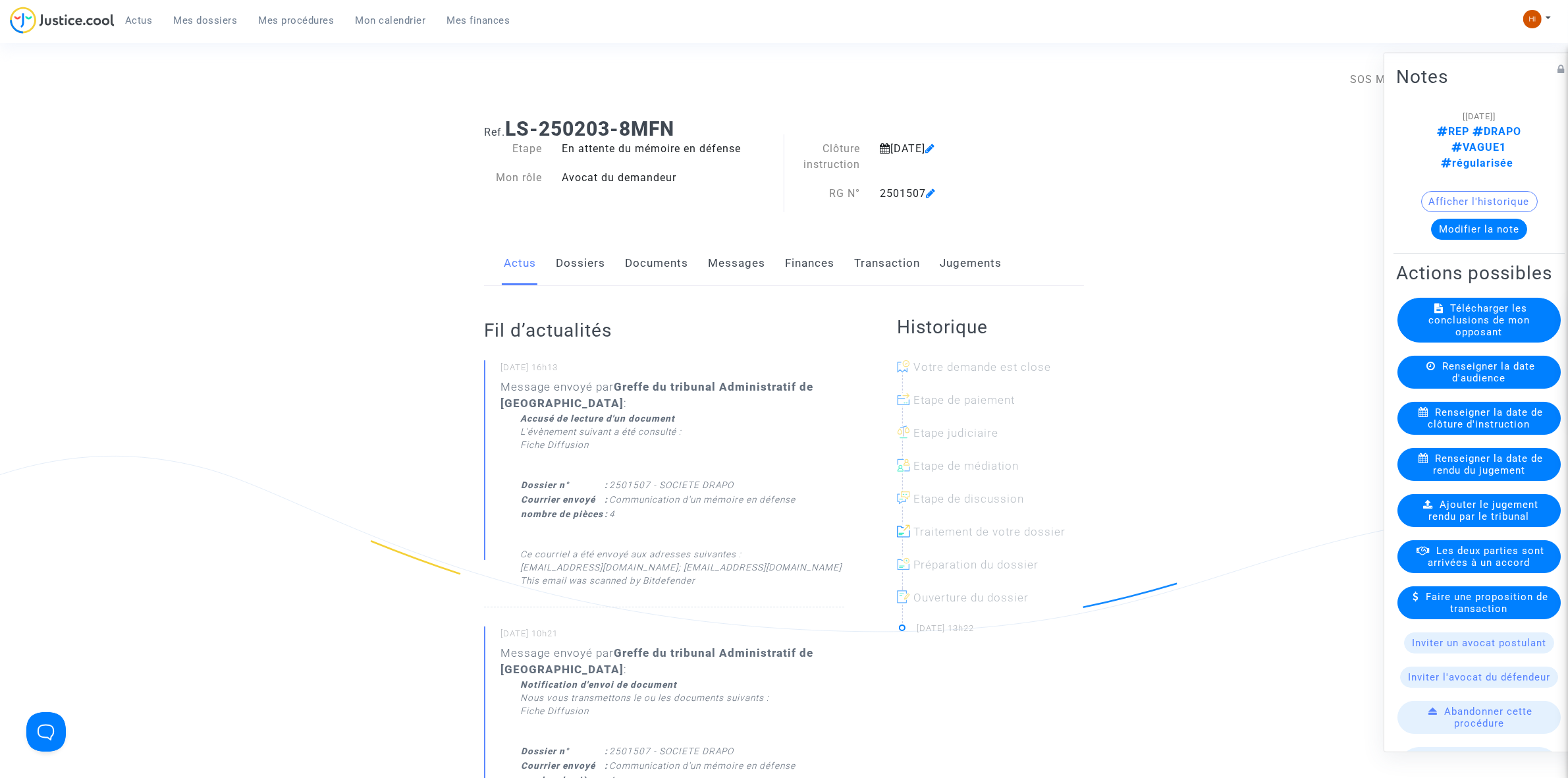
click at [660, 257] on link "Documents" at bounding box center [656, 263] width 63 height 44
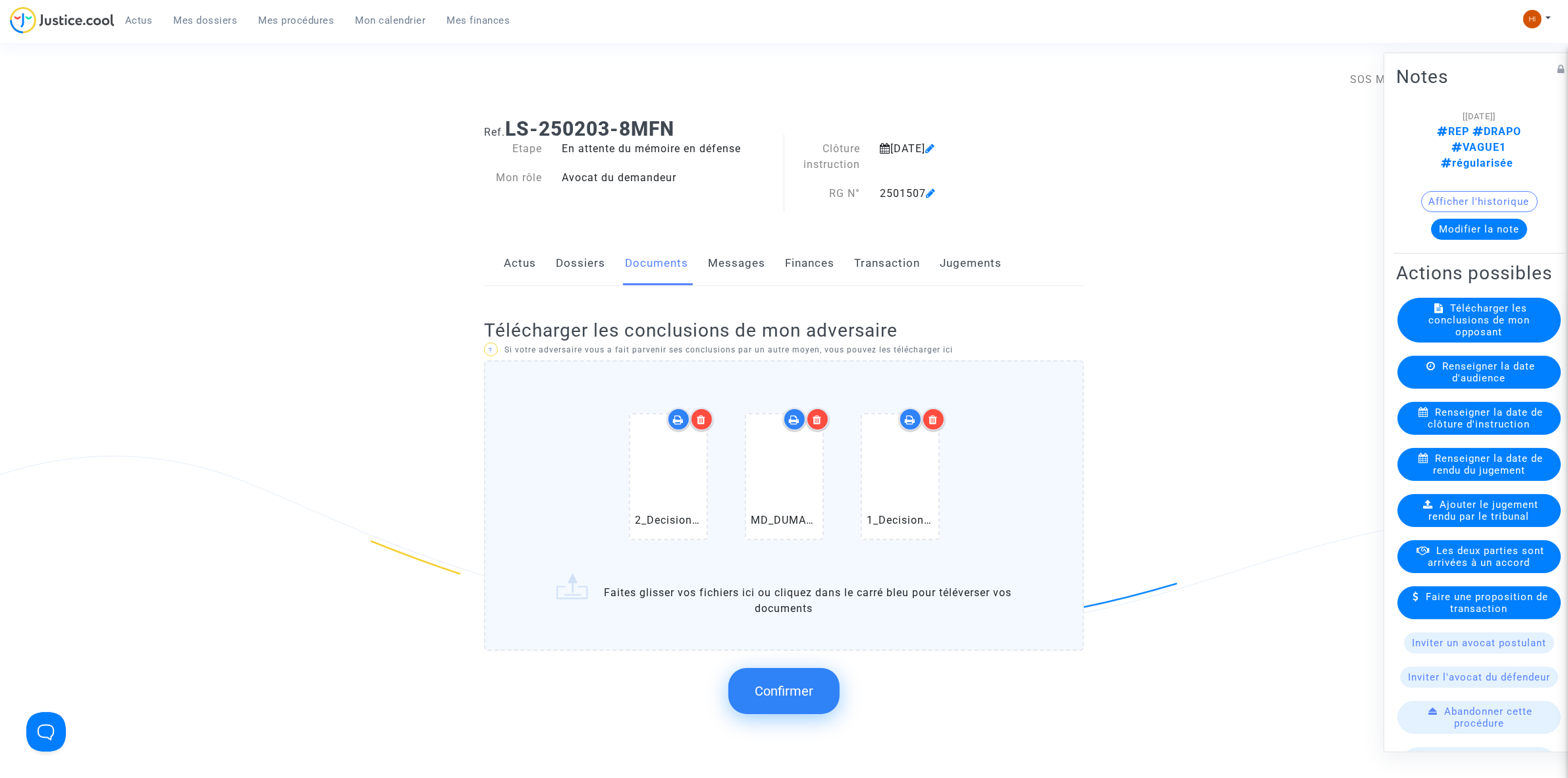
click at [786, 685] on span "Confirmer" at bounding box center [784, 691] width 59 height 15
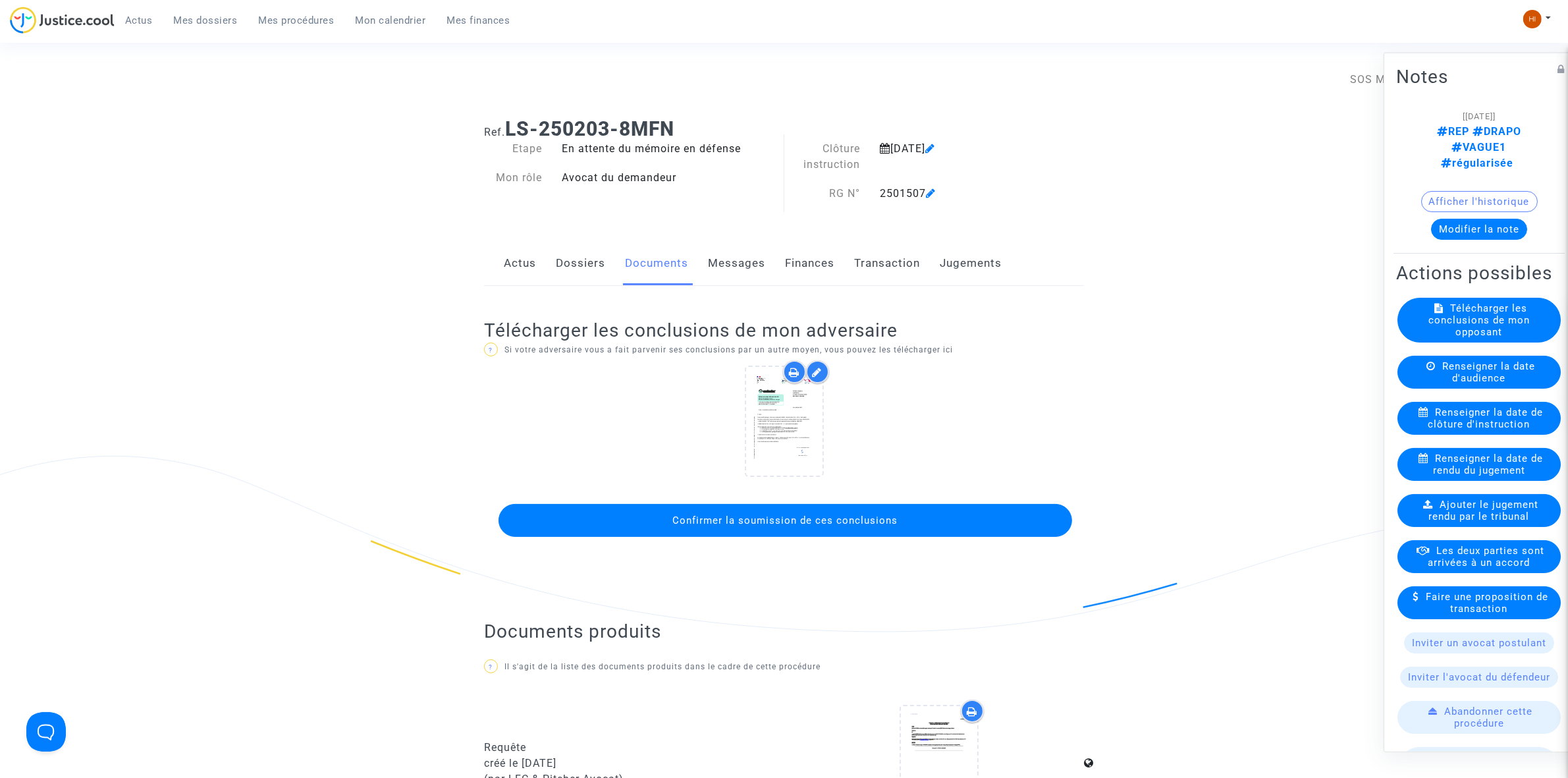
click at [626, 524] on button "Confirmer la soumission de ces conclusions" at bounding box center [785, 521] width 574 height 33
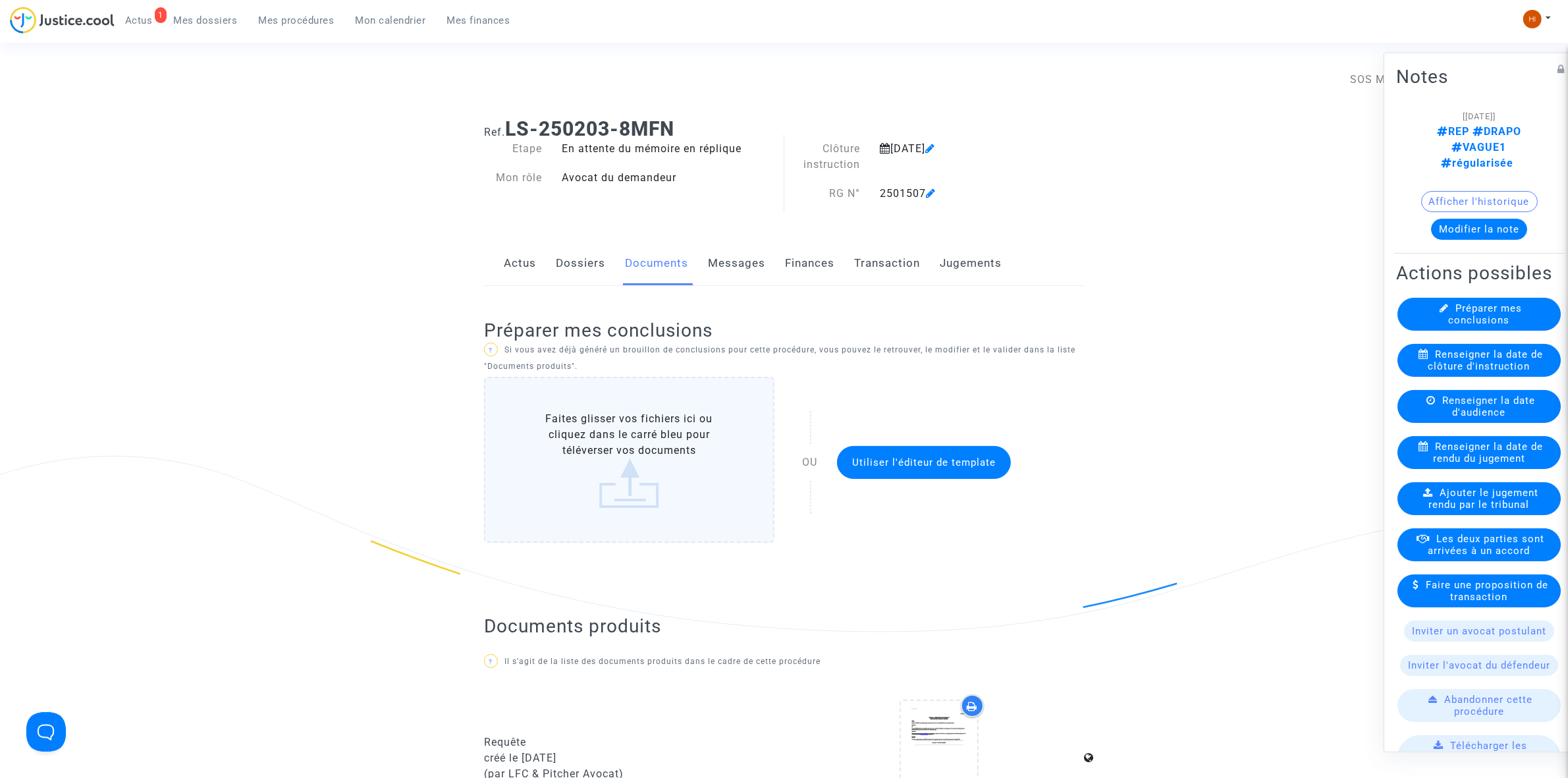
click at [295, 32] on div "1 Actus Mes dossiers Mes procédures Mon calendrier Mes finances" at bounding box center [265, 24] width 511 height 36
click at [308, 25] on span "Mes procédures" at bounding box center [296, 20] width 75 height 12
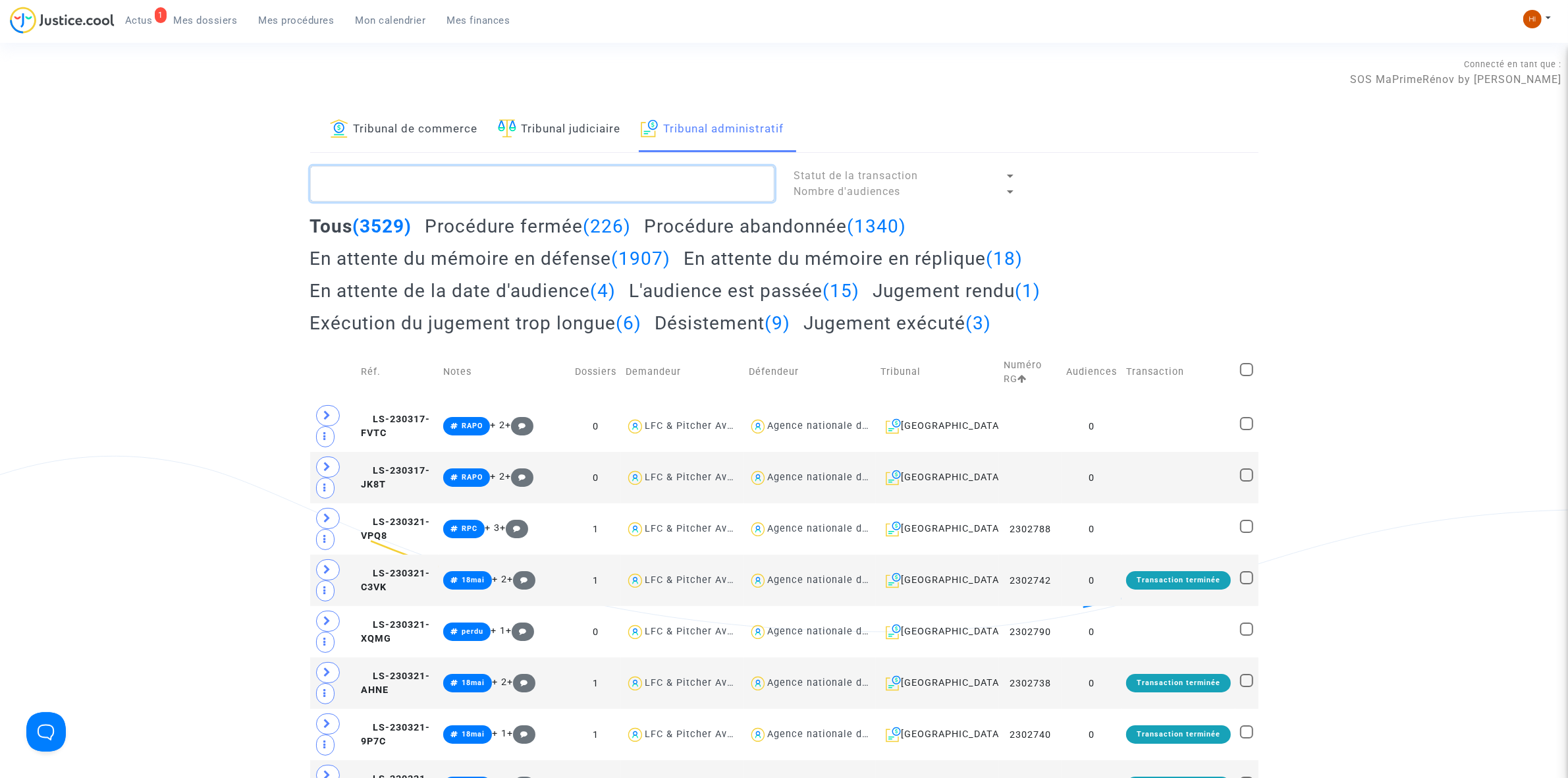
click at [511, 192] on textarea at bounding box center [543, 183] width 465 height 36
paste textarea "LS-250203-AZDN"
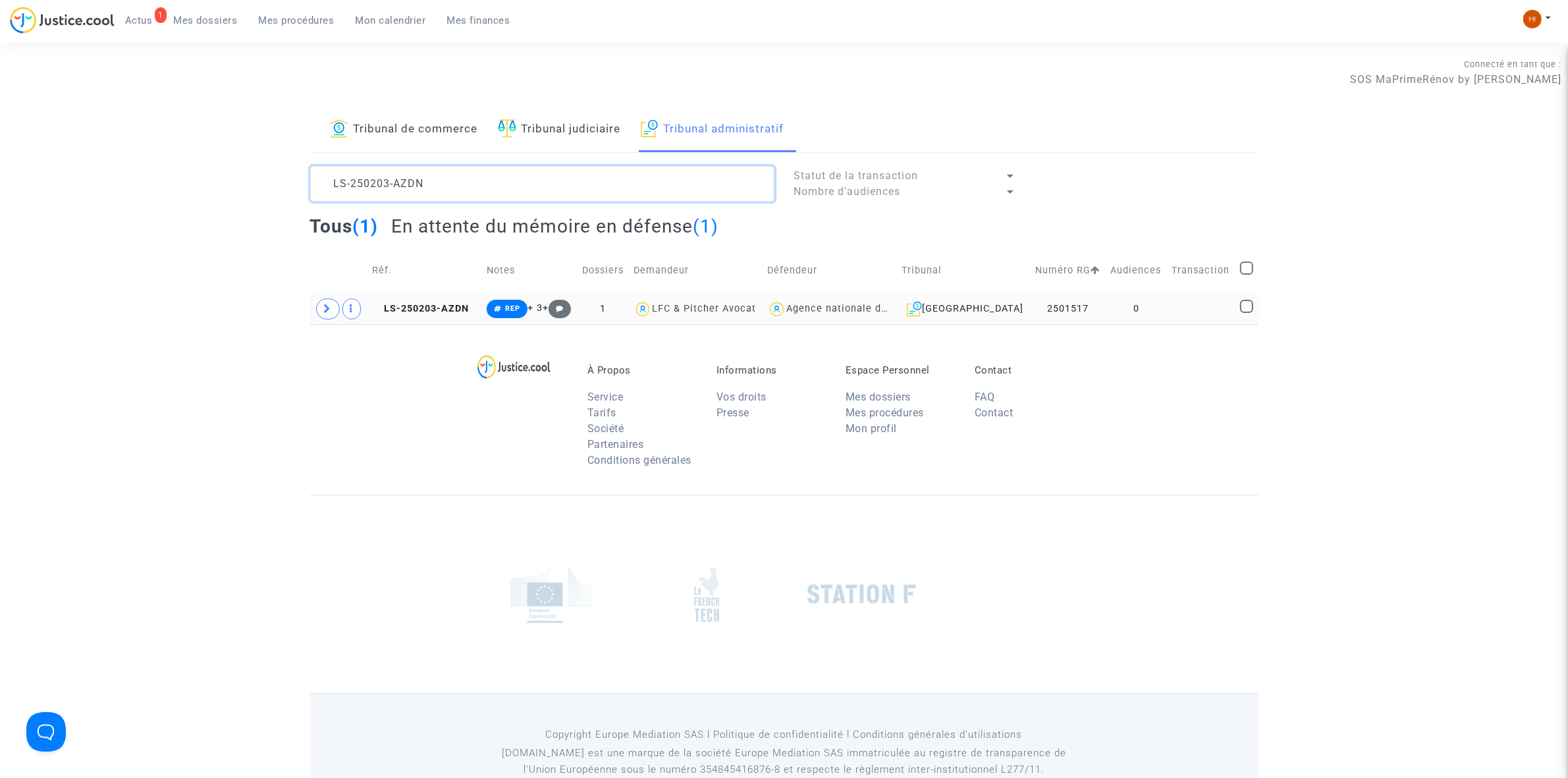
type textarea "LS-250203-AZDN"
click at [413, 319] on td "LS-250203-AZDN" at bounding box center [425, 308] width 114 height 30
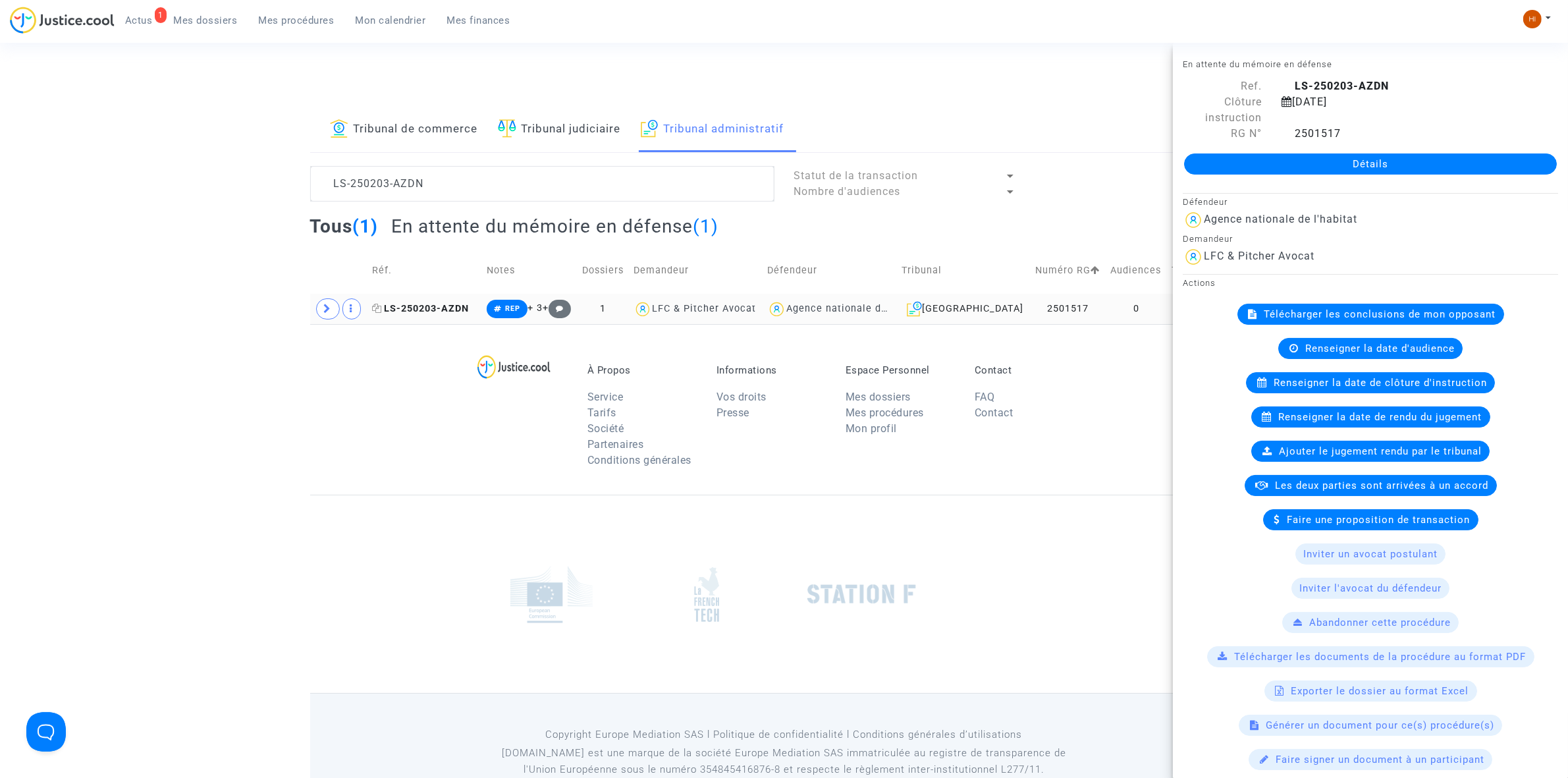
click at [422, 314] on span "LS-250203-AZDN" at bounding box center [420, 309] width 97 height 12
click at [1278, 160] on link "Détails" at bounding box center [1371, 165] width 373 height 21
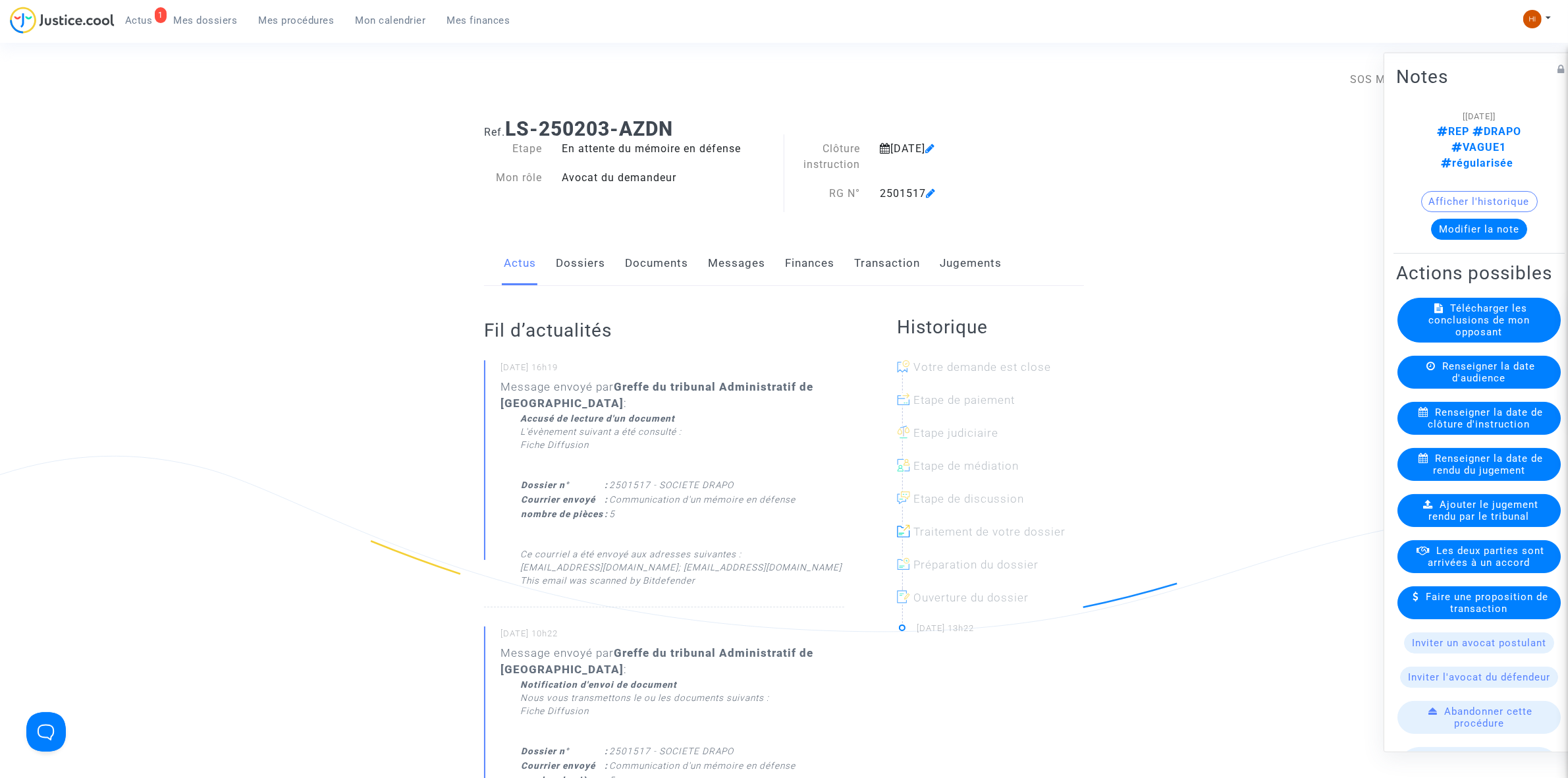
click at [656, 263] on link "Documents" at bounding box center [656, 263] width 63 height 44
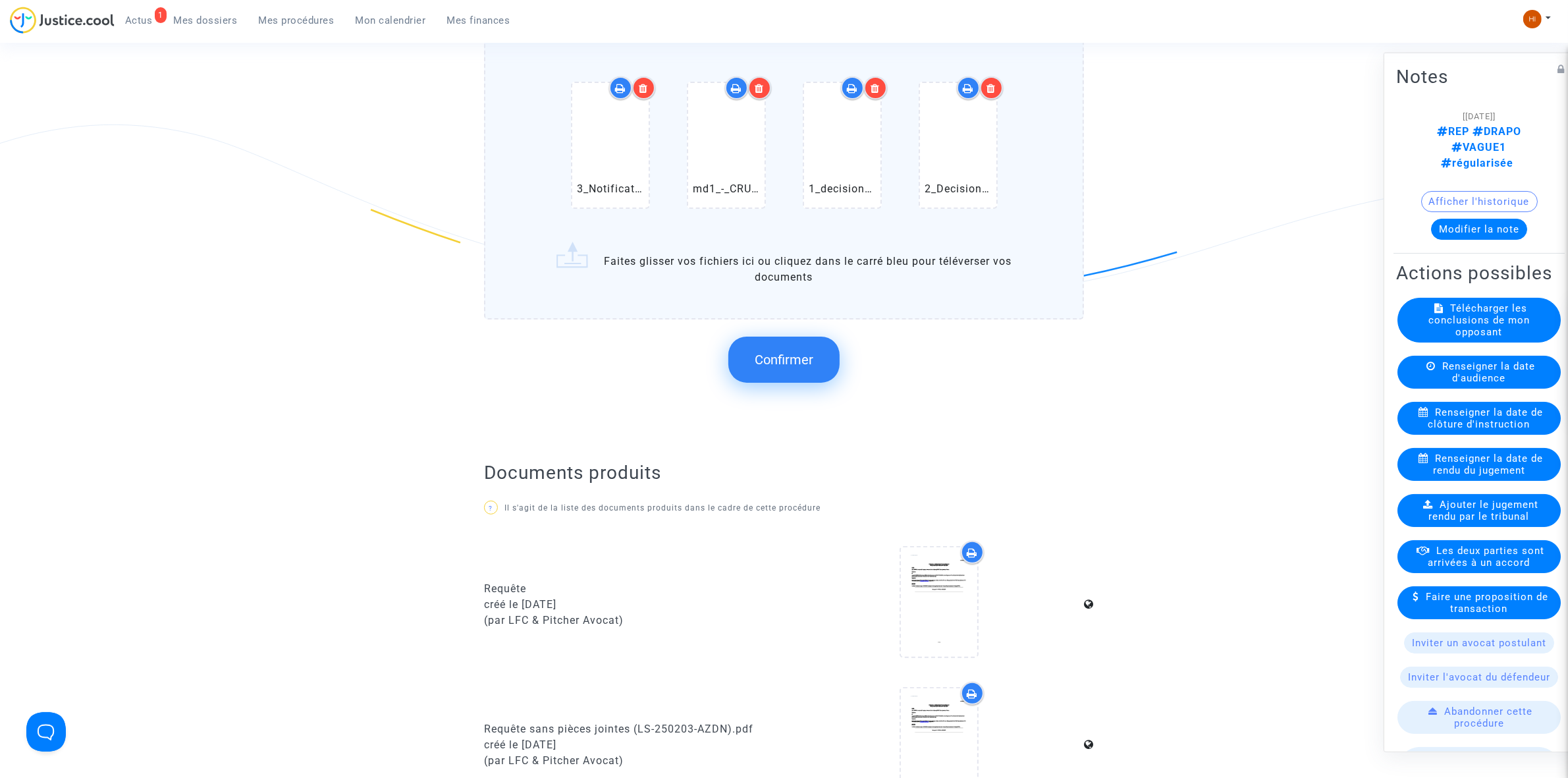
scroll to position [329, 0]
click at [800, 370] on button "Confirmer" at bounding box center [784, 362] width 111 height 46
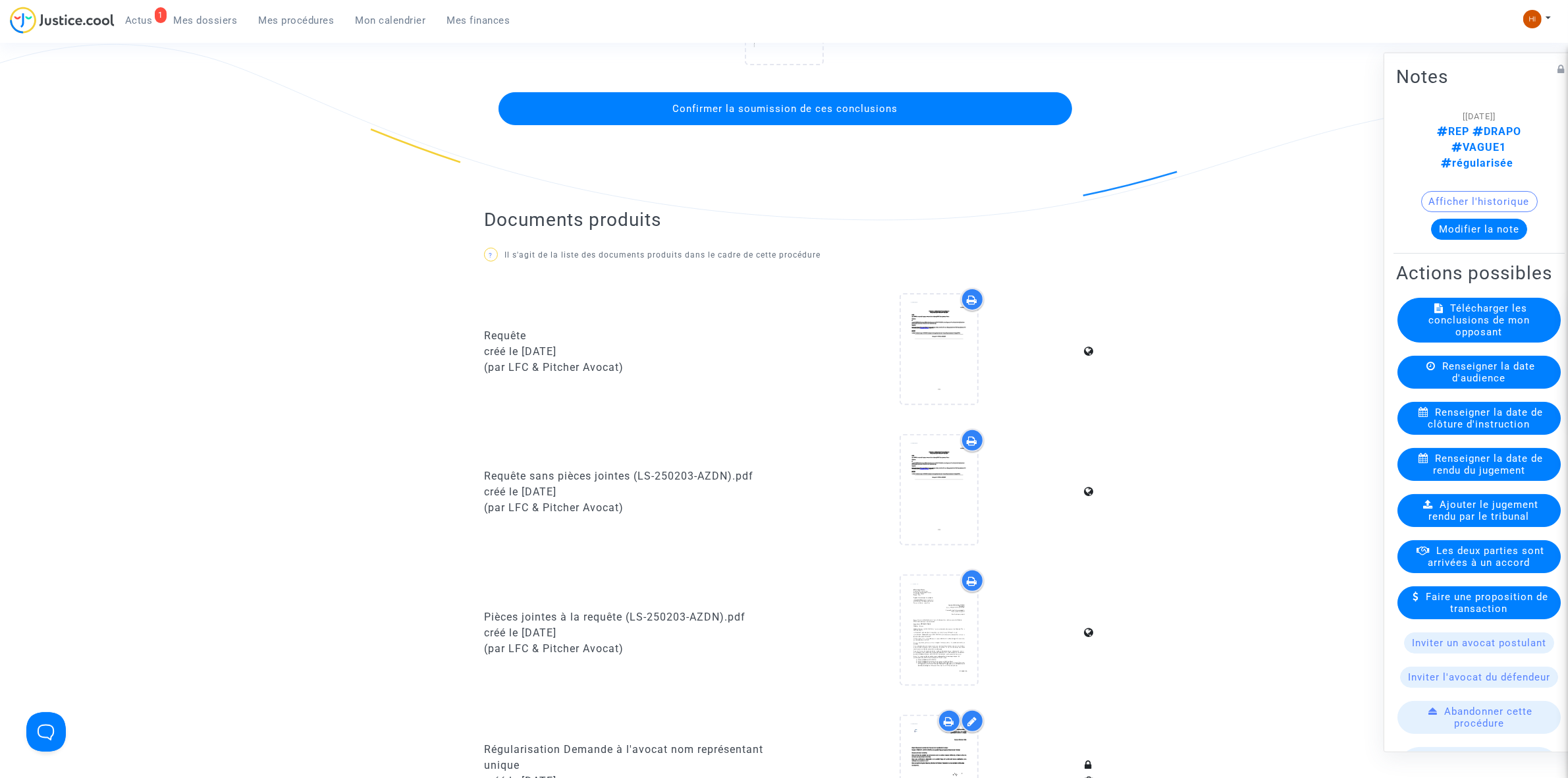
scroll to position [0, 0]
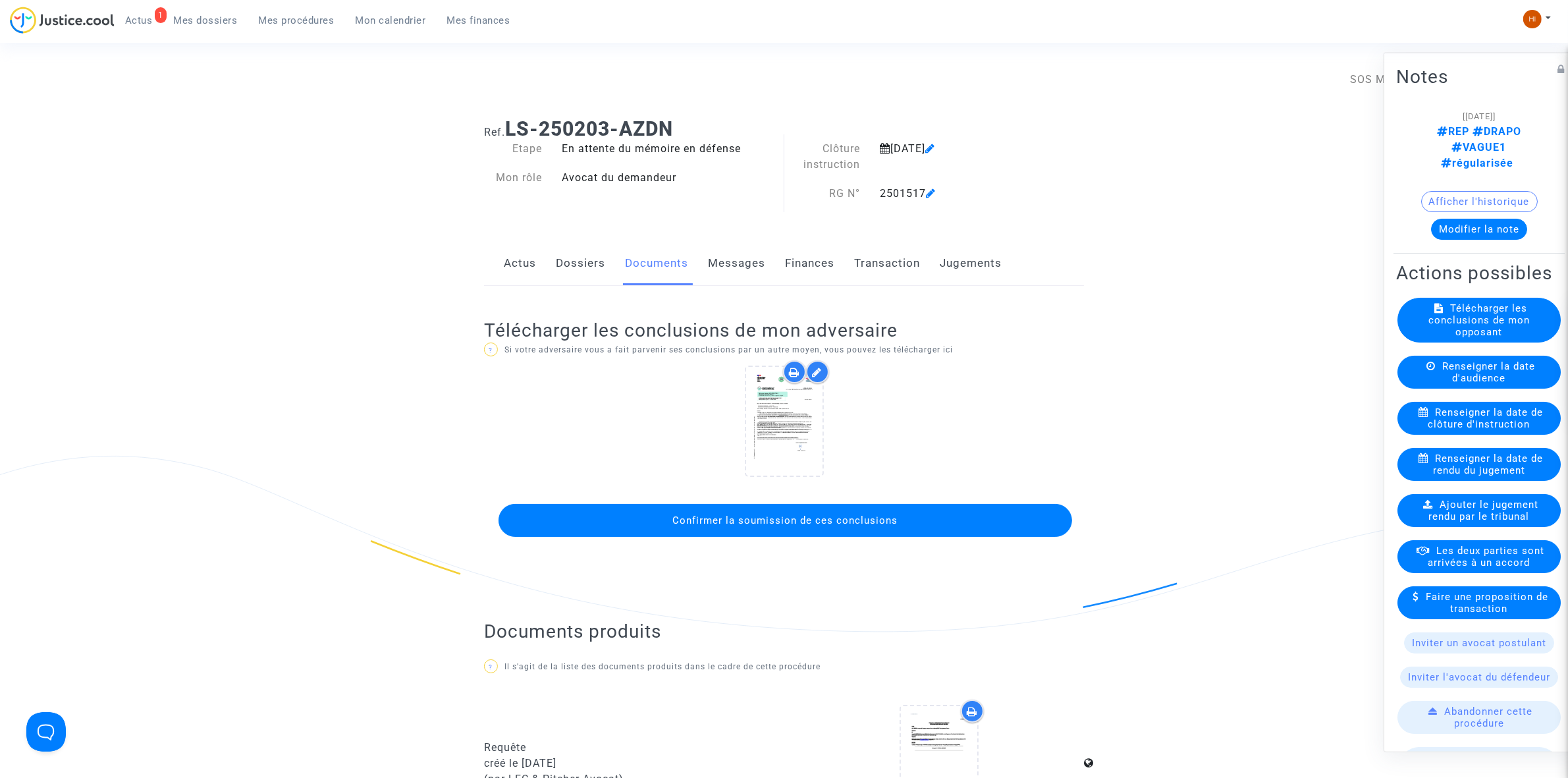
click at [825, 511] on button "Confirmer la soumission de ces conclusions" at bounding box center [785, 521] width 574 height 33
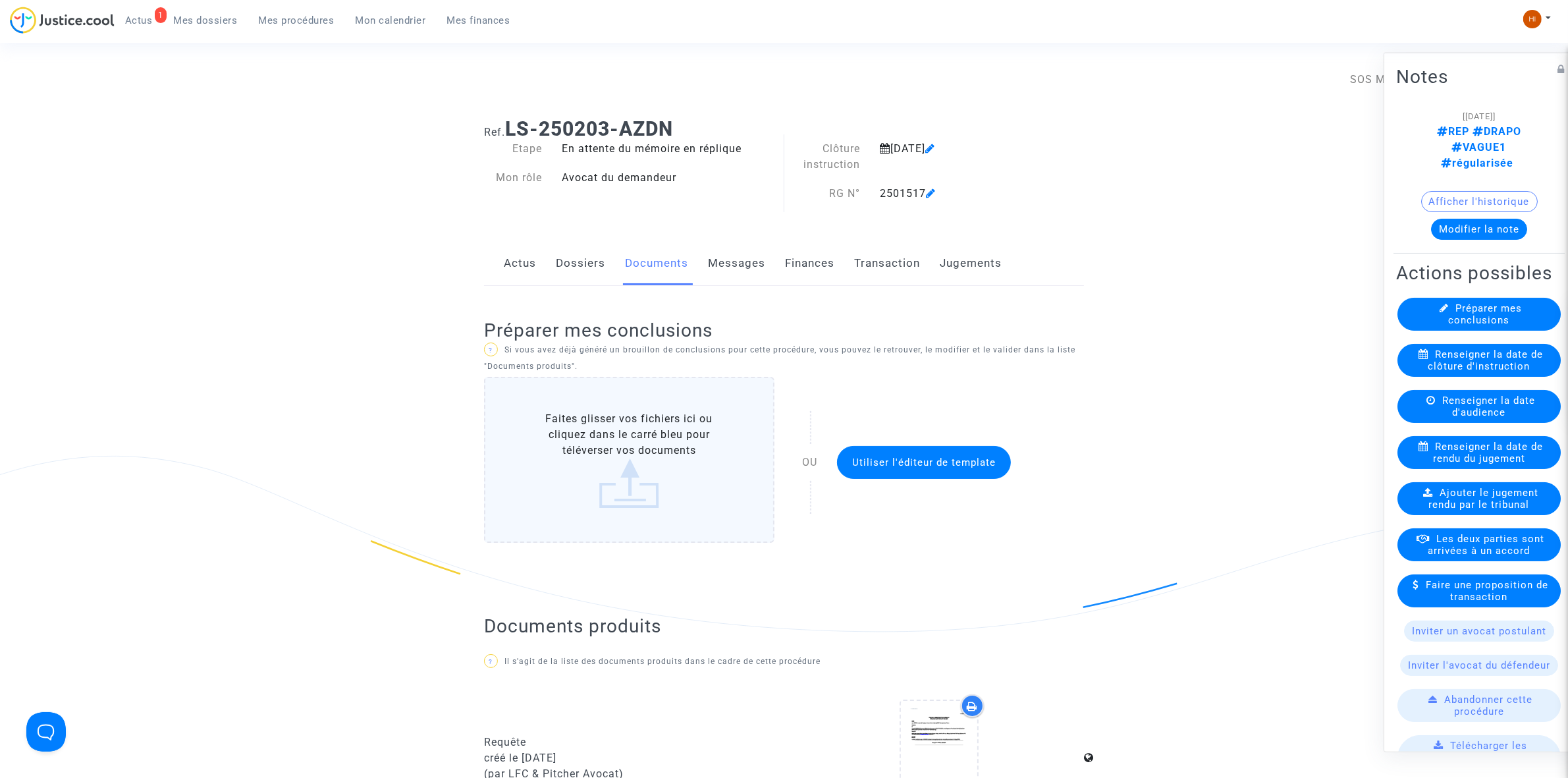
drag, startPoint x: 313, startPoint y: 15, endPoint x: 377, endPoint y: 63, distance: 80.0
click at [313, 15] on span "Mes procédures" at bounding box center [296, 20] width 75 height 12
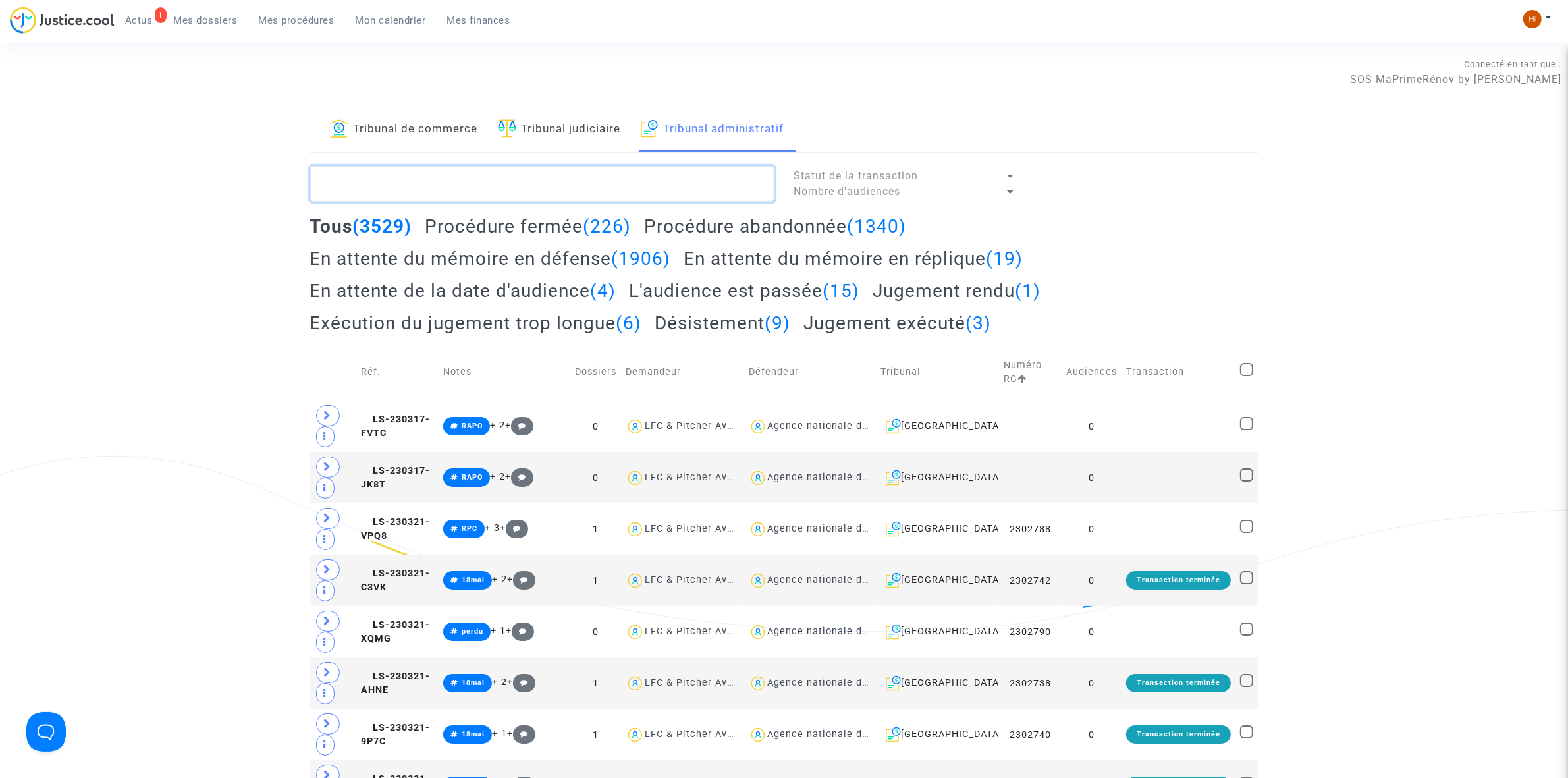
click at [560, 182] on textarea at bounding box center [543, 183] width 465 height 36
paste textarea "2501513 - SOCIETE DRAPO"
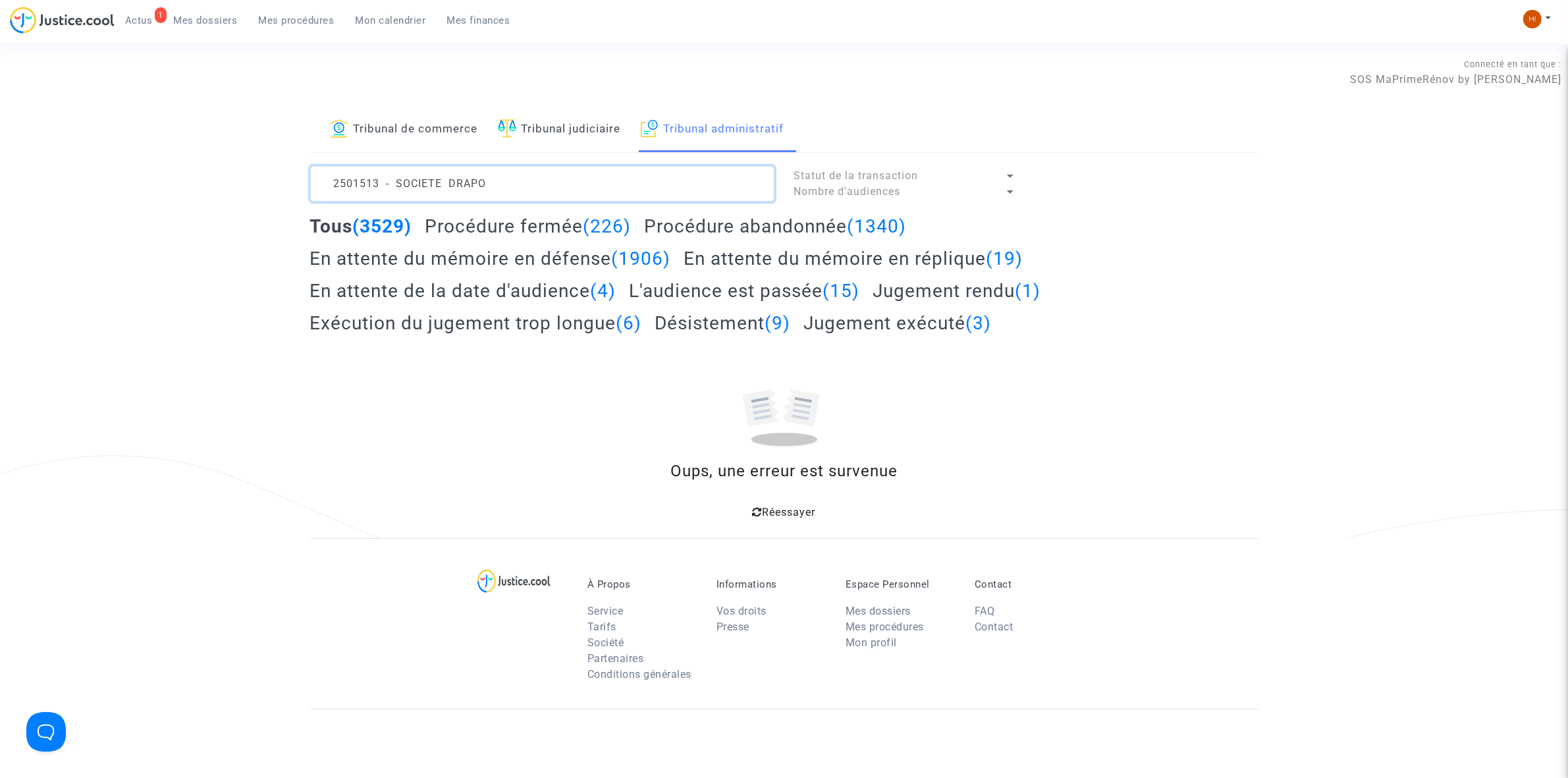
drag, startPoint x: 476, startPoint y: 193, endPoint x: 384, endPoint y: 175, distance: 93.7
click at [384, 175] on textarea at bounding box center [543, 183] width 465 height 36
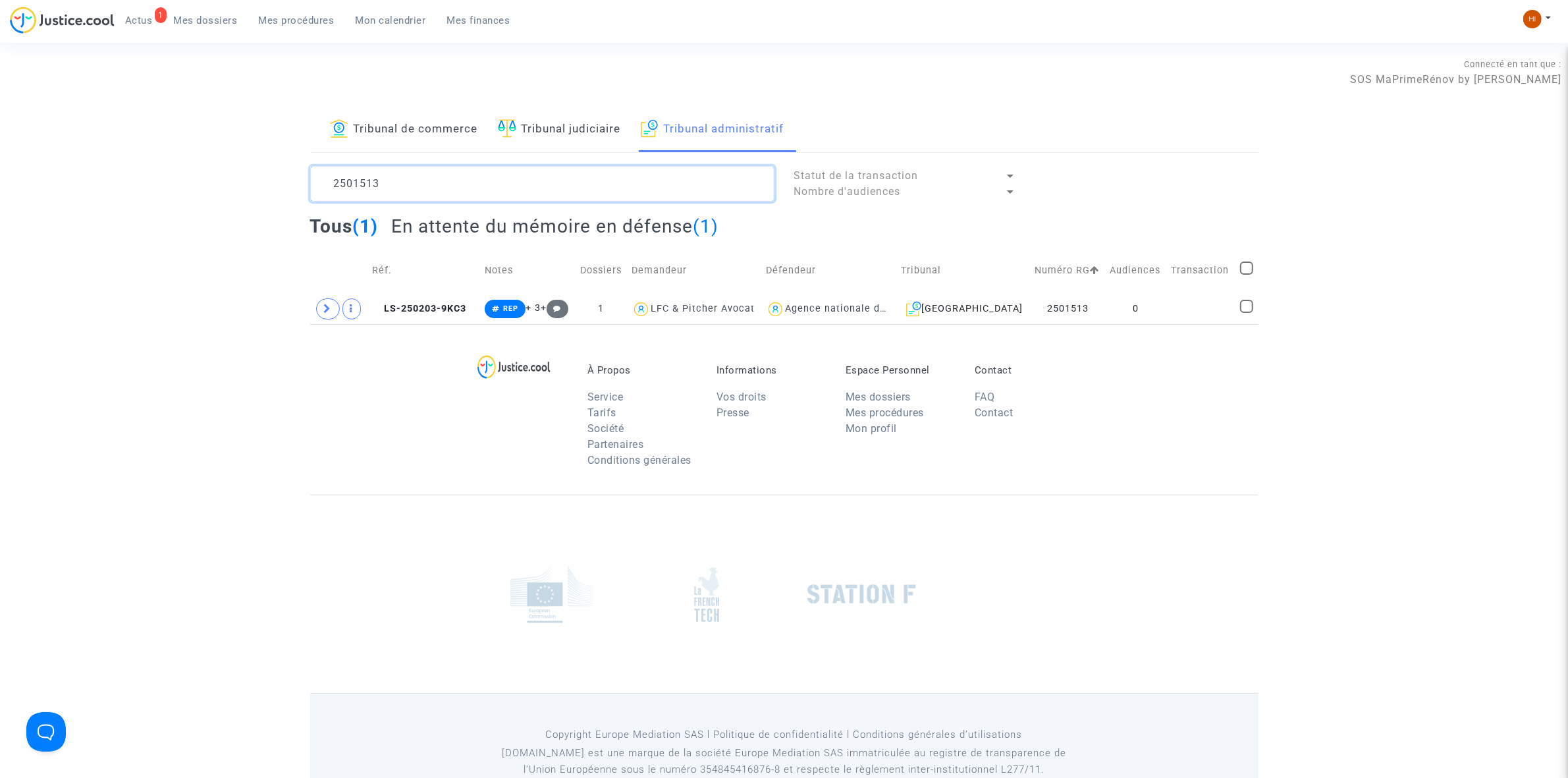
type textarea "2501513"
click at [1180, 314] on td at bounding box center [1200, 308] width 69 height 30
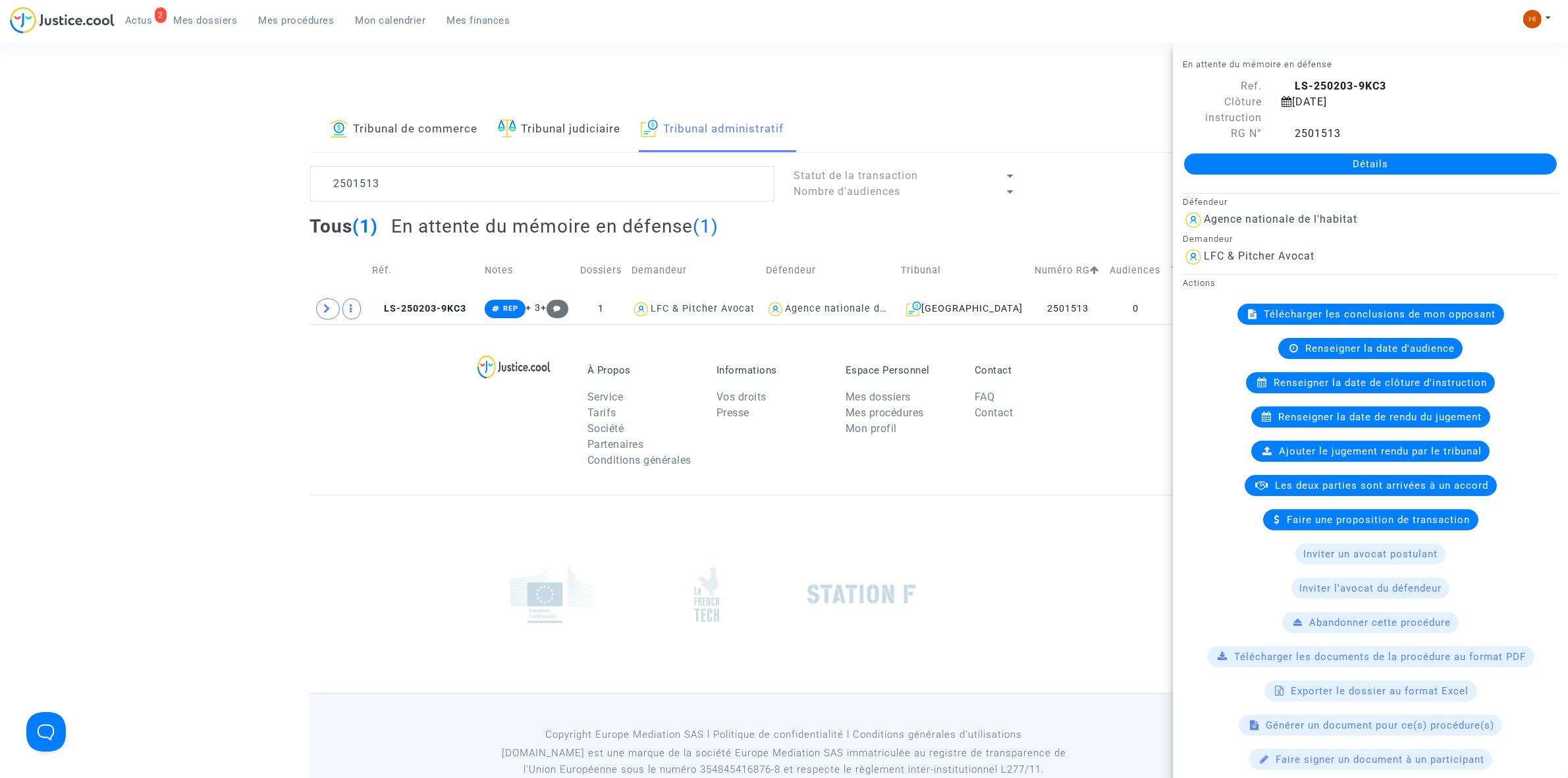
click at [1286, 163] on link "Détails" at bounding box center [1371, 165] width 373 height 21
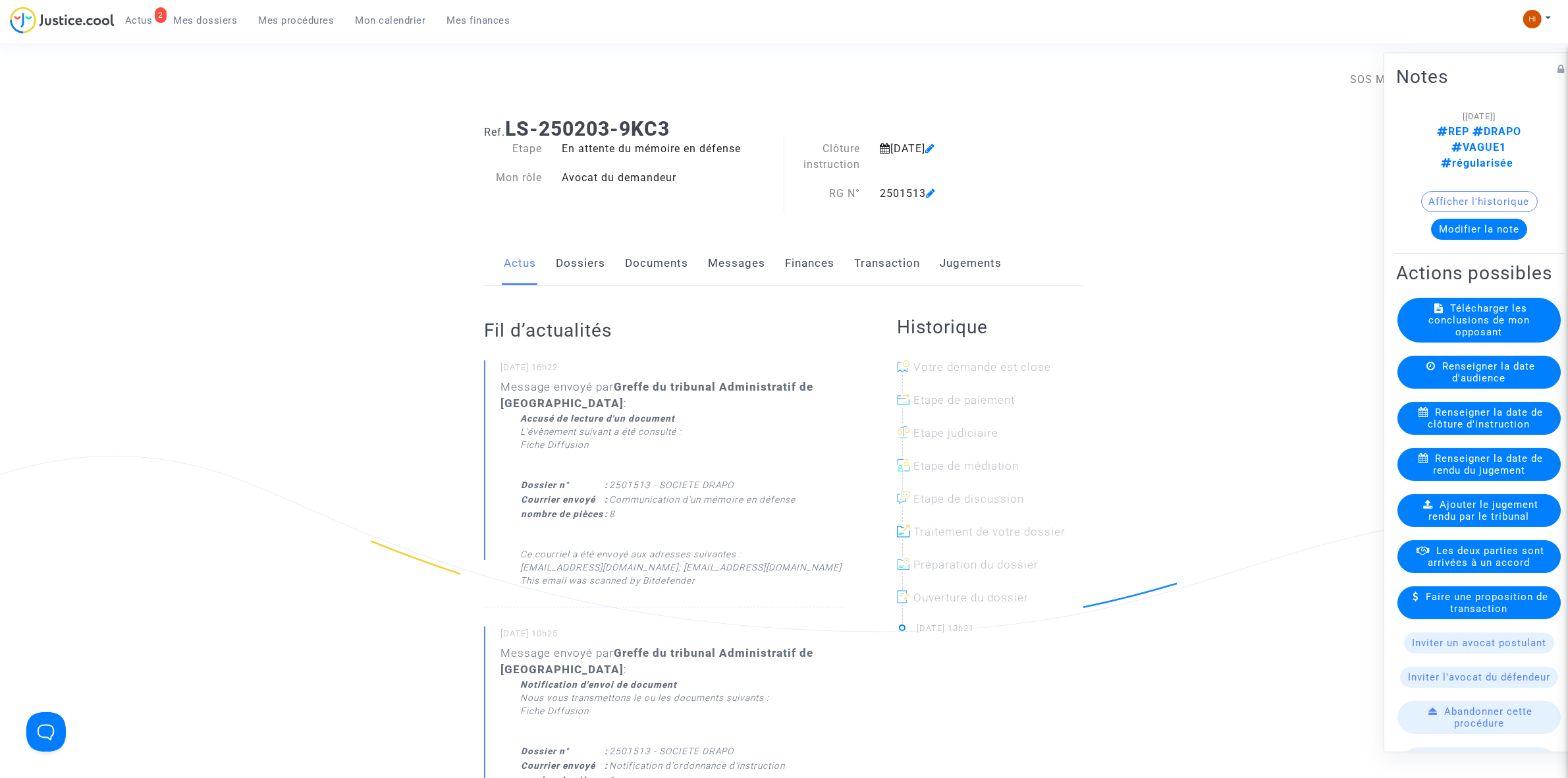
drag, startPoint x: 667, startPoint y: 256, endPoint x: 667, endPoint y: 263, distance: 7.0
click at [665, 256] on link "Documents" at bounding box center [656, 263] width 63 height 44
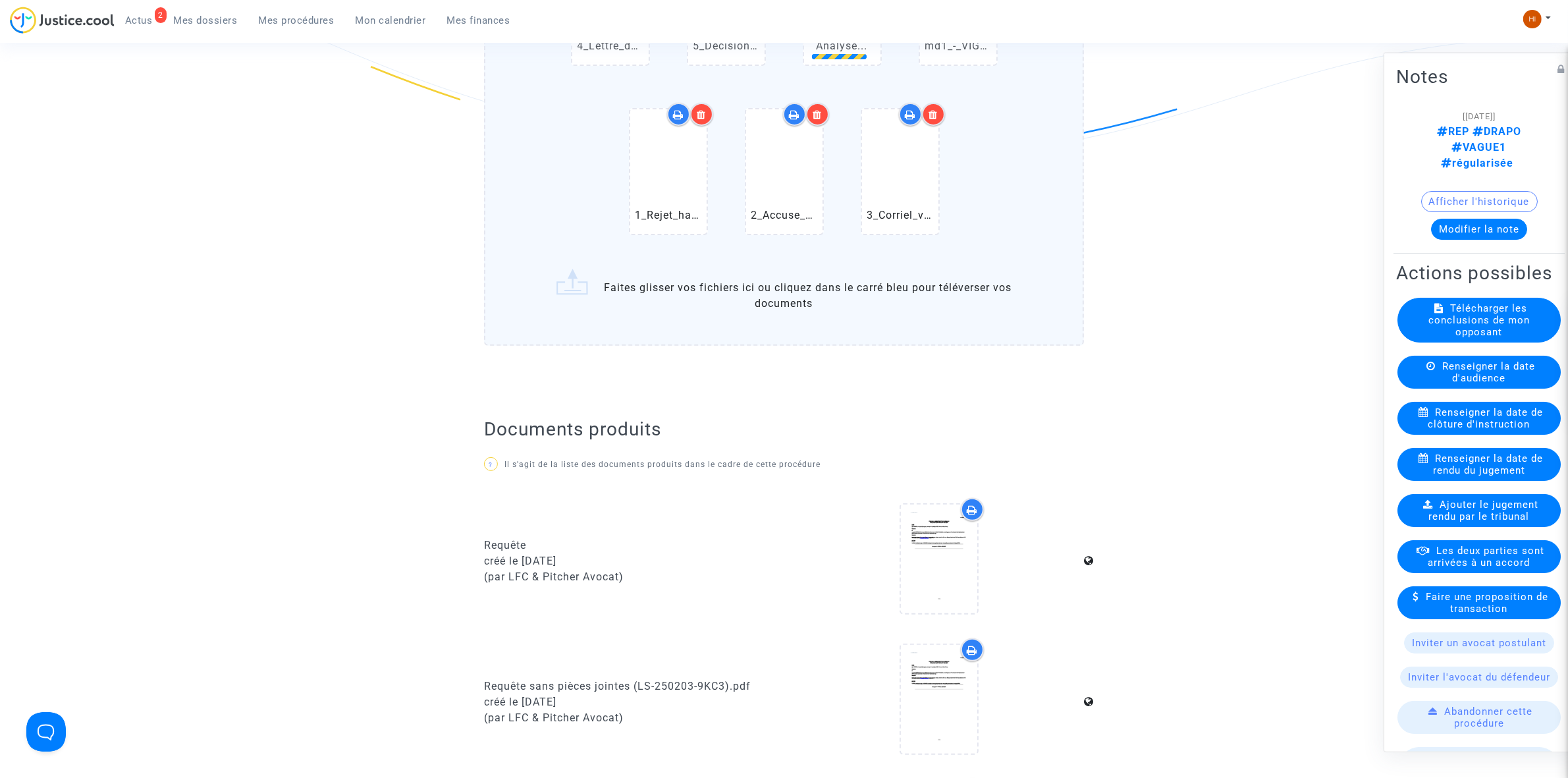
scroll to position [494, 0]
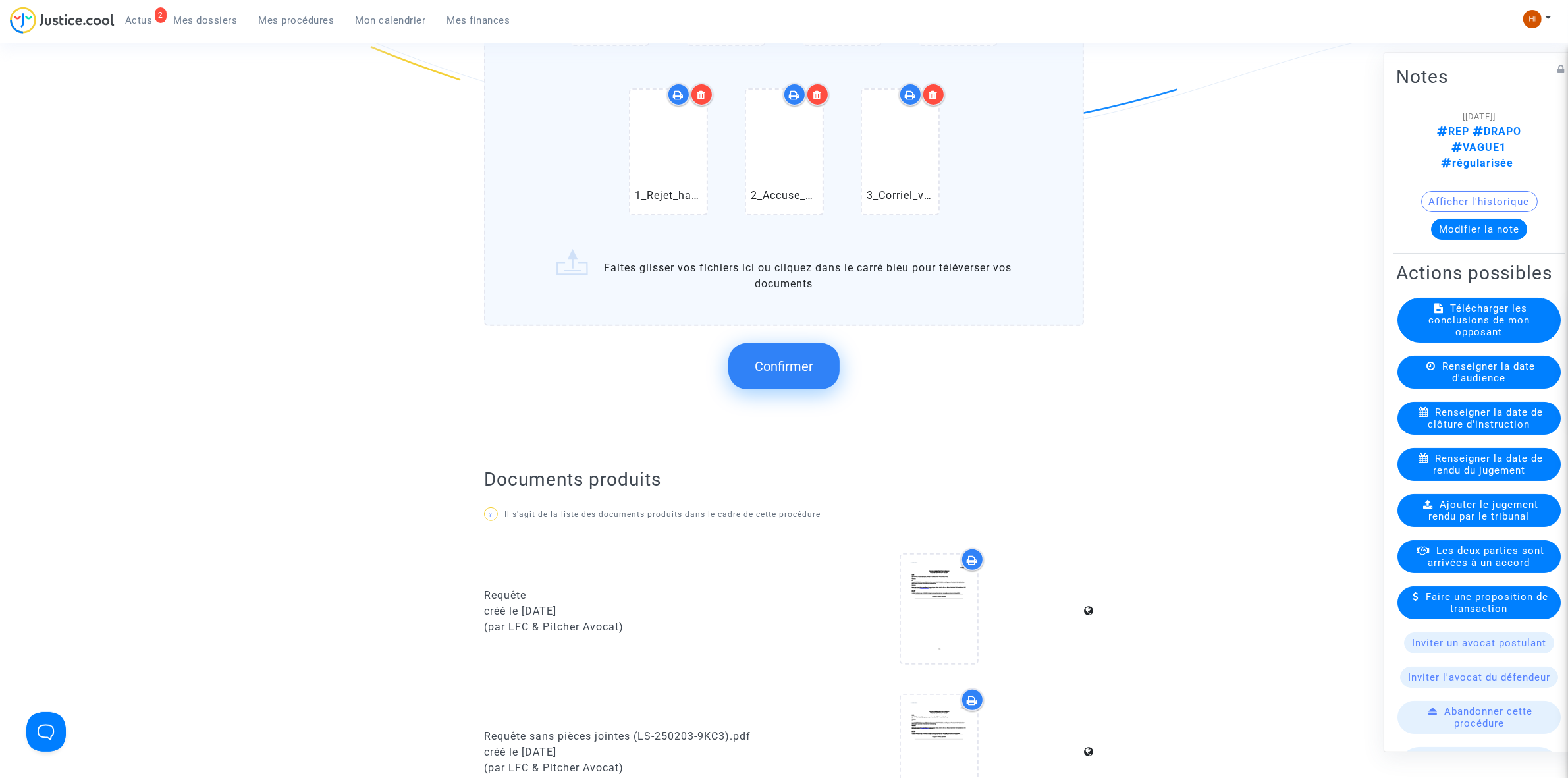
click at [813, 374] on button "Confirmer" at bounding box center [784, 367] width 111 height 46
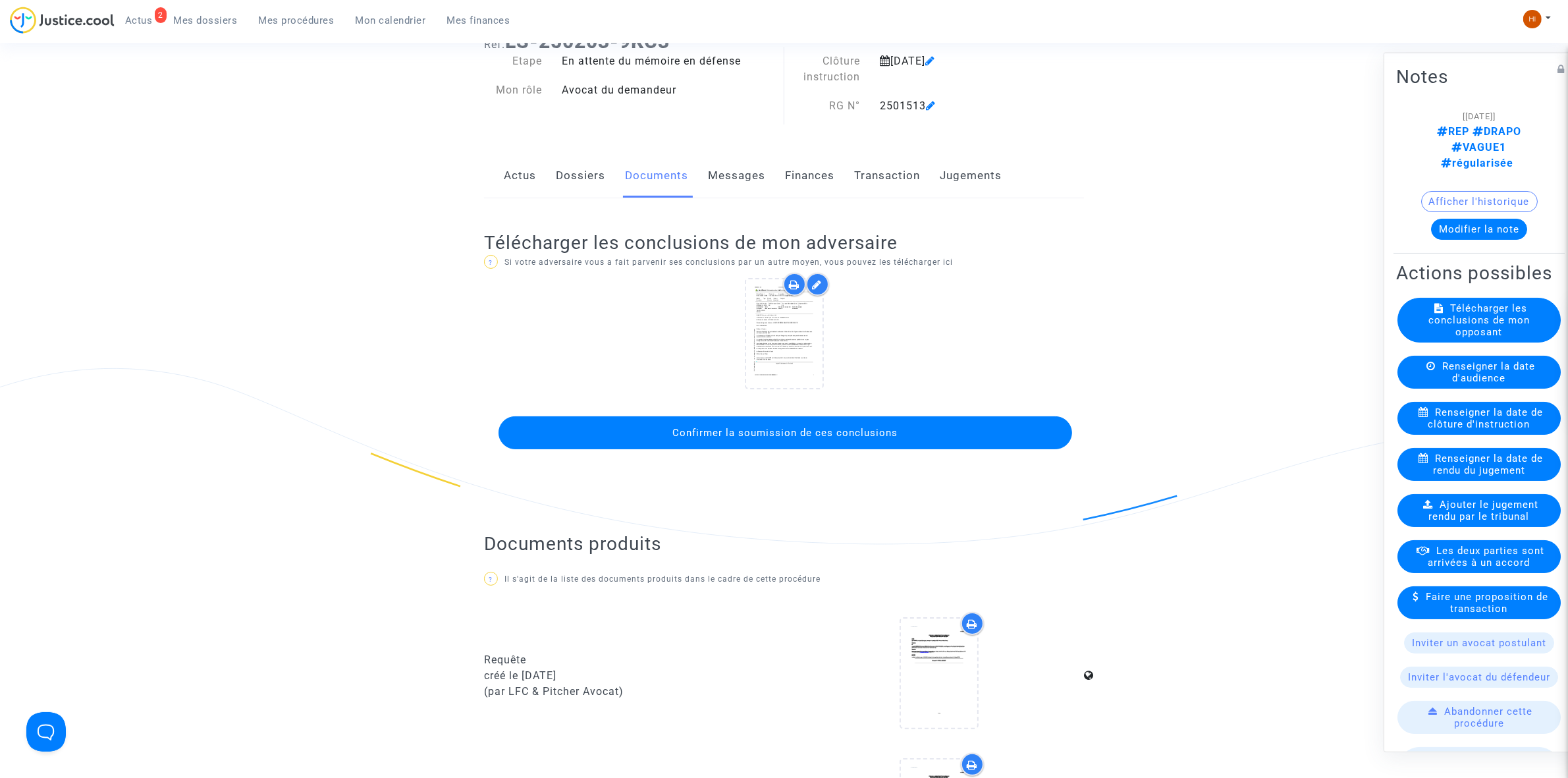
scroll to position [82, 0]
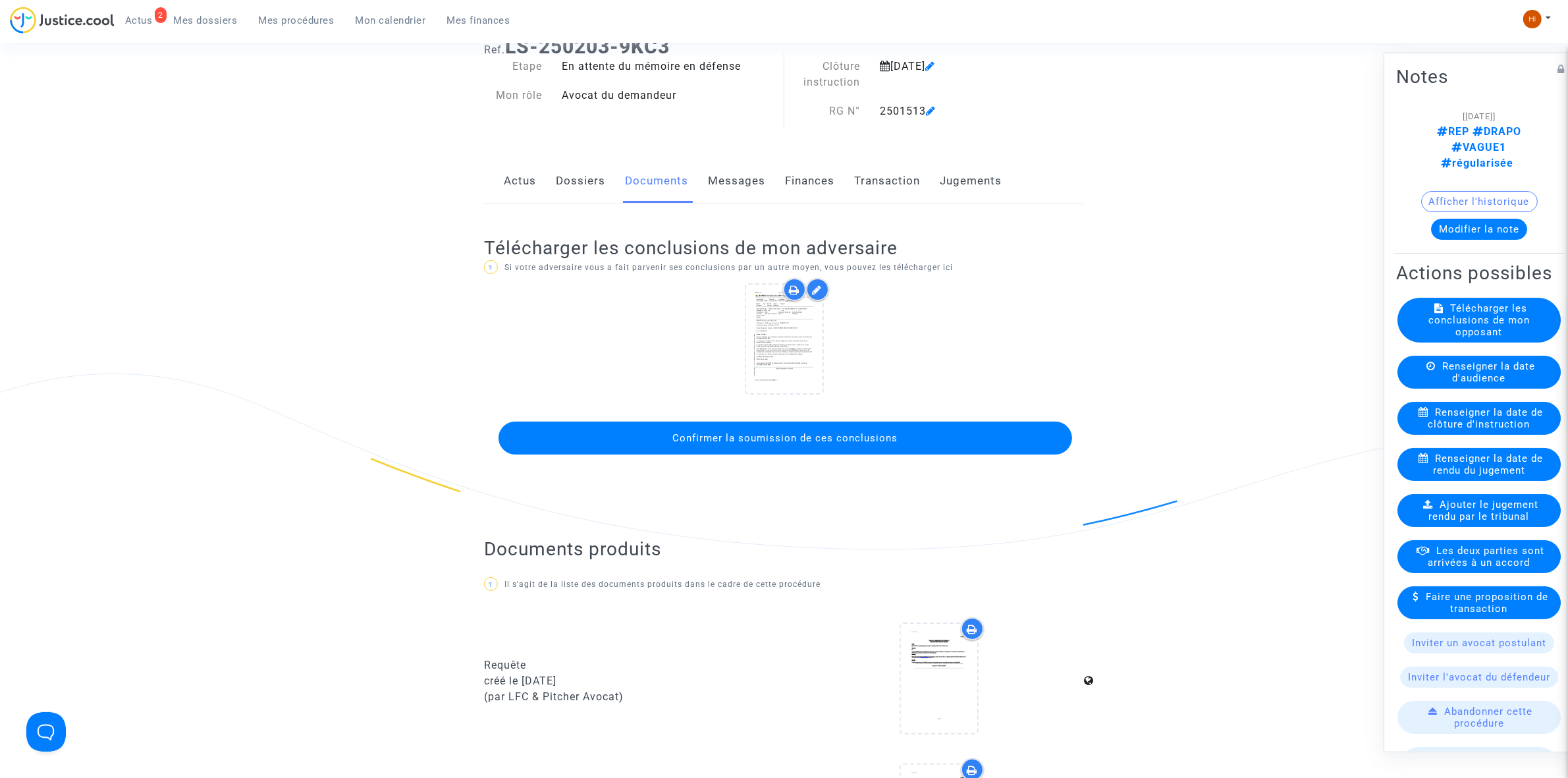
click at [820, 442] on button "Confirmer la soumission de ces conclusions" at bounding box center [785, 438] width 574 height 33
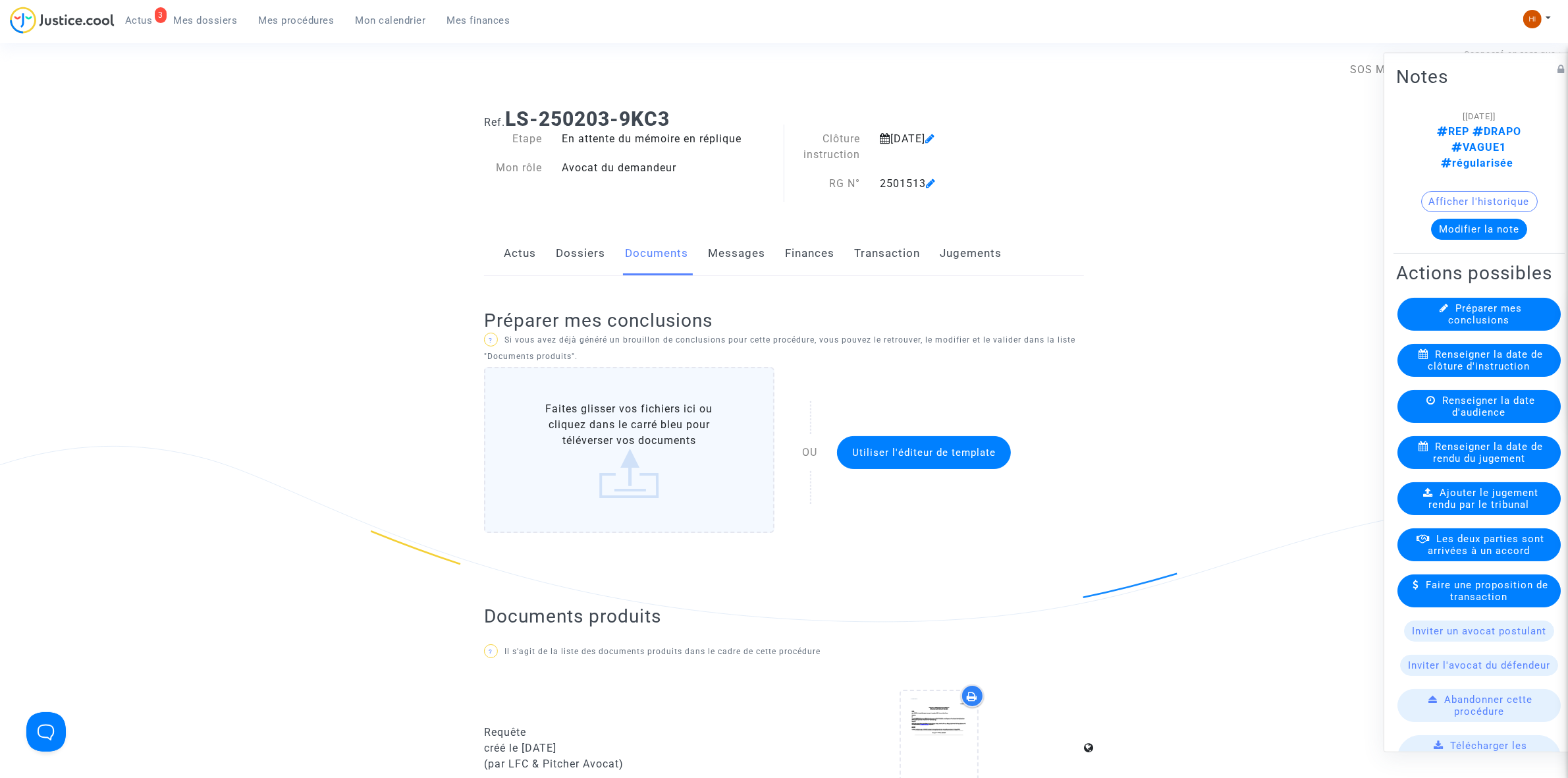
scroll to position [0, 0]
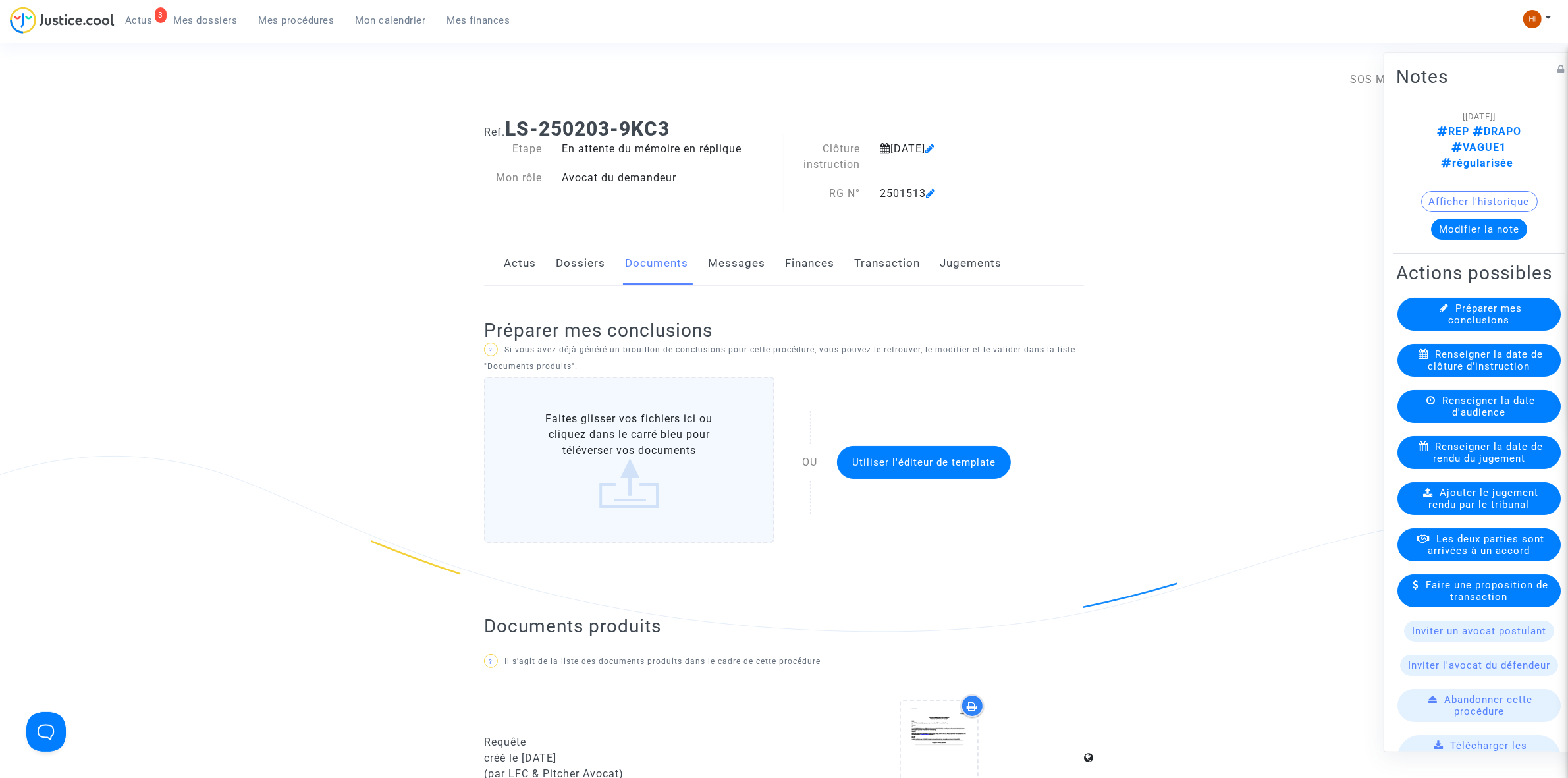
click at [1491, 372] on span "Renseigner la date de clôture d'instruction" at bounding box center [1486, 359] width 115 height 23
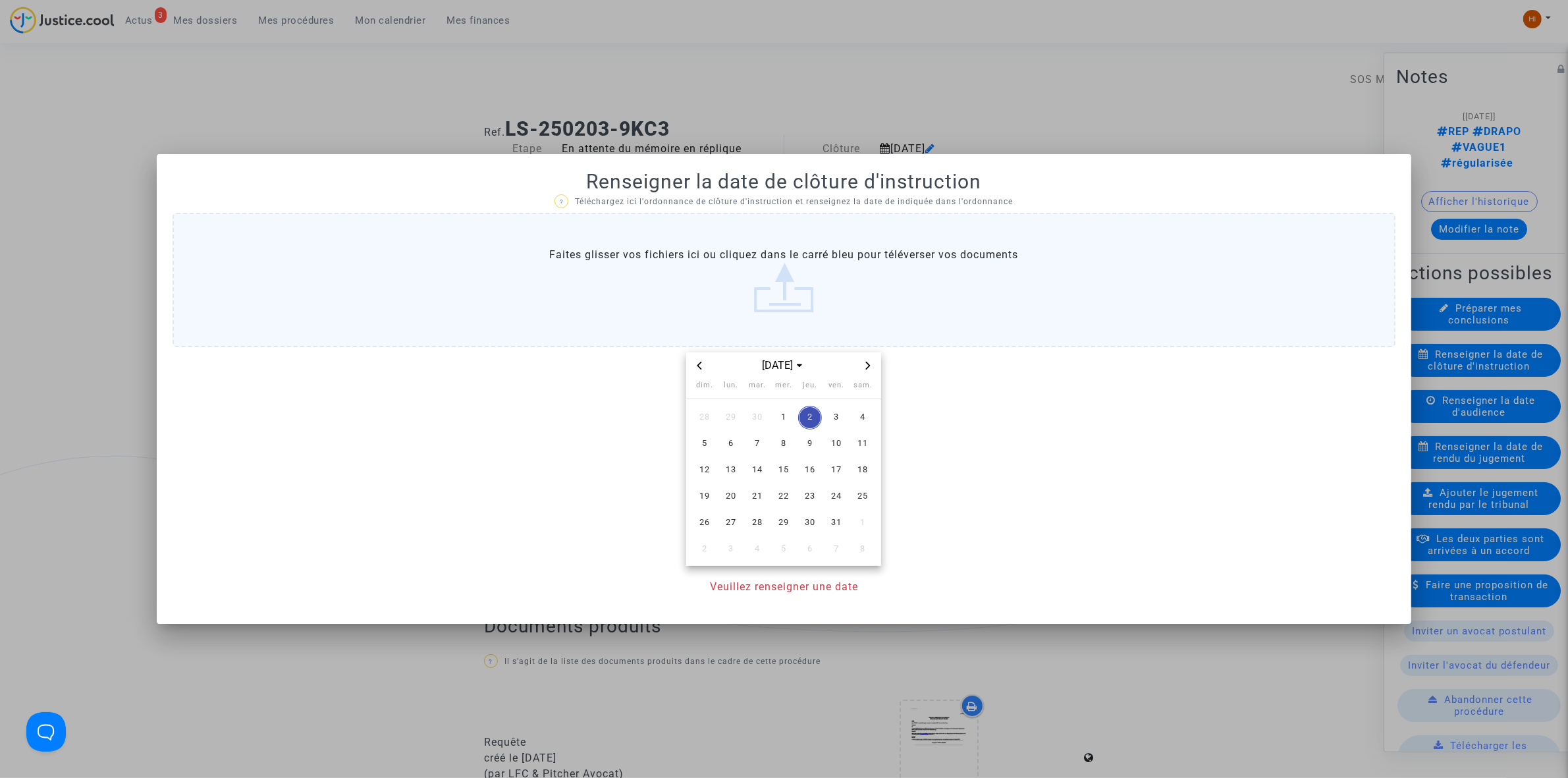
click at [876, 368] on span "Next month" at bounding box center [868, 366] width 15 height 15
drag, startPoint x: 739, startPoint y: 448, endPoint x: 729, endPoint y: 450, distance: 10.2
click at [737, 448] on span "3" at bounding box center [731, 443] width 23 height 23
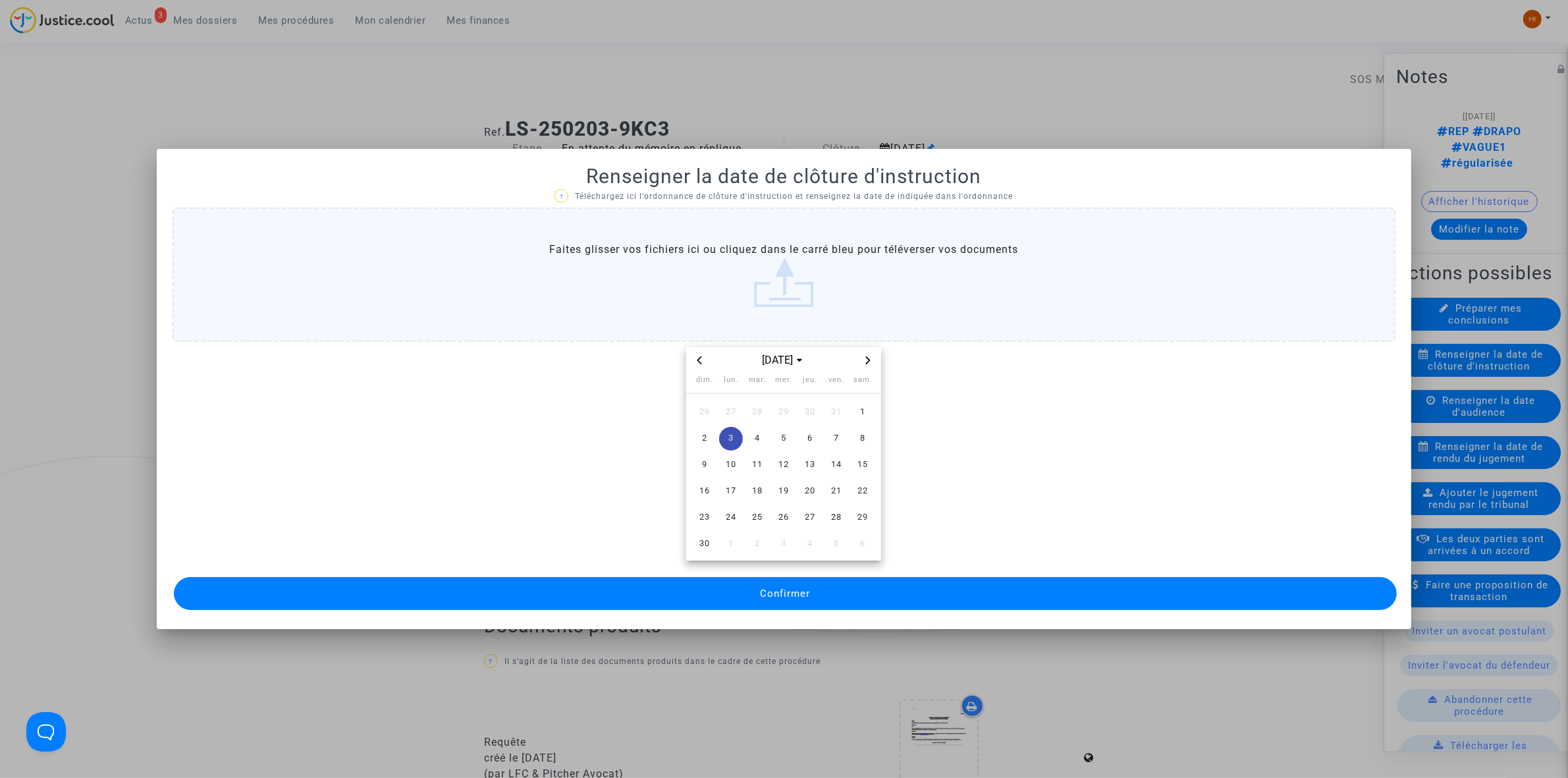
click at [704, 594] on button "Confirmer" at bounding box center [786, 593] width 1223 height 33
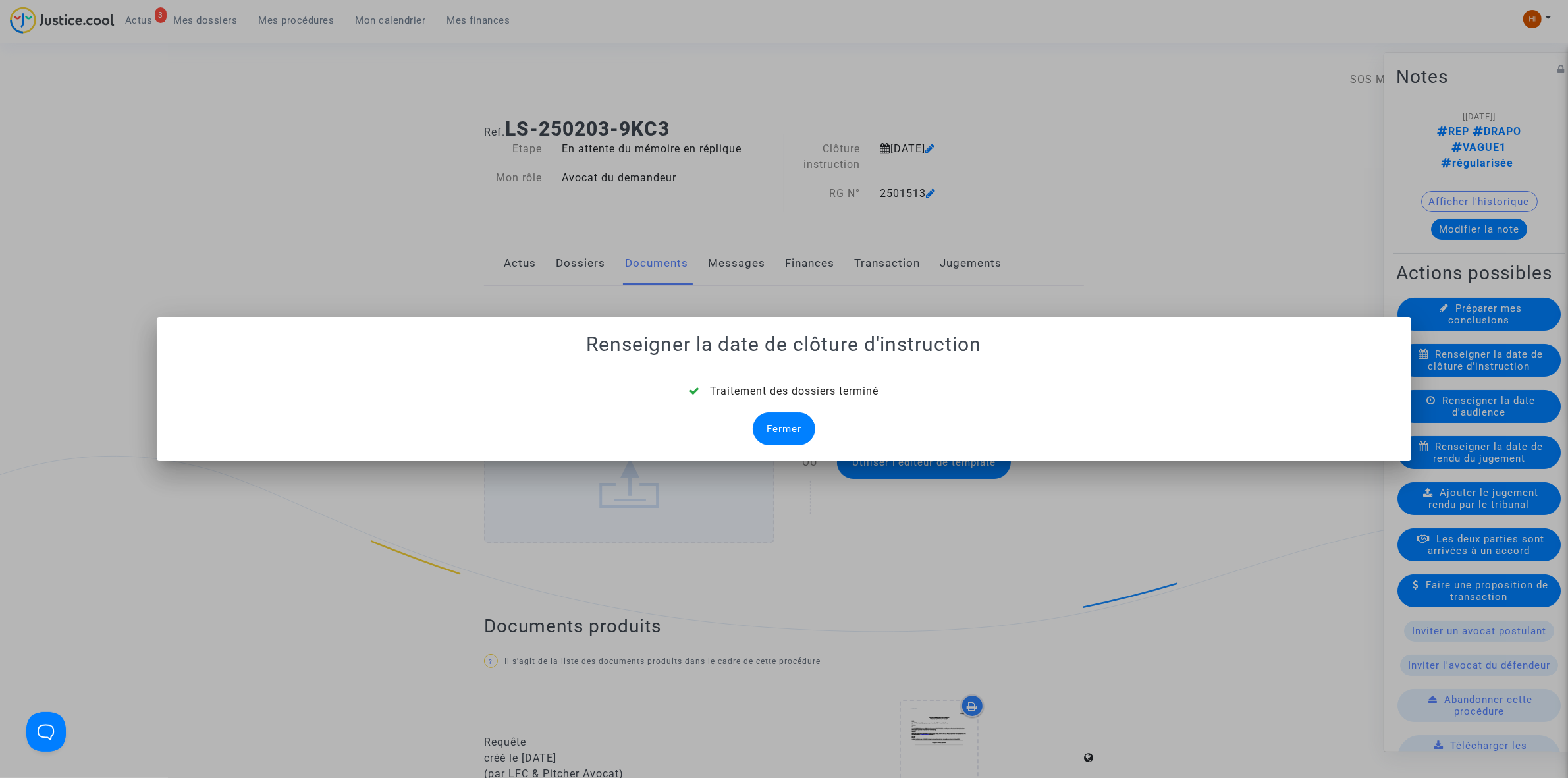
click at [787, 428] on div "Fermer" at bounding box center [784, 429] width 63 height 33
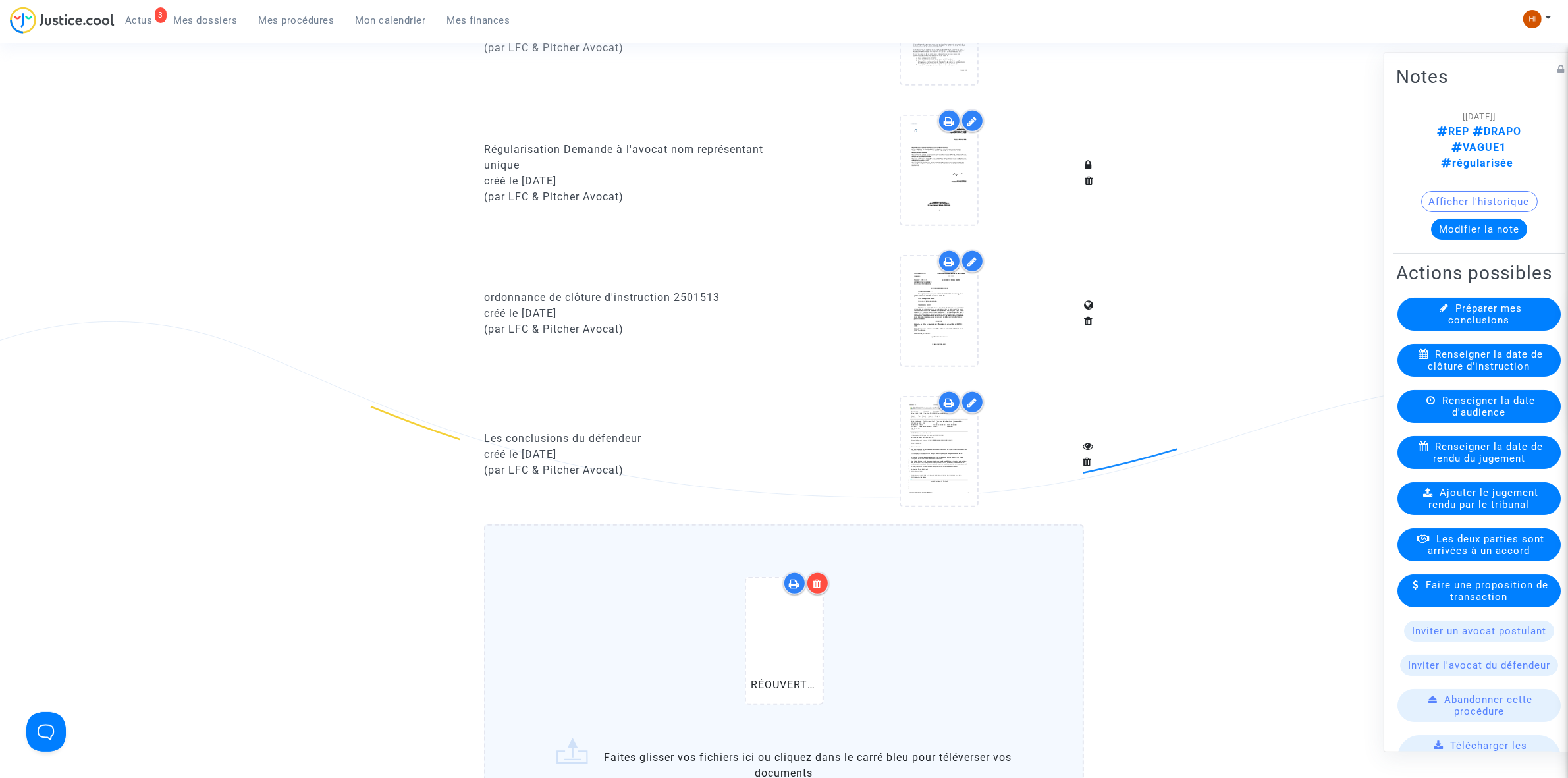
scroll to position [1481, 0]
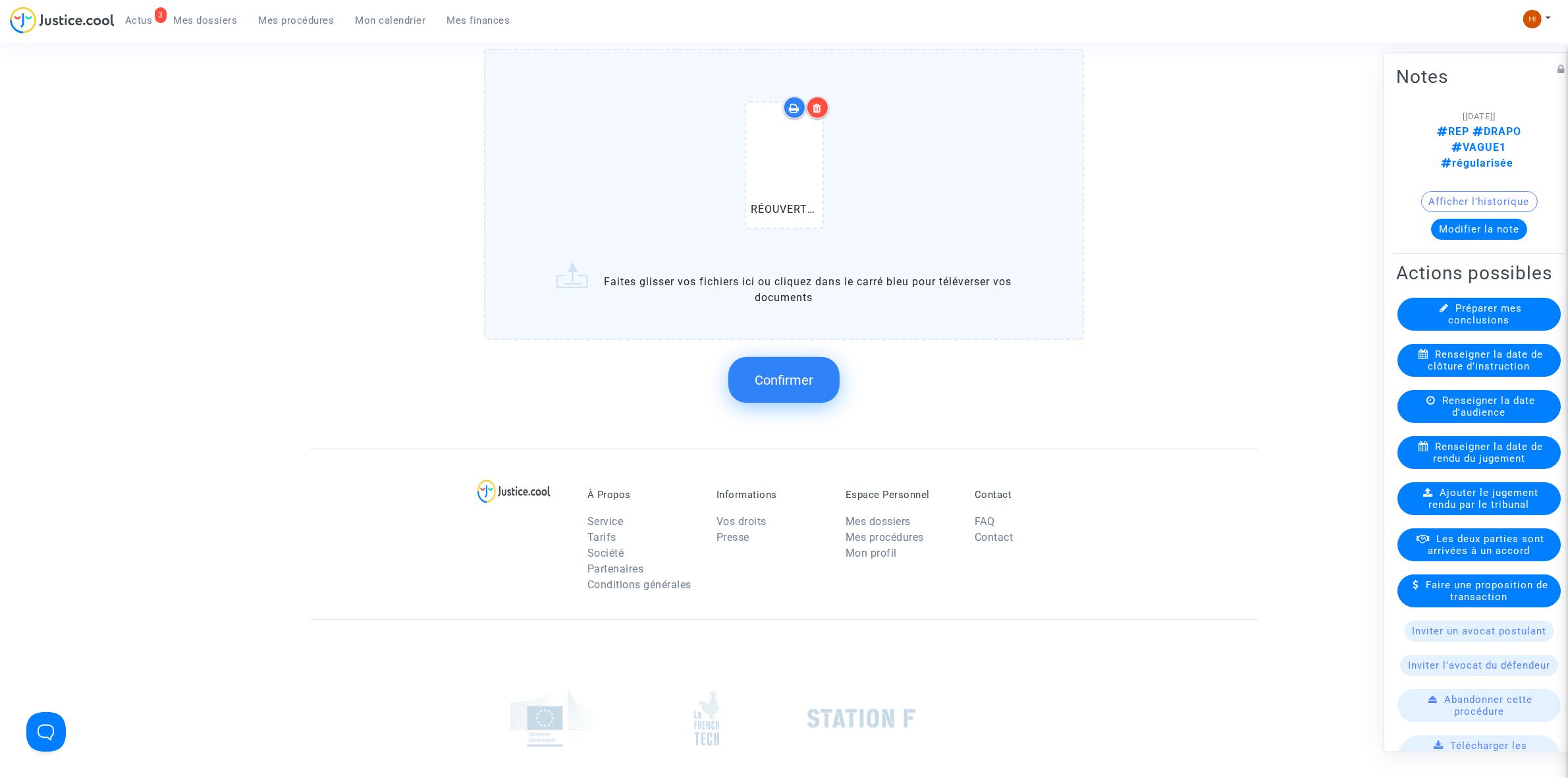
click at [772, 359] on button "Confirmer" at bounding box center [784, 380] width 111 height 46
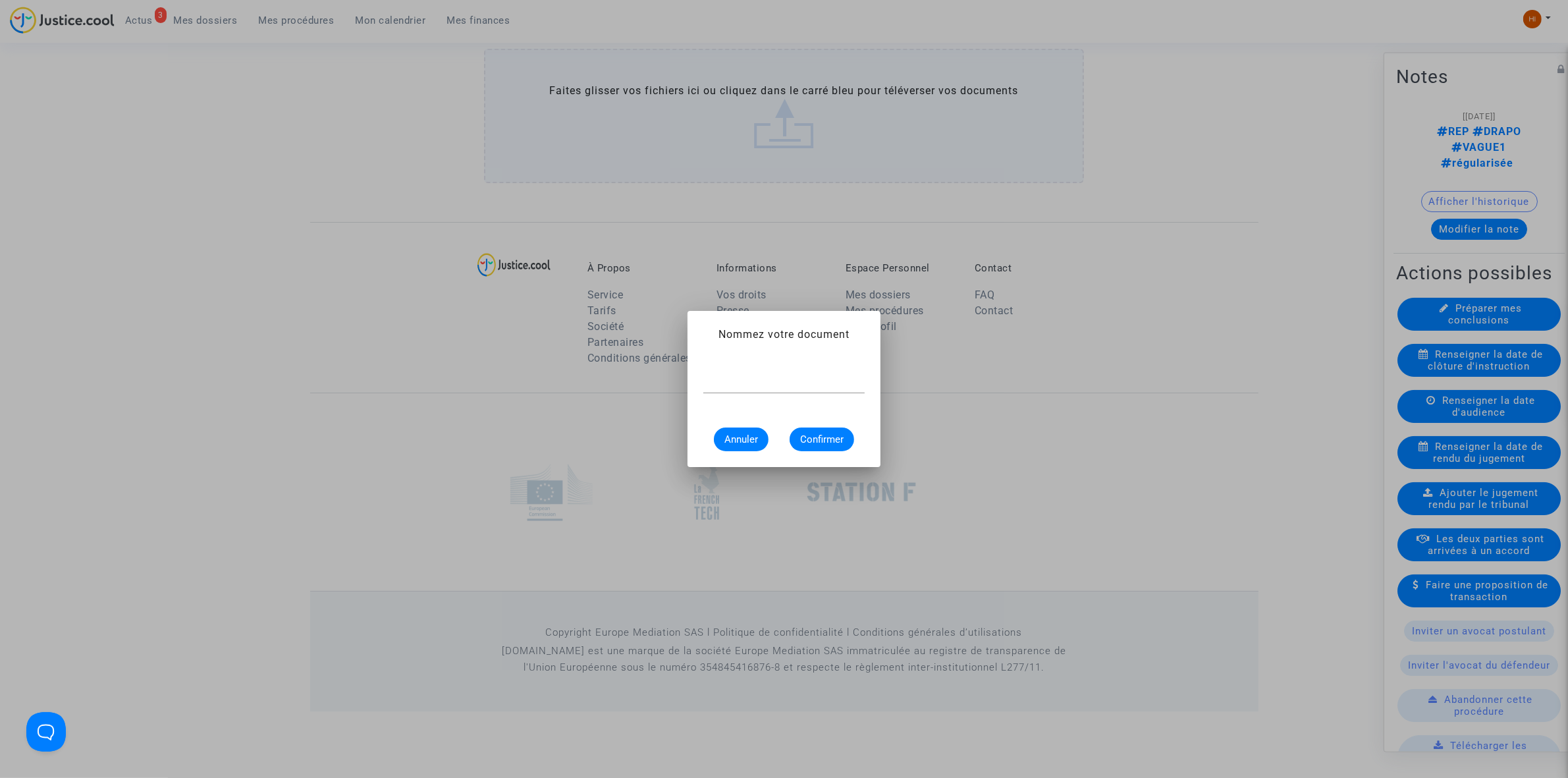
scroll to position [0, 0]
paste input "RÉOUVERTURE ET CLÔTURE D’INSTRUCTION"
type input "RÉOUVERTURE ET CLÔTURE D’INSTRUCTION"
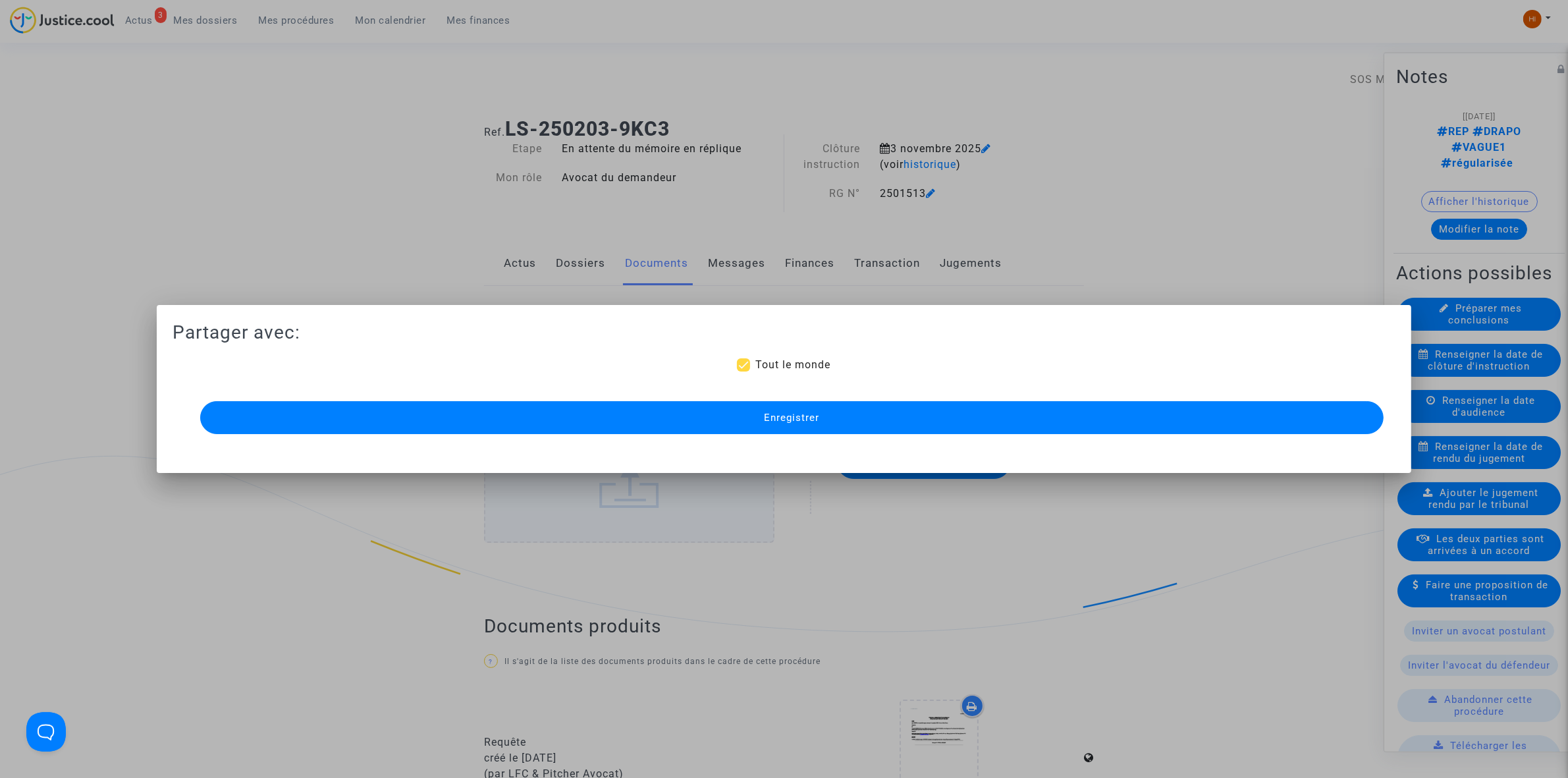
scroll to position [1407, 0]
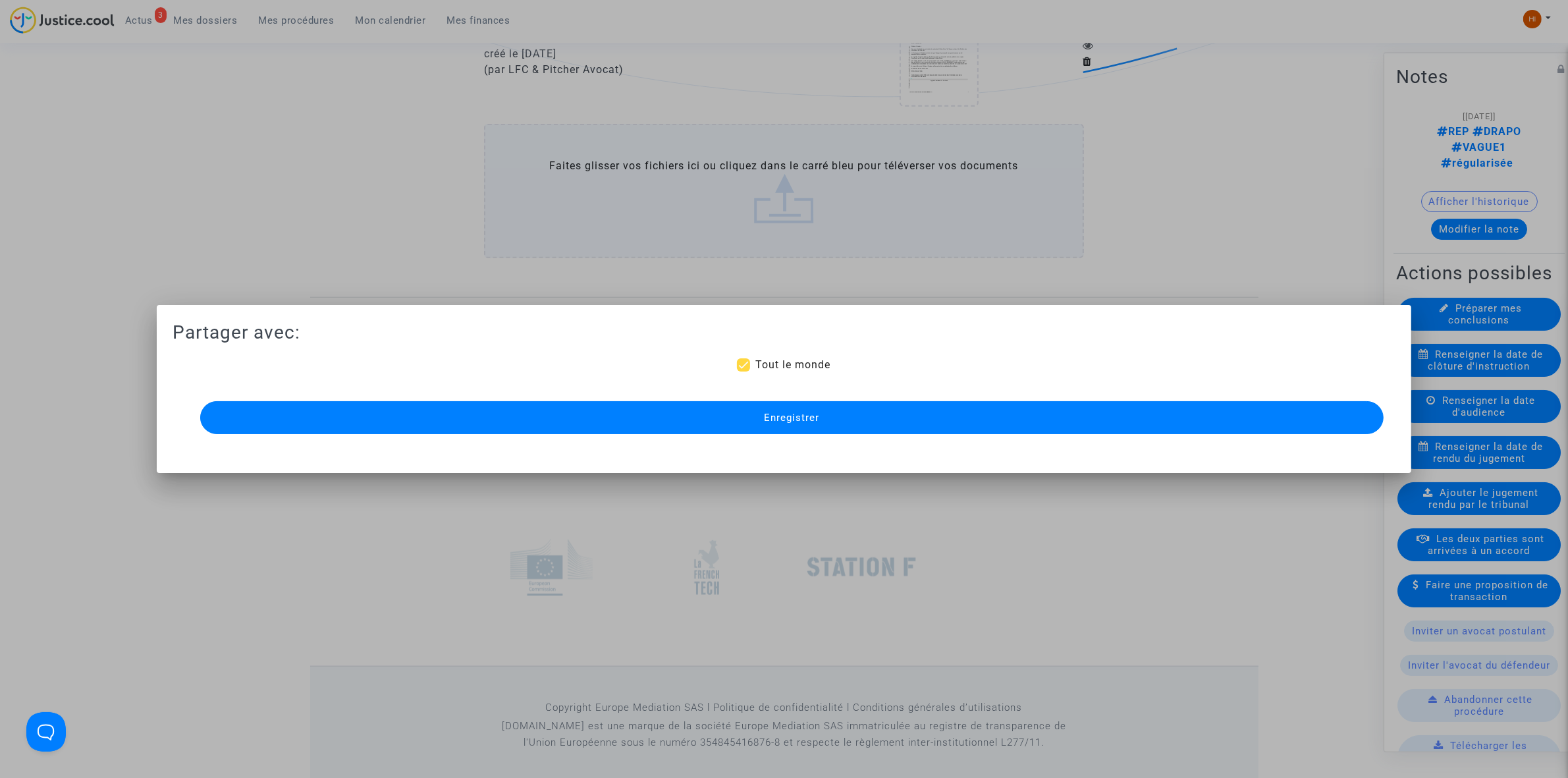
click at [944, 430] on button "Enregistrer" at bounding box center [792, 417] width 1184 height 33
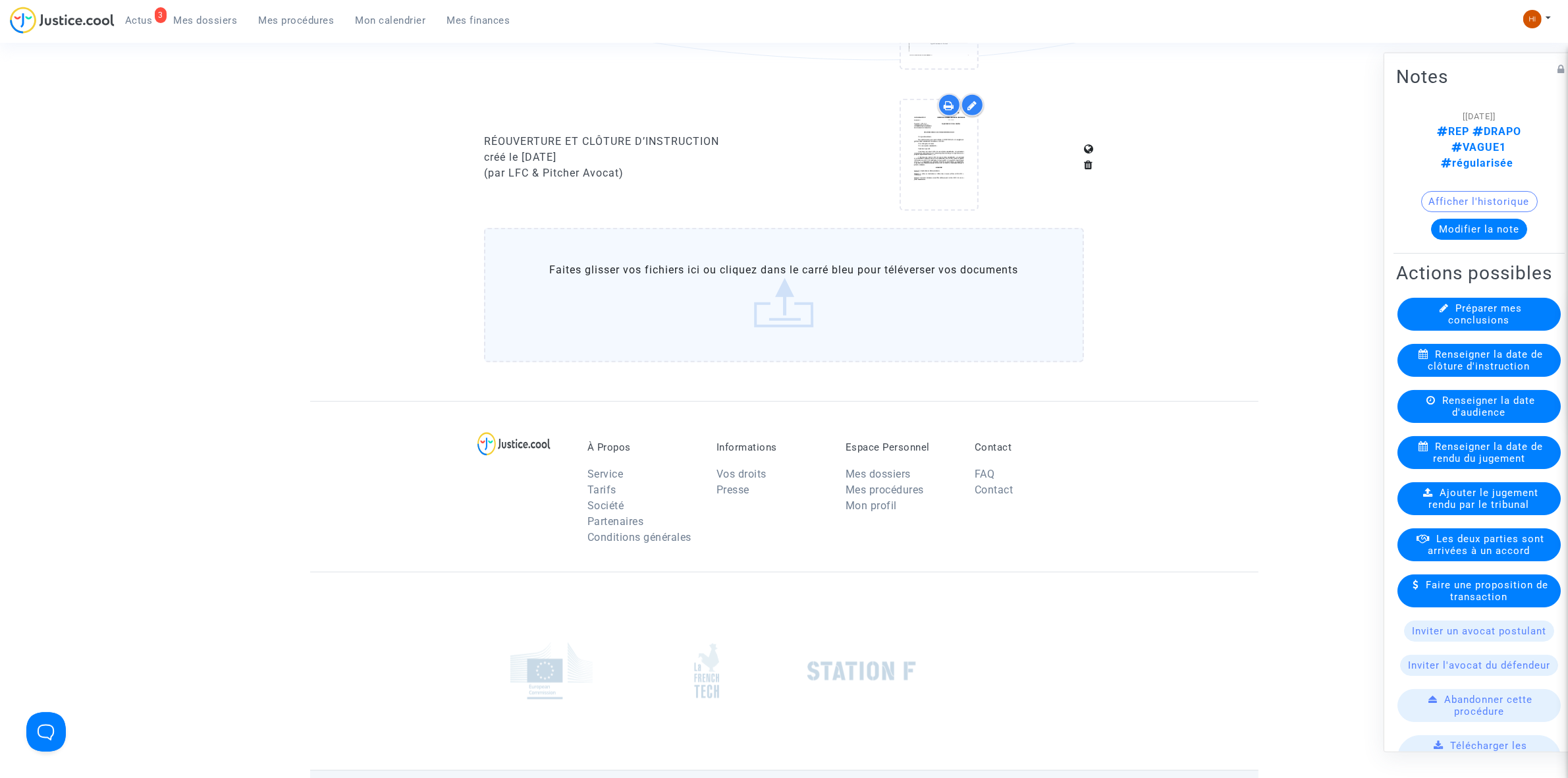
scroll to position [1489, 0]
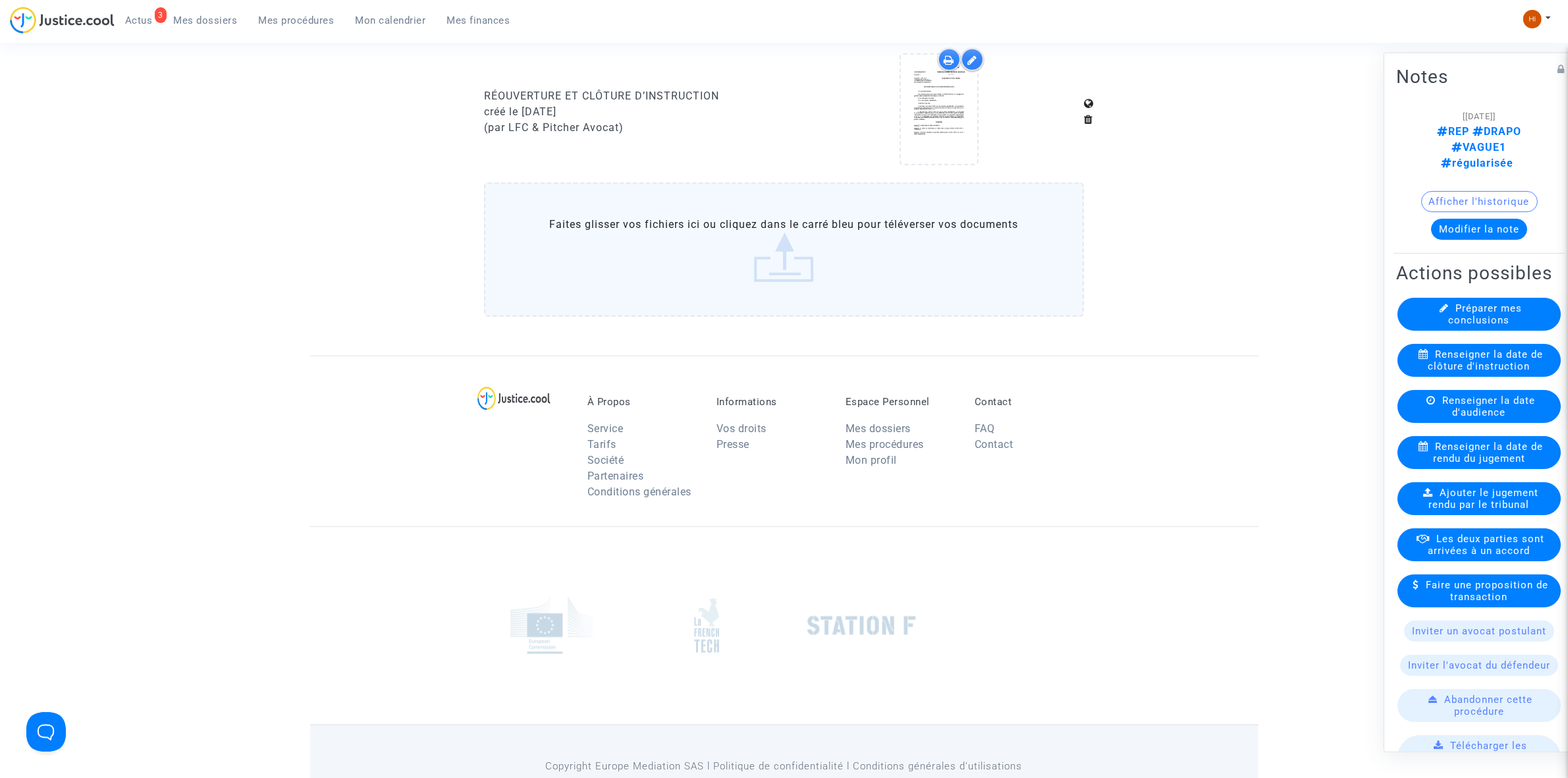
drag, startPoint x: 306, startPoint y: 15, endPoint x: 297, endPoint y: 20, distance: 10.3
click at [306, 17] on span "Mes procédures" at bounding box center [296, 20] width 75 height 12
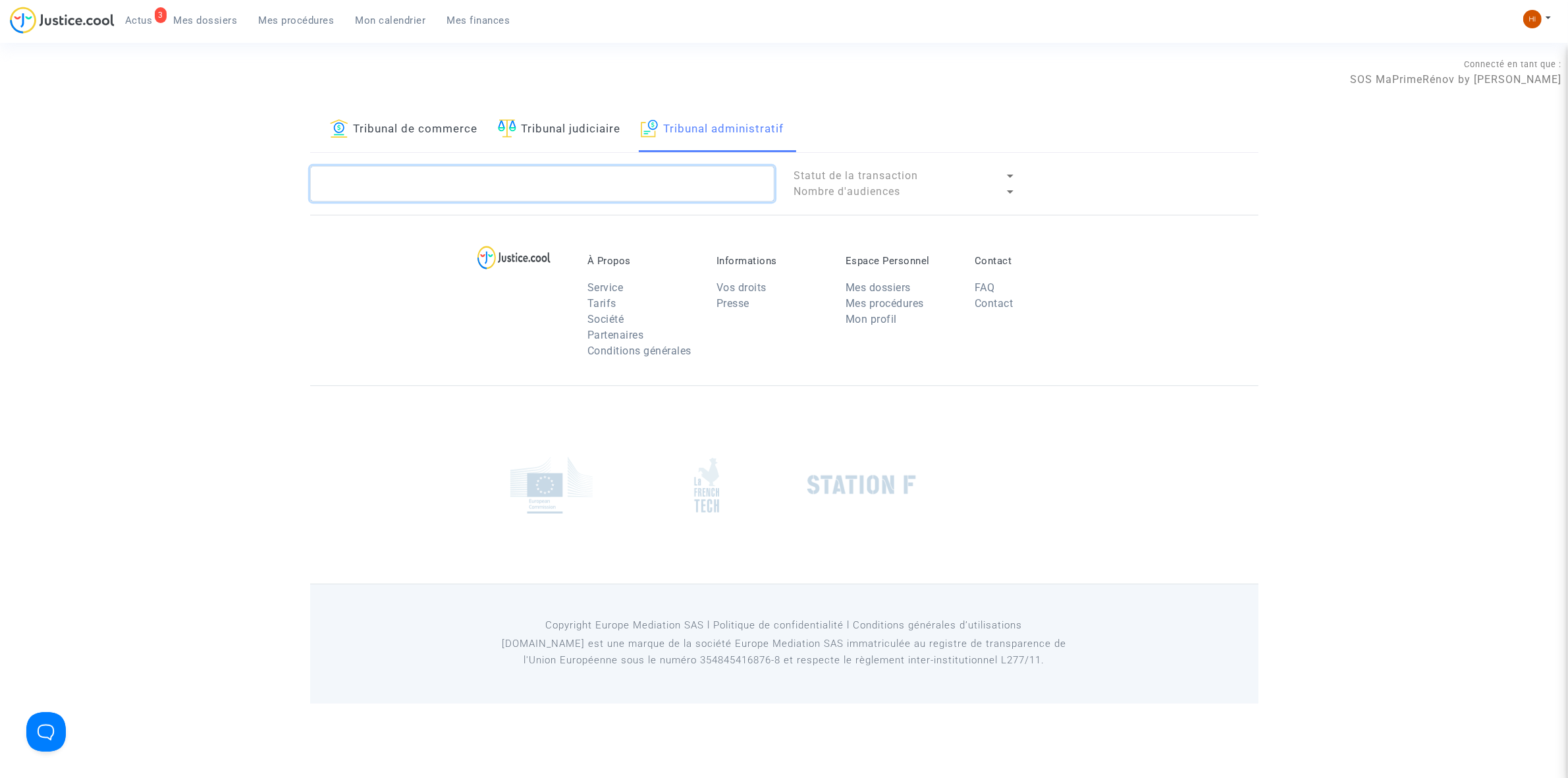
click at [611, 181] on textarea at bounding box center [543, 183] width 465 height 36
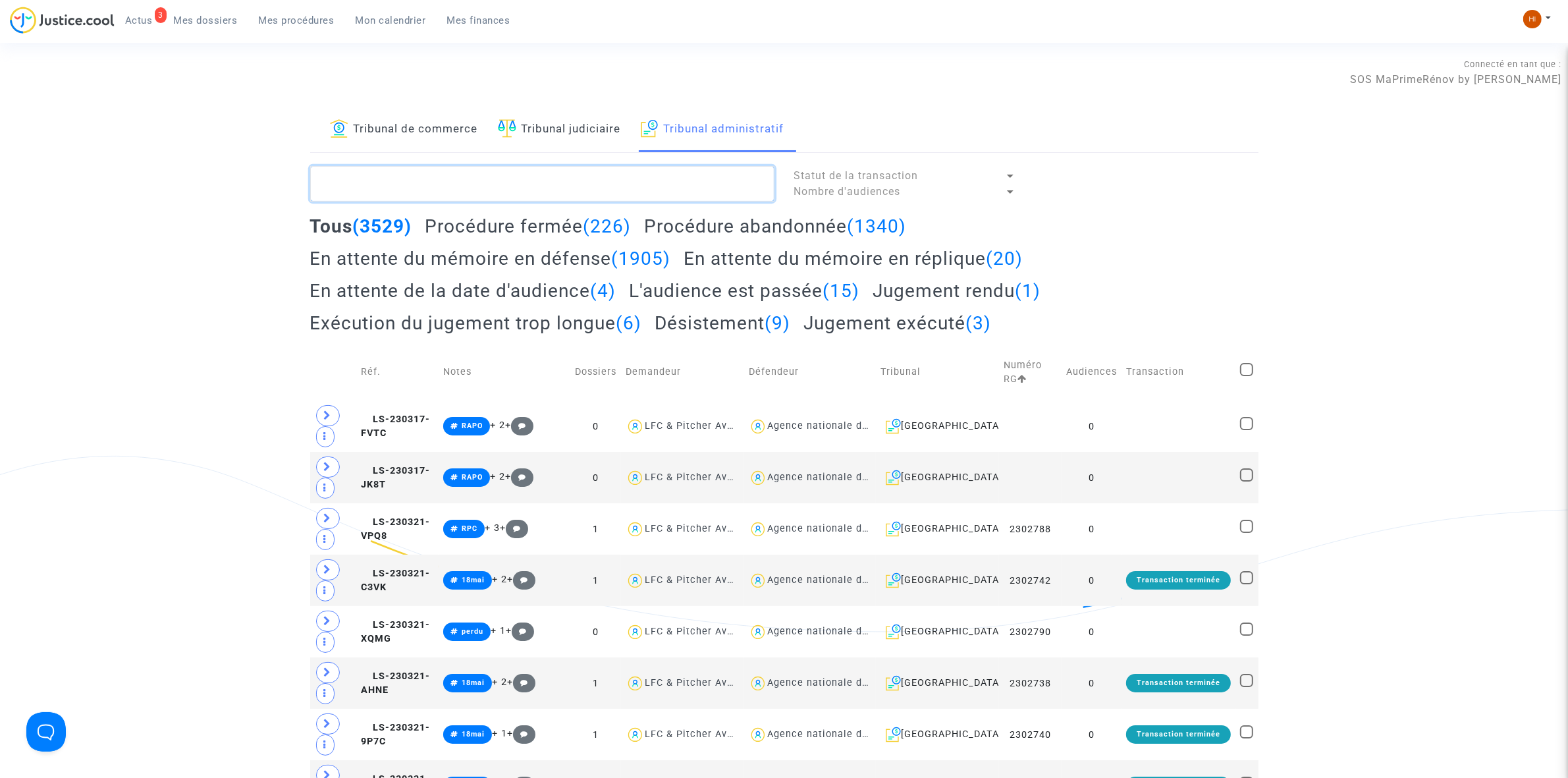
paste textarea "2501519 - SOCIETE DRAPO"
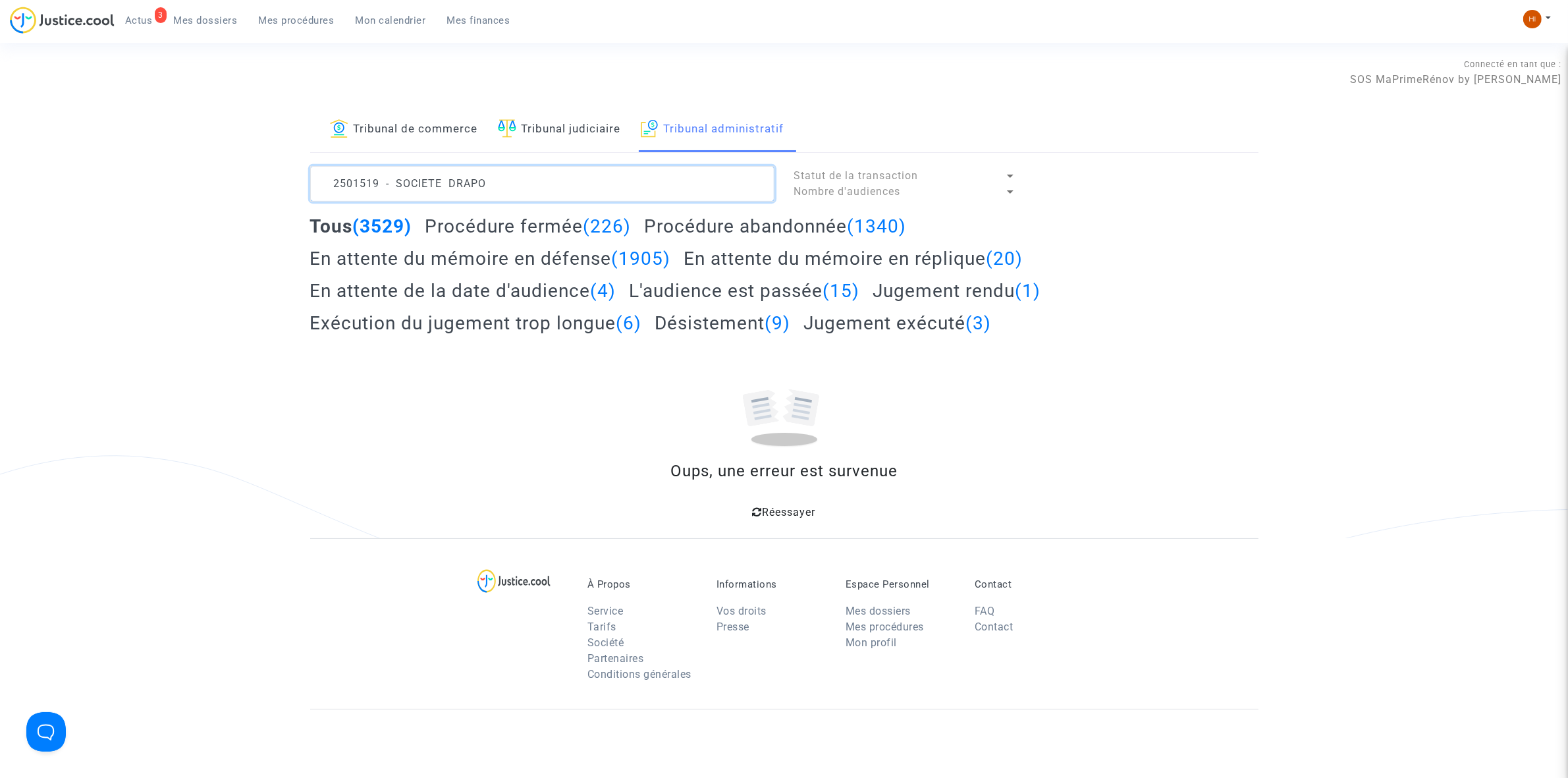
drag, startPoint x: 508, startPoint y: 179, endPoint x: 386, endPoint y: 179, distance: 122.0
click at [386, 179] on textarea at bounding box center [543, 183] width 465 height 36
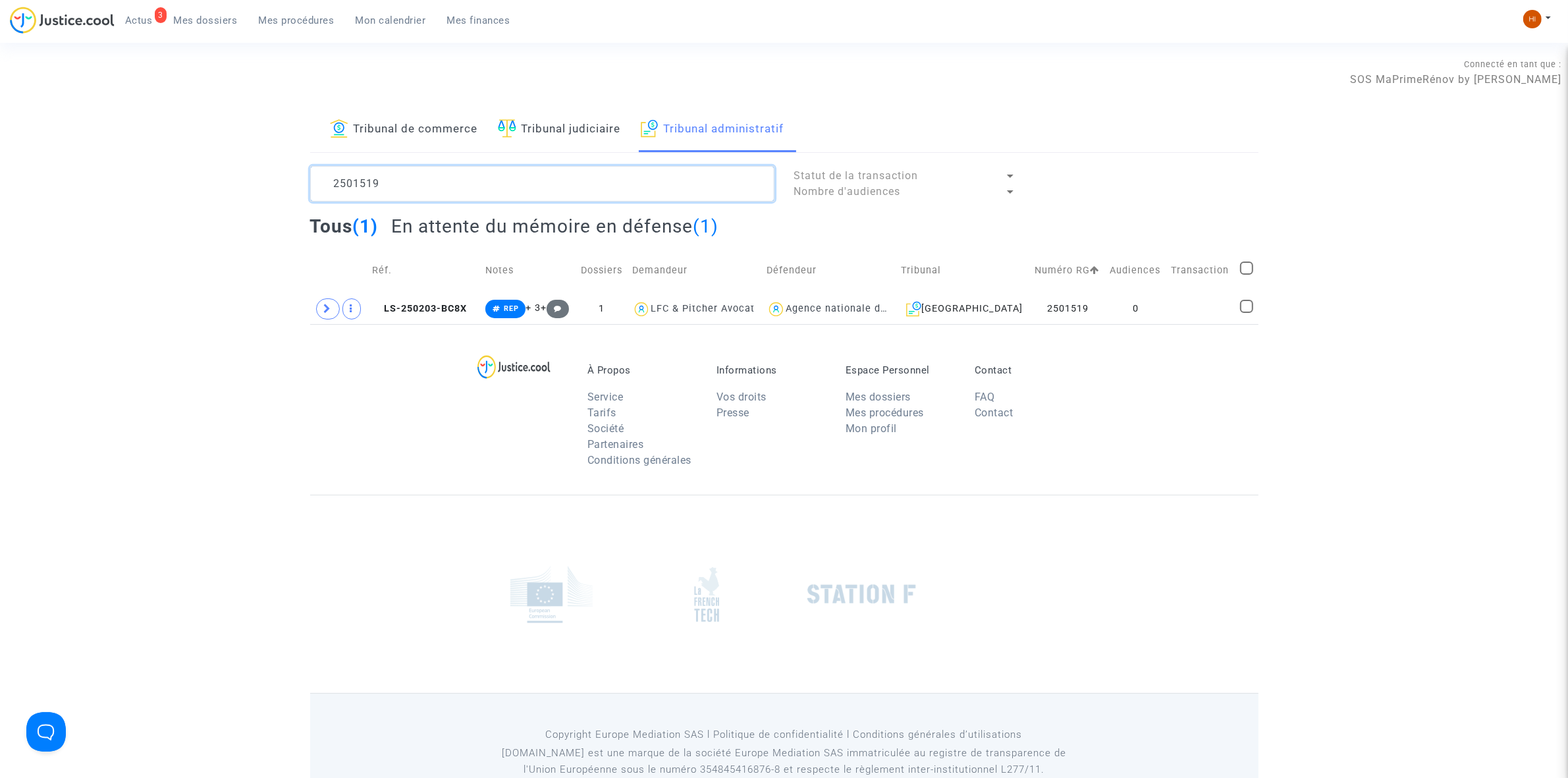
type textarea "2501519"
click at [1120, 307] on td "0" at bounding box center [1136, 308] width 61 height 30
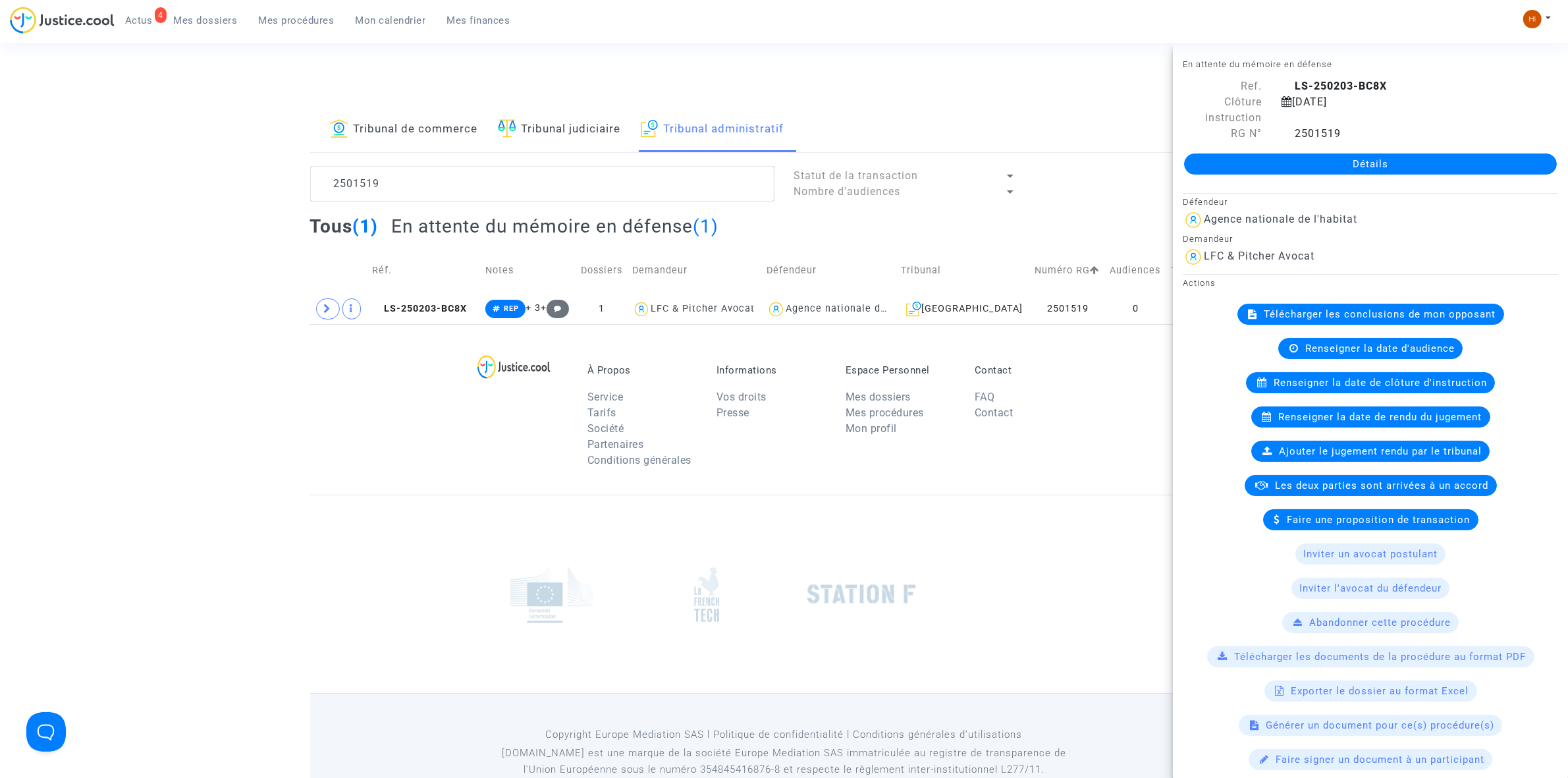
drag, startPoint x: 1291, startPoint y: 141, endPoint x: 1291, endPoint y: 160, distance: 19.0
click at [1291, 141] on div "Détails" at bounding box center [1371, 164] width 395 height 45
click at [1291, 160] on link "Détails" at bounding box center [1371, 165] width 373 height 21
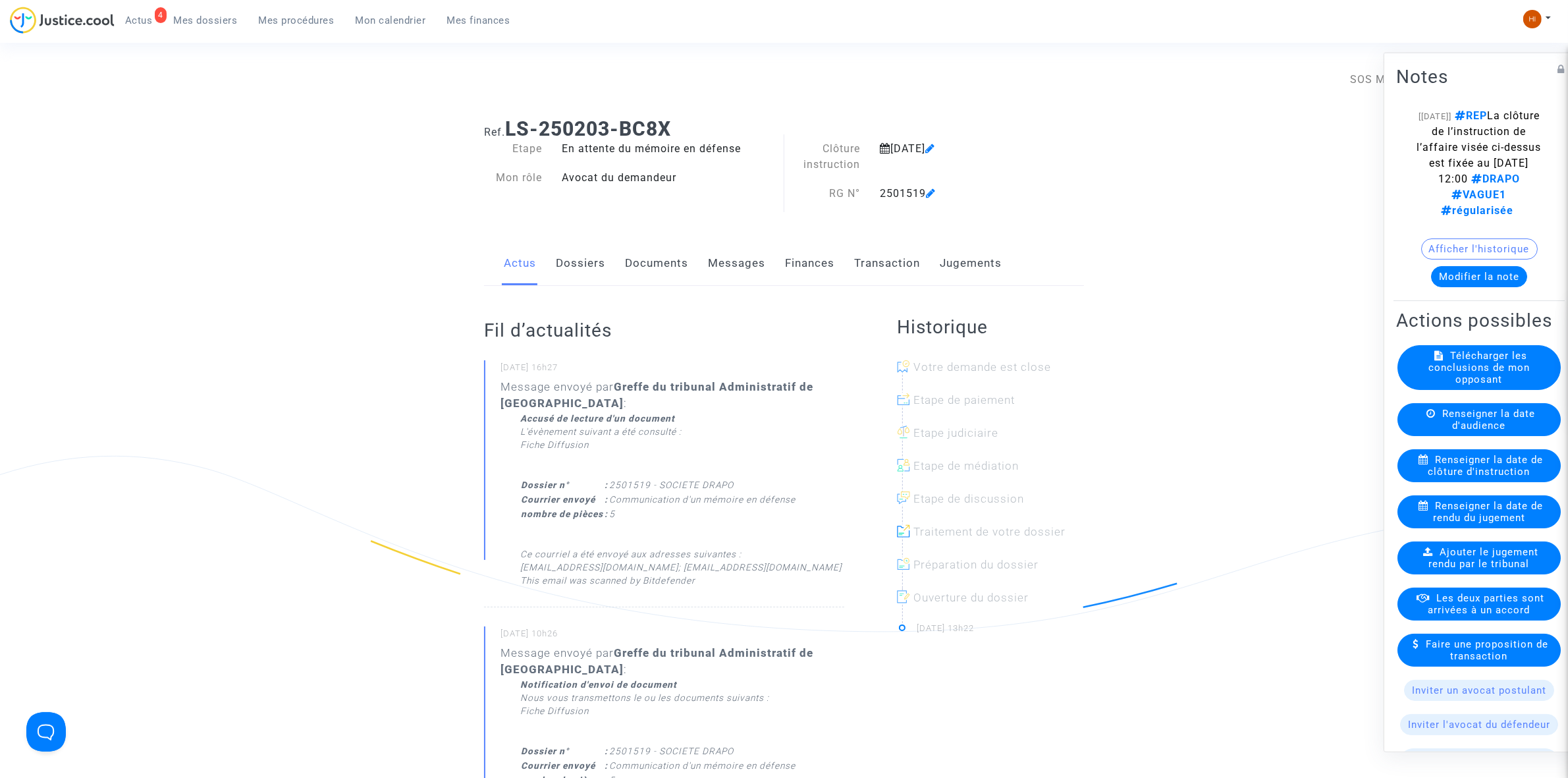
click at [642, 269] on link "Documents" at bounding box center [656, 263] width 63 height 44
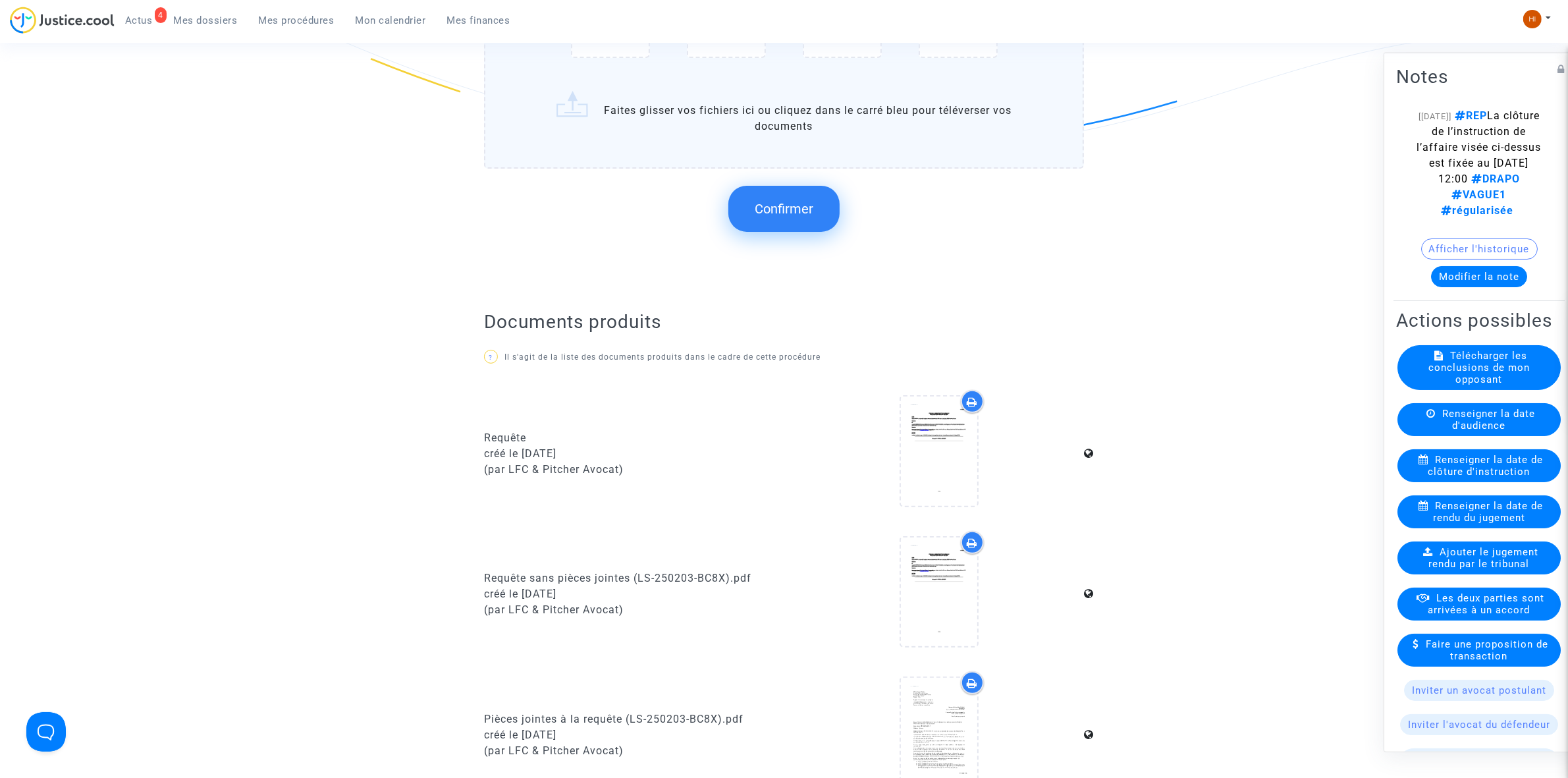
scroll to position [494, 0]
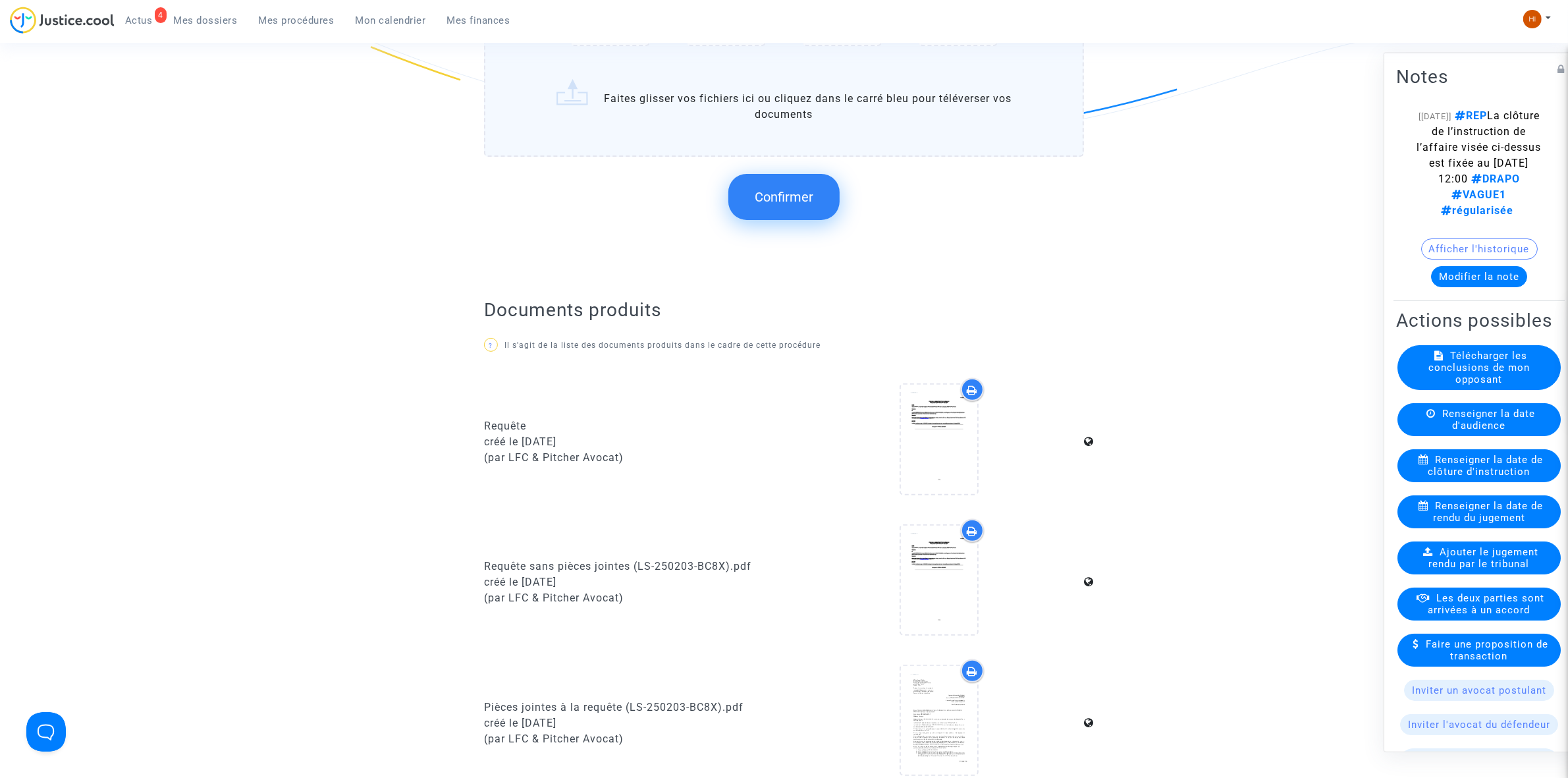
click at [801, 194] on span "Confirmer" at bounding box center [784, 196] width 59 height 15
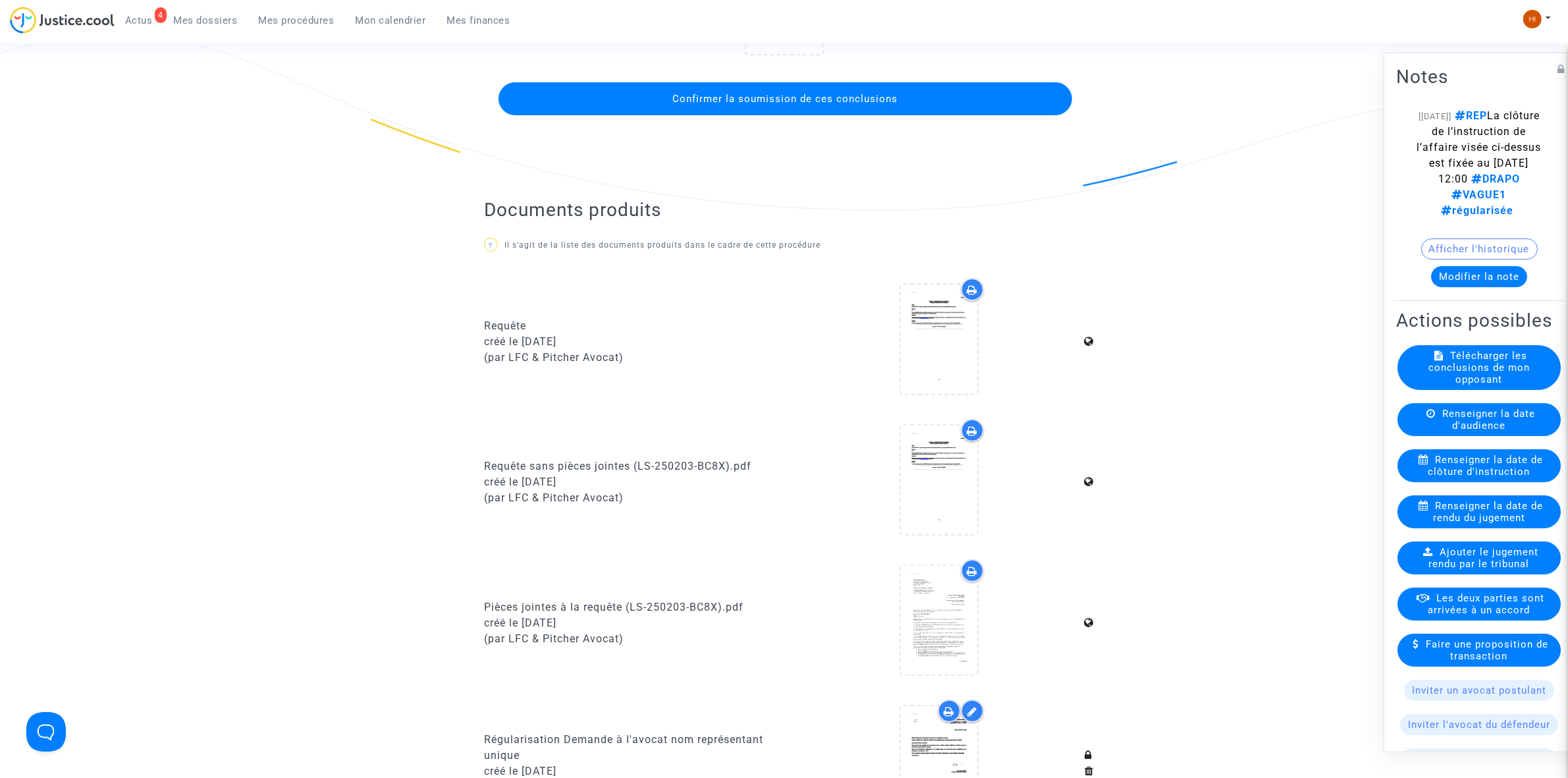
scroll to position [165, 0]
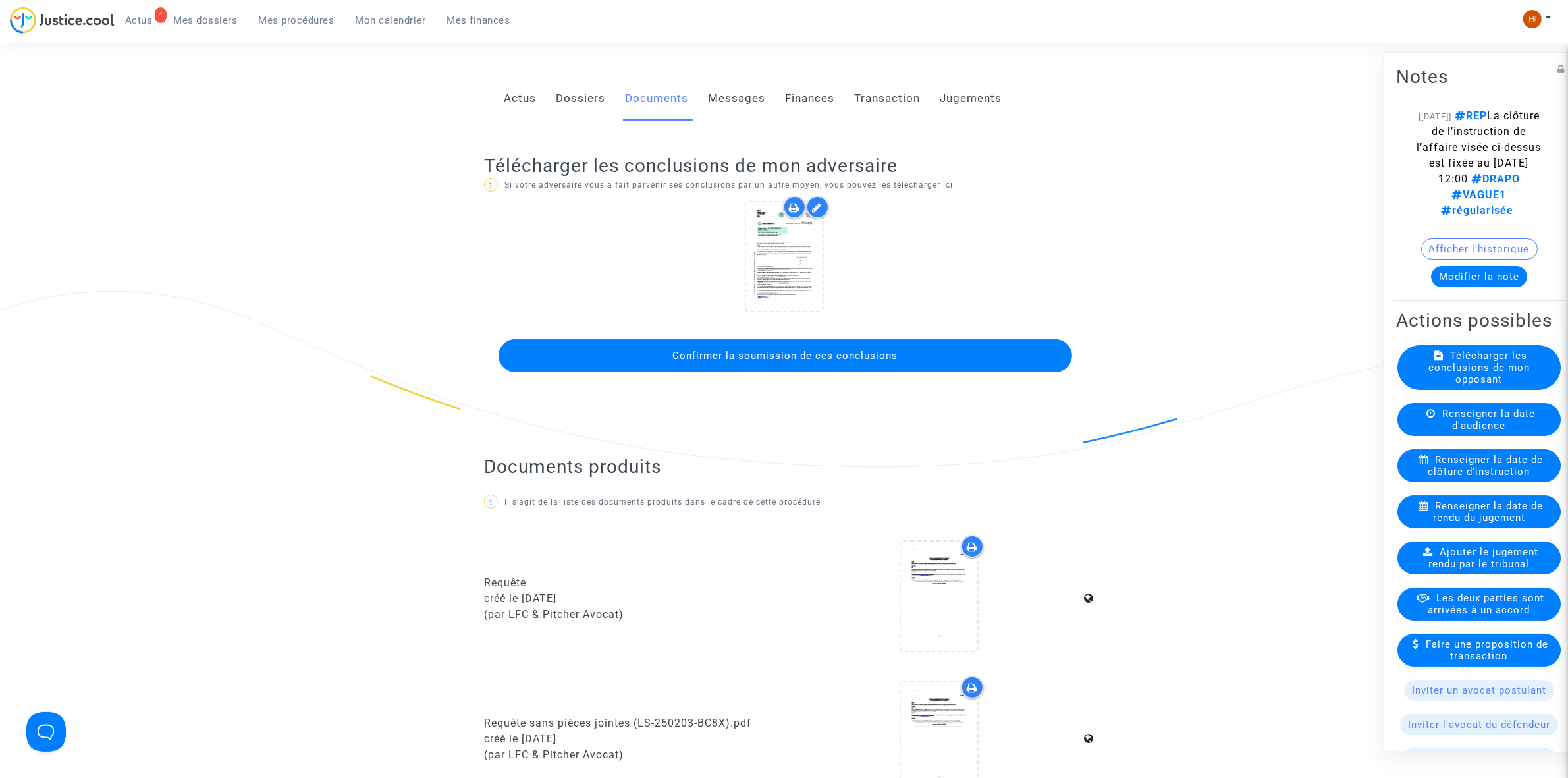
click at [818, 352] on span "Confirmer la soumission de ces conclusions" at bounding box center [785, 355] width 226 height 12
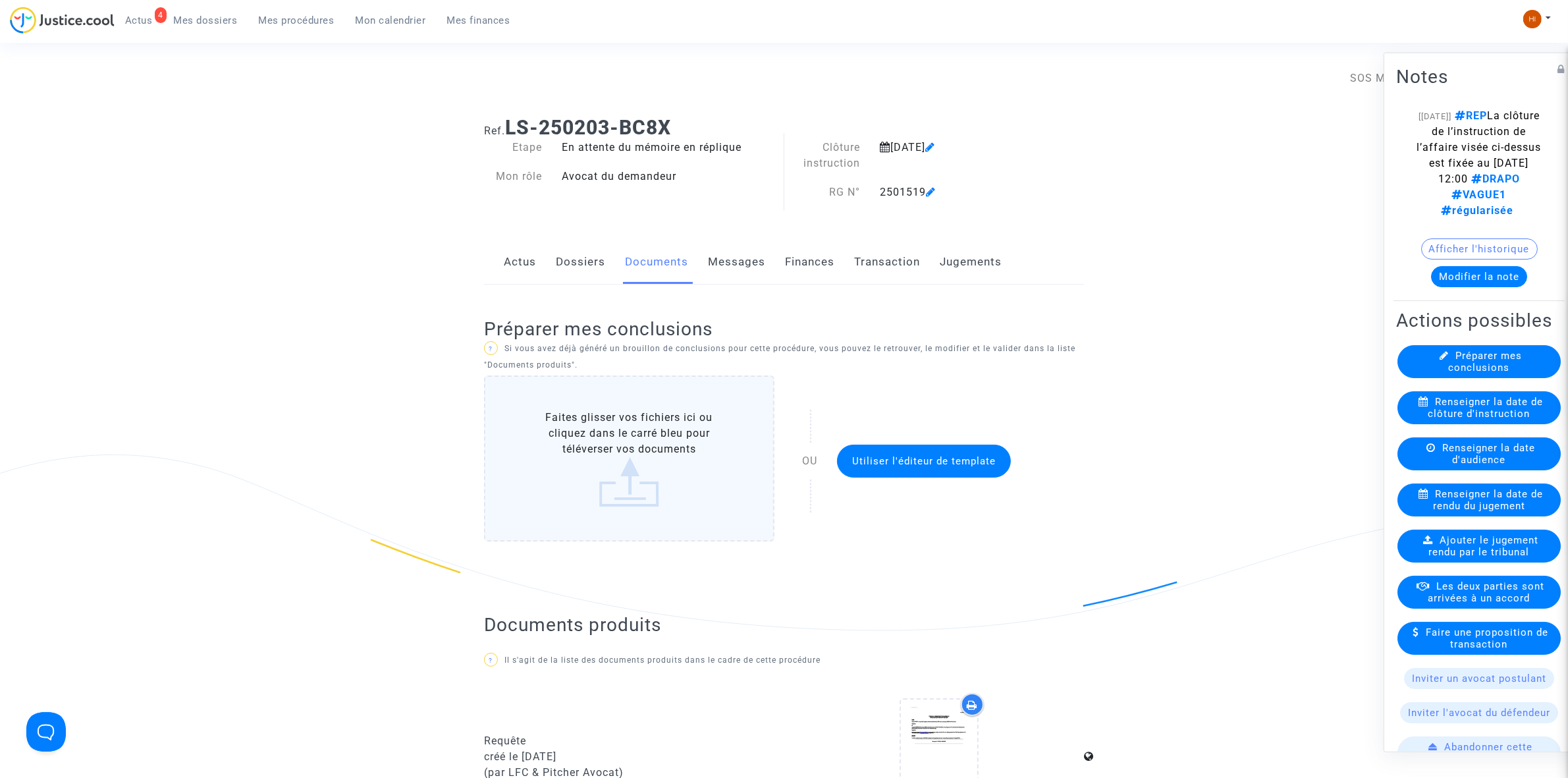
scroll to position [0, 0]
click at [291, 24] on span "Mes procédures" at bounding box center [296, 20] width 75 height 12
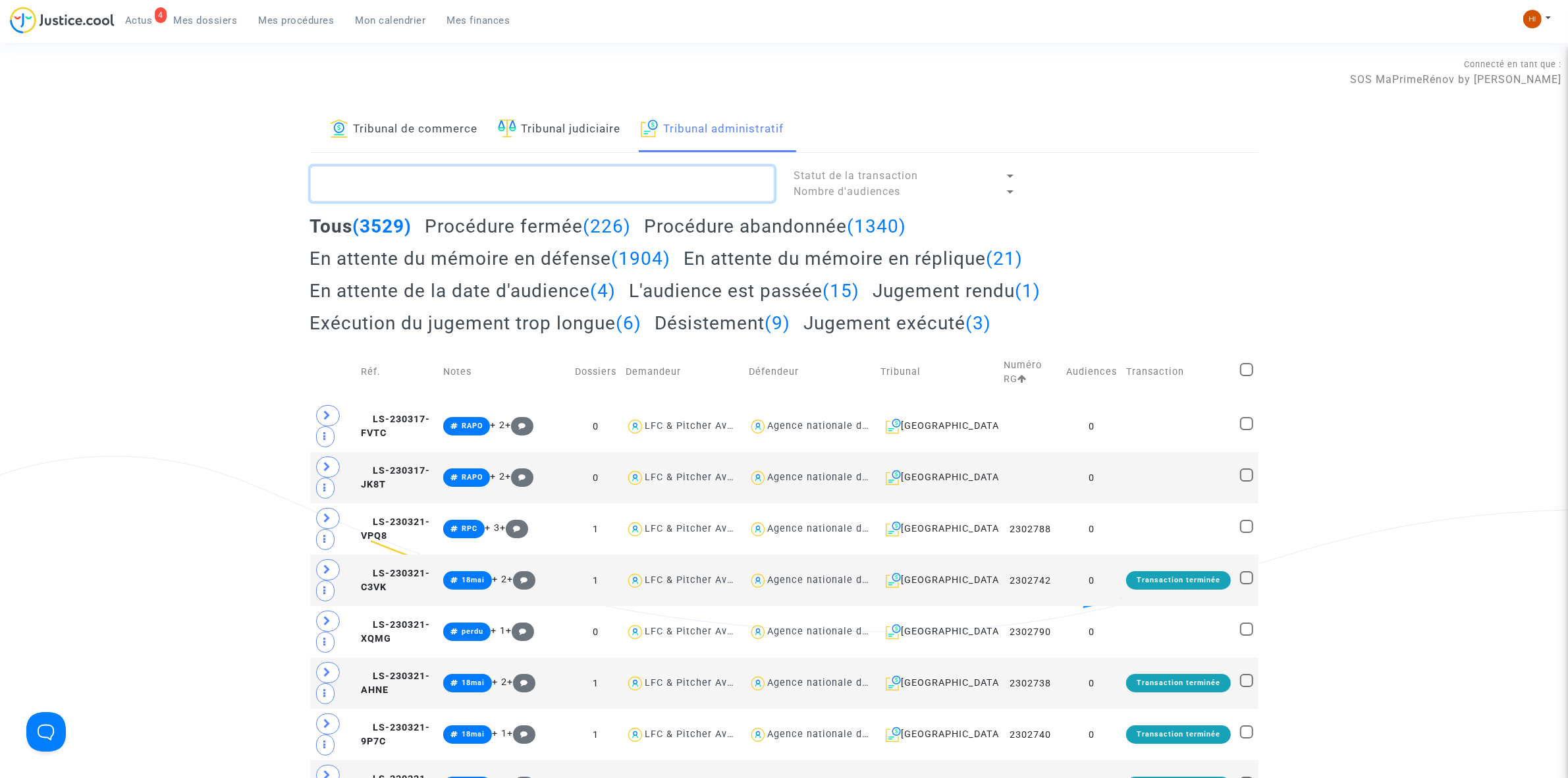
click at [481, 173] on textarea at bounding box center [543, 183] width 465 height 36
paste textarea "2501497 - SOCIETE DRAPO"
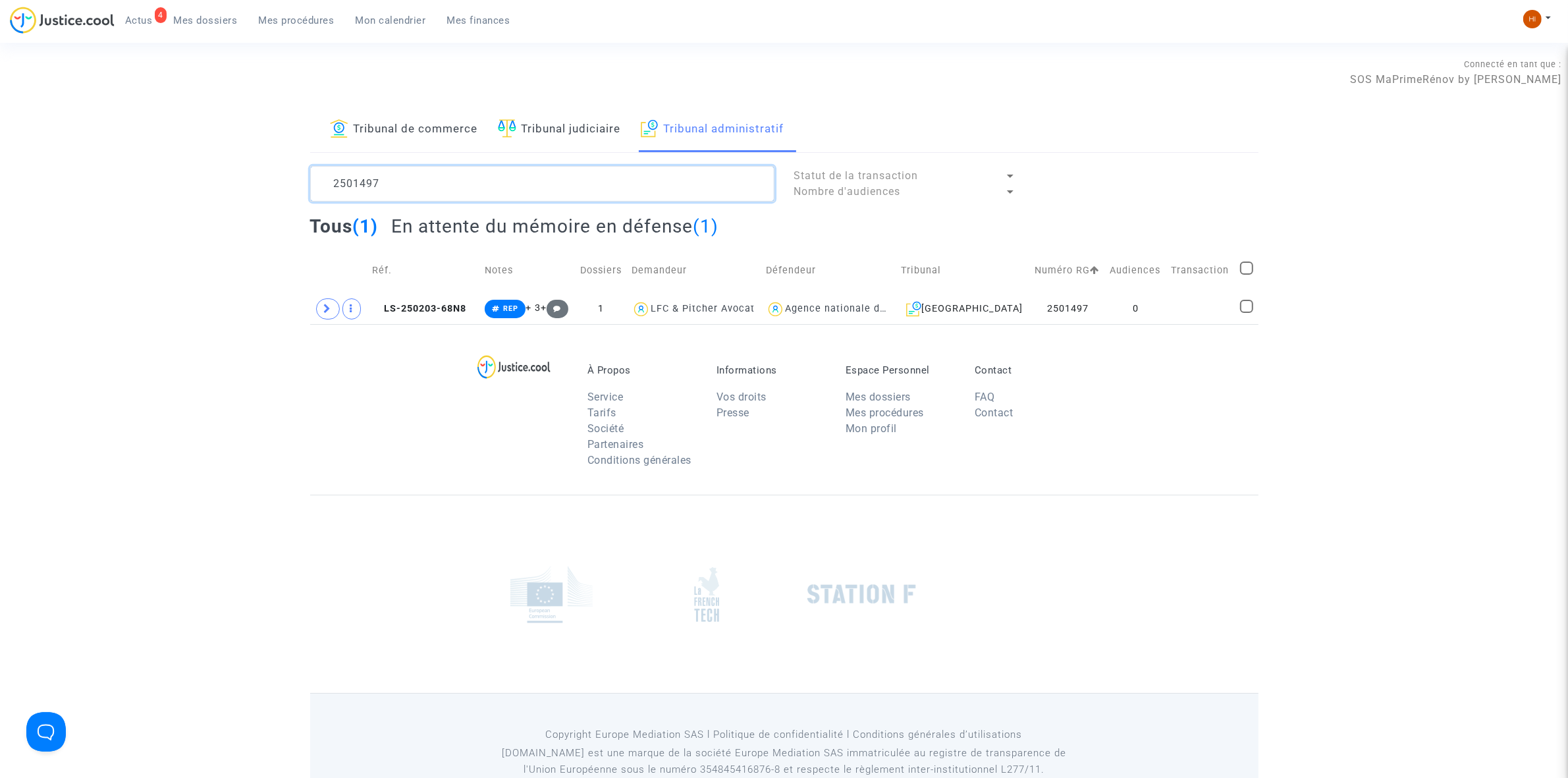
type textarea "2501497"
click at [1207, 319] on td at bounding box center [1200, 308] width 69 height 30
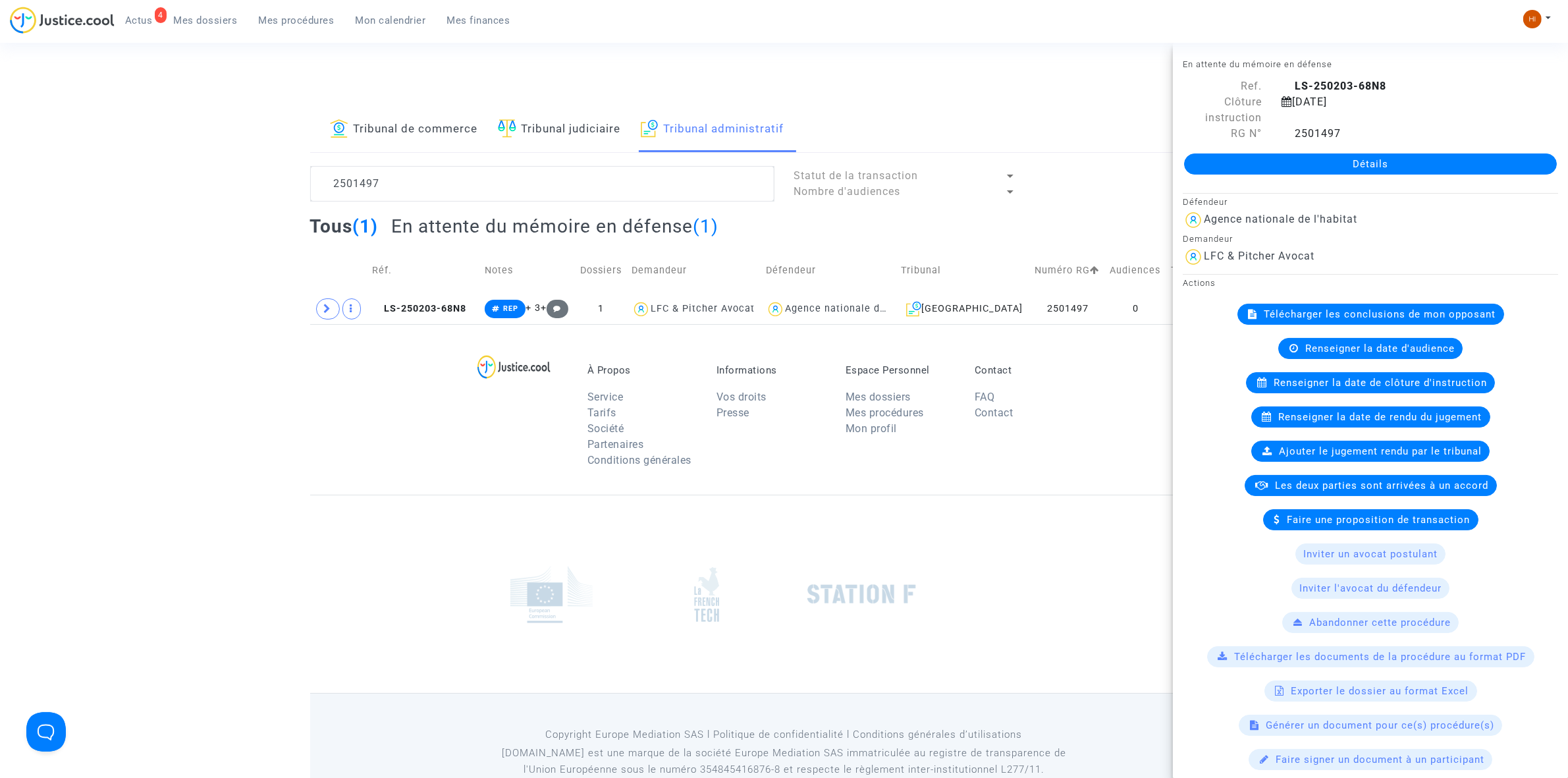
click at [1386, 162] on link "Détails" at bounding box center [1371, 165] width 373 height 21
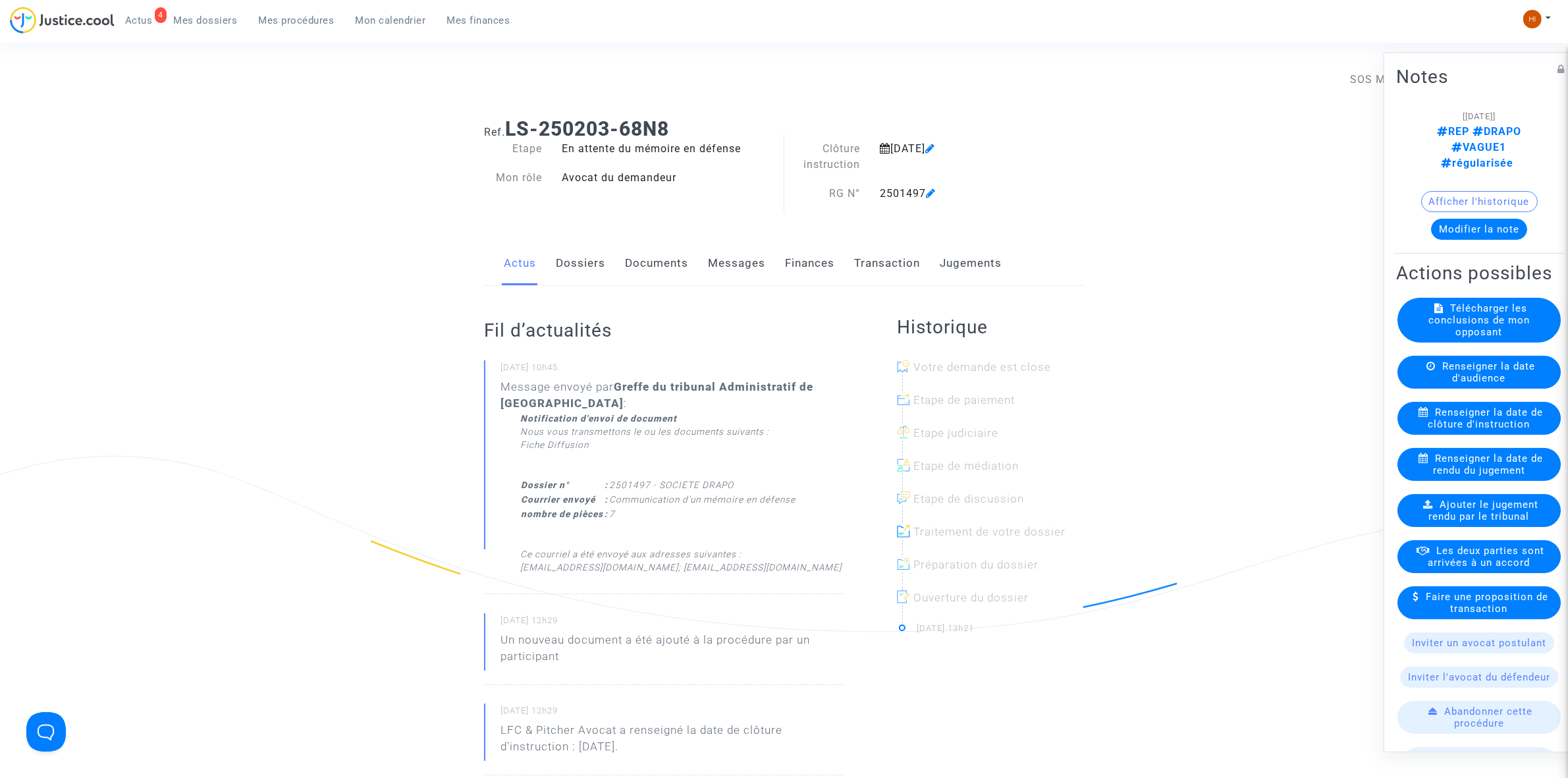
click at [659, 267] on link "Documents" at bounding box center [656, 263] width 63 height 44
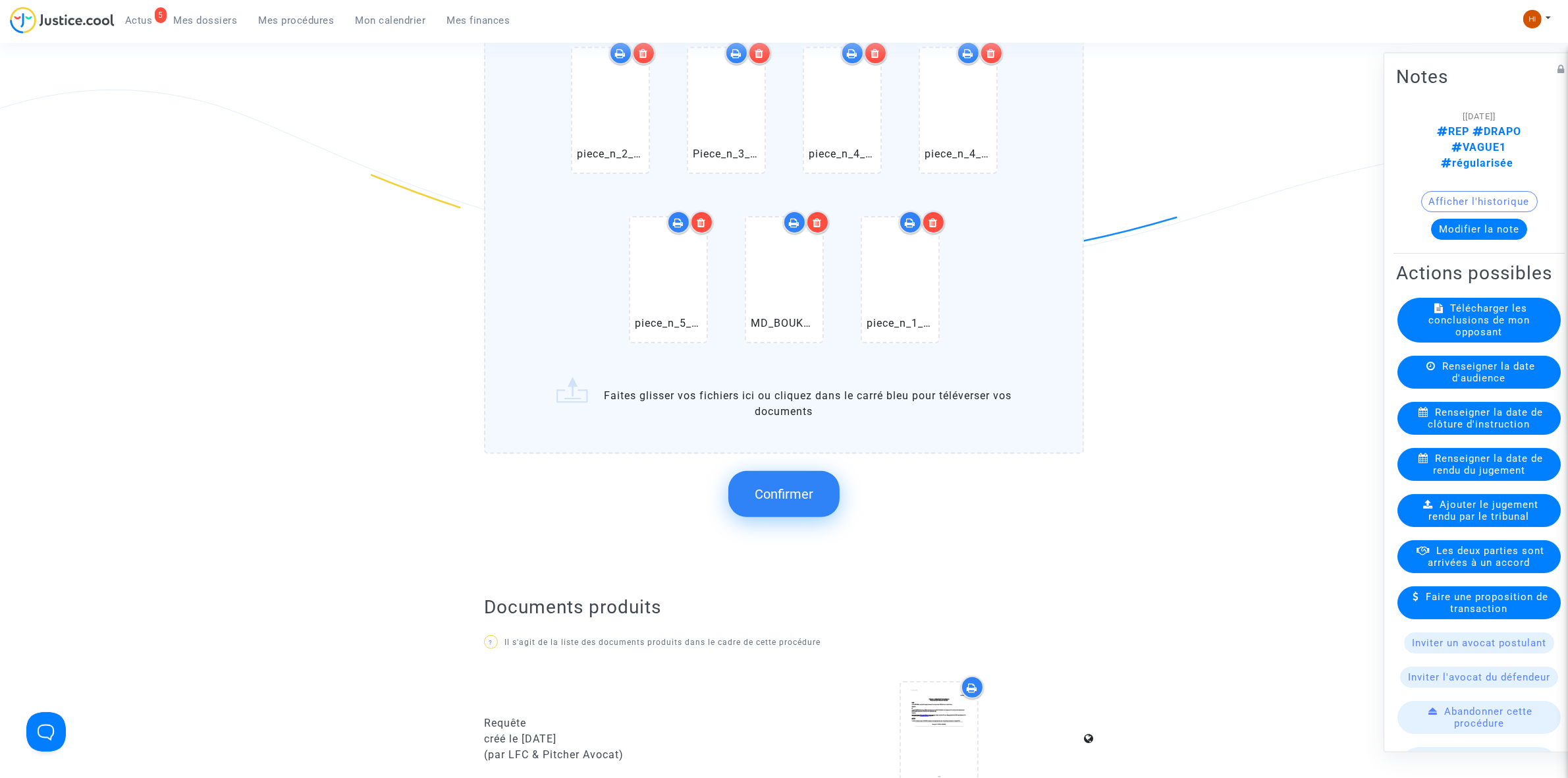
scroll to position [411, 0]
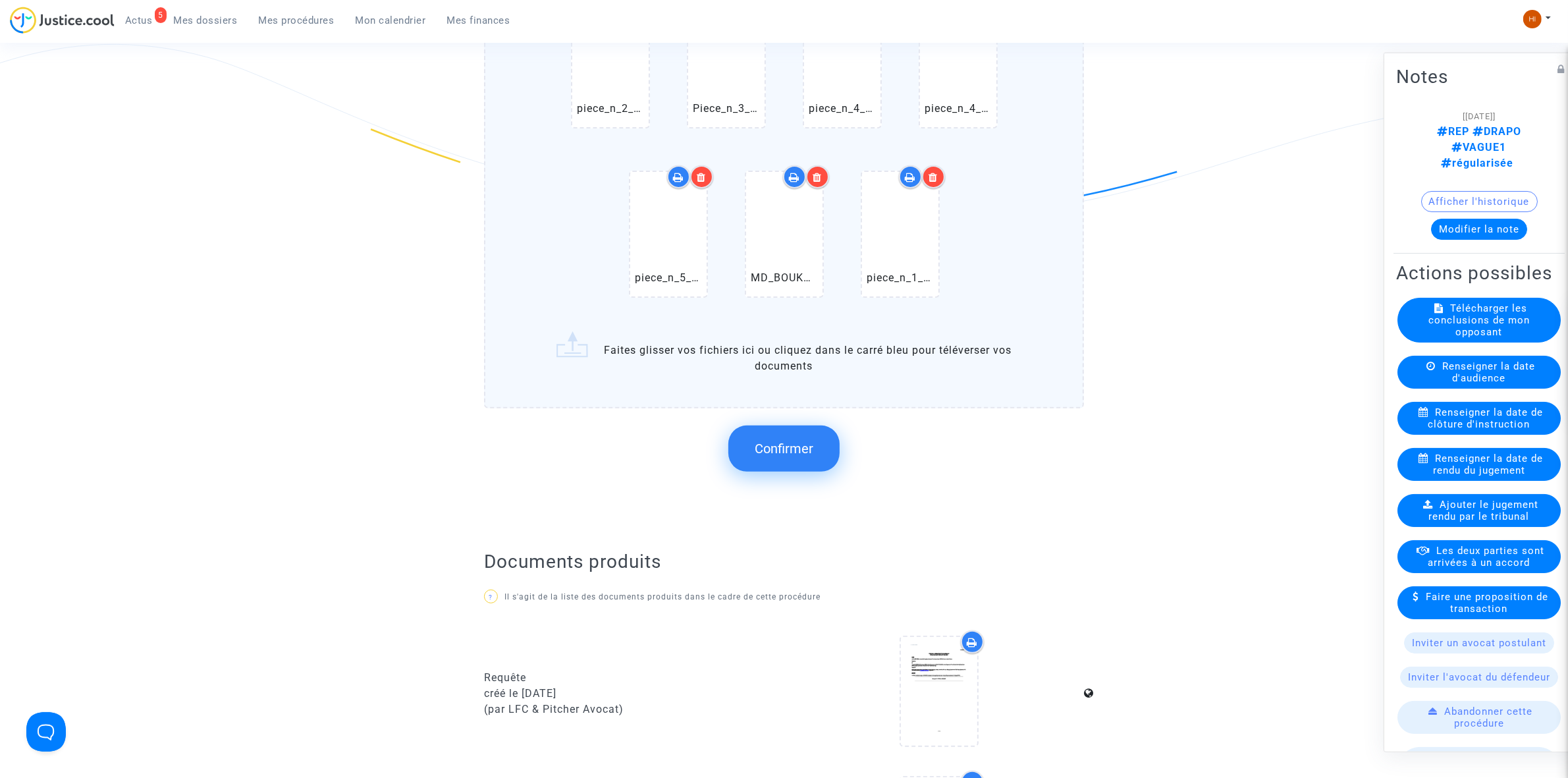
click at [815, 446] on button "Confirmer" at bounding box center [784, 449] width 111 height 46
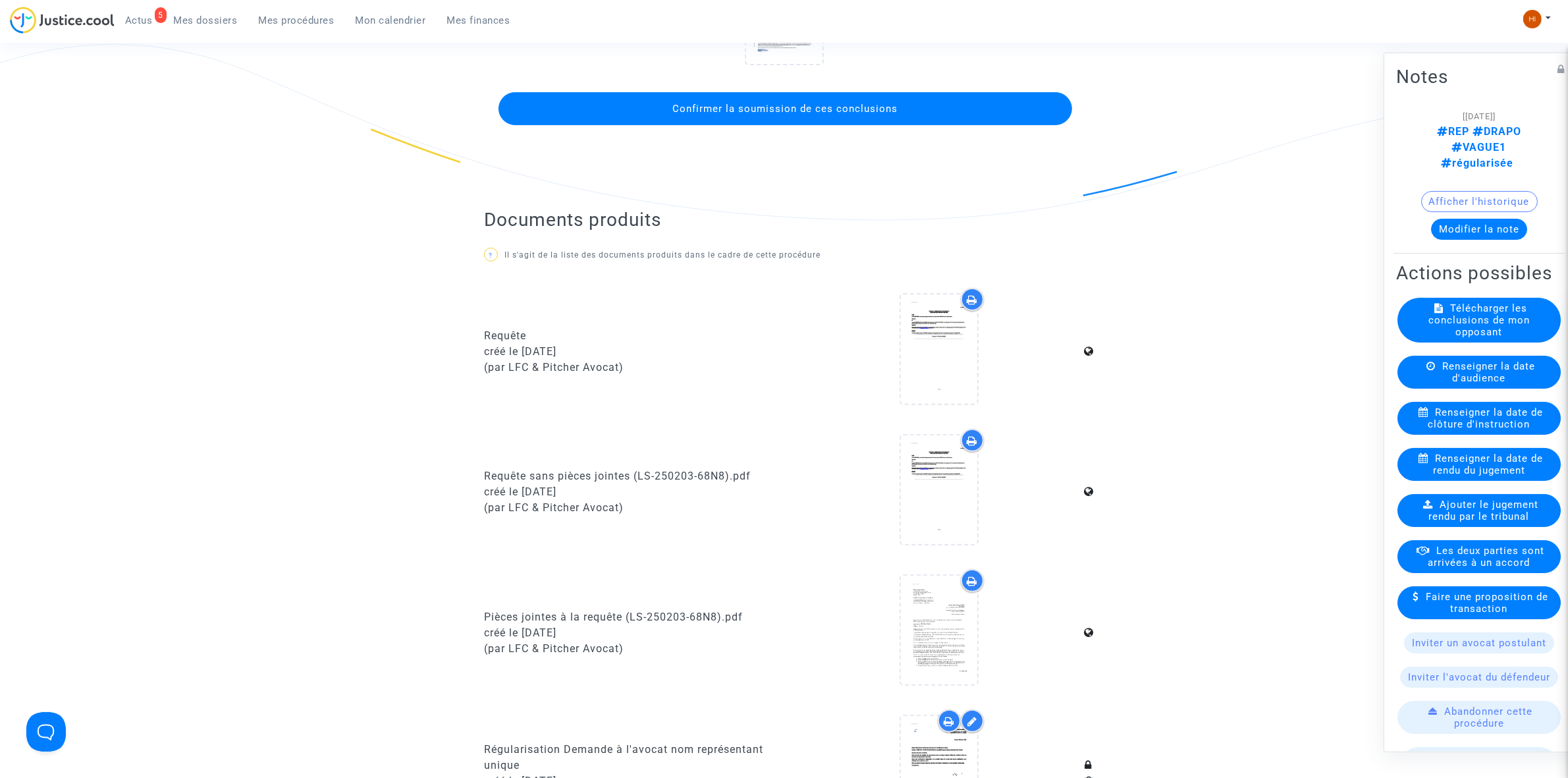
click at [900, 112] on button "Confirmer la soumission de ces conclusions" at bounding box center [785, 108] width 574 height 33
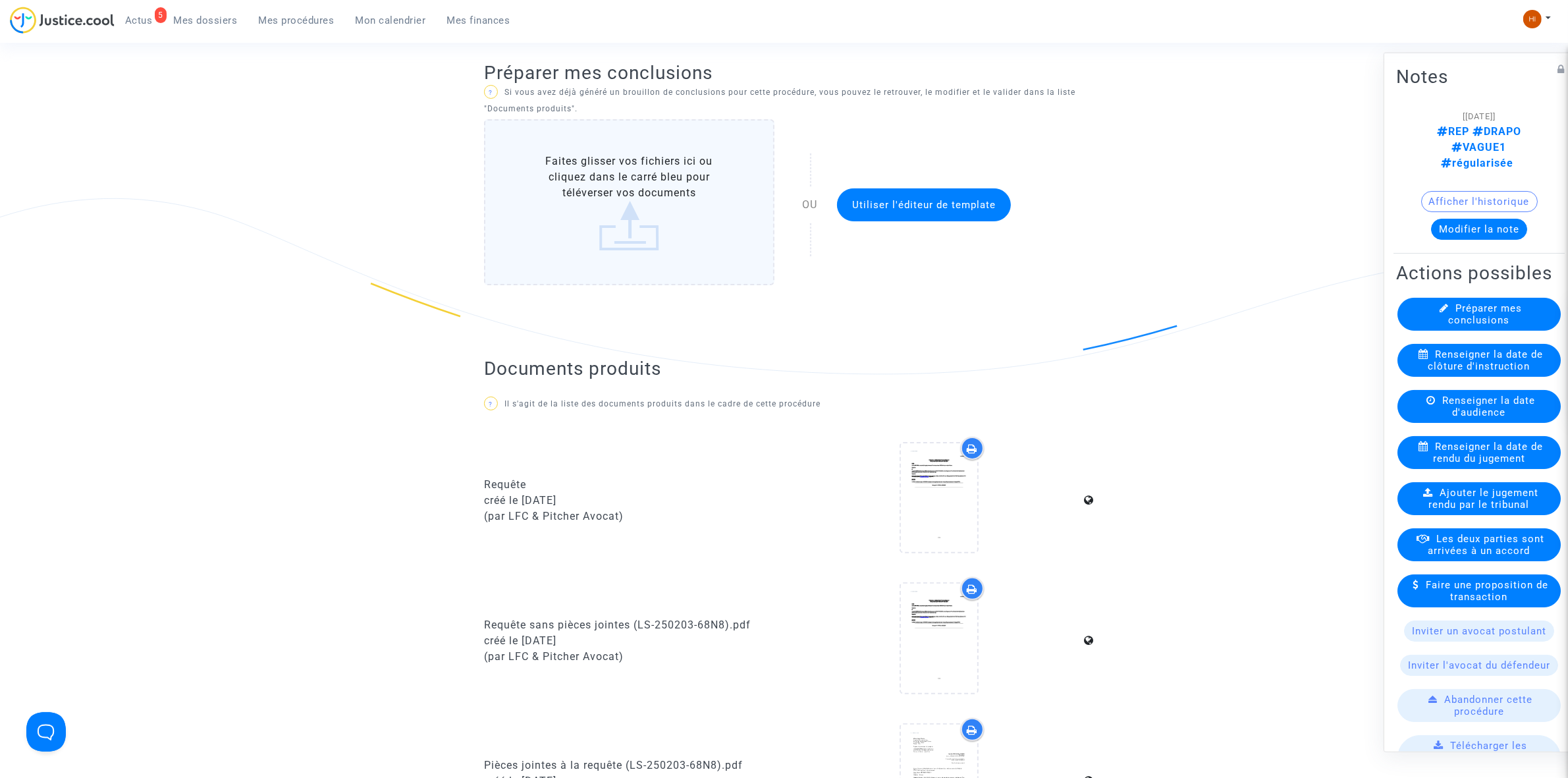
scroll to position [0, 0]
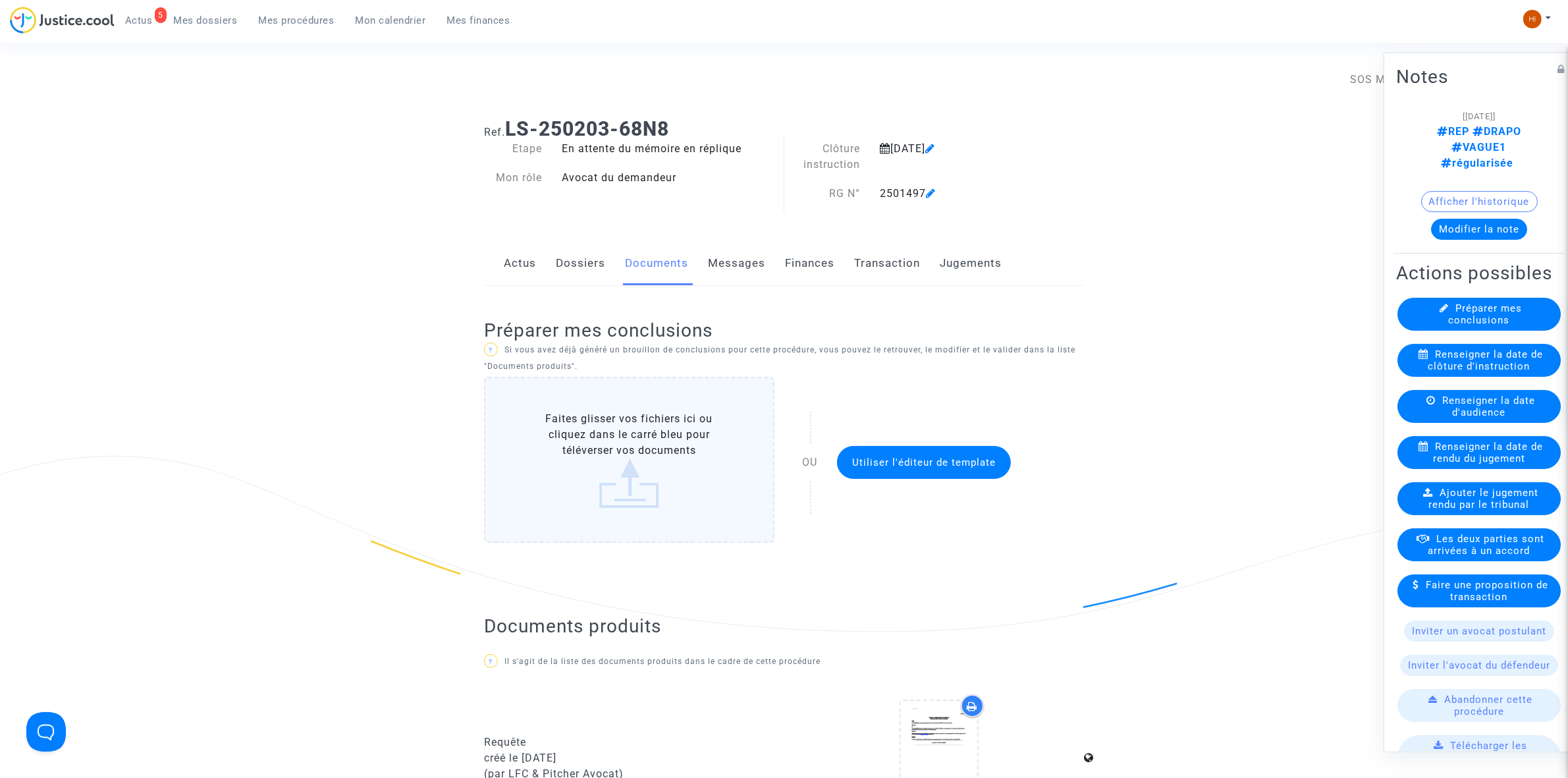
click at [289, 14] on link "Mes procédures" at bounding box center [297, 20] width 97 height 19
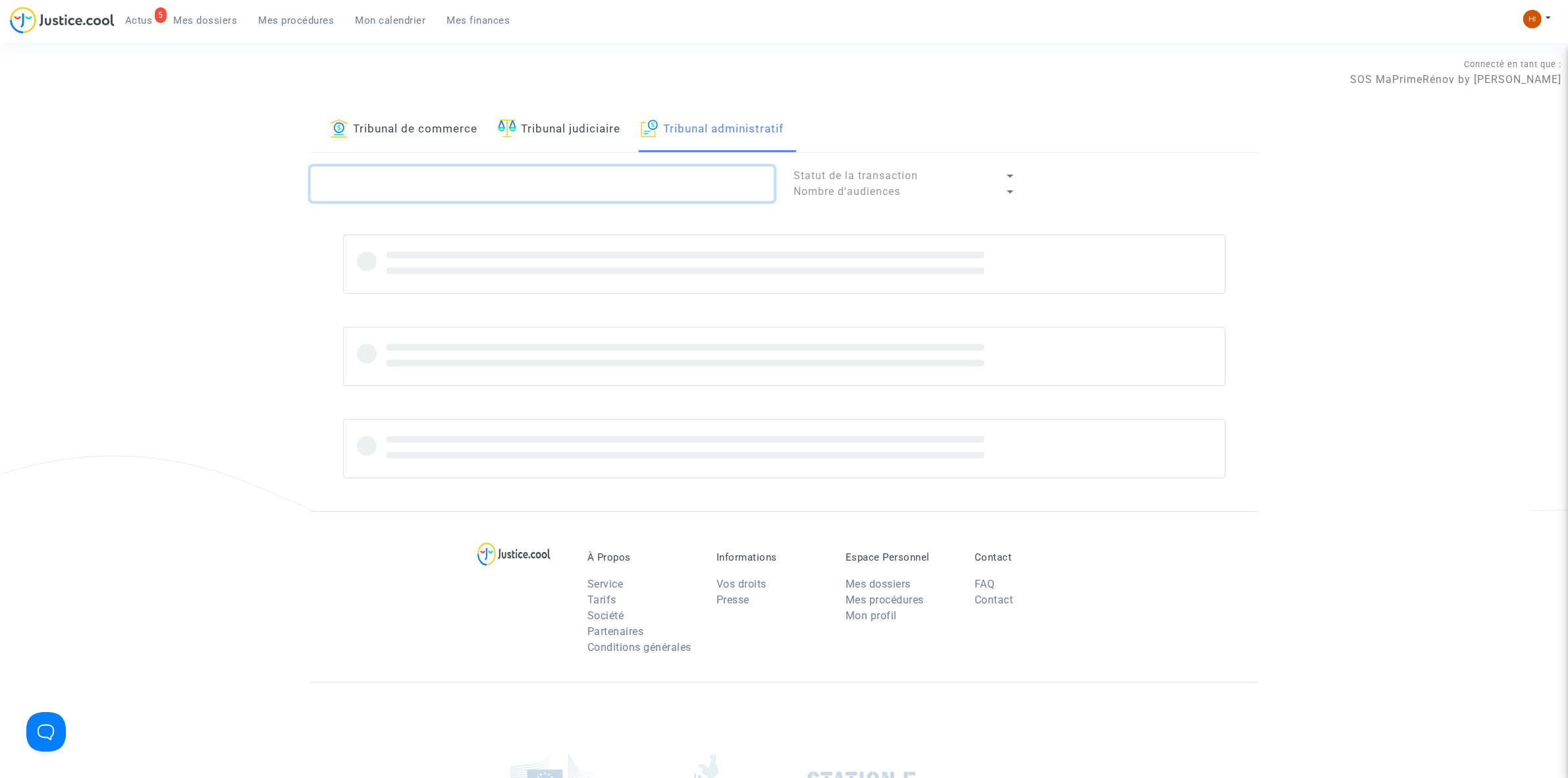
click at [603, 186] on textarea at bounding box center [543, 183] width 465 height 36
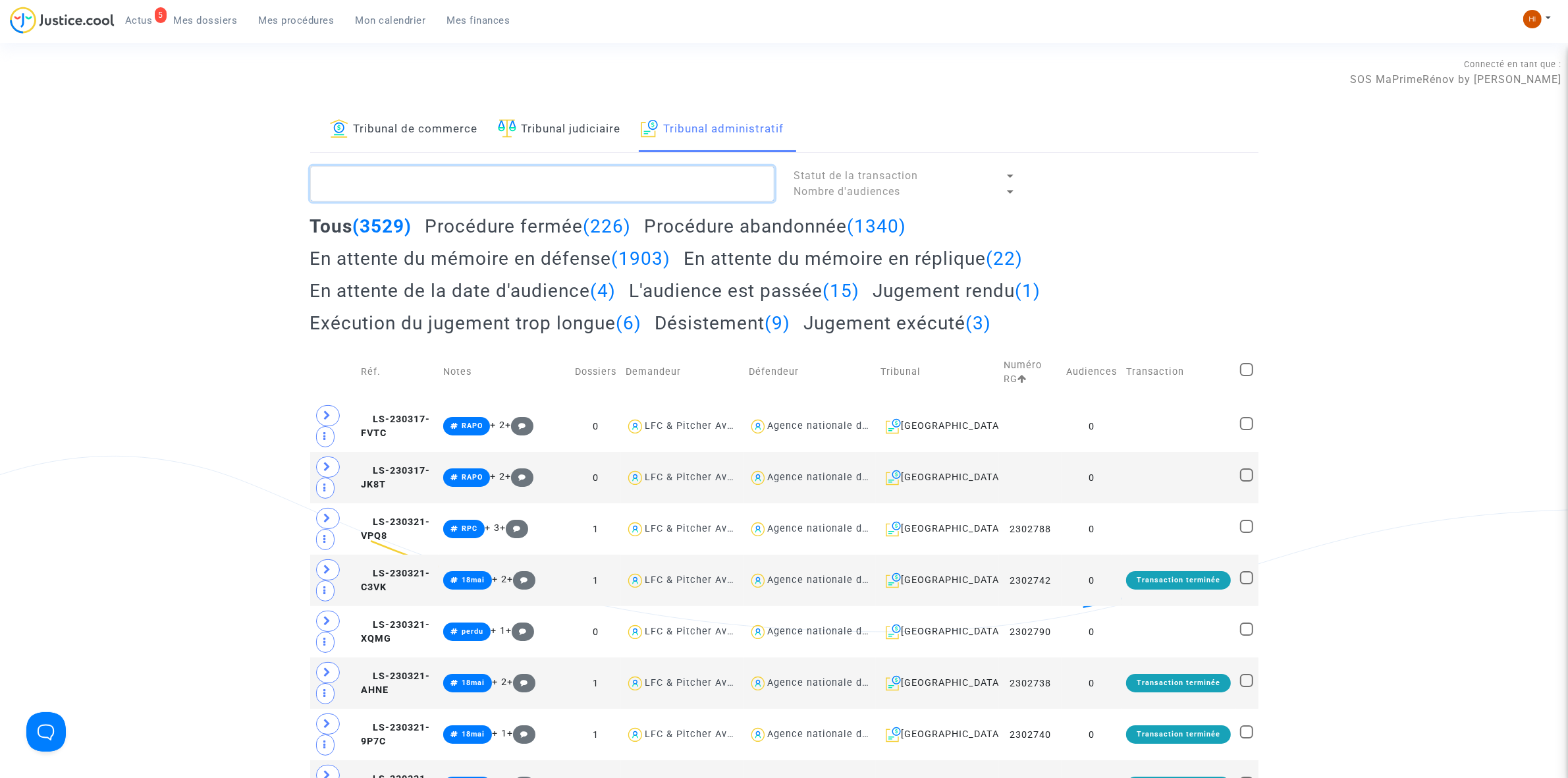
paste textarea "2501854 - SOCIETE DRAPO"
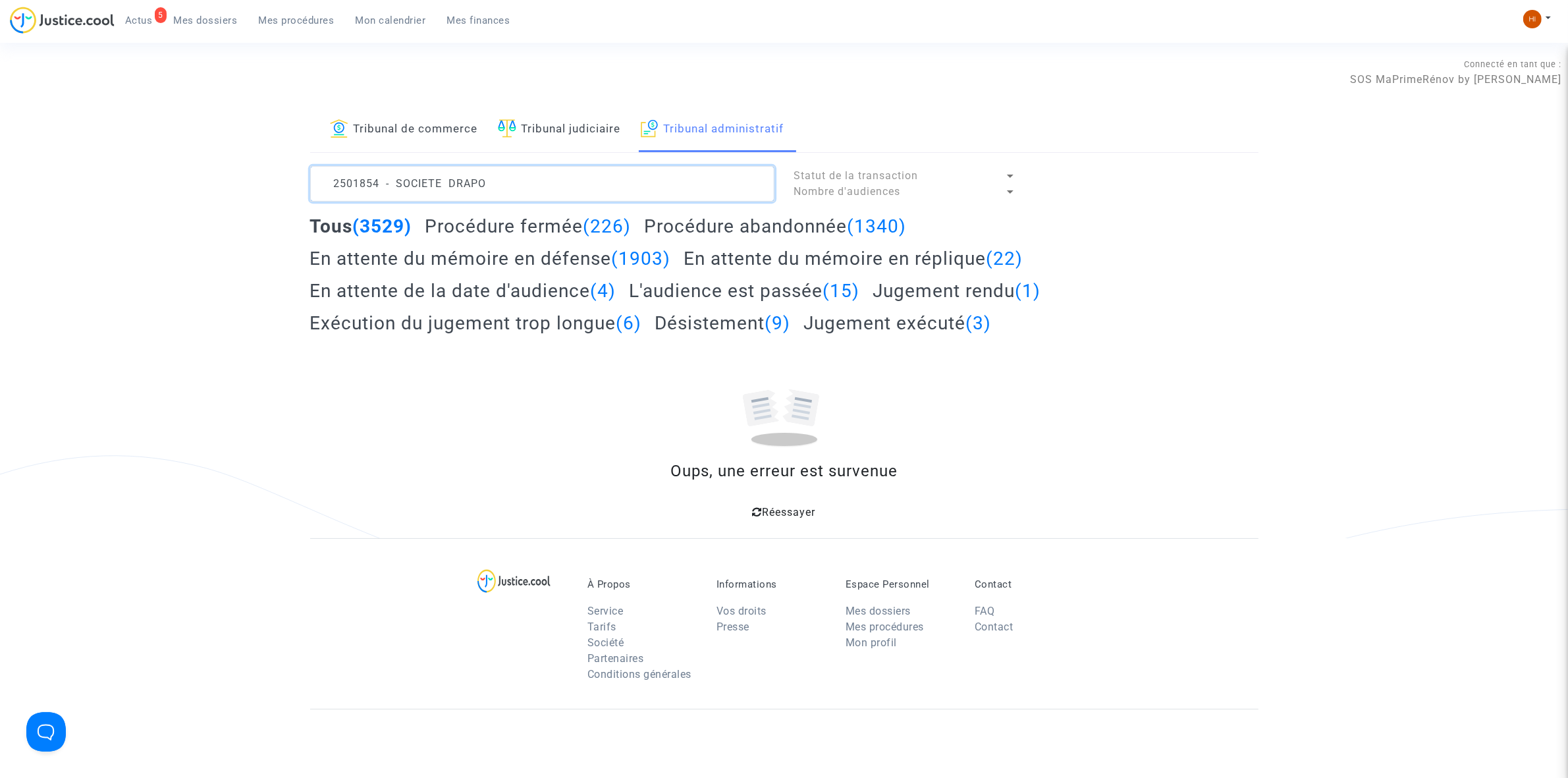
drag, startPoint x: 598, startPoint y: 189, endPoint x: 384, endPoint y: 185, distance: 214.0
click at [384, 185] on textarea at bounding box center [543, 183] width 465 height 36
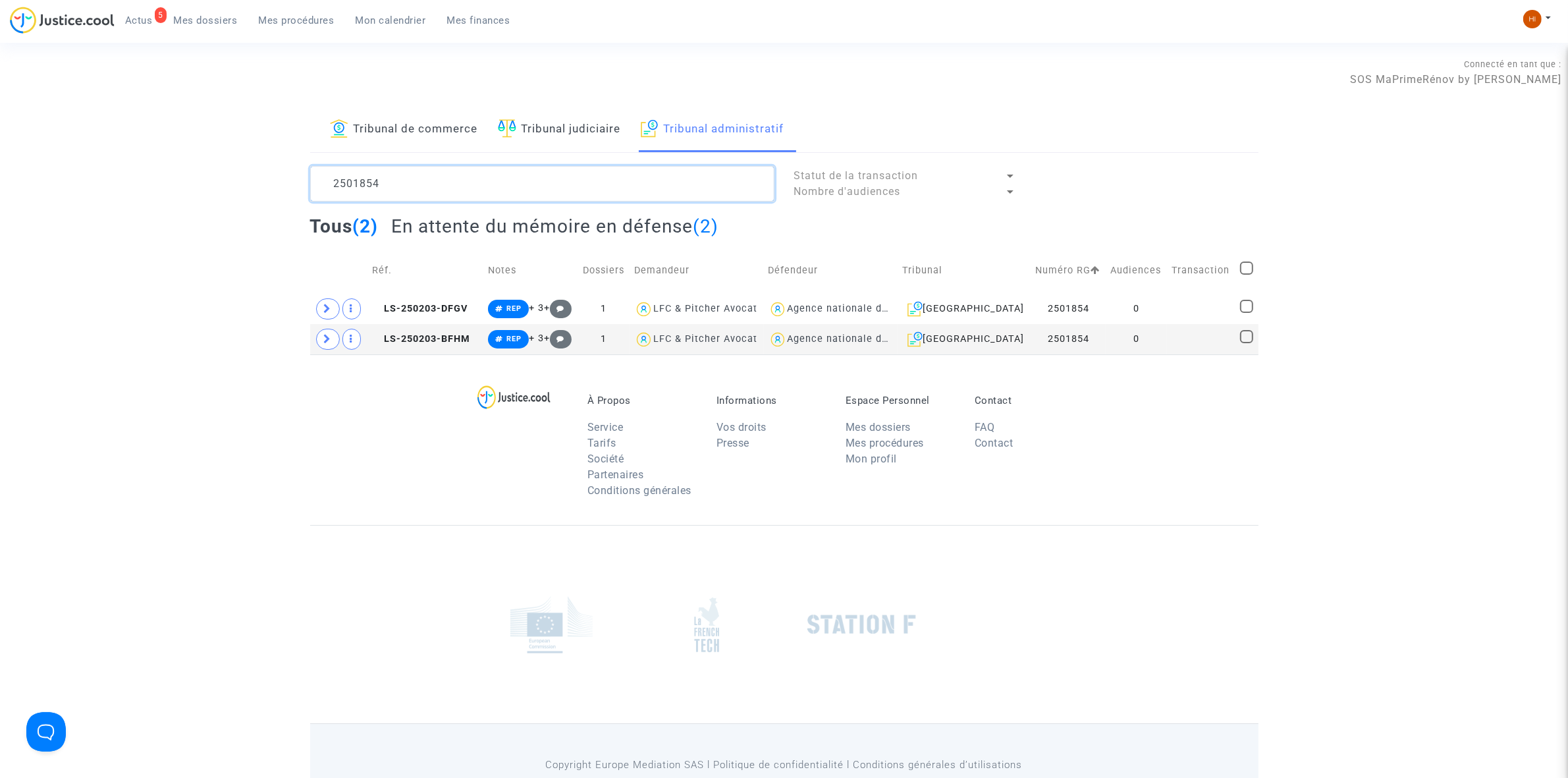
type textarea "2501854"
click at [1124, 338] on td "0" at bounding box center [1136, 339] width 61 height 30
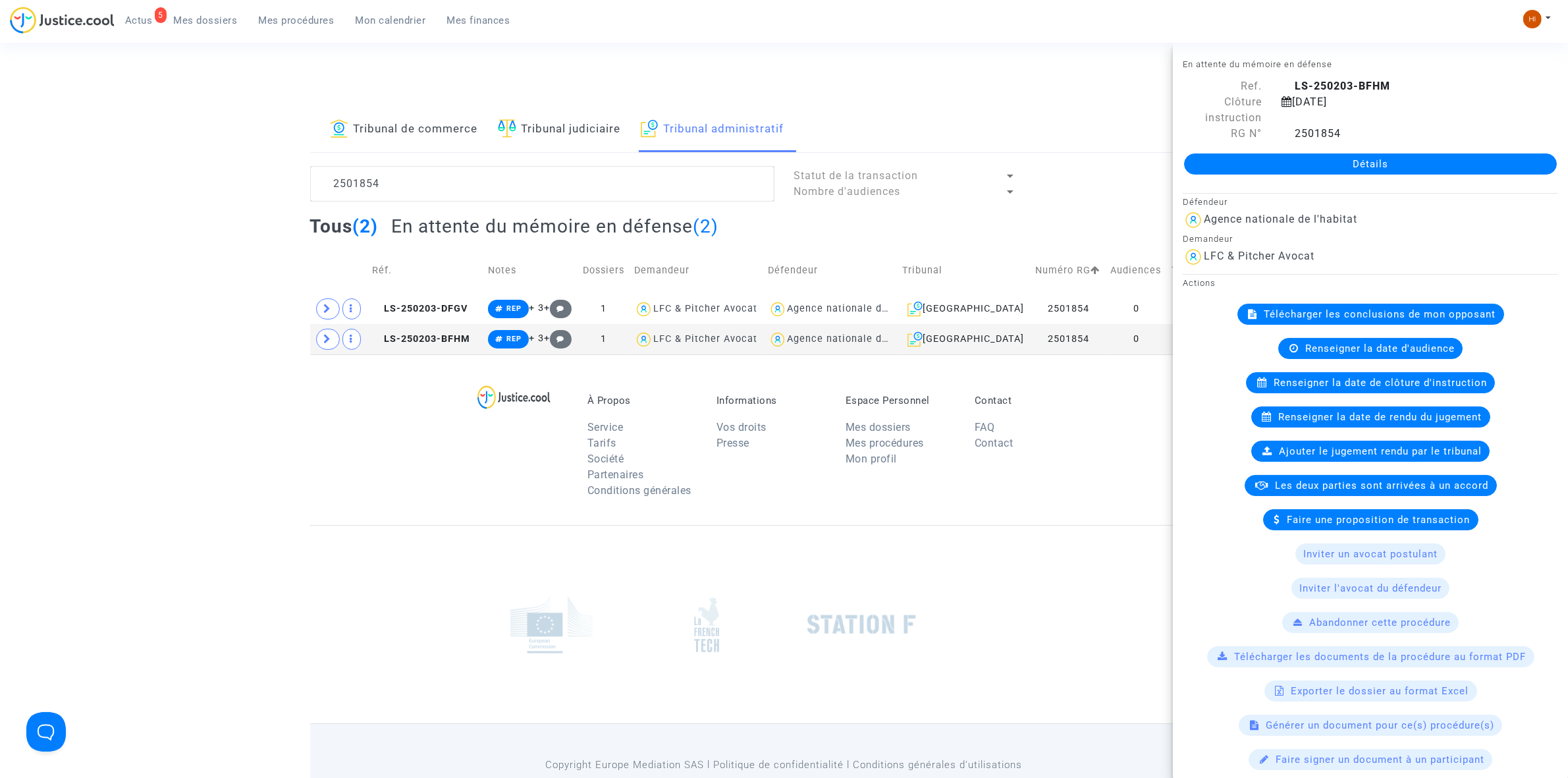
click at [1235, 162] on link "Détails" at bounding box center [1371, 165] width 373 height 21
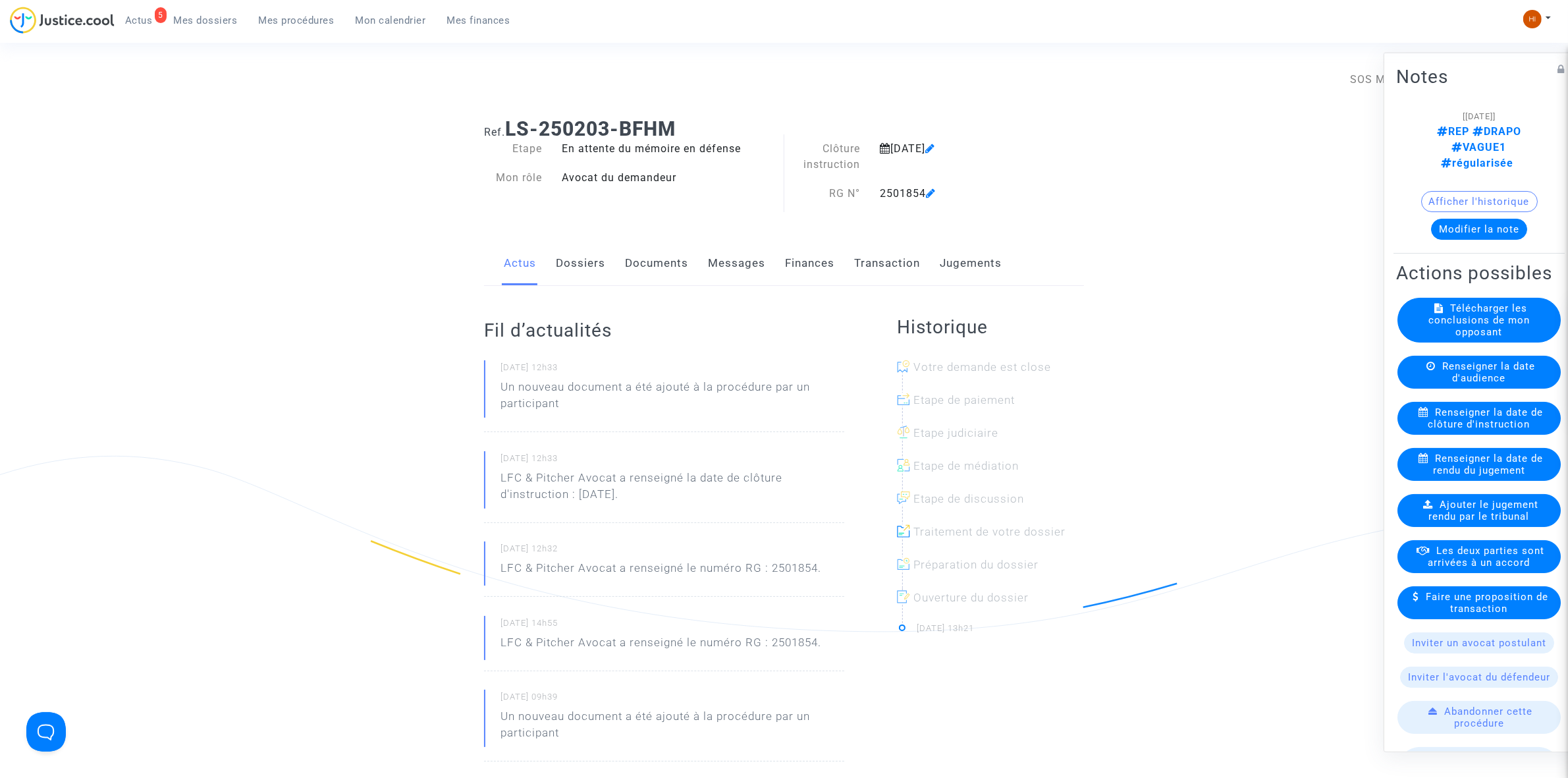
click at [671, 260] on link "Documents" at bounding box center [656, 263] width 63 height 44
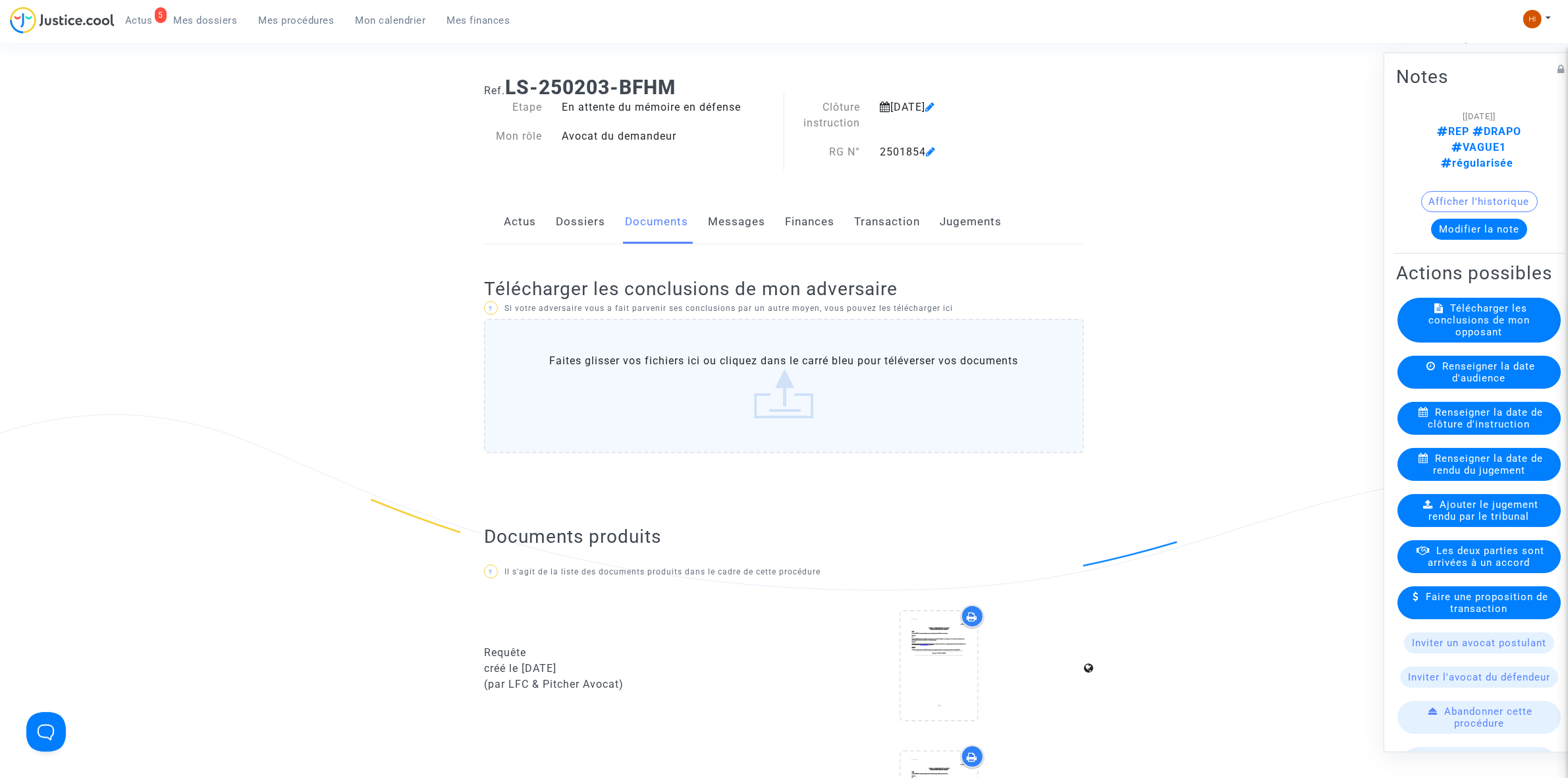
scroll to position [165, 0]
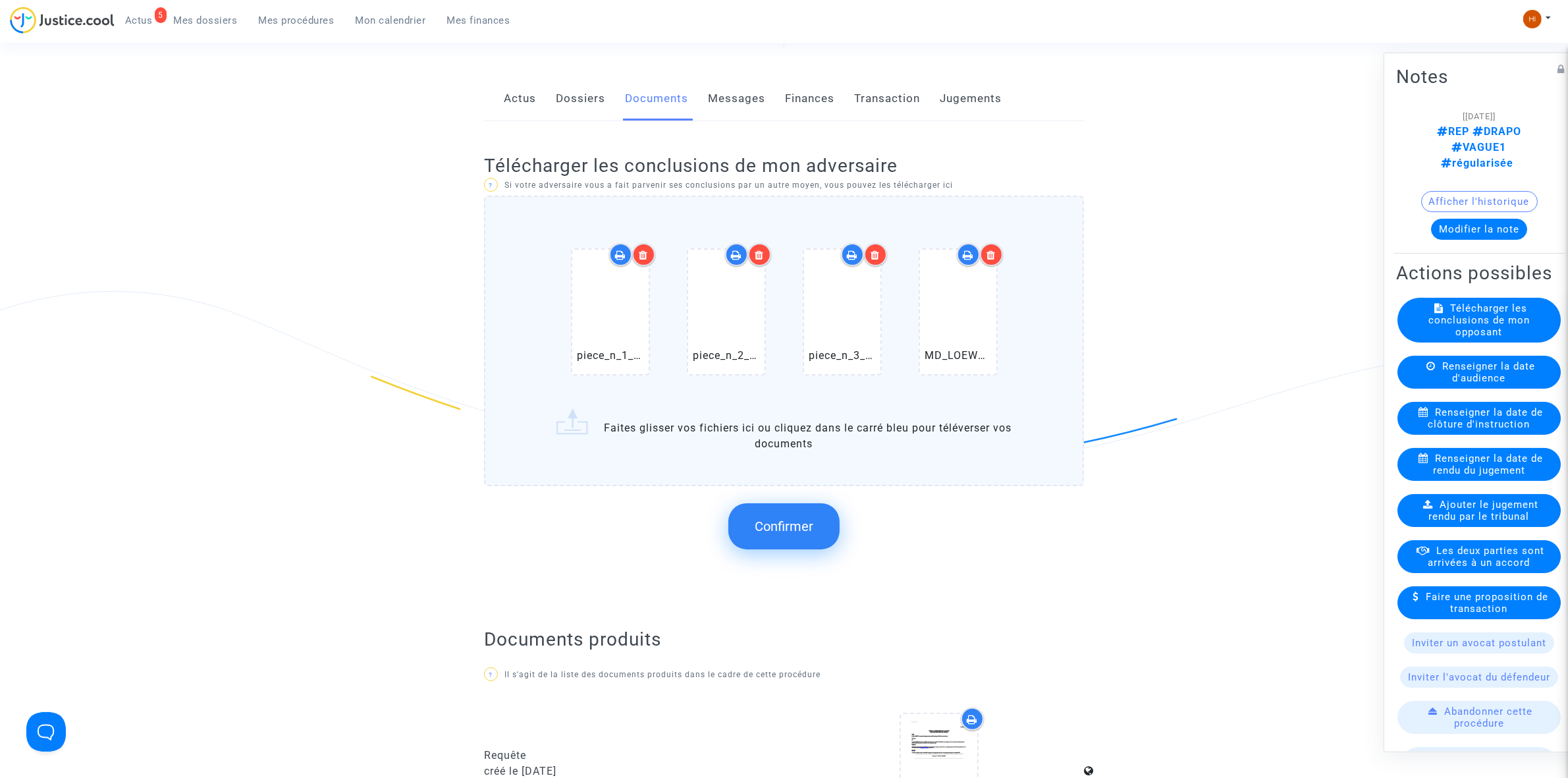
click at [797, 534] on button "Confirmer" at bounding box center [784, 526] width 111 height 46
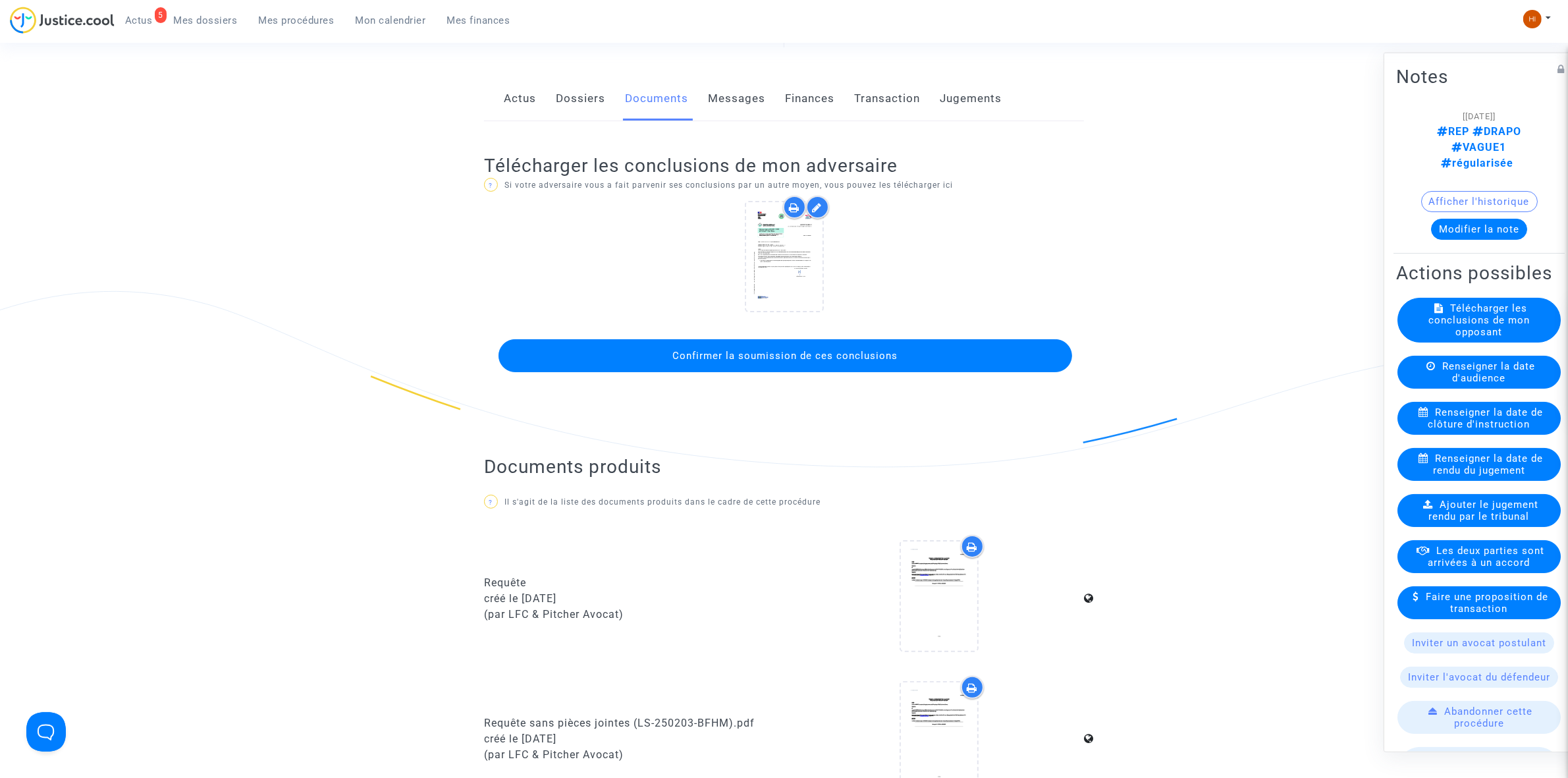
click at [799, 344] on button "Confirmer la soumission de ces conclusions" at bounding box center [785, 355] width 574 height 33
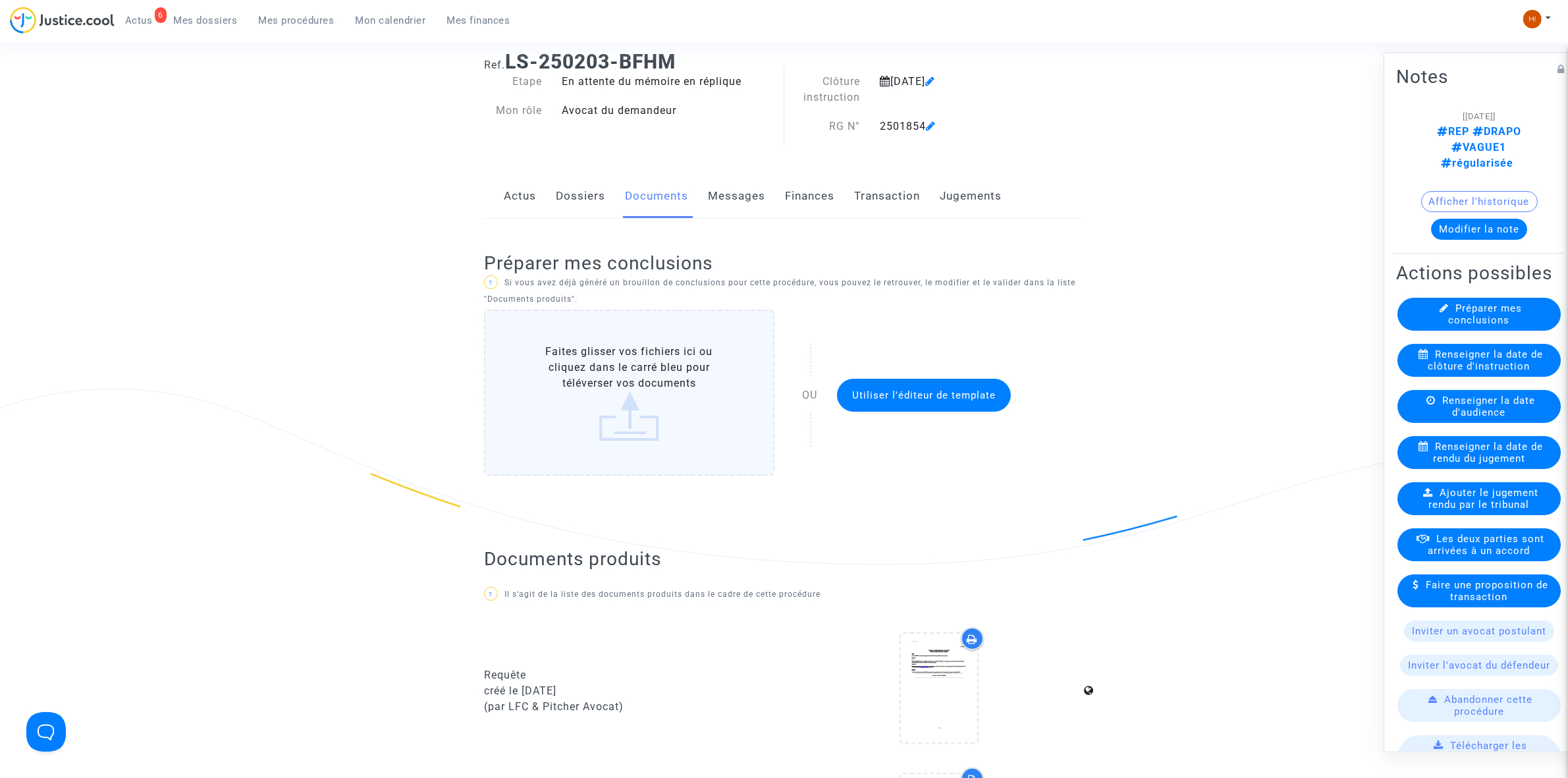
scroll to position [0, 0]
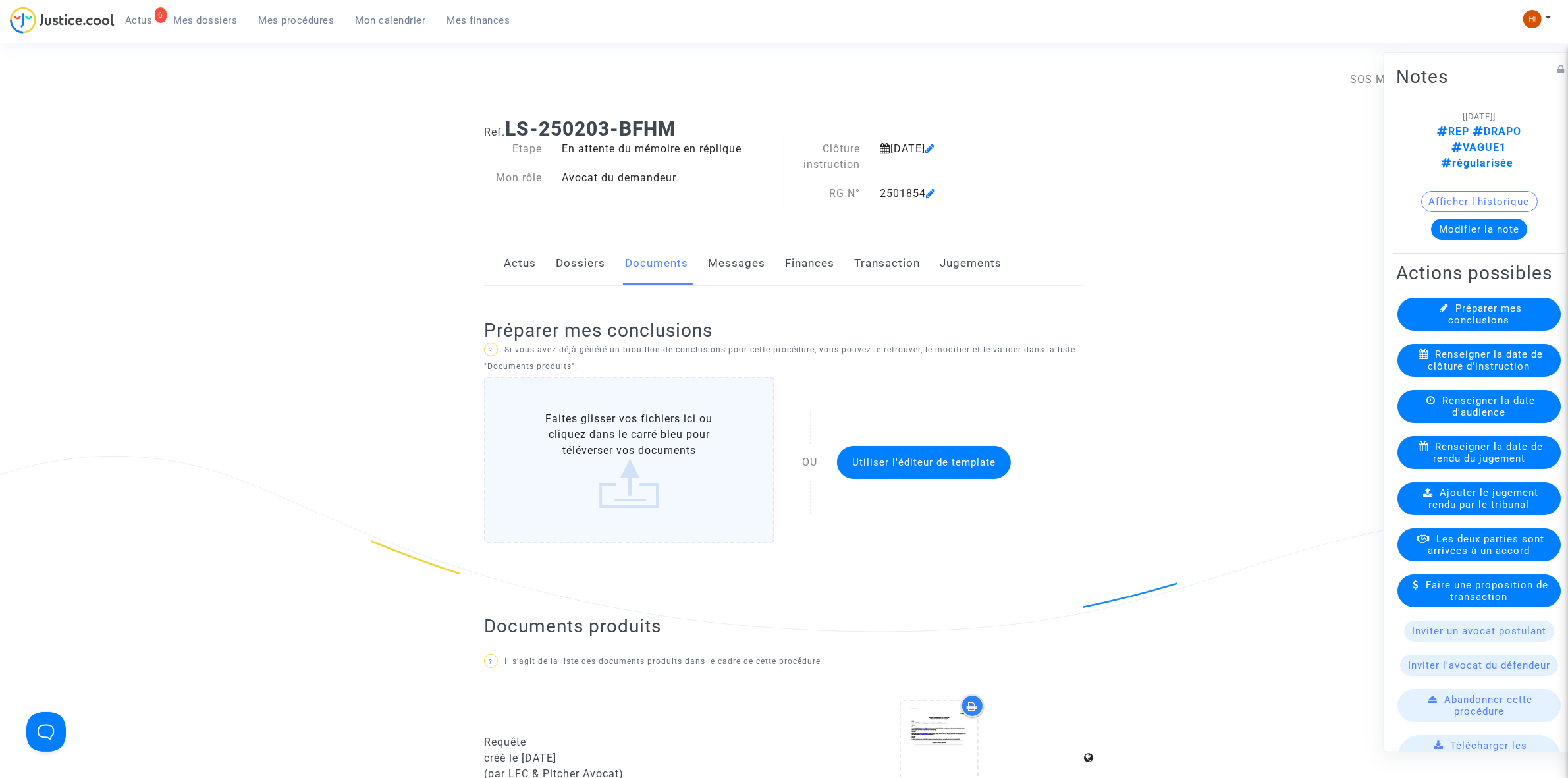
click at [281, 16] on span "Mes procédures" at bounding box center [296, 20] width 75 height 12
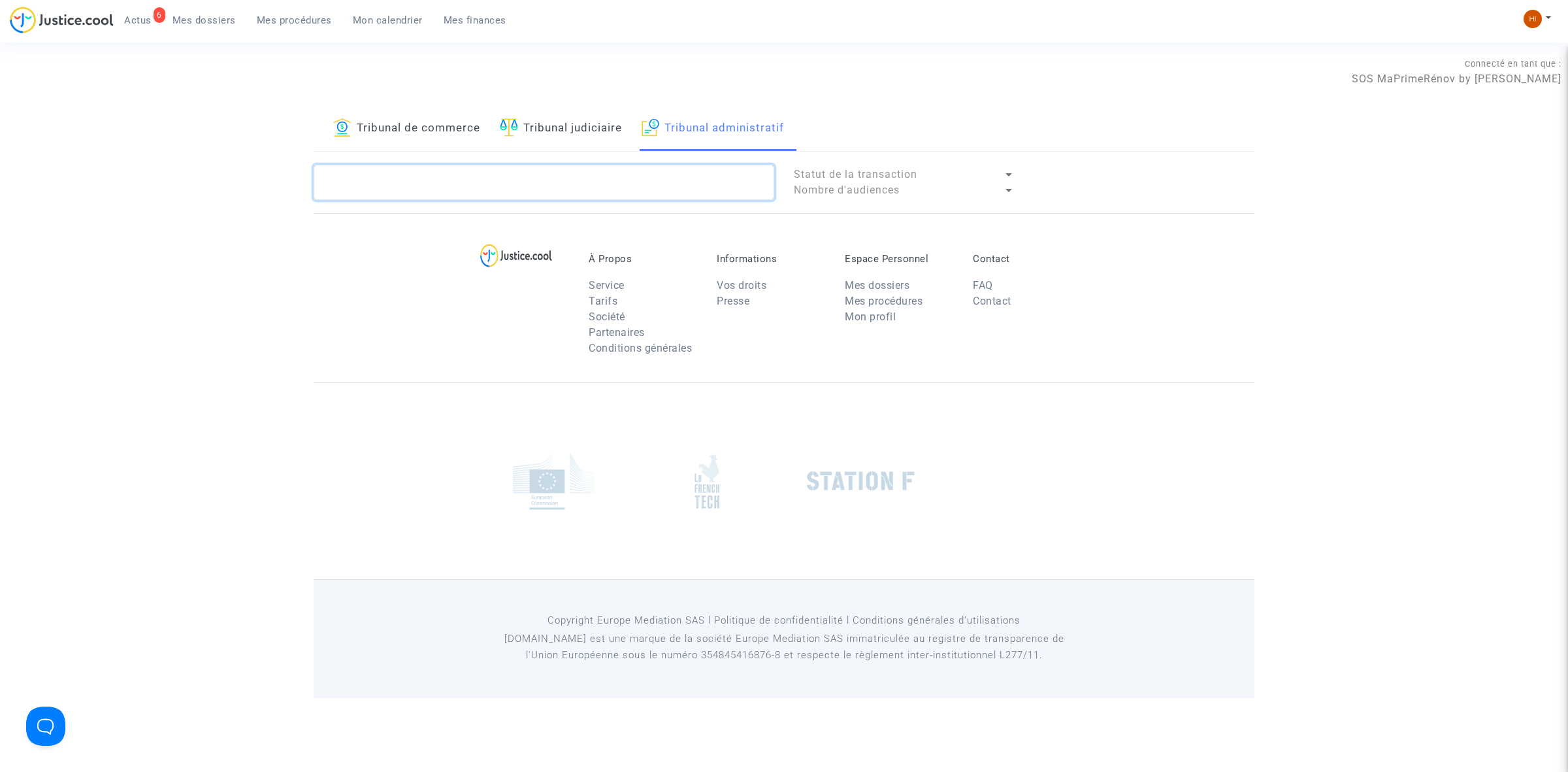
click at [500, 175] on textarea at bounding box center [544, 181] width 461 height 36
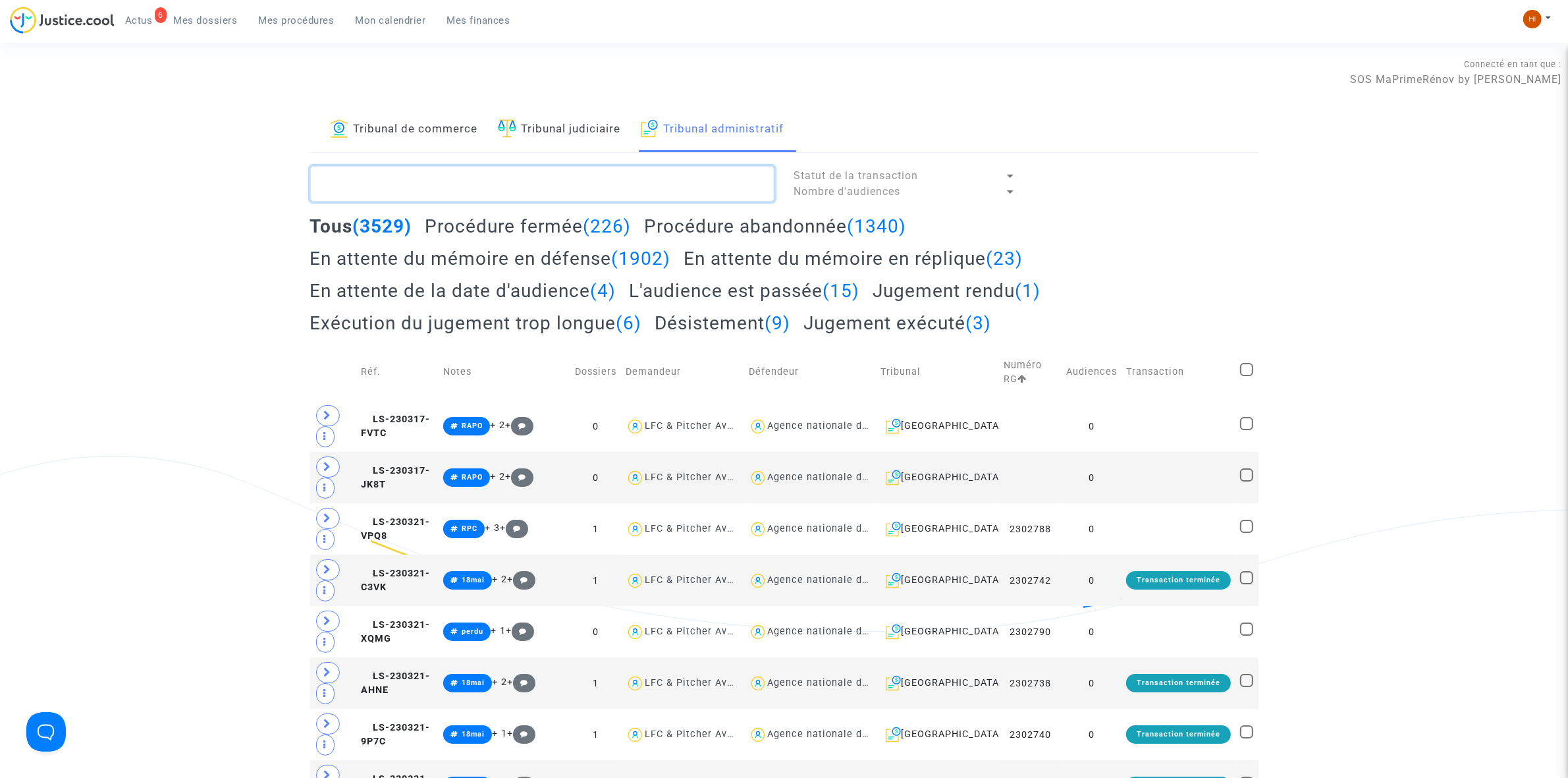
paste textarea "2501489 - SOCIETE DRAPO"
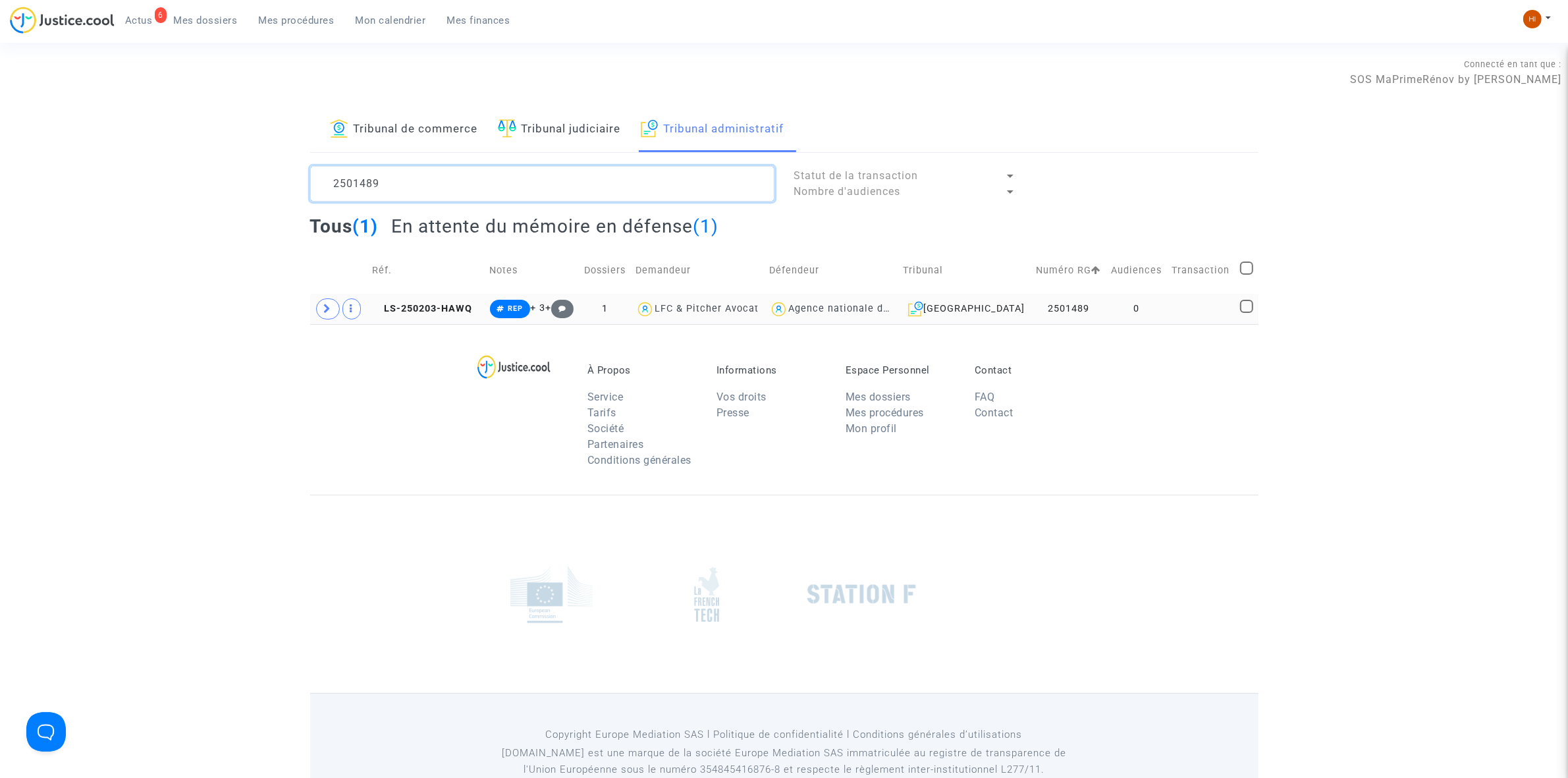
type textarea "2501489"
click at [1194, 308] on td at bounding box center [1201, 308] width 69 height 30
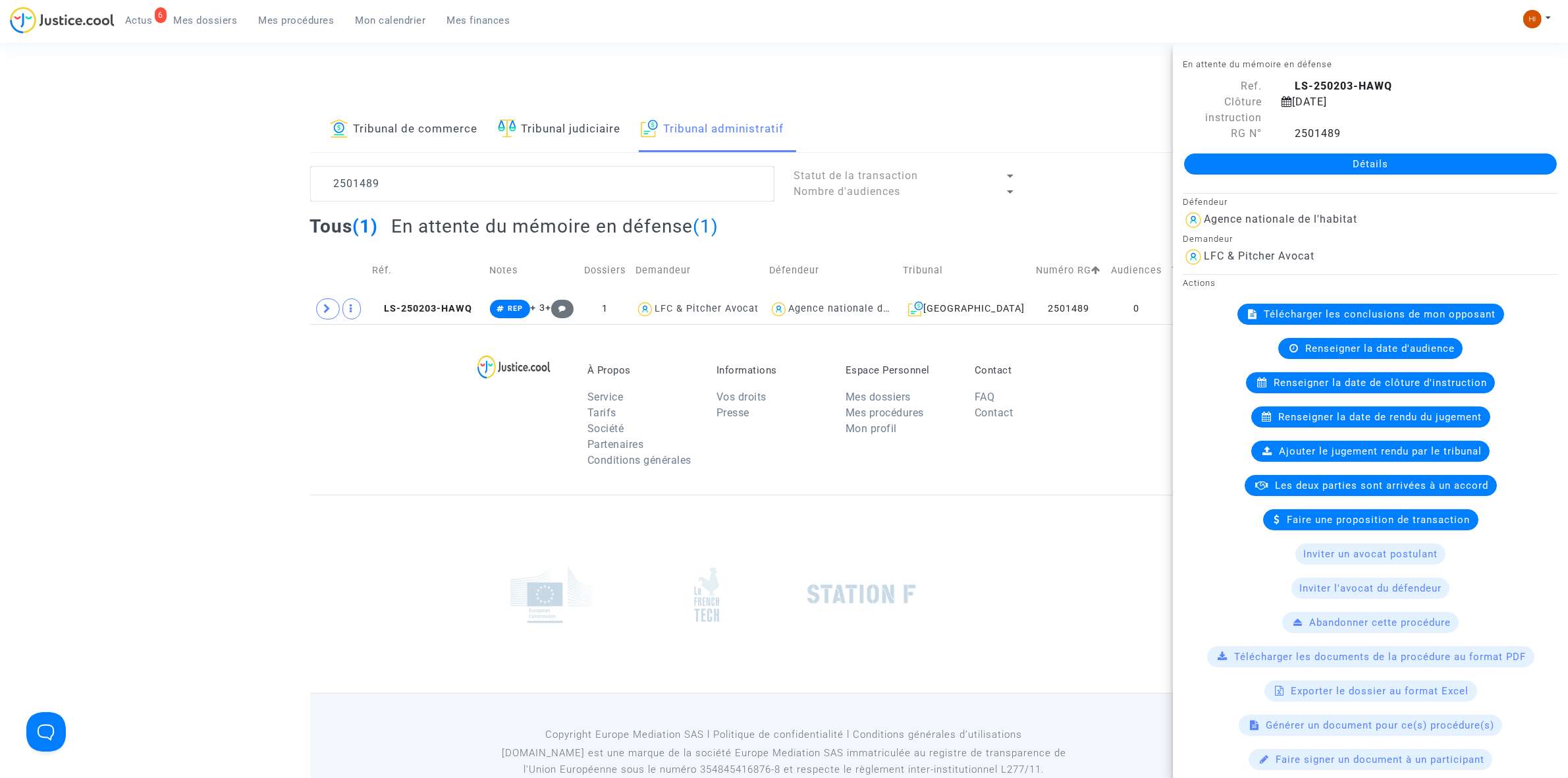
click at [1282, 160] on link "Détails" at bounding box center [1371, 165] width 373 height 21
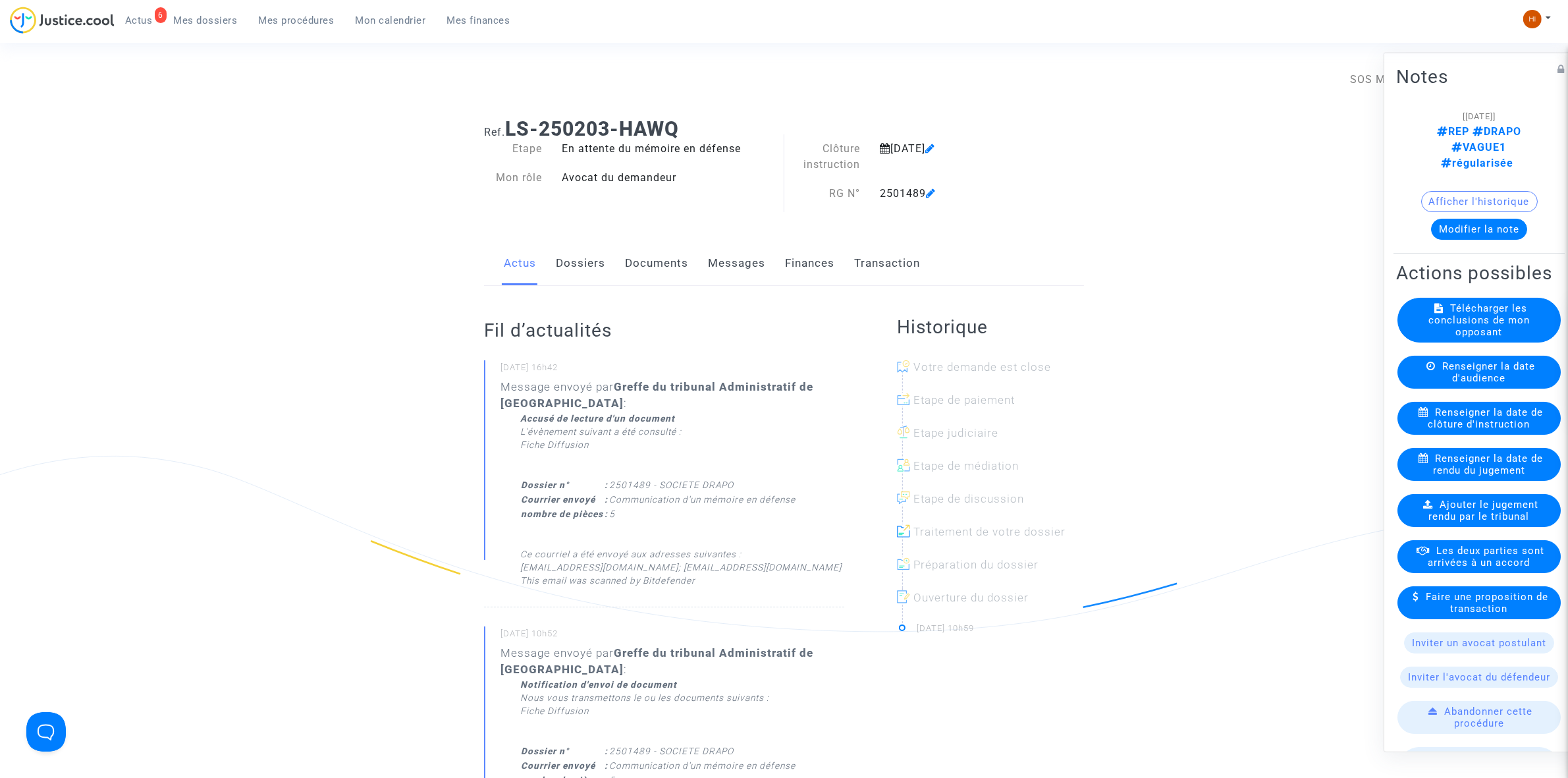
click at [647, 264] on link "Documents" at bounding box center [656, 263] width 63 height 44
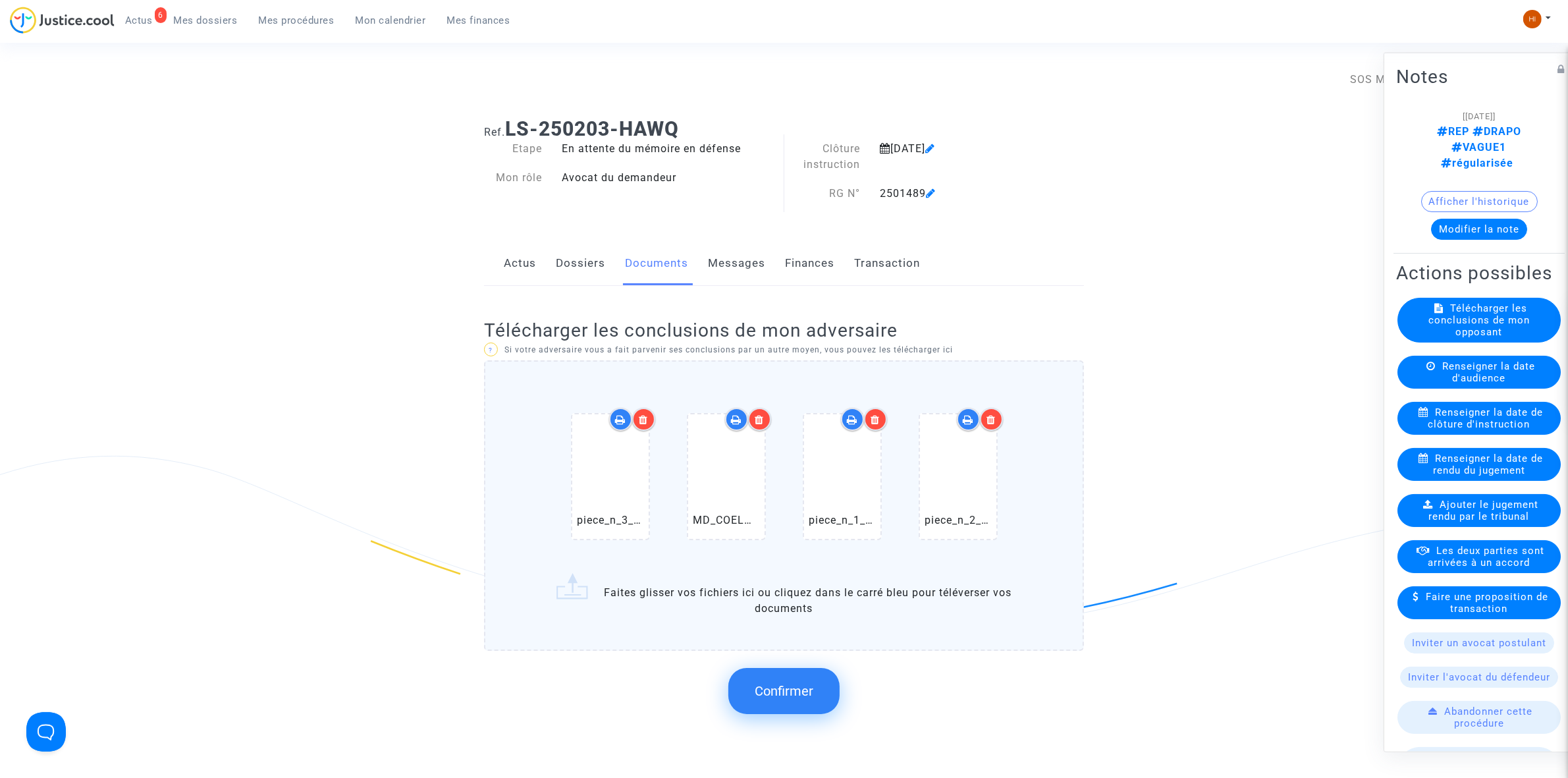
click at [753, 688] on button "Confirmer" at bounding box center [784, 691] width 111 height 46
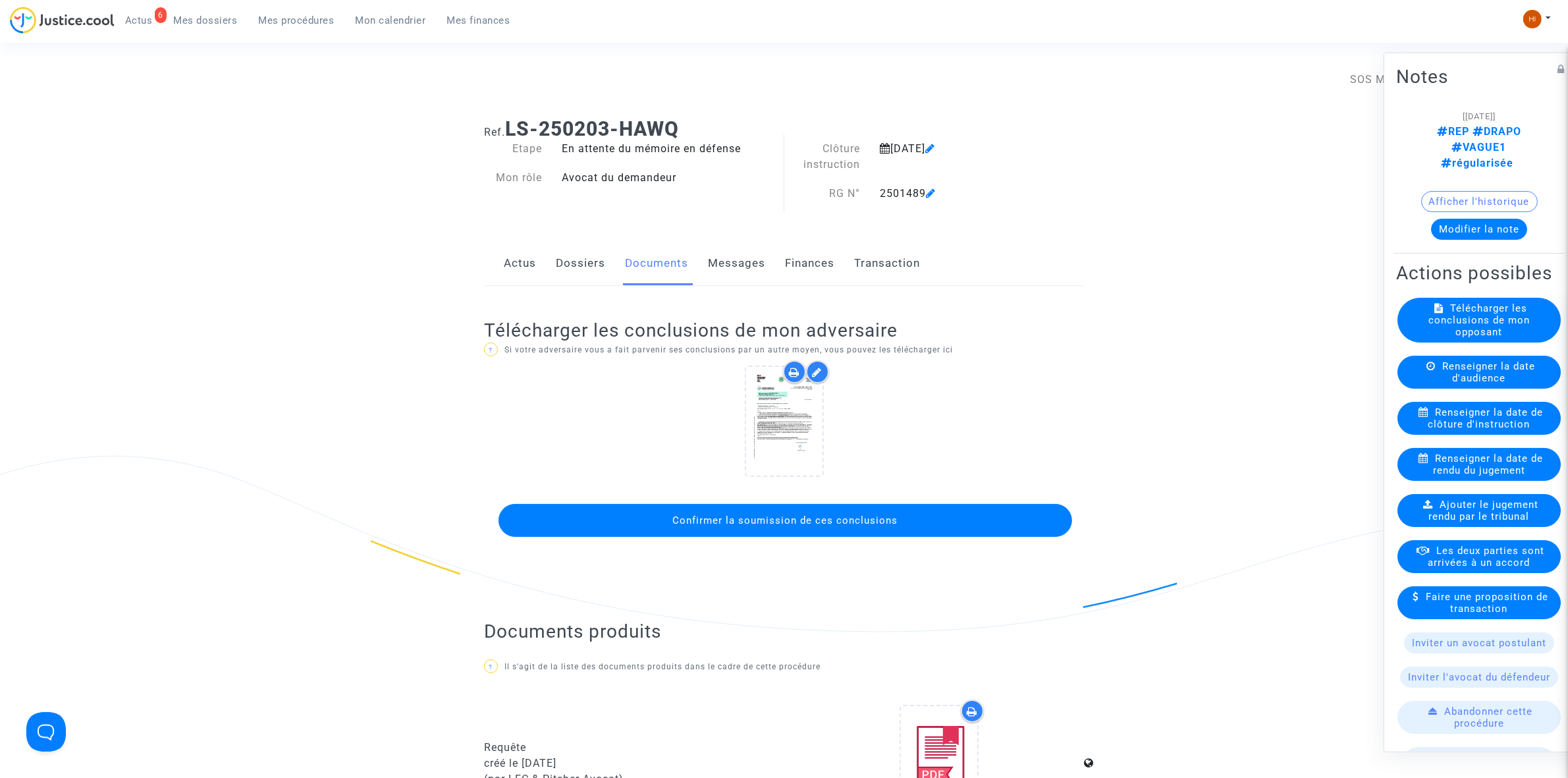
drag, startPoint x: 1101, startPoint y: 524, endPoint x: 1094, endPoint y: 525, distance: 7.1
click at [1055, 514] on button "Confirmer la soumission de ces conclusions" at bounding box center [785, 521] width 574 height 33
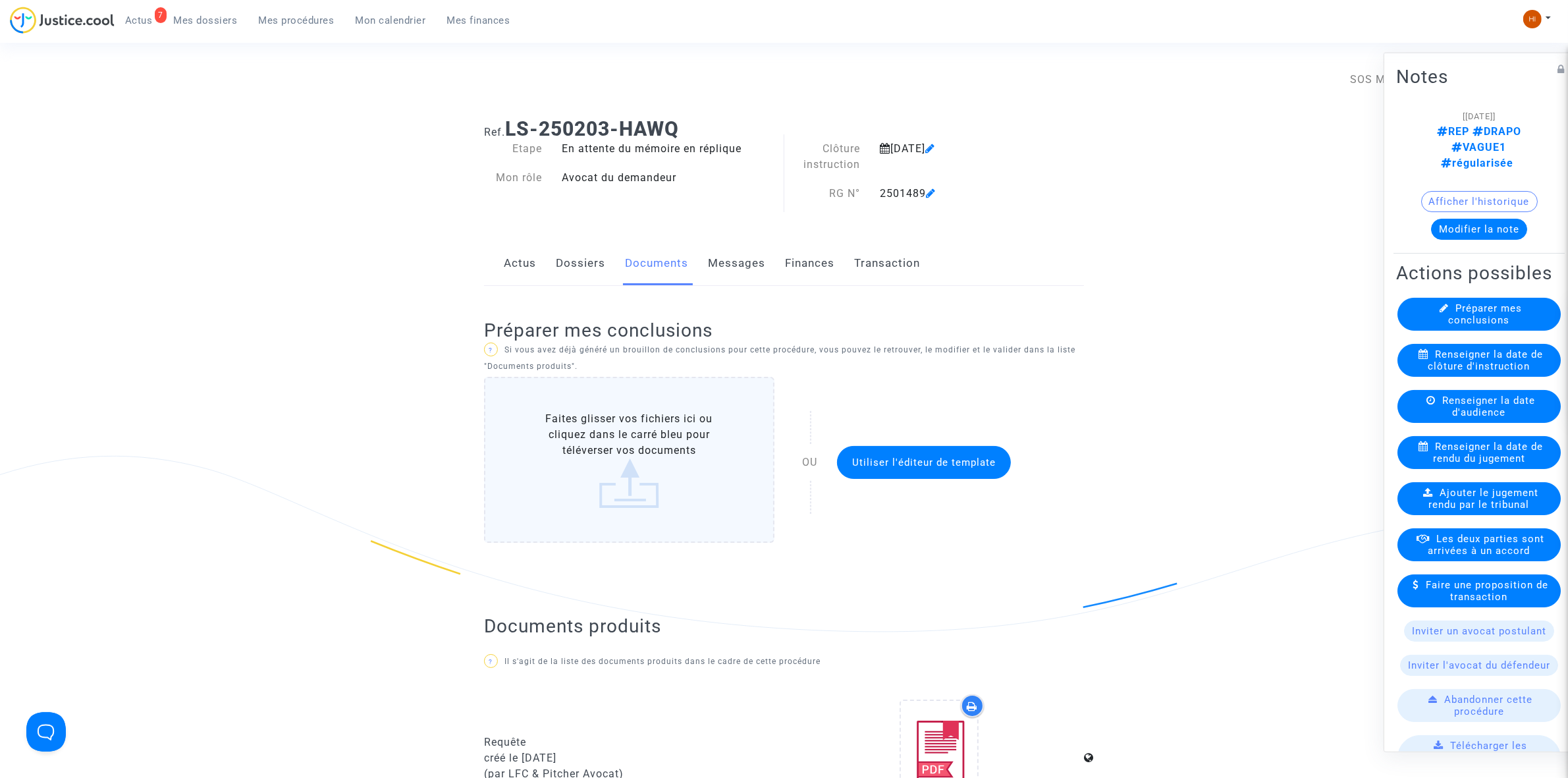
drag, startPoint x: 280, startPoint y: 15, endPoint x: 305, endPoint y: 41, distance: 36.1
click at [280, 15] on span "Mes procédures" at bounding box center [296, 20] width 75 height 12
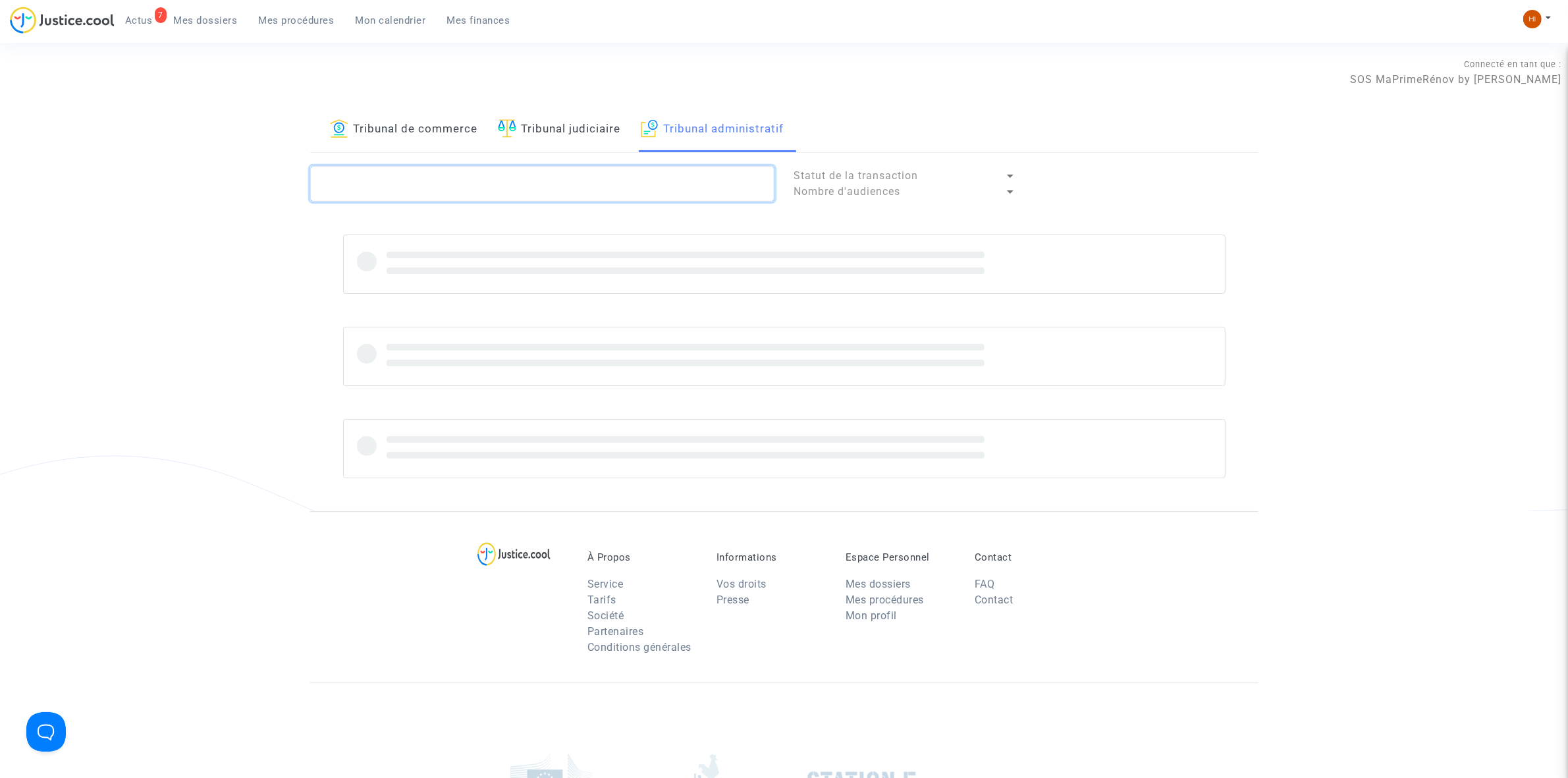
click at [496, 179] on textarea at bounding box center [543, 183] width 465 height 36
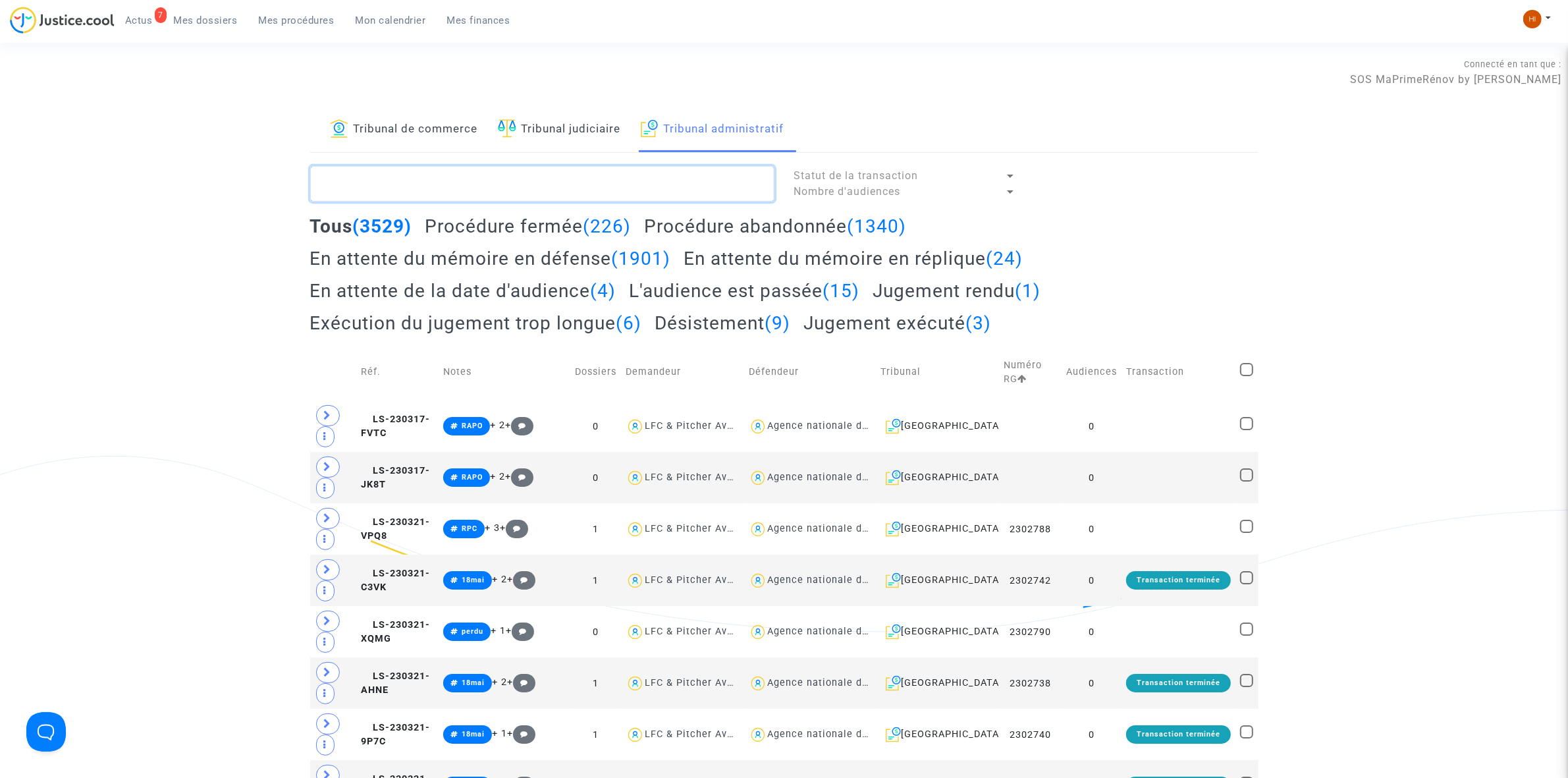
paste textarea "2501496 - SOCIETE DRAPO"
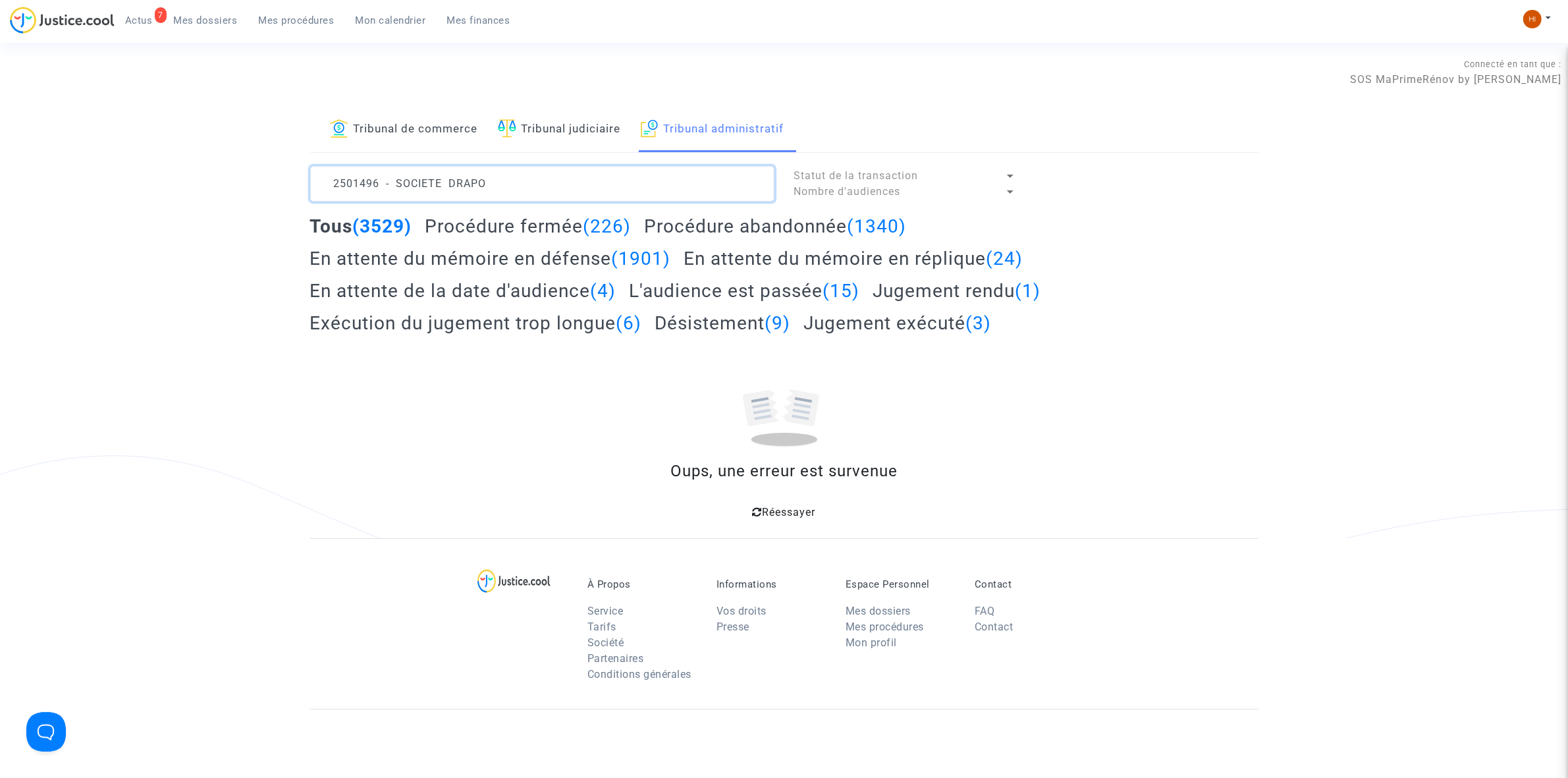
drag, startPoint x: 496, startPoint y: 179, endPoint x: 386, endPoint y: 176, distance: 110.0
click at [386, 176] on textarea at bounding box center [543, 183] width 465 height 36
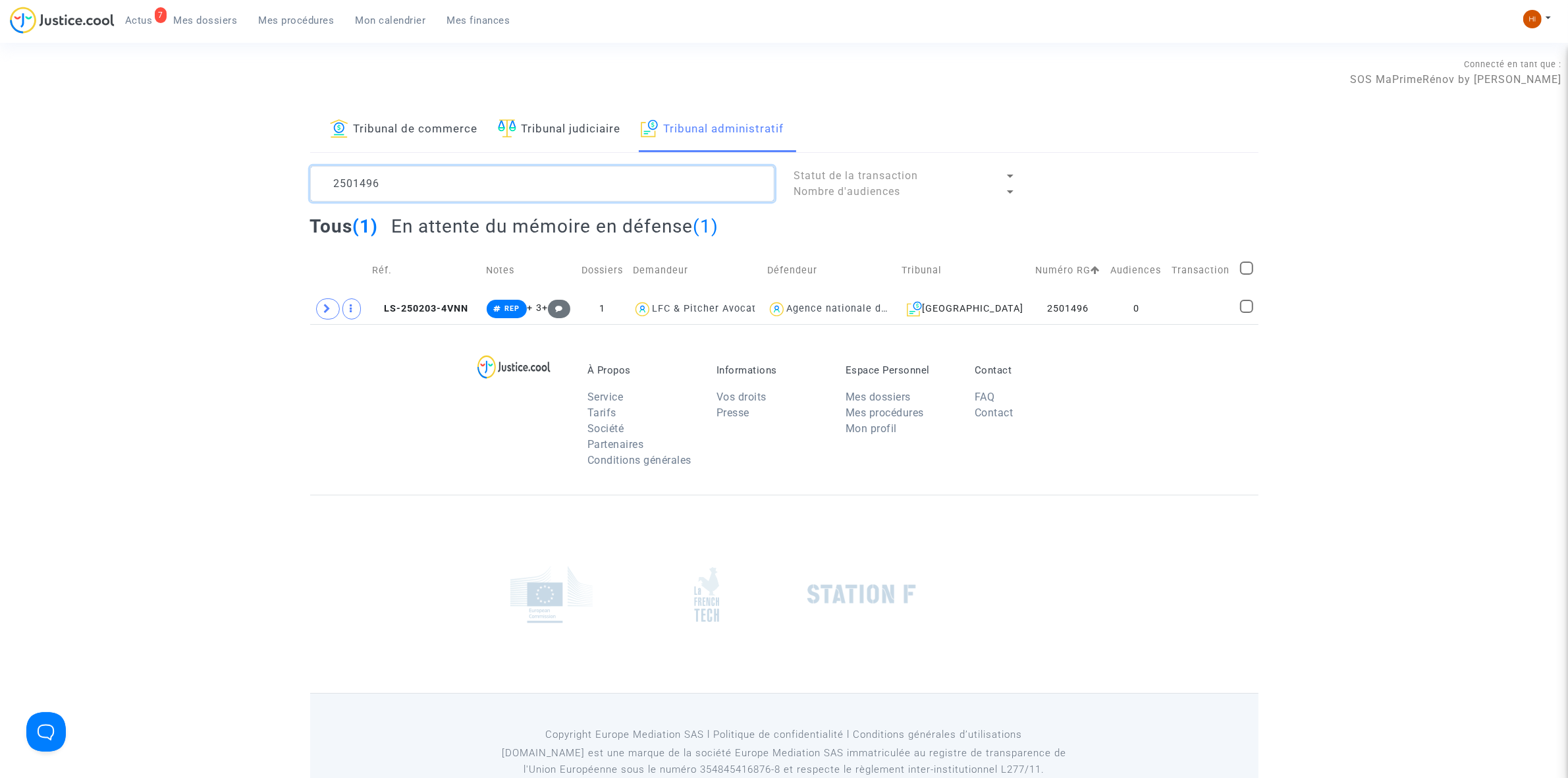
type textarea "2501496"
drag, startPoint x: 1203, startPoint y: 313, endPoint x: 1322, endPoint y: 205, distance: 160.7
click at [1203, 313] on td at bounding box center [1201, 308] width 69 height 30
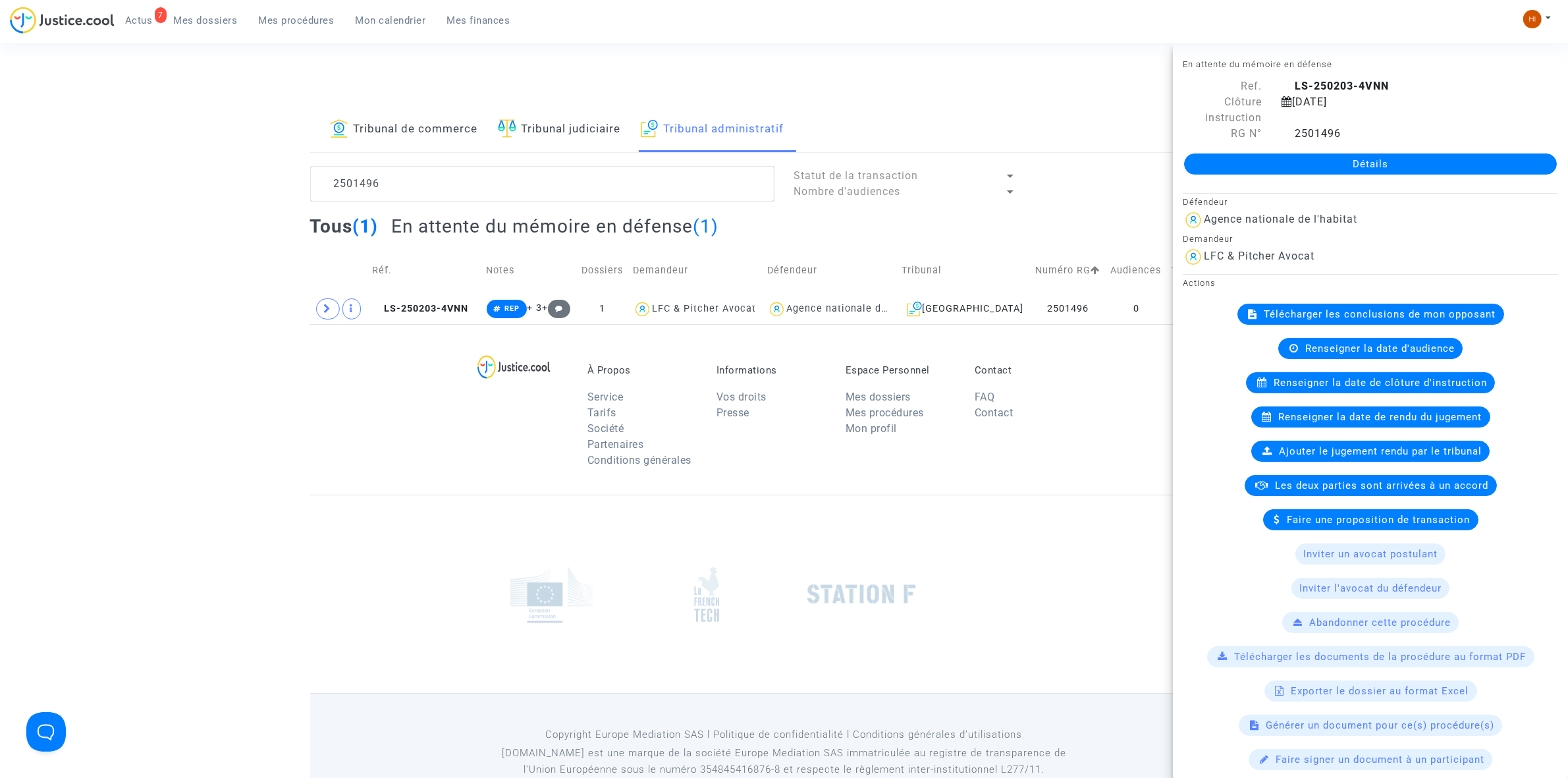
click at [1371, 156] on link "Détails" at bounding box center [1371, 165] width 373 height 21
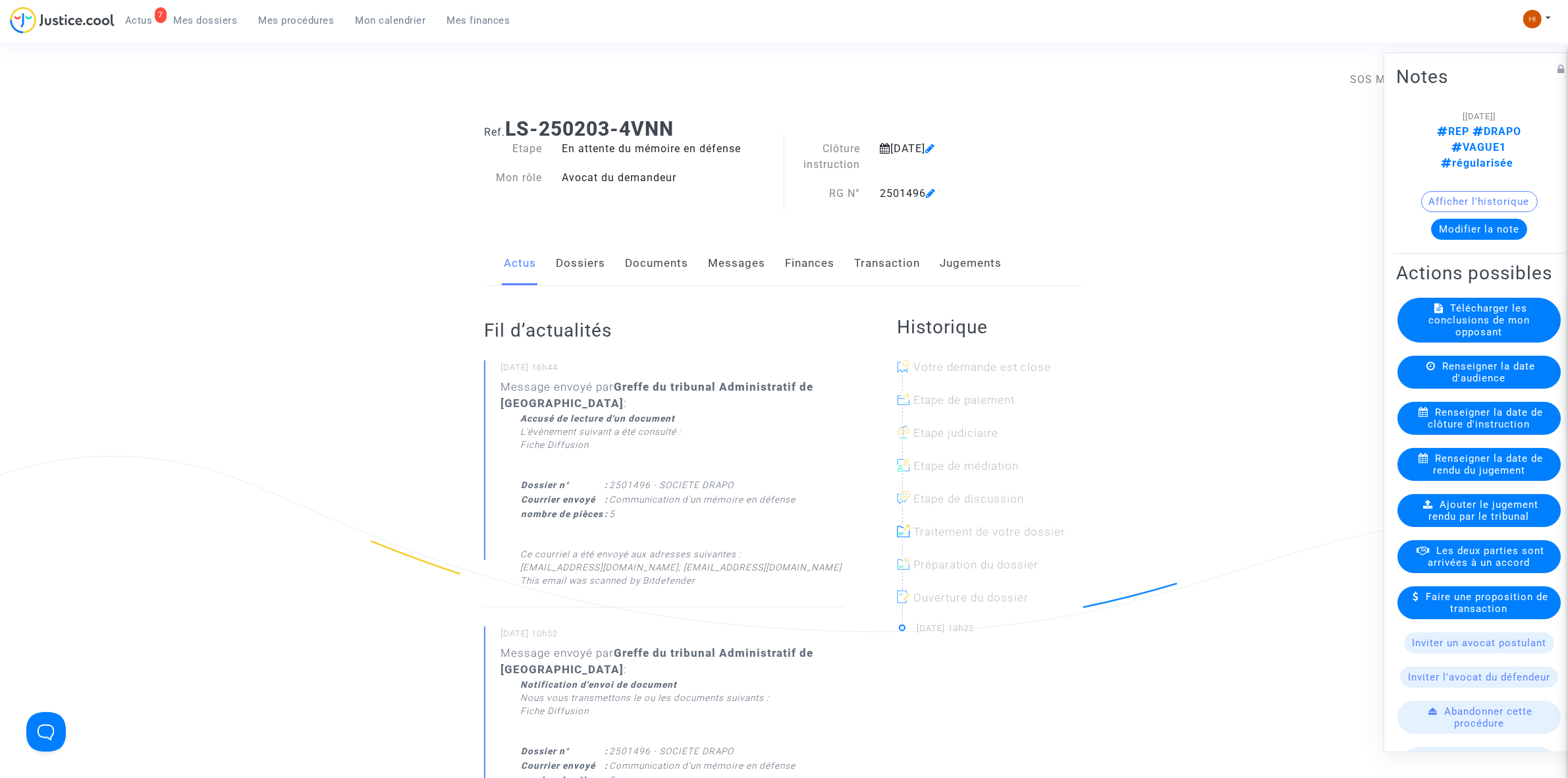
click at [637, 278] on link "Documents" at bounding box center [656, 263] width 63 height 44
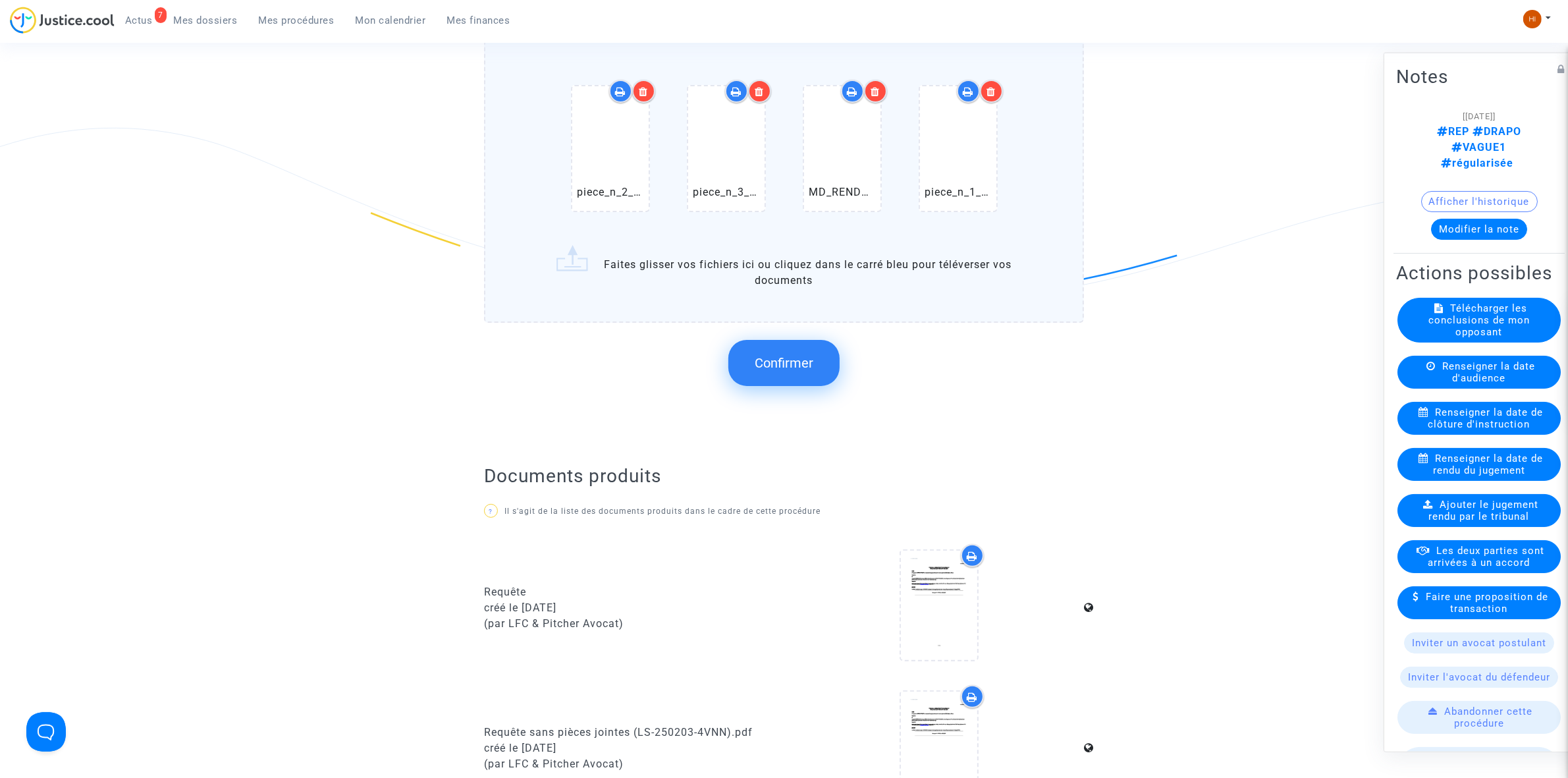
scroll to position [329, 0]
click at [827, 358] on button "Confirmer" at bounding box center [784, 362] width 111 height 46
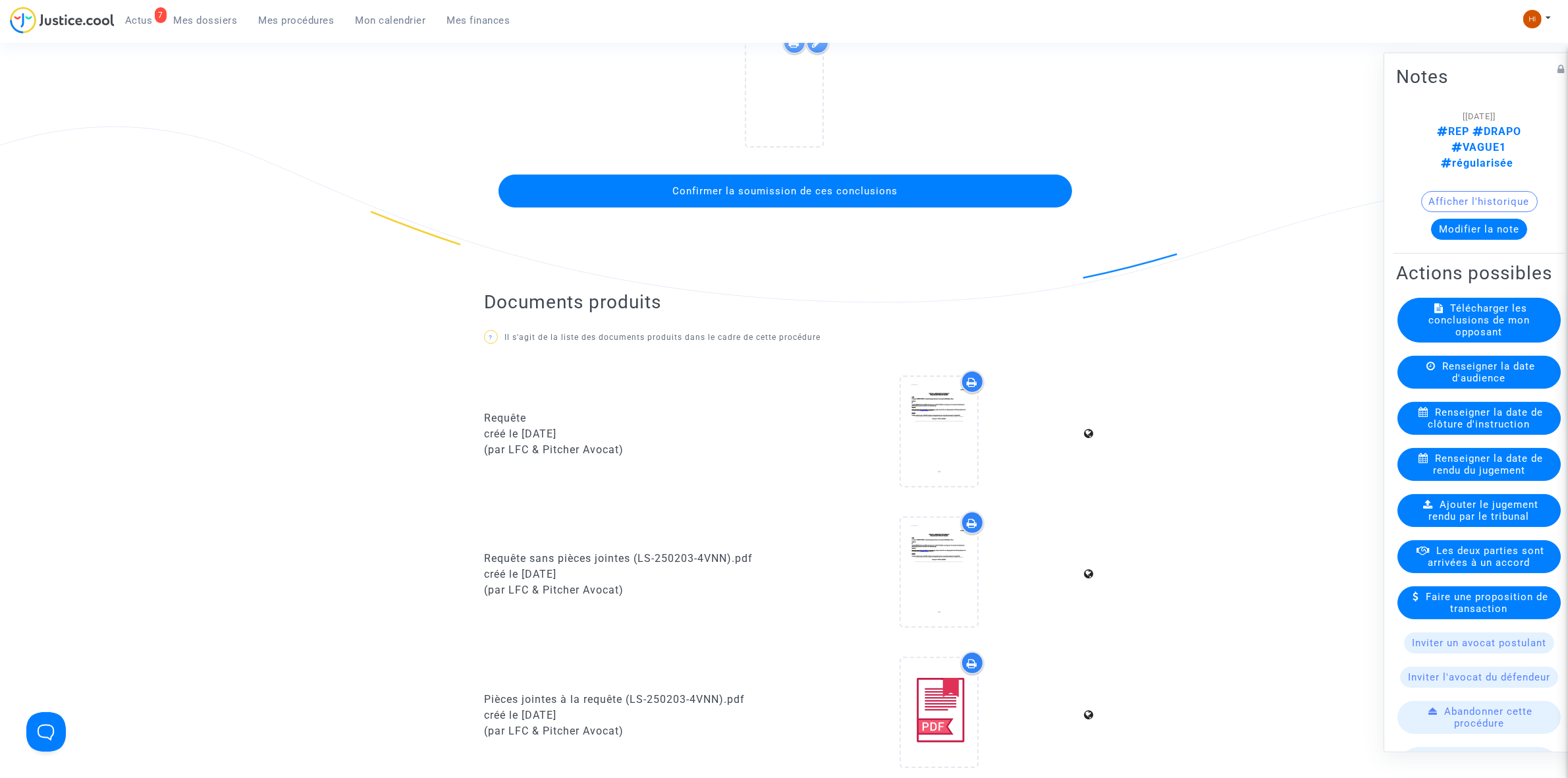
click at [795, 188] on span "Confirmer la soumission de ces conclusions" at bounding box center [785, 191] width 226 height 12
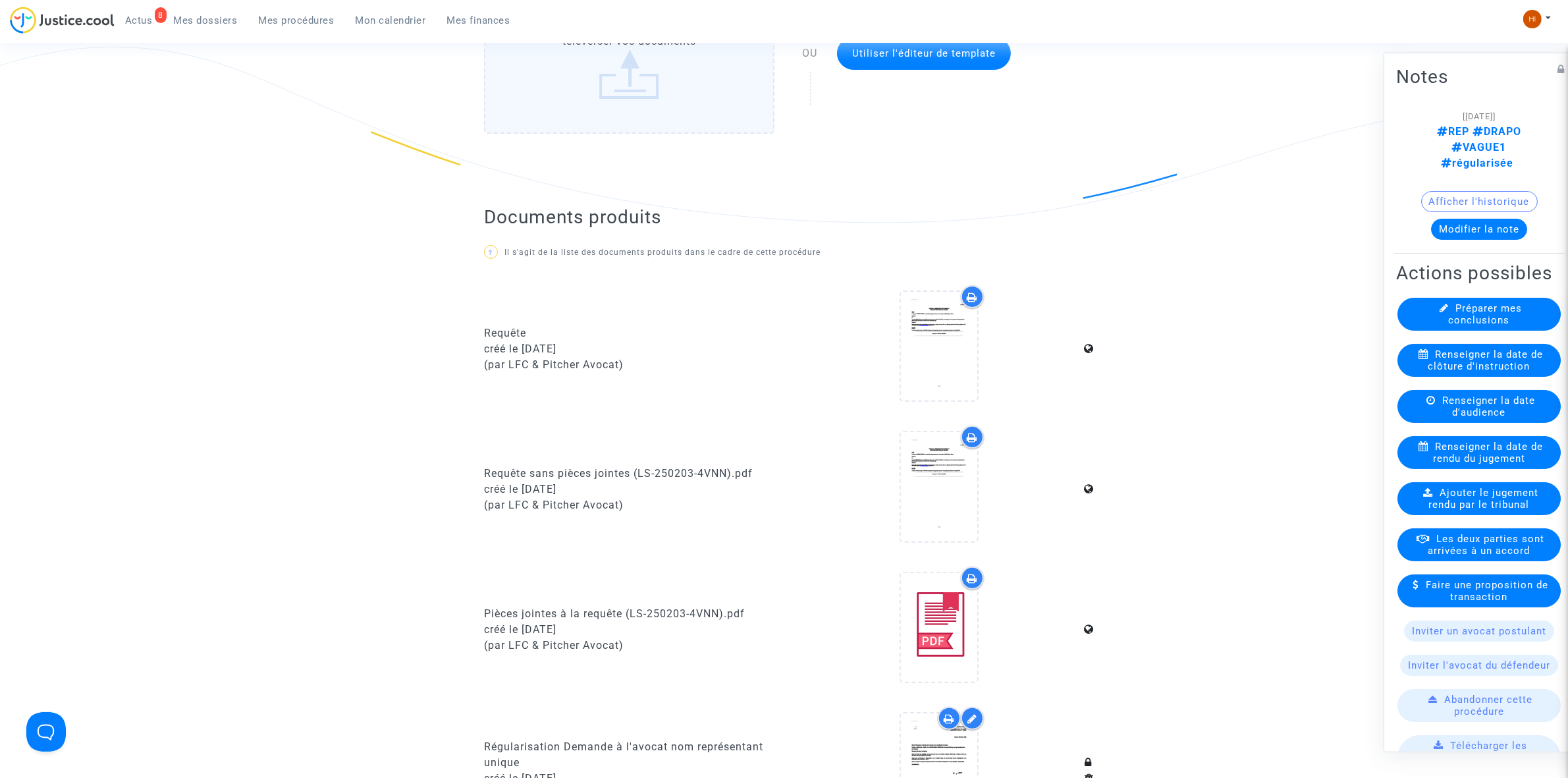
scroll to position [0, 0]
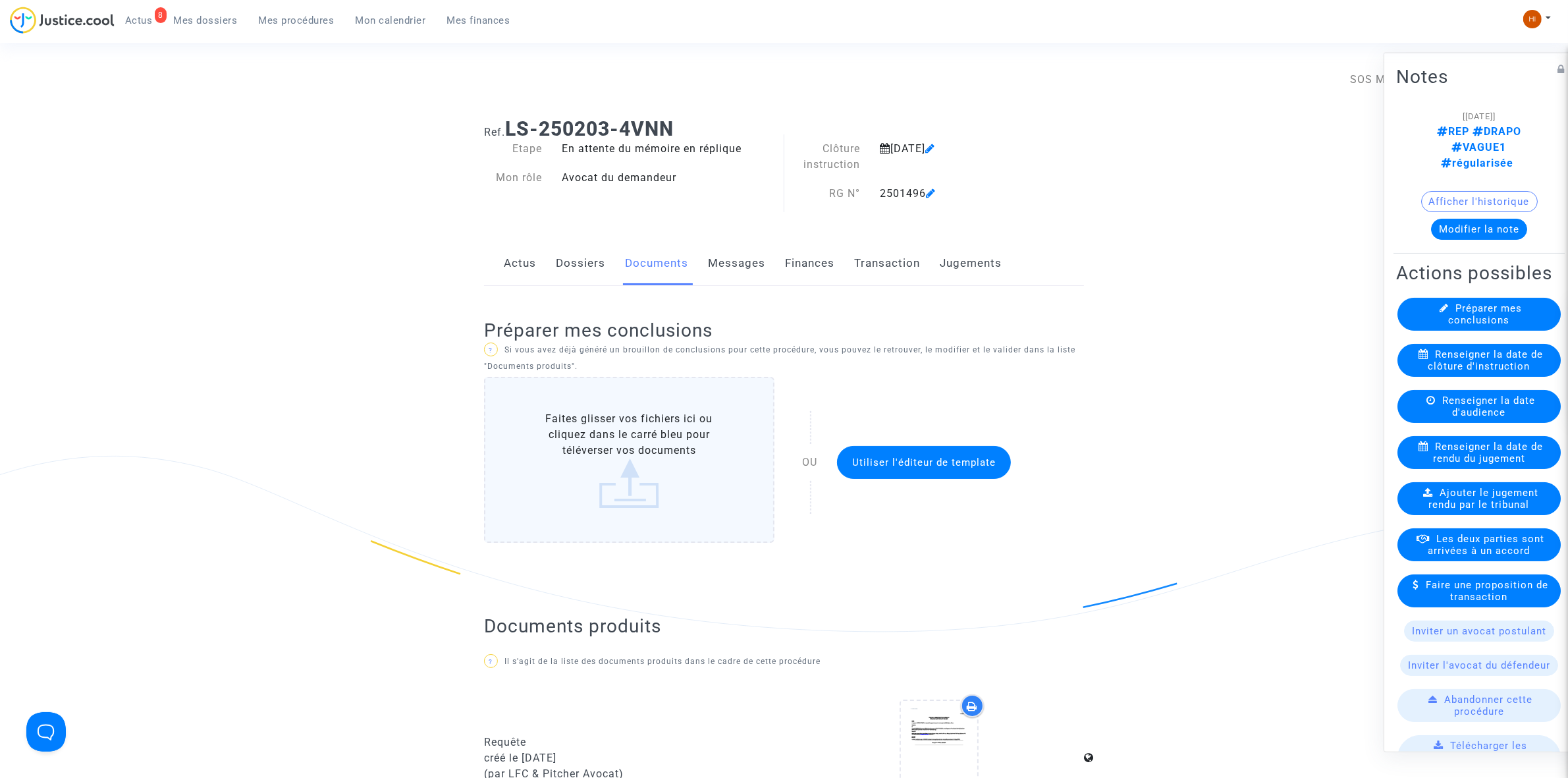
click at [302, 16] on span "Mes procédures" at bounding box center [296, 20] width 75 height 12
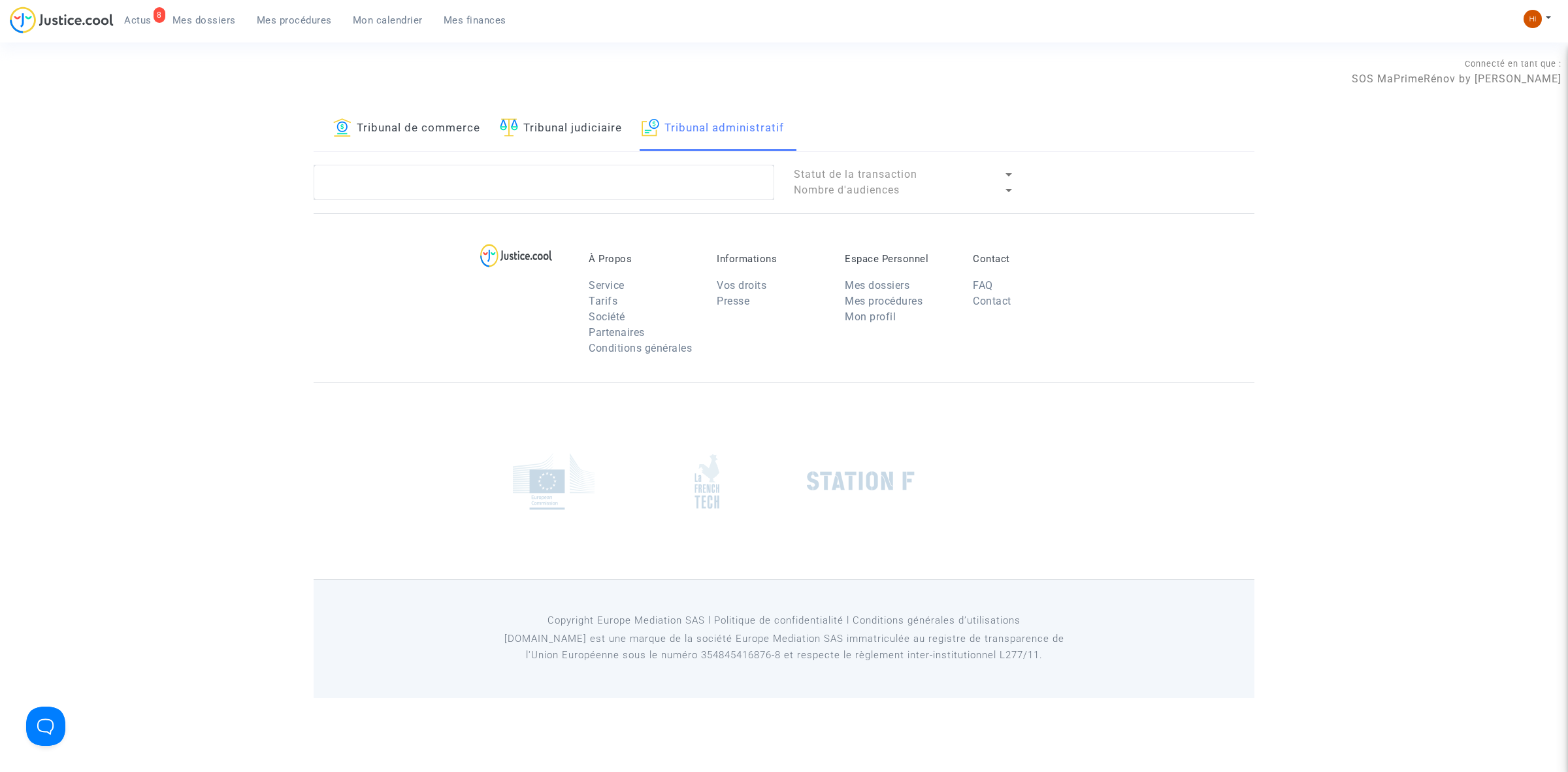
click at [300, 16] on span "Mes procédures" at bounding box center [294, 20] width 75 height 12
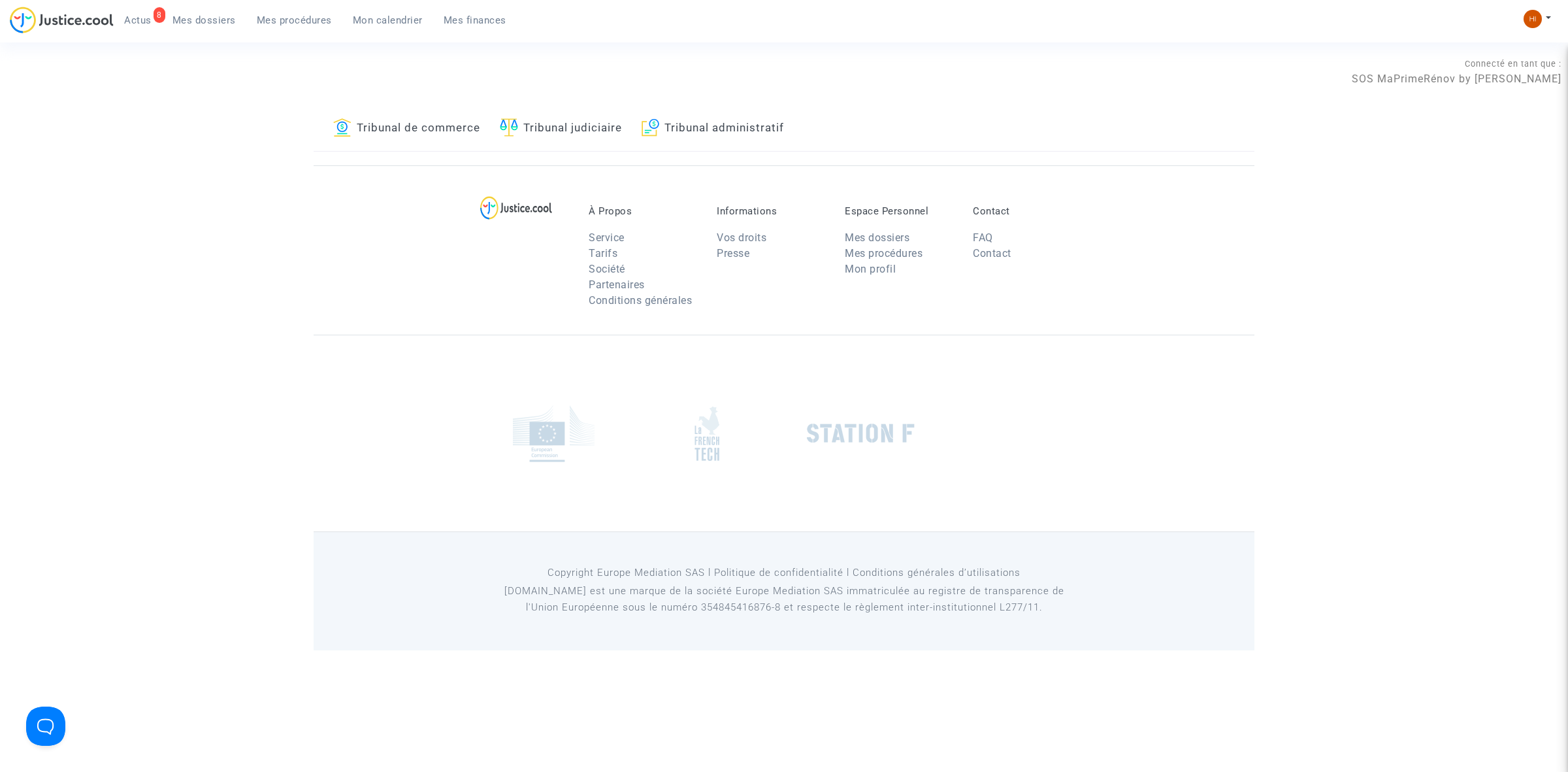
click at [675, 115] on link "Tribunal administratif" at bounding box center [712, 129] width 142 height 44
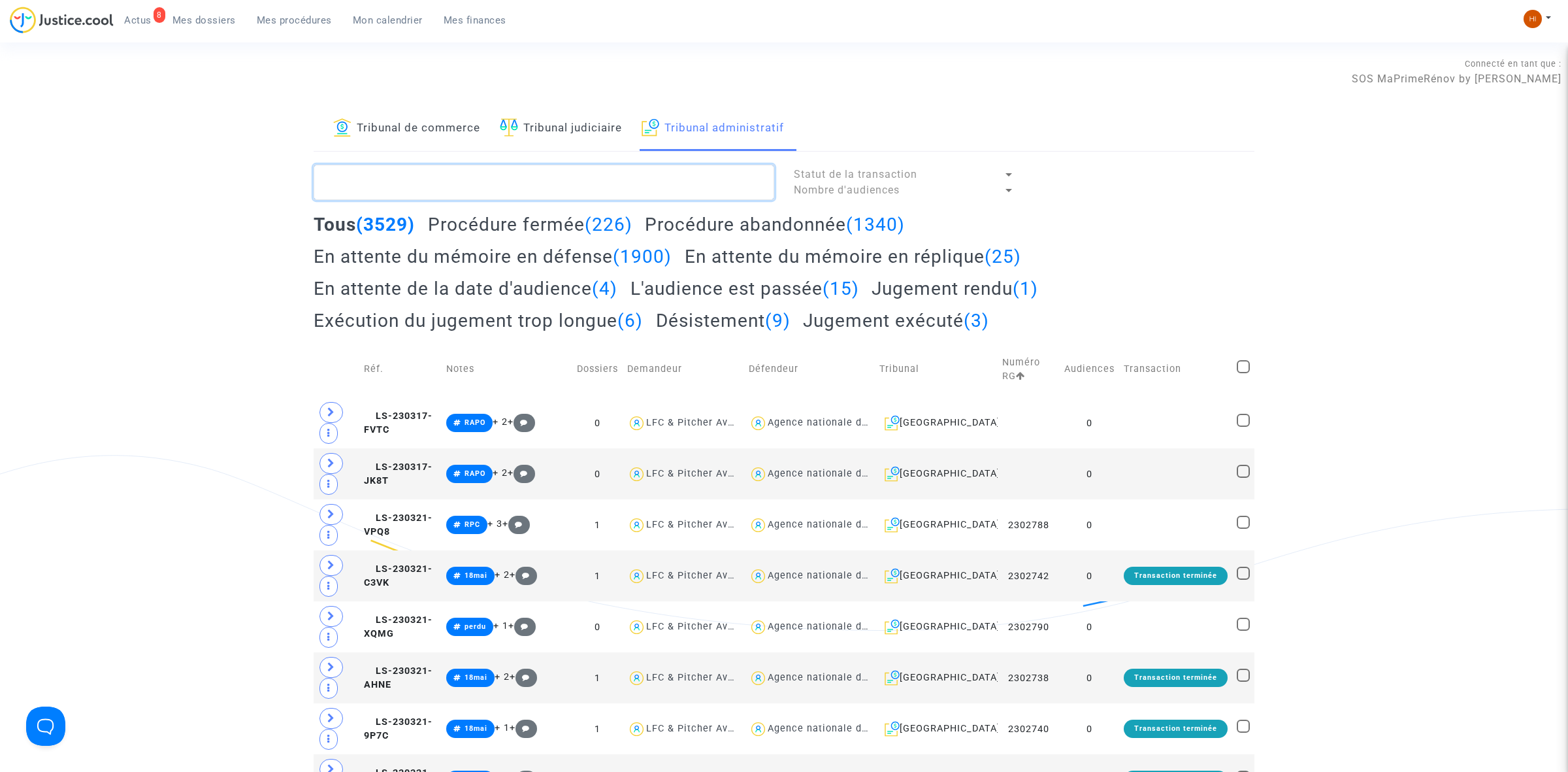
click at [576, 193] on textarea at bounding box center [544, 181] width 461 height 36
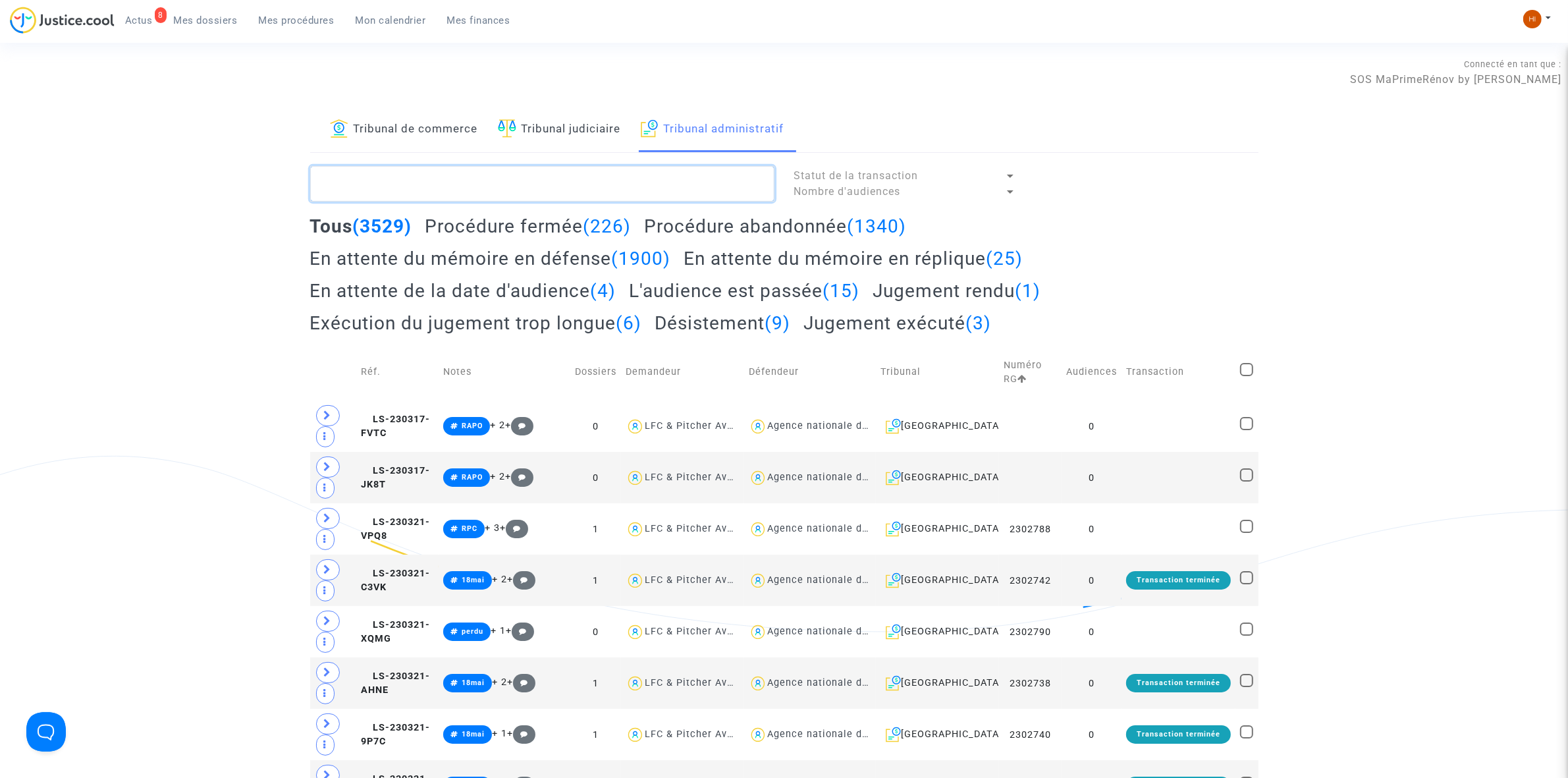
paste textarea "LS-250203-CR9R"
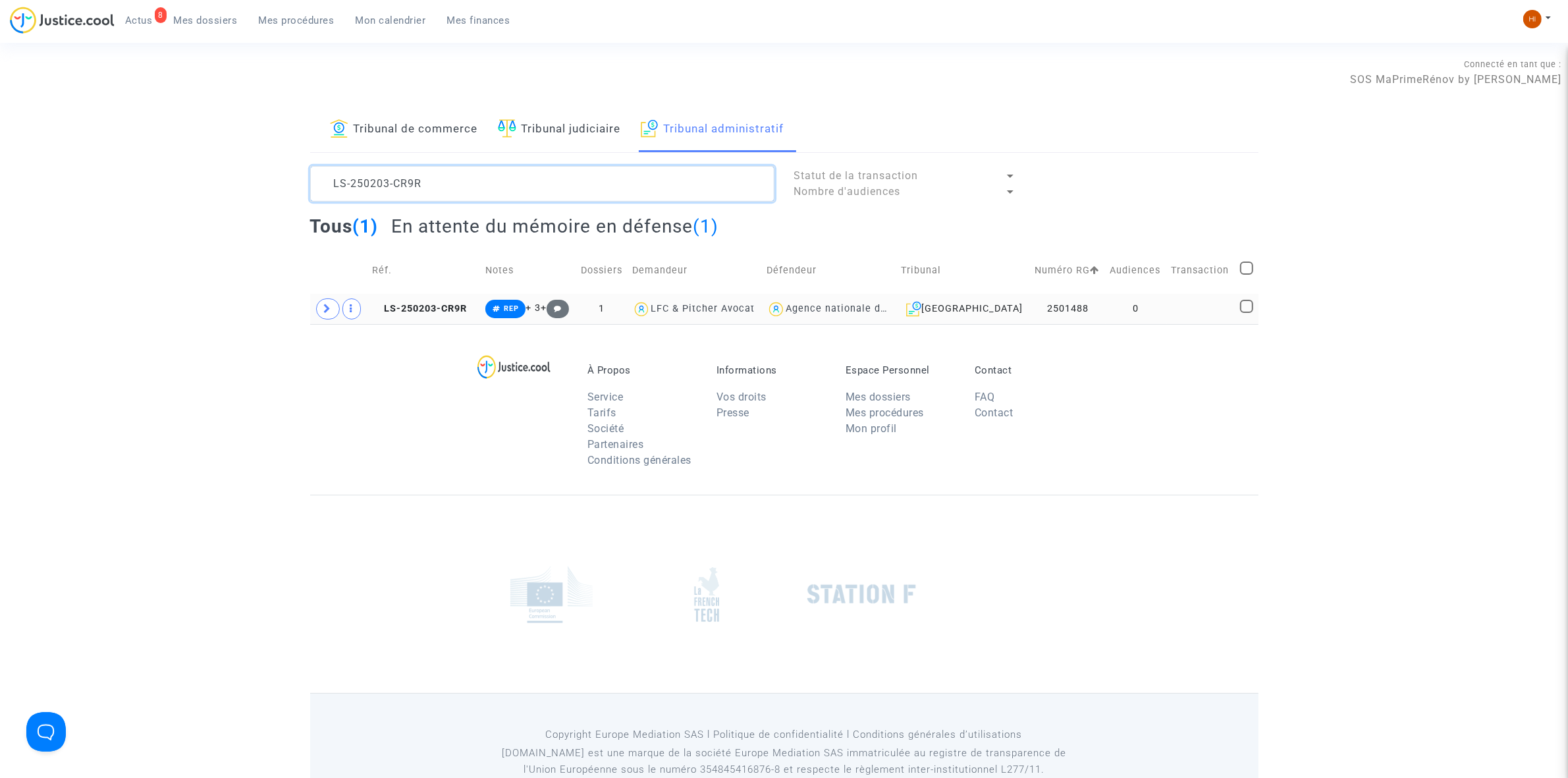
type textarea "LS-250203-CR9R"
click at [1145, 316] on td "0" at bounding box center [1136, 308] width 61 height 30
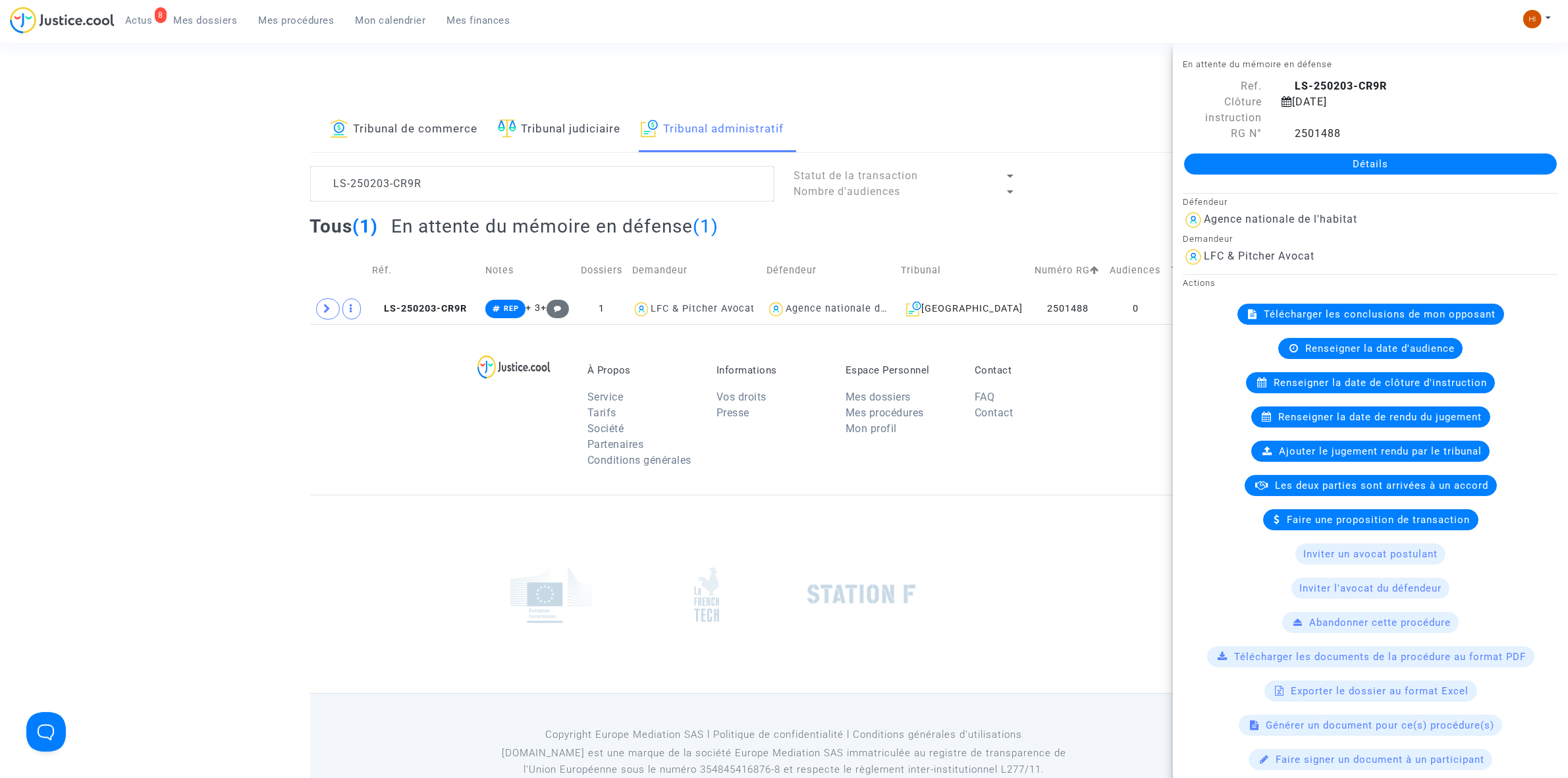
click at [1263, 176] on div "Détails" at bounding box center [1371, 164] width 395 height 45
click at [1263, 168] on link "Détails" at bounding box center [1371, 165] width 373 height 21
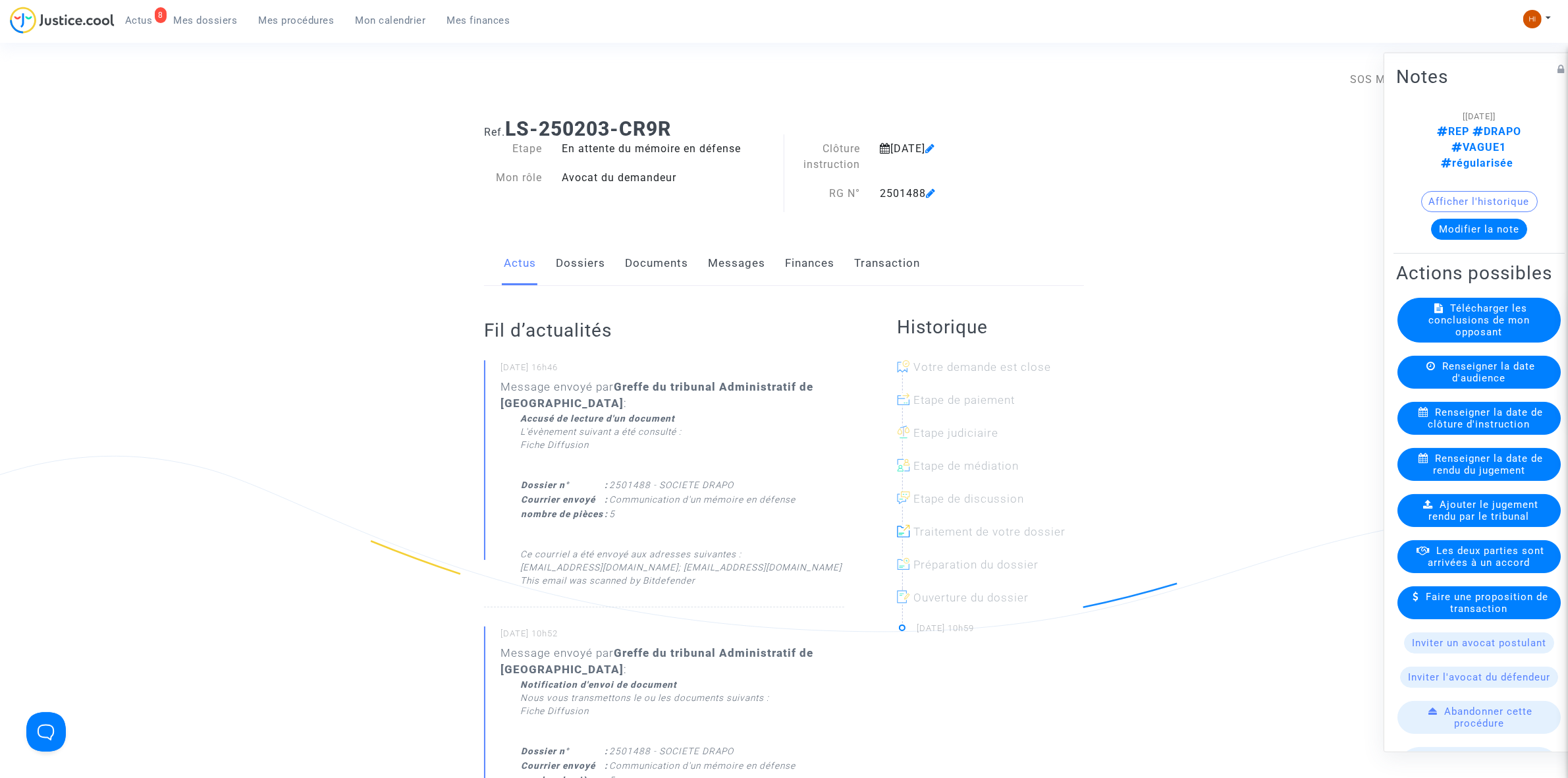
drag, startPoint x: 601, startPoint y: 286, endPoint x: 680, endPoint y: 258, distance: 83.8
click at [601, 287] on div "Fil d’actualités 02/10/2025 - 16h46 Message envoyé par Greffe du tribunal Admin…" at bounding box center [664, 746] width 360 height 921
click at [680, 258] on link "Documents" at bounding box center [656, 263] width 63 height 44
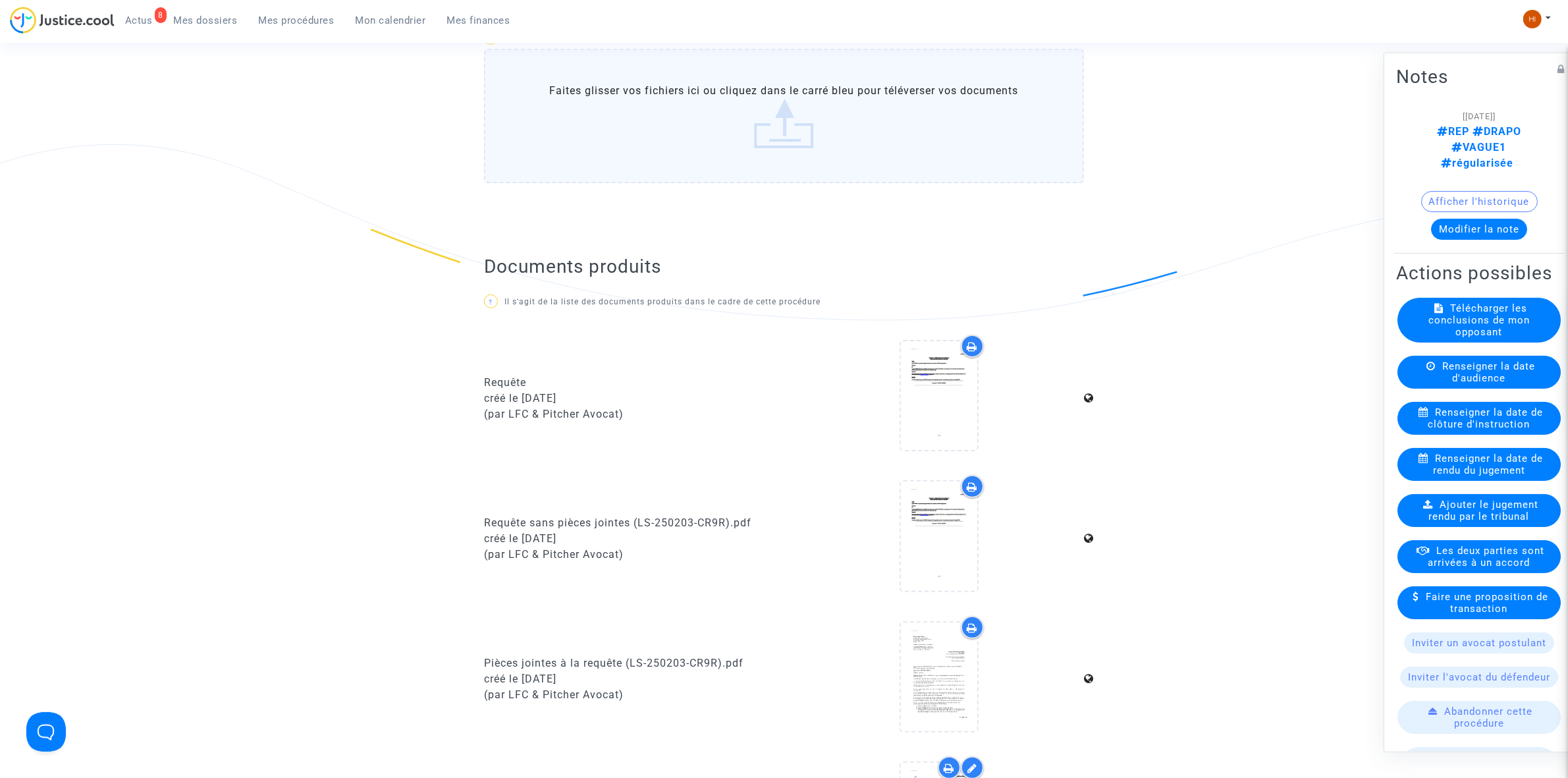
scroll to position [82, 0]
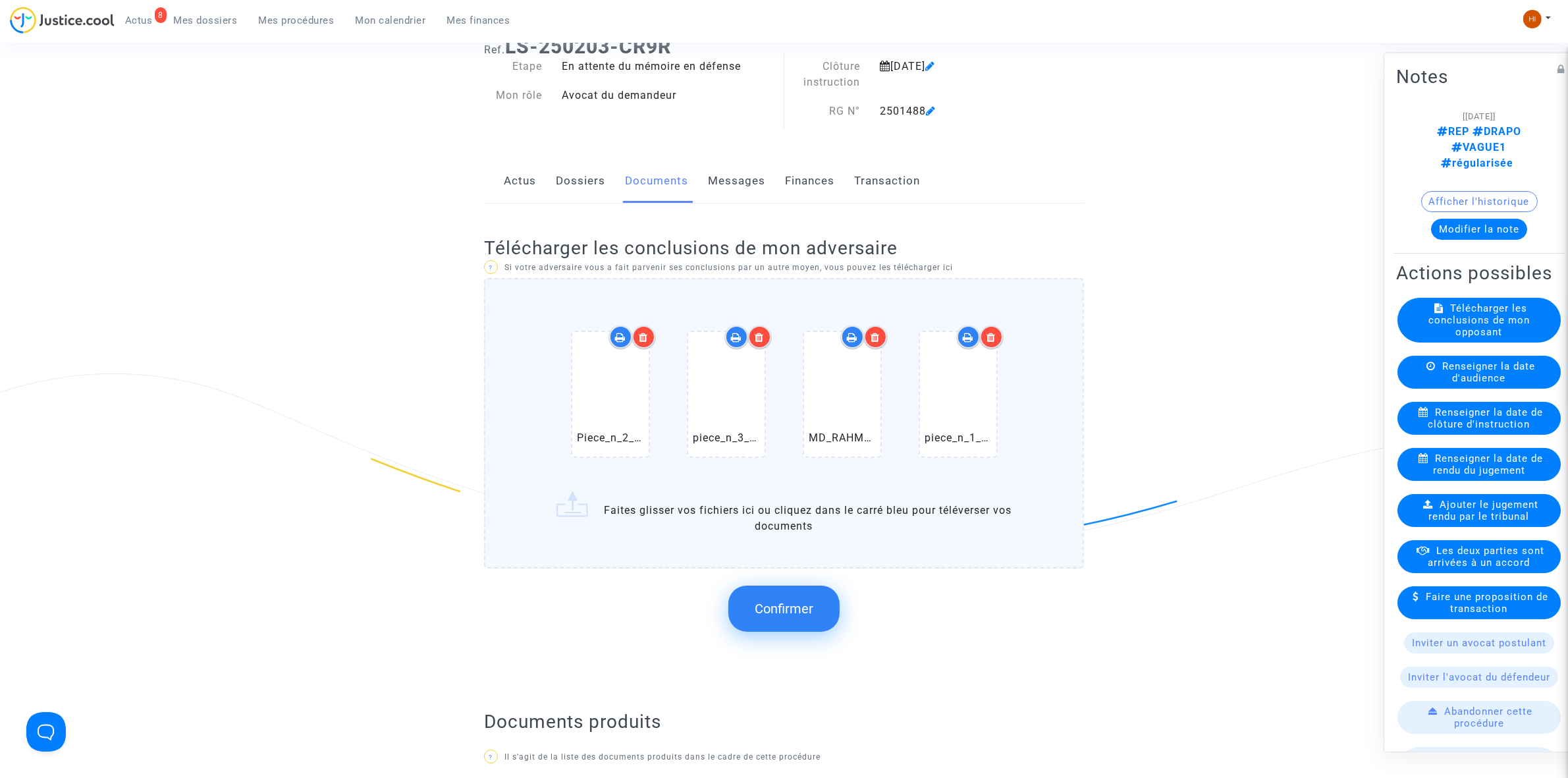
click at [804, 601] on span "Confirmer" at bounding box center [784, 609] width 59 height 15
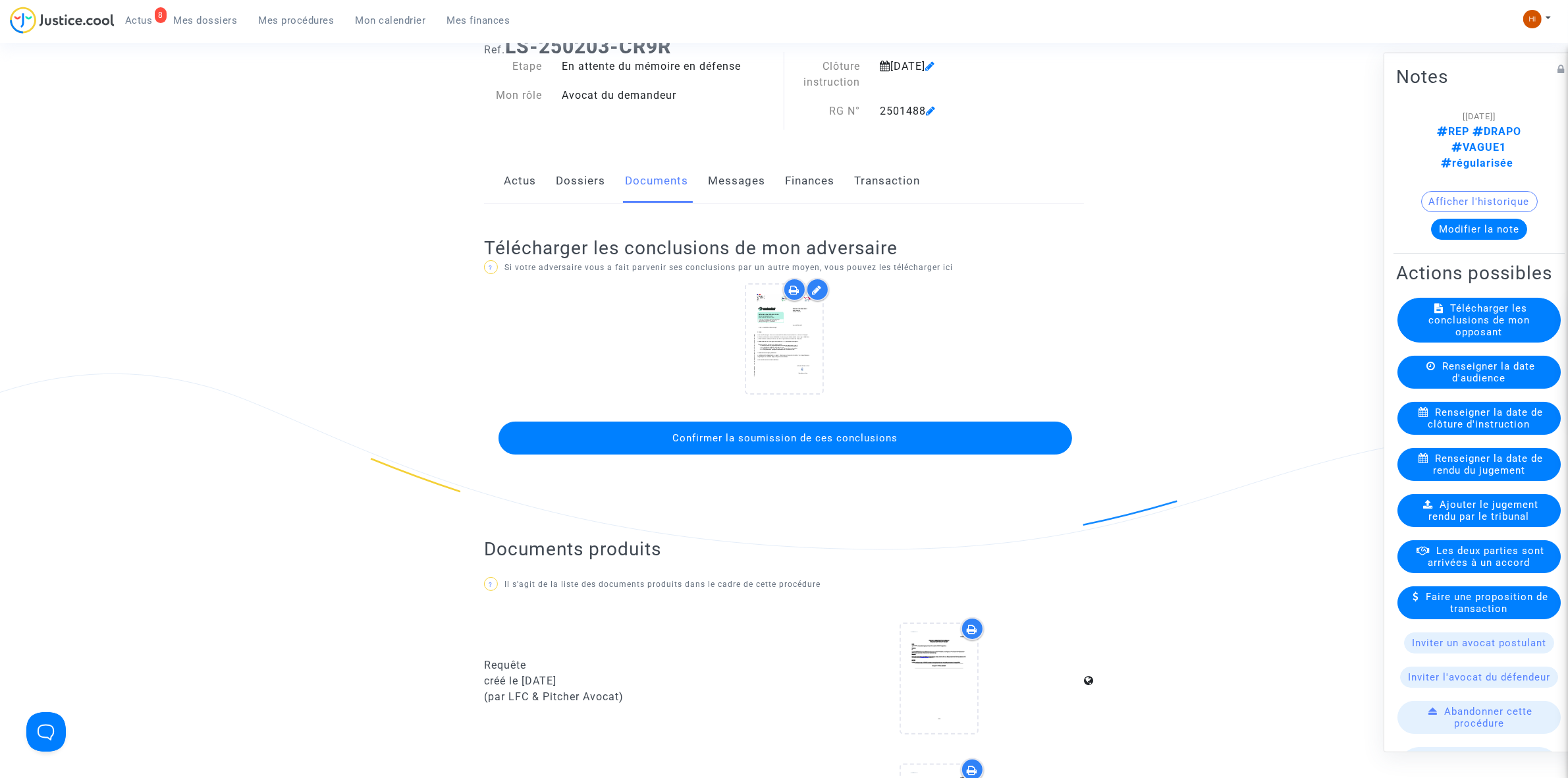
click at [813, 442] on button "Confirmer la soumission de ces conclusions" at bounding box center [785, 438] width 574 height 33
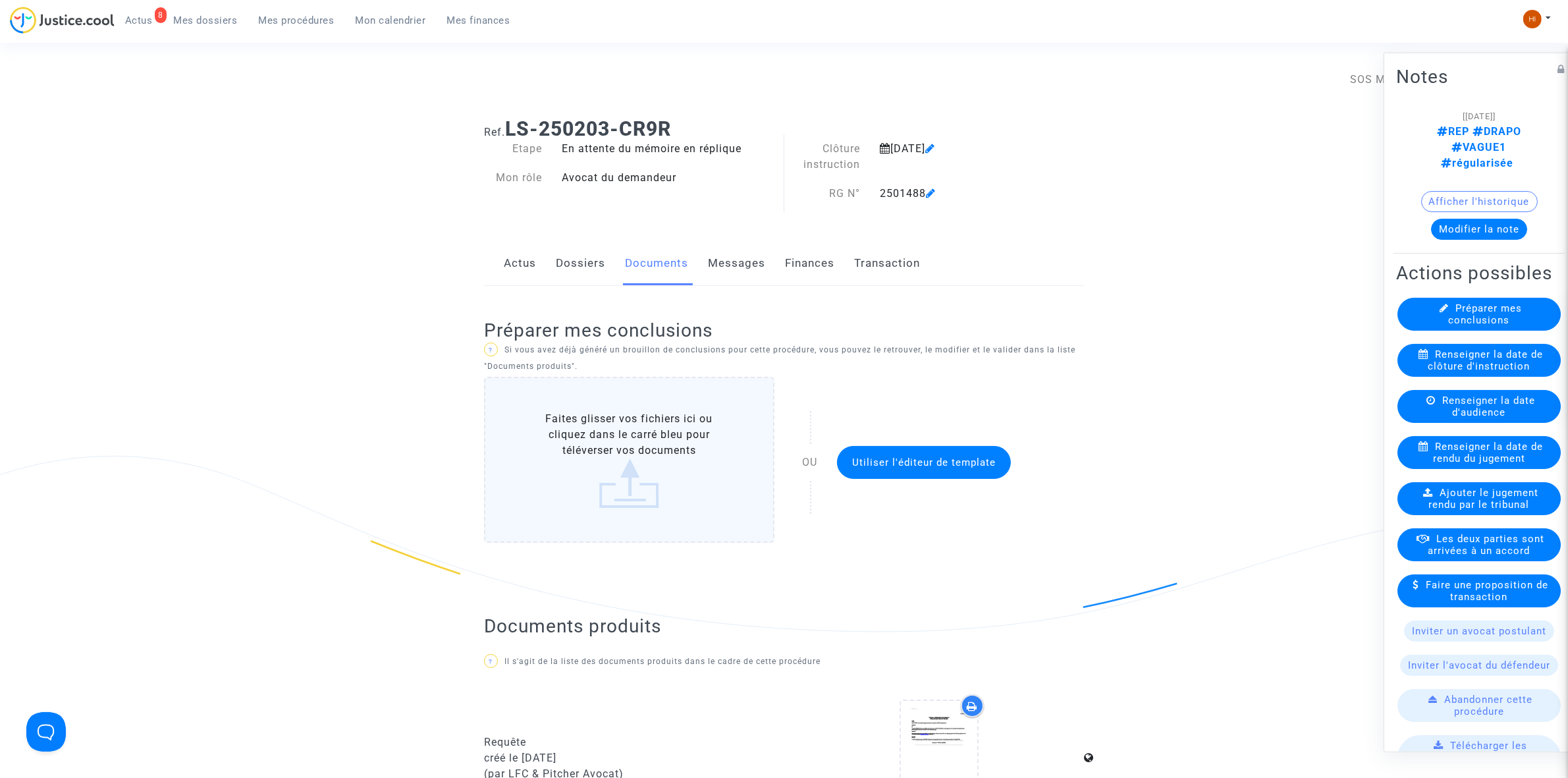
click at [317, 19] on span "Mes procédures" at bounding box center [296, 20] width 75 height 12
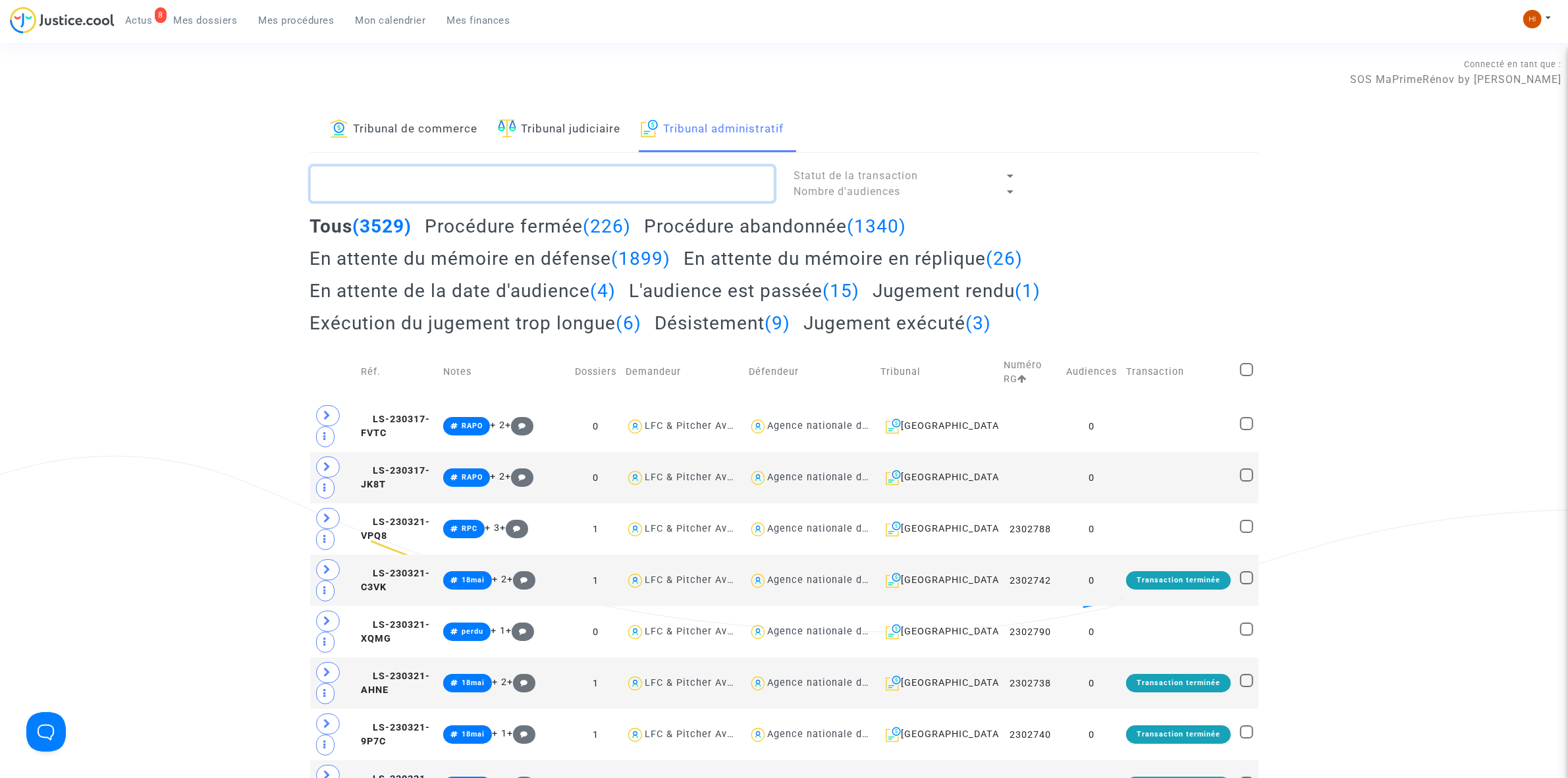
click at [728, 173] on textarea at bounding box center [543, 183] width 465 height 36
paste textarea "2501500 - SOCIETE DRAPO"
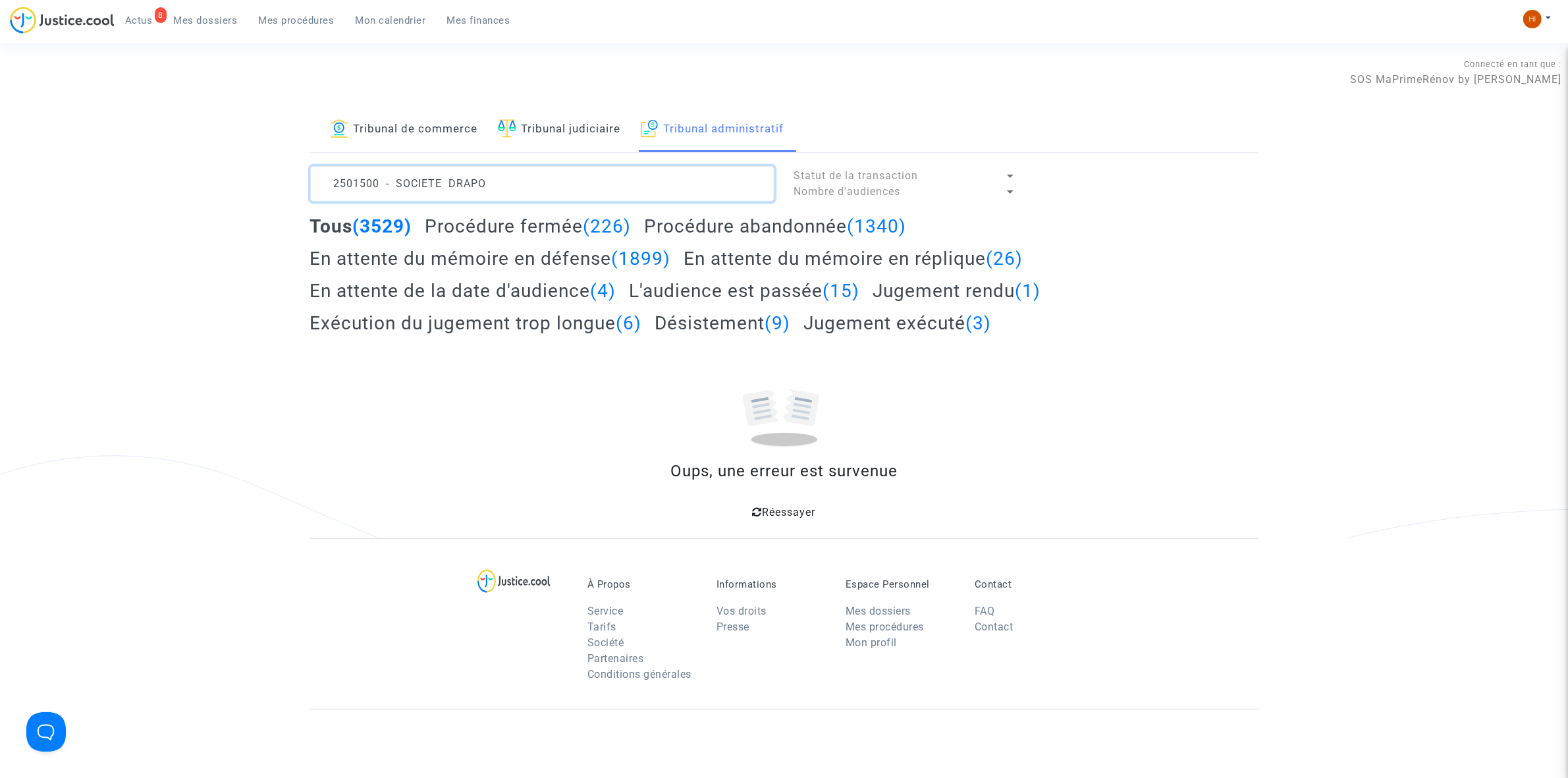
drag, startPoint x: 499, startPoint y: 193, endPoint x: 386, endPoint y: 191, distance: 113.0
click at [386, 191] on textarea at bounding box center [543, 183] width 465 height 36
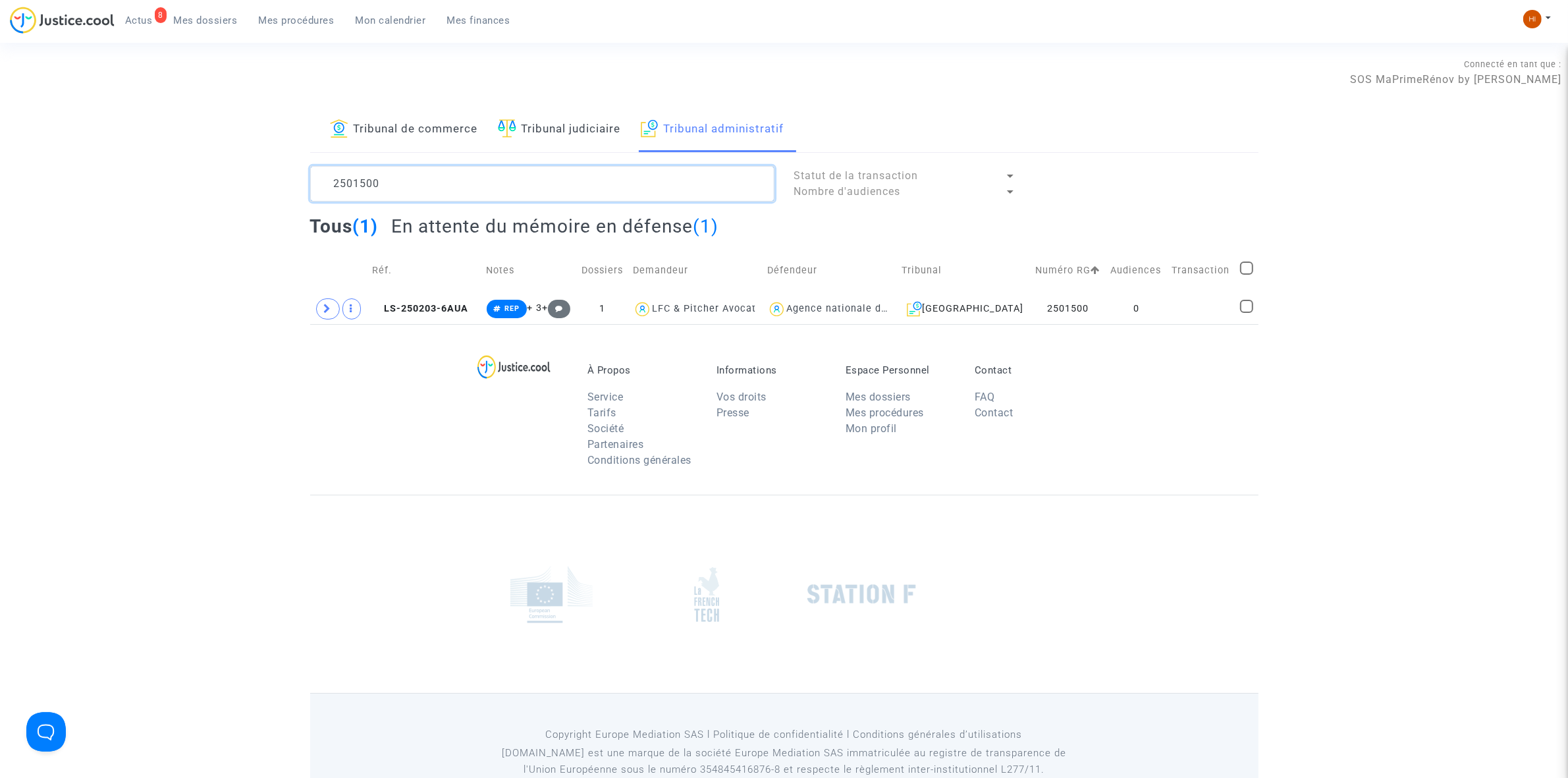
type textarea "2501500"
click at [1163, 296] on td "0" at bounding box center [1136, 308] width 61 height 30
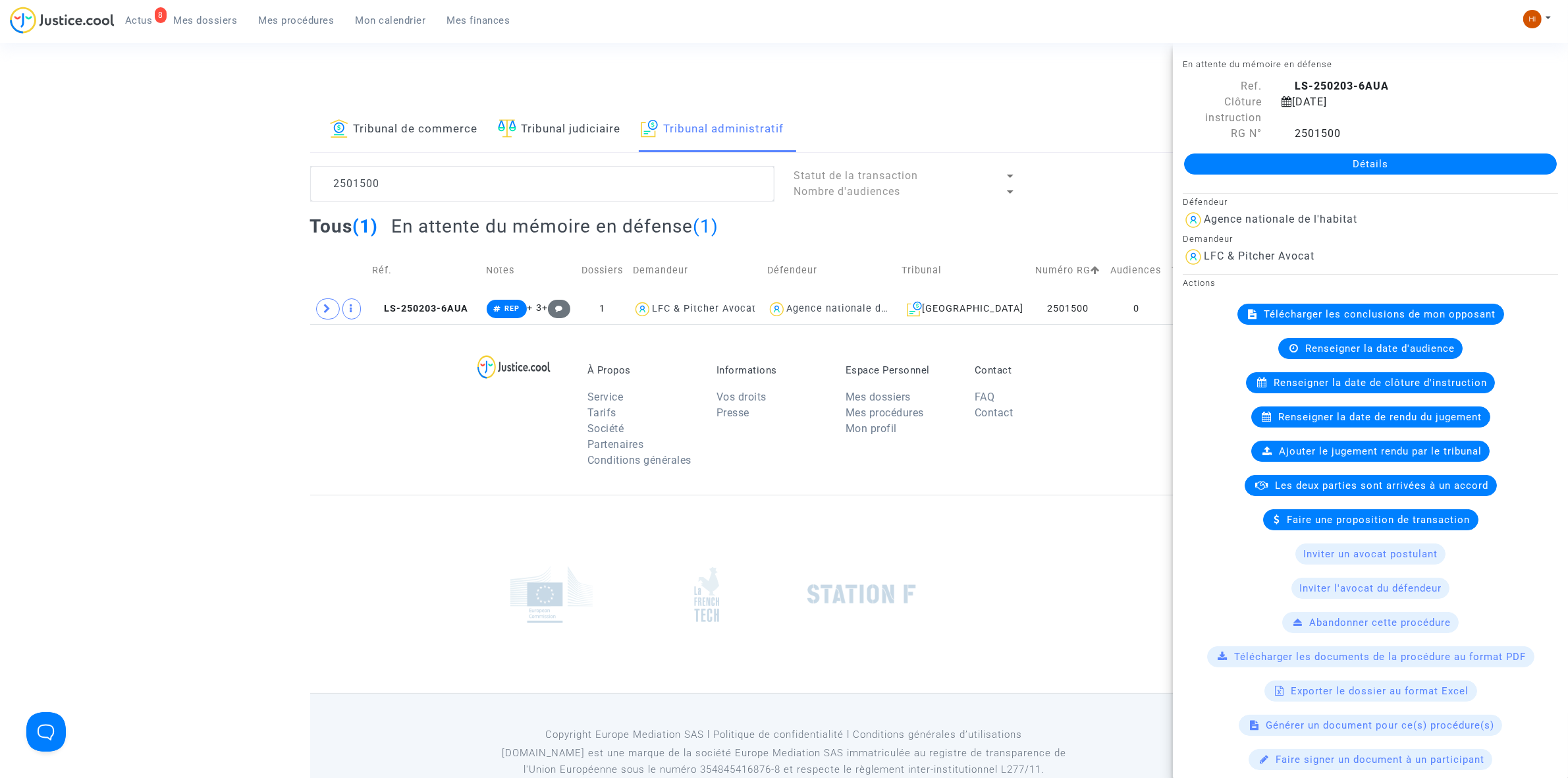
click at [1296, 157] on link "Détails" at bounding box center [1371, 165] width 373 height 21
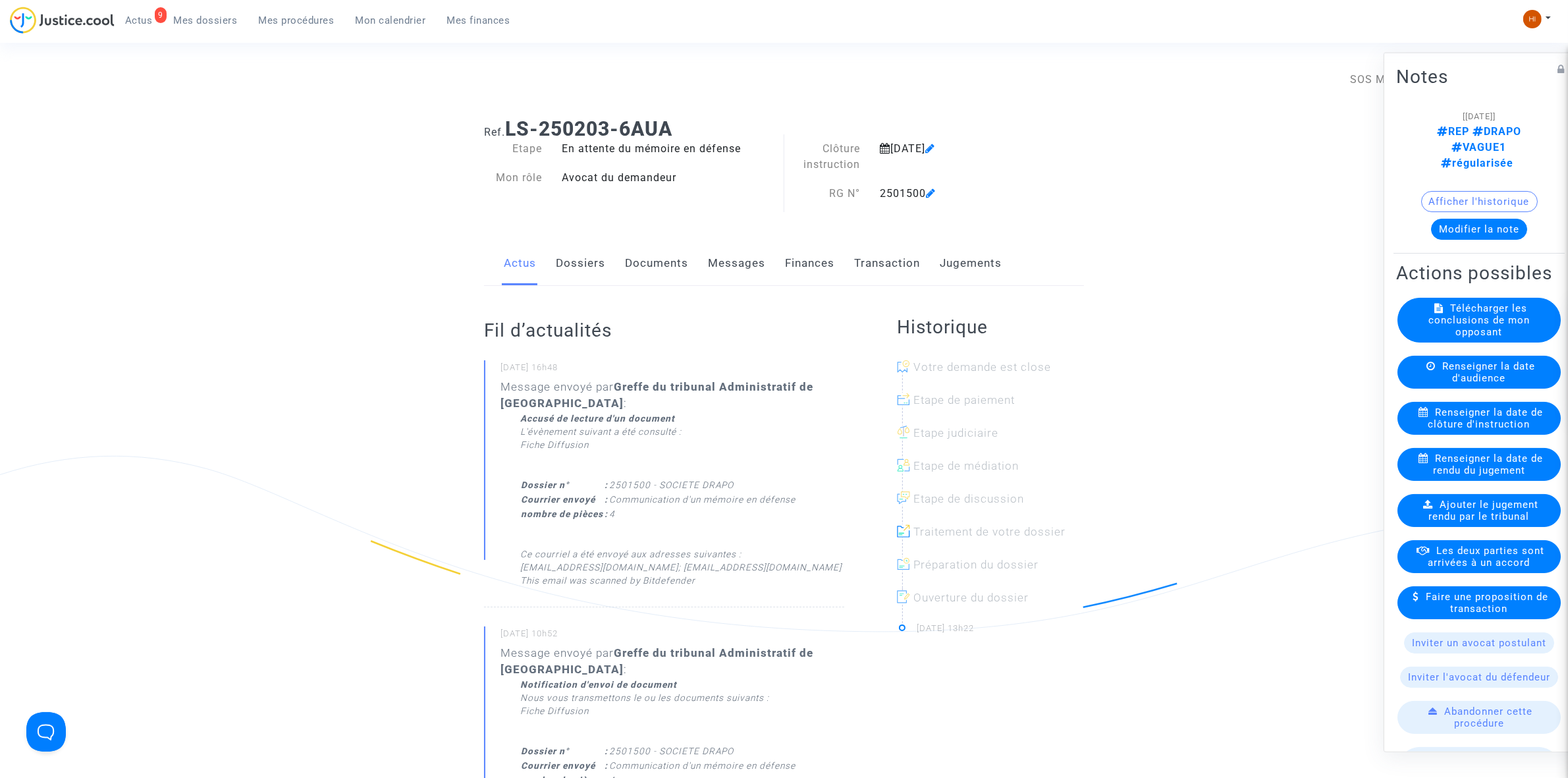
click at [673, 262] on link "Documents" at bounding box center [656, 263] width 63 height 44
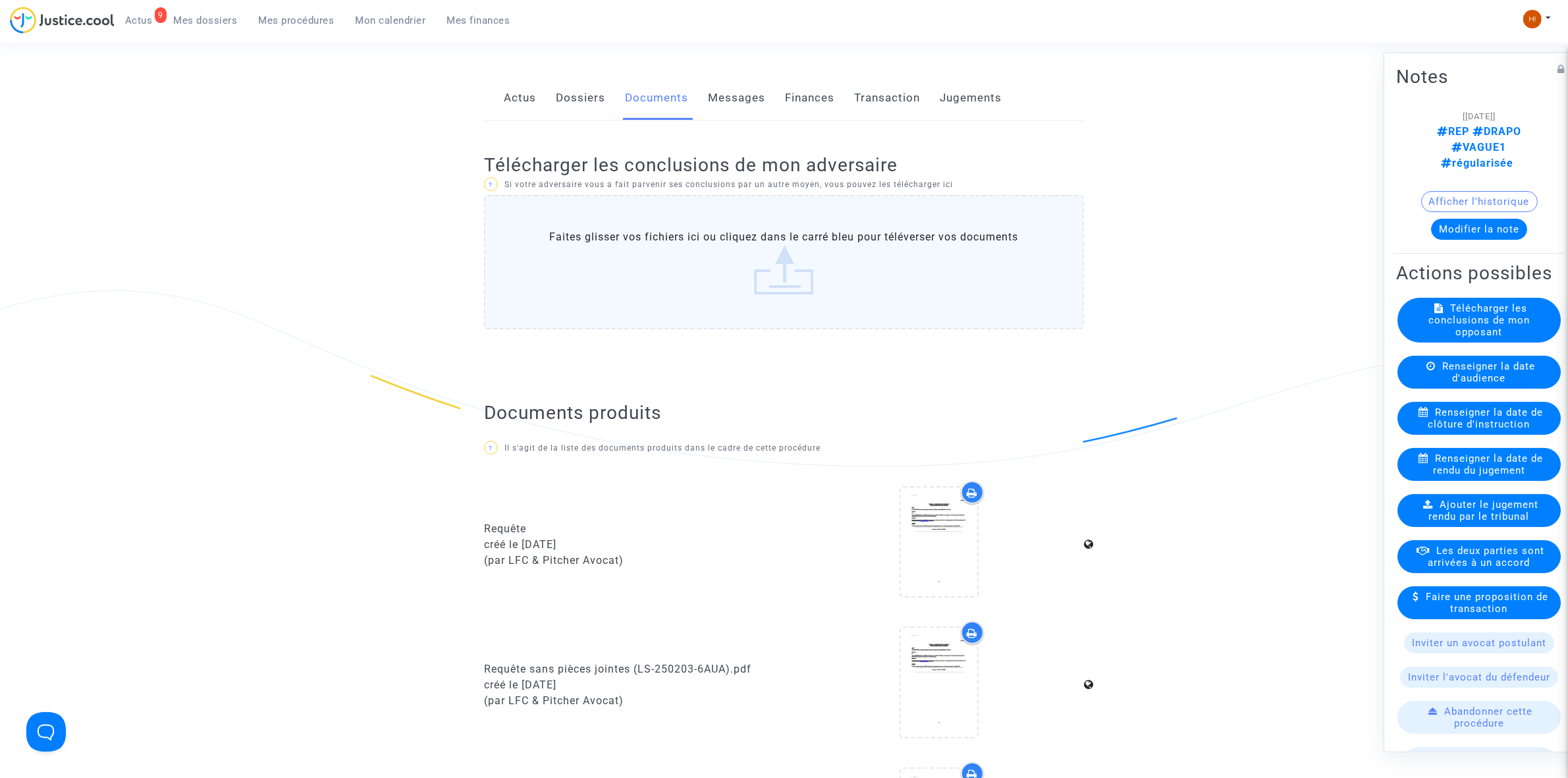
scroll to position [165, 0]
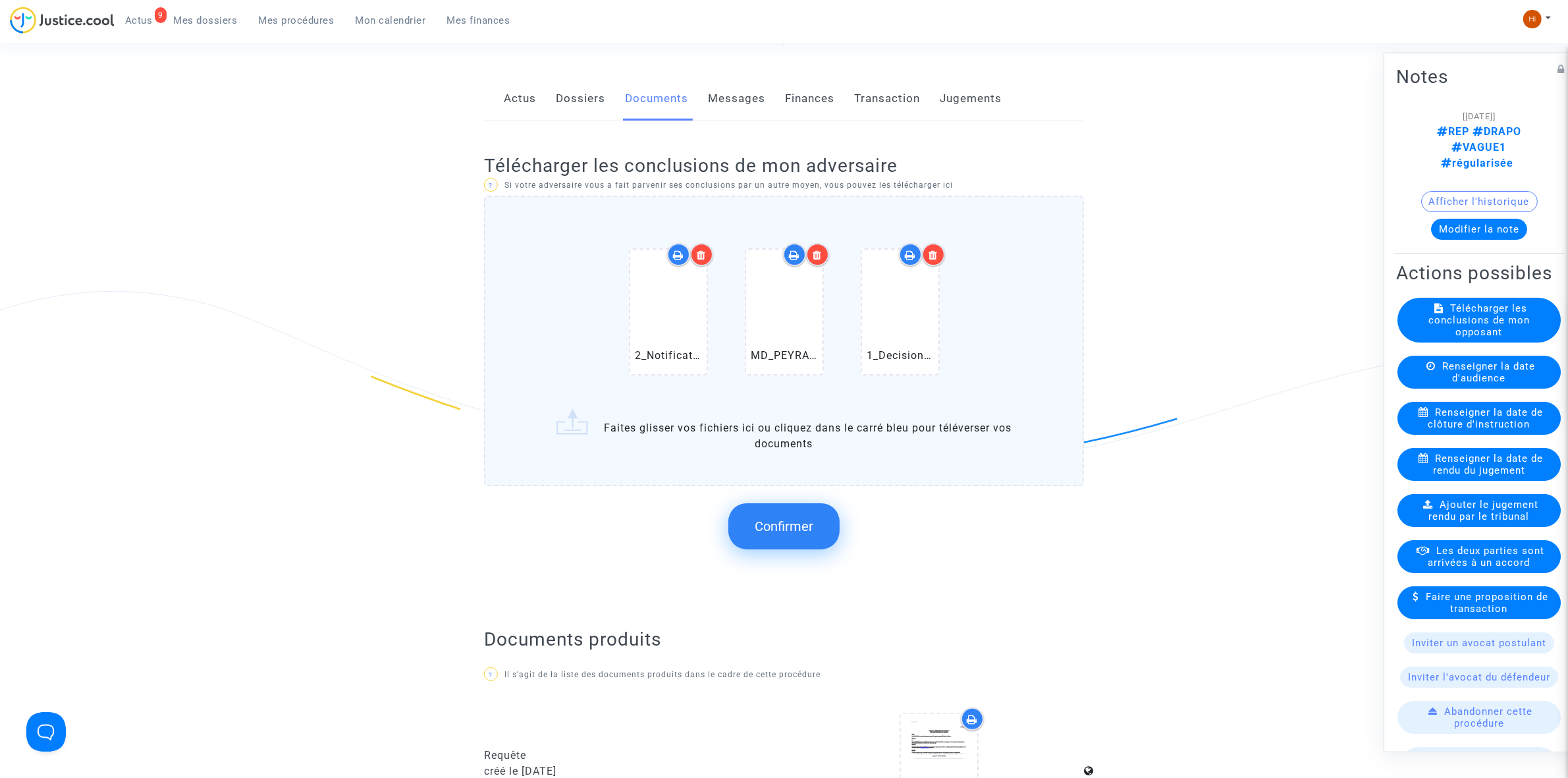
click at [772, 527] on span "Confirmer" at bounding box center [784, 526] width 59 height 15
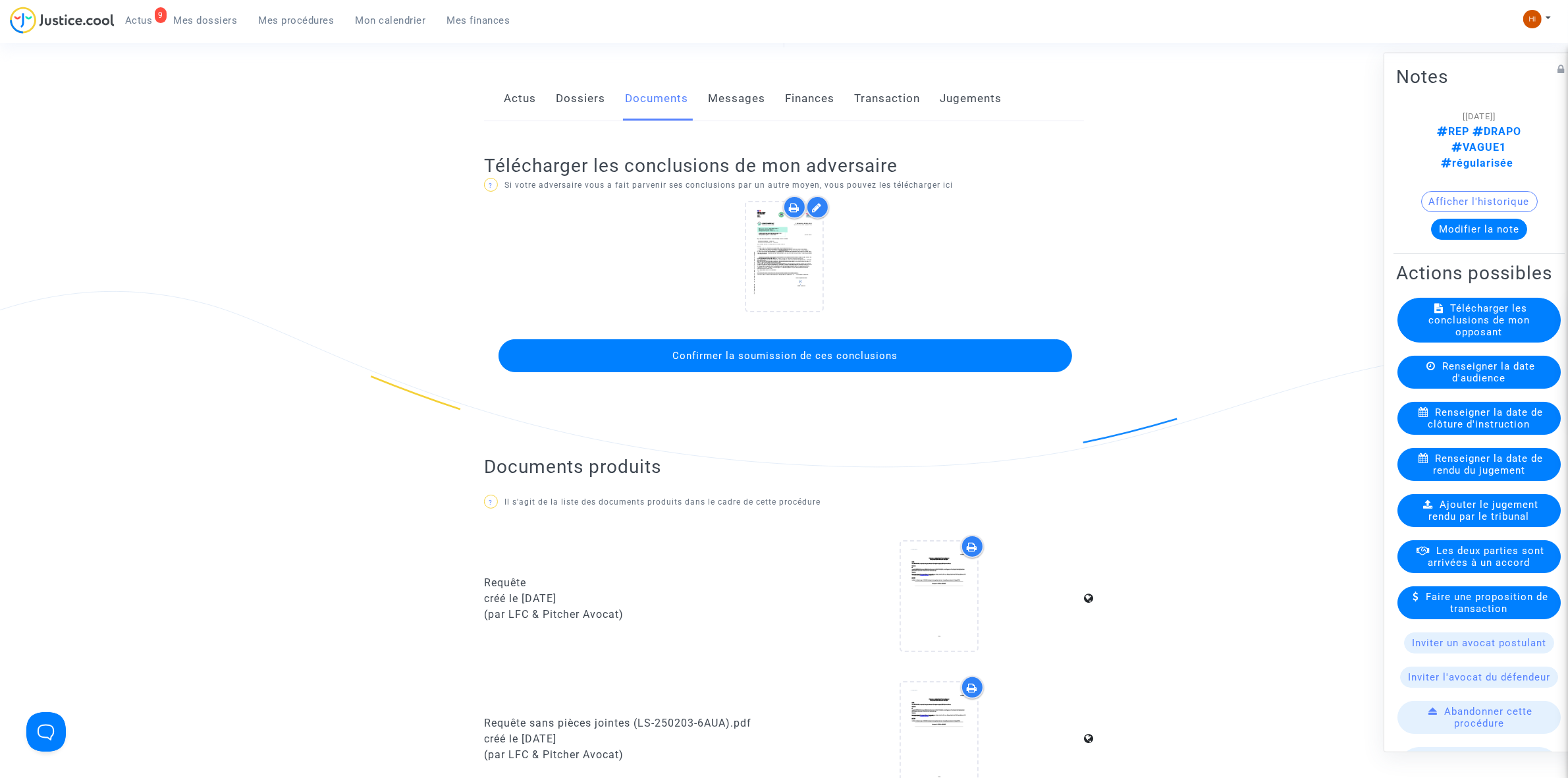
click at [795, 356] on span "Confirmer la soumission de ces conclusions" at bounding box center [785, 355] width 226 height 12
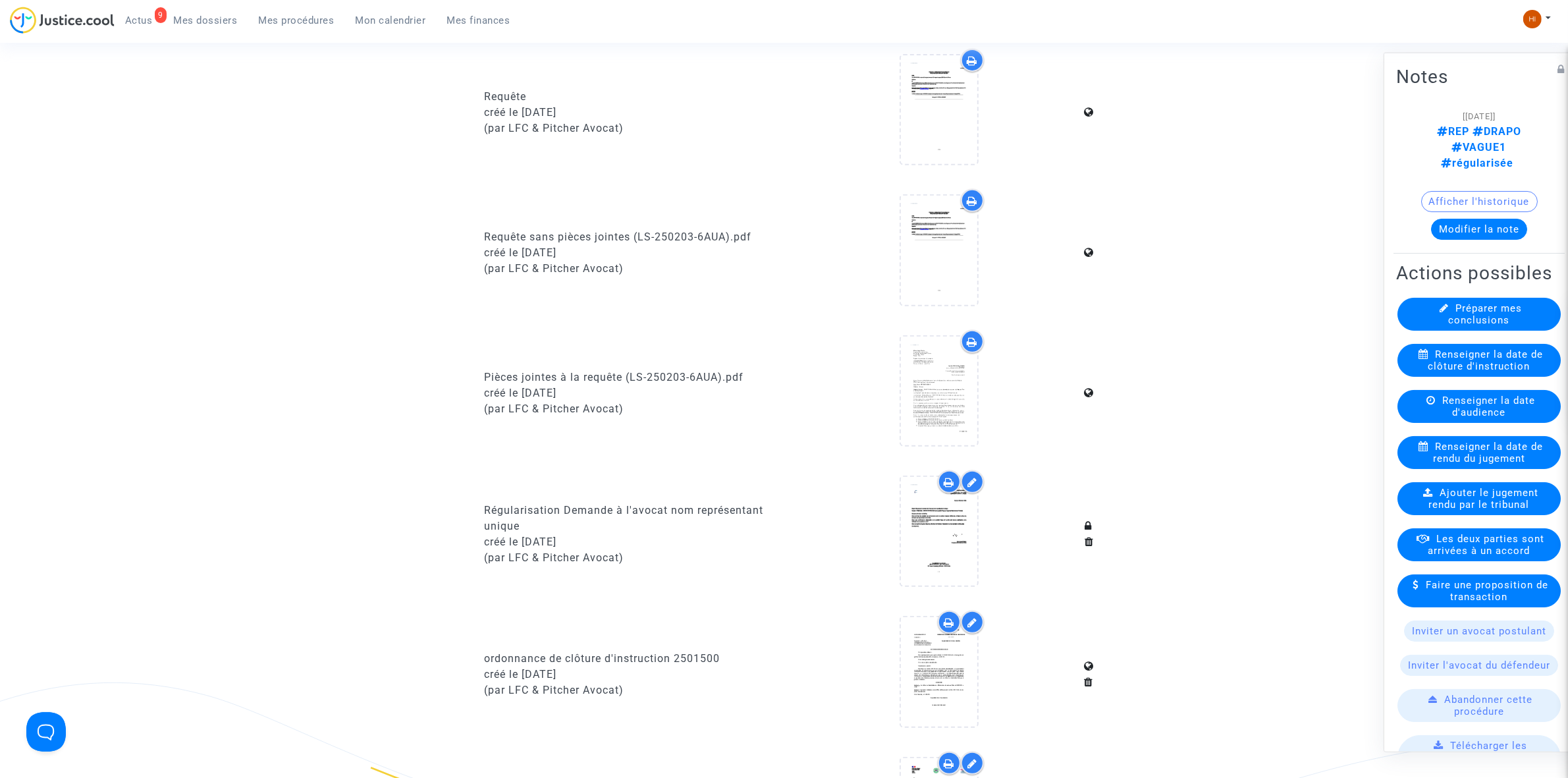
scroll to position [906, 0]
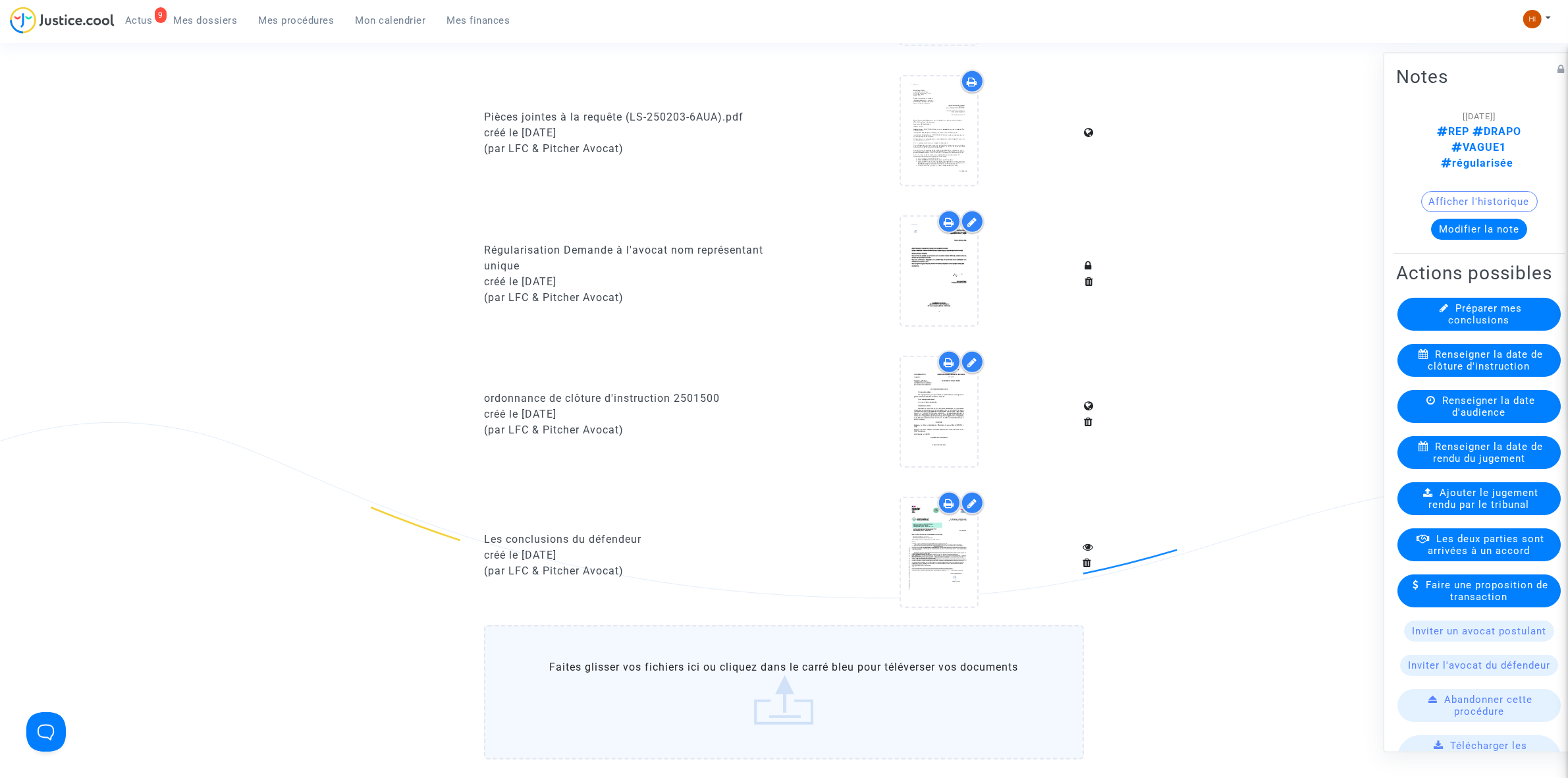
click at [301, 20] on span "Mes procédures" at bounding box center [296, 20] width 75 height 12
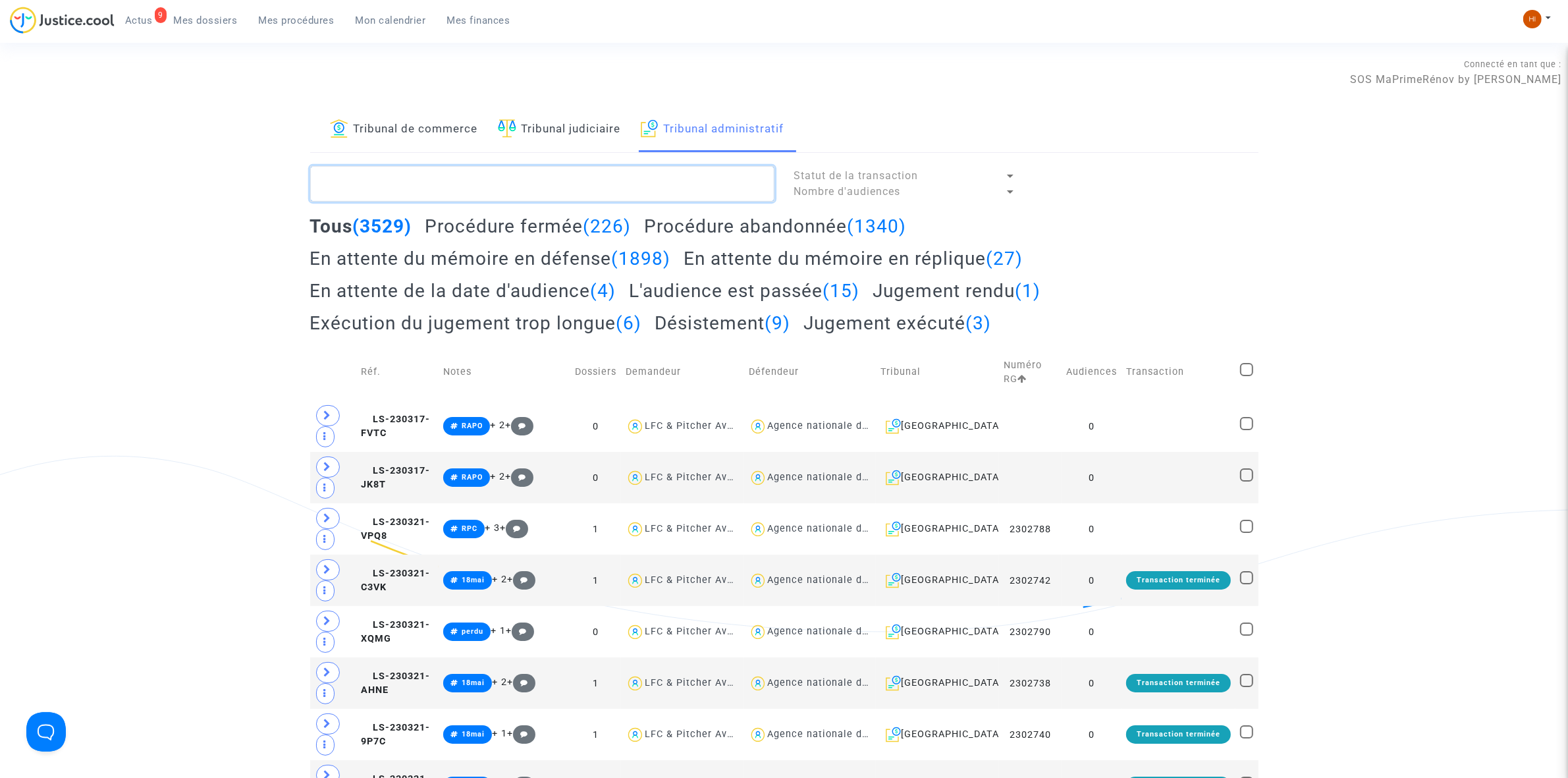
click at [597, 182] on textarea at bounding box center [543, 183] width 465 height 36
paste textarea "2501501 - SOCIETE DRAPO"
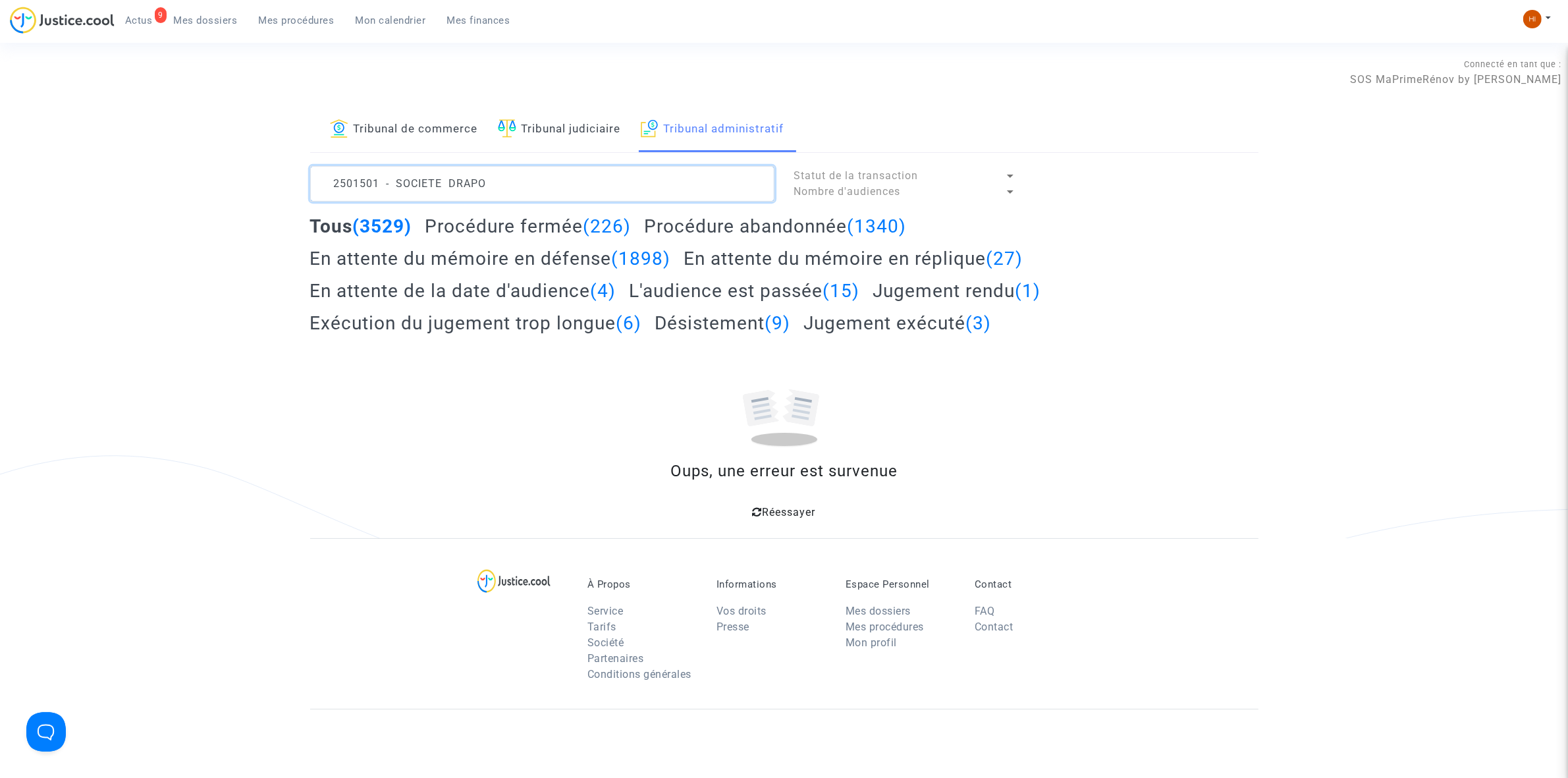
drag, startPoint x: 561, startPoint y: 186, endPoint x: 377, endPoint y: 176, distance: 184.3
click at [377, 176] on textarea at bounding box center [543, 183] width 465 height 36
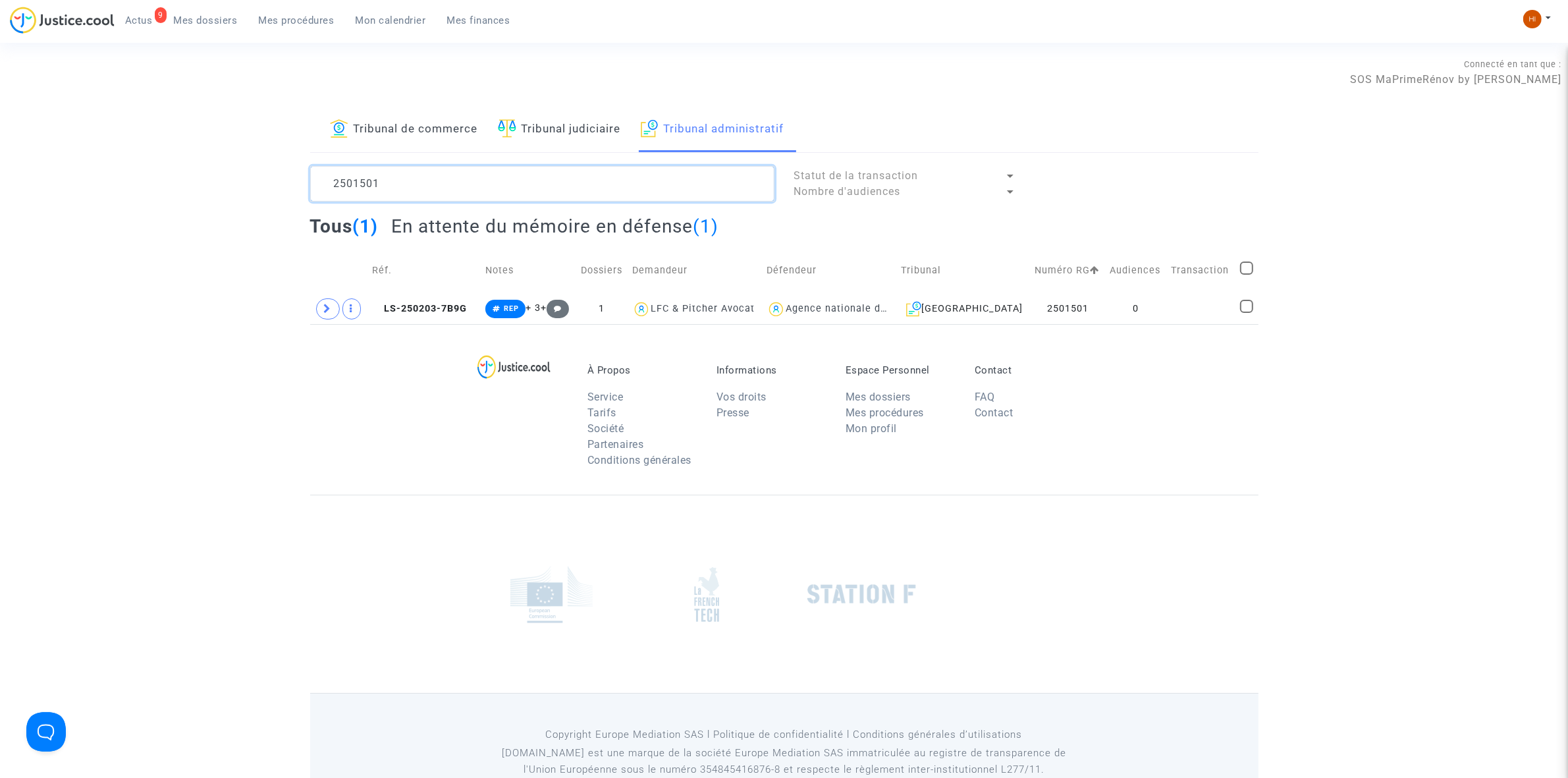
type textarea "2501501"
click at [1120, 314] on td "0" at bounding box center [1136, 308] width 61 height 30
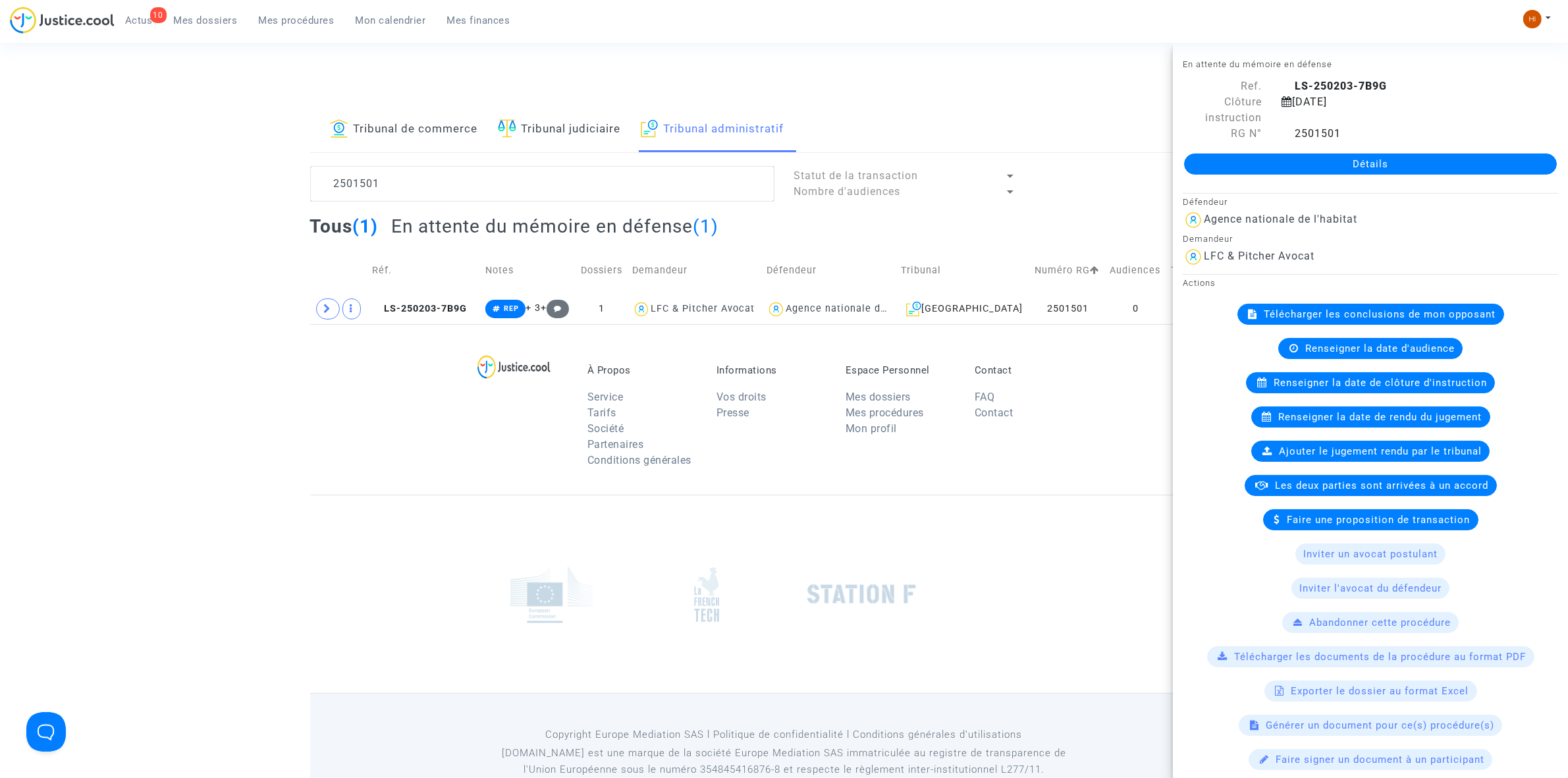
click at [1306, 159] on link "Détails" at bounding box center [1371, 165] width 373 height 21
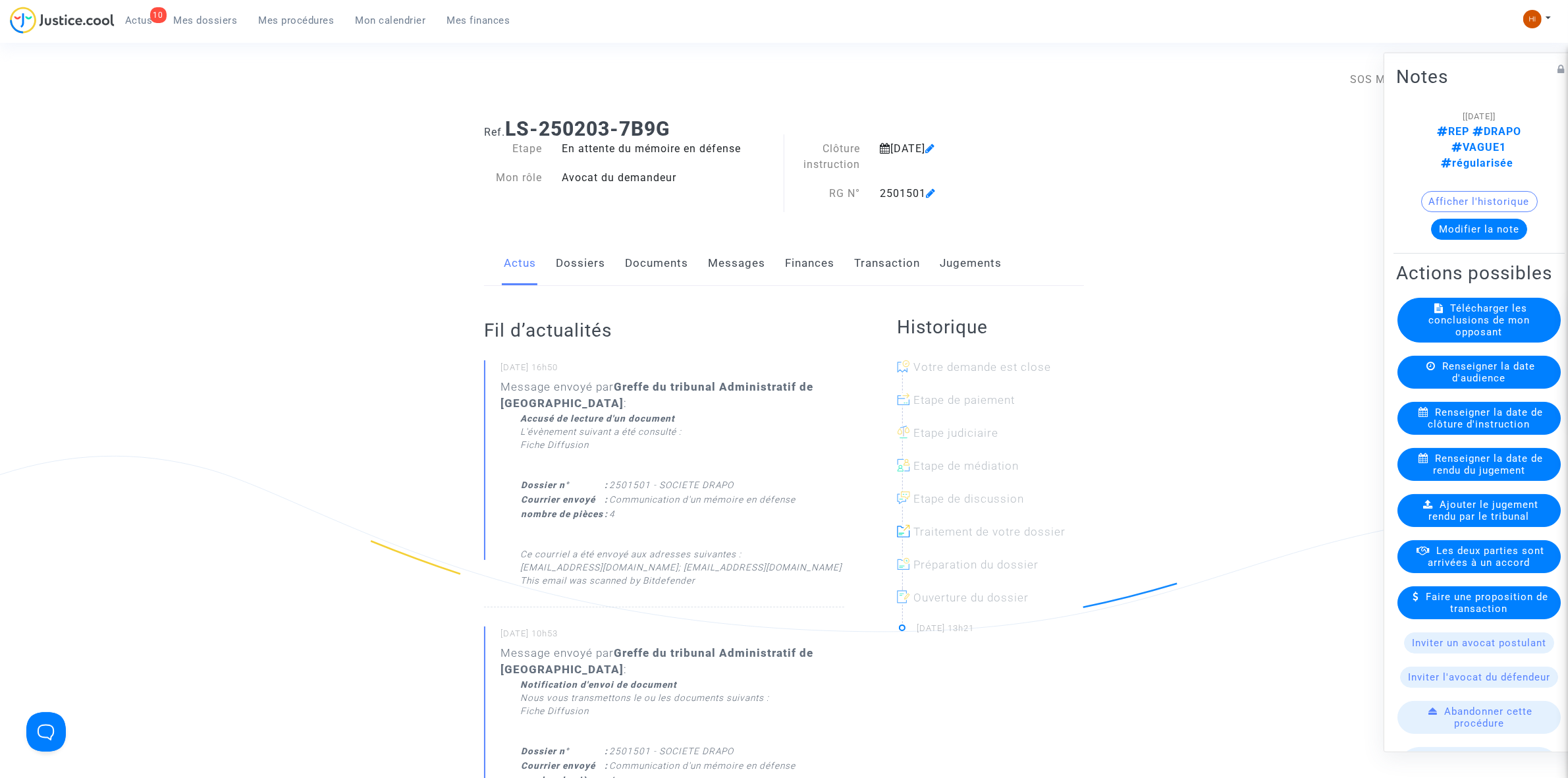
click at [638, 258] on link "Documents" at bounding box center [656, 263] width 63 height 44
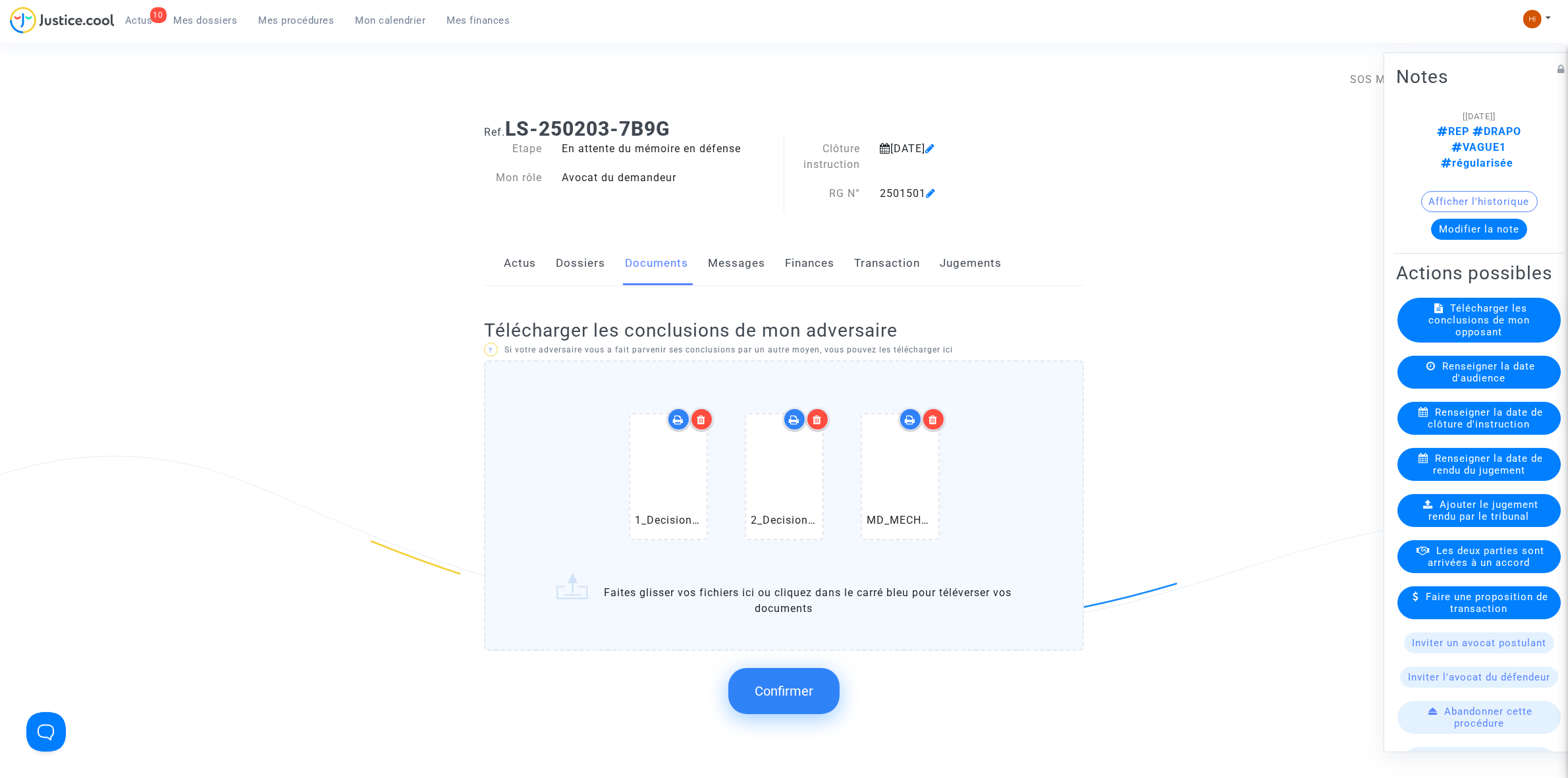
click at [768, 687] on span "Confirmer" at bounding box center [784, 691] width 59 height 15
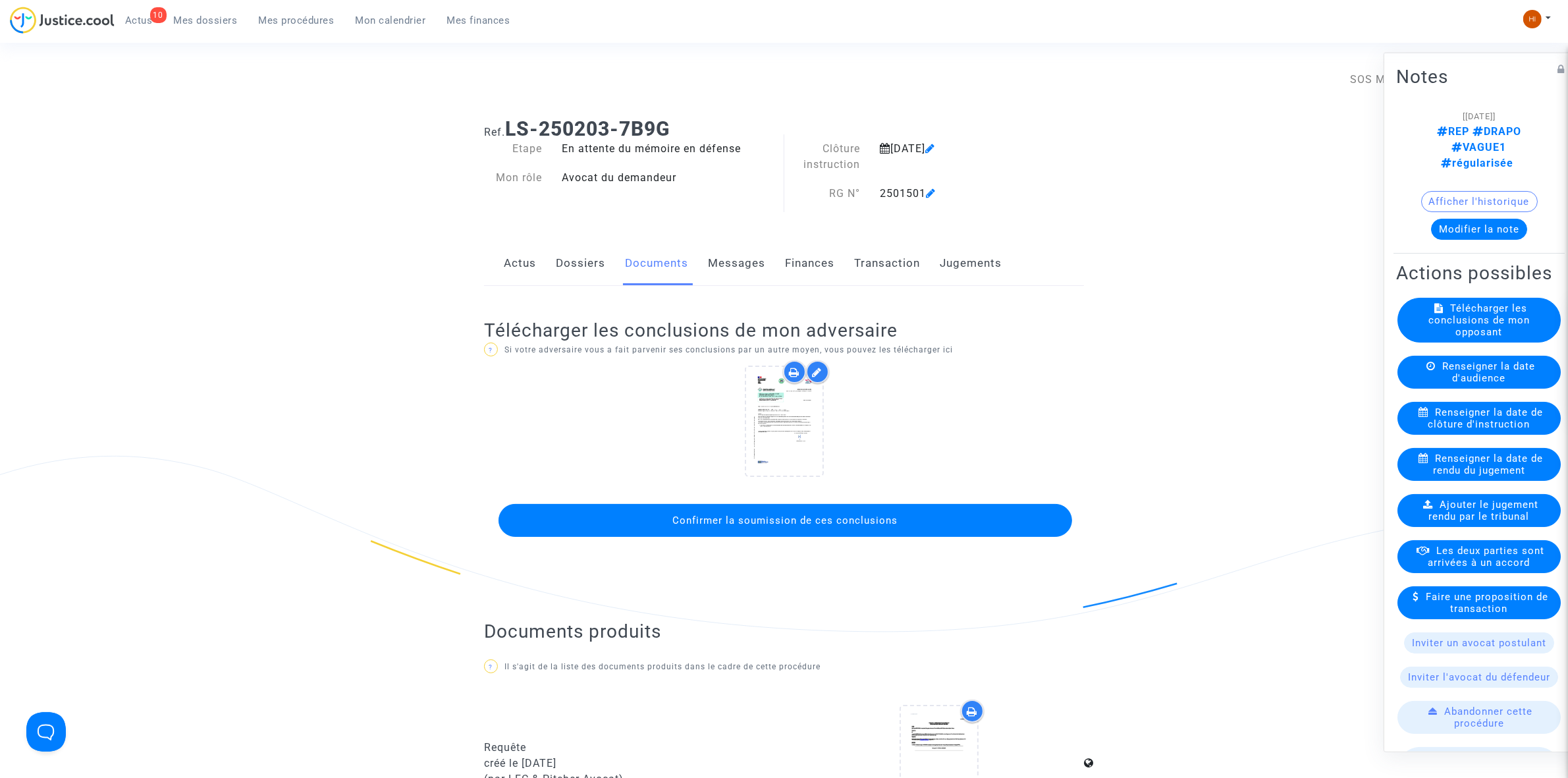
click at [868, 519] on span "Confirmer la soumission de ces conclusions" at bounding box center [785, 520] width 226 height 12
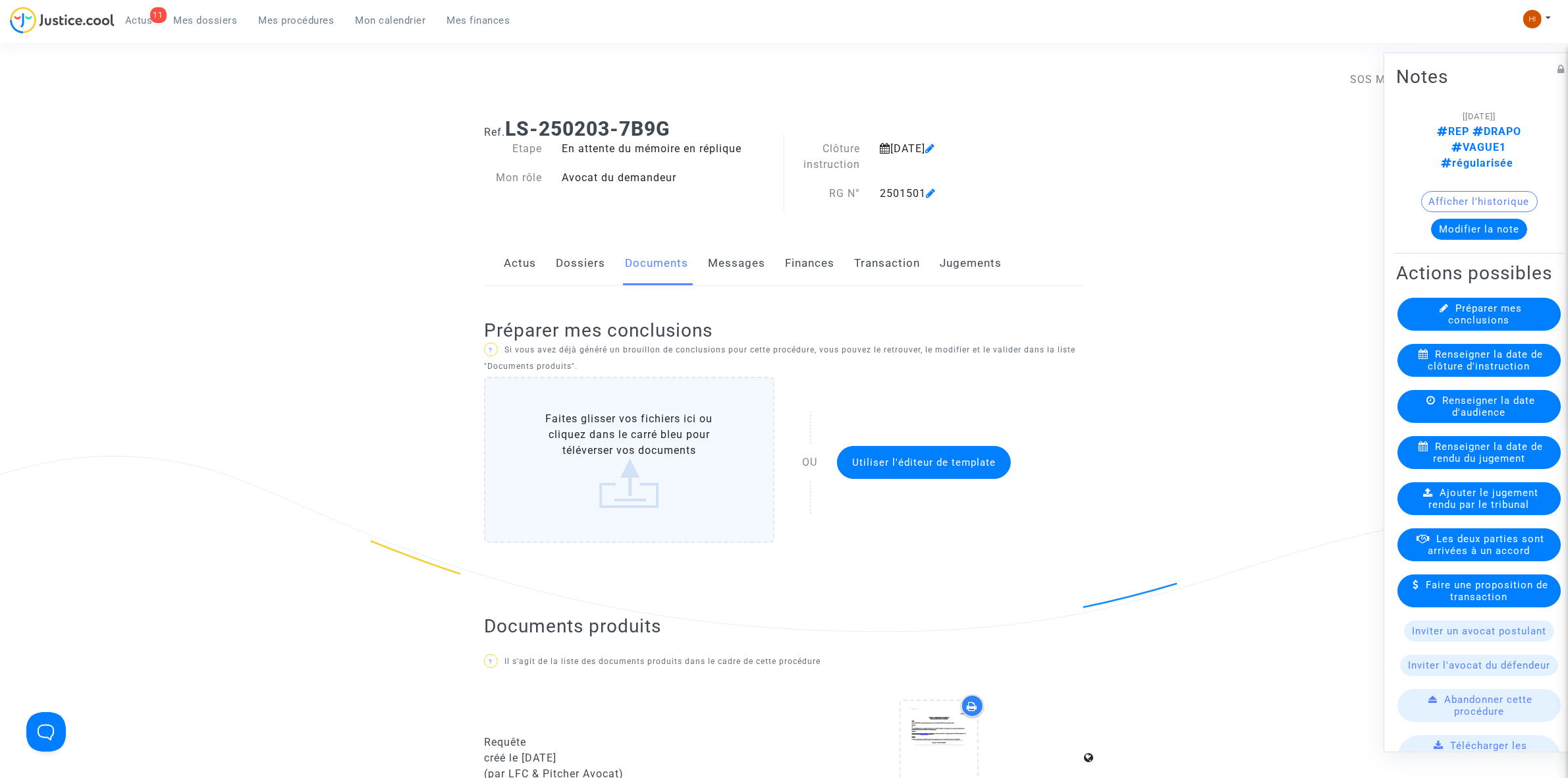
drag, startPoint x: 280, startPoint y: 21, endPoint x: 288, endPoint y: 19, distance: 8.2
click at [280, 21] on span "Mes procédures" at bounding box center [296, 20] width 75 height 12
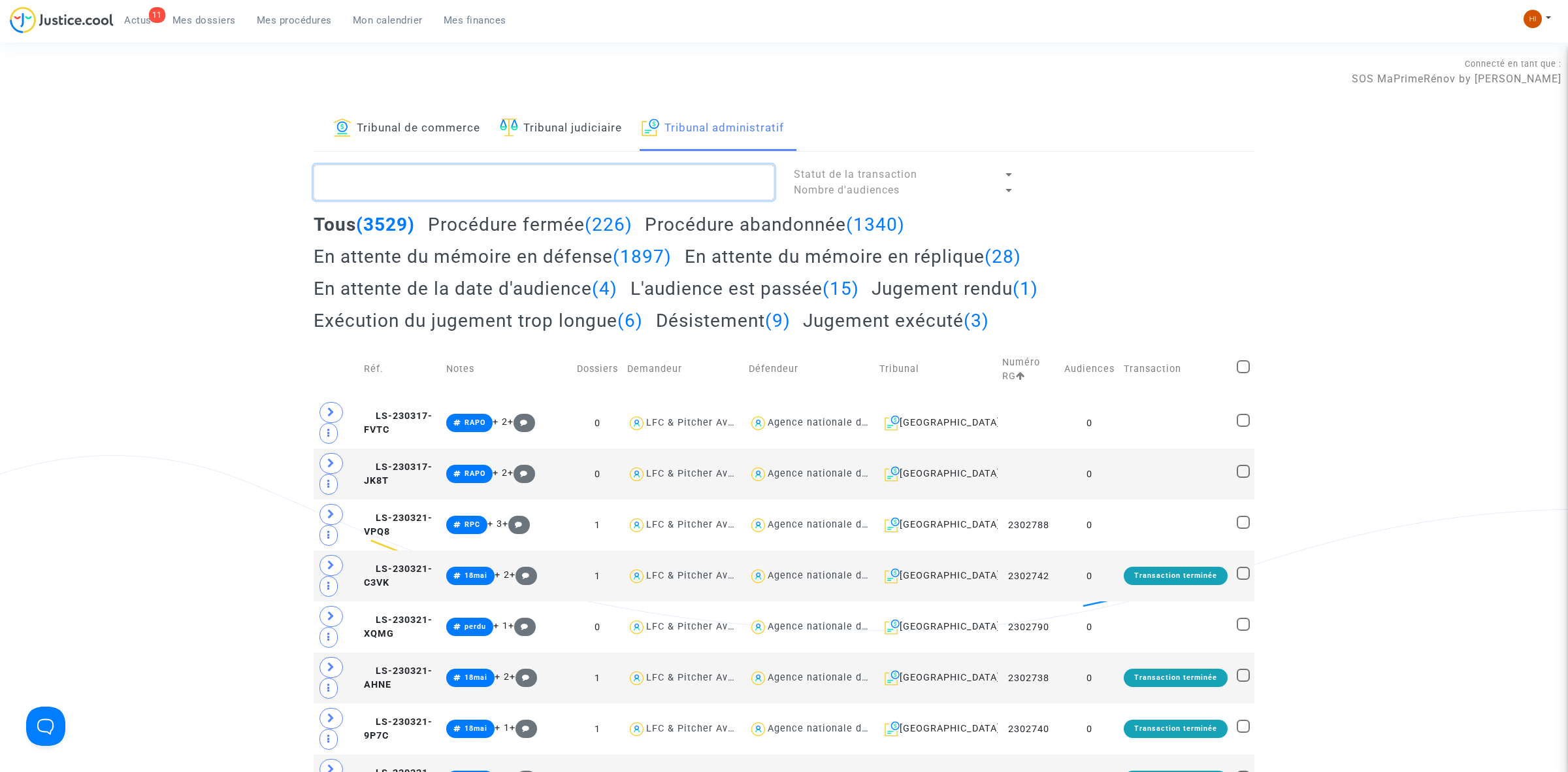
click at [517, 164] on textarea at bounding box center [544, 181] width 461 height 36
paste textarea "2501505 - SOCIETE DRAPO"
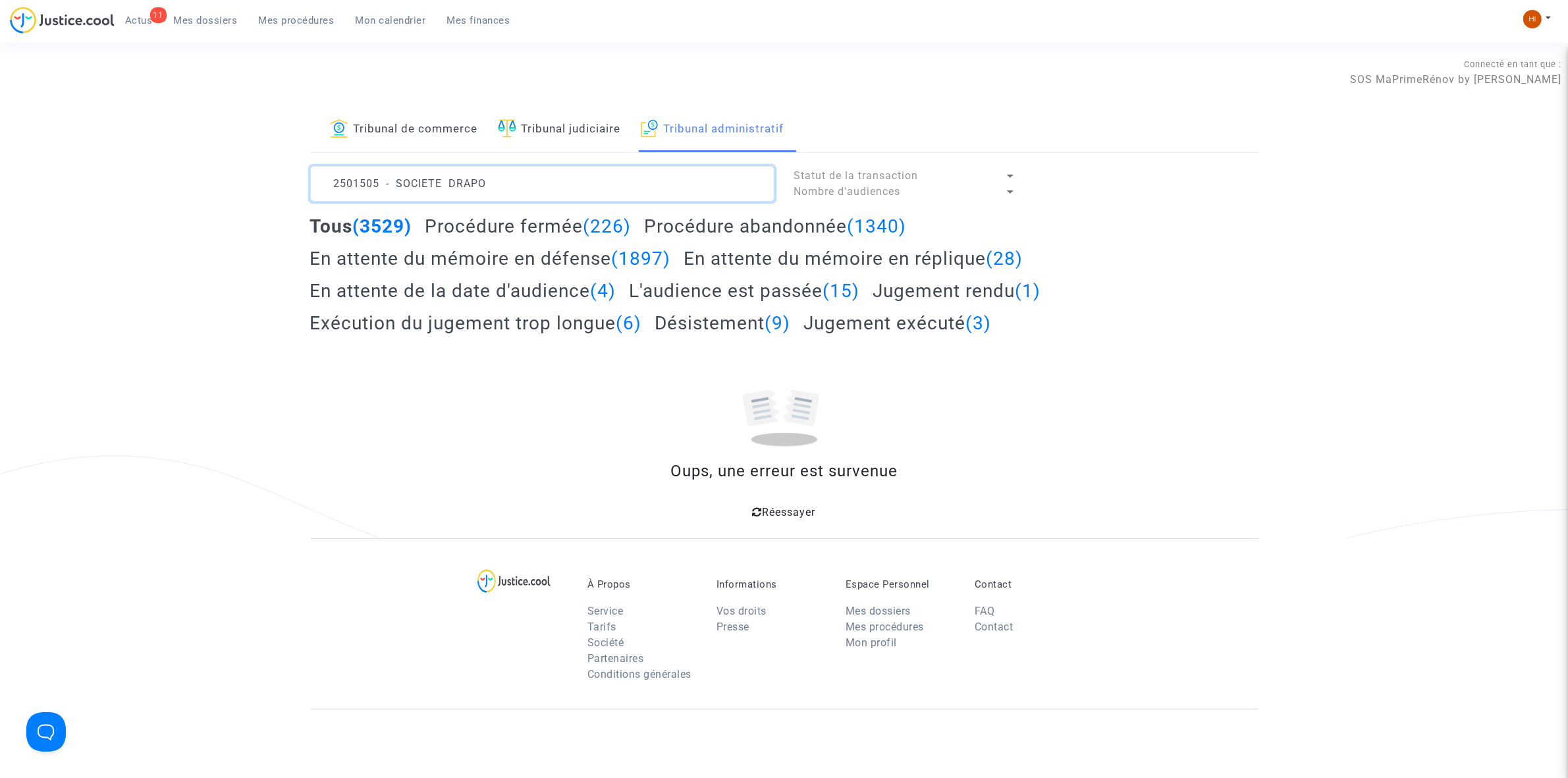
drag, startPoint x: 512, startPoint y: 178, endPoint x: 380, endPoint y: 186, distance: 132.2
click at [380, 186] on textarea at bounding box center [543, 183] width 465 height 36
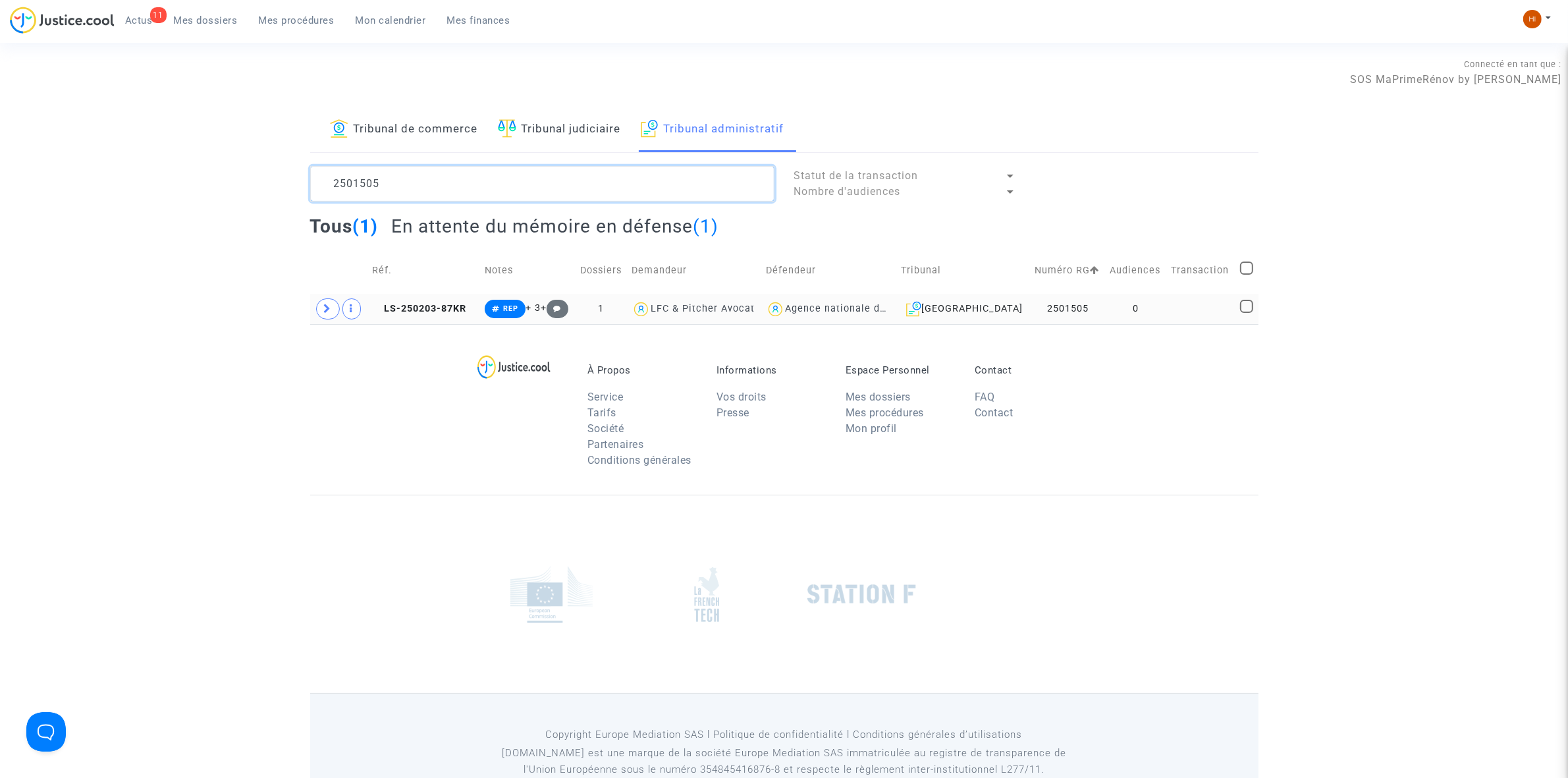
type textarea "2501505"
click at [1154, 303] on td "0" at bounding box center [1135, 308] width 61 height 30
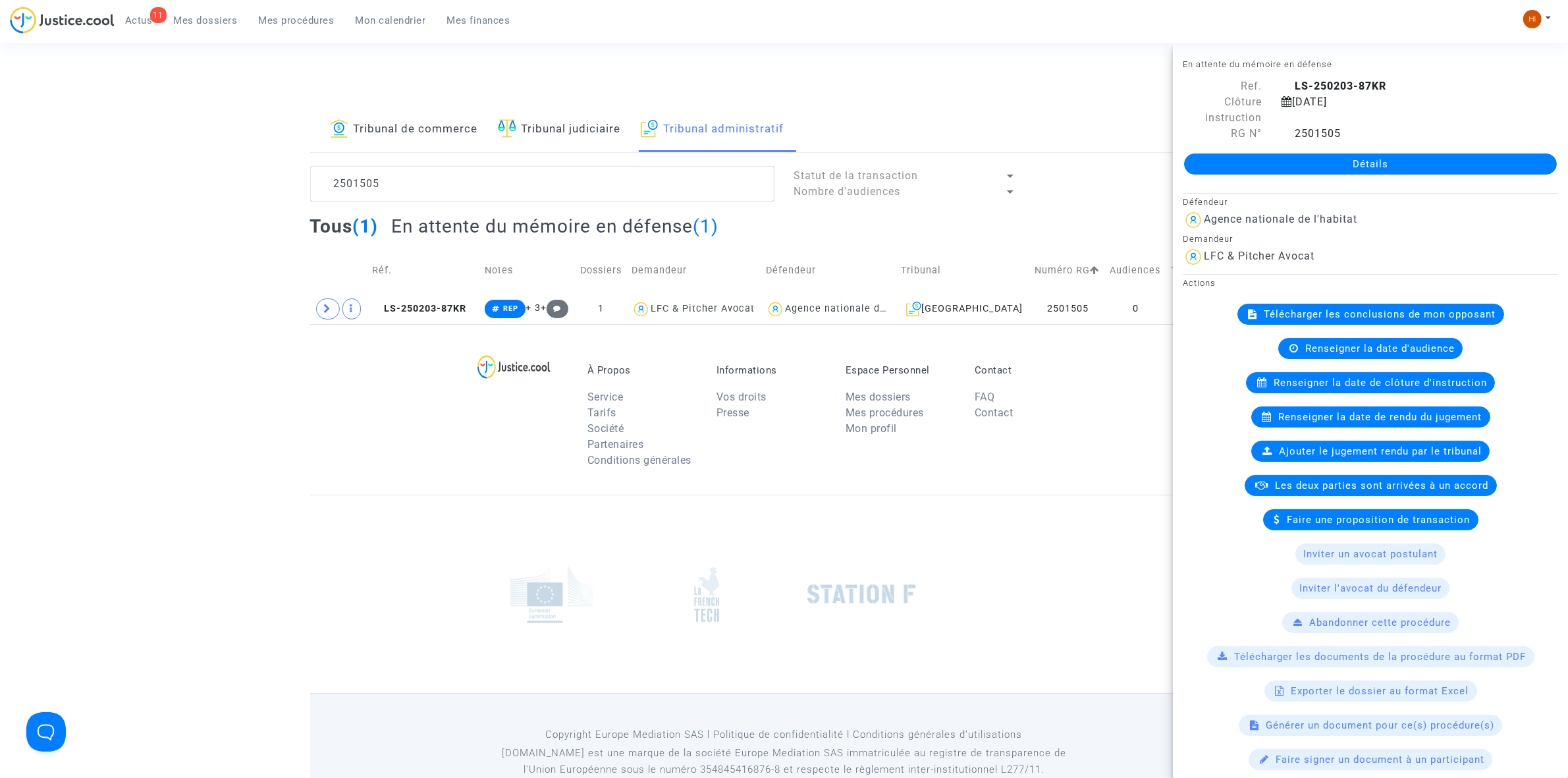
click at [1420, 165] on link "Détails" at bounding box center [1371, 165] width 373 height 21
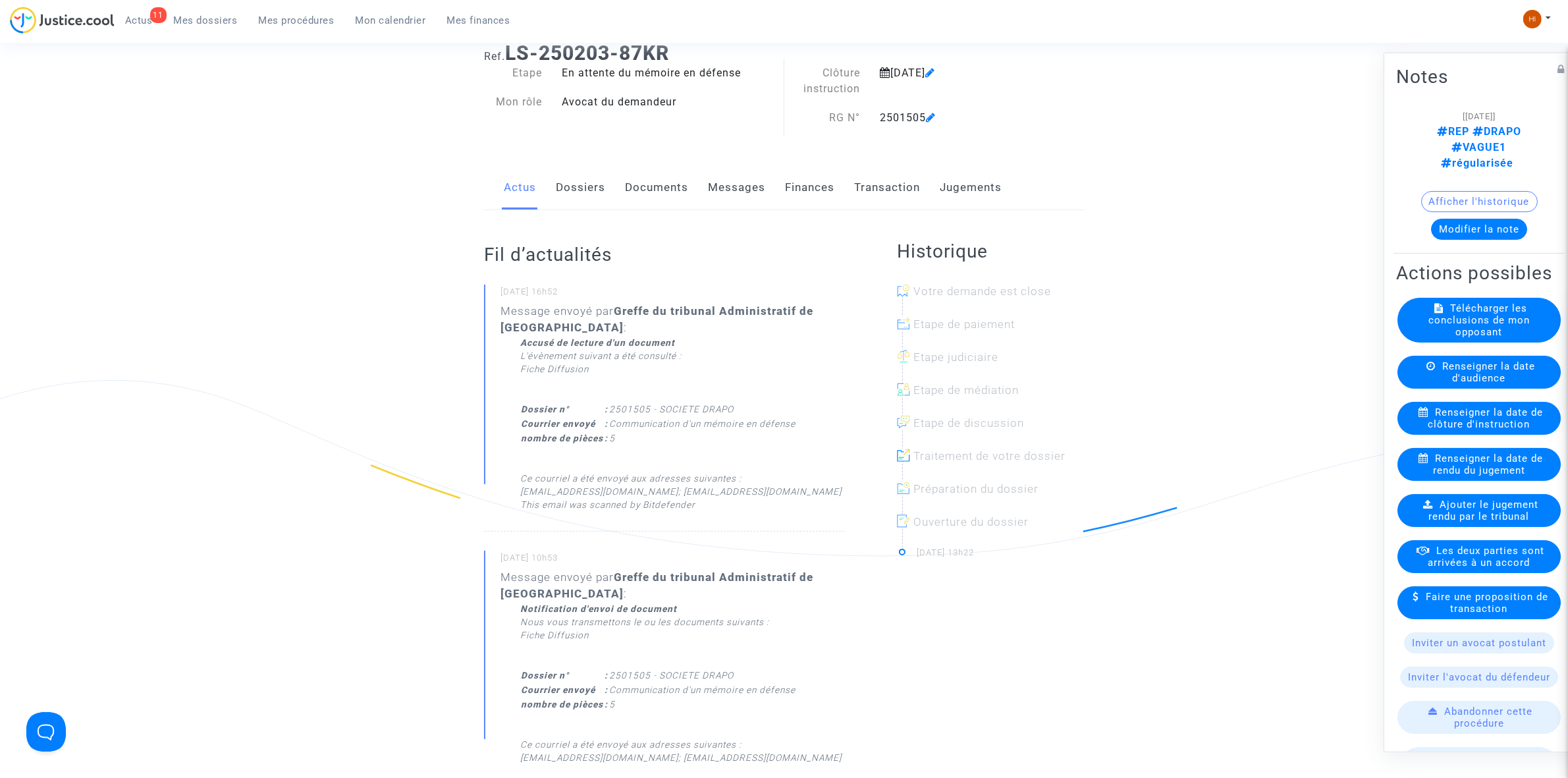
scroll to position [82, 0]
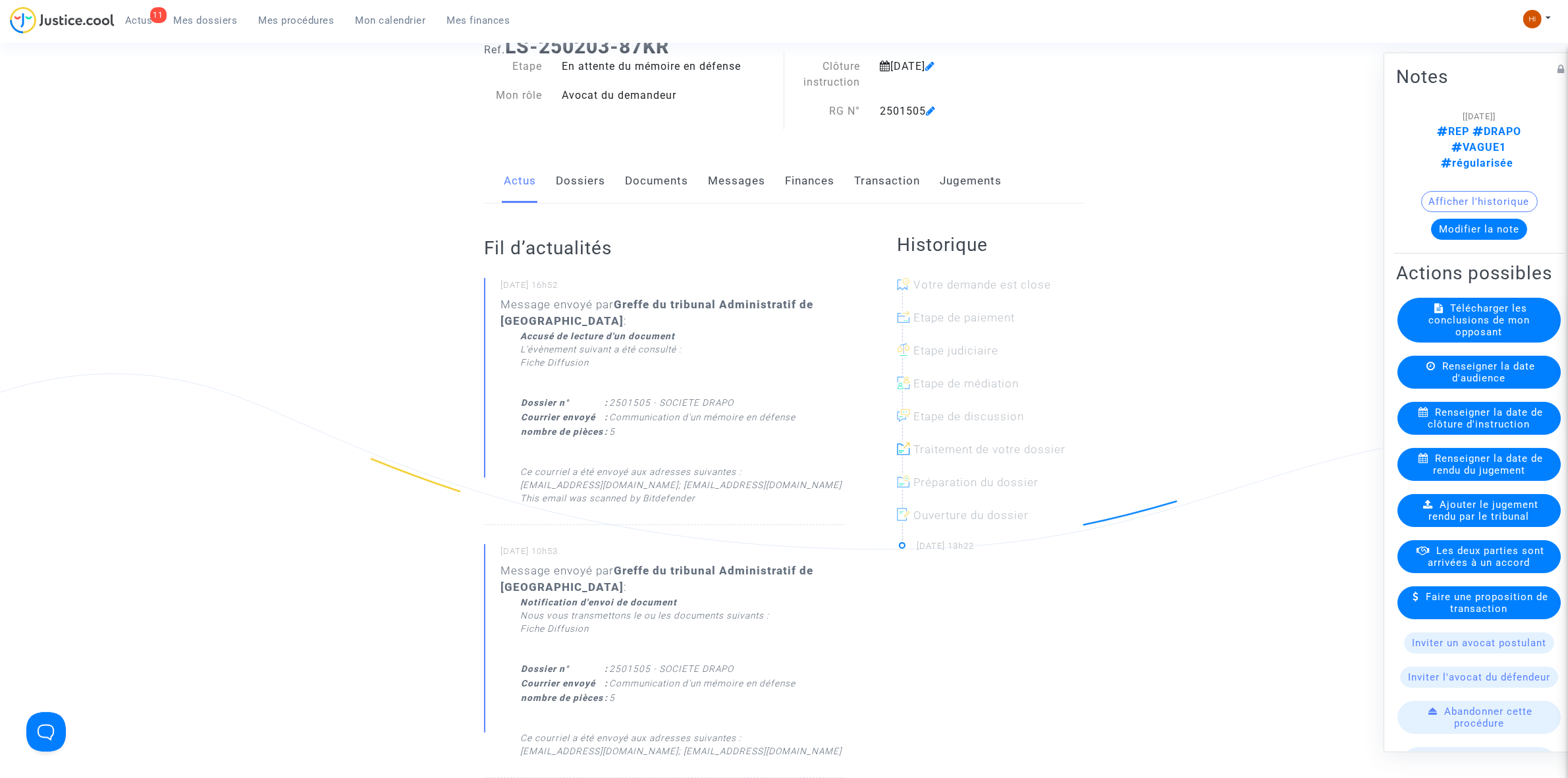
drag, startPoint x: 670, startPoint y: 176, endPoint x: 613, endPoint y: 209, distance: 65.9
click at [670, 176] on link "Documents" at bounding box center [656, 181] width 63 height 44
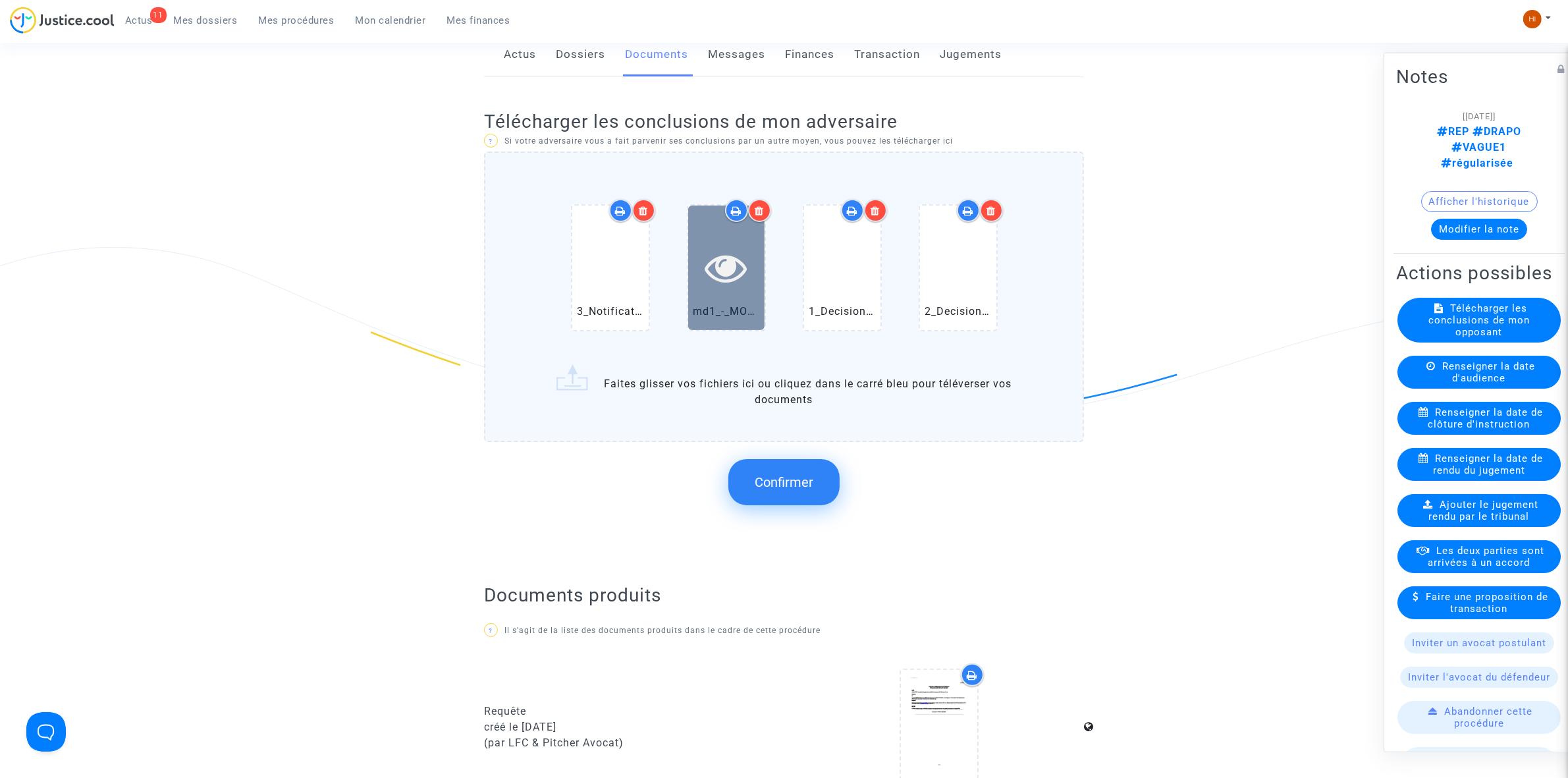
scroll to position [247, 0]
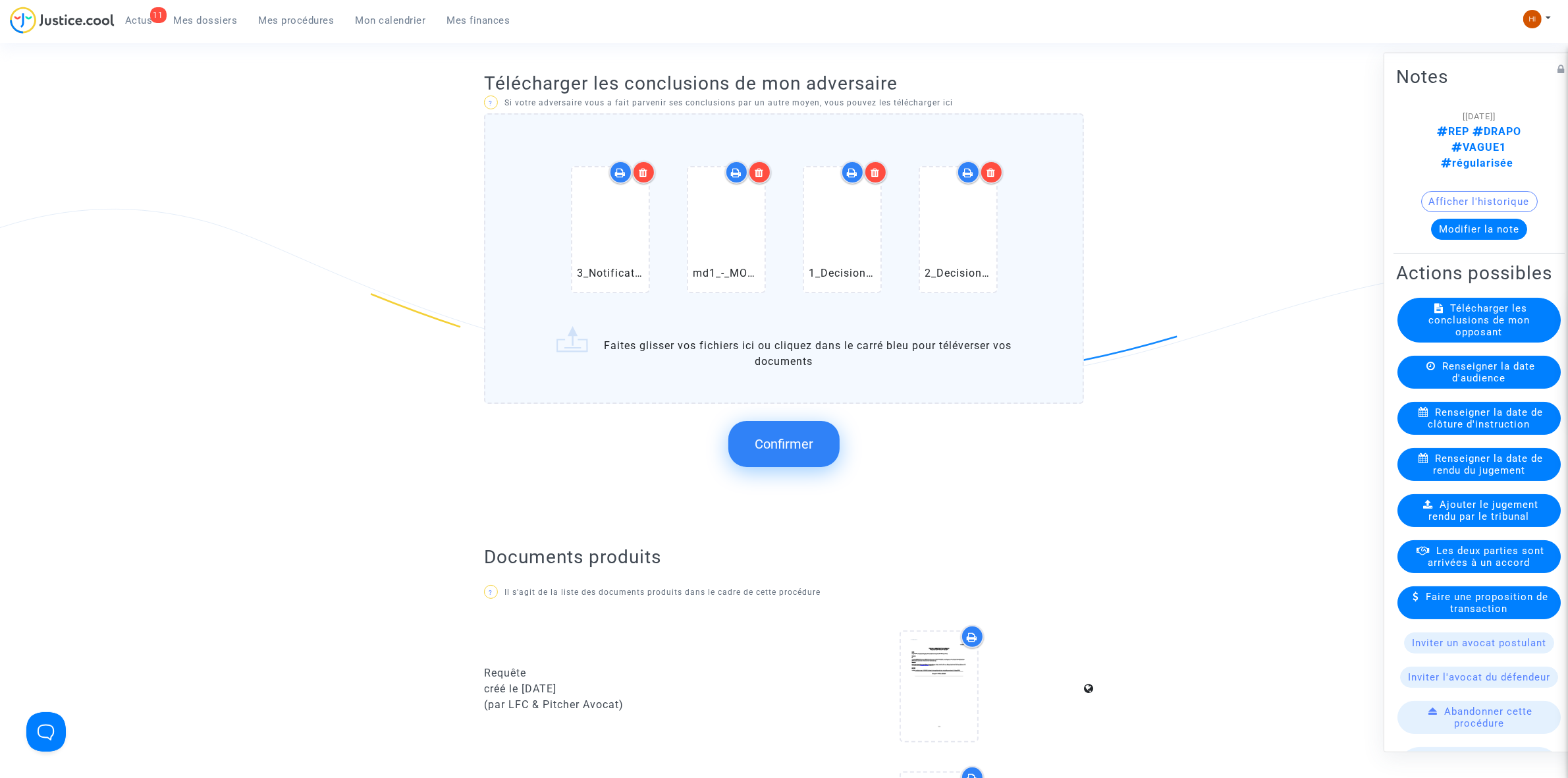
click at [770, 432] on button "Confirmer" at bounding box center [784, 444] width 111 height 46
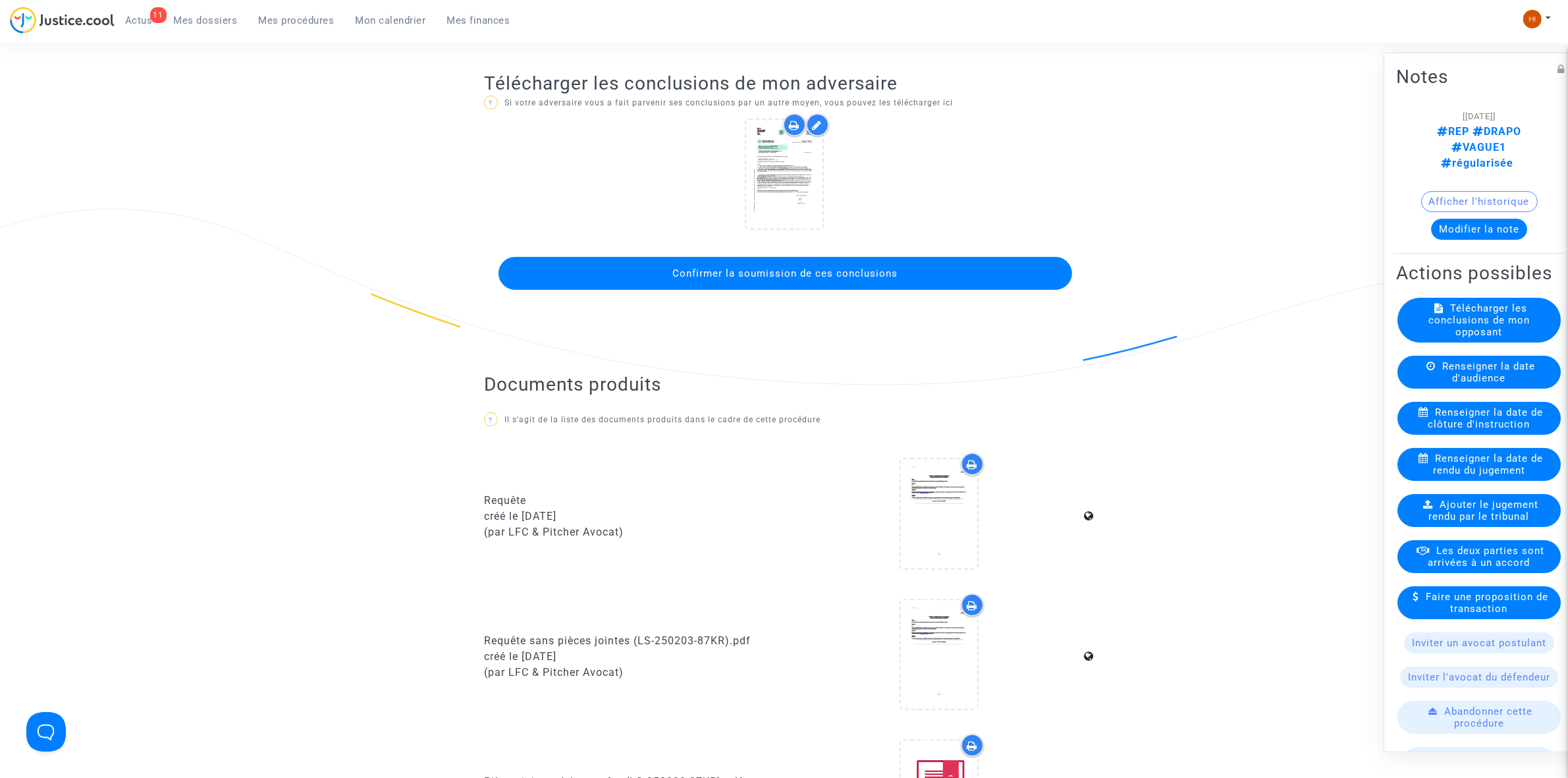
click at [678, 274] on span "Confirmer la soumission de ces conclusions" at bounding box center [785, 273] width 226 height 12
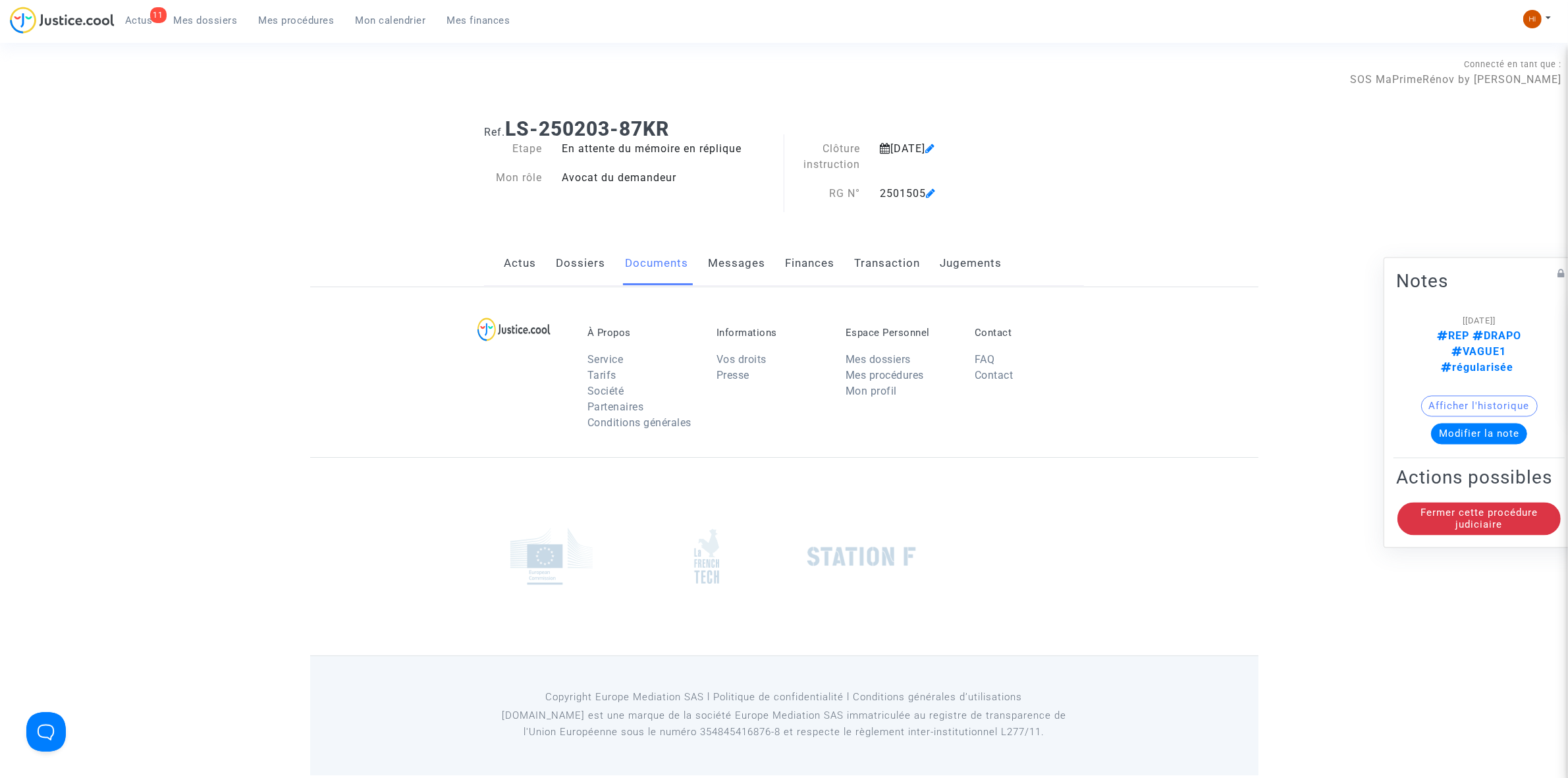
scroll to position [0, 0]
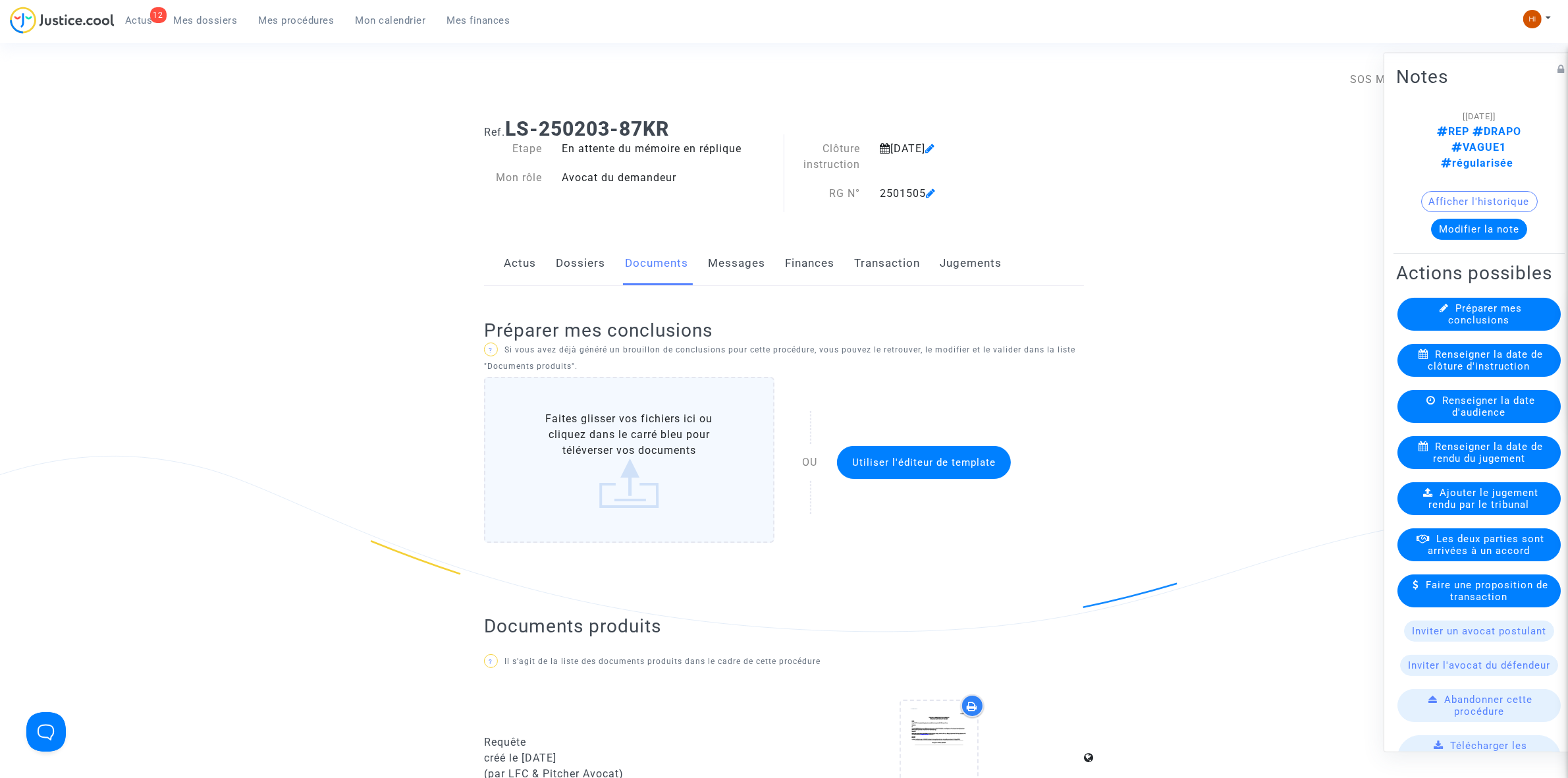
click at [263, 19] on span "Mes procédures" at bounding box center [296, 20] width 75 height 12
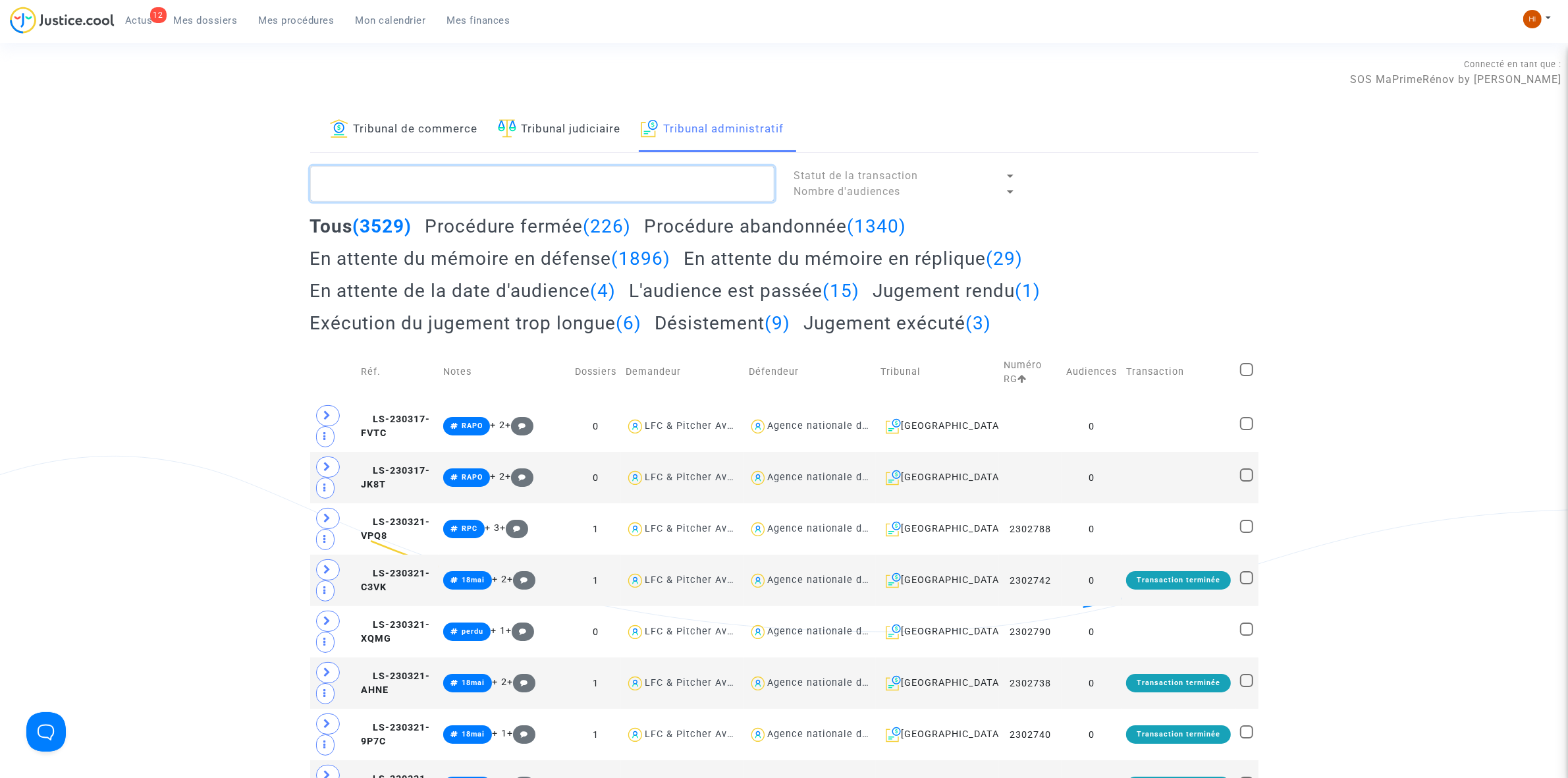
click at [388, 179] on textarea at bounding box center [543, 183] width 465 height 36
paste textarea "2501487 - SOCIETE DRAPO"
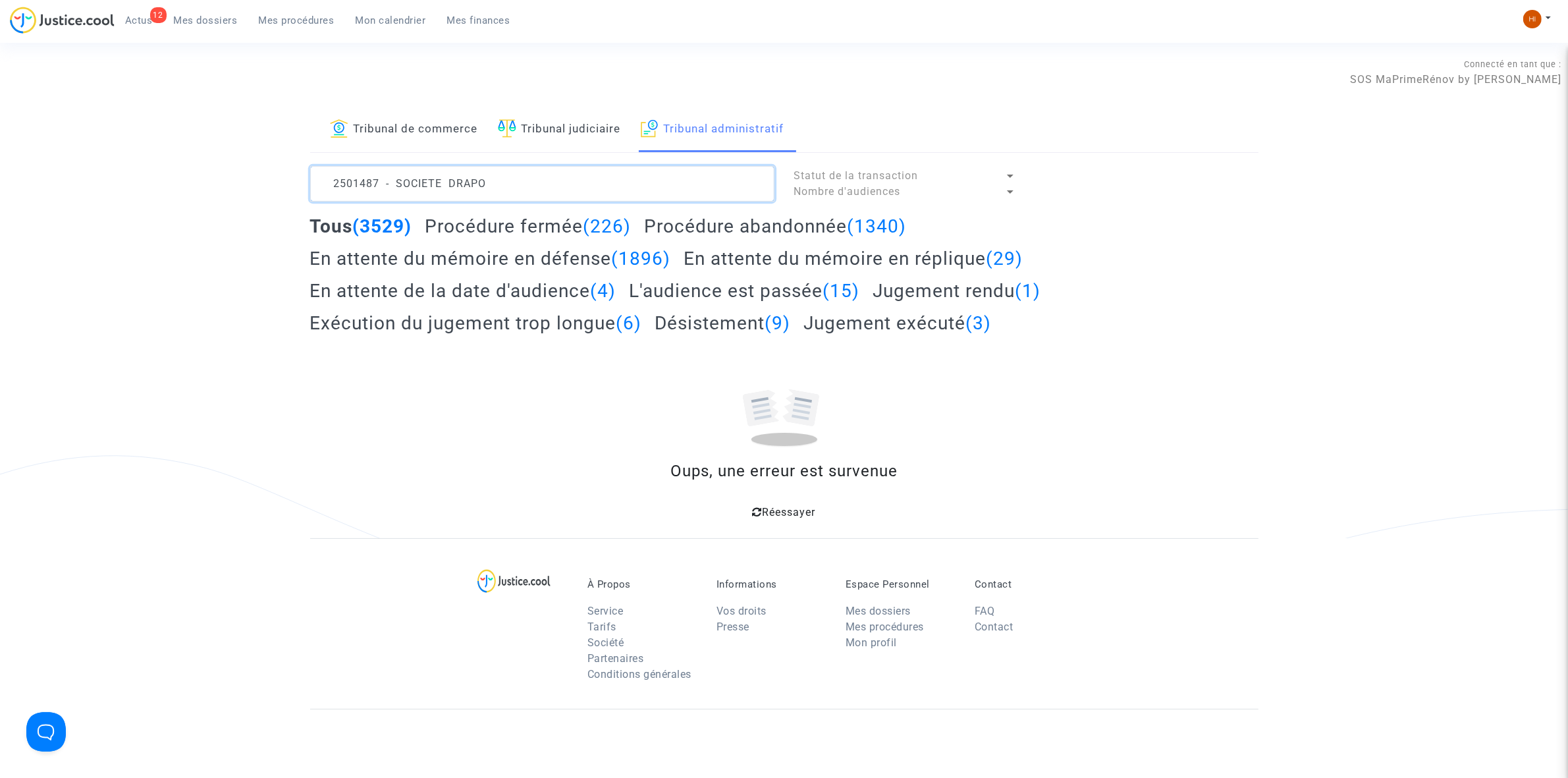
drag, startPoint x: 523, startPoint y: 180, endPoint x: 382, endPoint y: 189, distance: 141.3
click at [382, 189] on textarea at bounding box center [543, 183] width 465 height 36
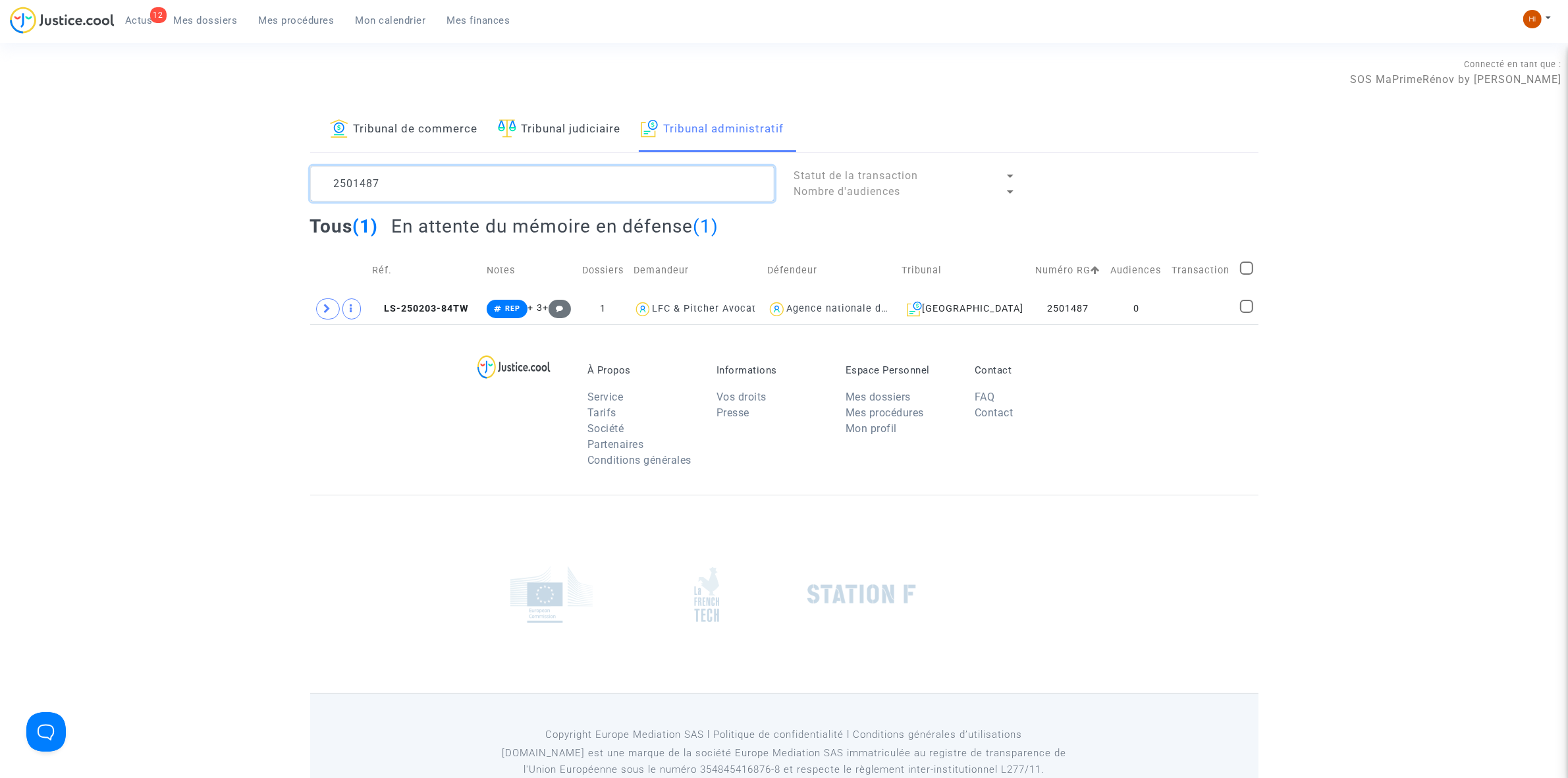
type textarea "2501487"
click at [1151, 304] on td "0" at bounding box center [1136, 308] width 61 height 30
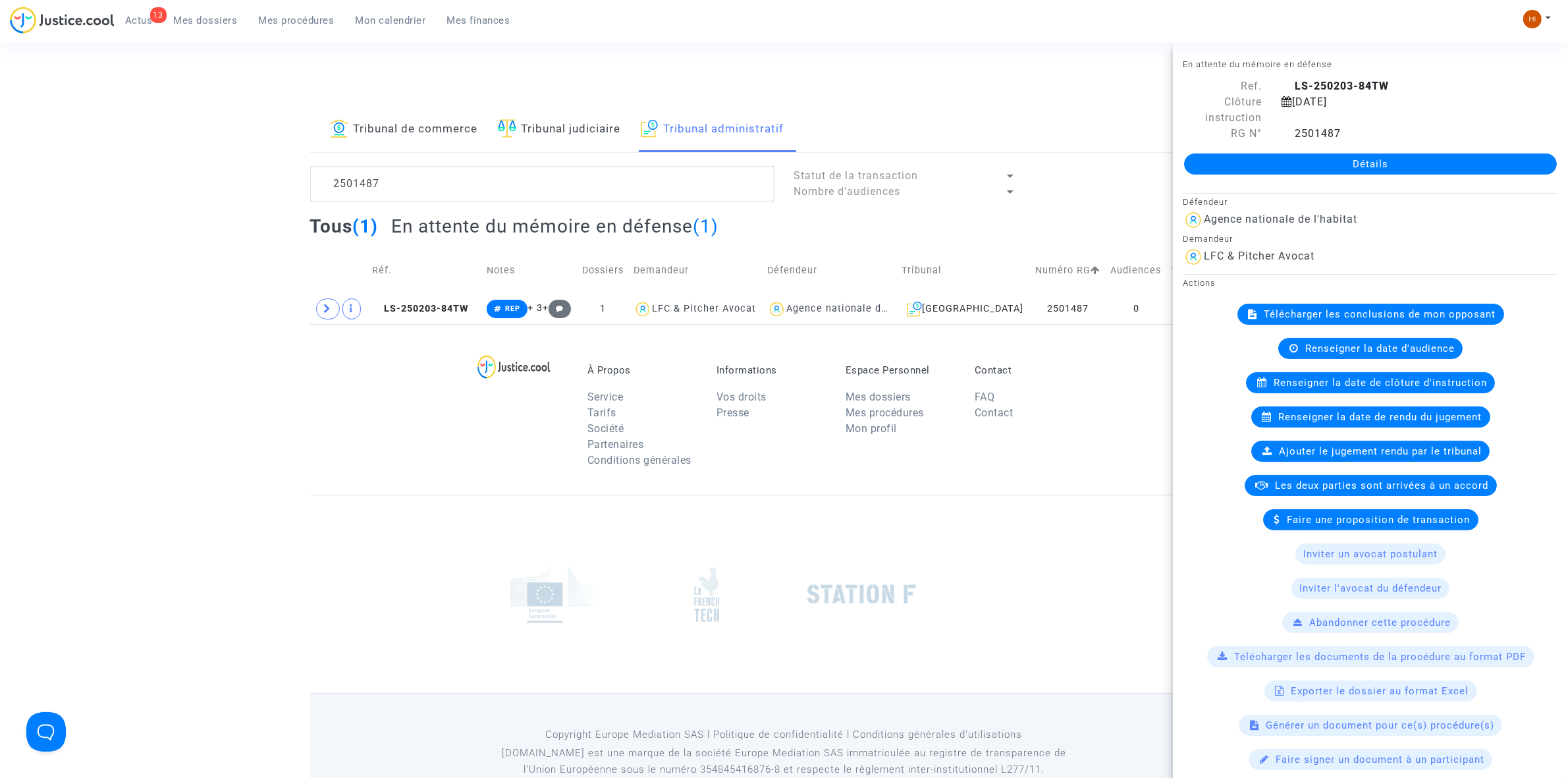
click at [1220, 164] on link "Détails" at bounding box center [1371, 165] width 373 height 21
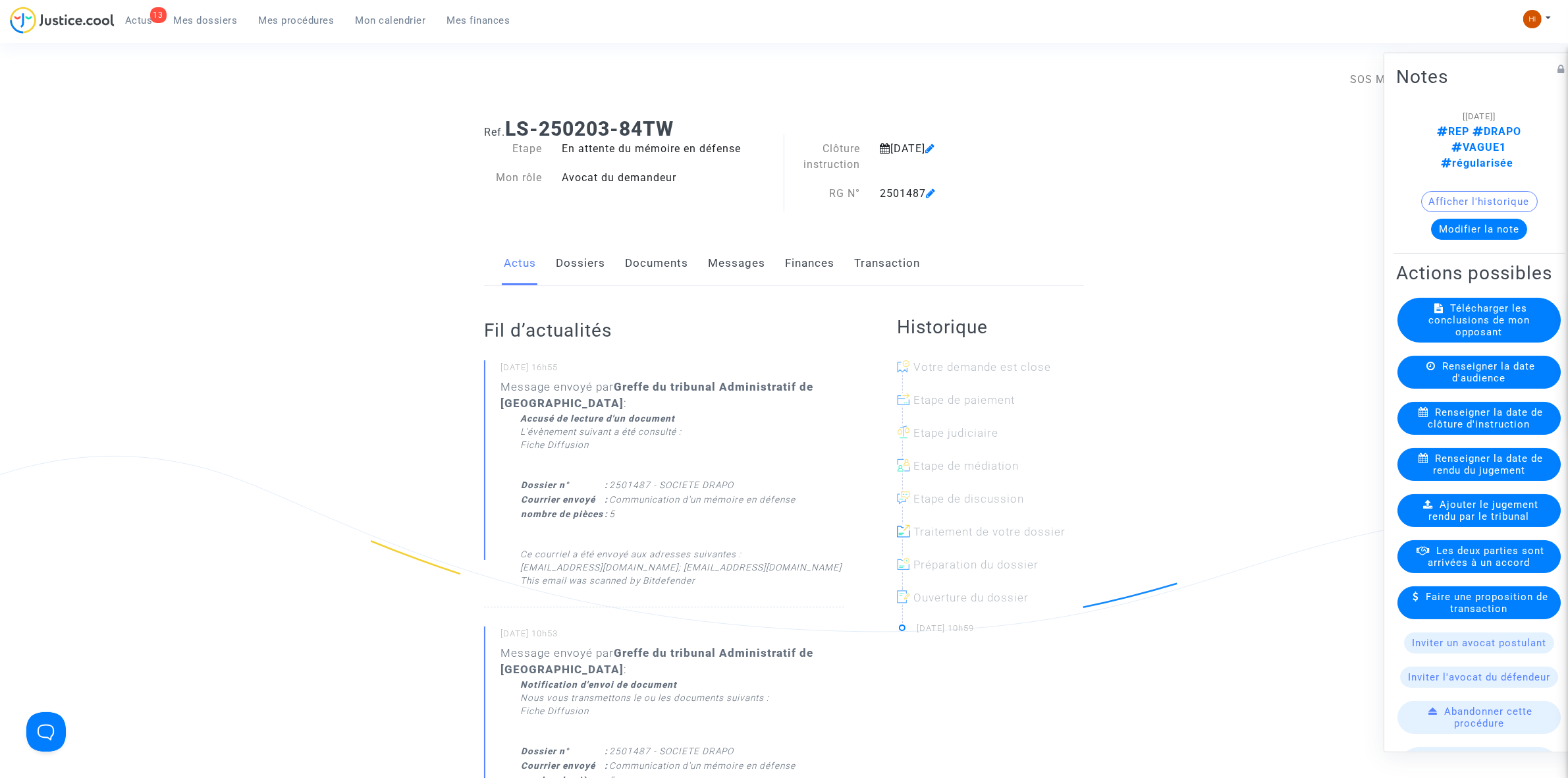
click at [666, 264] on link "Documents" at bounding box center [656, 263] width 63 height 44
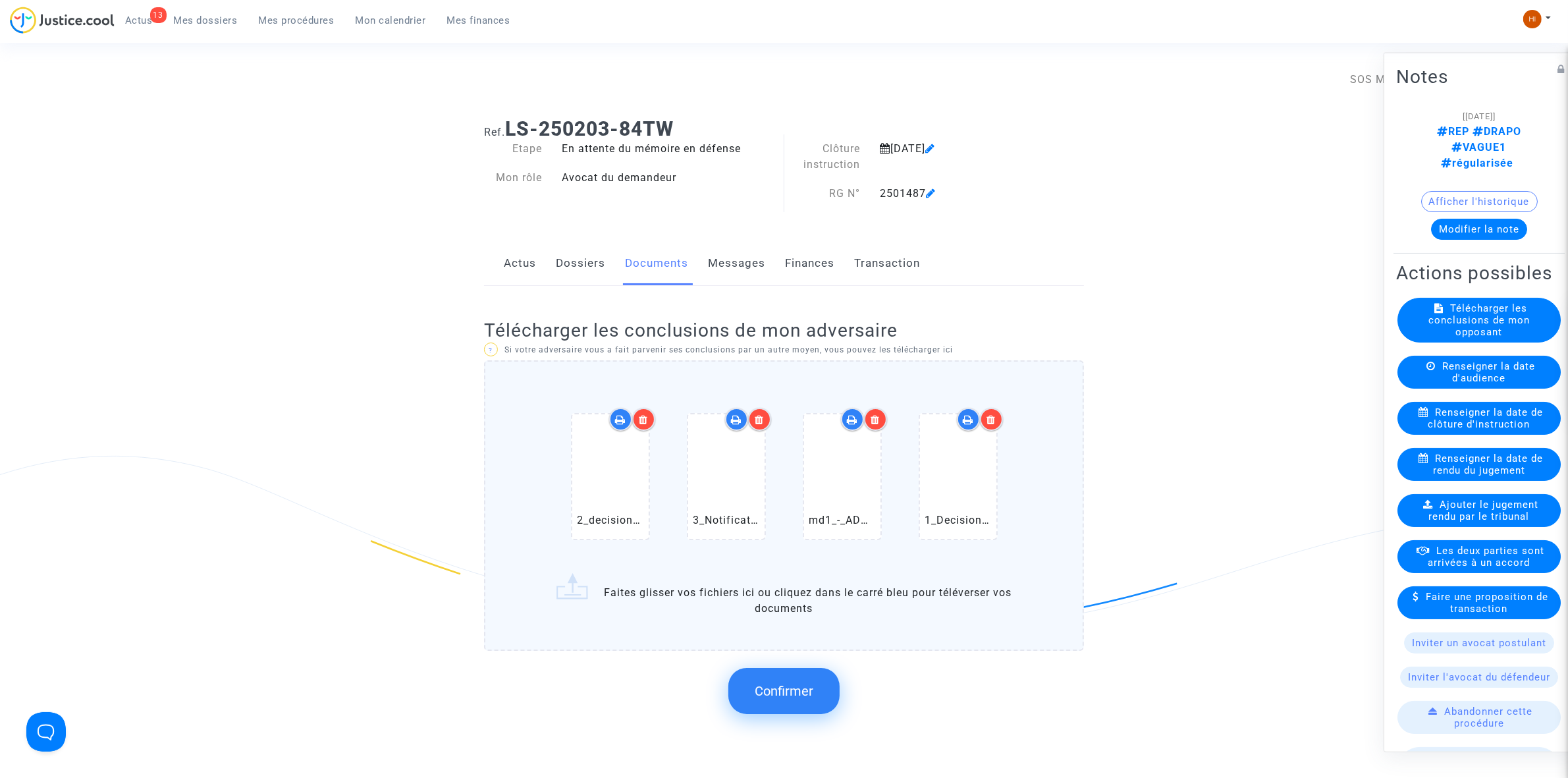
click at [795, 689] on span "Confirmer" at bounding box center [784, 691] width 59 height 15
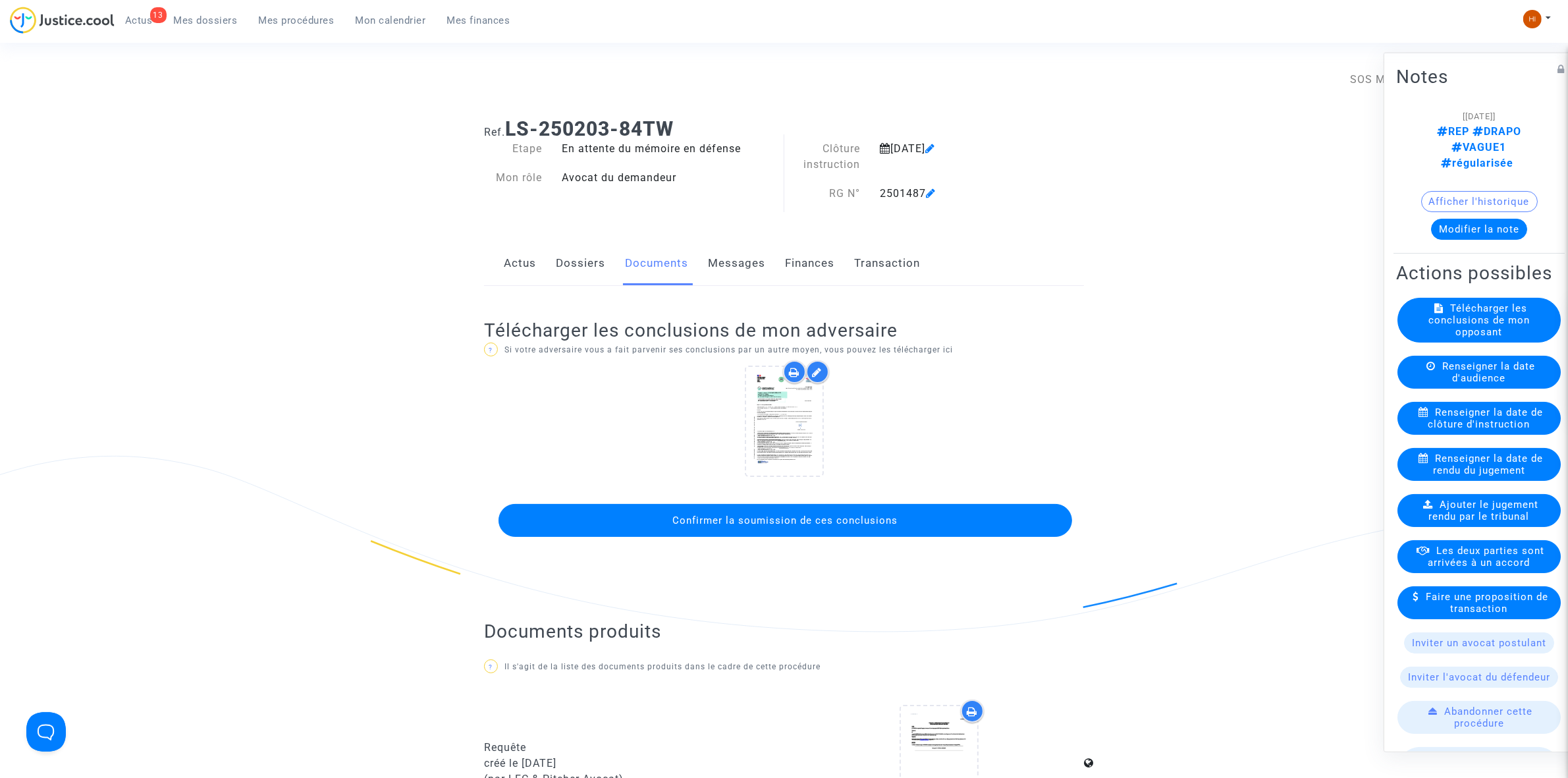
click at [682, 504] on button "Confirmer la soumission de ces conclusions" at bounding box center [785, 521] width 574 height 33
click at [681, 517] on button "Confirmer la soumission de ces conclusions" at bounding box center [785, 522] width 574 height 36
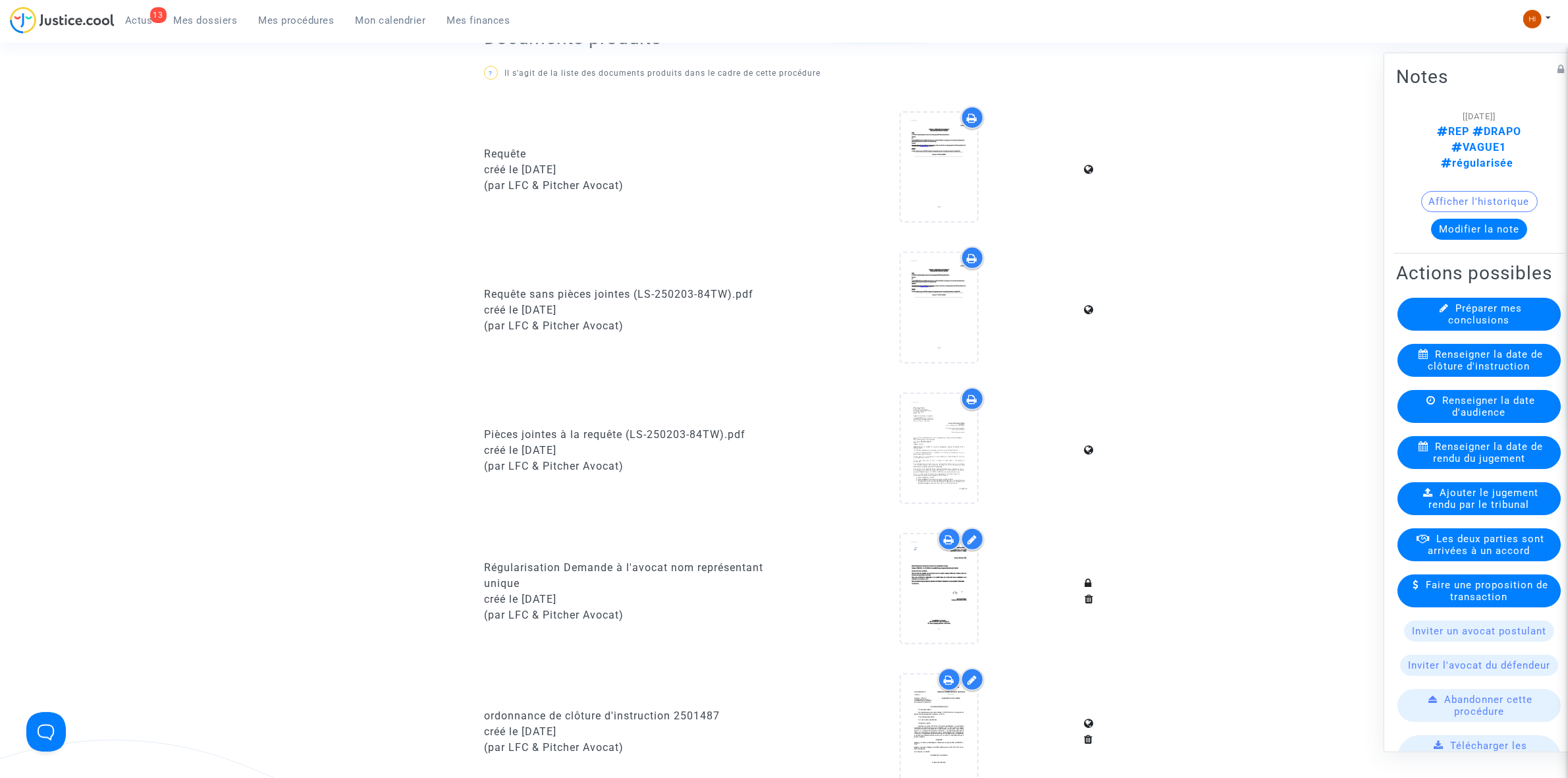
scroll to position [576, 0]
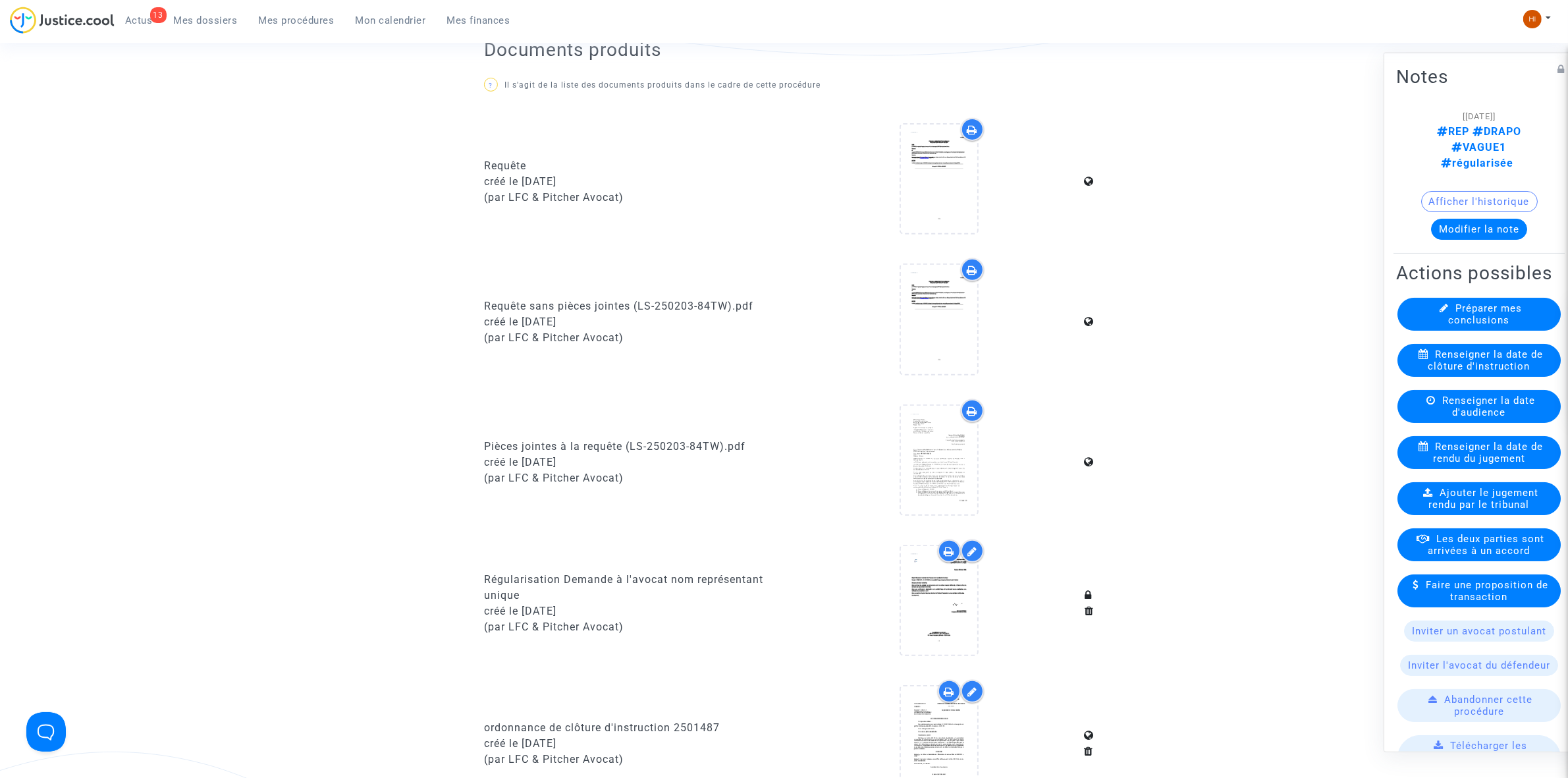
click at [303, 23] on span "Mes procédures" at bounding box center [296, 20] width 75 height 12
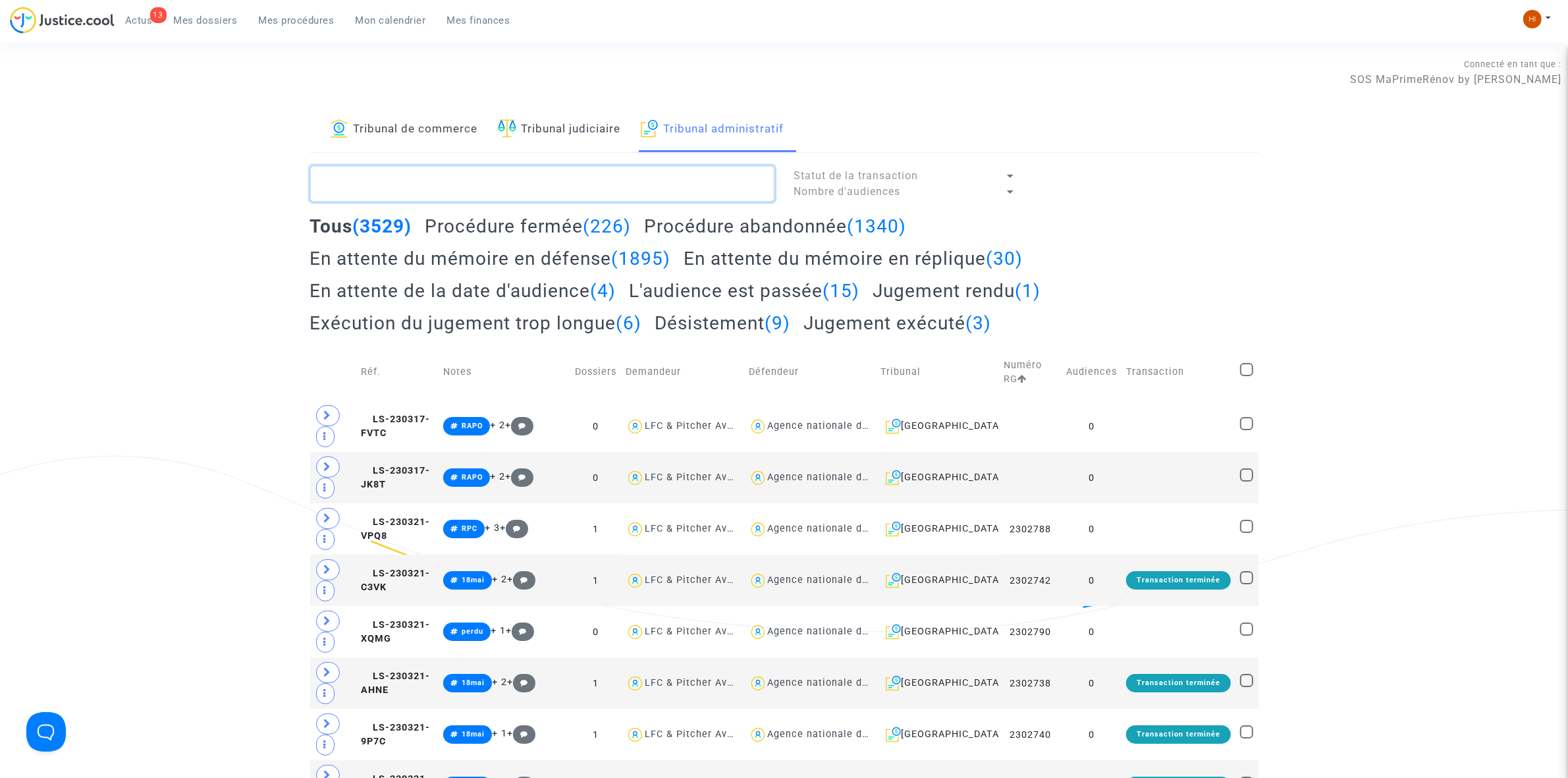
click at [584, 192] on textarea at bounding box center [543, 183] width 465 height 36
paste textarea "2501506 - SOCIETE DRAPO"
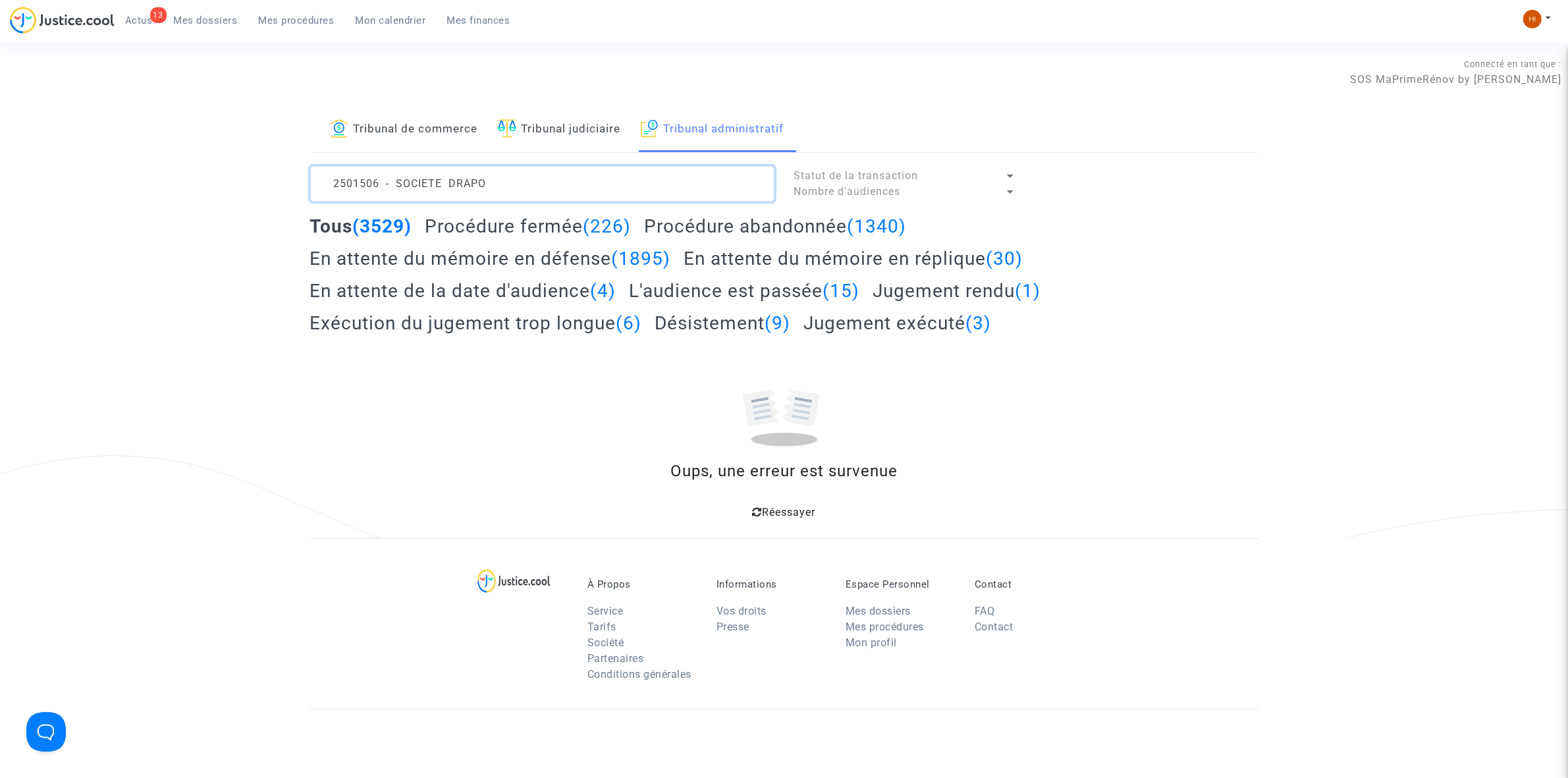
drag, startPoint x: 584, startPoint y: 192, endPoint x: 385, endPoint y: 183, distance: 199.2
click at [385, 183] on textarea at bounding box center [543, 183] width 465 height 36
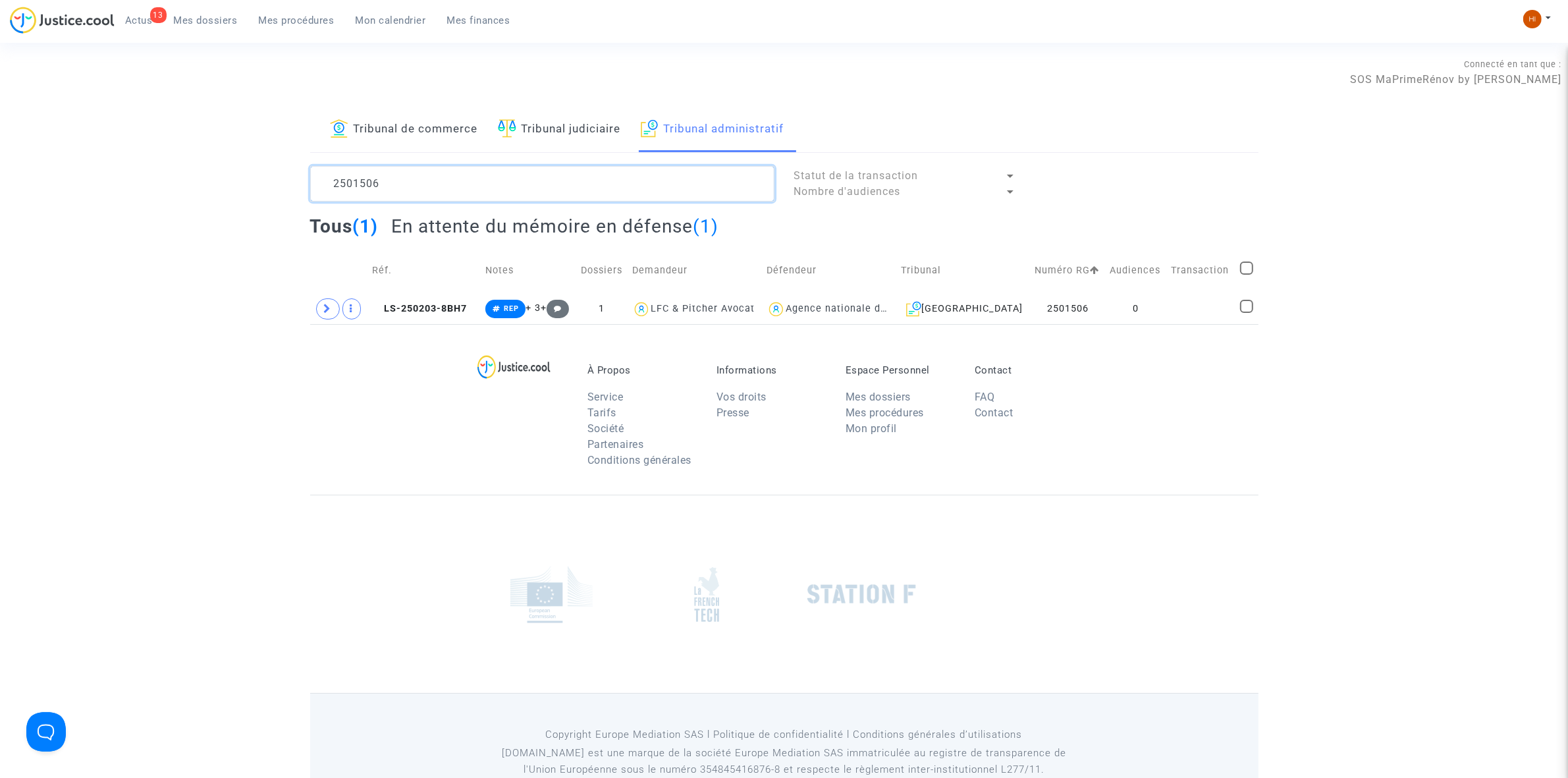
type textarea "2501506"
click at [1539, 21] on img at bounding box center [1532, 18] width 18 height 18
click at [1503, 66] on link "Changer de compte" at bounding box center [1484, 68] width 133 height 21
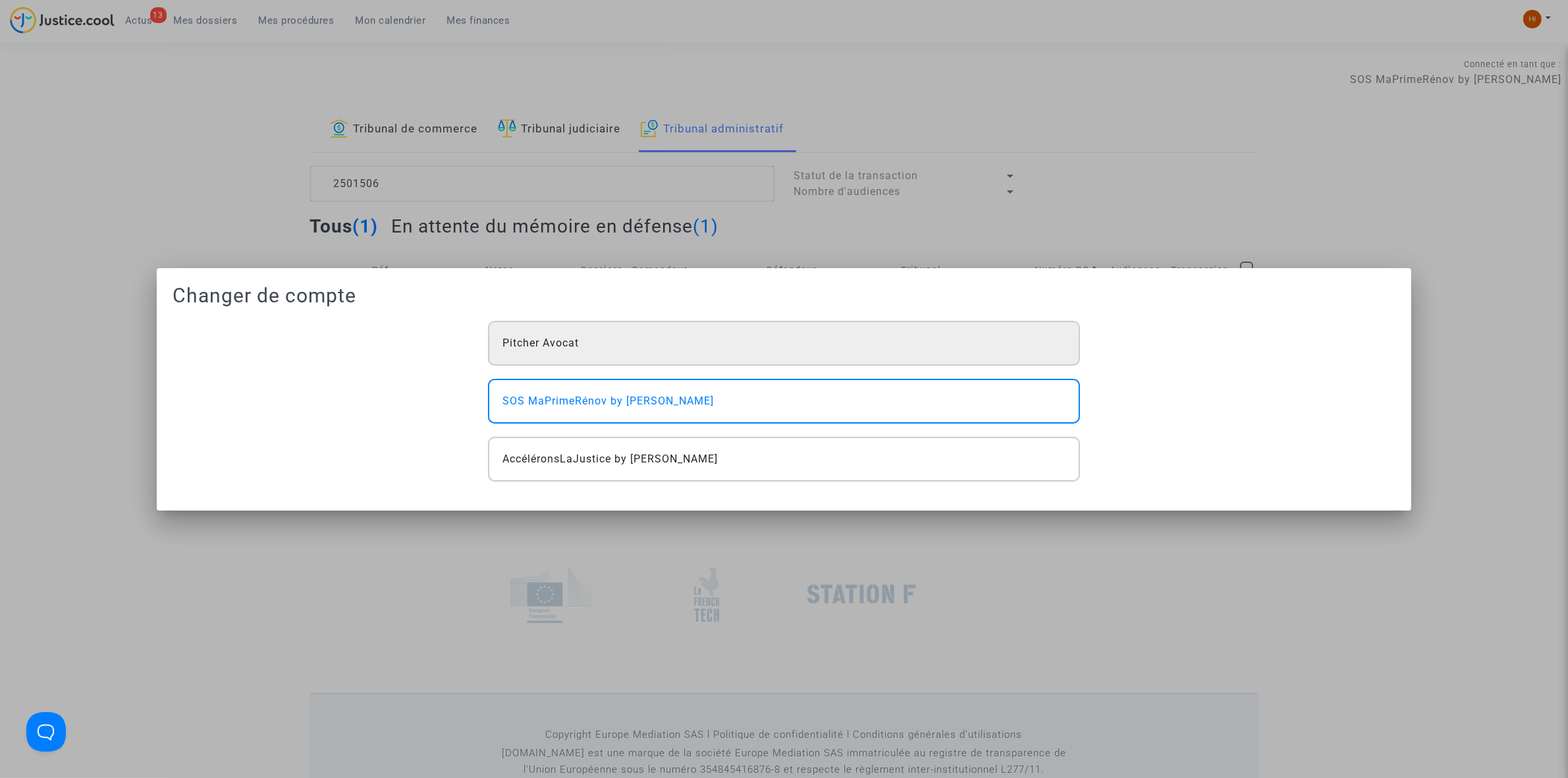
click at [697, 344] on div "Pitcher Avocat" at bounding box center [783, 343] width 591 height 45
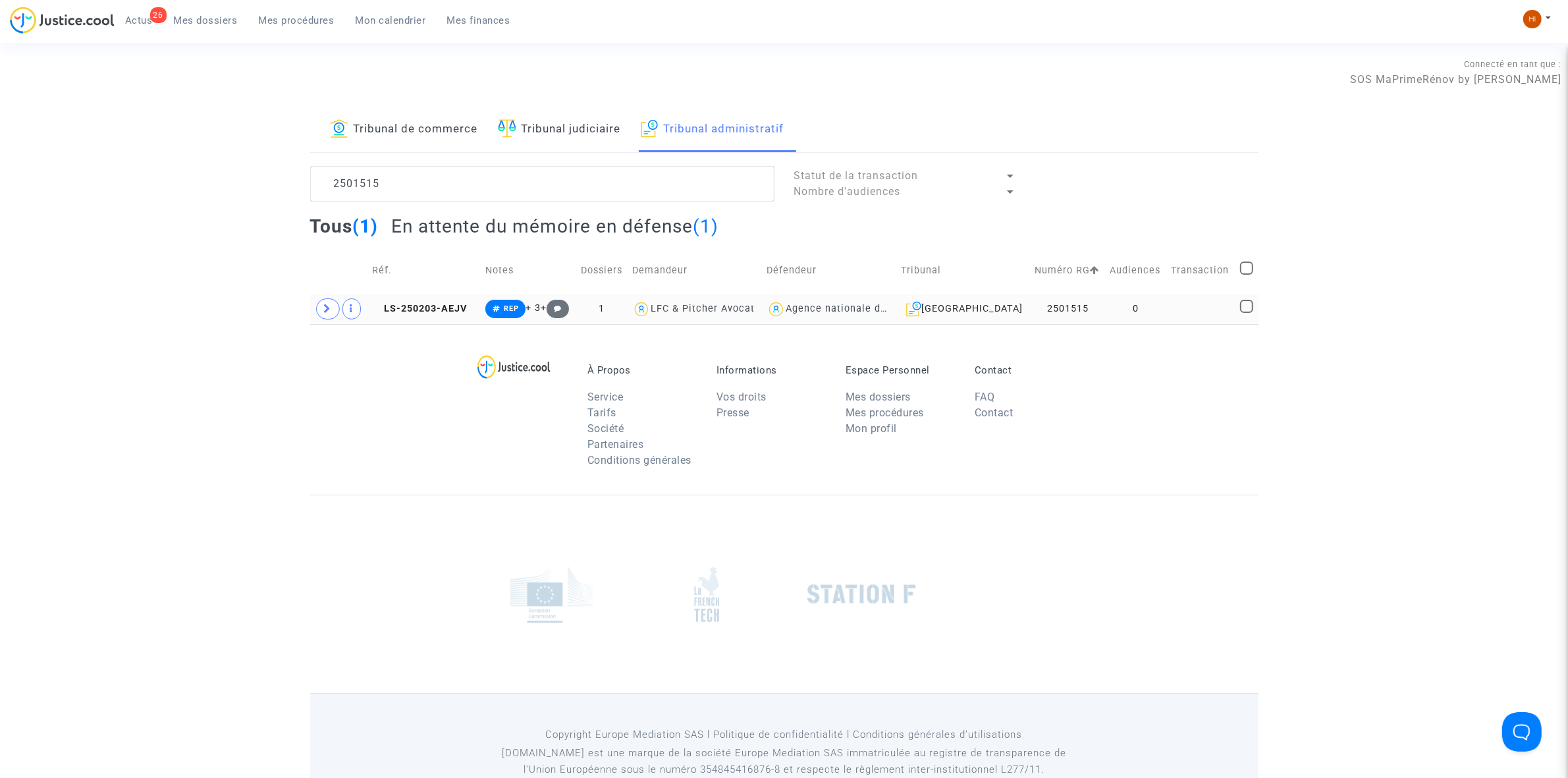
click at [1167, 313] on td at bounding box center [1201, 308] width 69 height 30
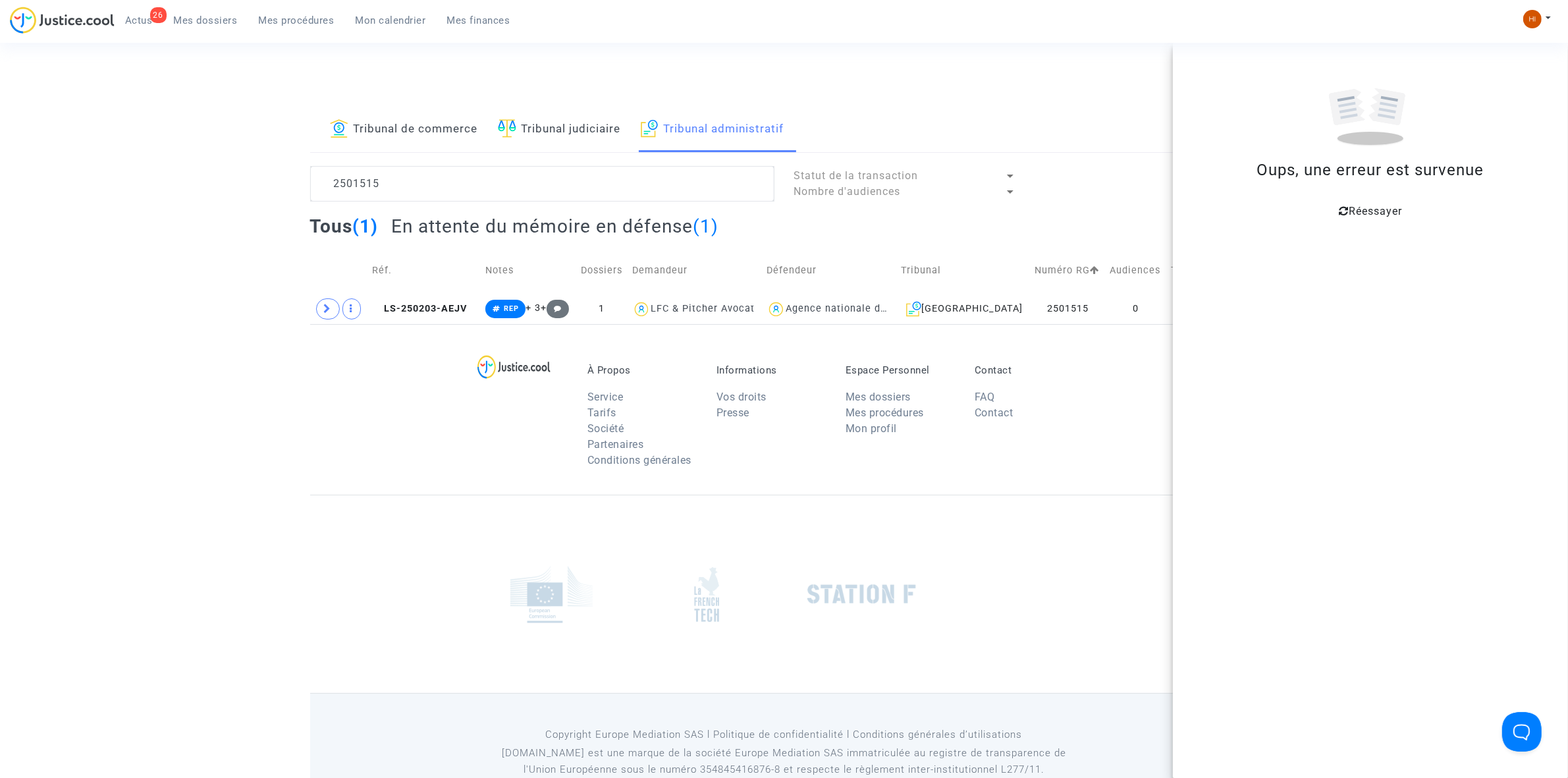
drag, startPoint x: 1054, startPoint y: 99, endPoint x: 1141, endPoint y: 90, distance: 87.5
click at [1052, 98] on div "Connecté en tant que : SOS MaPrimeRénov by Pitcher Avocat" at bounding box center [780, 91] width 1561 height 32
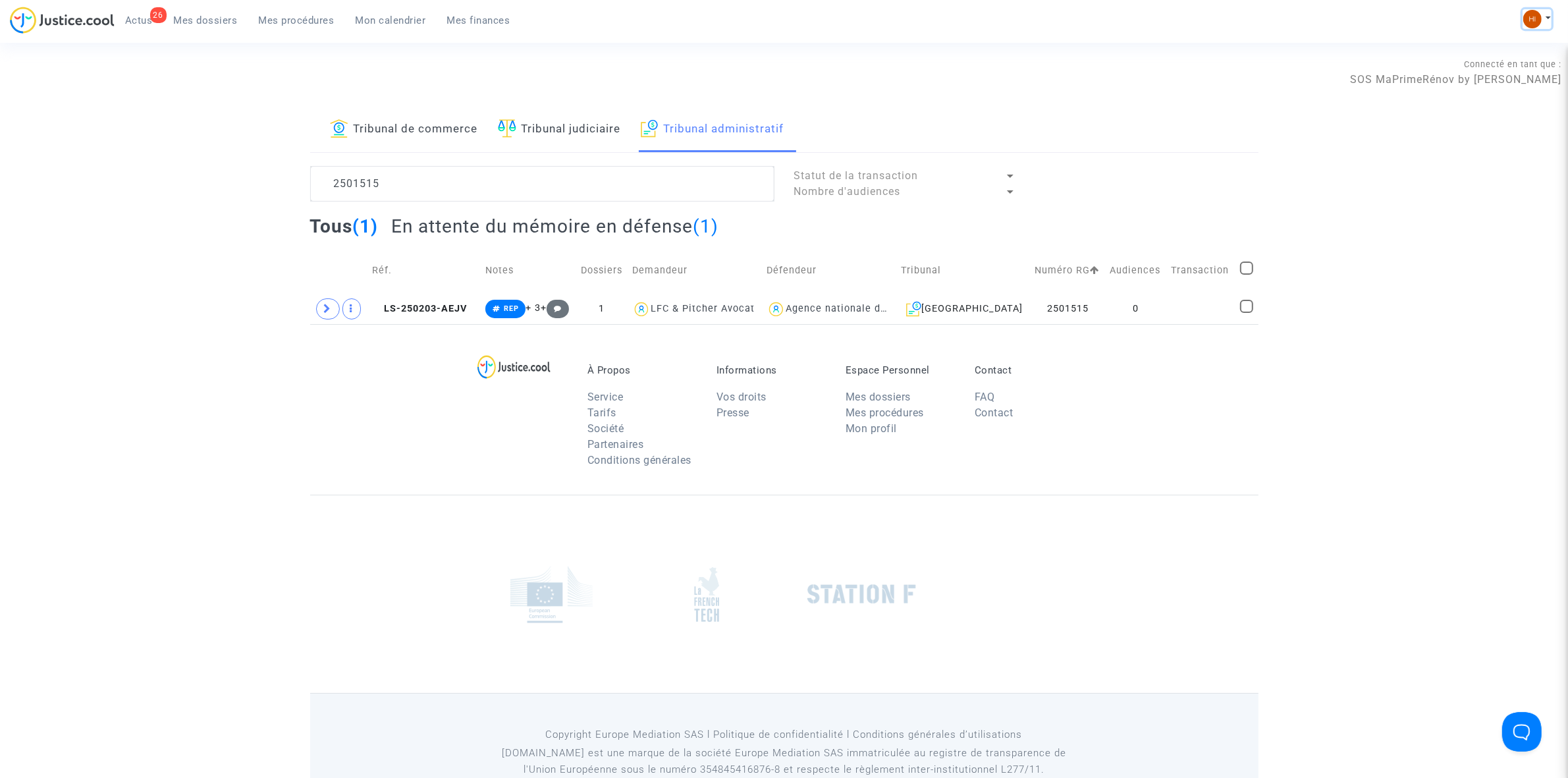
click at [1523, 16] on button at bounding box center [1537, 19] width 29 height 19
click at [1506, 70] on link "Changer de compte" at bounding box center [1484, 68] width 133 height 21
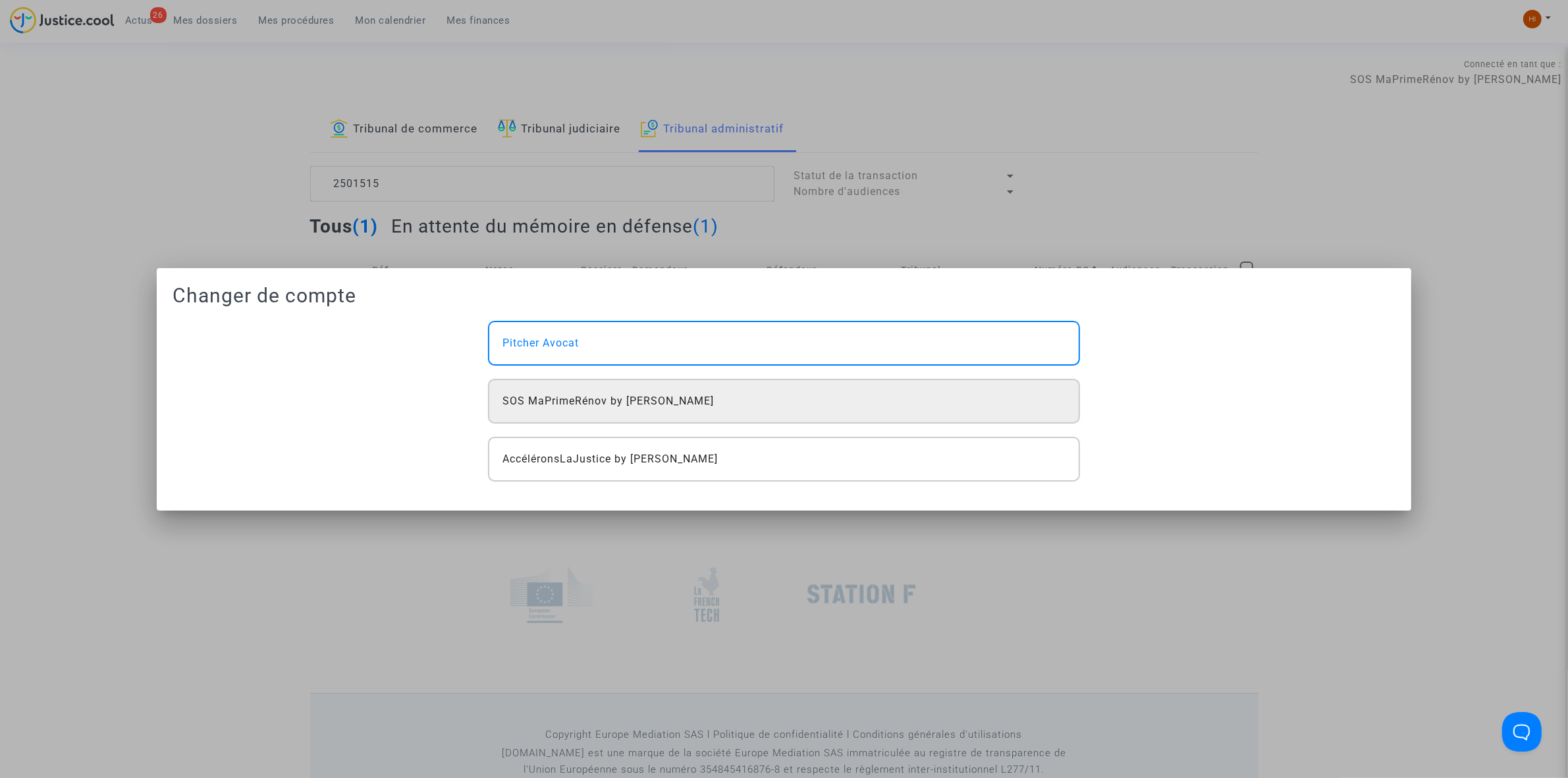
click at [1006, 411] on div "SOS MaPrimeRénov by [PERSON_NAME]" at bounding box center [783, 401] width 591 height 45
